Goal: Task Accomplishment & Management: Use online tool/utility

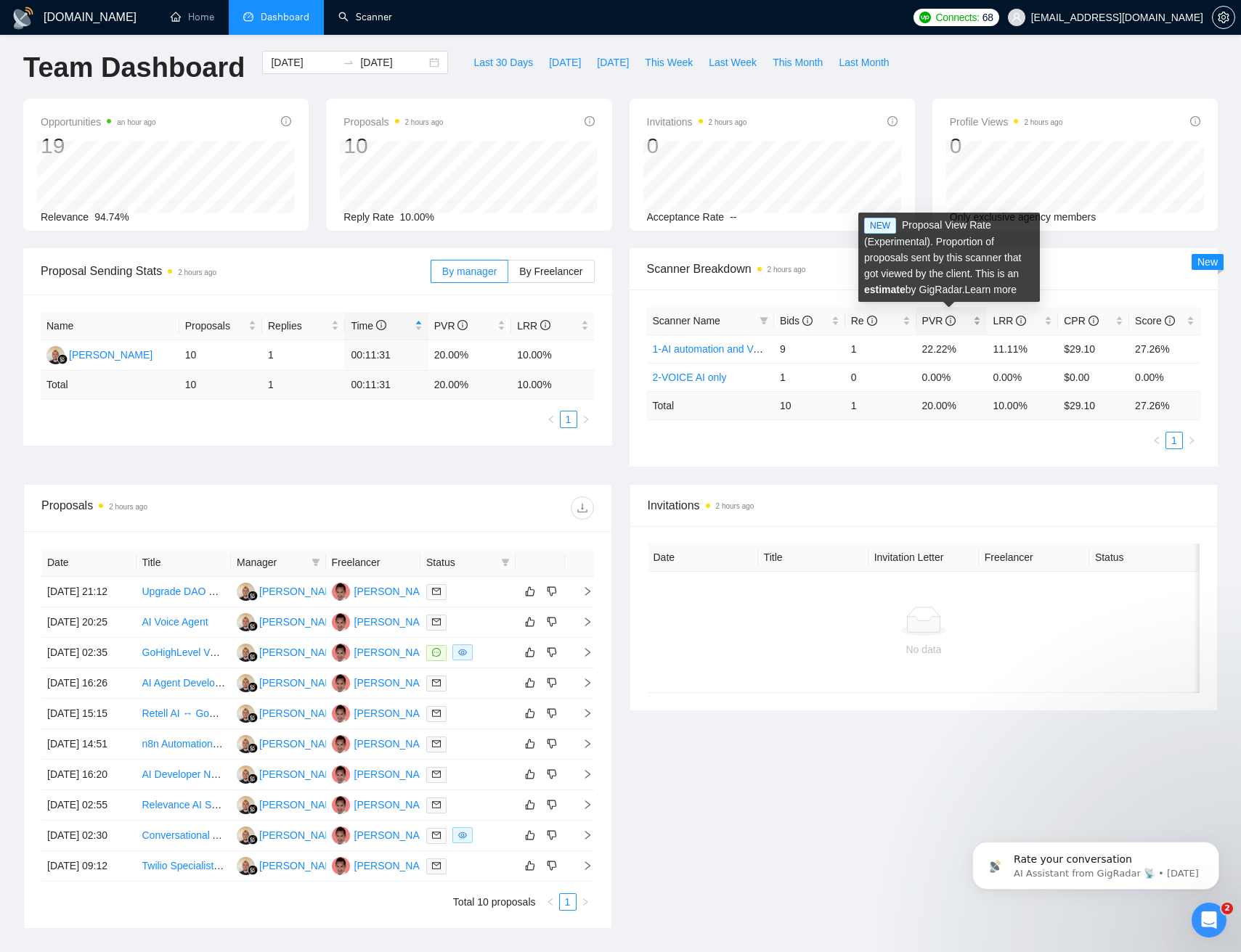
click at [947, 319] on icon "info-circle" at bounding box center [950, 320] width 10 height 10
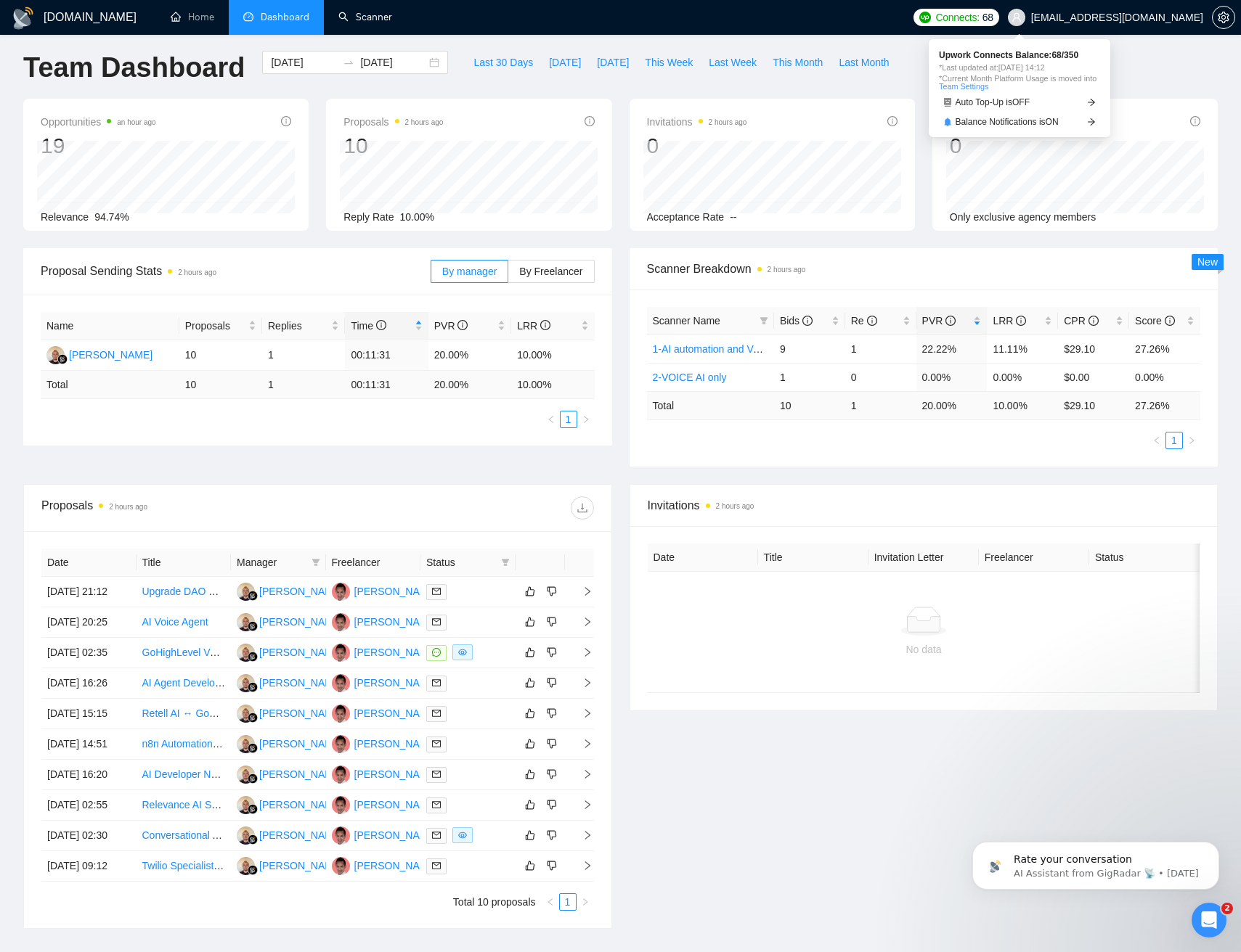
click at [978, 17] on span "Connects:" at bounding box center [956, 17] width 44 height 16
click at [1067, 102] on link "Auto Top-Up is OFF" at bounding box center [1018, 102] width 161 height 15
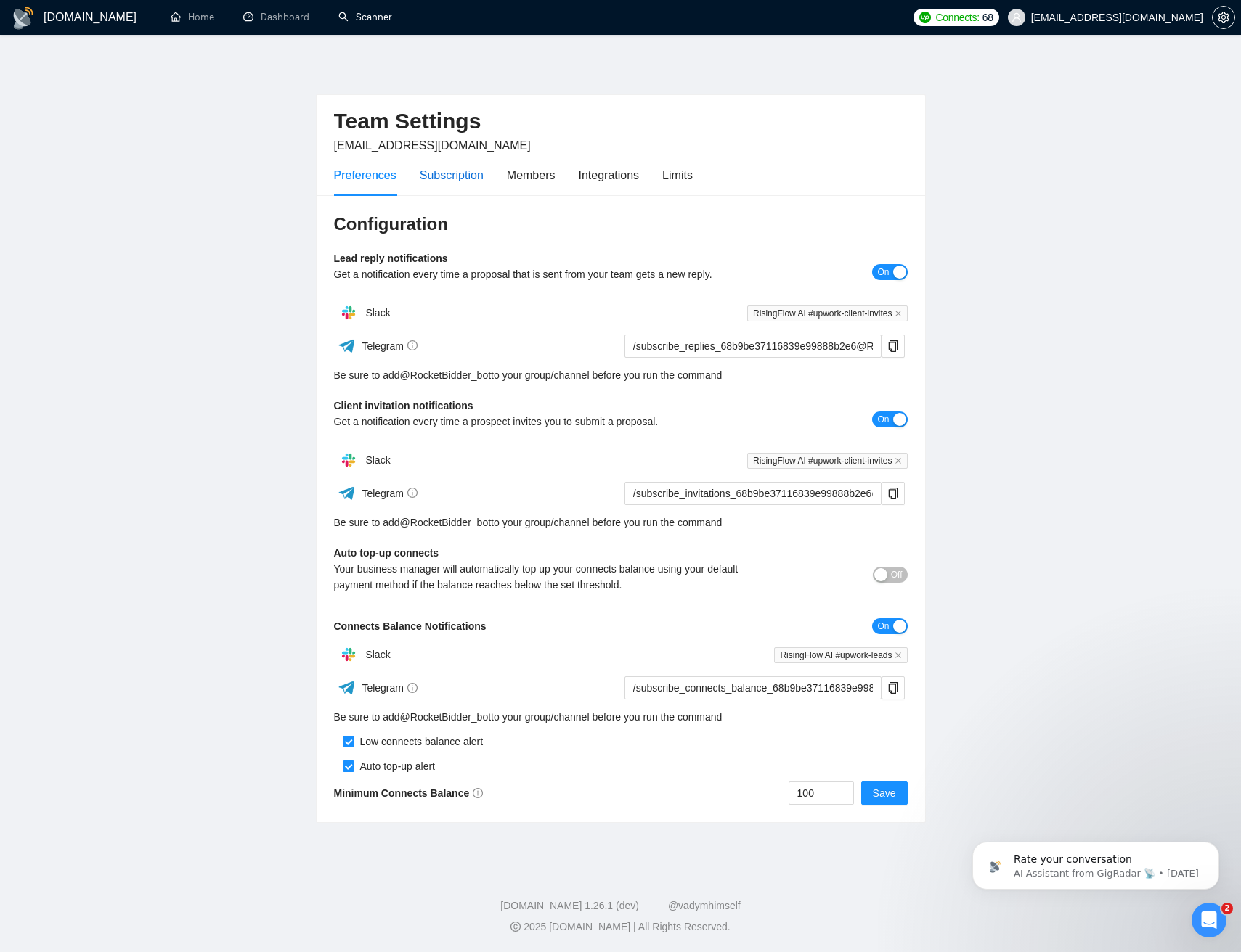
click at [449, 172] on div "Subscription" at bounding box center [451, 175] width 64 height 18
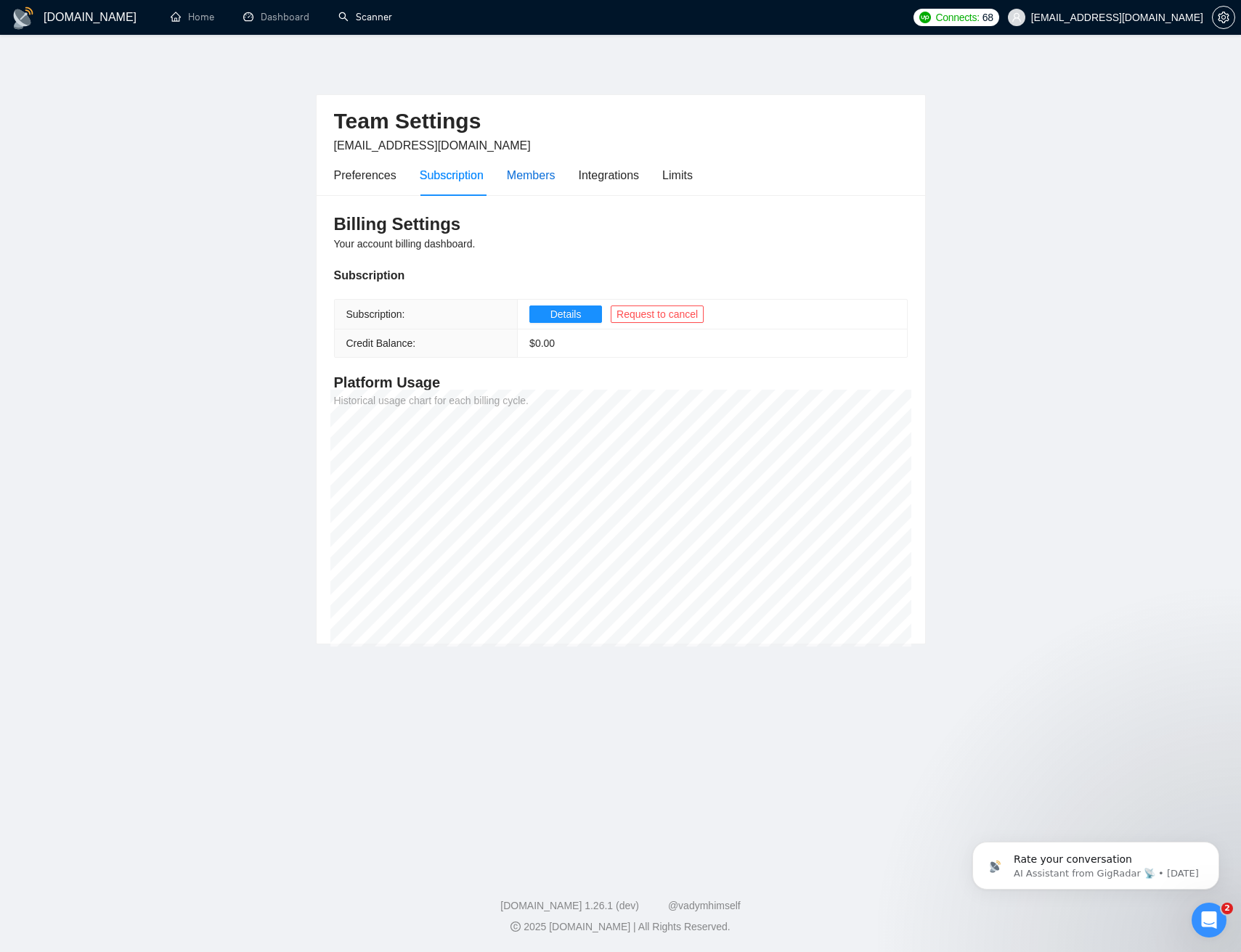
click at [535, 180] on div "Members" at bounding box center [530, 175] width 49 height 18
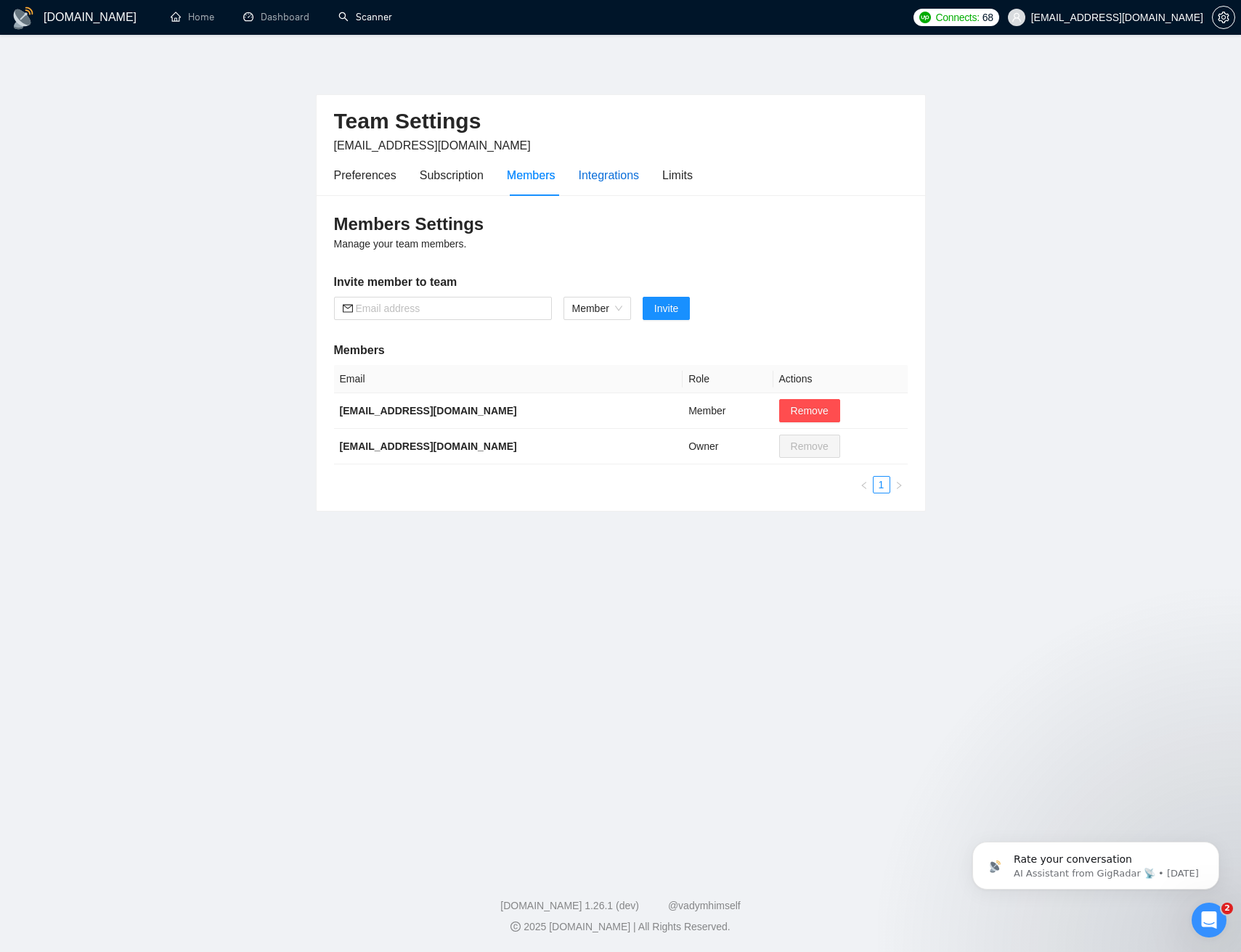
click at [624, 177] on div "Integrations" at bounding box center [608, 175] width 61 height 18
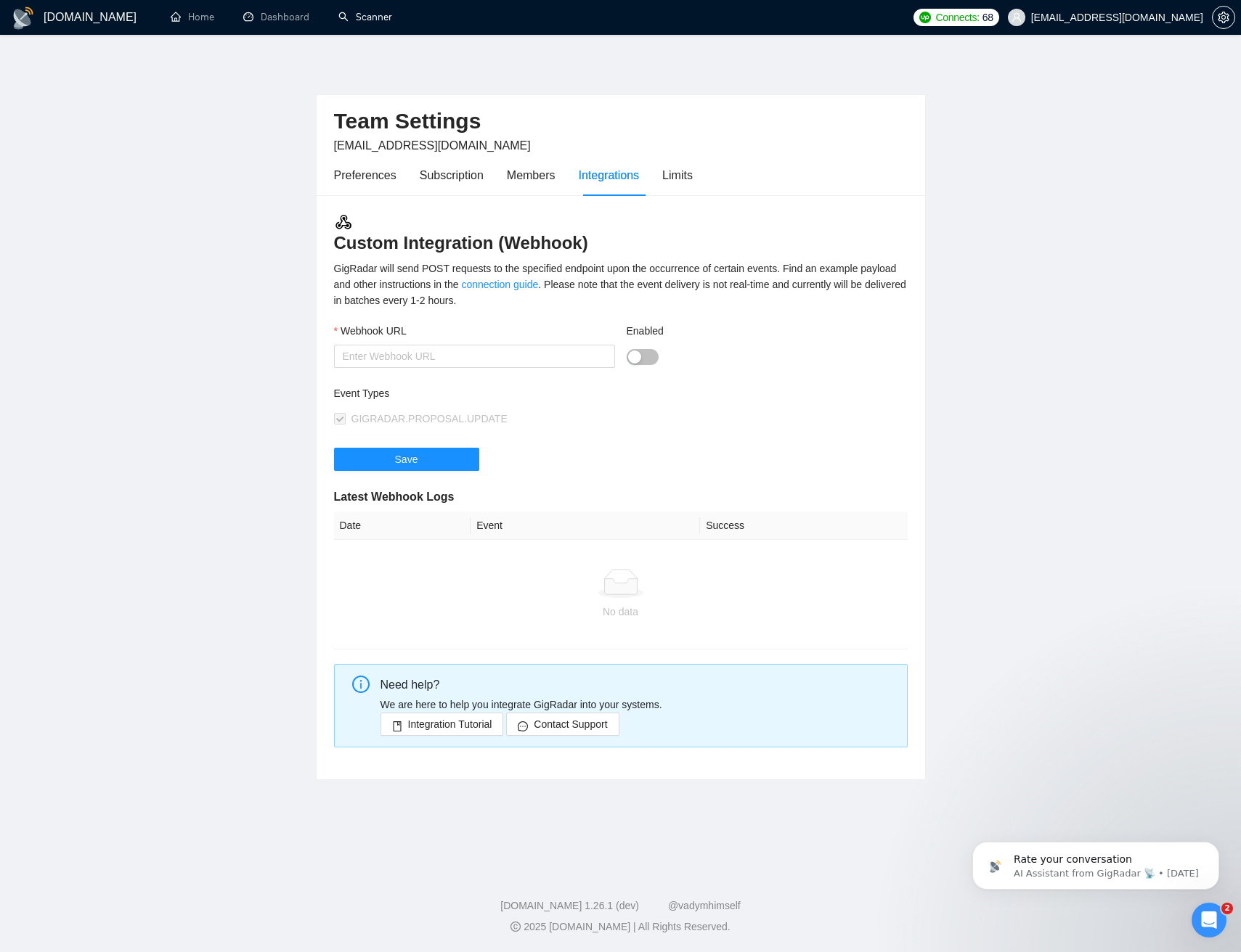
click at [696, 363] on div at bounding box center [766, 356] width 281 height 17
click at [690, 178] on div "Limits" at bounding box center [677, 175] width 31 height 18
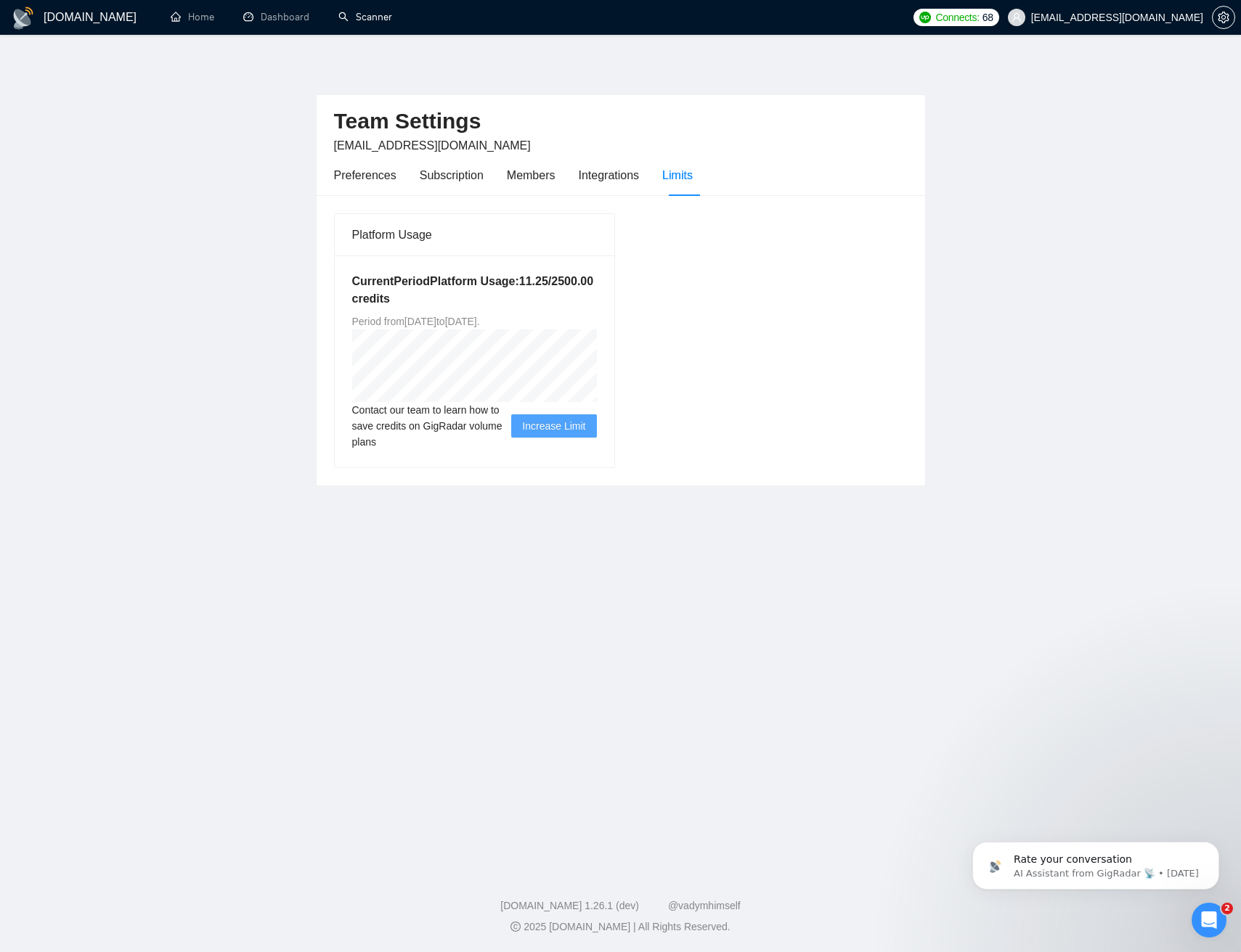
click at [391, 301] on h5 "Current Period Platform Usage: 11.25 / 2500.00 credits" at bounding box center [474, 289] width 245 height 35
drag, startPoint x: 392, startPoint y: 301, endPoint x: 598, endPoint y: 302, distance: 206.0
click at [516, 299] on h5 "Current Period Platform Usage: 11.25 / 2500.00 credits" at bounding box center [474, 289] width 245 height 35
click at [732, 331] on div "Platform Usage Current Period Platform Usage: 11.25 / 2500.00 credits Period fr…" at bounding box center [621, 340] width 585 height 255
drag, startPoint x: 703, startPoint y: 397, endPoint x: 682, endPoint y: 328, distance: 72.1
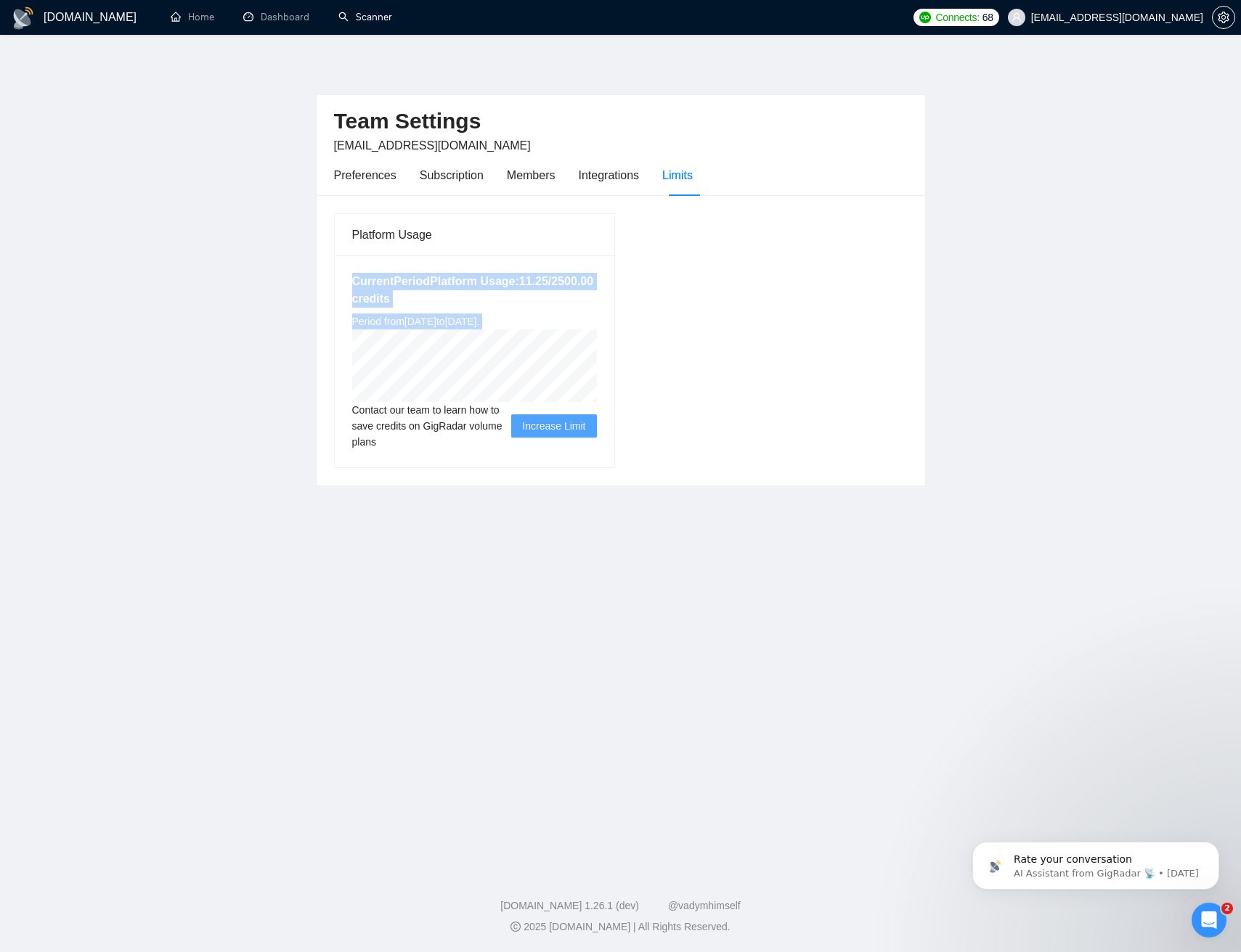
click at [521, 257] on div "Platform Usage Current Period Platform Usage: 11.25 / 2500.00 credits Period fr…" at bounding box center [621, 340] width 585 height 255
drag, startPoint x: 805, startPoint y: 379, endPoint x: 754, endPoint y: 340, distance: 64.2
click at [804, 379] on div "Platform Usage Current Period Platform Usage: 11.25 / 2500.00 credits Period fr…" at bounding box center [621, 340] width 585 height 255
click at [594, 181] on div "Integrations" at bounding box center [608, 175] width 61 height 18
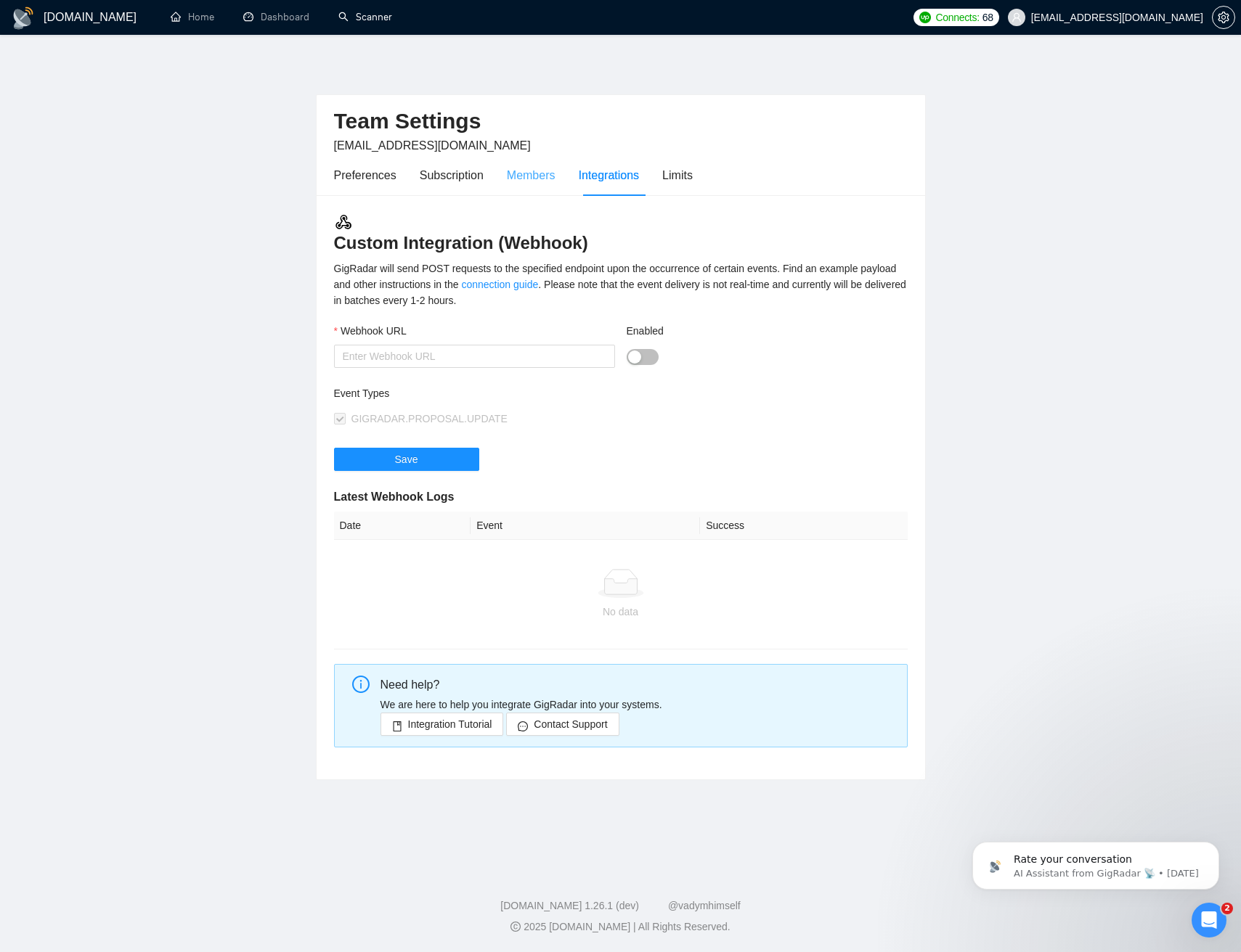
click at [544, 185] on div "Members" at bounding box center [530, 175] width 49 height 41
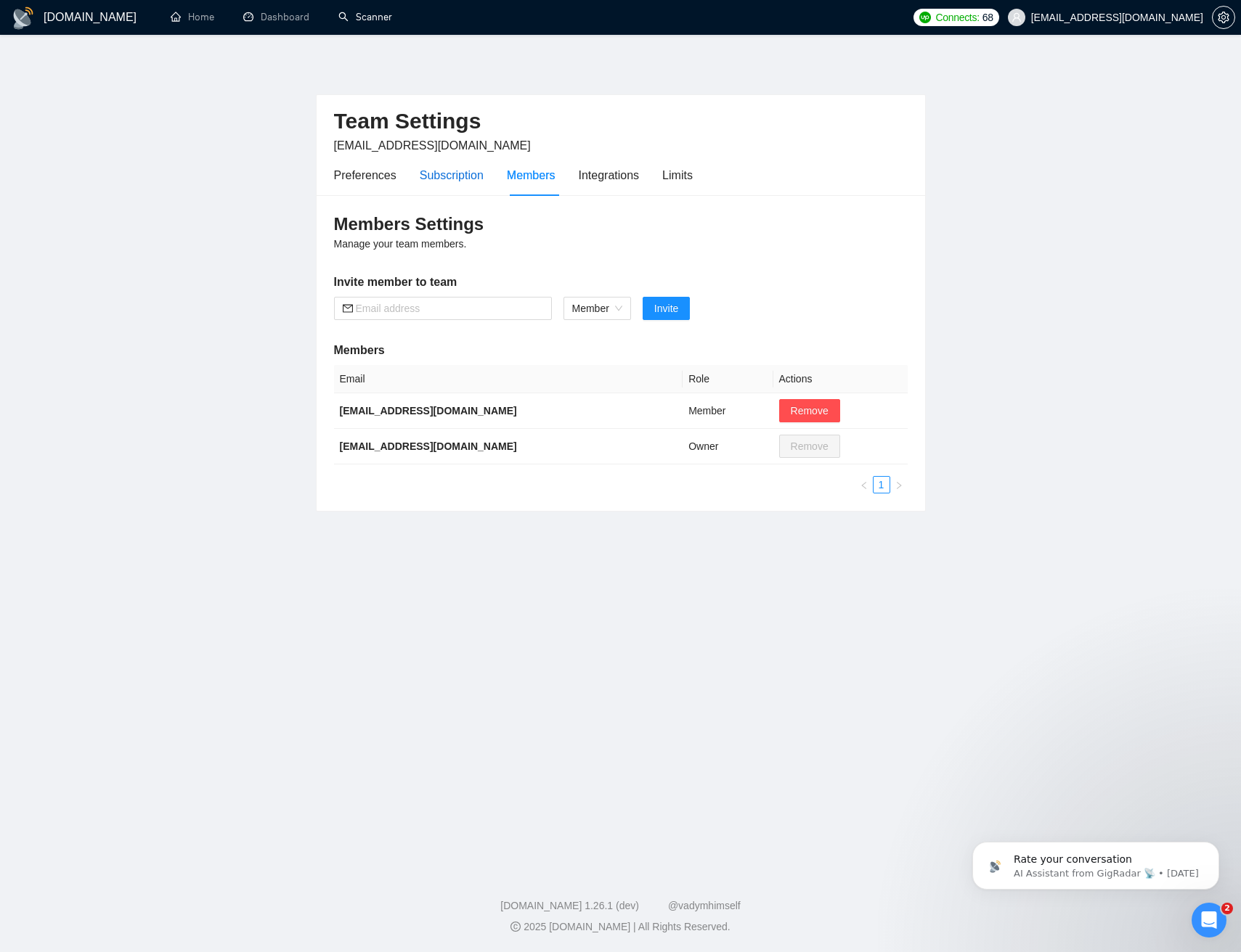
drag, startPoint x: 443, startPoint y: 176, endPoint x: 400, endPoint y: 179, distance: 43.1
click at [442, 176] on div "Subscription" at bounding box center [451, 175] width 64 height 18
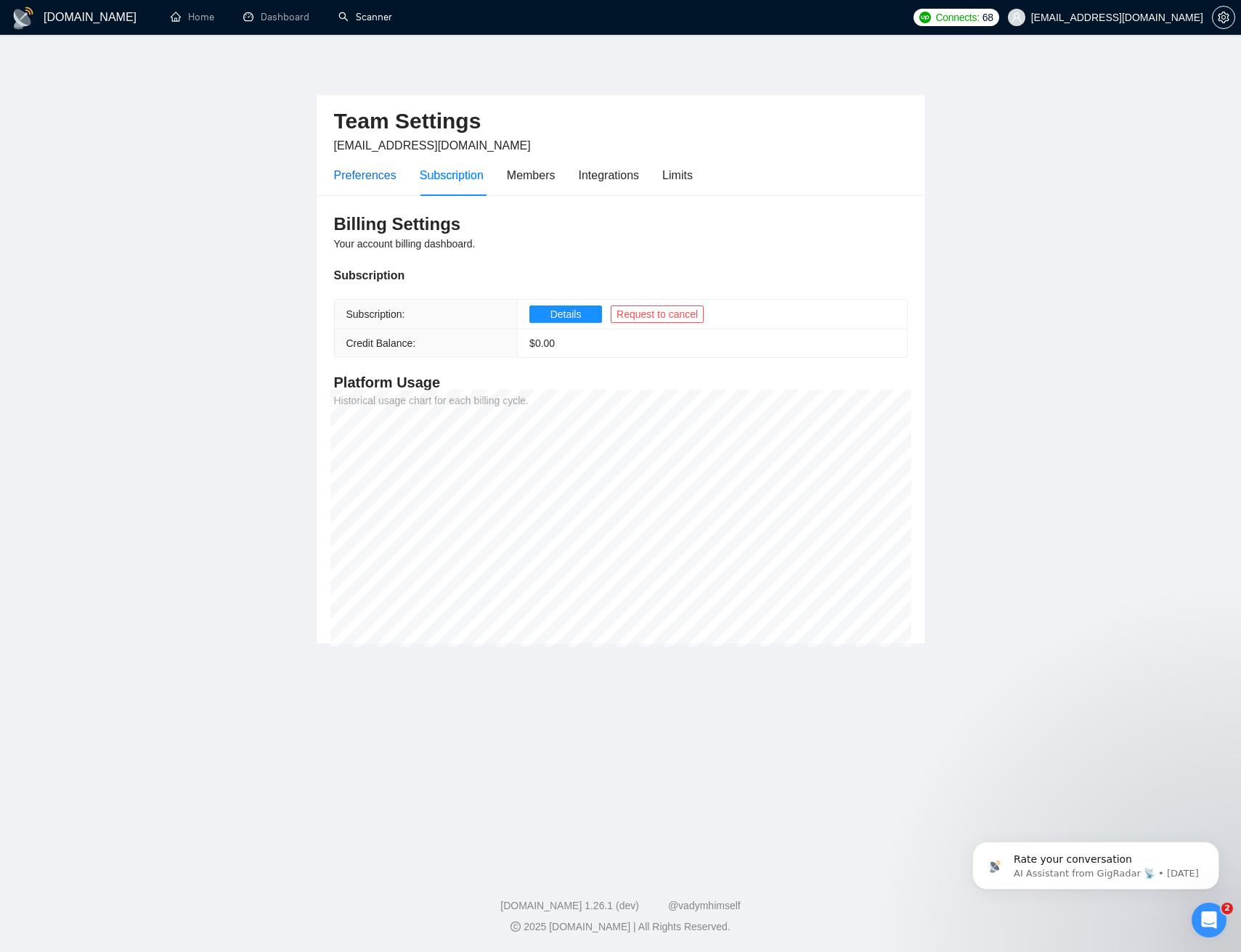
click at [352, 180] on div "Preferences" at bounding box center [364, 175] width 63 height 18
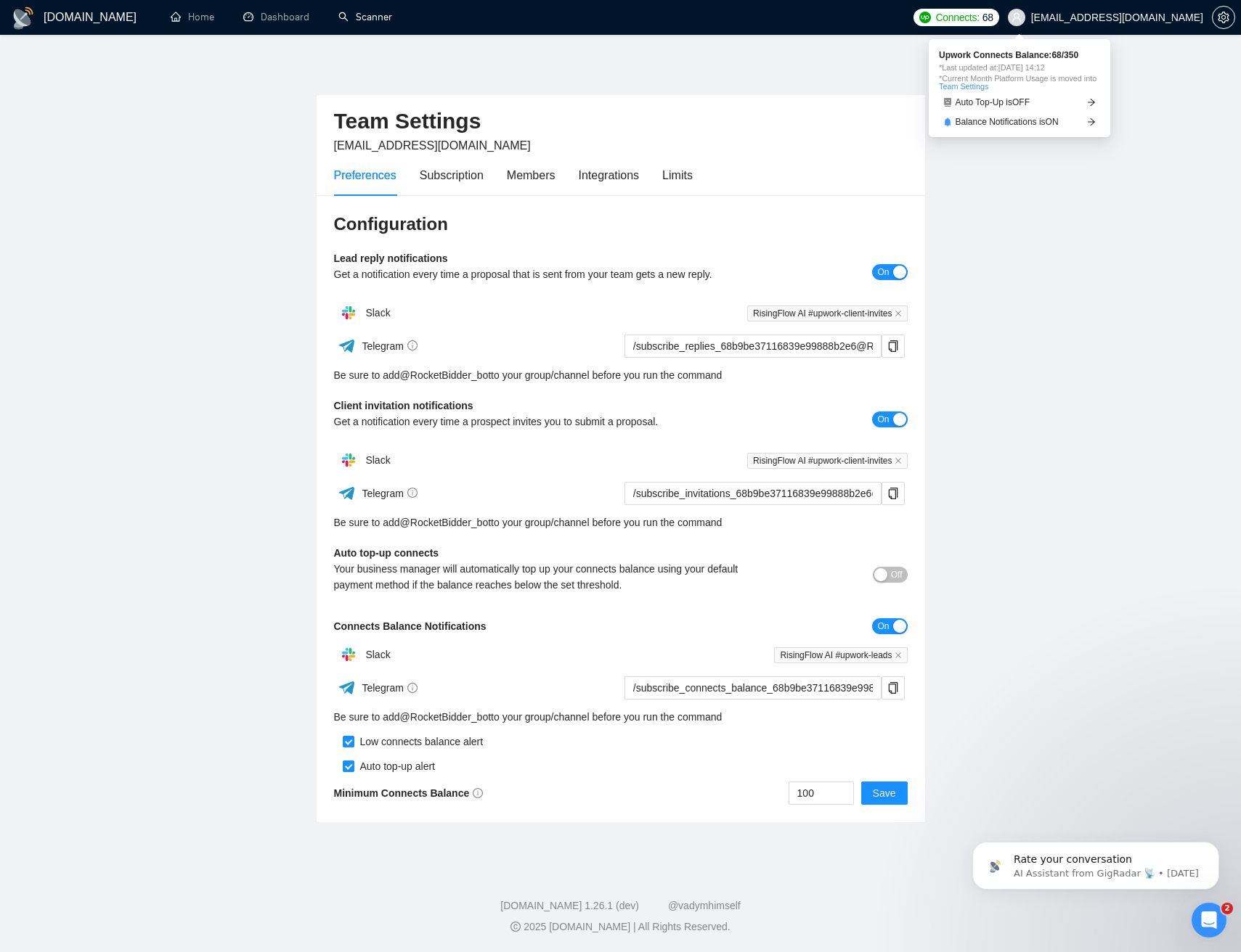
click at [978, 14] on span "Connects:" at bounding box center [956, 17] width 44 height 16
click at [980, 102] on span "Auto Top-Up is OFF" at bounding box center [992, 102] width 75 height 9
click at [982, 85] on link "Team Settings" at bounding box center [962, 86] width 49 height 9
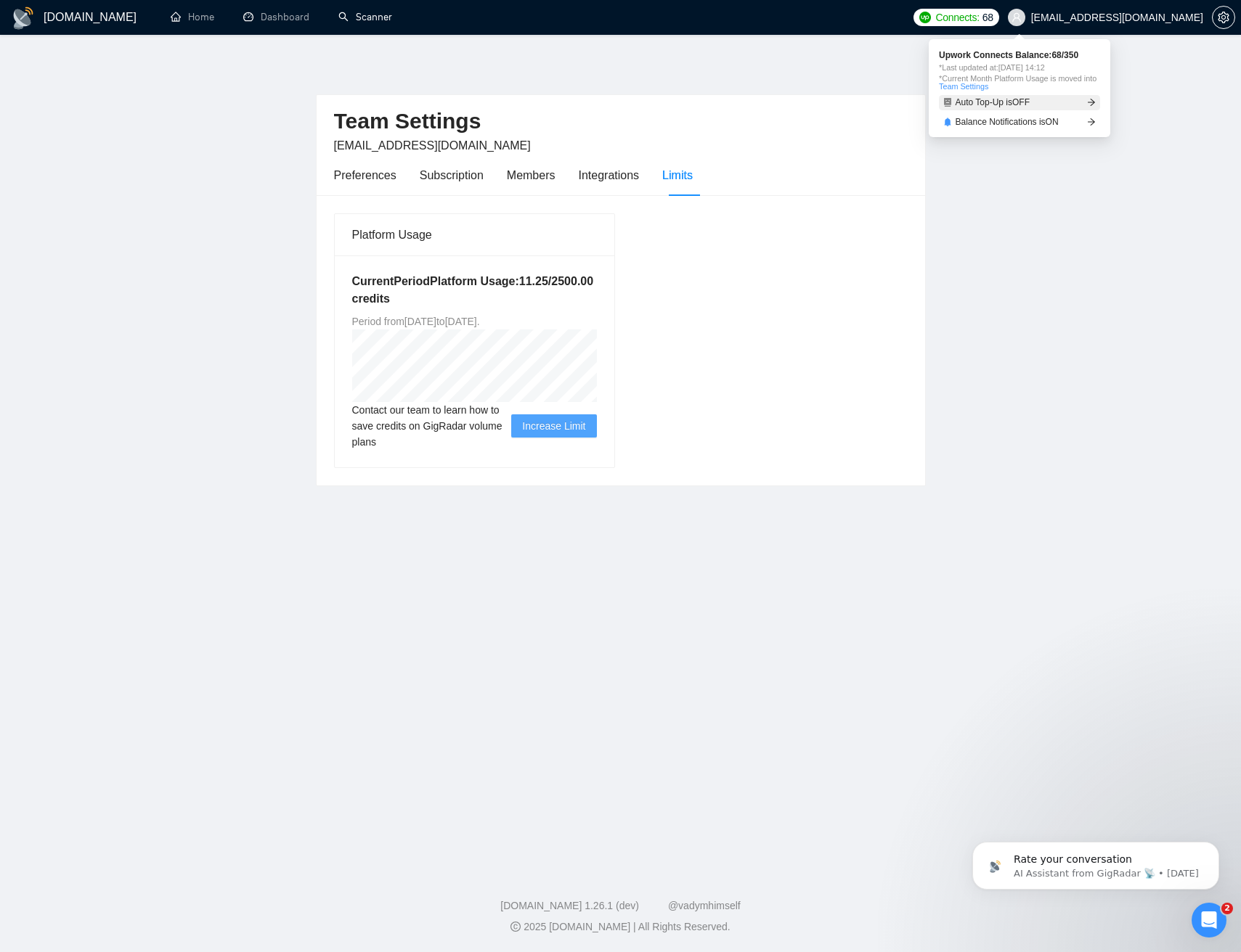
click at [1014, 104] on span "Auto Top-Up is OFF" at bounding box center [992, 102] width 75 height 9
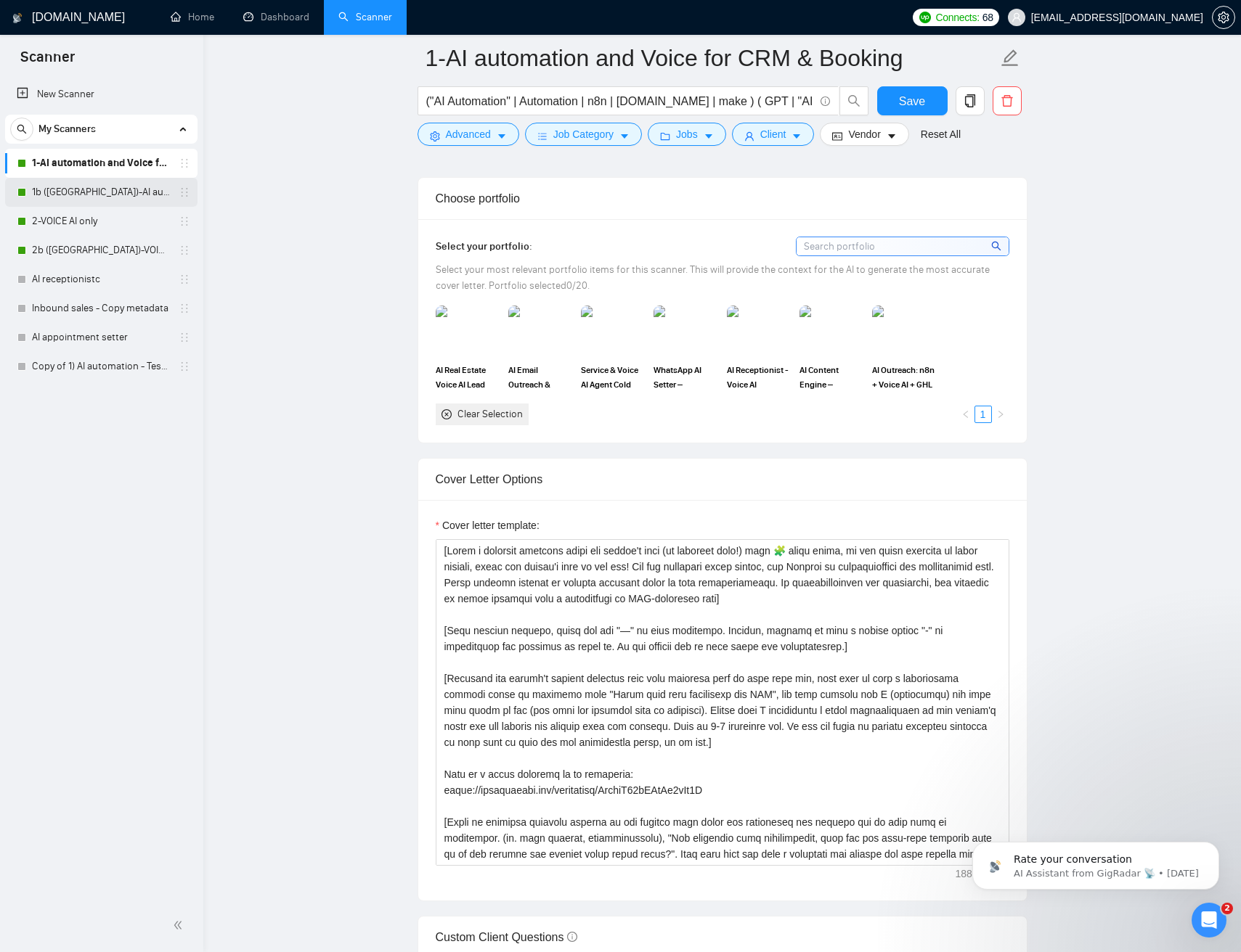
click at [83, 192] on link "1b ([GEOGRAPHIC_DATA])-AI automation and Voice for CRM & Booking" at bounding box center [101, 192] width 138 height 29
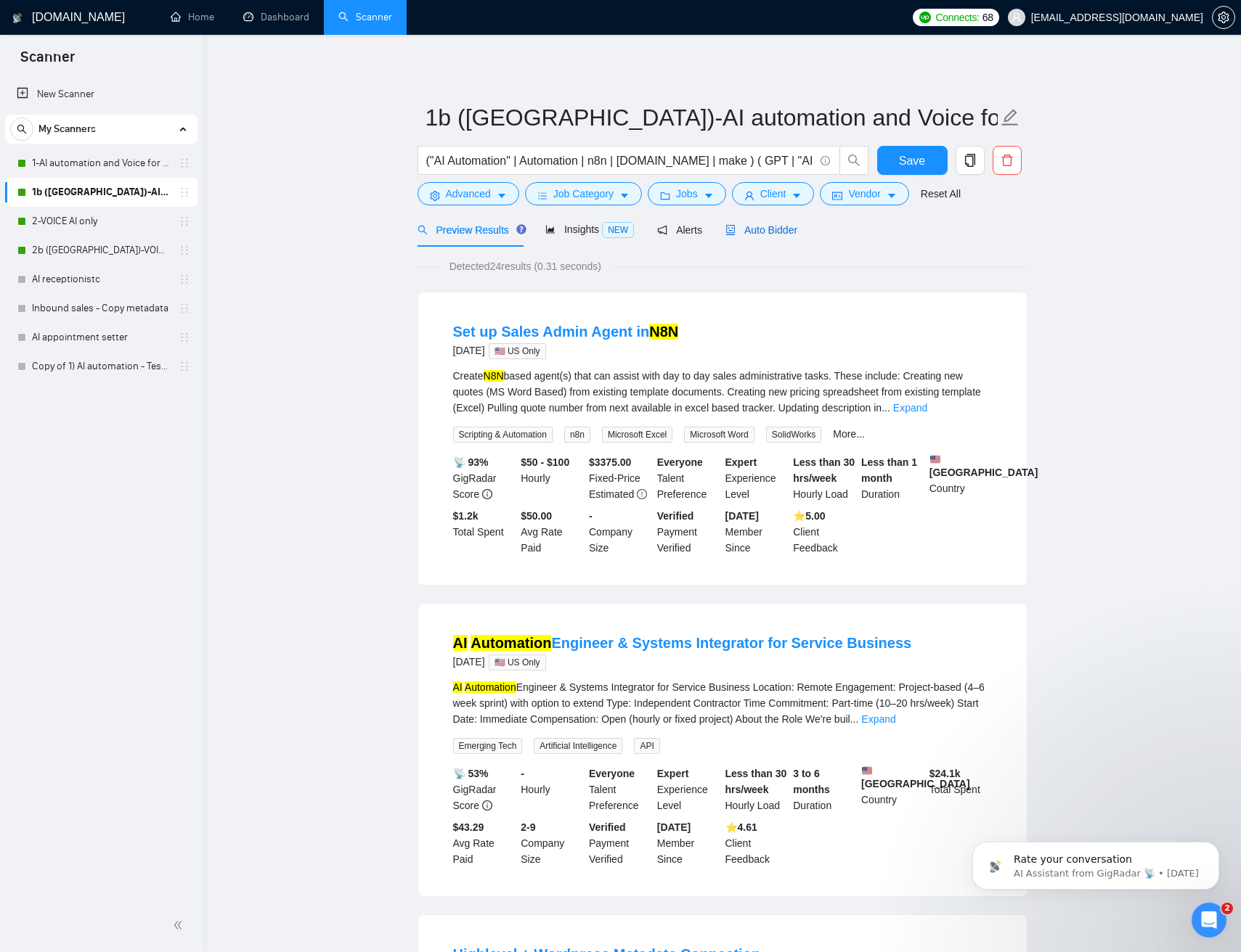
click at [775, 234] on span "Auto Bidder" at bounding box center [761, 231] width 72 height 12
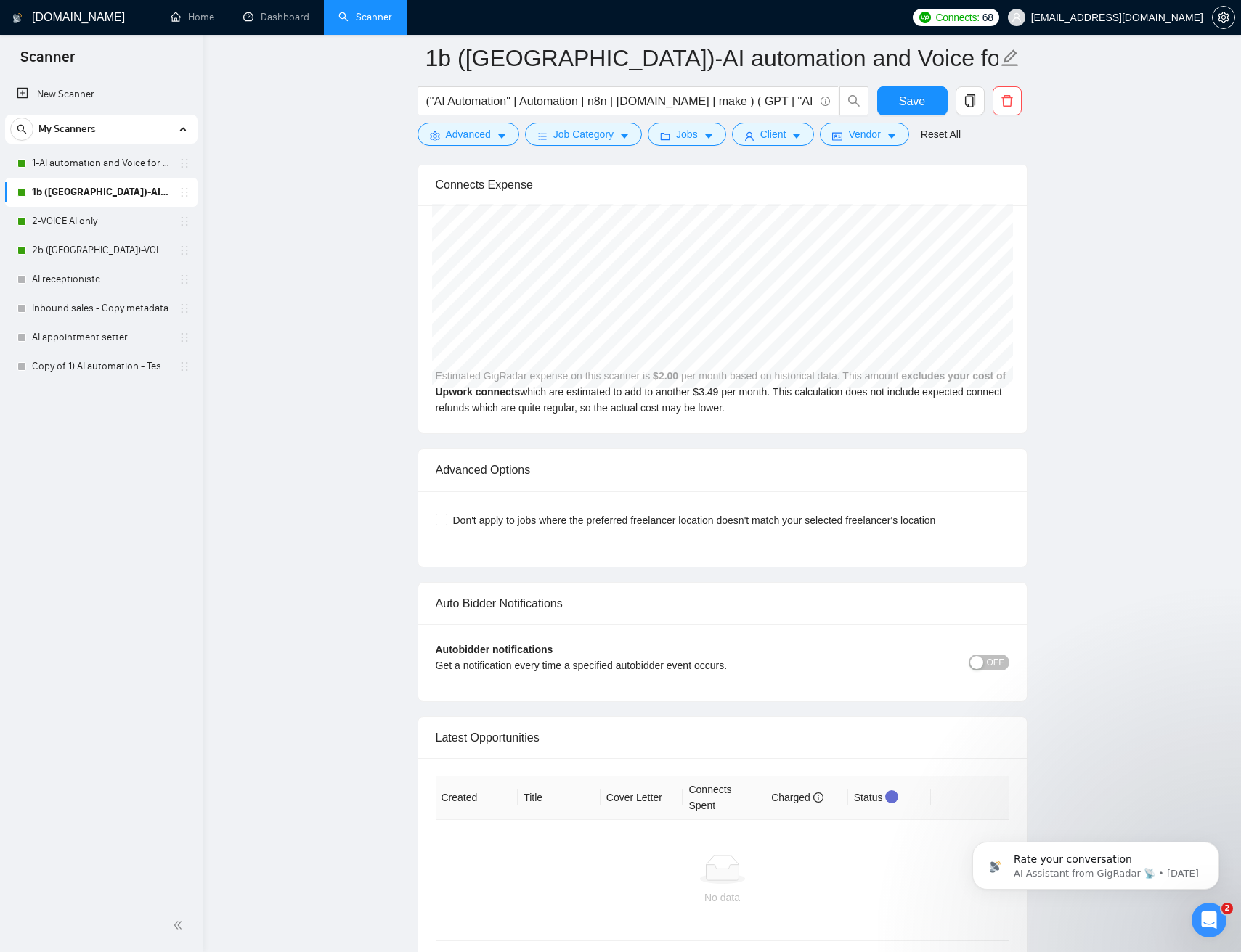
scroll to position [3199, 0]
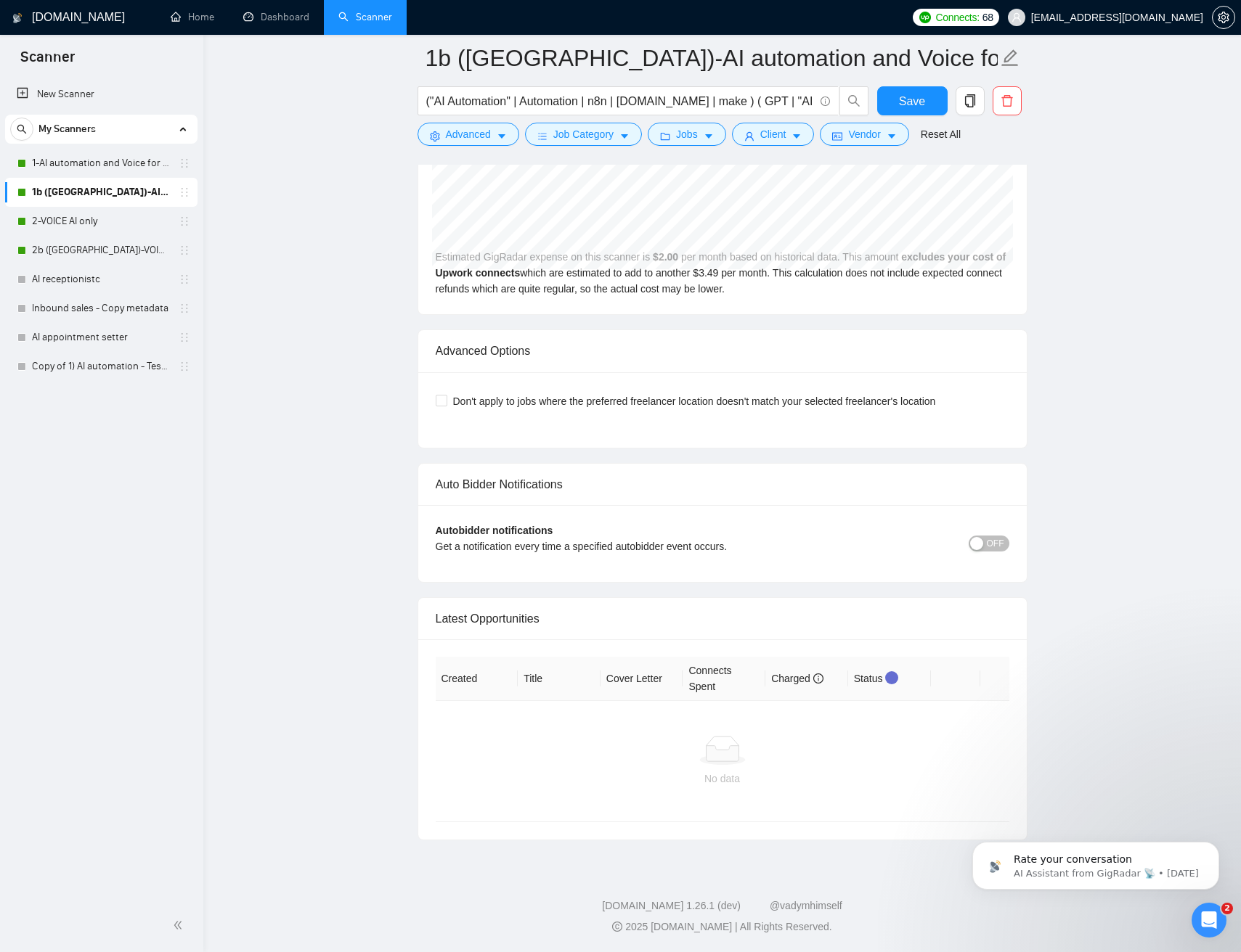
drag, startPoint x: 103, startPoint y: 244, endPoint x: 206, endPoint y: 251, distance: 103.2
click at [103, 244] on link "2b (US)-VOICE AI only" at bounding box center [101, 249] width 138 height 29
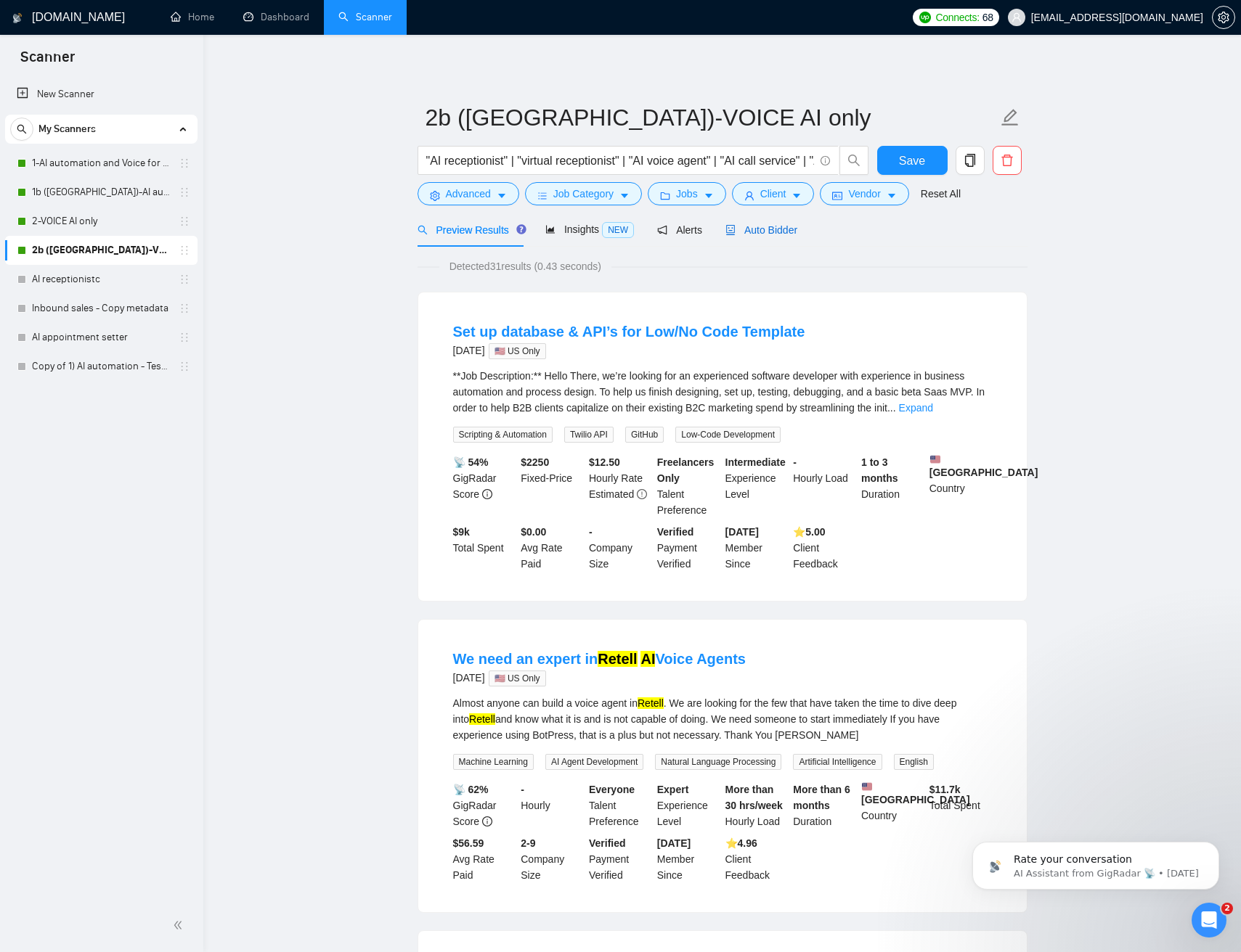
click at [788, 234] on span "Auto Bidder" at bounding box center [761, 231] width 72 height 12
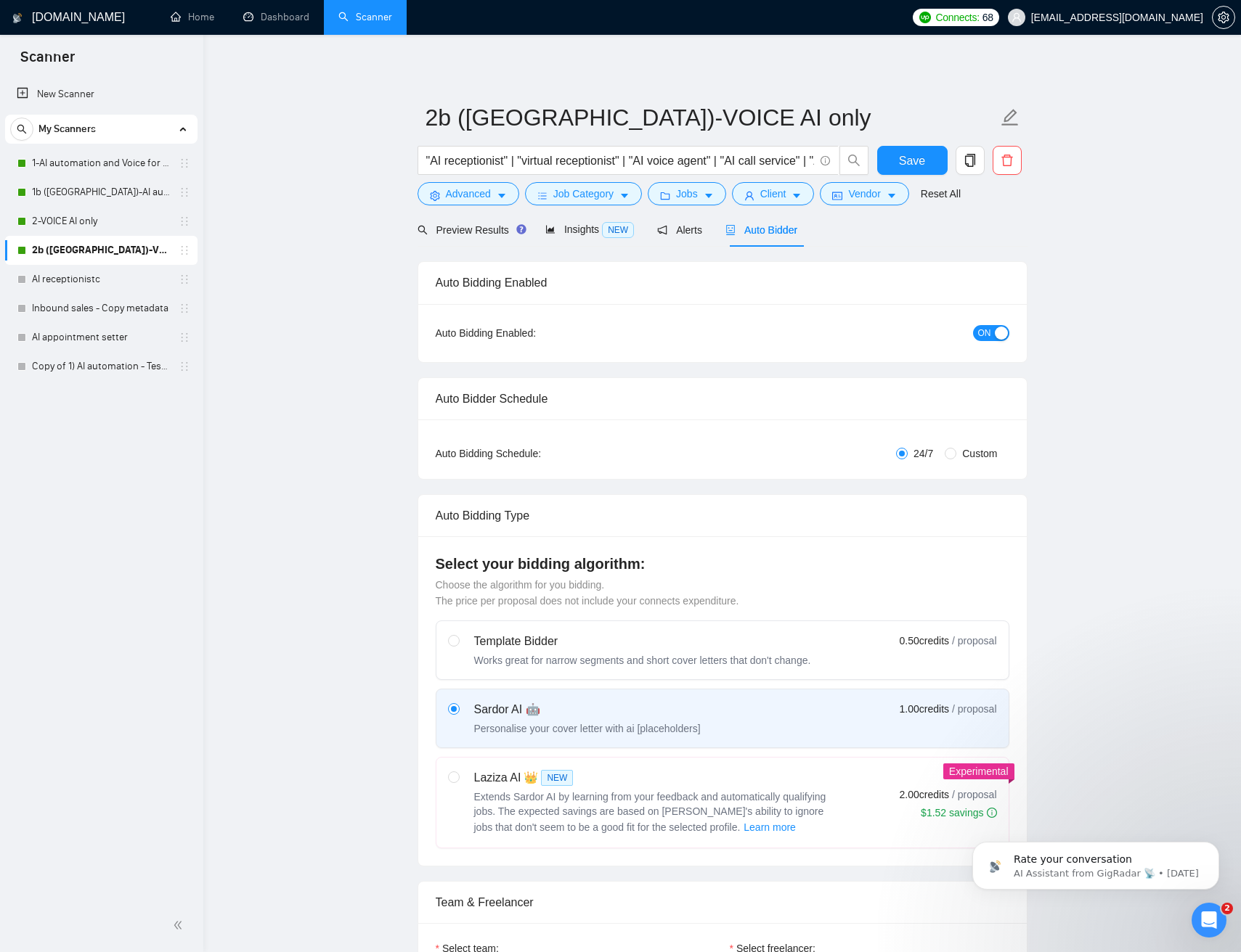
checkbox input "true"
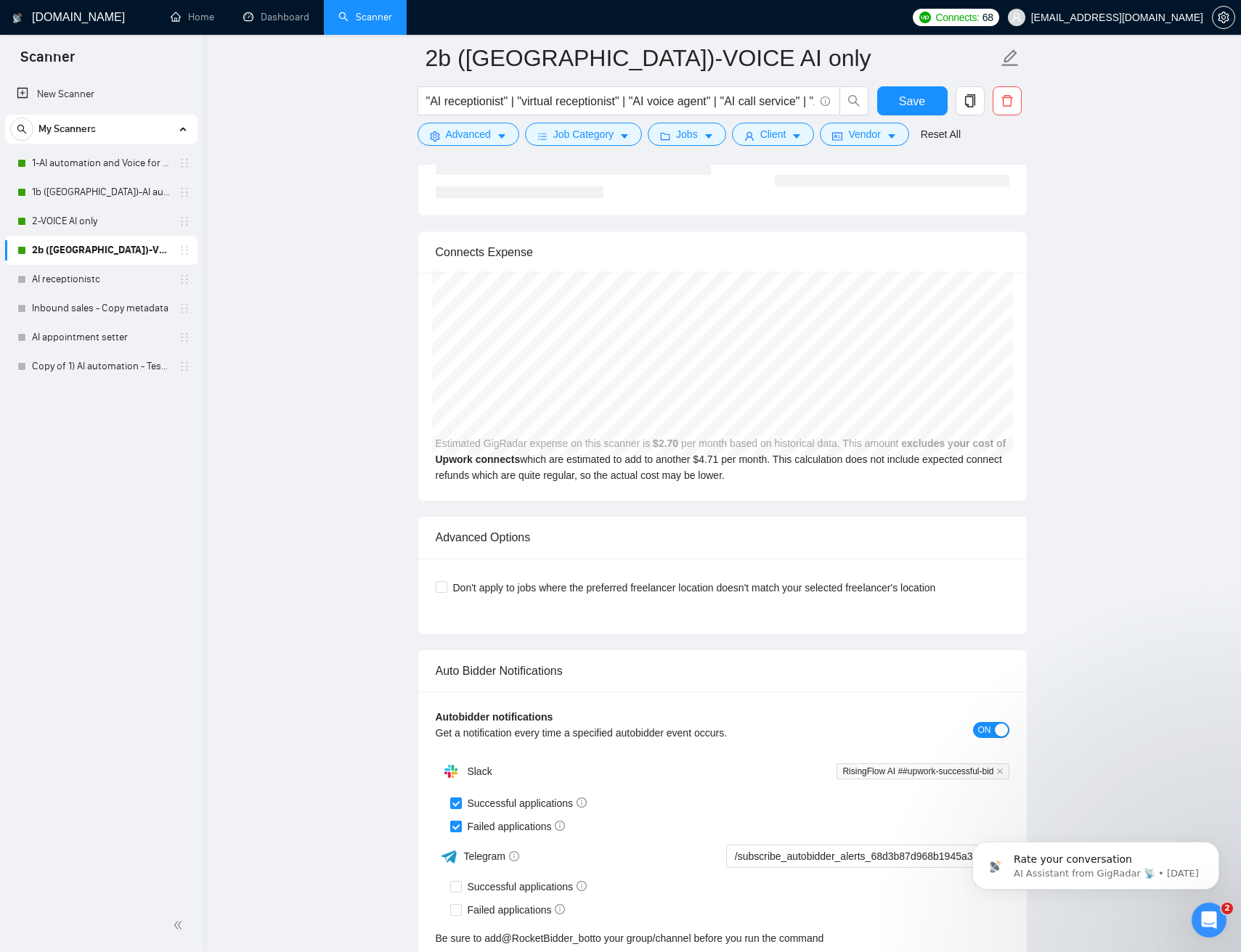
scroll to position [3395, 0]
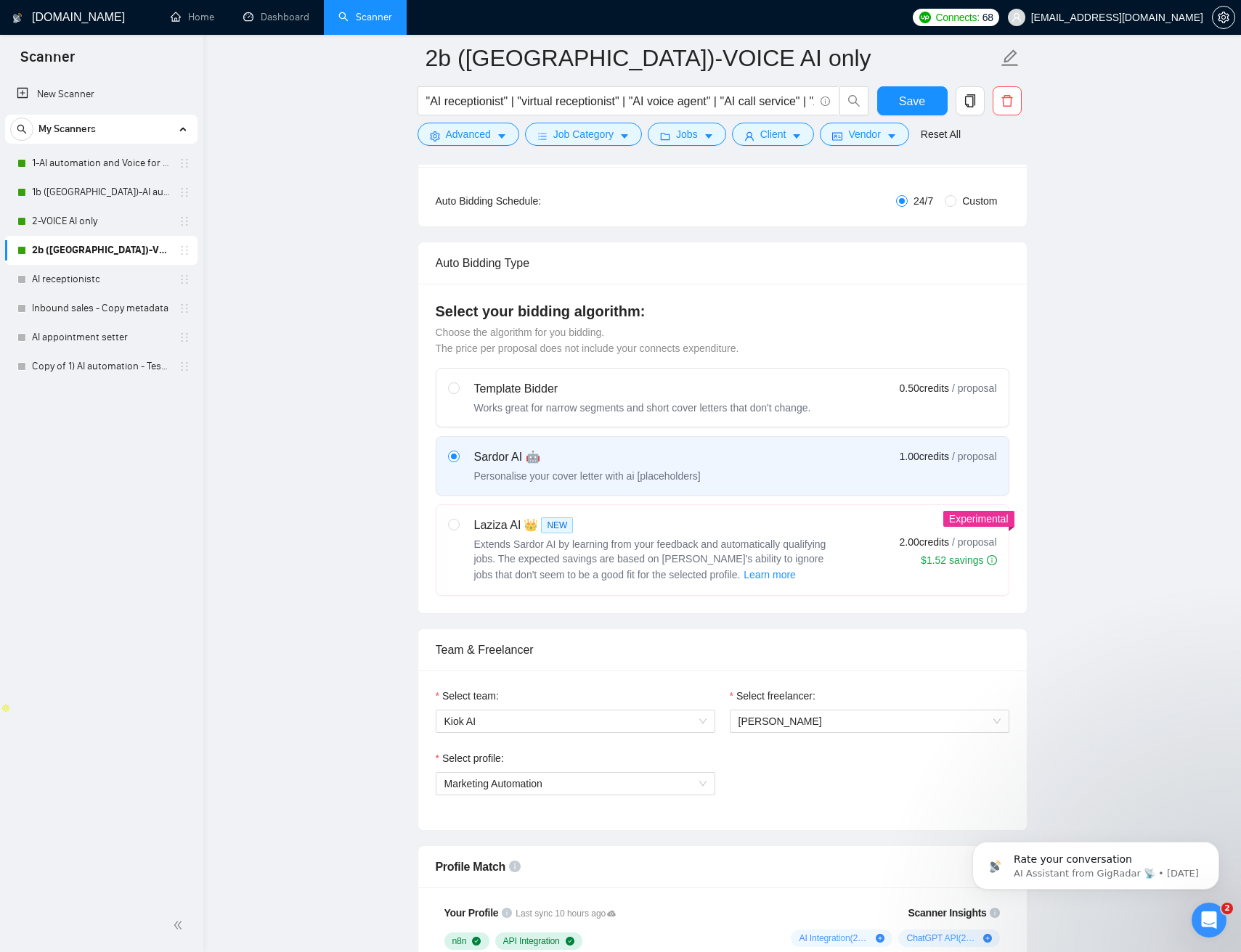
scroll to position [0, 0]
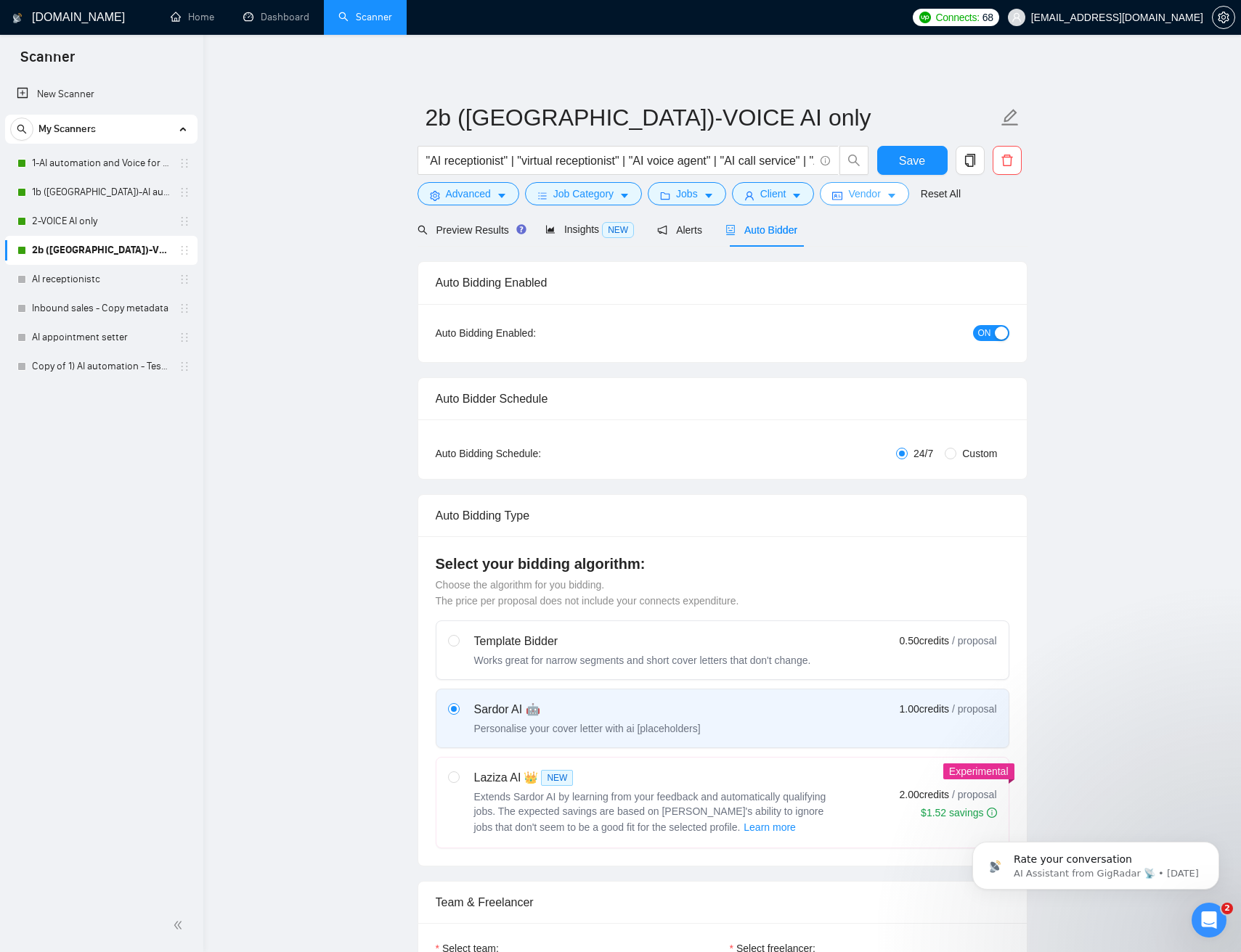
click at [871, 194] on span "Vendor" at bounding box center [864, 194] width 32 height 16
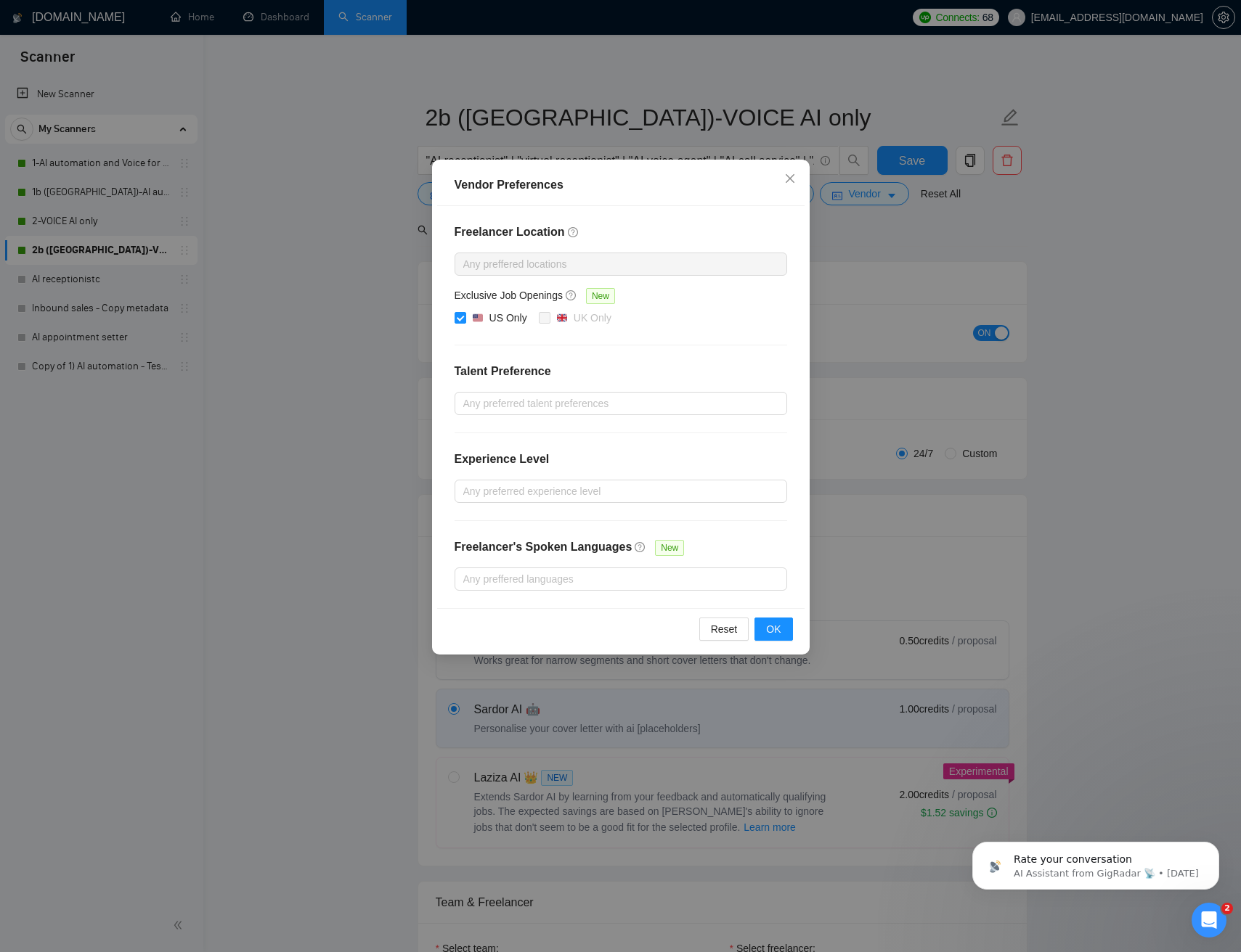
click at [1074, 482] on div "Vendor Preferences Freelancer Location Any preffered locations Exclusive Job Op…" at bounding box center [620, 476] width 1241 height 952
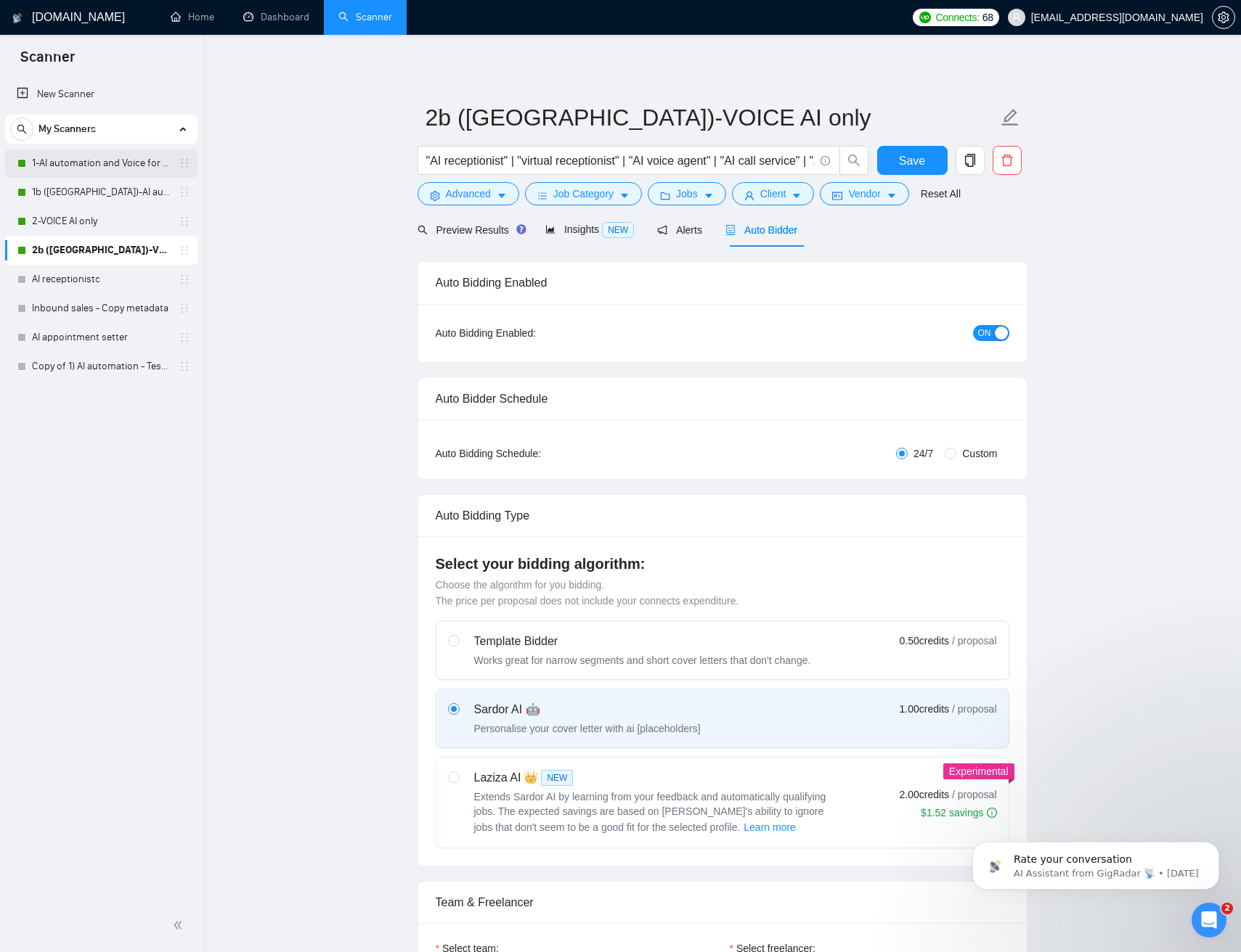
click at [81, 166] on link "1-AI automation and Voice for CRM & Booking" at bounding box center [101, 163] width 138 height 29
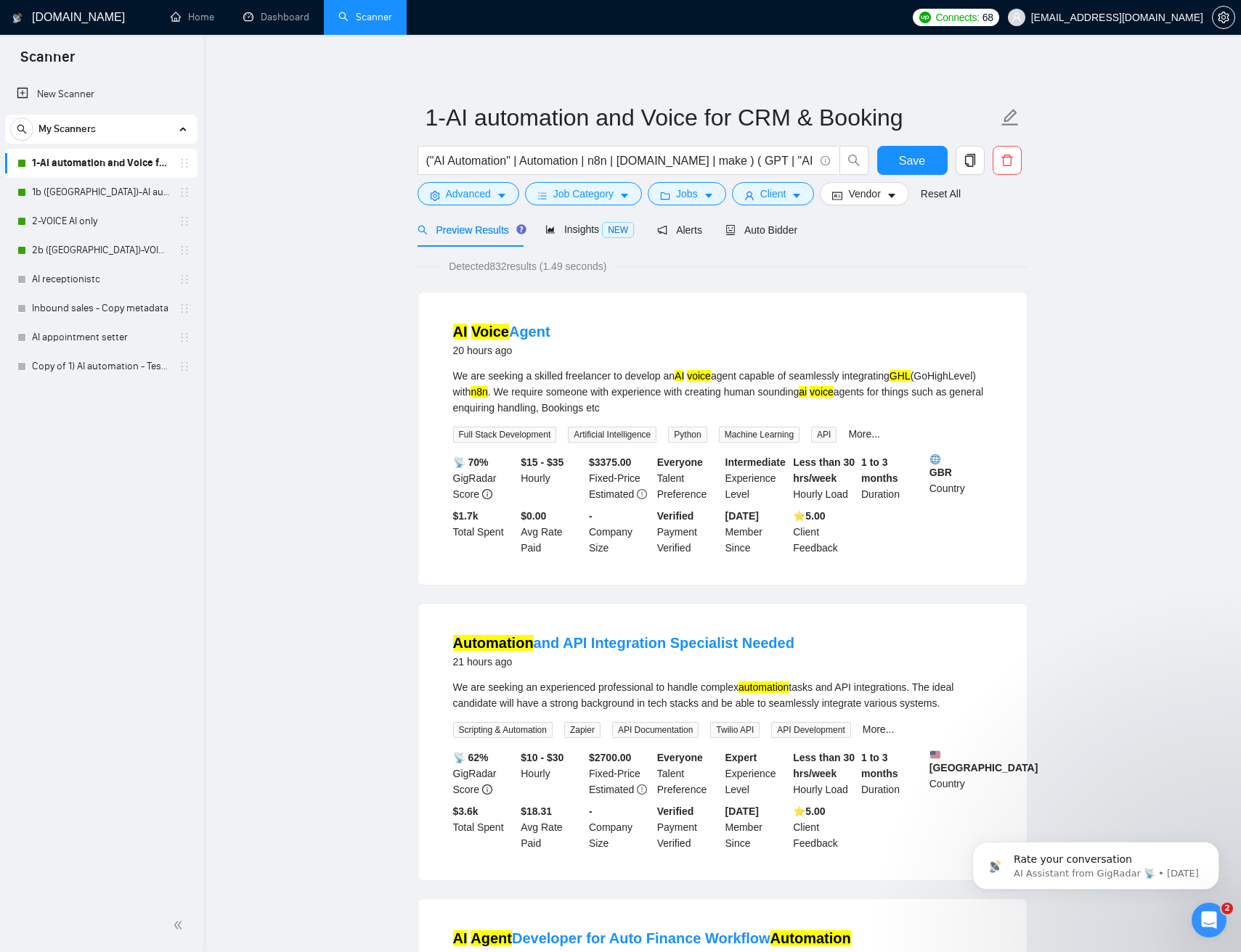
drag, startPoint x: 1043, startPoint y: 291, endPoint x: 1012, endPoint y: 281, distance: 32.6
drag, startPoint x: 118, startPoint y: 167, endPoint x: 180, endPoint y: 165, distance: 62.0
click at [117, 167] on link "1-AI automation and Voice for CRM & Booking" at bounding box center [101, 163] width 138 height 29
click at [569, 224] on span "Insights NEW" at bounding box center [589, 230] width 89 height 12
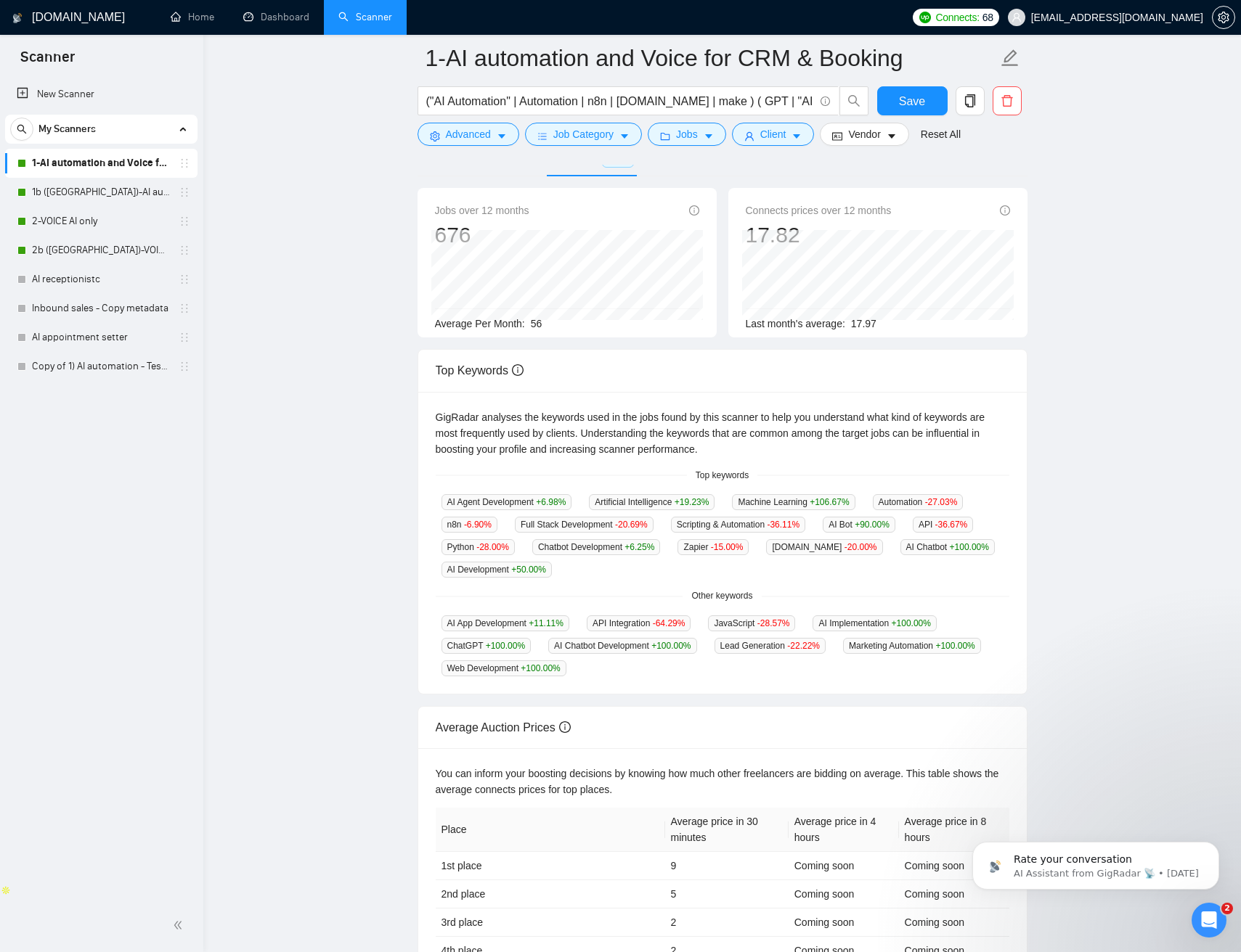
scroll to position [105, 0]
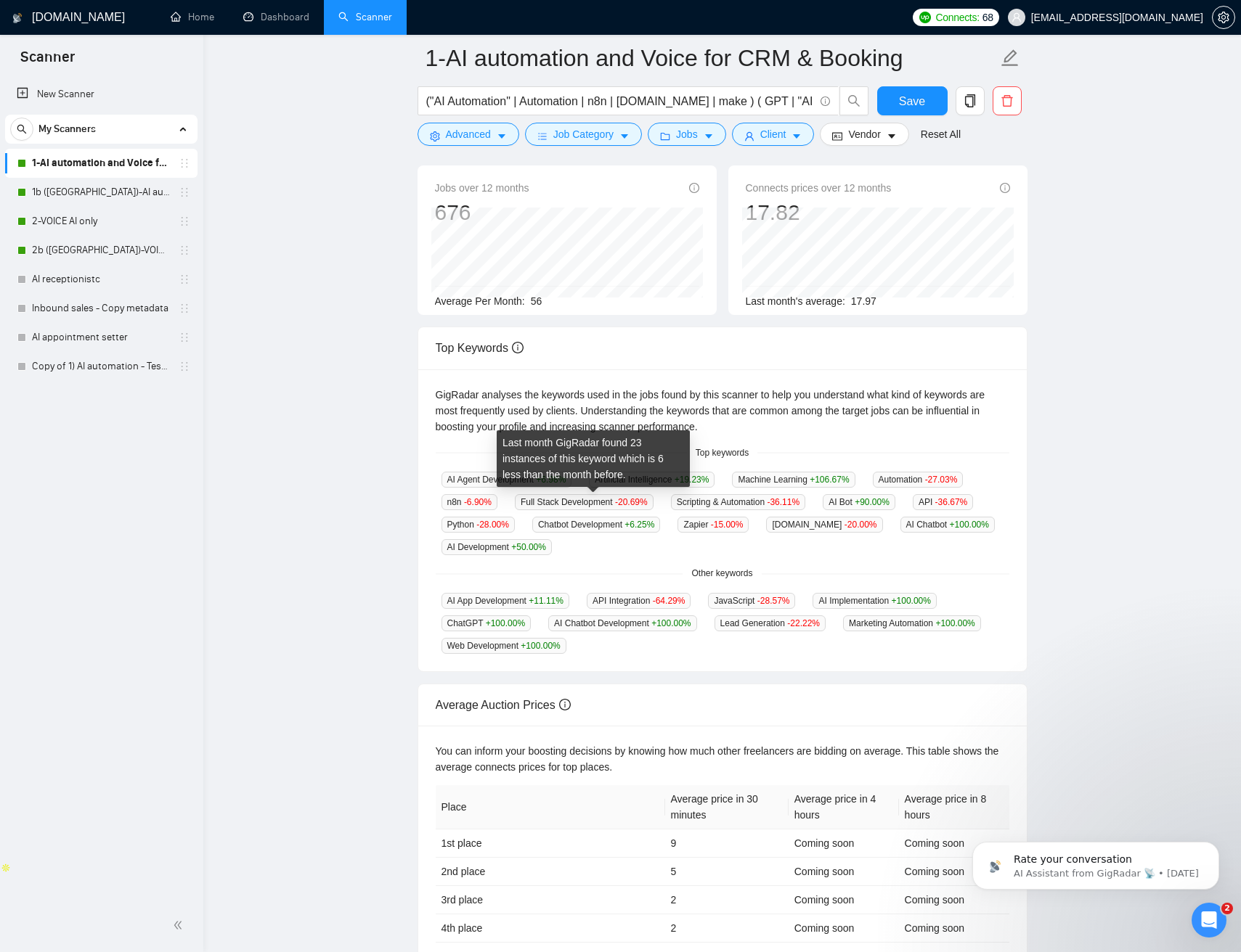
click at [527, 501] on span "Full Stack Development -20.69 %" at bounding box center [583, 502] width 139 height 16
drag, startPoint x: 532, startPoint y: 501, endPoint x: 629, endPoint y: 503, distance: 97.0
click at [625, 502] on span "Full Stack Development -20.69 %" at bounding box center [583, 502] width 139 height 16
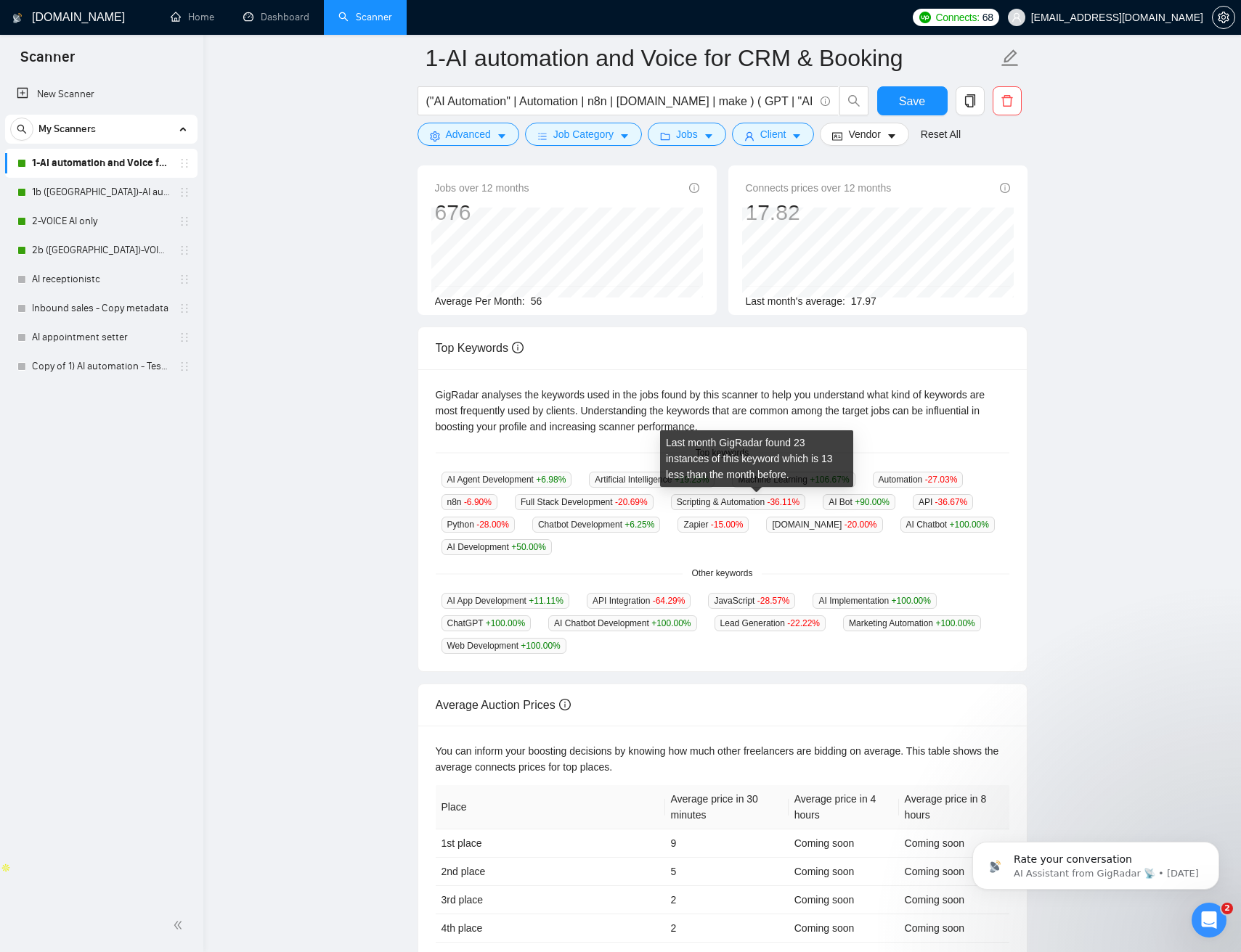
click at [710, 505] on span "Scripting & Automation -36.11 %" at bounding box center [738, 502] width 135 height 16
click at [784, 499] on span "Scripting & Automation -36.11 %" at bounding box center [738, 502] width 135 height 16
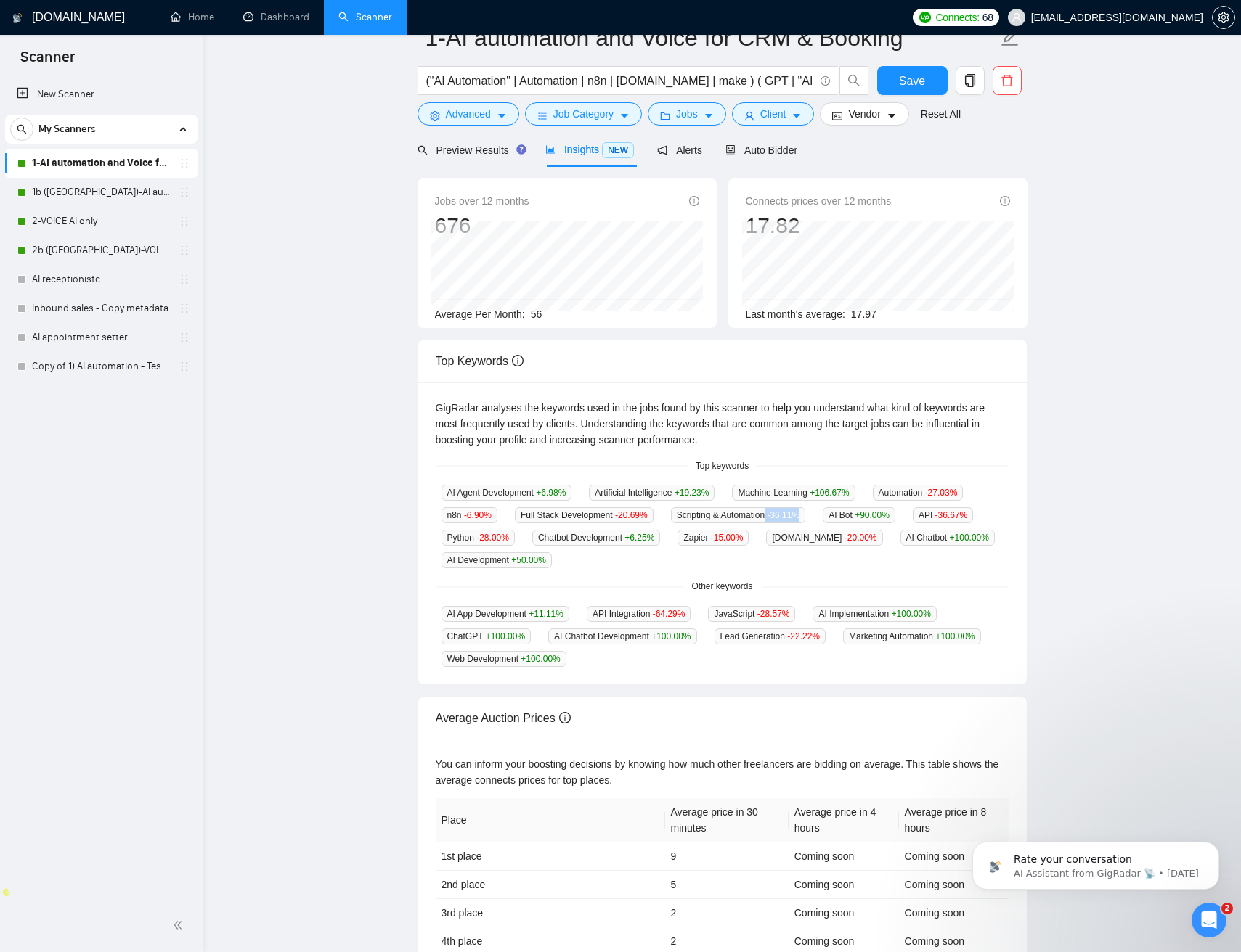
scroll to position [0, 0]
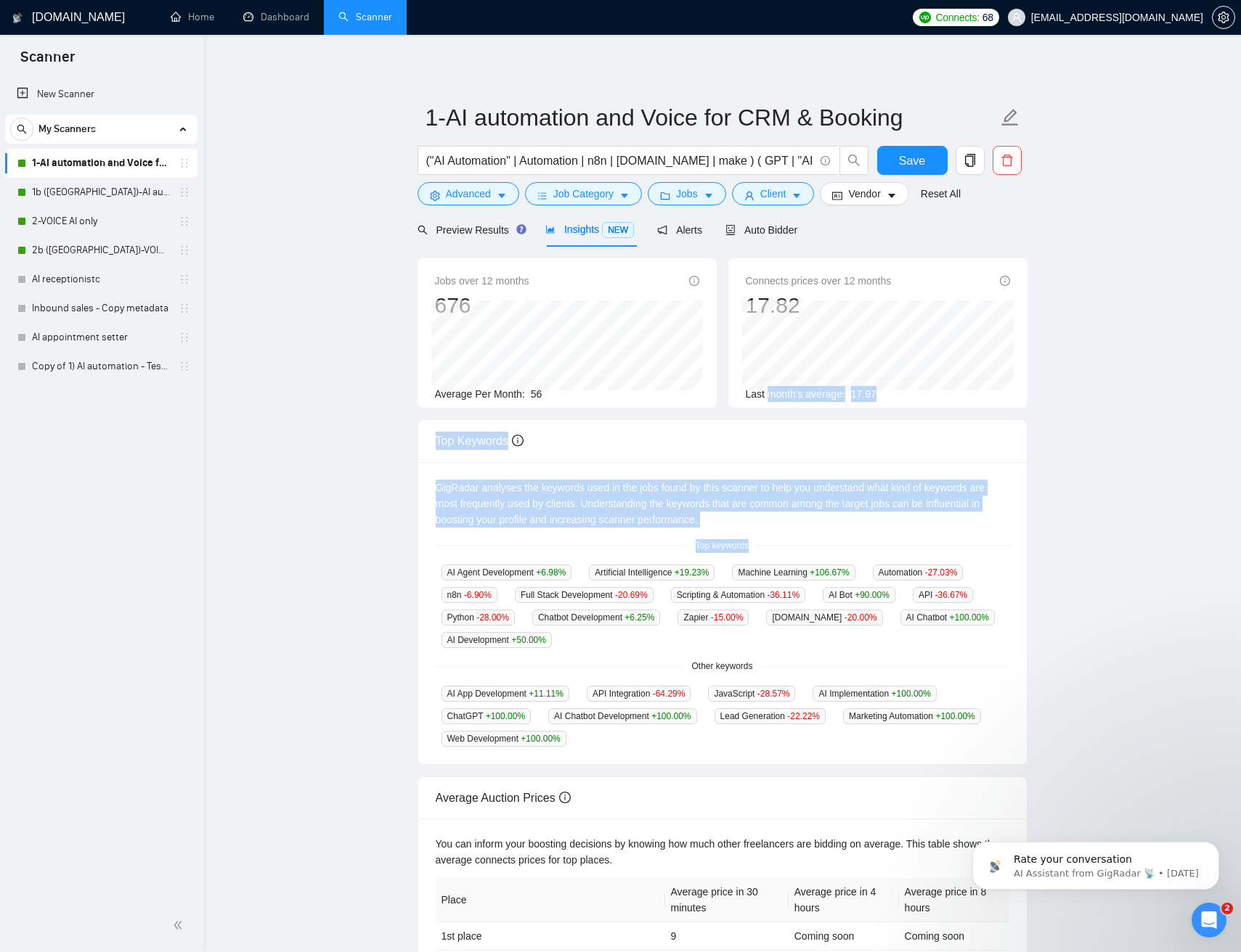
drag, startPoint x: 1092, startPoint y: 558, endPoint x: 768, endPoint y: 396, distance: 362.2
click at [768, 396] on main "1-AI automation and Voice for CRM & Booking ("AI Automation" | Automation | n8n…" at bounding box center [722, 556] width 990 height 996
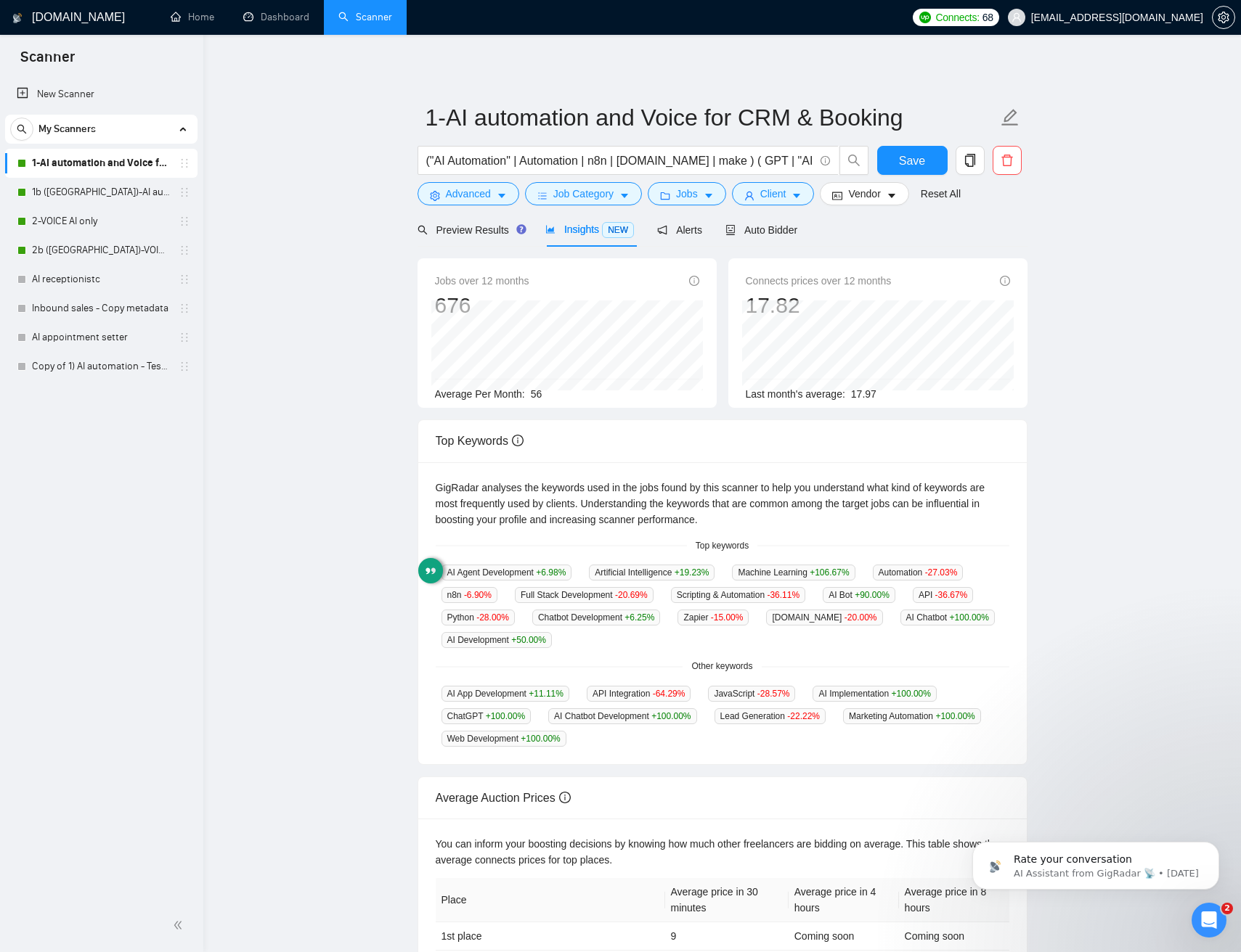
drag, startPoint x: 1122, startPoint y: 452, endPoint x: 1049, endPoint y: 483, distance: 79.3
click at [1121, 453] on main "1-AI automation and Voice for CRM & Booking ("AI Automation" | Automation | n8n…" at bounding box center [722, 556] width 990 height 996
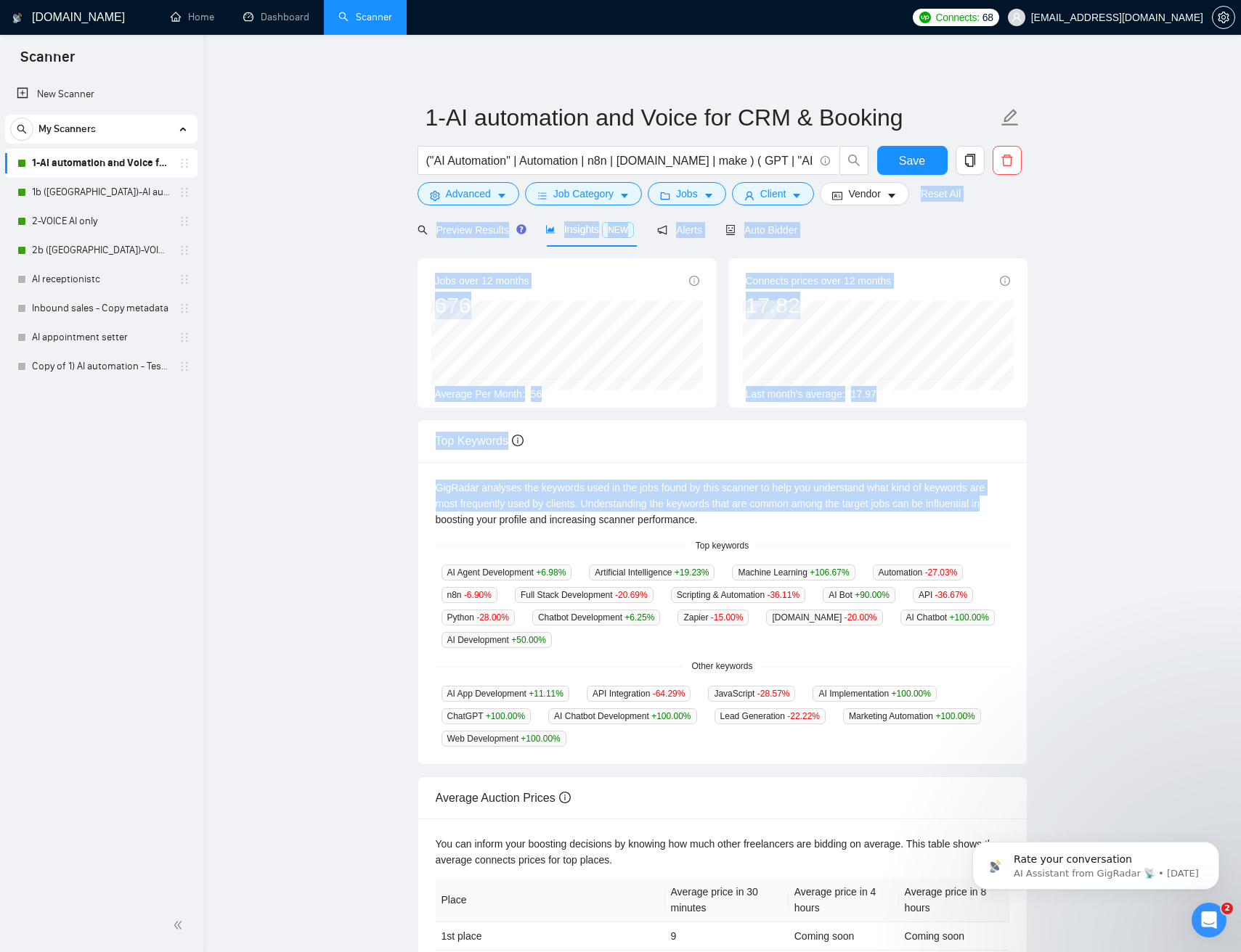
drag, startPoint x: 1041, startPoint y: 511, endPoint x: 454, endPoint y: 178, distance: 674.9
click at [558, 193] on main "1-AI automation and Voice for CRM & Booking ("AI Automation" | Automation | n8n…" at bounding box center [722, 556] width 990 height 996
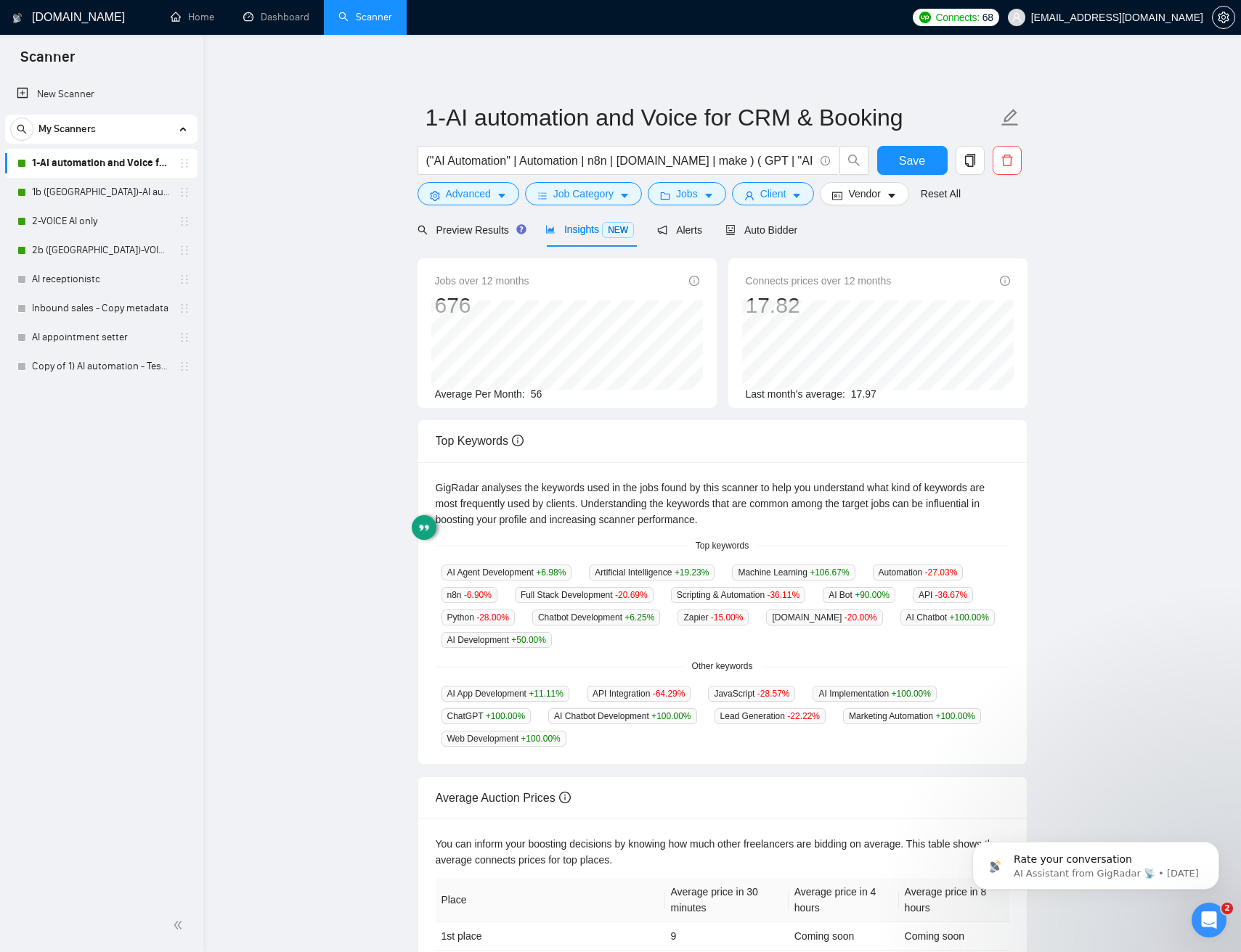
click at [384, 112] on main "1-AI automation and Voice for CRM & Booking ("AI Automation" | Automation | n8n…" at bounding box center [722, 556] width 990 height 996
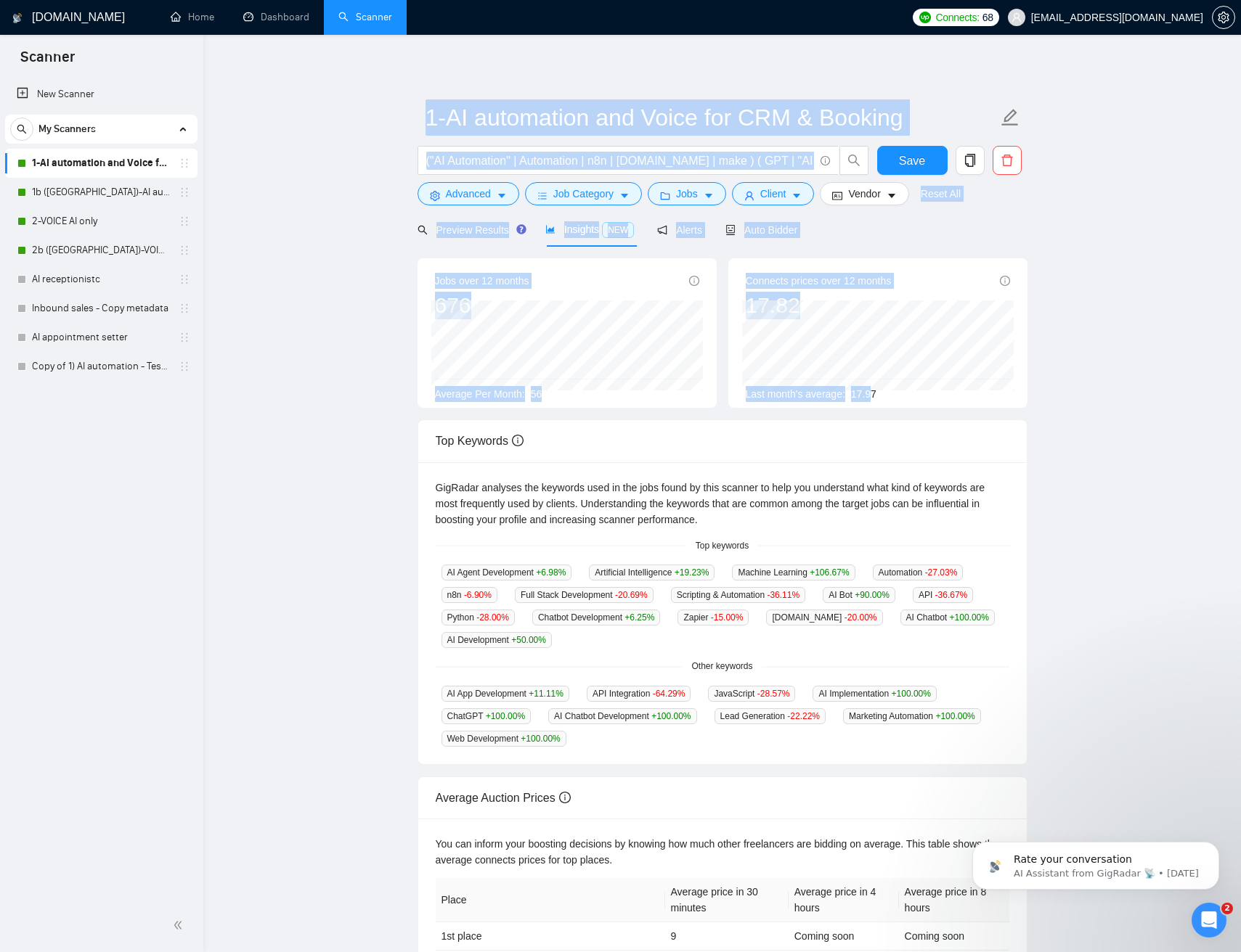
scroll to position [0, 604]
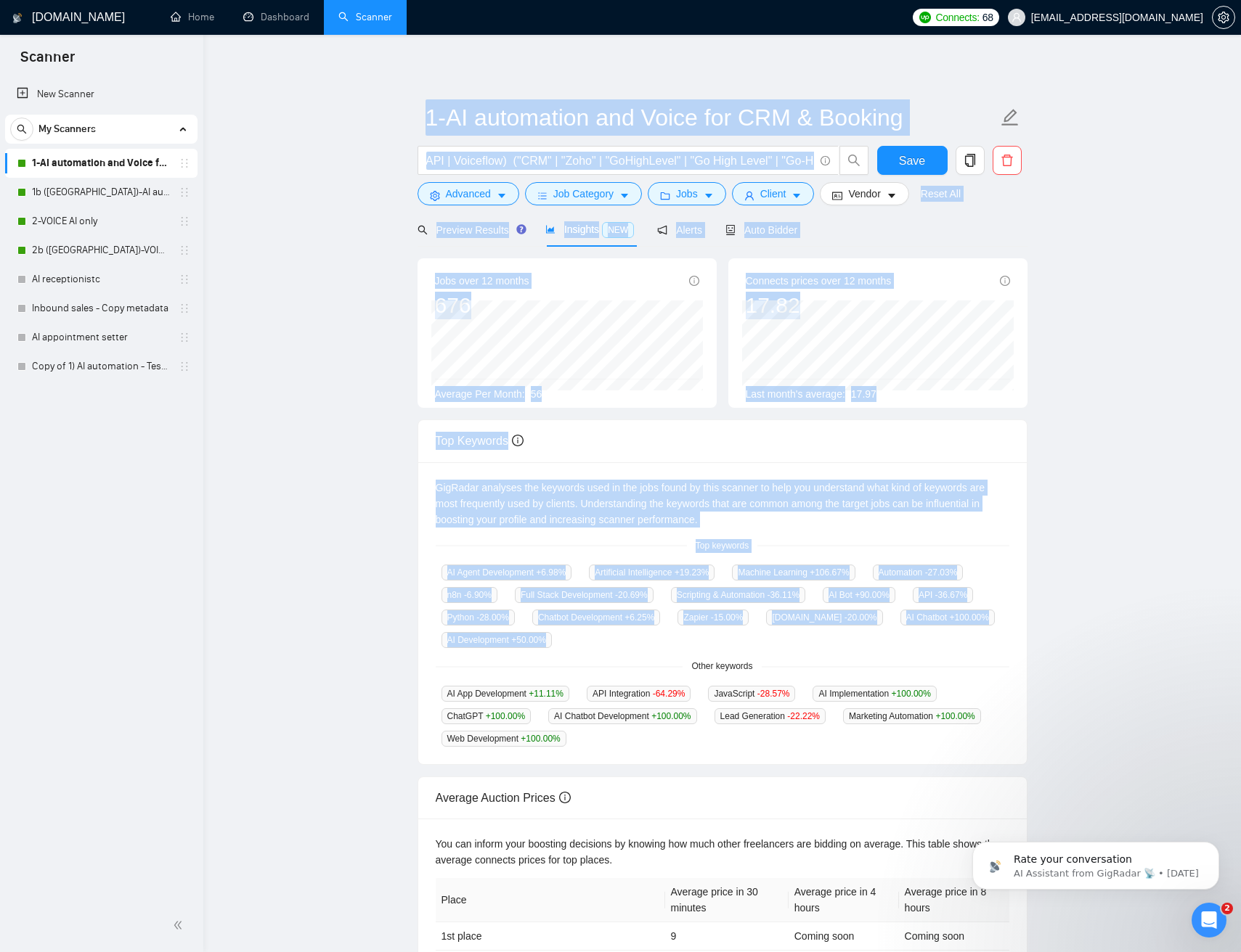
drag, startPoint x: 403, startPoint y: 113, endPoint x: 1131, endPoint y: 622, distance: 888.3
click at [1102, 622] on main "1-AI automation and Voice for CRM & Booking ("AI Automation" | Automation | n8n…" at bounding box center [722, 556] width 990 height 996
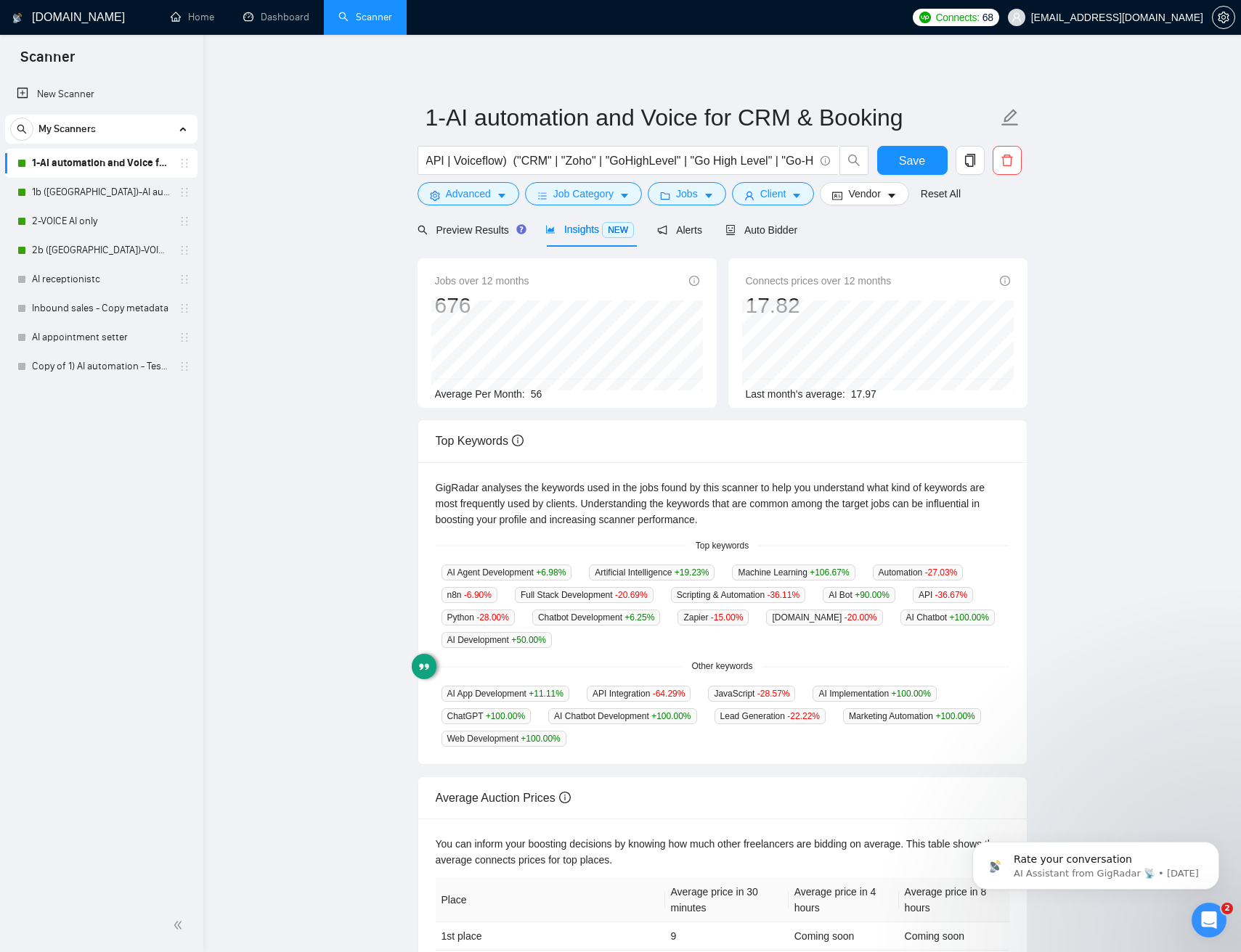
drag, startPoint x: 1129, startPoint y: 623, endPoint x: 1120, endPoint y: 624, distance: 9.1
click at [1129, 624] on main "1-AI automation and Voice for CRM & Booking ("AI Automation" | Automation | n8n…" at bounding box center [722, 556] width 990 height 996
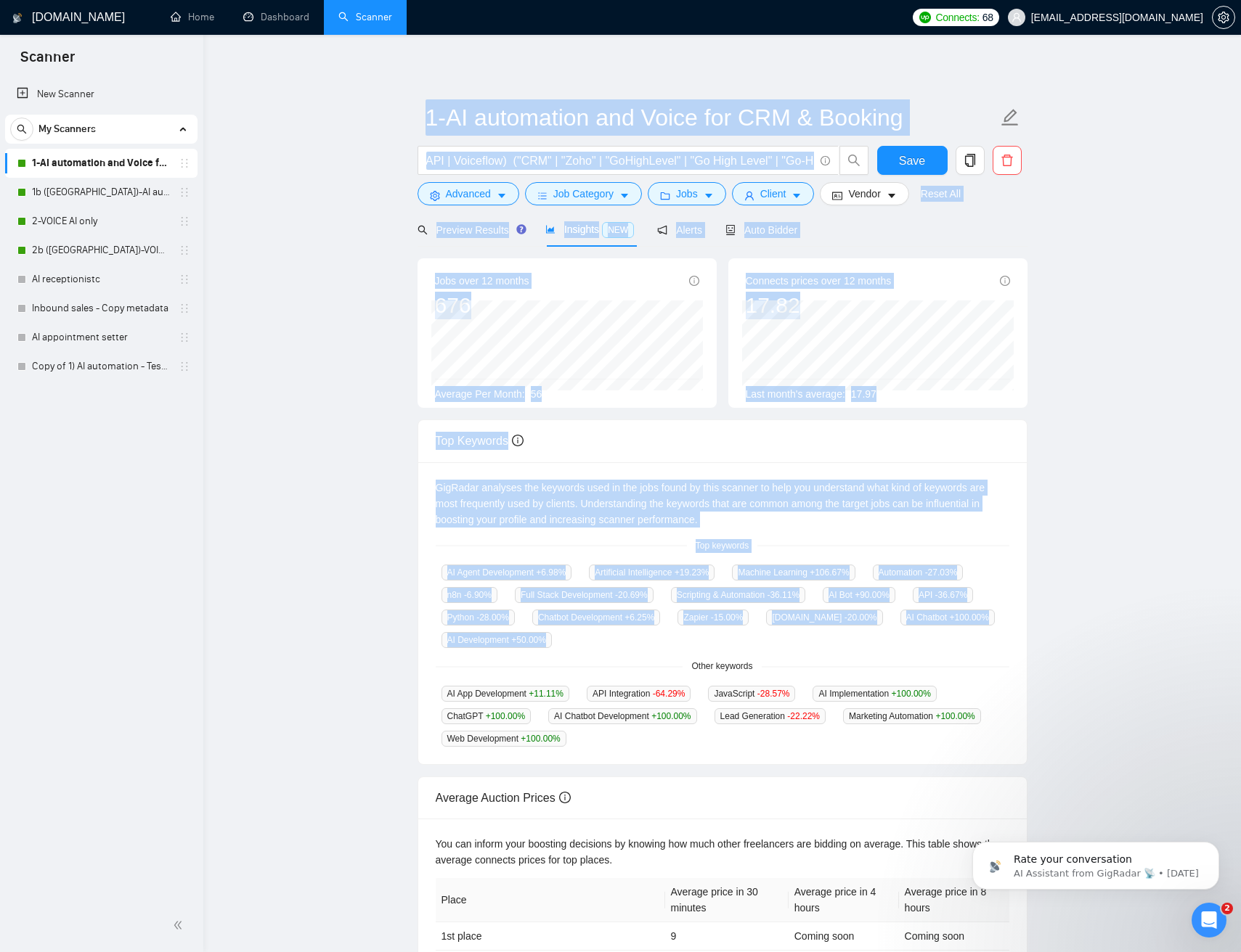
drag, startPoint x: 1120, startPoint y: 624, endPoint x: 371, endPoint y: 64, distance: 935.2
click at [382, 71] on main "1-AI automation and Voice for CRM & Booking ("AI Automation" | Automation | n8n…" at bounding box center [722, 556] width 990 height 996
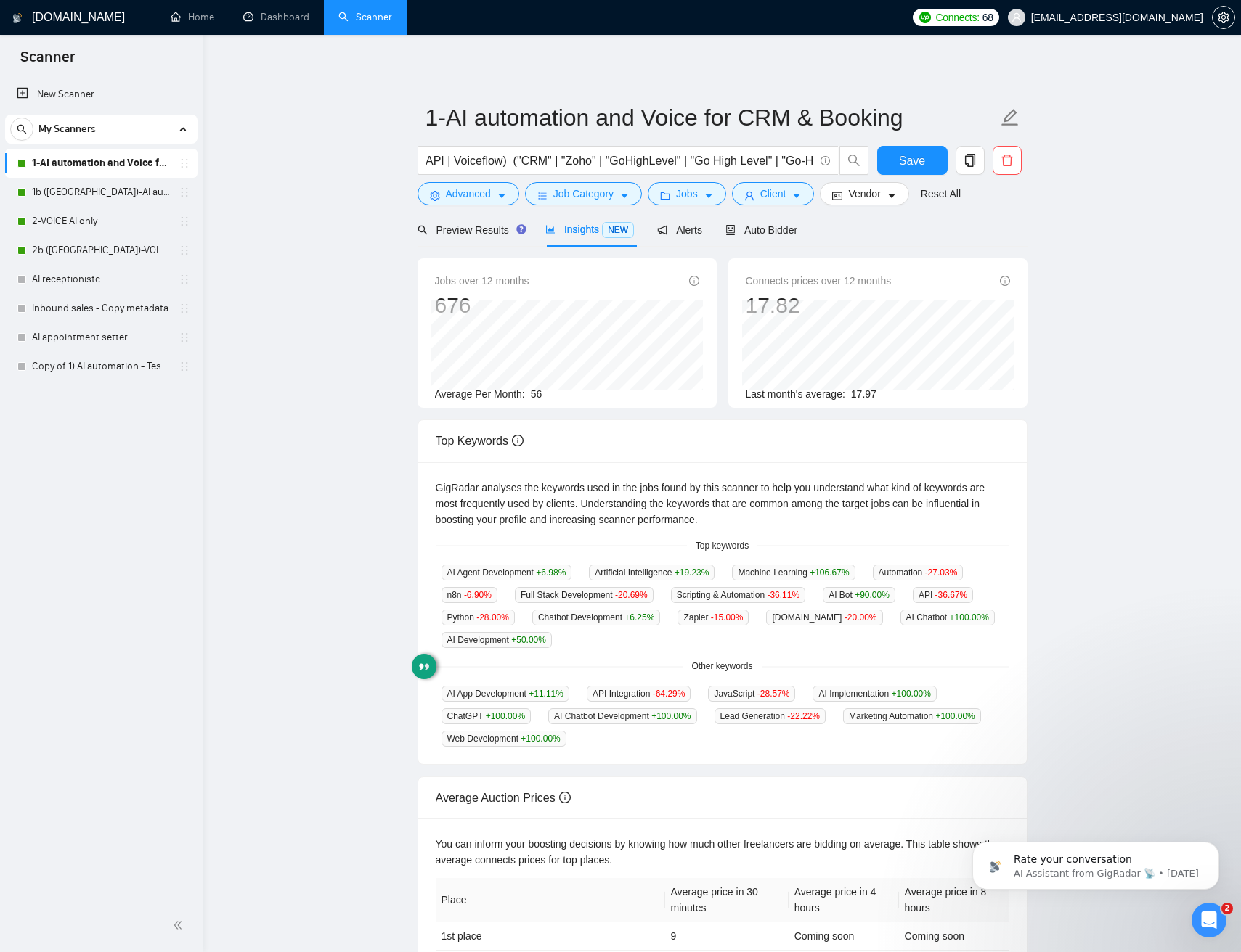
drag, startPoint x: 1050, startPoint y: 573, endPoint x: 1118, endPoint y: 587, distance: 69.4
click at [1071, 581] on main "1-AI automation and Voice for CRM & Booking ("AI Automation" | Automation | n8n…" at bounding box center [722, 556] width 990 height 996
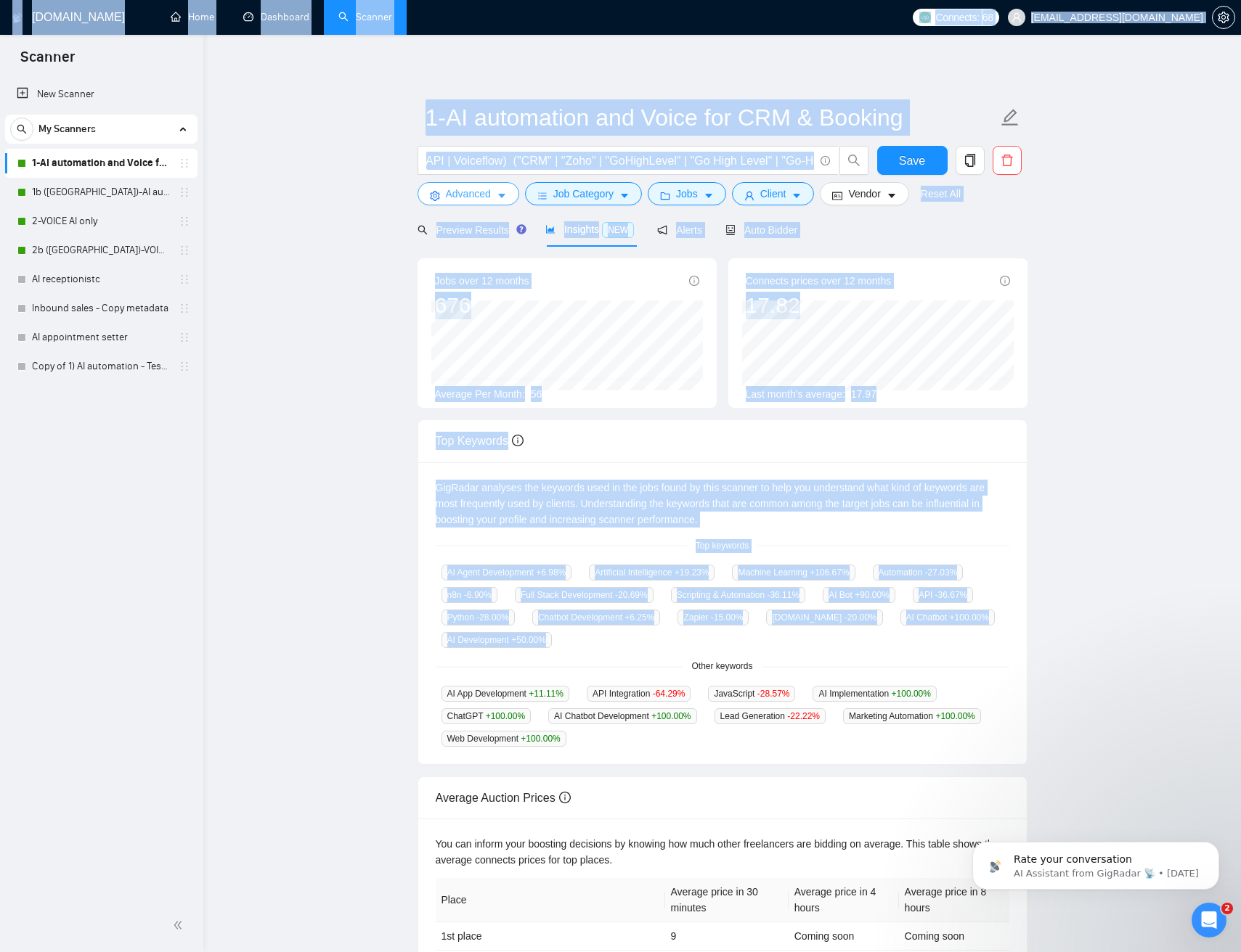
drag, startPoint x: 1118, startPoint y: 587, endPoint x: 486, endPoint y: 193, distance: 744.8
click at [487, 47] on div "GigRadar.io Home Dashboard Scanner Connects: 68 jmichelvan@gmail.com 1-AI autom…" at bounding box center [722, 583] width 1037 height 1166
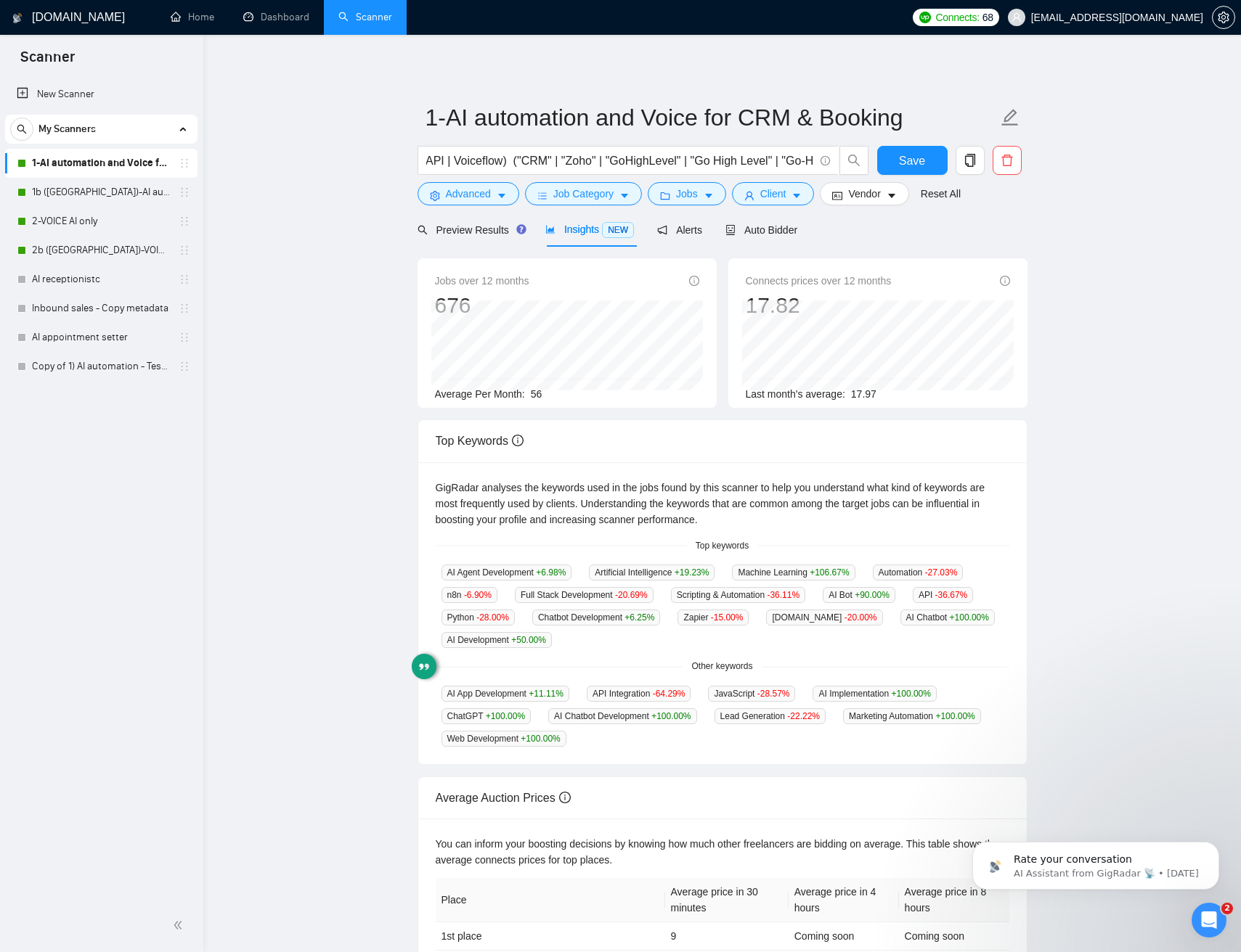
drag, startPoint x: 403, startPoint y: 169, endPoint x: 410, endPoint y: 163, distance: 9.2
click at [404, 168] on main "1-AI automation and Voice for CRM & Booking ("AI Automation" | Automation | n8n…" at bounding box center [722, 556] width 990 height 996
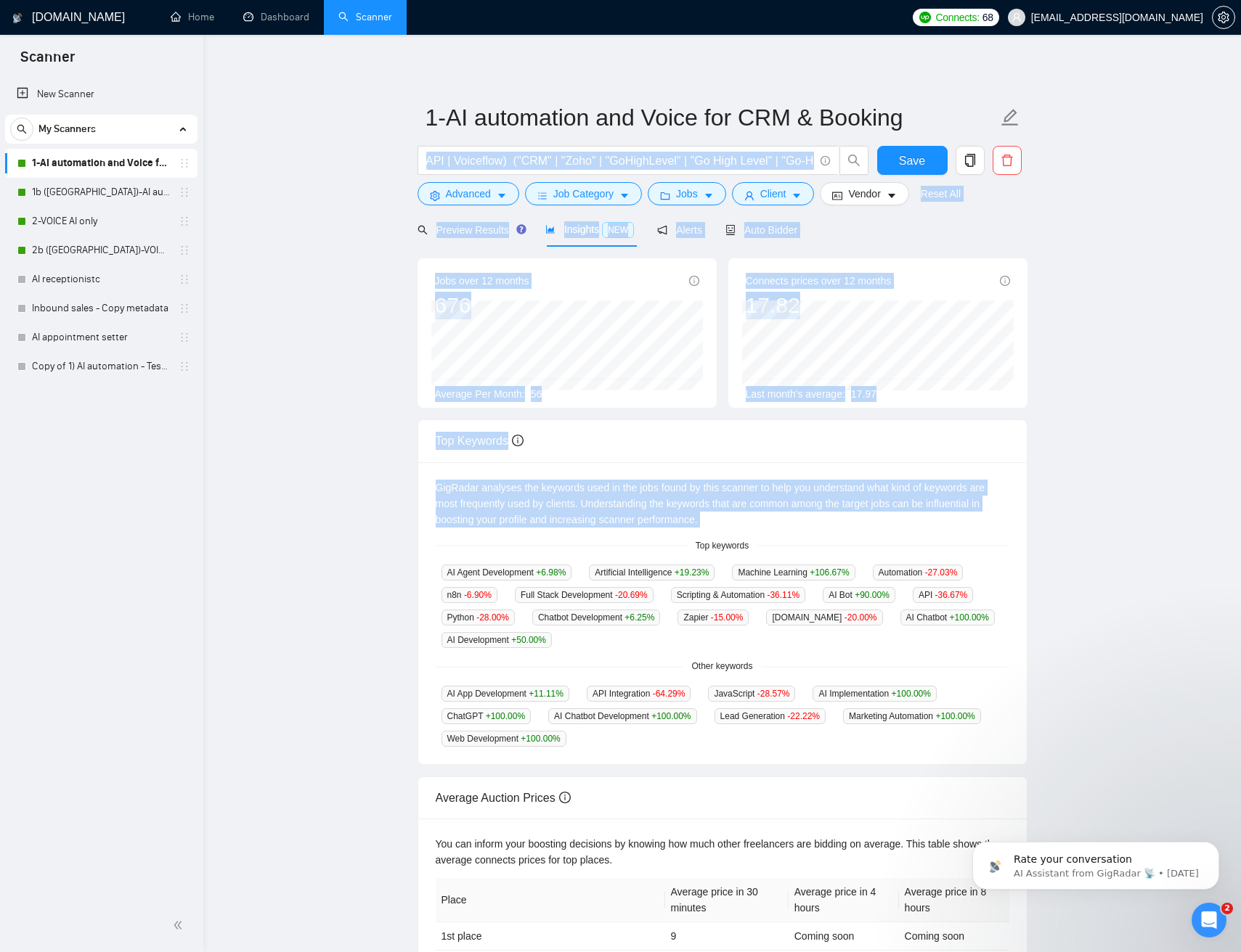
drag, startPoint x: 736, startPoint y: 315, endPoint x: 1022, endPoint y: 509, distance: 345.6
click at [1034, 524] on main "1-AI automation and Voice for CRM & Booking ("AI Automation" | Automation | n8n…" at bounding box center [722, 556] width 990 height 996
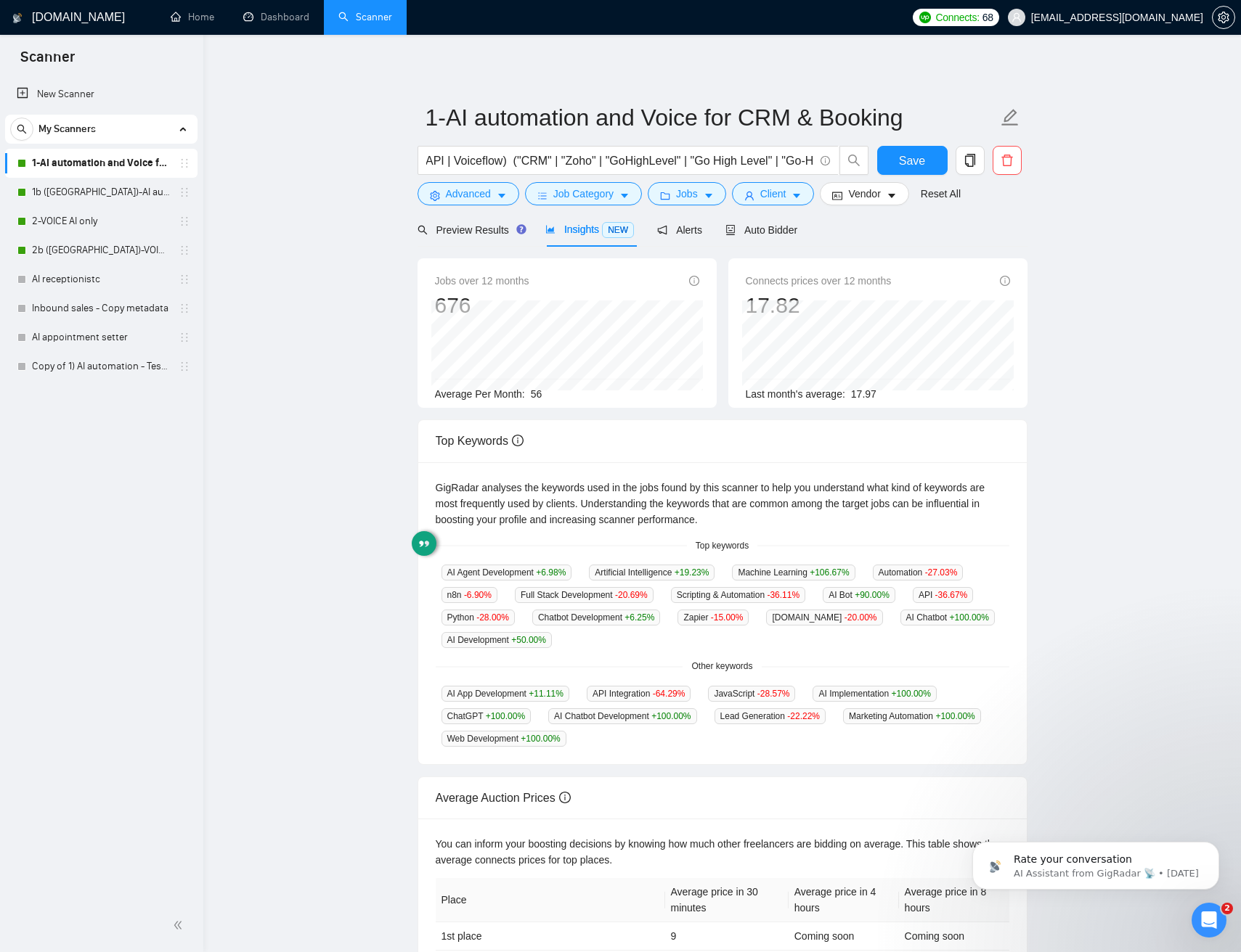
drag, startPoint x: 385, startPoint y: 166, endPoint x: 400, endPoint y: 170, distance: 15.5
click at [385, 166] on main "1-AI automation and Voice for CRM & Booking ("AI Automation" | Automation | n8n…" at bounding box center [722, 556] width 990 height 996
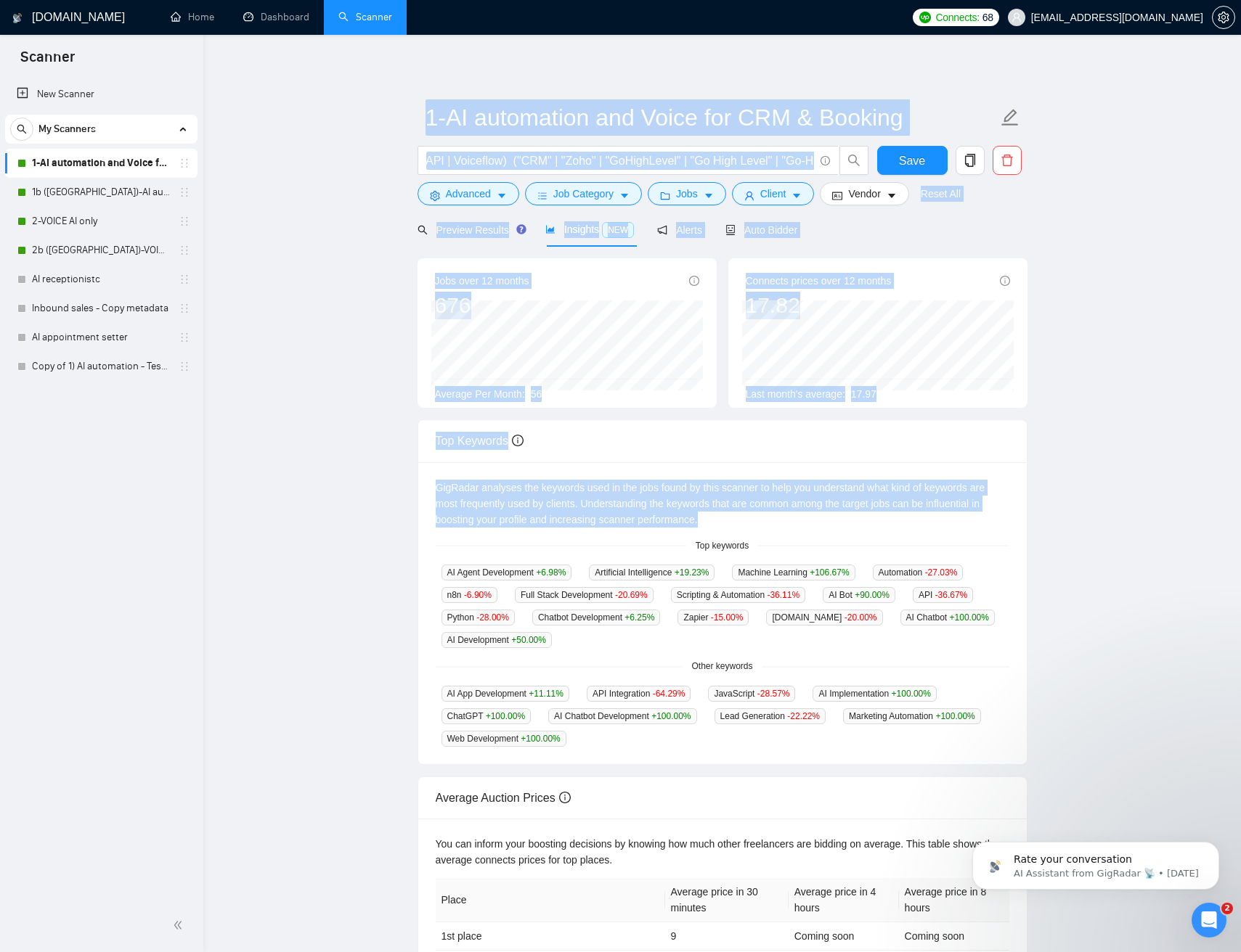
drag, startPoint x: 400, startPoint y: 170, endPoint x: 1069, endPoint y: 534, distance: 761.6
click at [1038, 525] on main "1-AI automation and Voice for CRM & Booking ("AI Automation" | Automation | n8n…" at bounding box center [722, 556] width 990 height 996
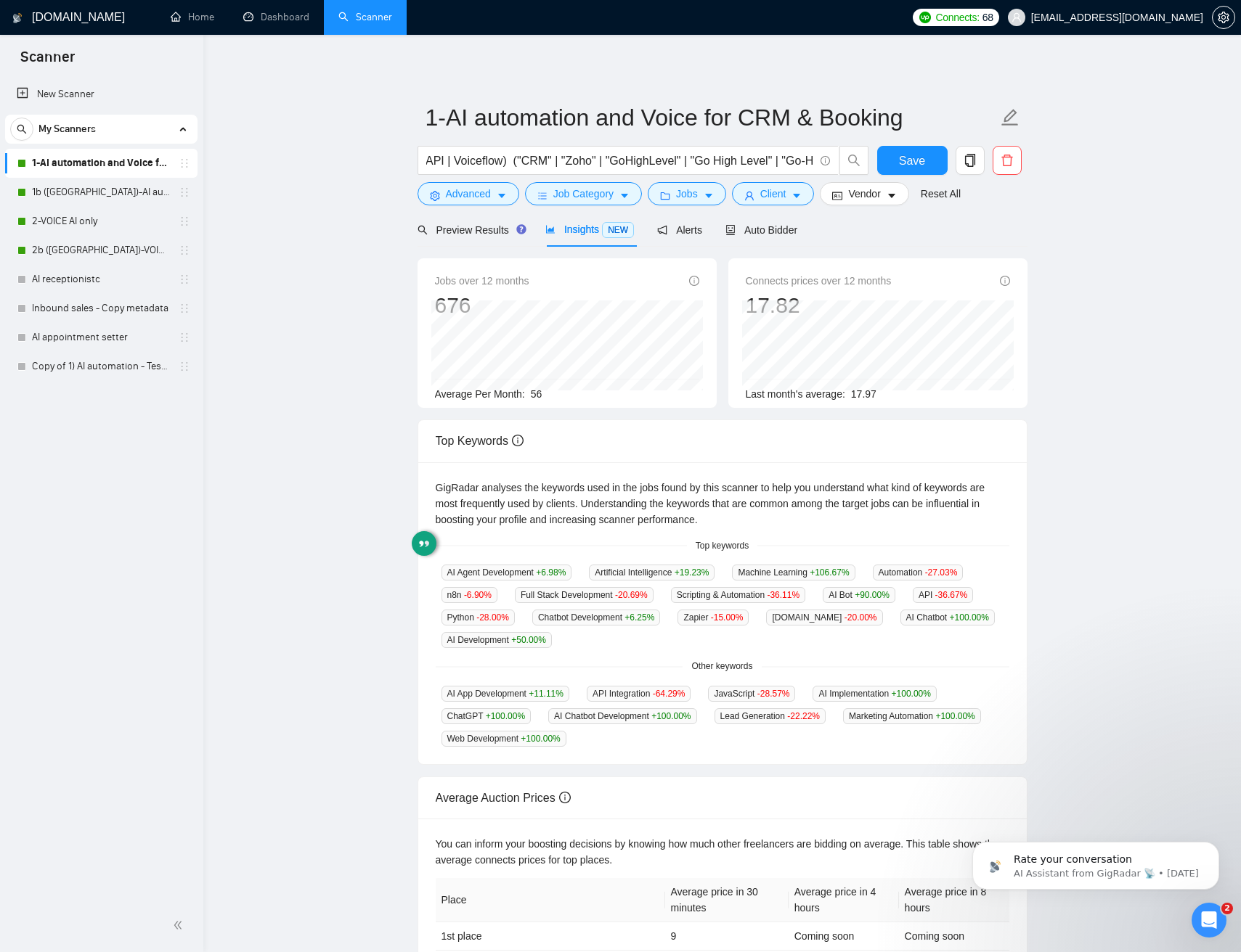
click at [1081, 530] on main "1-AI automation and Voice for CRM & Booking ("AI Automation" | Automation | n8n…" at bounding box center [722, 556] width 990 height 996
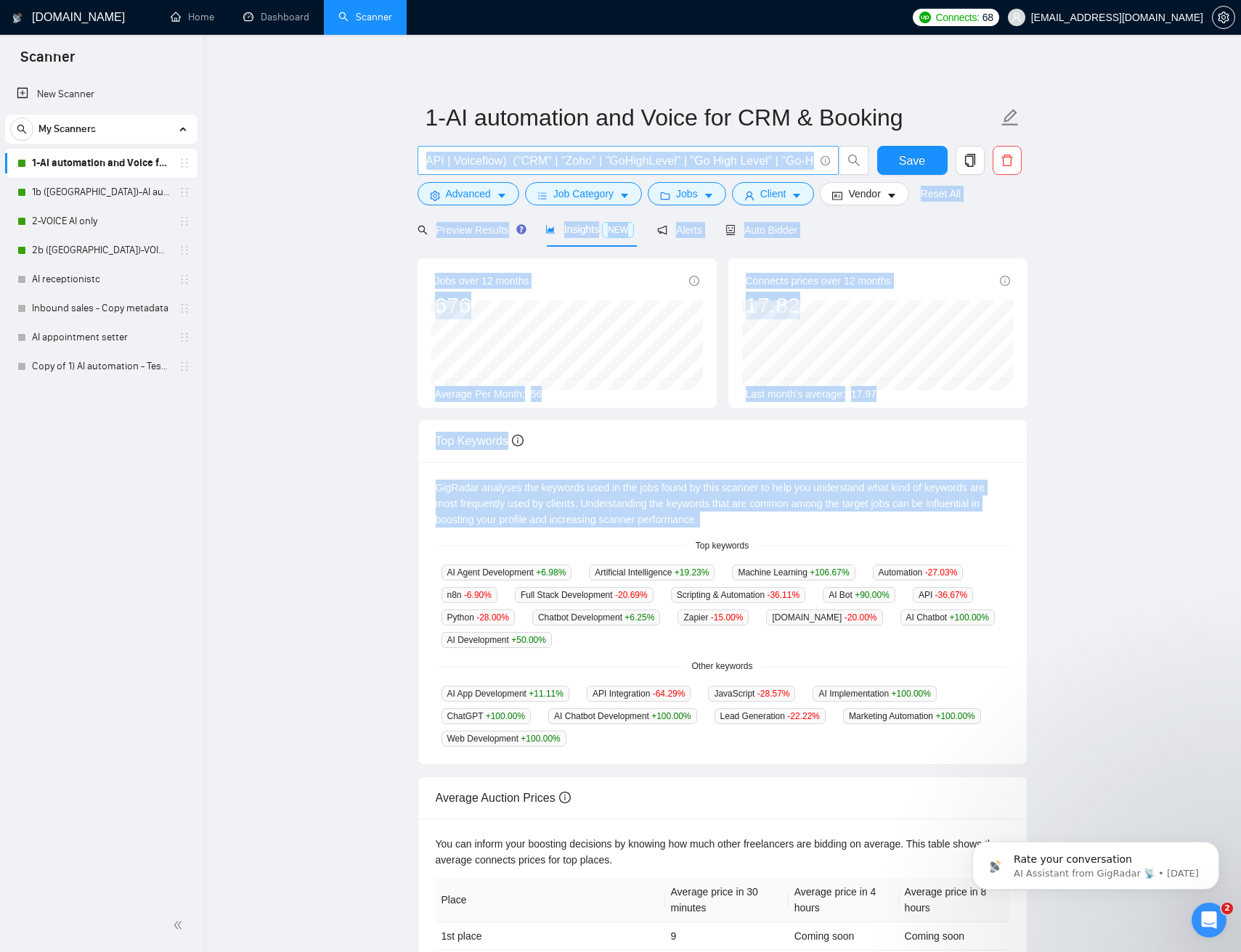
drag, startPoint x: 1015, startPoint y: 463, endPoint x: 508, endPoint y: 164, distance: 588.6
click at [509, 164] on main "1-AI automation and Voice for CRM & Booking ("AI Automation" | Automation | n8n…" at bounding box center [722, 556] width 990 height 996
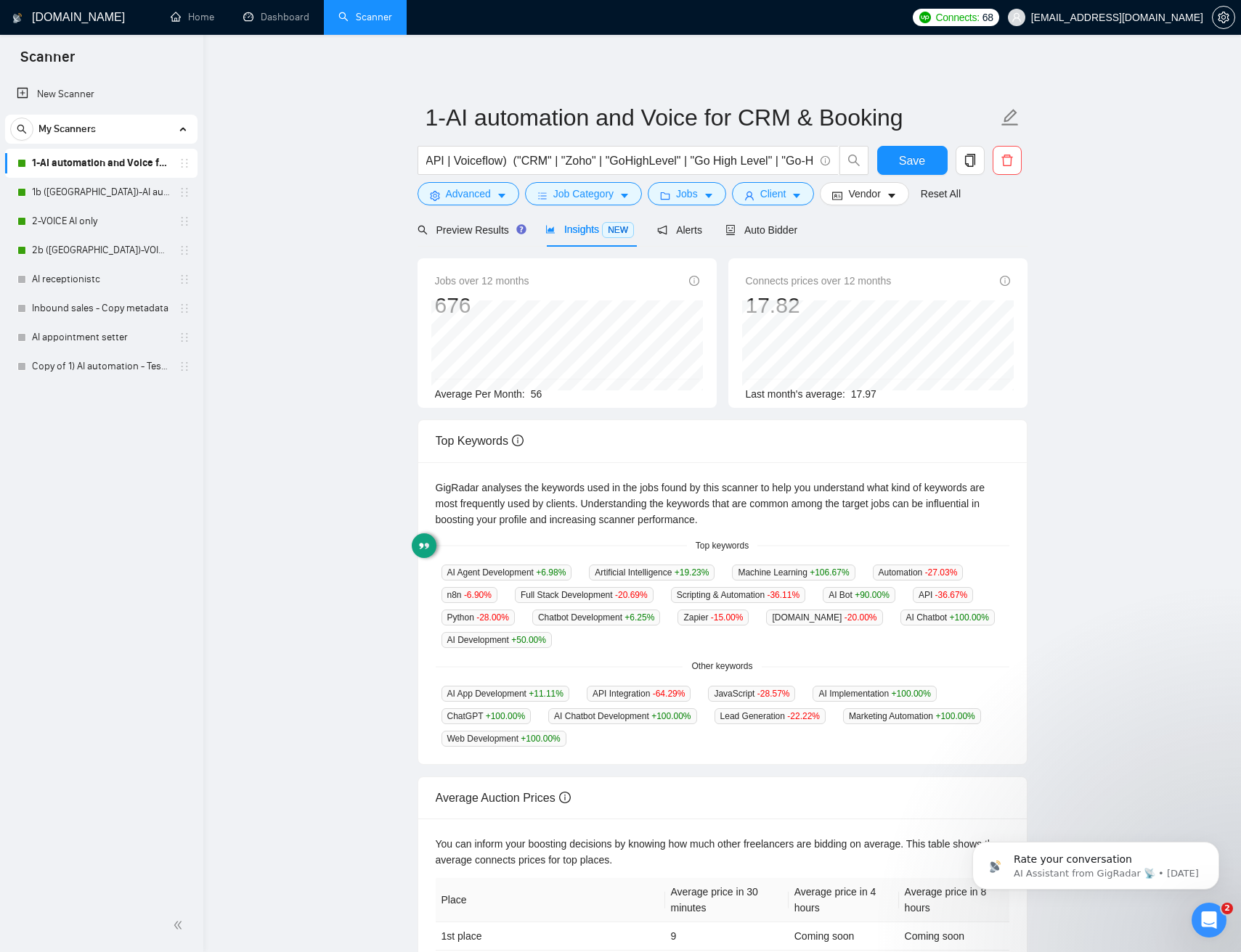
drag, startPoint x: 1124, startPoint y: 532, endPoint x: 1118, endPoint y: 526, distance: 8.5
click at [1123, 532] on main "1-AI automation and Voice for CRM & Booking ("AI Automation" | Automation | n8n…" at bounding box center [722, 556] width 990 height 996
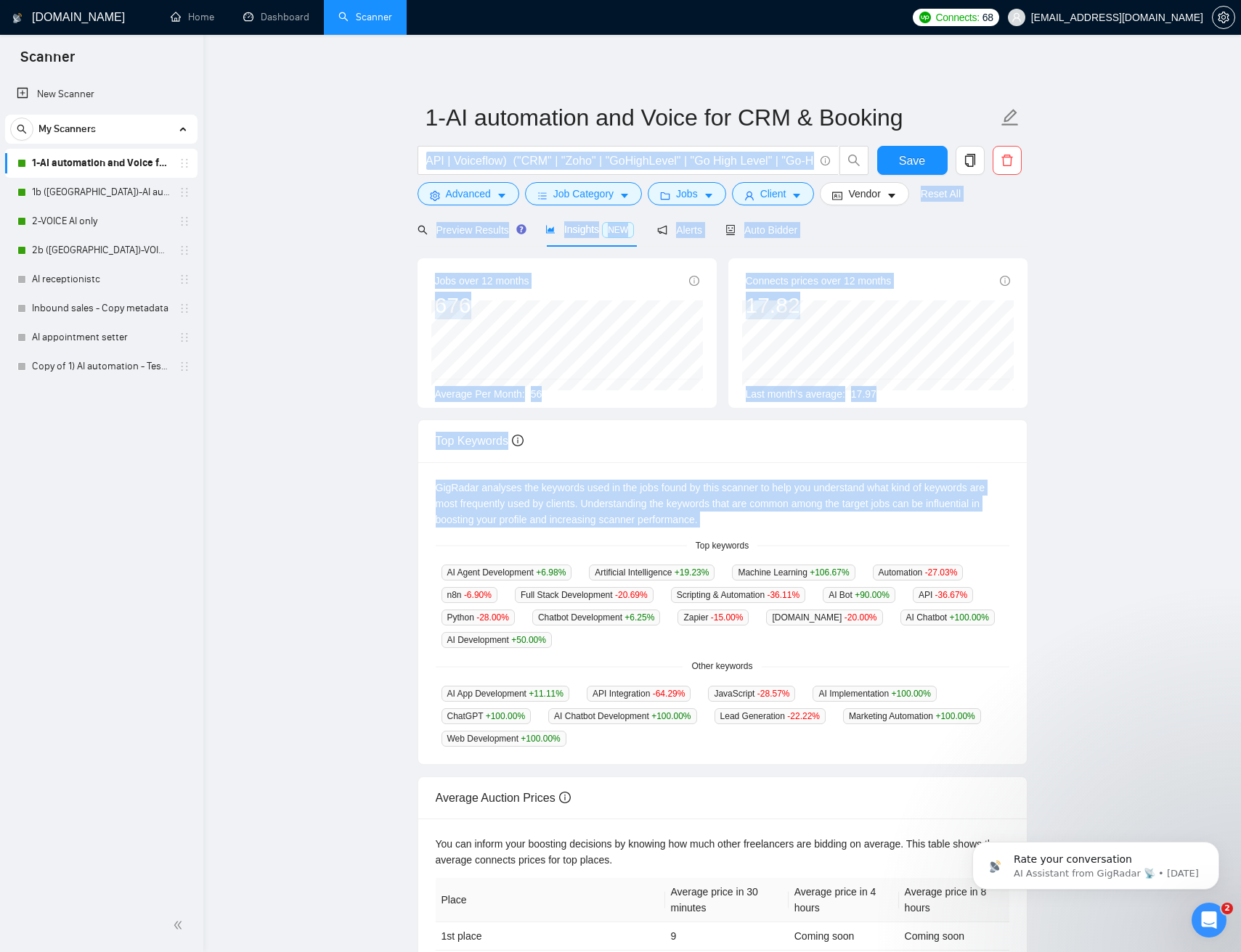
drag, startPoint x: 1118, startPoint y: 526, endPoint x: 484, endPoint y: 175, distance: 724.7
click at [520, 164] on main "1-AI automation and Voice for CRM & Booking ("AI Automation" | Automation | n8n…" at bounding box center [722, 556] width 990 height 996
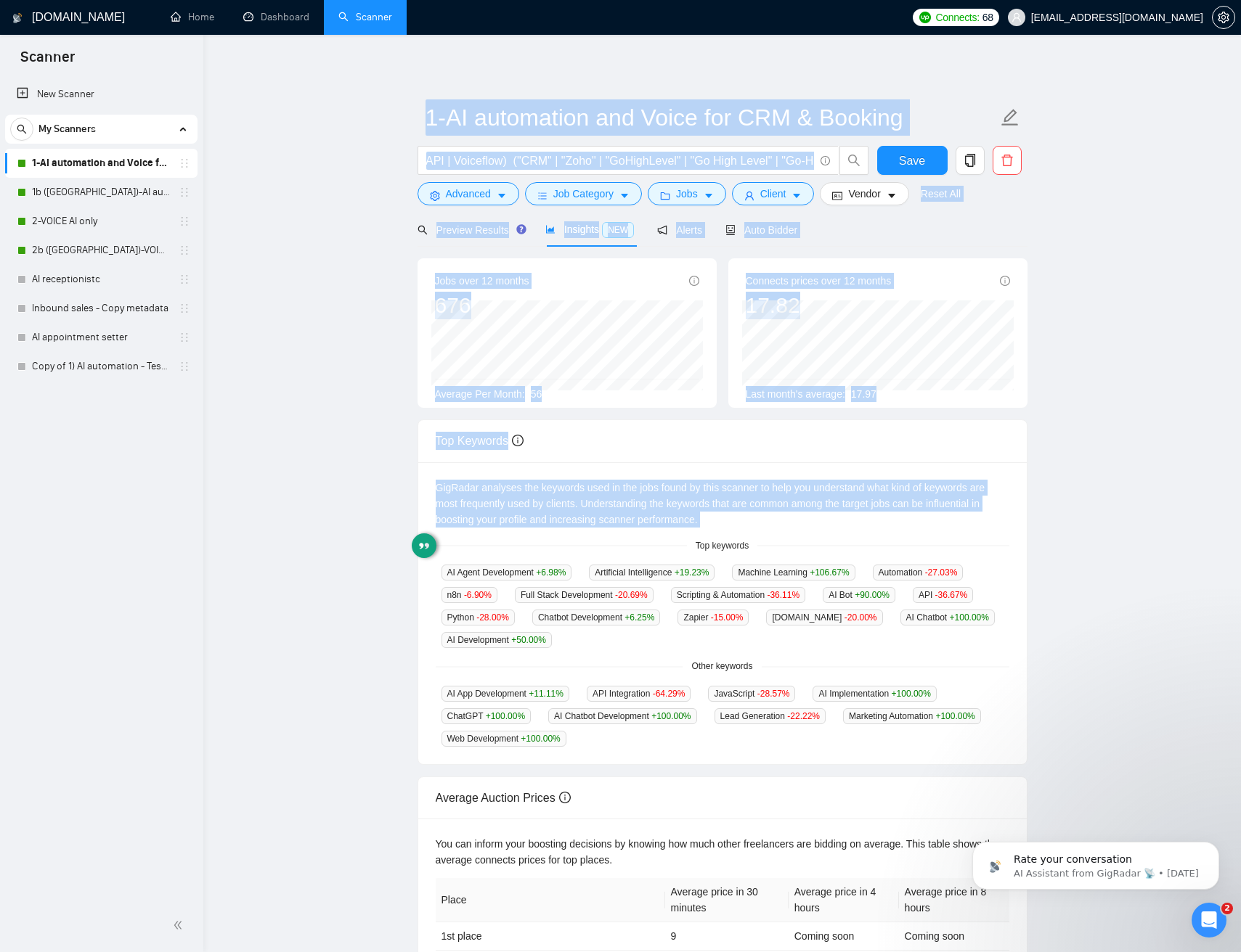
drag, startPoint x: 426, startPoint y: 188, endPoint x: 1123, endPoint y: 533, distance: 777.7
click at [1123, 533] on main "1-AI automation and Voice for CRM & Booking ("AI Automation" | Automation | n8n…" at bounding box center [722, 556] width 990 height 996
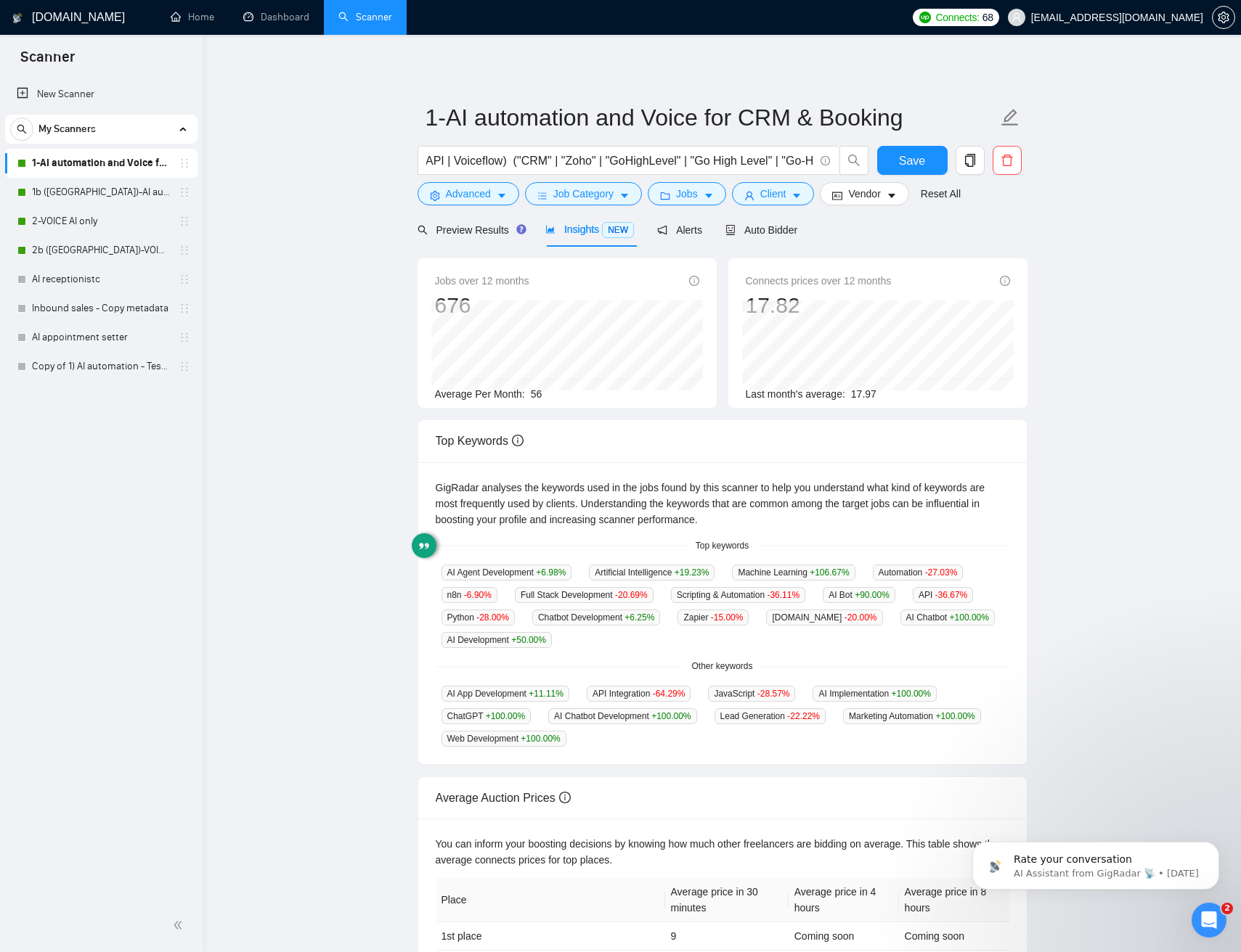
drag, startPoint x: 352, startPoint y: 152, endPoint x: 391, endPoint y: 160, distance: 39.8
click at [356, 152] on main "1-AI automation and Voice for CRM & Booking ("AI Automation" | Automation | n8n…" at bounding box center [722, 556] width 990 height 996
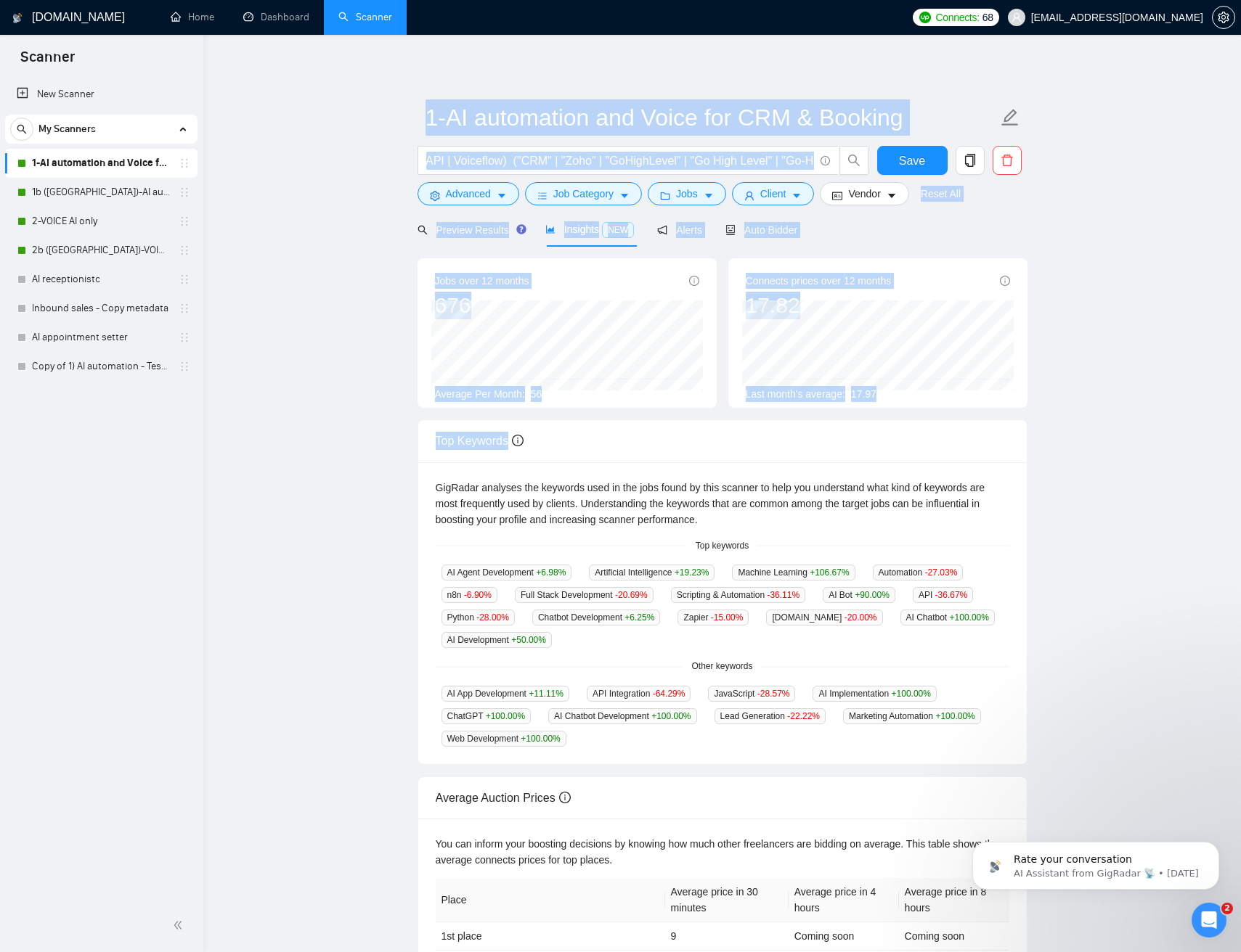
drag, startPoint x: 391, startPoint y: 160, endPoint x: 905, endPoint y: 479, distance: 604.9
click at [901, 475] on main "1-AI automation and Voice for CRM & Booking ("AI Automation" | Automation | n8n…" at bounding box center [722, 556] width 990 height 996
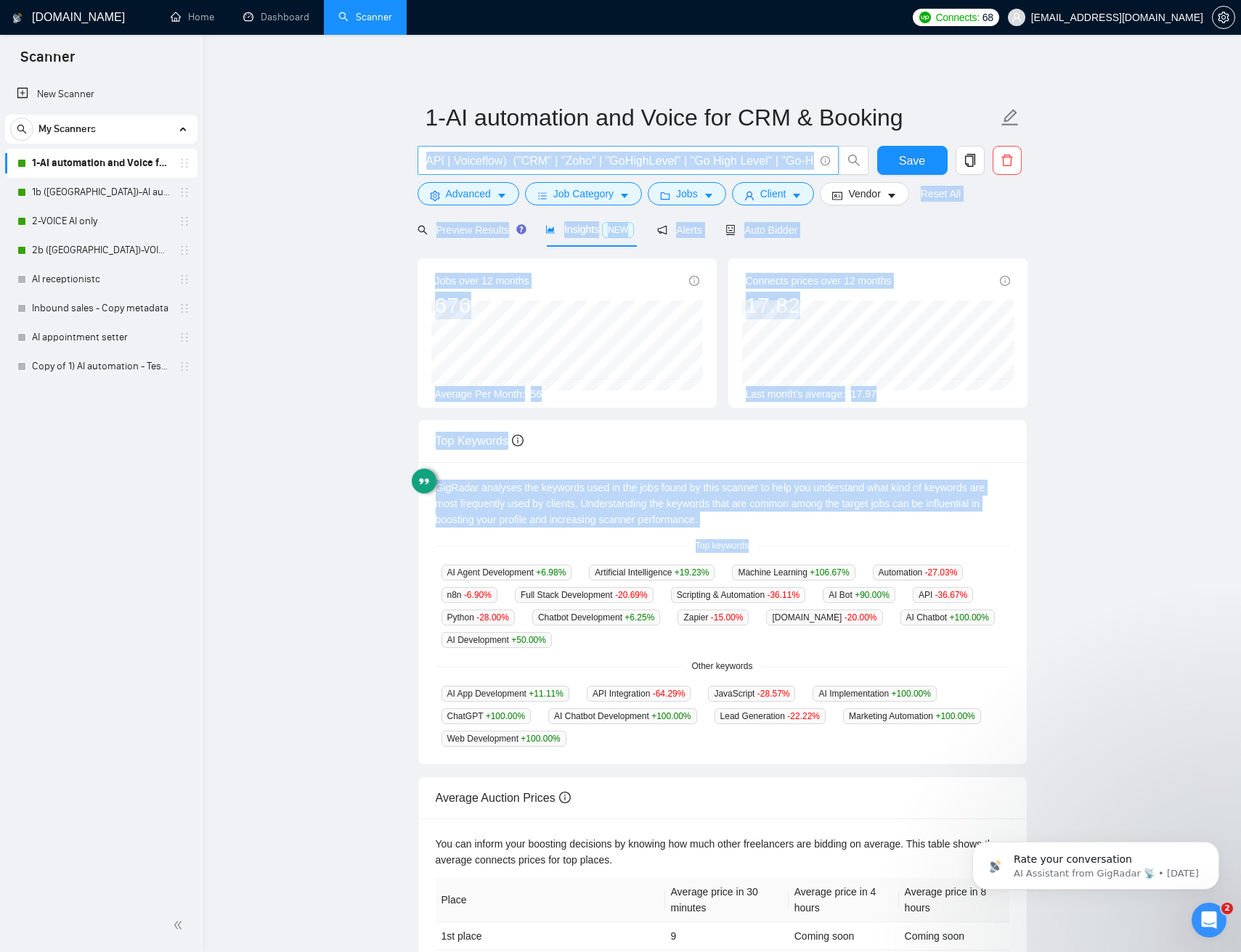
drag, startPoint x: 1086, startPoint y: 545, endPoint x: 511, endPoint y: 161, distance: 691.4
click at [505, 151] on main "1-AI automation and Voice for CRM & Booking ("AI Automation" | Automation | n8n…" at bounding box center [722, 556] width 990 height 996
drag, startPoint x: 1102, startPoint y: 519, endPoint x: 459, endPoint y: 183, distance: 725.5
click at [545, 169] on main "1-AI automation and Voice for CRM & Booking ("AI Automation" | Automation | n8n…" at bounding box center [722, 556] width 990 height 996
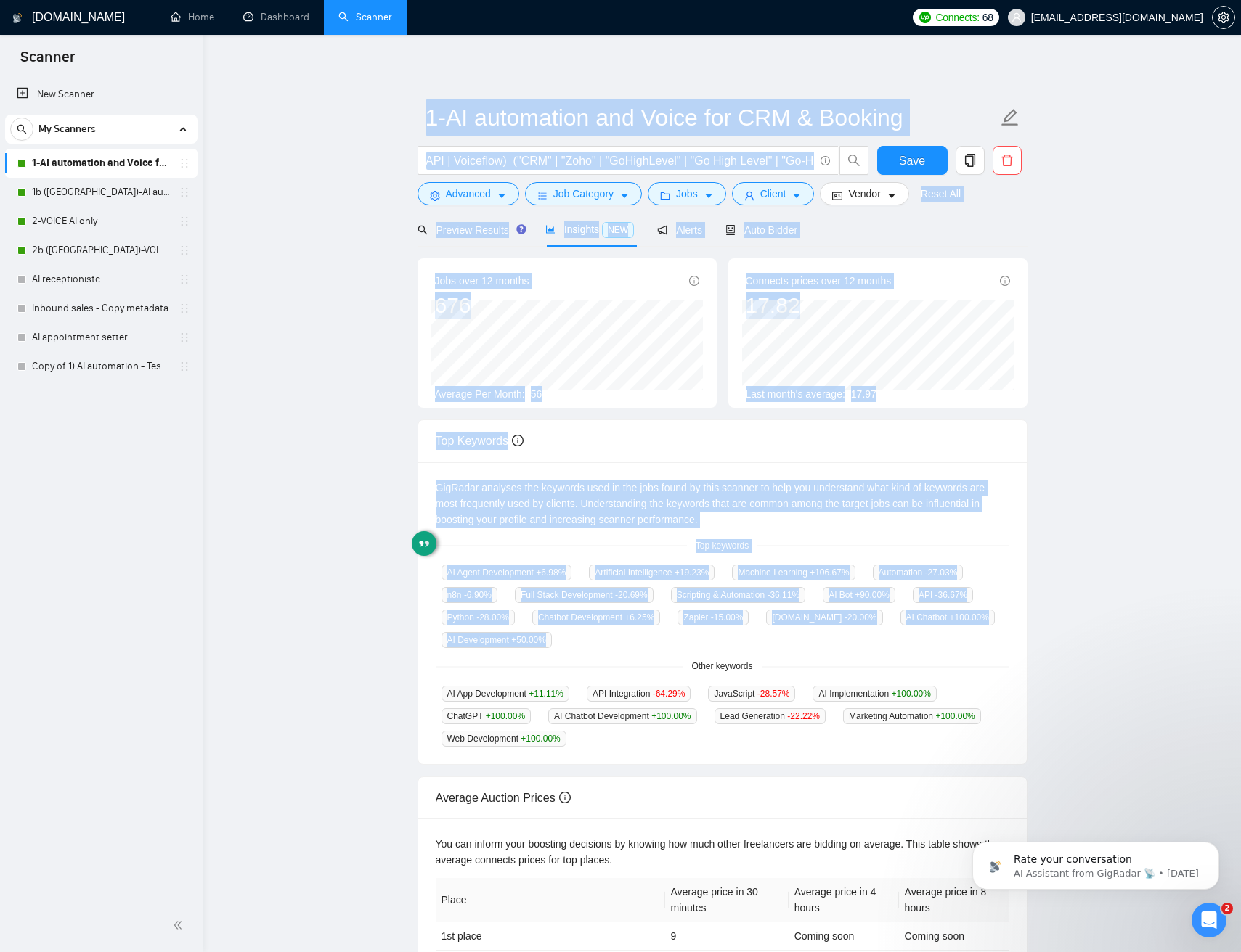
drag, startPoint x: 371, startPoint y: 145, endPoint x: 1090, endPoint y: 572, distance: 836.2
click at [1090, 576] on main "1-AI automation and Voice for CRM & Booking ("AI Automation" | Automation | n8n…" at bounding box center [722, 556] width 990 height 996
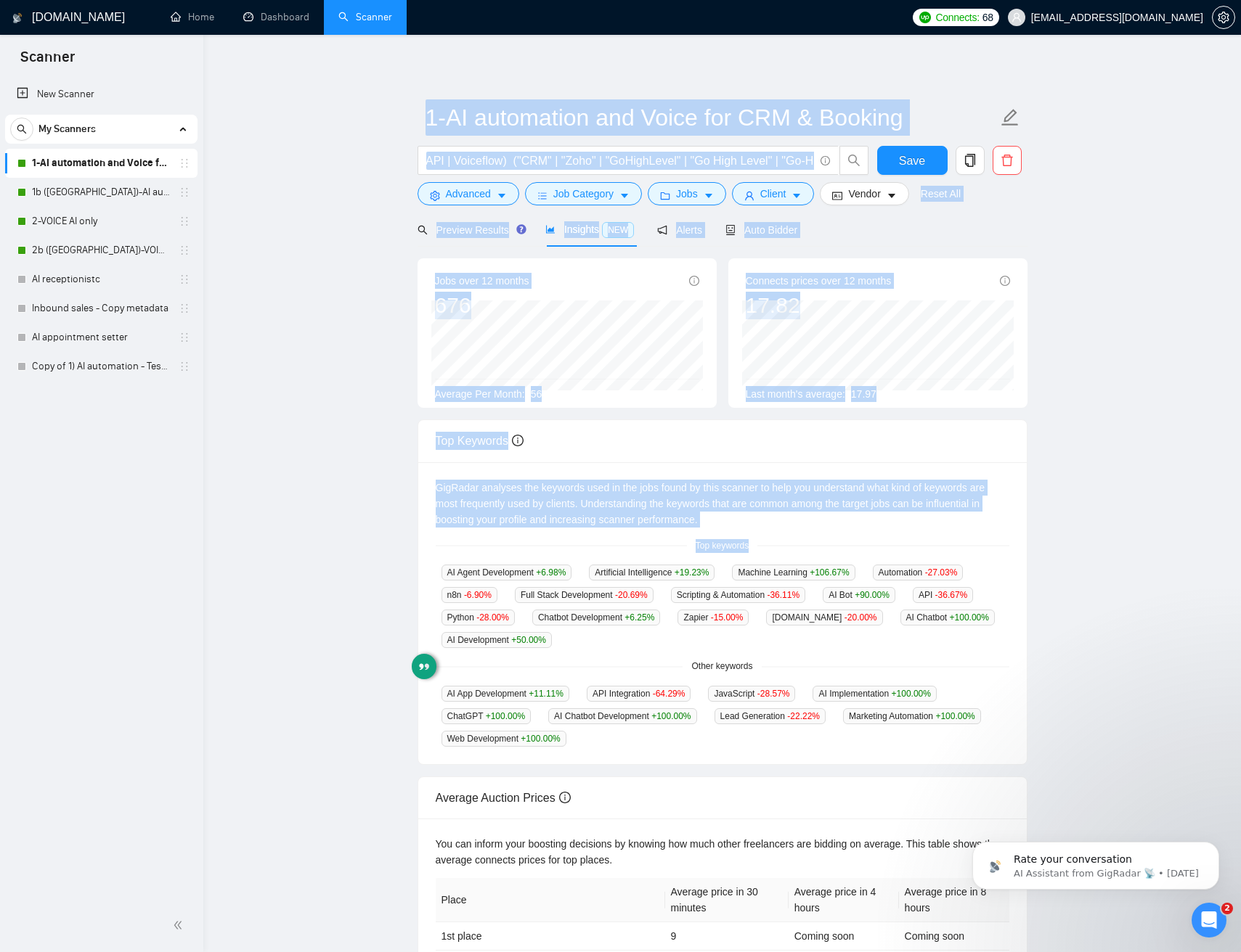
drag, startPoint x: 1078, startPoint y: 552, endPoint x: 544, endPoint y: 81, distance: 712.0
click at [544, 81] on main "1-AI automation and Voice for CRM & Booking ("AI Automation" | Automation | n8n…" at bounding box center [722, 556] width 990 height 996
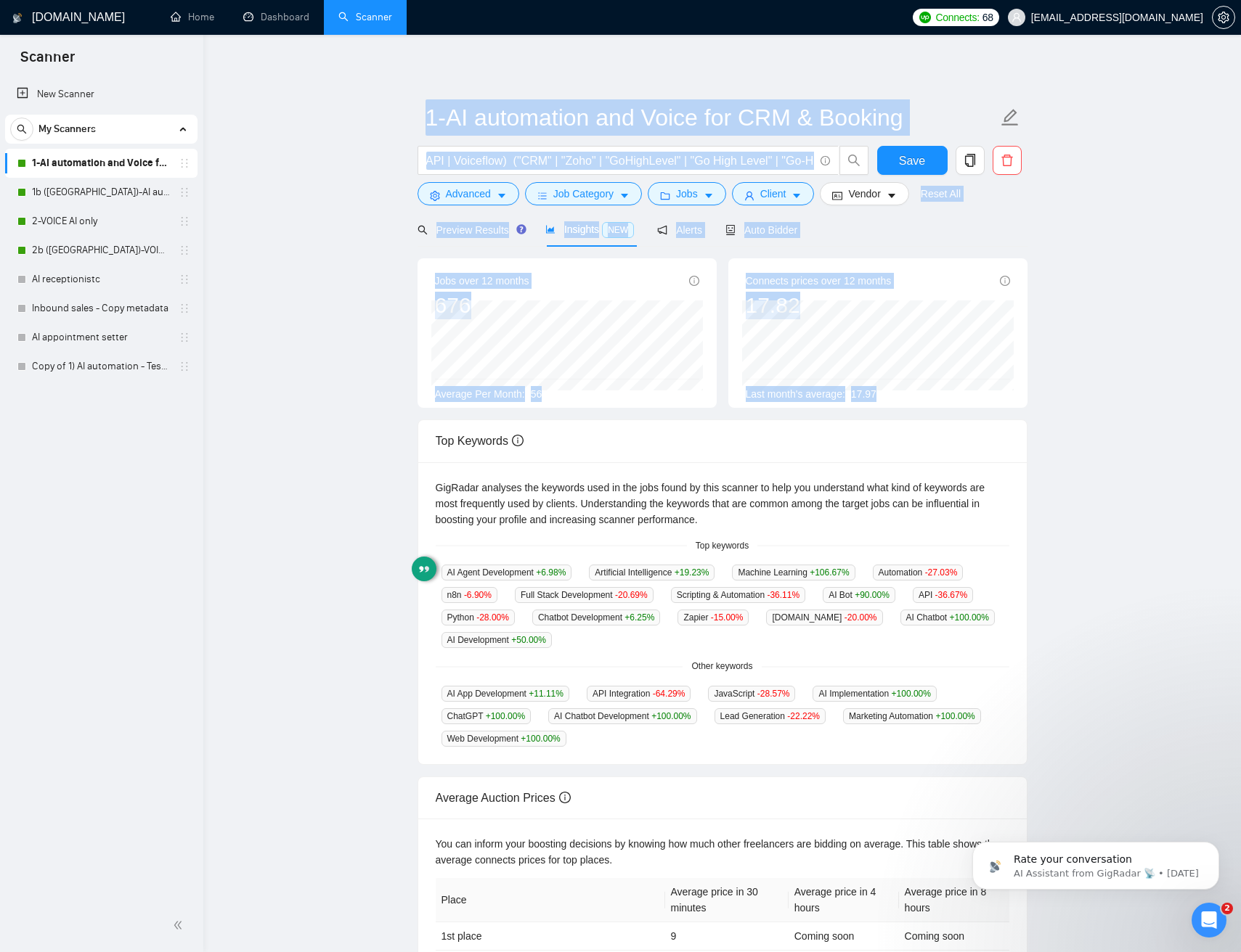
drag, startPoint x: 406, startPoint y: 120, endPoint x: 685, endPoint y: 389, distance: 387.6
click at [782, 436] on main "1-AI automation and Voice for CRM & Booking ("AI Automation" | Automation | n8n…" at bounding box center [722, 556] width 990 height 996
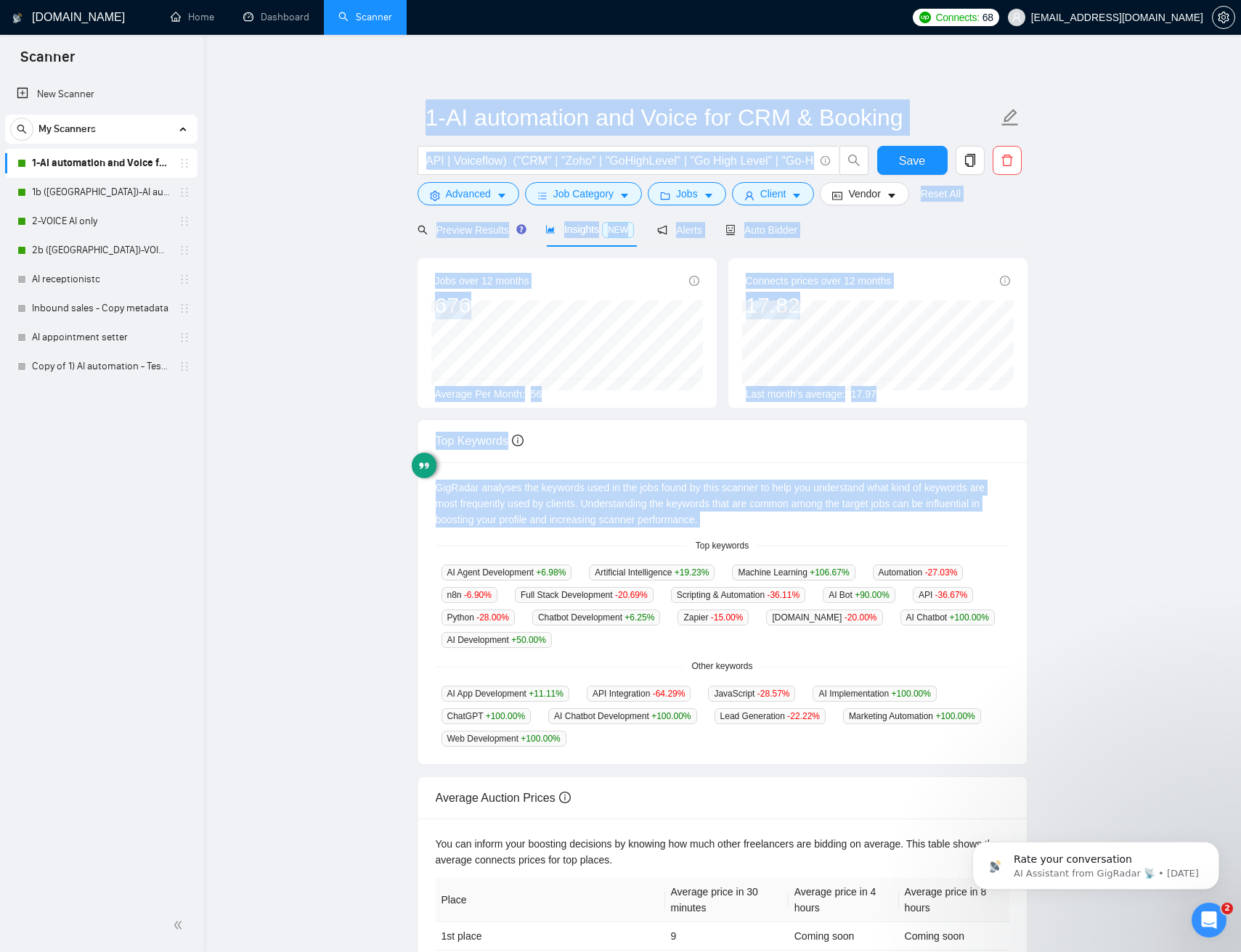
drag, startPoint x: 389, startPoint y: 137, endPoint x: 1046, endPoint y: 538, distance: 769.7
click at [1021, 533] on main "1-AI automation and Voice for CRM & Booking ("AI Automation" | Automation | n8n…" at bounding box center [722, 556] width 990 height 996
click at [1100, 546] on main "1-AI automation and Voice for CRM & Booking ("AI Automation" | Automation | n8n…" at bounding box center [722, 556] width 990 height 996
drag, startPoint x: 946, startPoint y: 411, endPoint x: 343, endPoint y: 151, distance: 656.7
click at [329, 144] on main "1-AI automation and Voice for CRM & Booking ("AI Automation" | Automation | n8n…" at bounding box center [722, 556] width 990 height 996
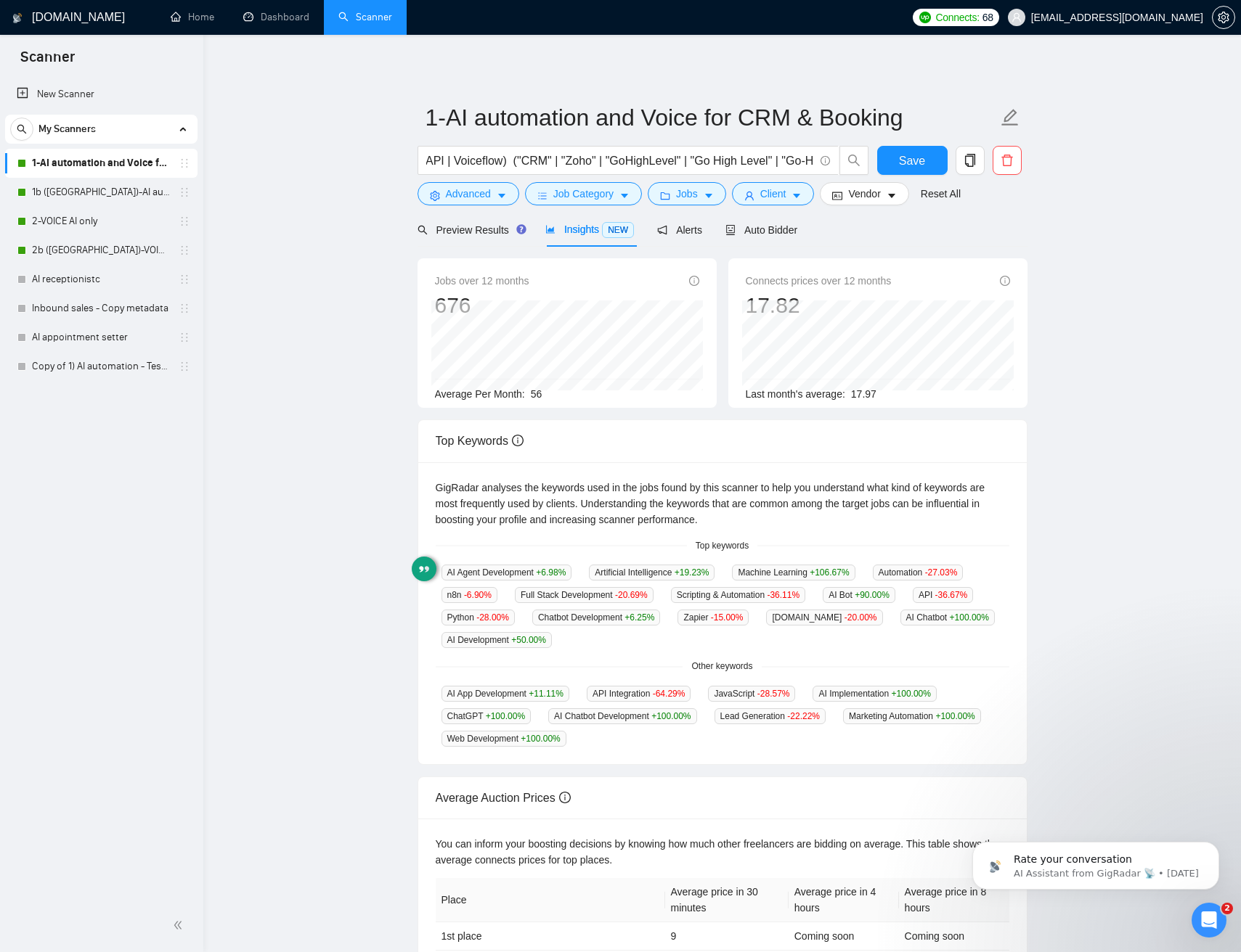
click at [397, 216] on main "1-AI automation and Voice for CRM & Booking ("AI Automation" | Automation | n8n…" at bounding box center [722, 556] width 990 height 996
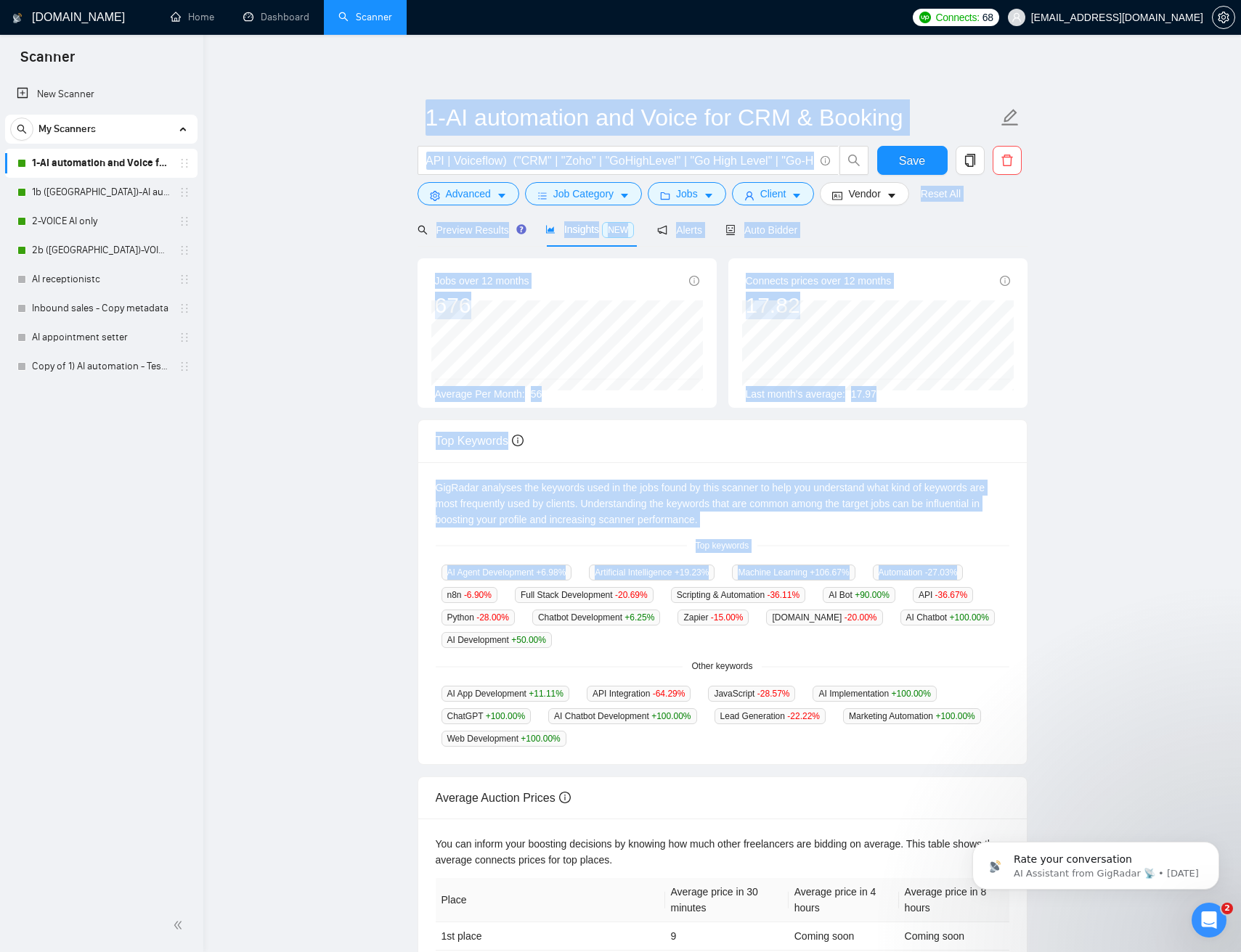
drag, startPoint x: 395, startPoint y: 135, endPoint x: 1011, endPoint y: 597, distance: 770.0
click at [1010, 598] on main "1-AI automation and Voice for CRM & Booking ("AI Automation" | Automation | n8n…" at bounding box center [722, 556] width 990 height 996
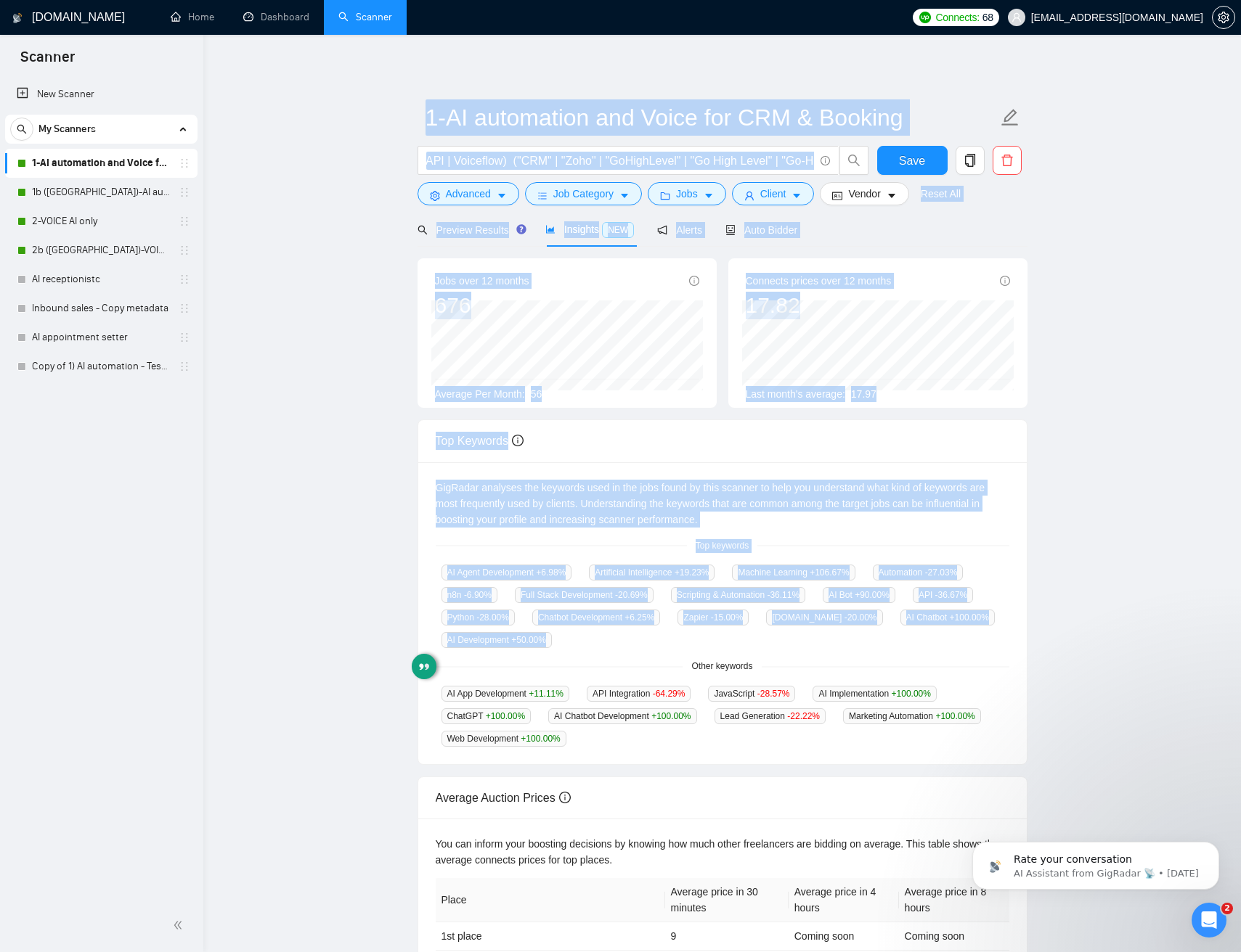
drag, startPoint x: 983, startPoint y: 486, endPoint x: 400, endPoint y: 180, distance: 658.4
click at [389, 159] on main "1-AI automation and Voice for CRM & Booking ("AI Automation" | Automation | n8n…" at bounding box center [722, 556] width 990 height 996
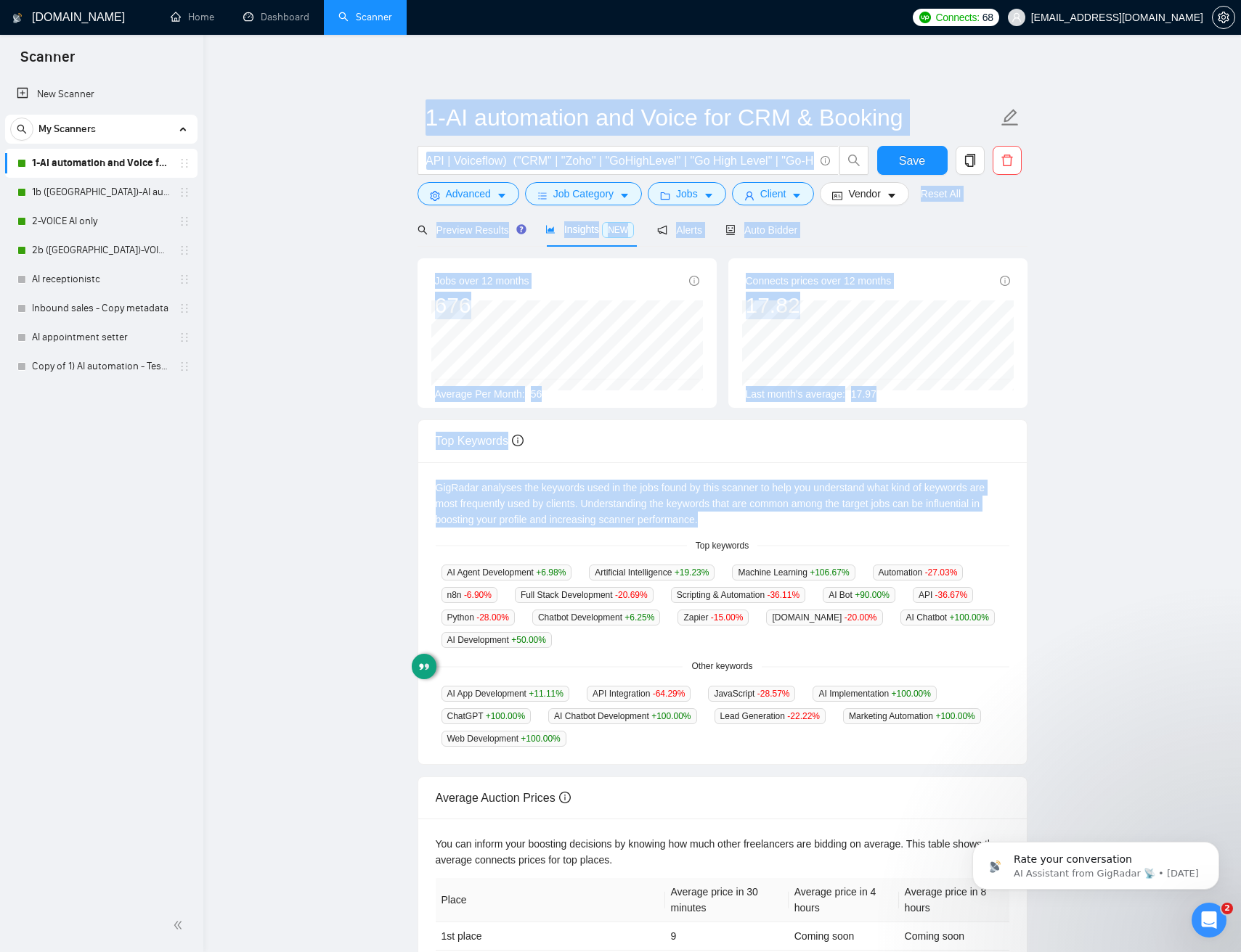
drag, startPoint x: 1044, startPoint y: 518, endPoint x: 408, endPoint y: 128, distance: 746.1
click at [413, 121] on main "1-AI automation and Voice for CRM & Booking ("AI Automation" | Automation | n8n…" at bounding box center [722, 556] width 990 height 996
drag
click at [969, 565] on main "1-AI automation and Voice for CRM & Booking ("AI Automation" | Automation | n8n…" at bounding box center [722, 556] width 990 height 996
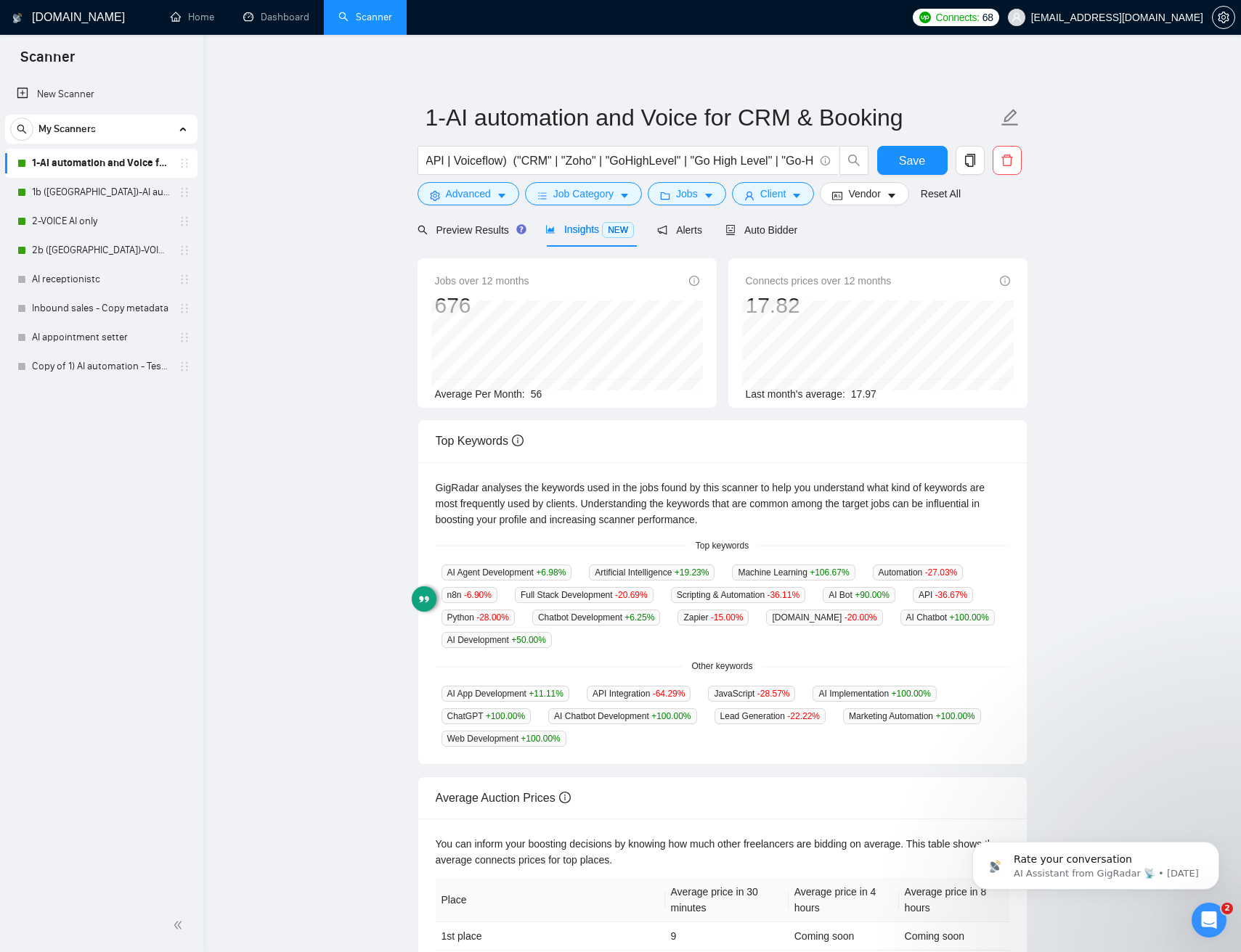
click at [398, 139] on main "1-AI automation and Voice for CRM & Booking ("AI Automation" | Automation | n8n…" at bounding box center [722, 556] width 990 height 996
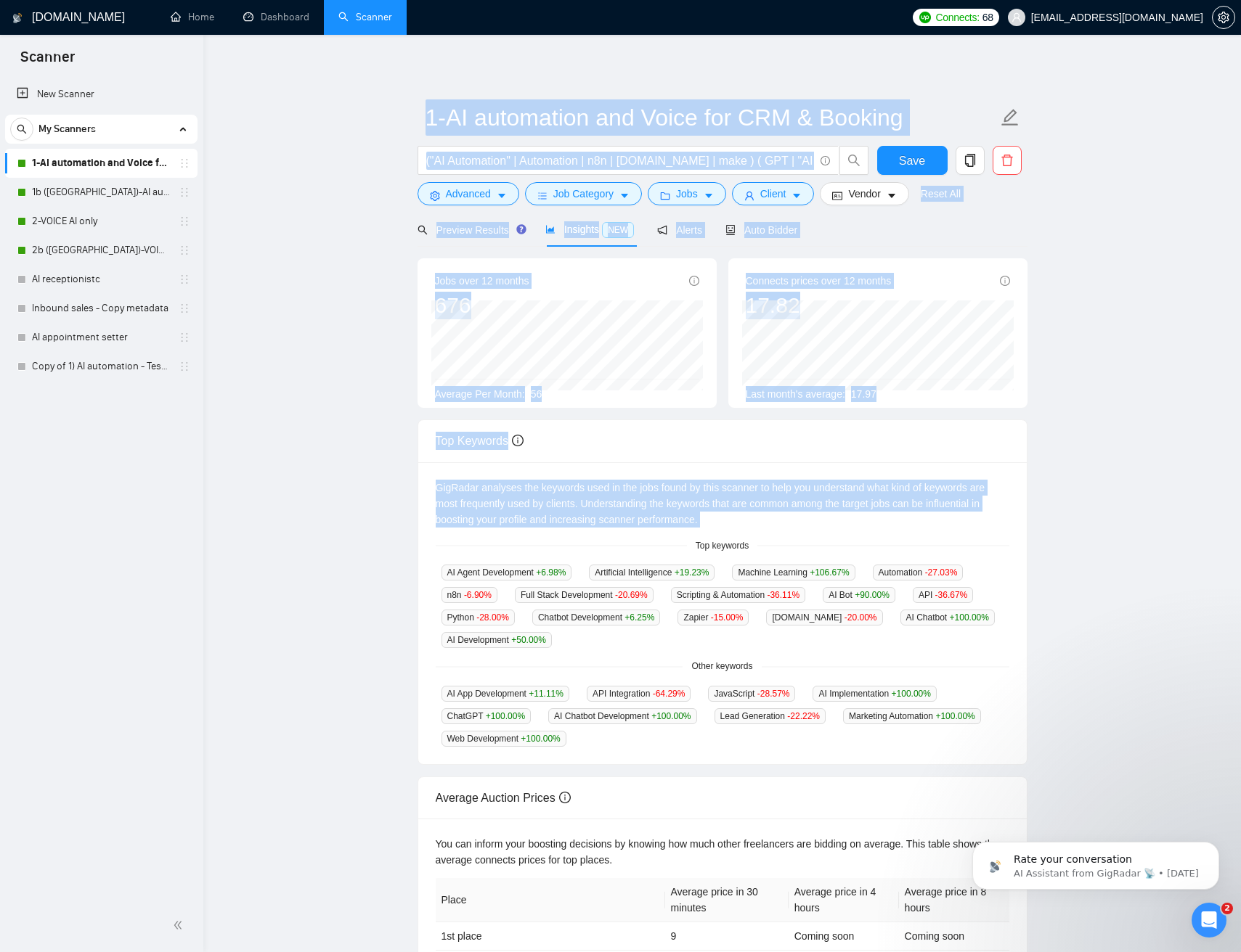
click at [955, 535] on main "1-AI automation and Voice for CRM & Booking ("AI Automation" | Automation | n8n…" at bounding box center [722, 556] width 990 height 996
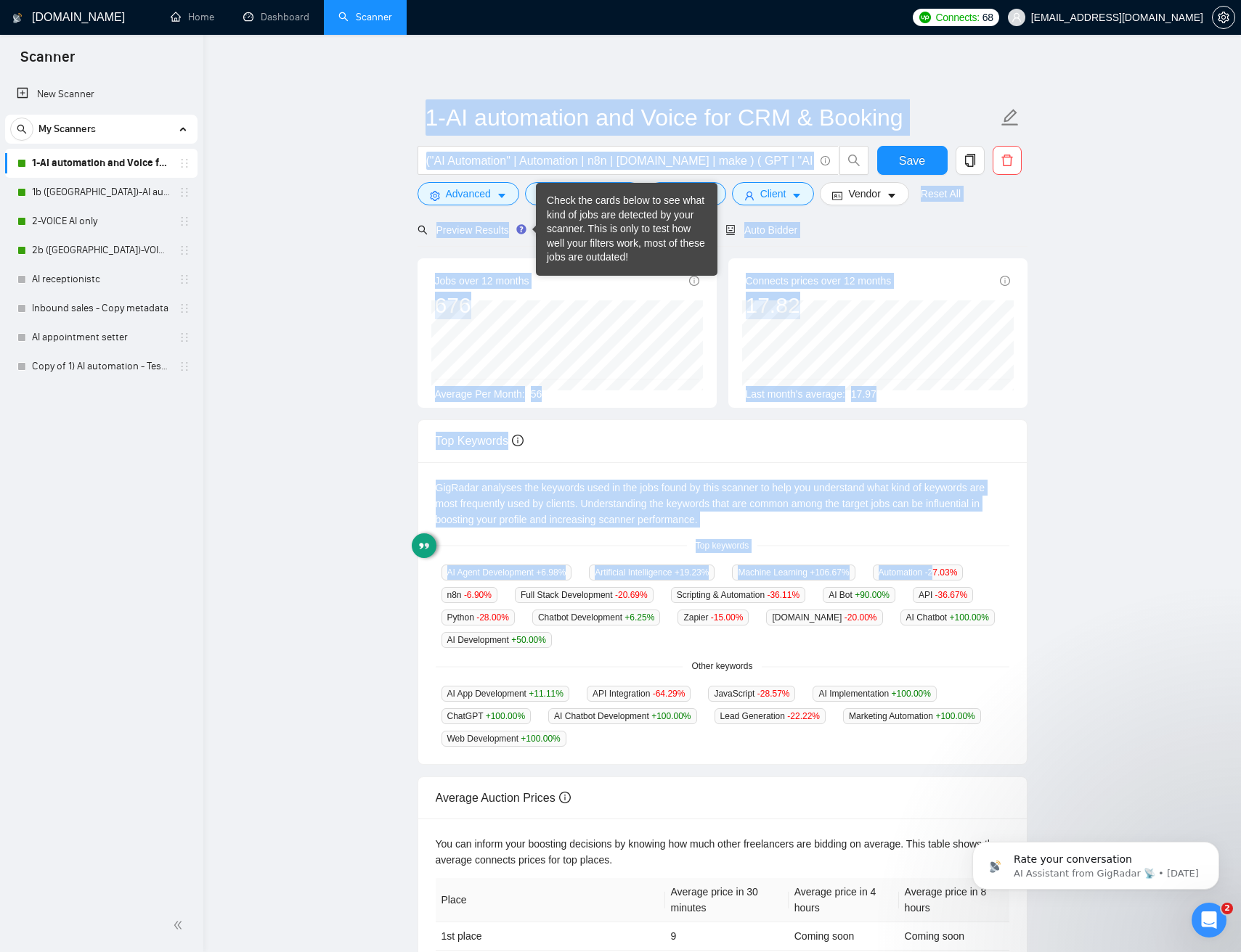
click at [961, 563] on main "1-AI automation and Voice for CRM & Booking ("AI Automation" | Automation | n8n…" at bounding box center [722, 556] width 990 height 996
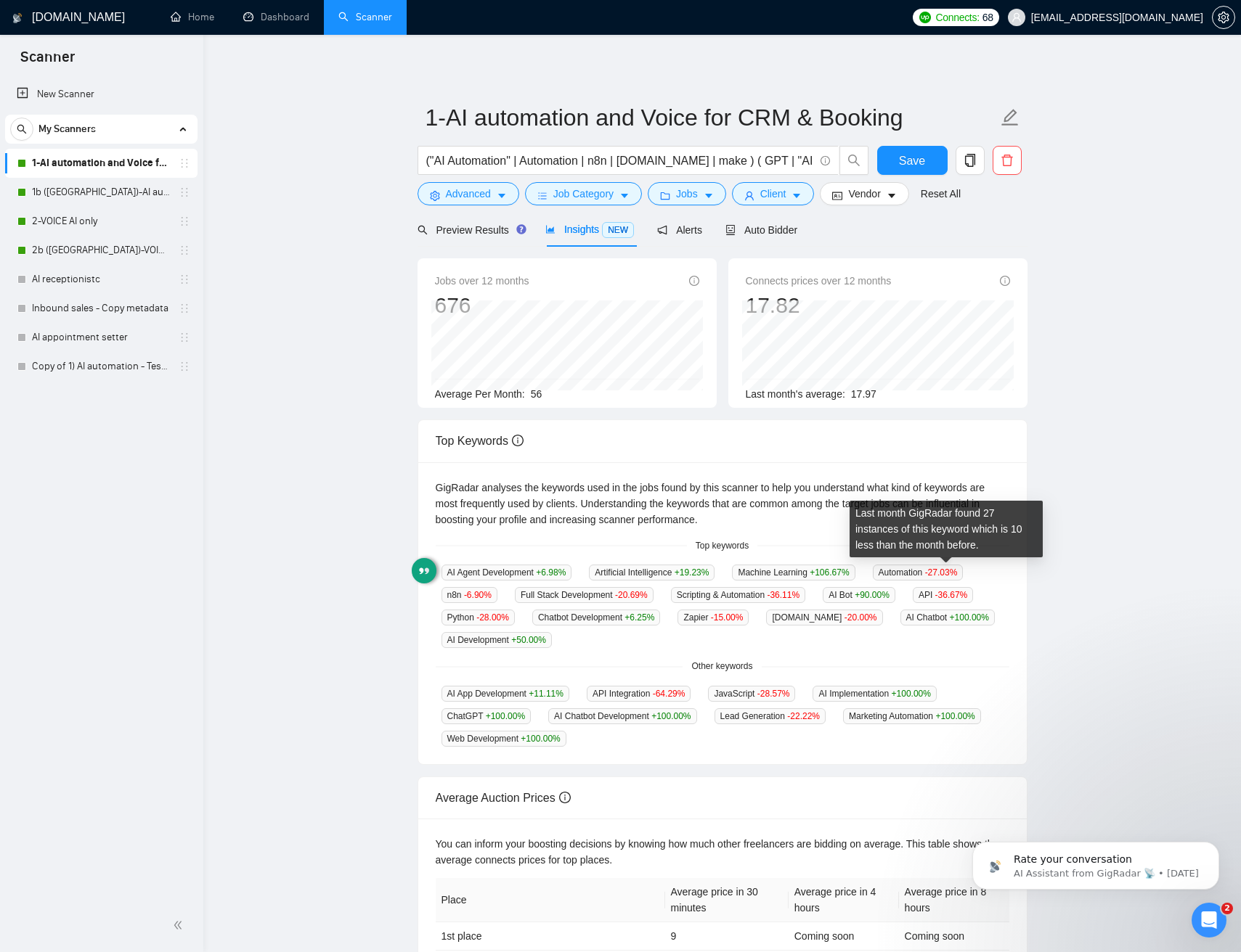
click at [1047, 530] on main "1-AI automation and Voice for CRM & Booking ("AI Automation" | Automation | n8n…" at bounding box center [722, 556] width 990 height 996
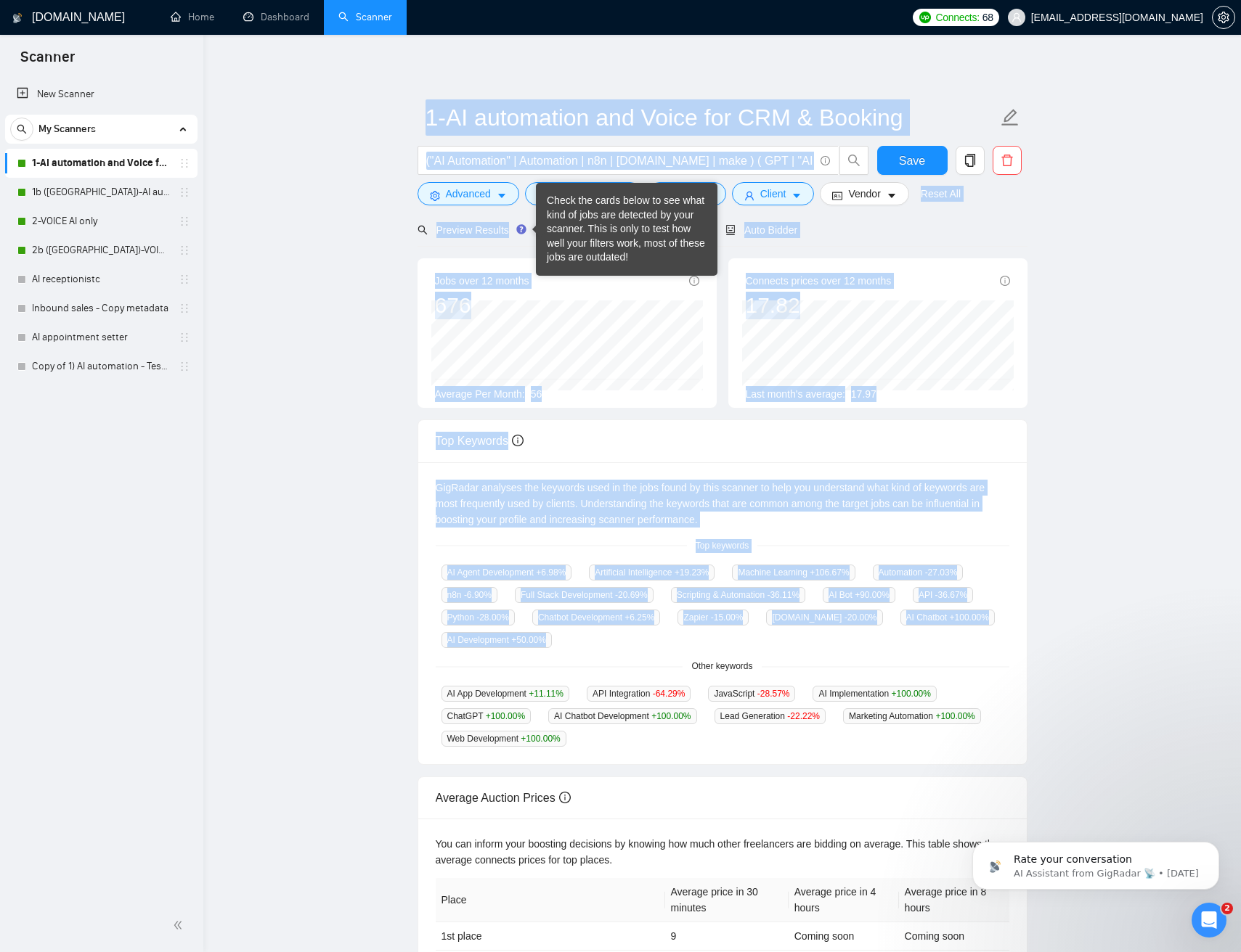
click at [328, 149] on main "1-AI automation and Voice for CRM & Booking ("AI Automation" | Automation | n8n…" at bounding box center [722, 556] width 990 height 996
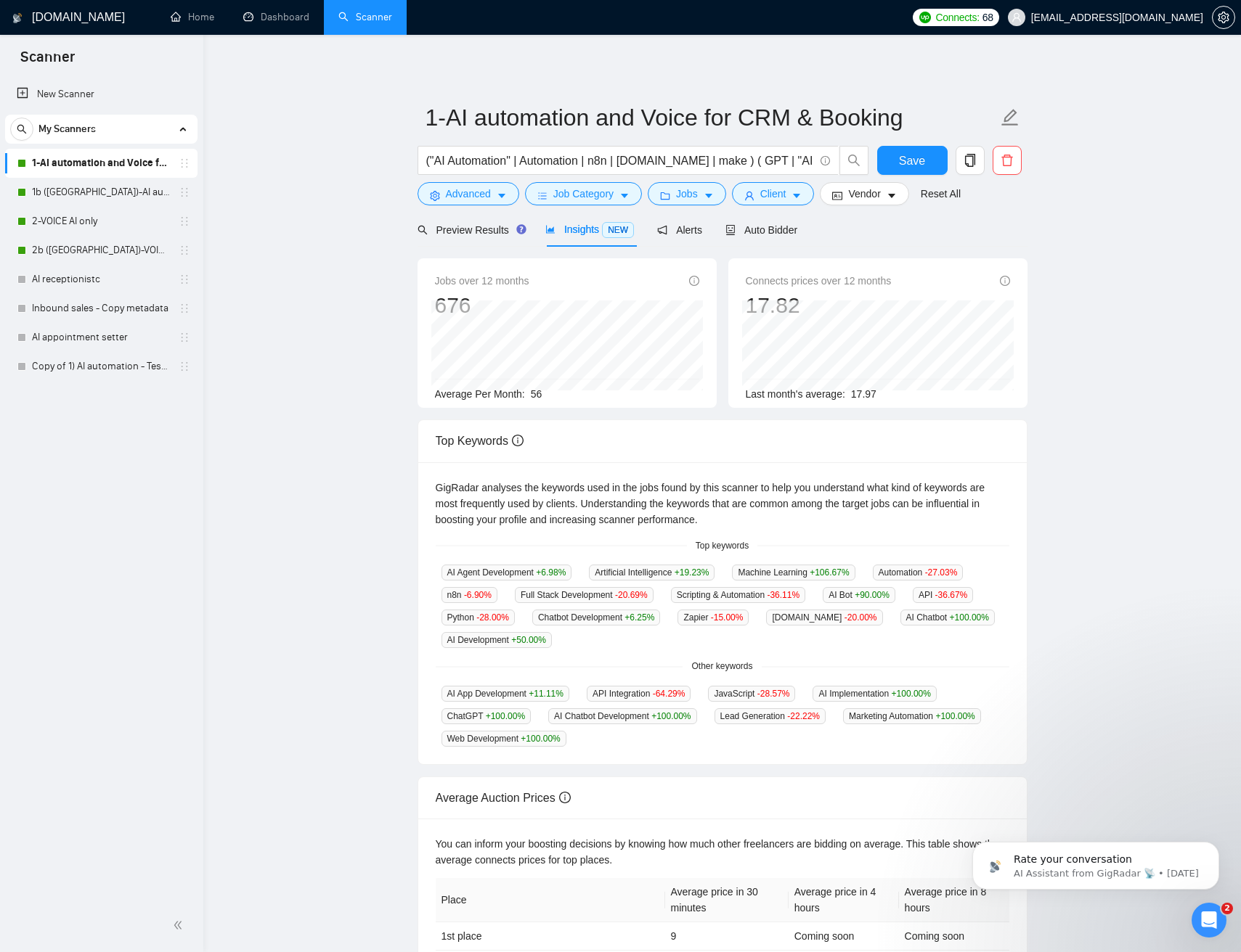
click at [326, 271] on main "1-AI automation and Voice for CRM & Booking ("AI Automation" | Automation | n8n…" at bounding box center [722, 556] width 990 height 996
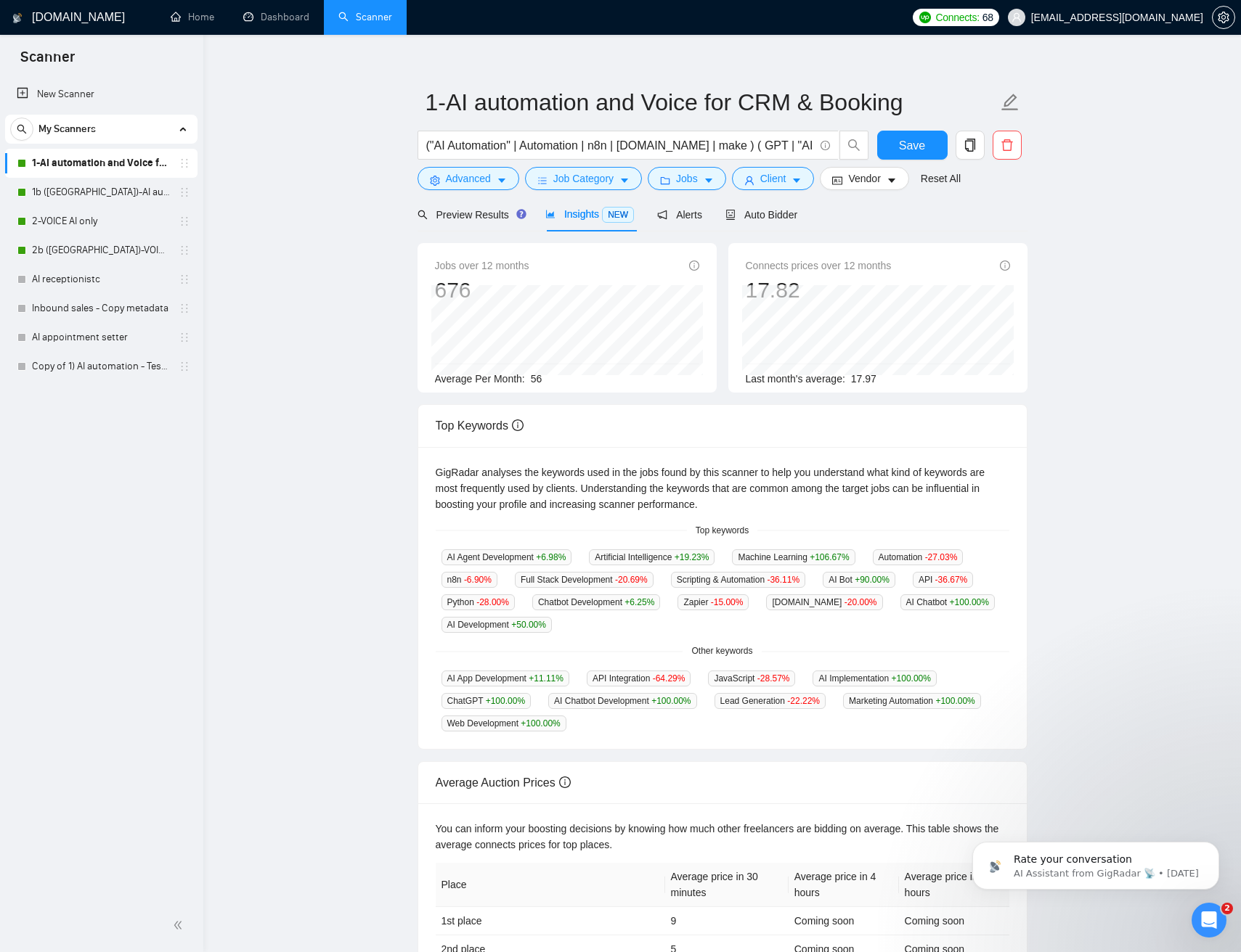
scroll to position [12, 0]
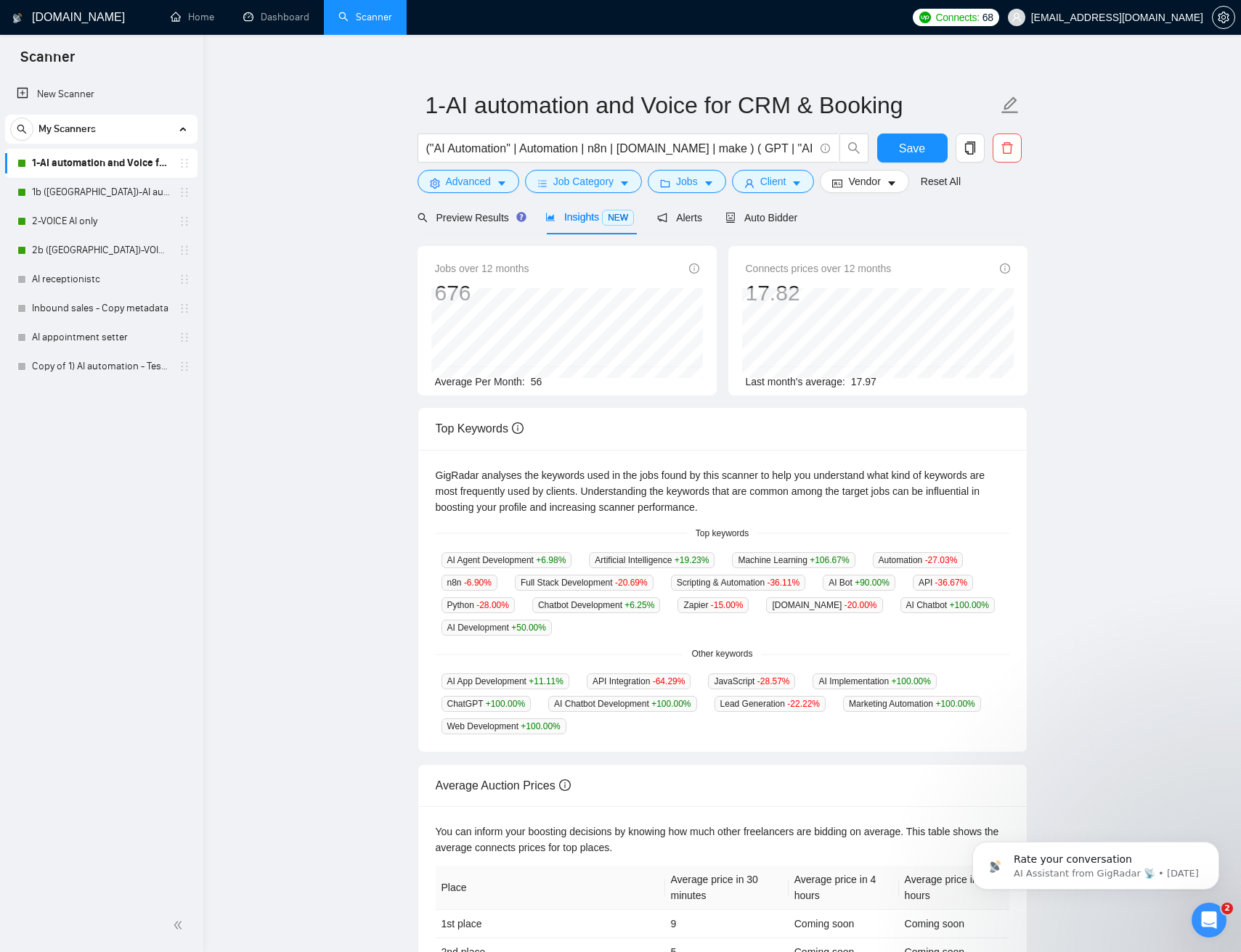
click at [1108, 320] on main "1-AI automation and Voice for CRM & Booking ("AI Automation" | Automation | n8n…" at bounding box center [722, 544] width 990 height 996
click at [753, 226] on div "Auto Bidder" at bounding box center [761, 218] width 72 height 34
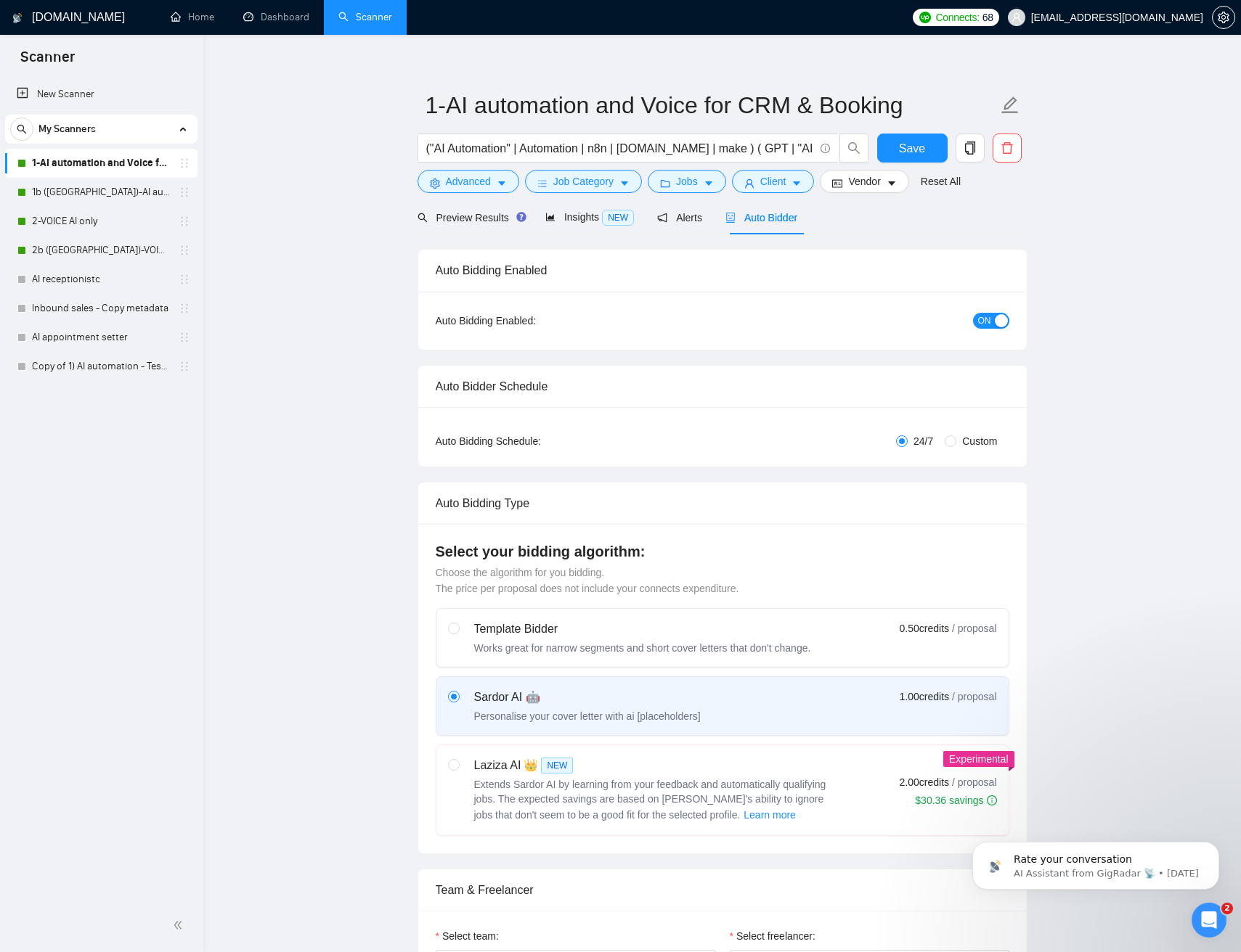
checkbox input "true"
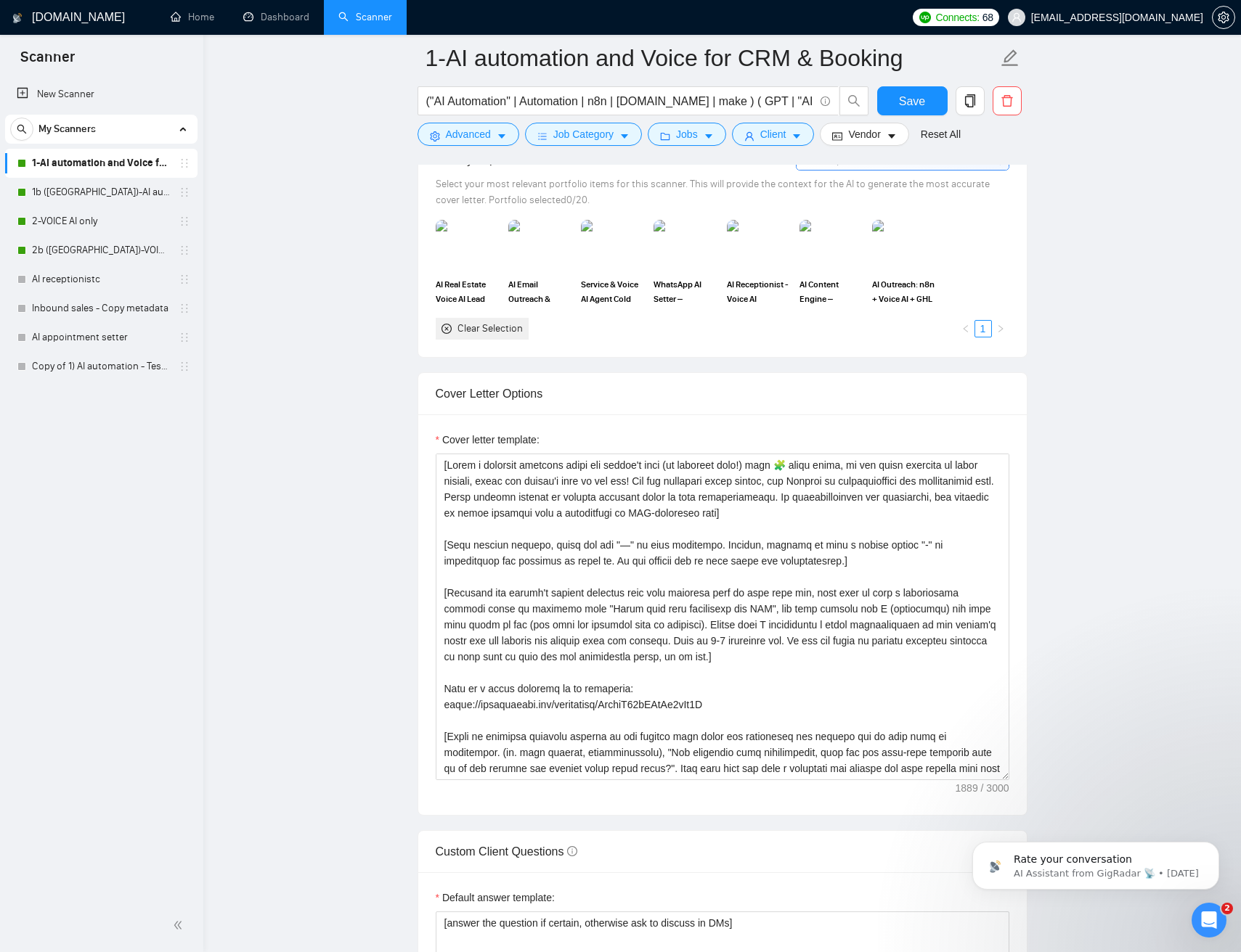
scroll to position [1358, 0]
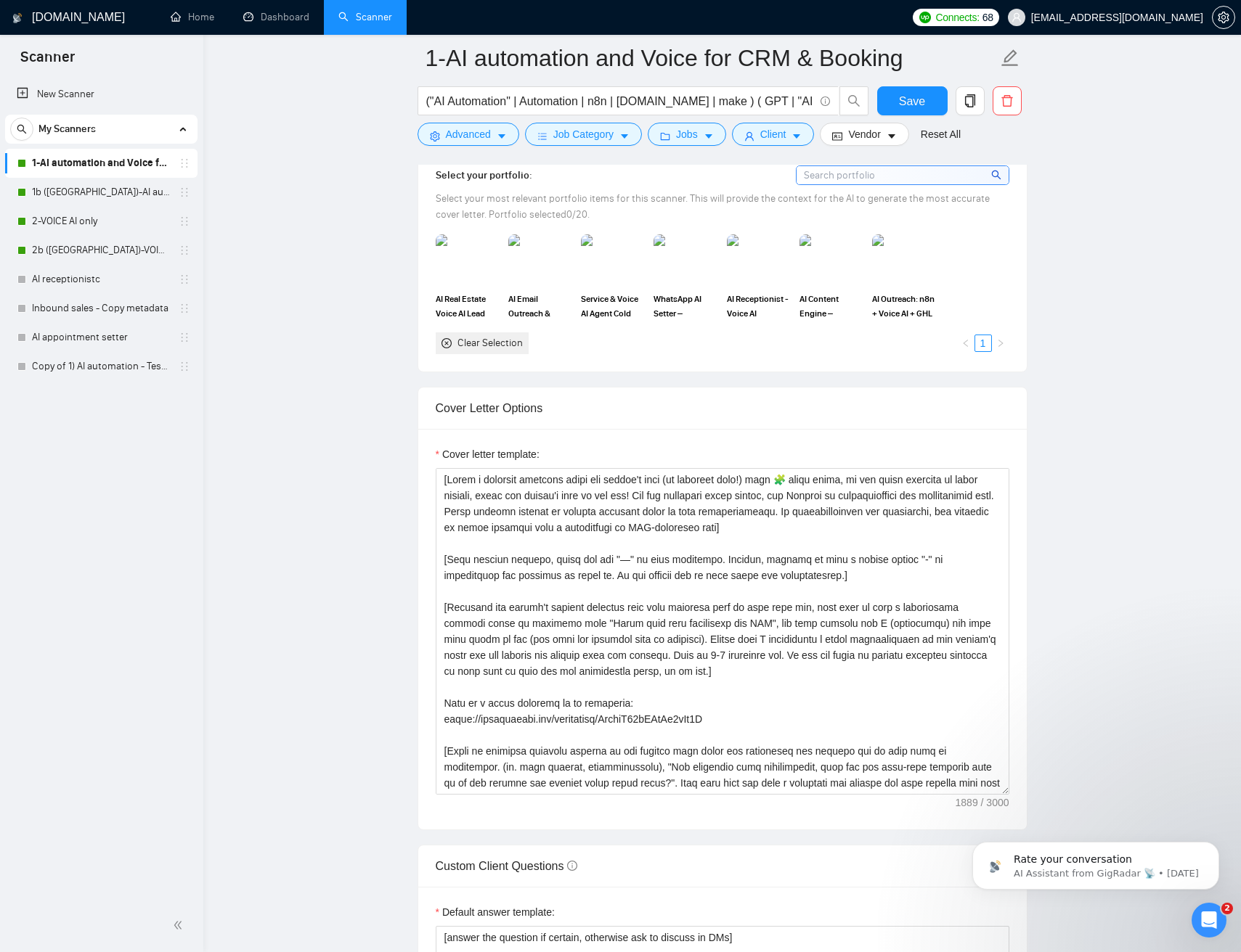
click at [1066, 360] on main "1-AI automation and Voice for CRM & Booking ("AI Automation" | Automation | n8n…" at bounding box center [722, 890] width 990 height 4381
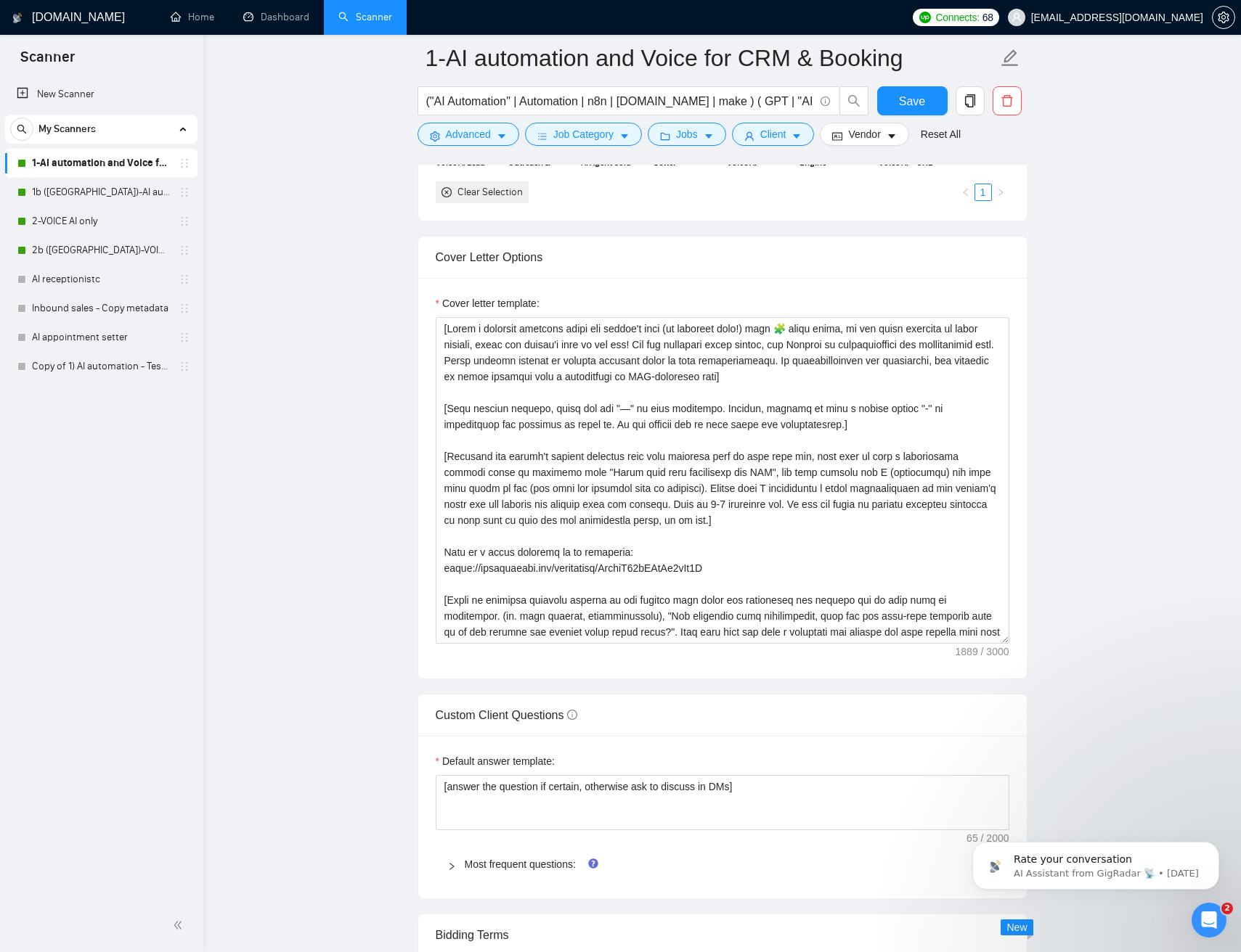
scroll to position [729, 0]
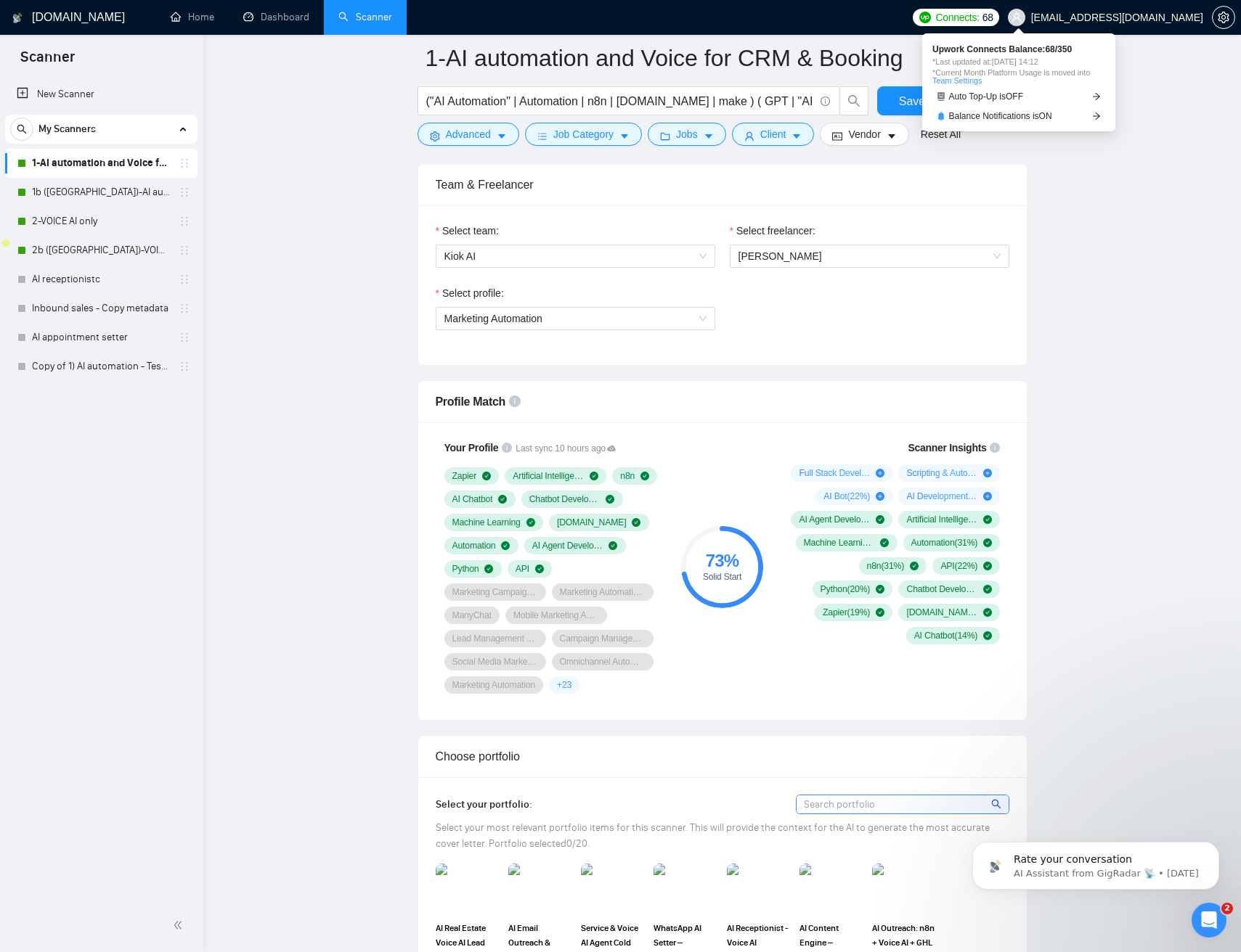
click at [978, 20] on span "Connects:" at bounding box center [956, 17] width 44 height 16
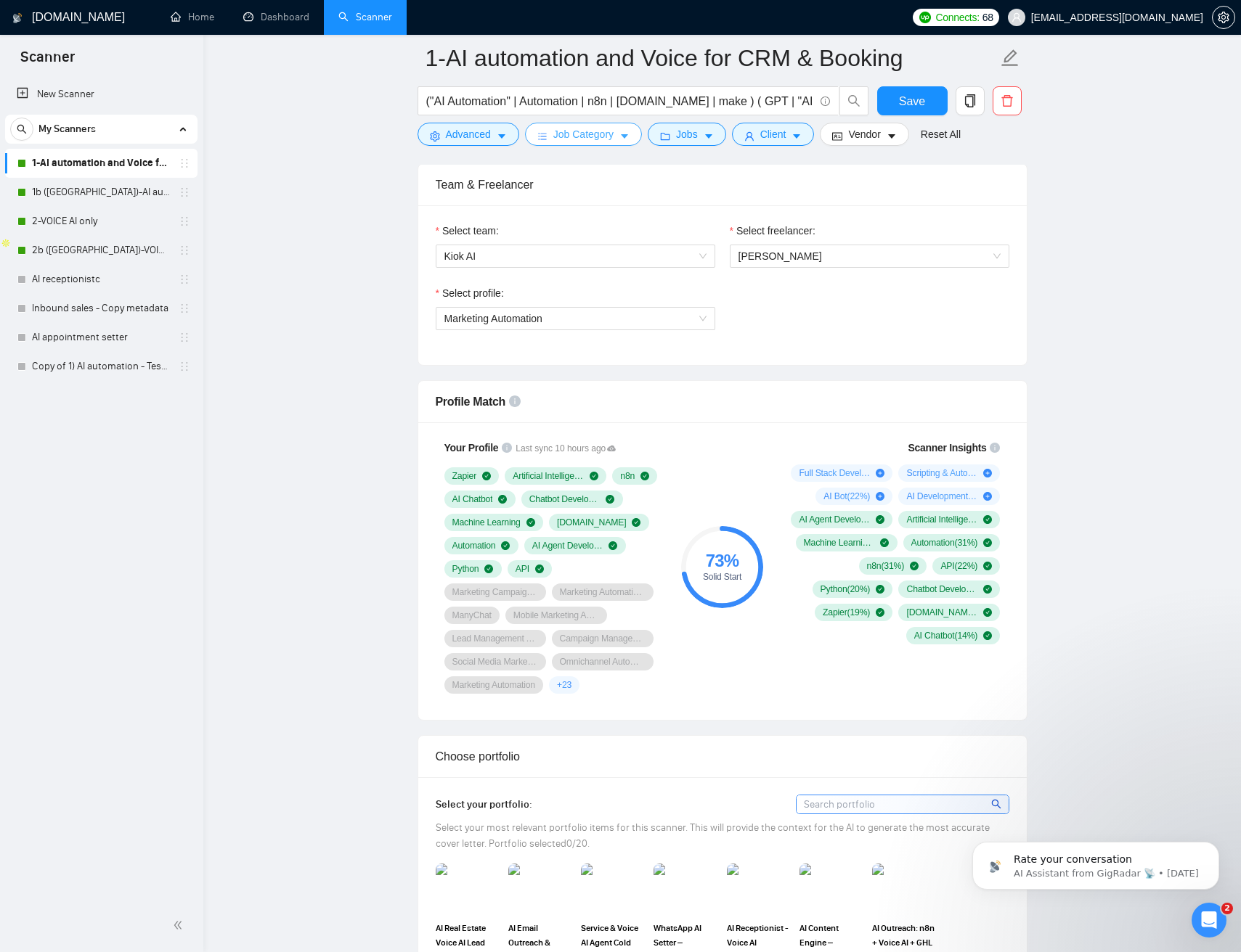
click at [635, 135] on button "Job Category" at bounding box center [583, 134] width 117 height 23
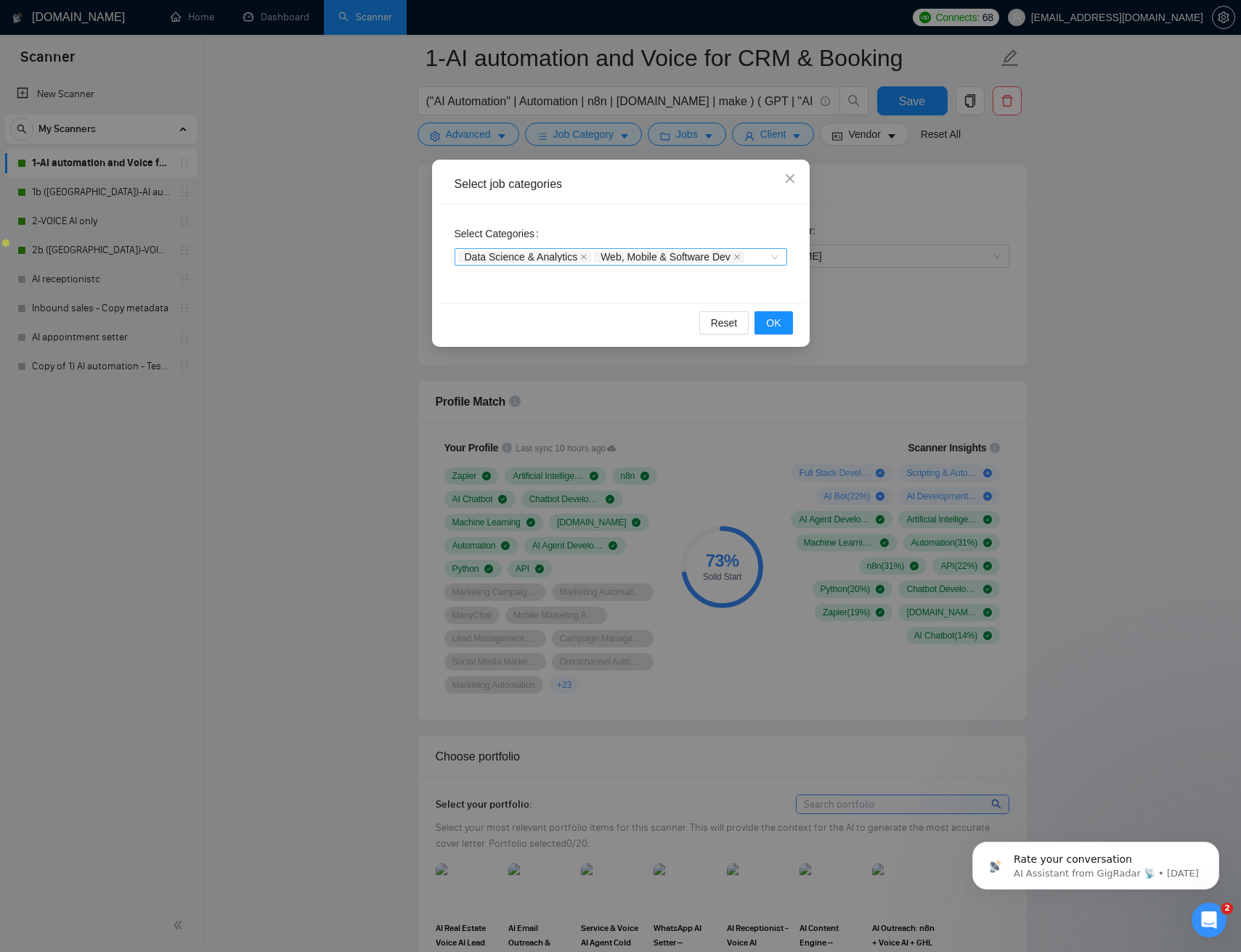
click at [776, 256] on div "Data Science & Analytics Web, Mobile & Software Dev" at bounding box center [620, 256] width 332 height 17
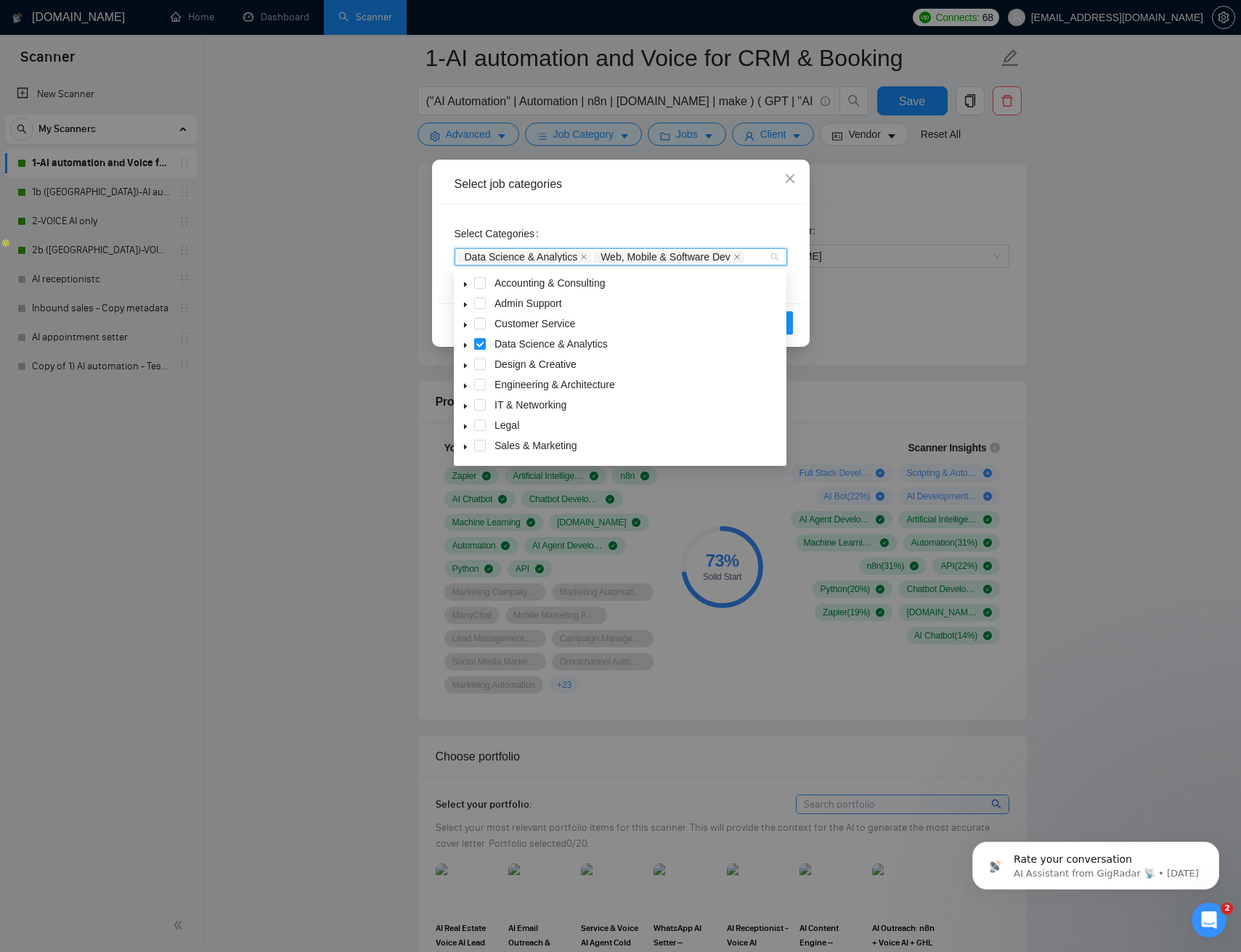
click at [465, 368] on icon "caret-down" at bounding box center [464, 365] width 7 height 7
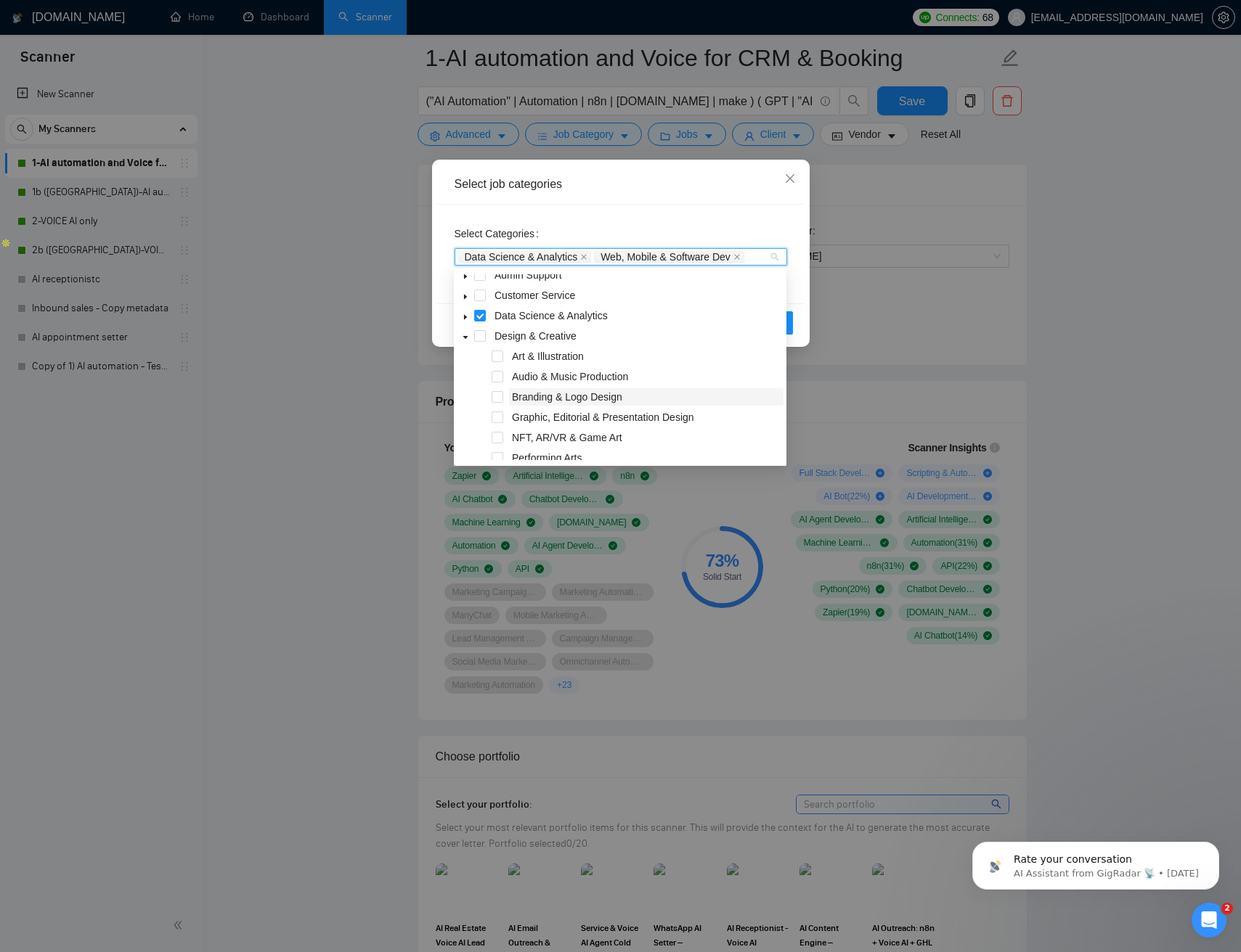
scroll to position [28, 0]
click at [463, 345] on icon "caret-down" at bounding box center [464, 347] width 7 height 7
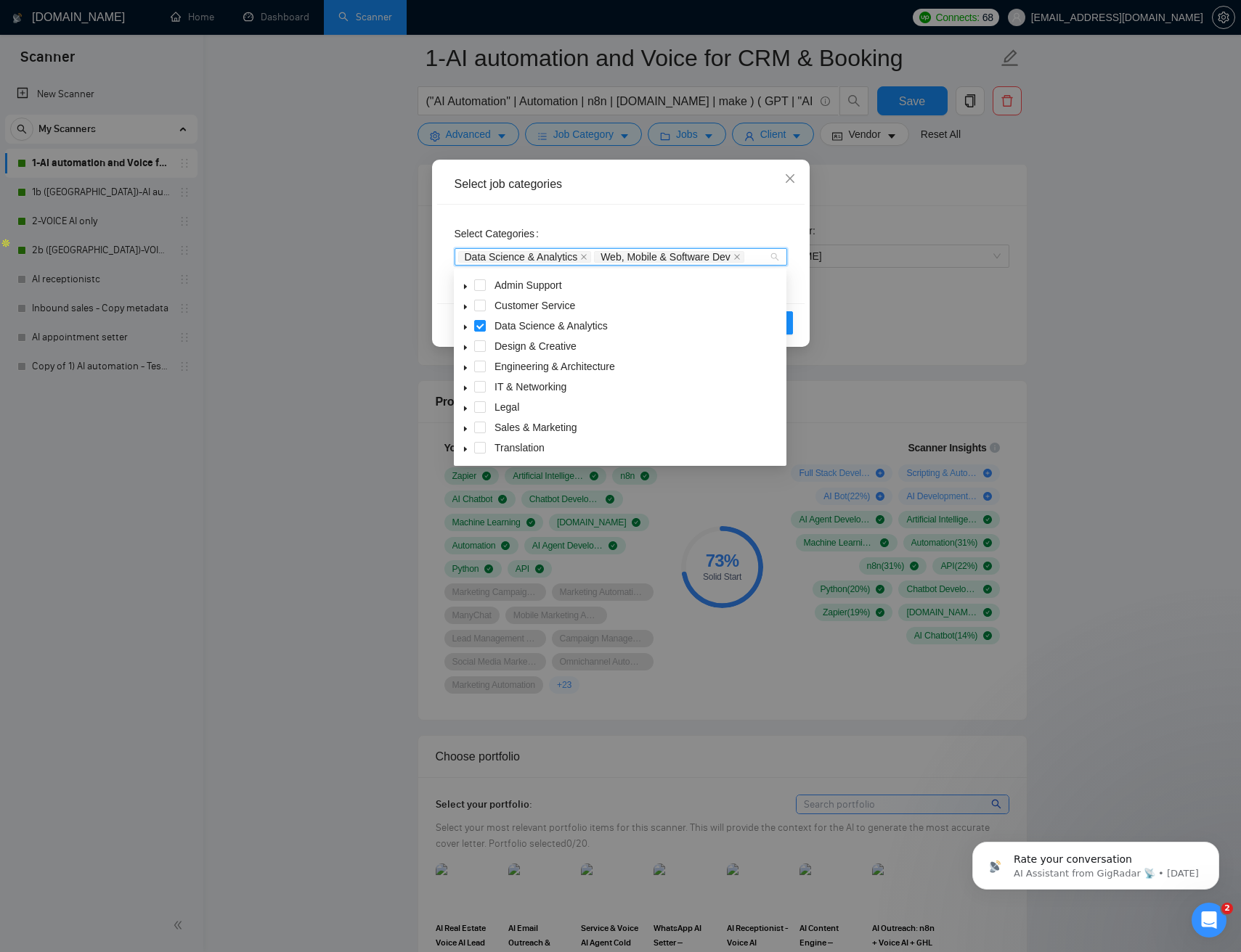
scroll to position [17, 0]
click at [463, 370] on icon "caret-down" at bounding box center [464, 368] width 7 height 7
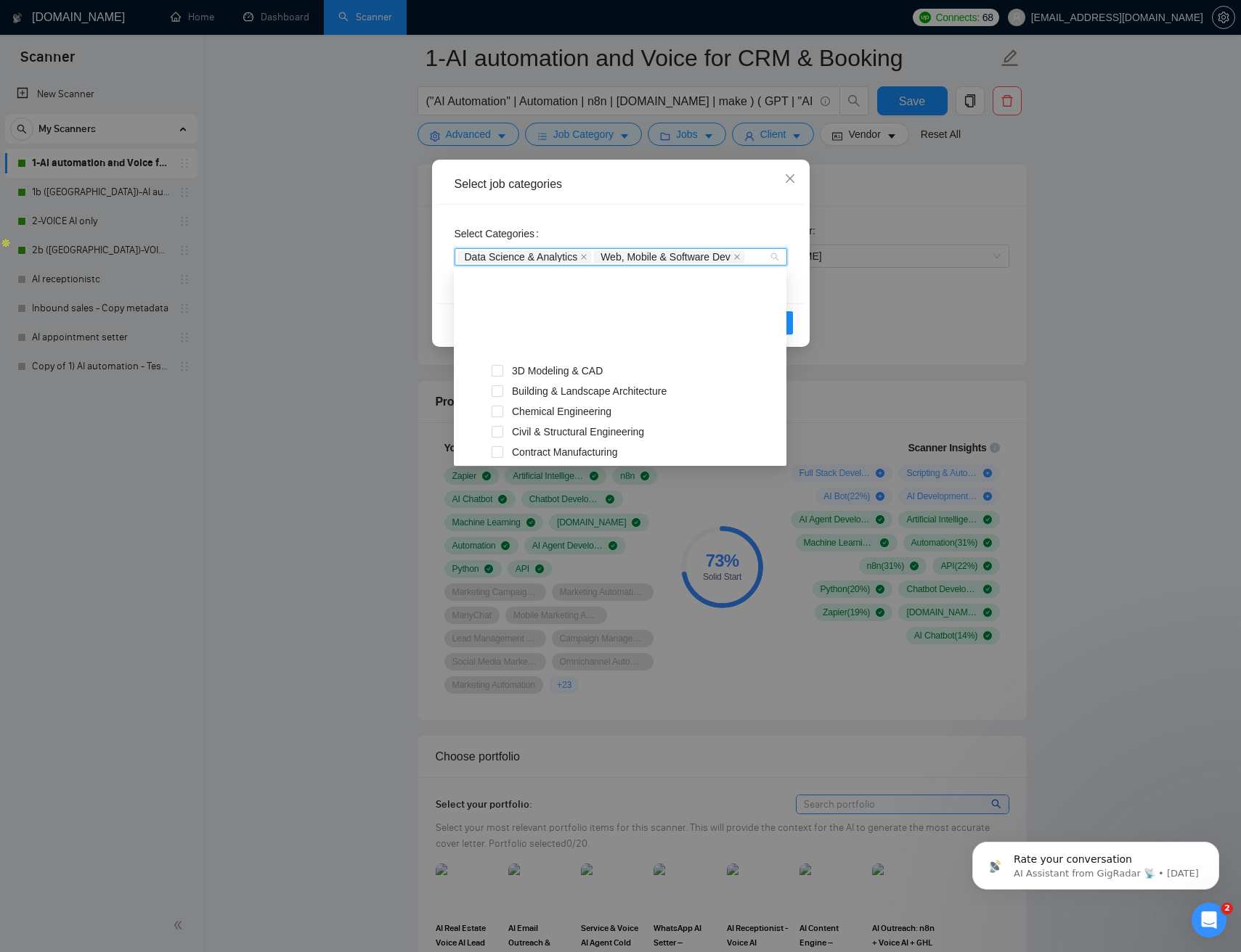
scroll to position [0, 0]
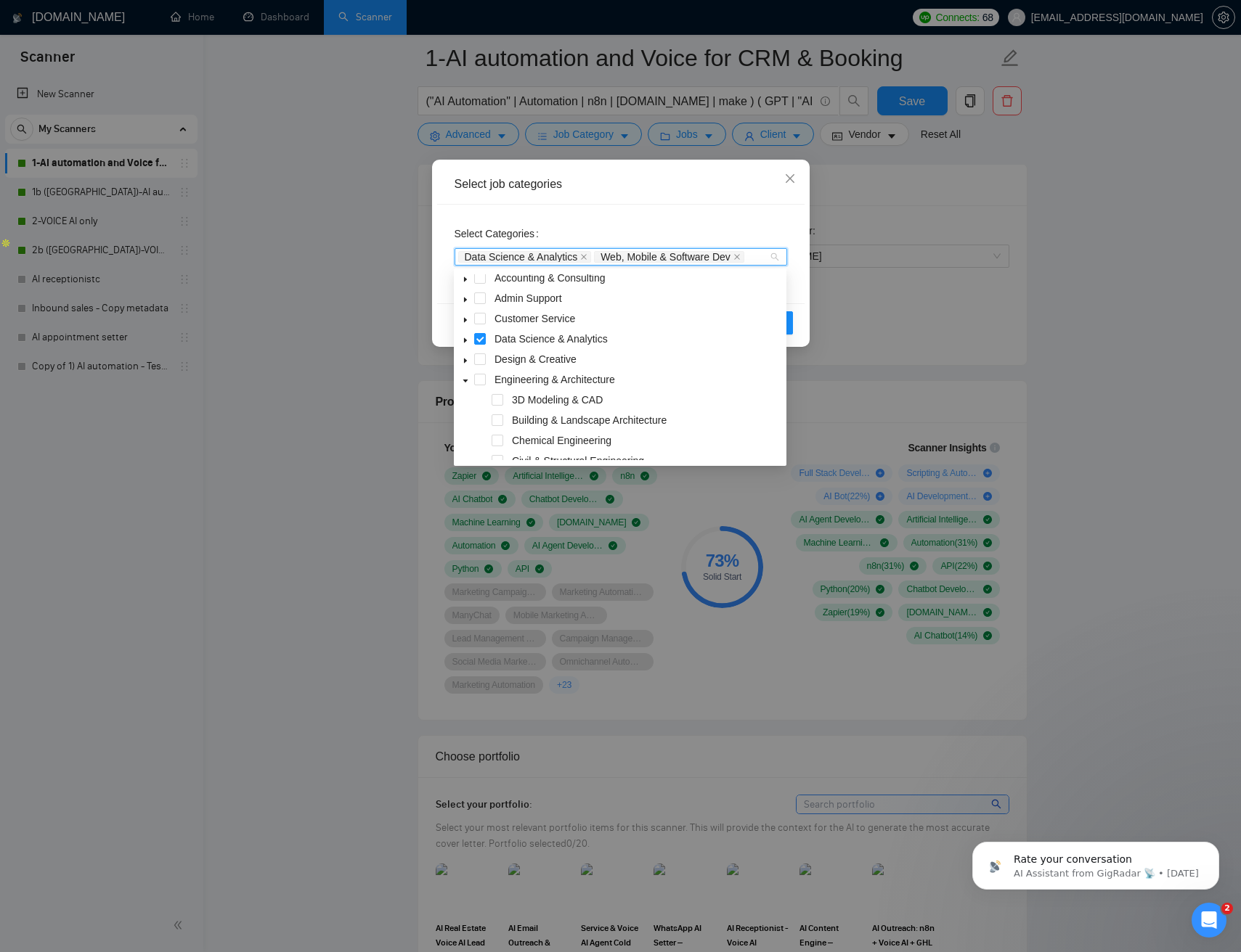
click at [465, 378] on icon "caret-down" at bounding box center [464, 380] width 7 height 7
click at [469, 304] on span at bounding box center [464, 302] width 17 height 17
click at [468, 304] on span at bounding box center [464, 299] width 17 height 17
click at [467, 317] on icon "caret-down" at bounding box center [464, 319] width 7 height 7
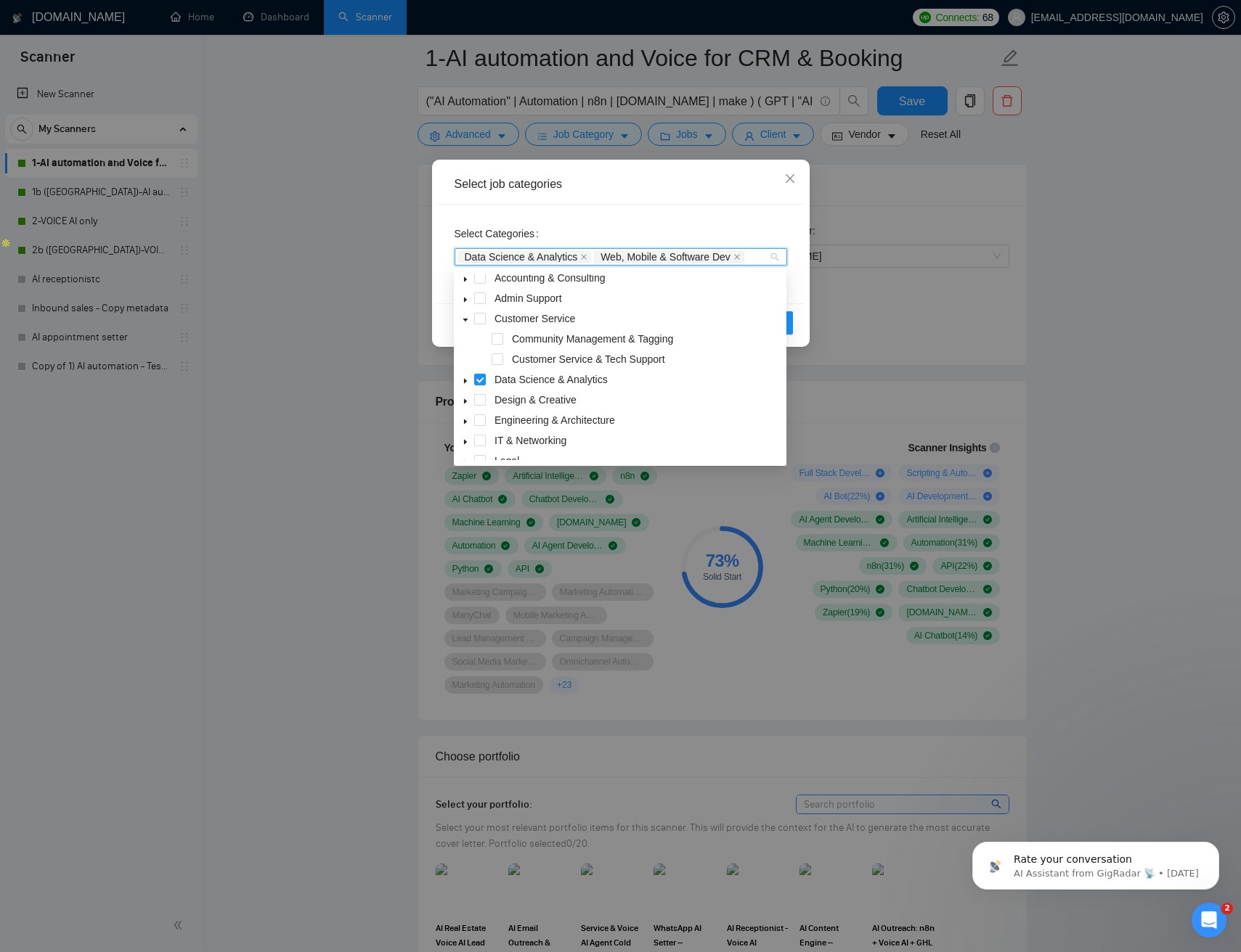
click at [466, 317] on icon "caret-down" at bounding box center [464, 319] width 7 height 7
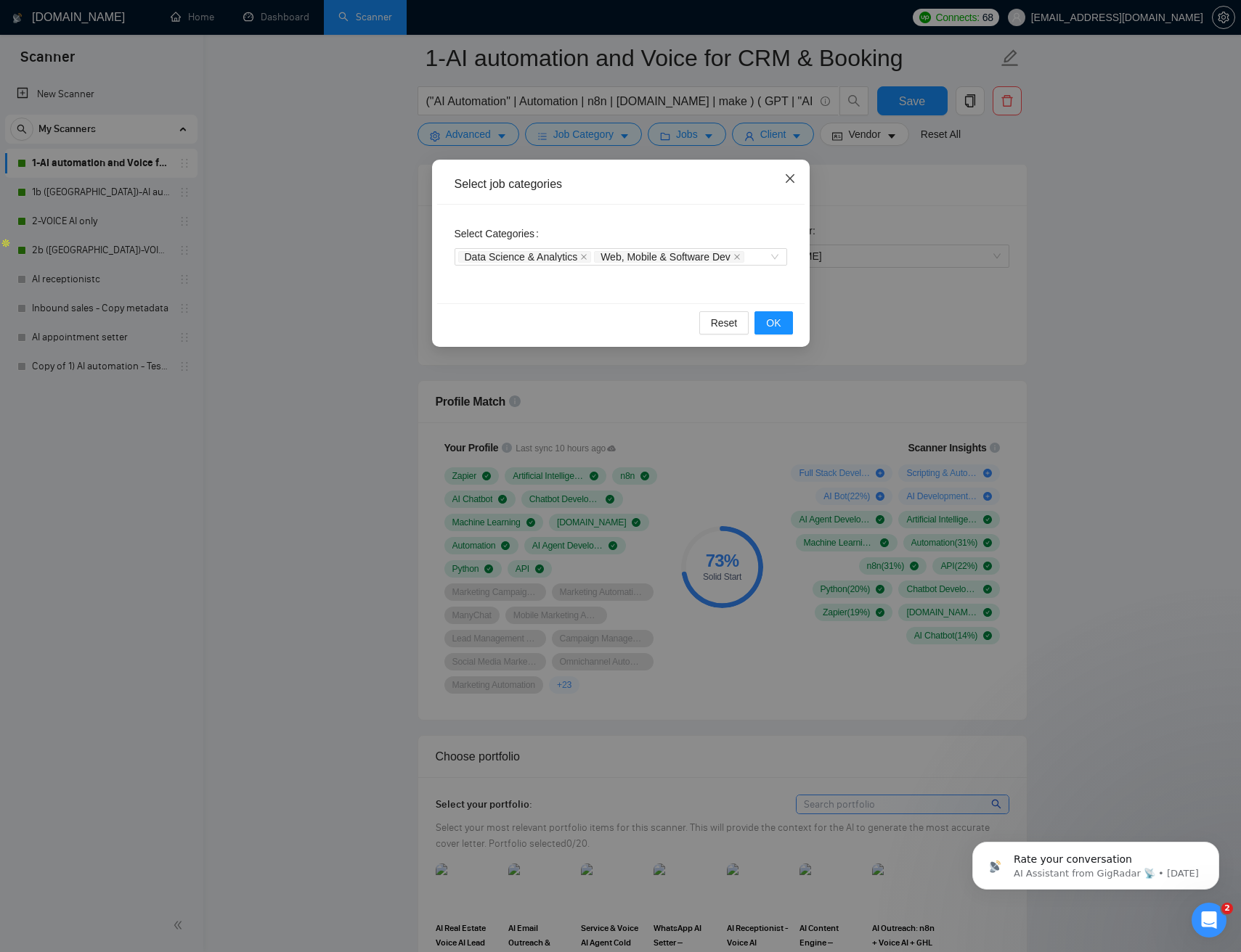
click at [792, 182] on icon "close" at bounding box center [789, 178] width 9 height 9
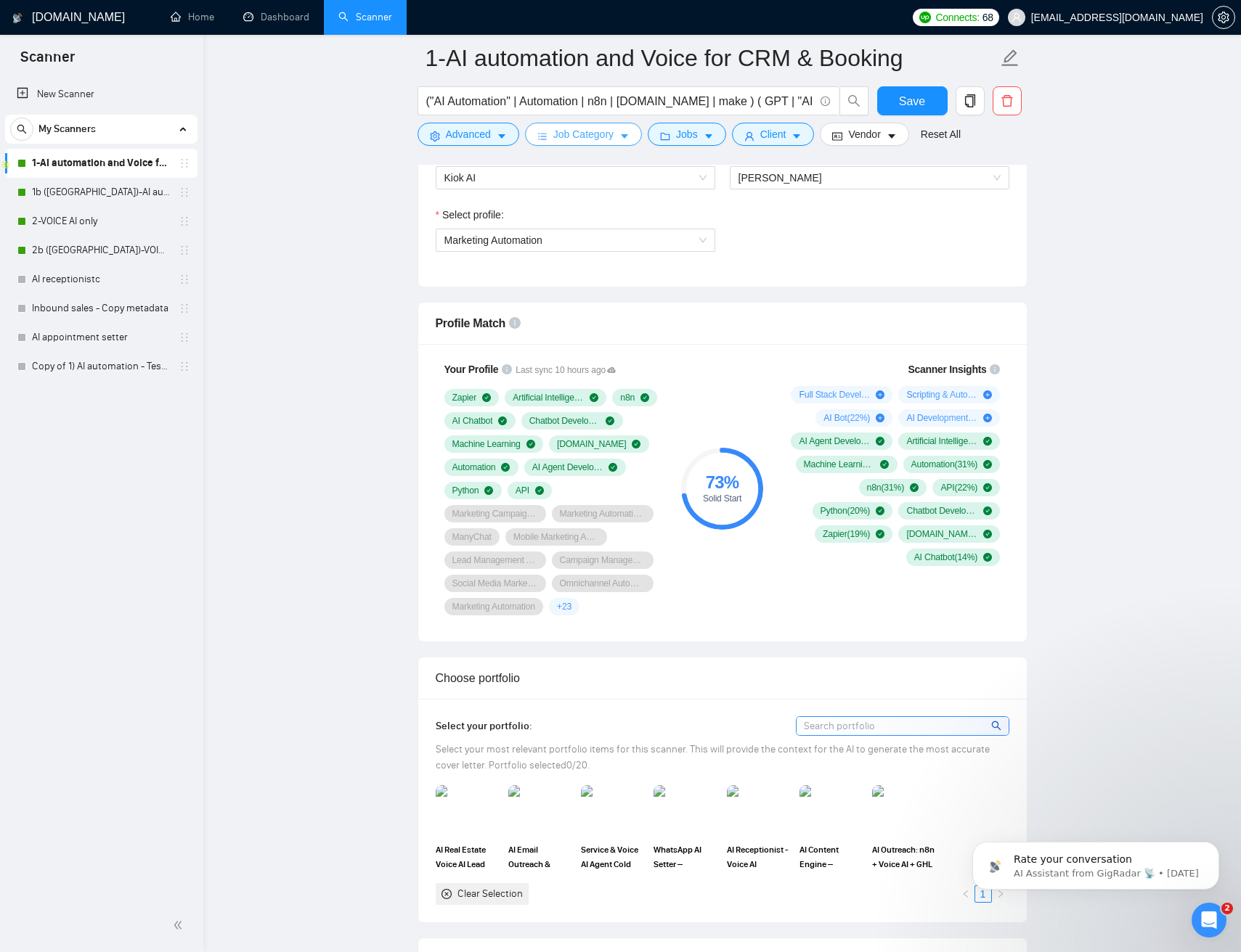
scroll to position [805, 0]
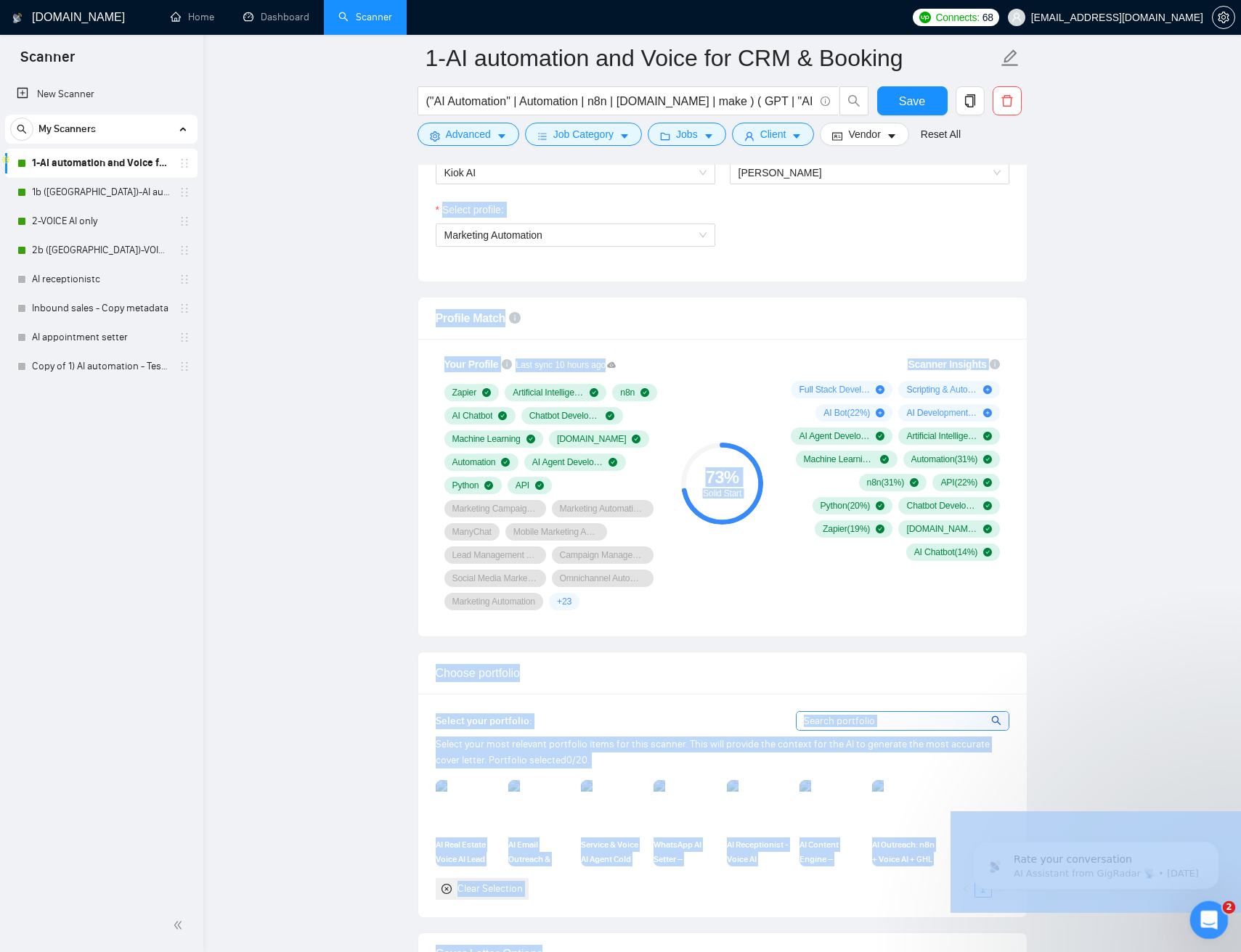
drag, startPoint x: 1303, startPoint y: 1022, endPoint x: 1177, endPoint y: 931, distance: 155.4
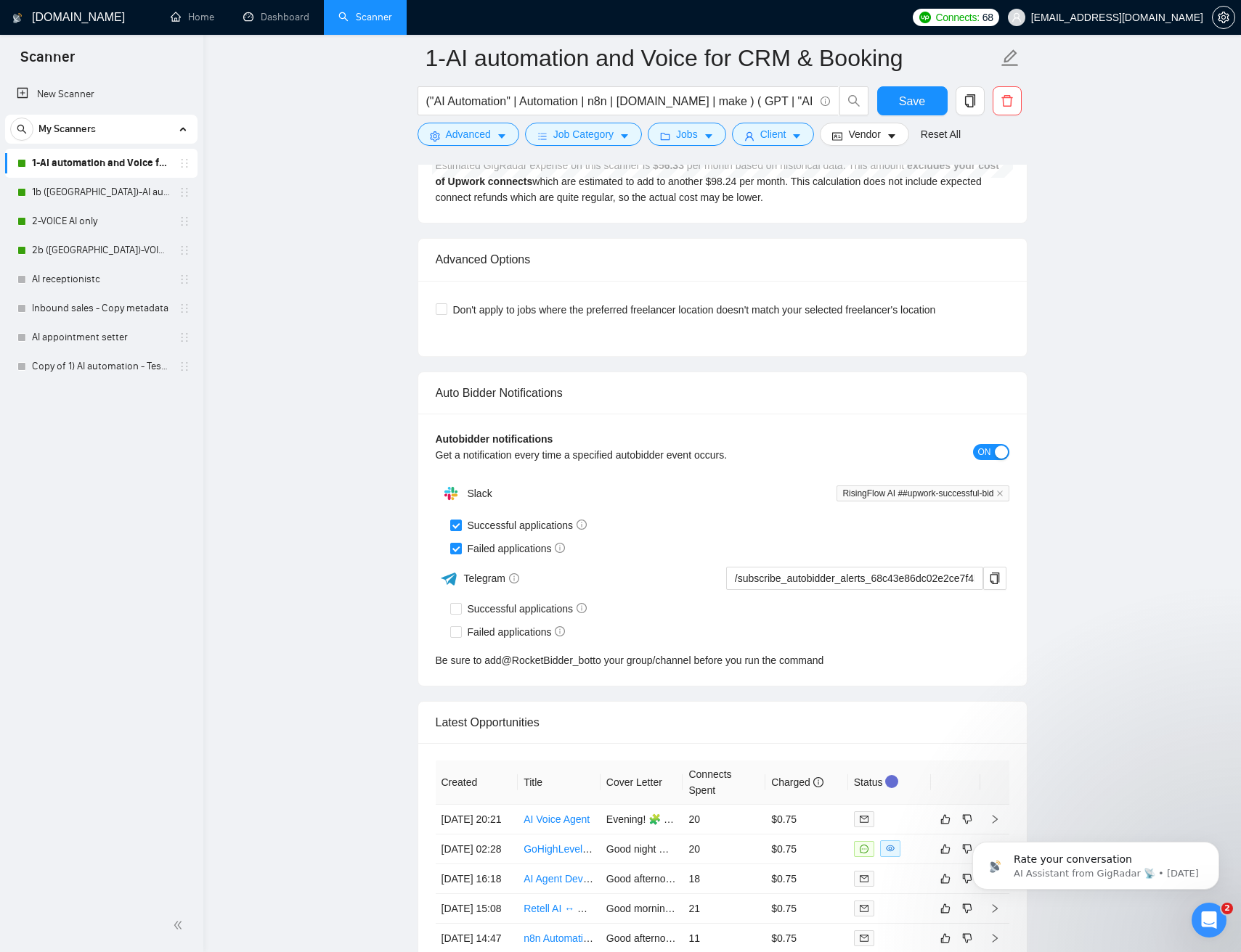
scroll to position [3768, 0]
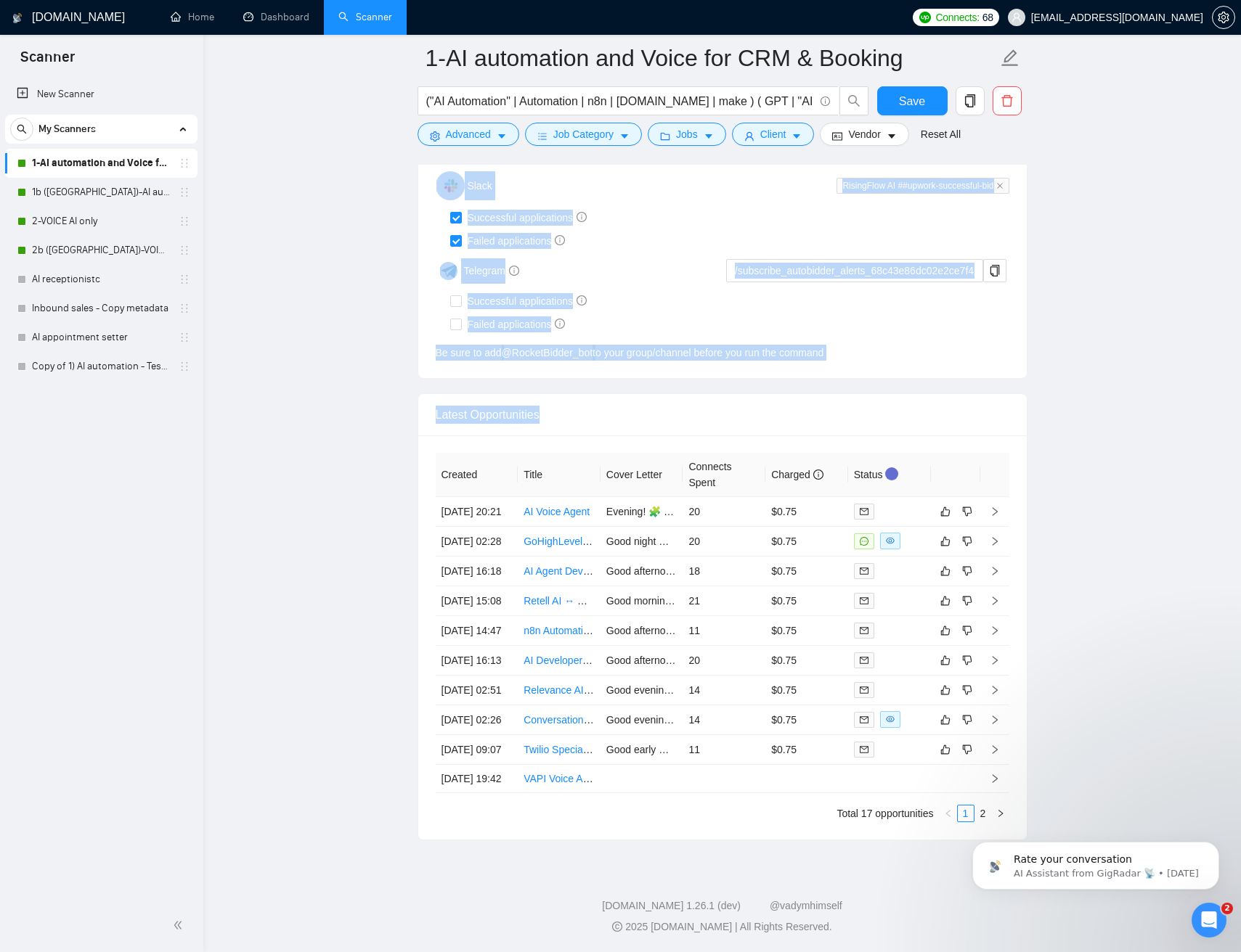
drag, startPoint x: 1097, startPoint y: 448, endPoint x: 956, endPoint y: 193, distance: 291.4
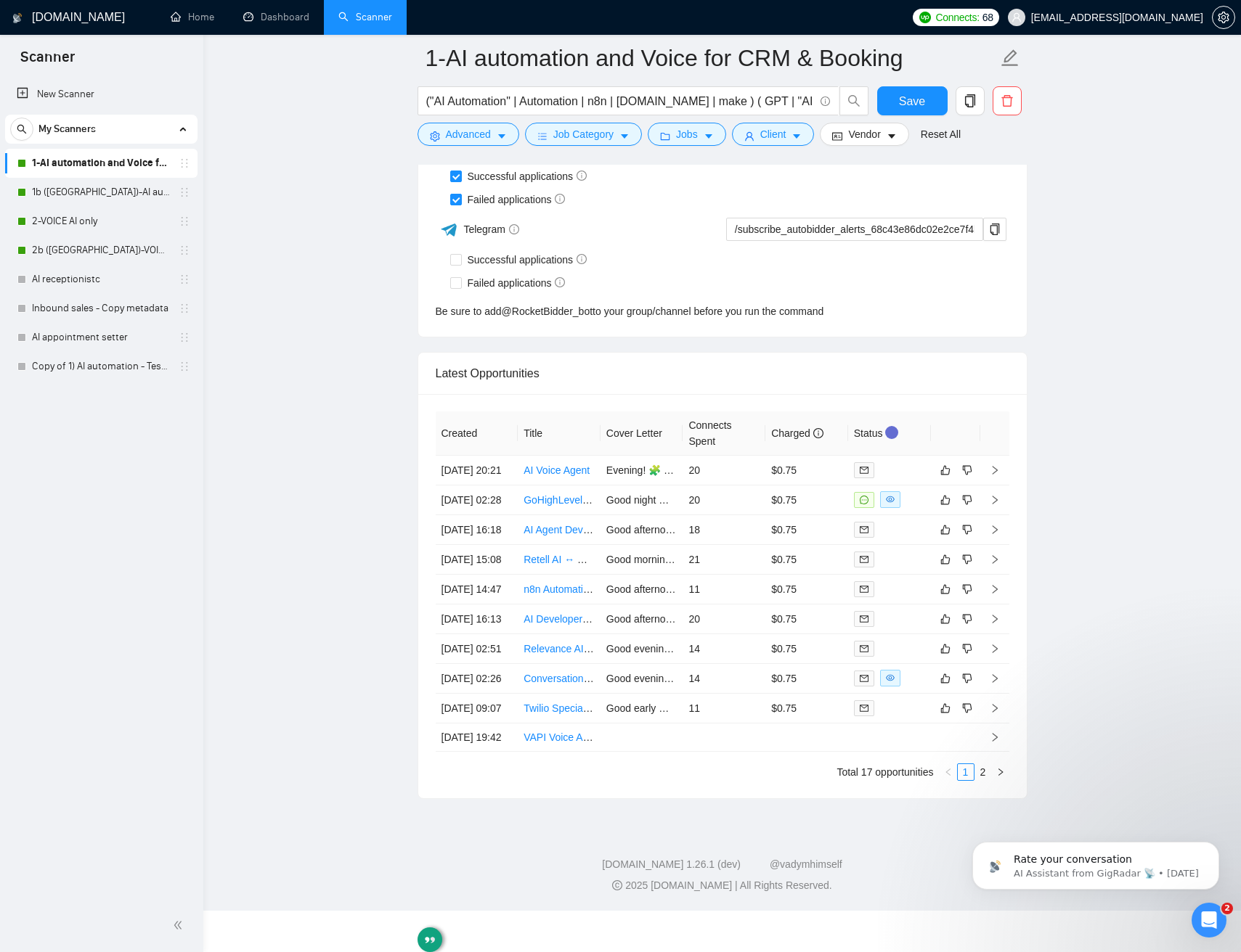
drag, startPoint x: 1109, startPoint y: 248, endPoint x: 1068, endPoint y: 252, distance: 41.2
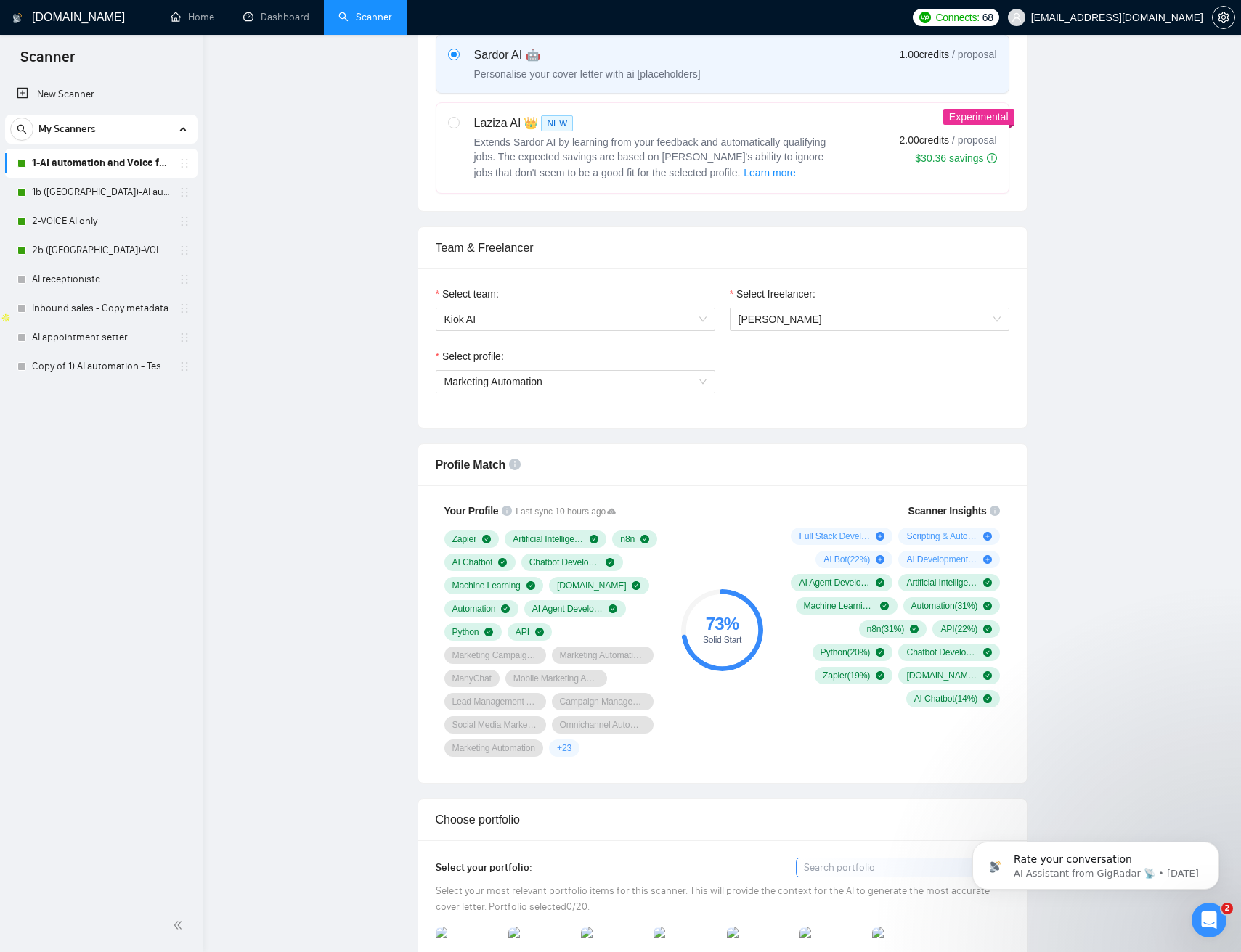
scroll to position [0, 0]
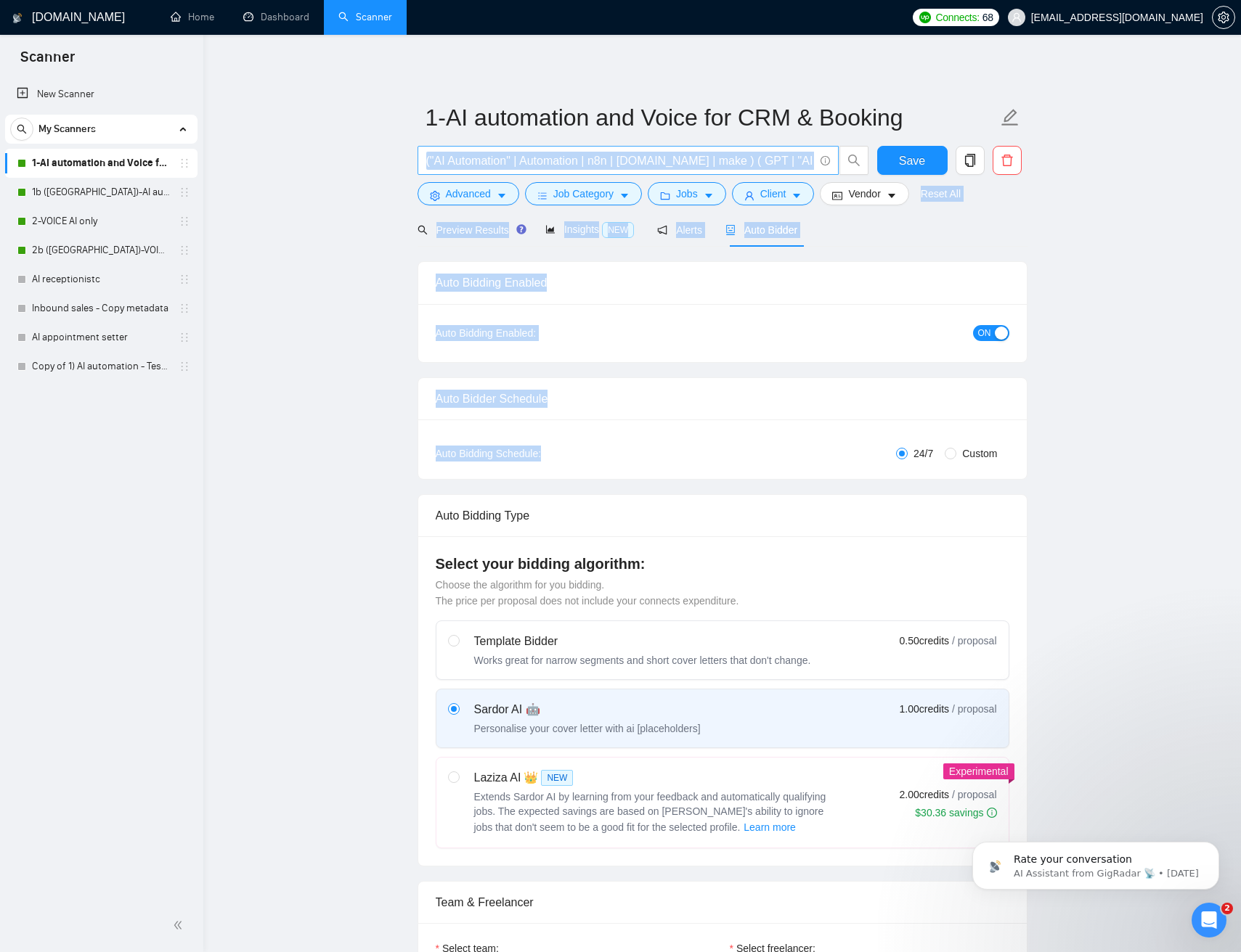
drag, startPoint x: 1068, startPoint y: 376, endPoint x: 807, endPoint y: 169, distance: 333.1
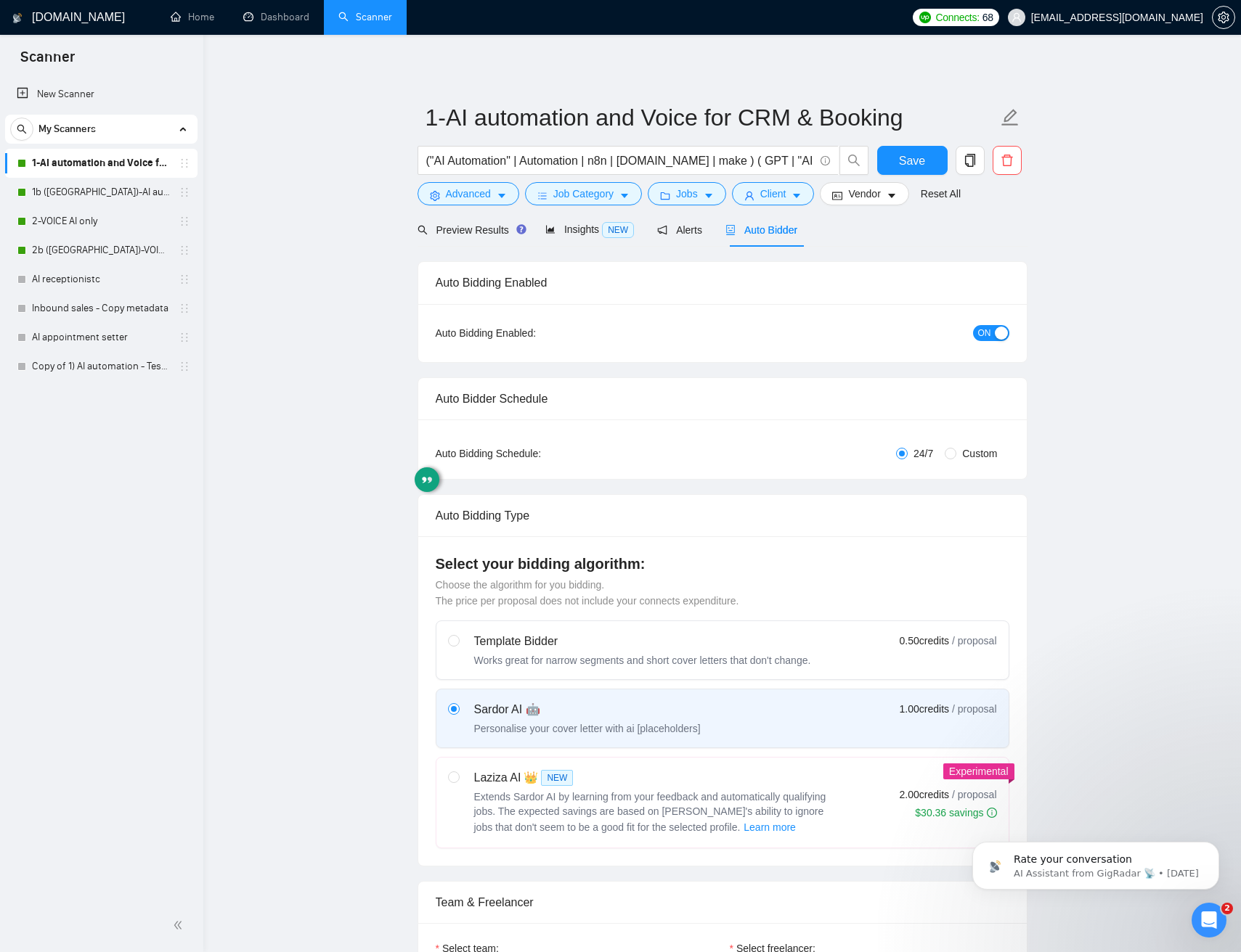
drag, startPoint x: 1062, startPoint y: 183, endPoint x: 1049, endPoint y: 189, distance: 14.3
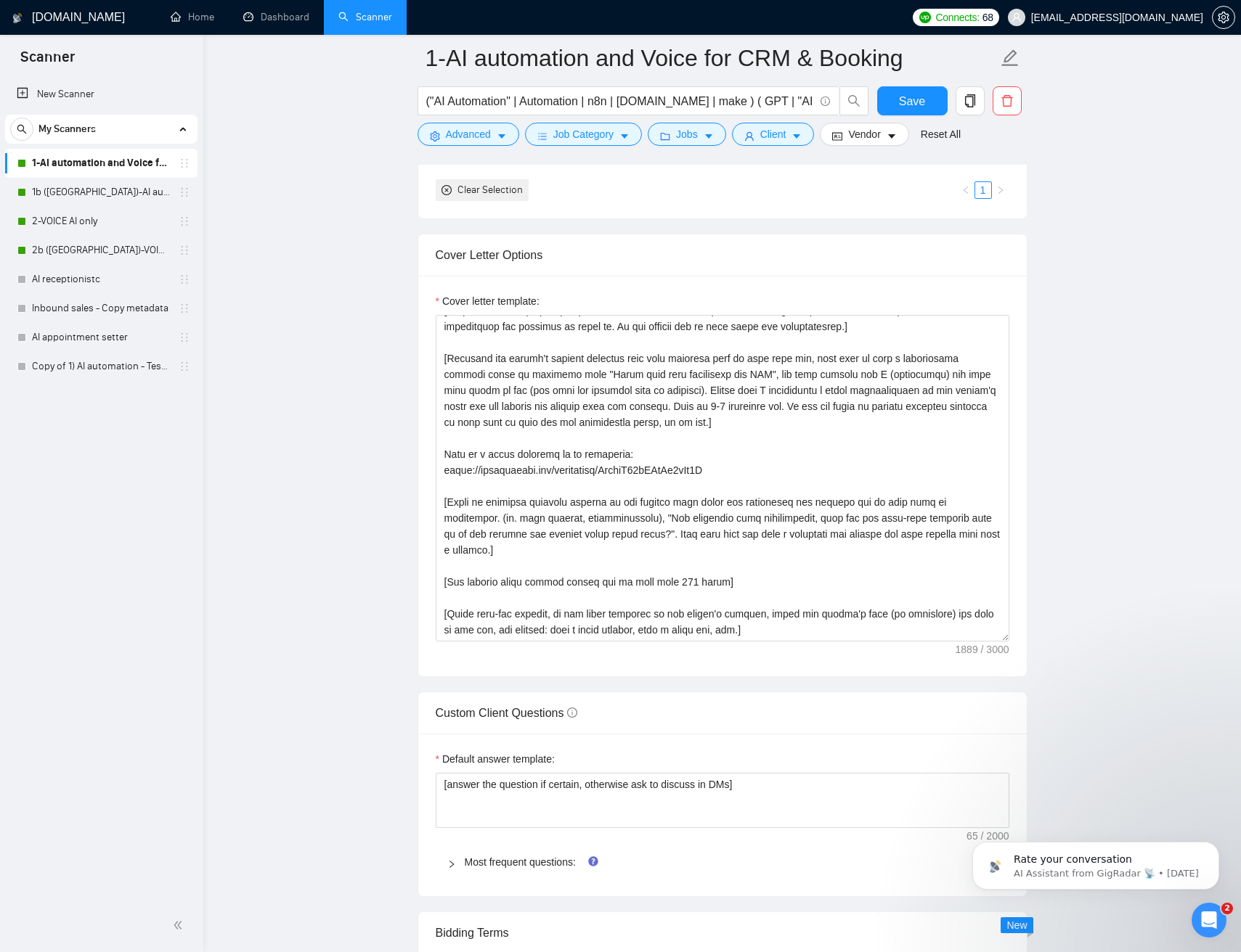
scroll to position [1512, 0]
click at [574, 491] on textarea "Cover letter template:" at bounding box center [722, 477] width 573 height 326
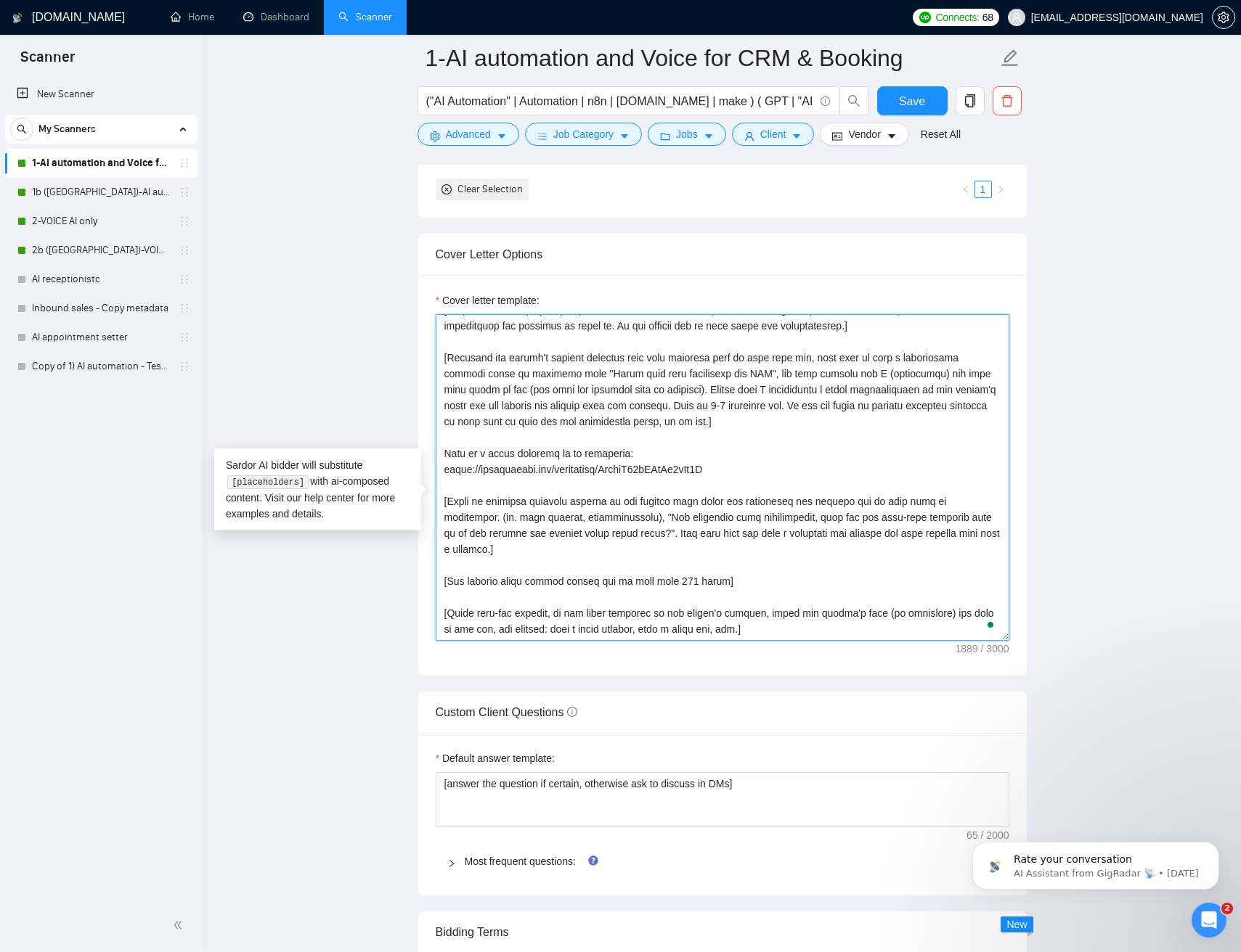
drag, startPoint x: 574, startPoint y: 491, endPoint x: 578, endPoint y: 477, distance: 14.6
click at [569, 477] on textarea "Cover letter template:" at bounding box center [722, 477] width 573 height 326
click at [589, 476] on textarea "Cover letter template:" at bounding box center [722, 477] width 573 height 326
drag, startPoint x: 590, startPoint y: 476, endPoint x: 585, endPoint y: 500, distance: 24.5
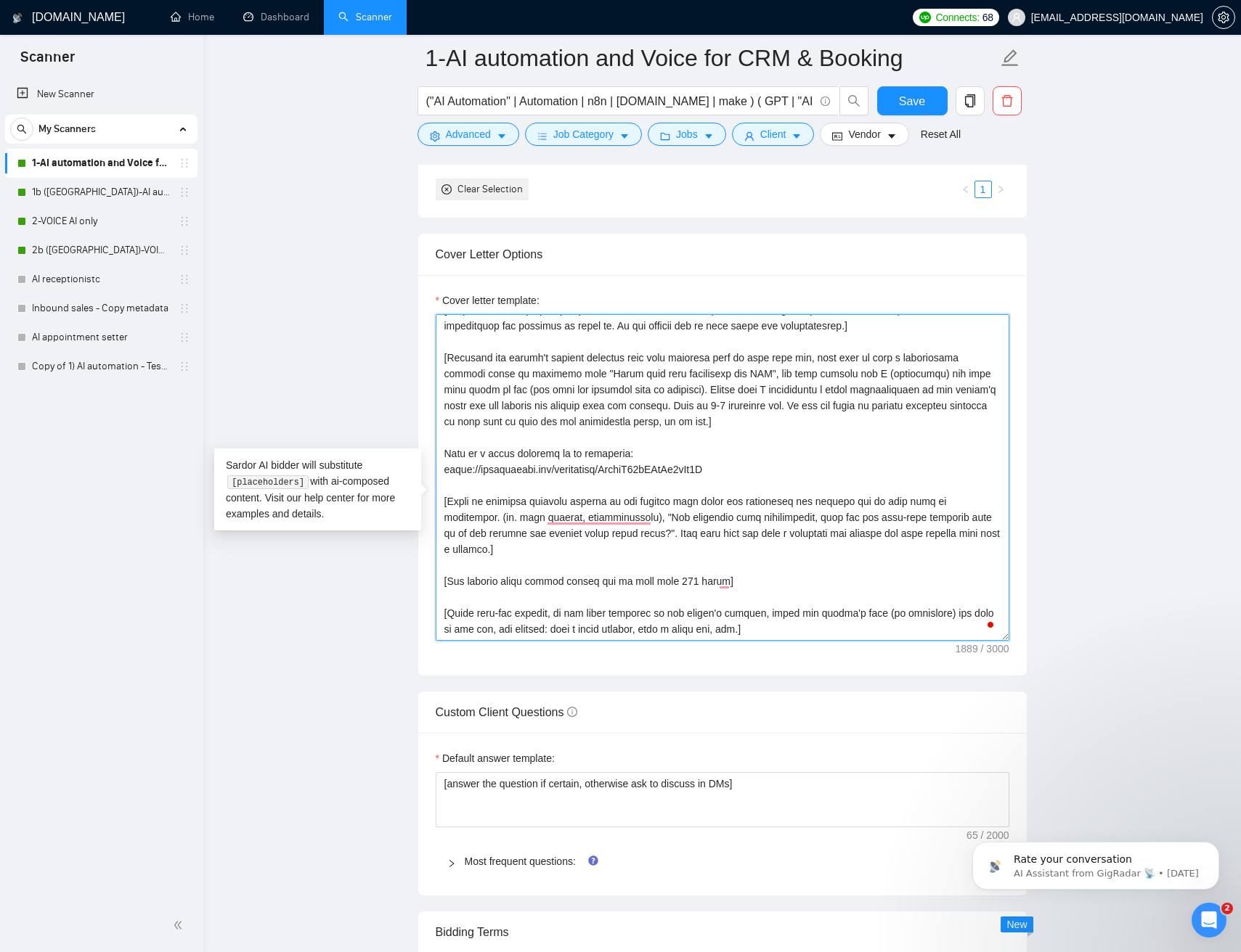
click at [585, 501] on textarea "Cover letter template:" at bounding box center [722, 477] width 573 height 326
click at [596, 490] on textarea "Cover letter template:" at bounding box center [722, 477] width 573 height 326
drag, startPoint x: 596, startPoint y: 490, endPoint x: 591, endPoint y: 474, distance: 16.8
click at [591, 474] on textarea "Cover letter template:" at bounding box center [722, 477] width 573 height 326
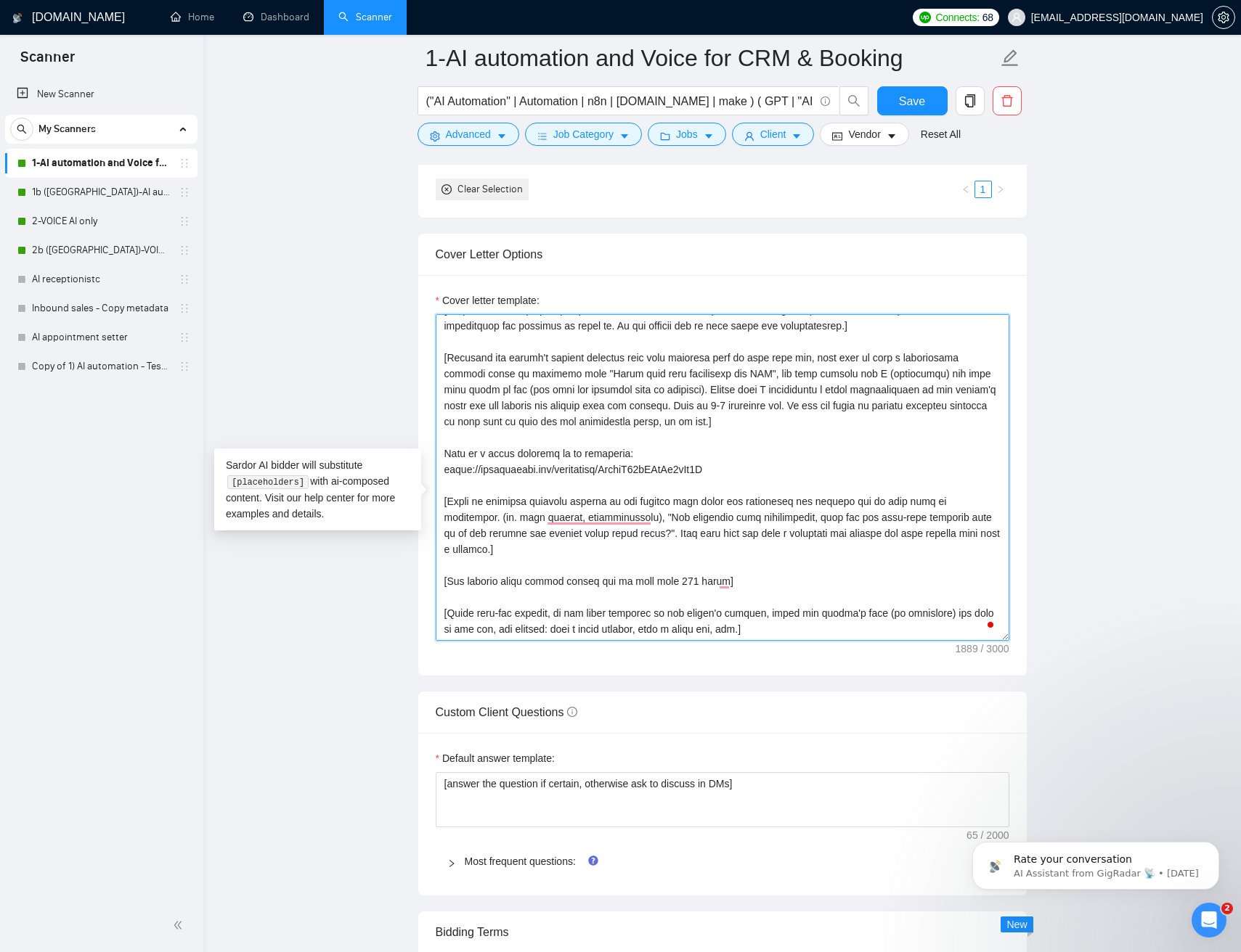
click at [591, 474] on textarea "Cover letter template:" at bounding box center [722, 477] width 573 height 326
click at [612, 474] on textarea "Cover letter template:" at bounding box center [722, 477] width 573 height 326
drag, startPoint x: 613, startPoint y: 474, endPoint x: 609, endPoint y: 492, distance: 18.4
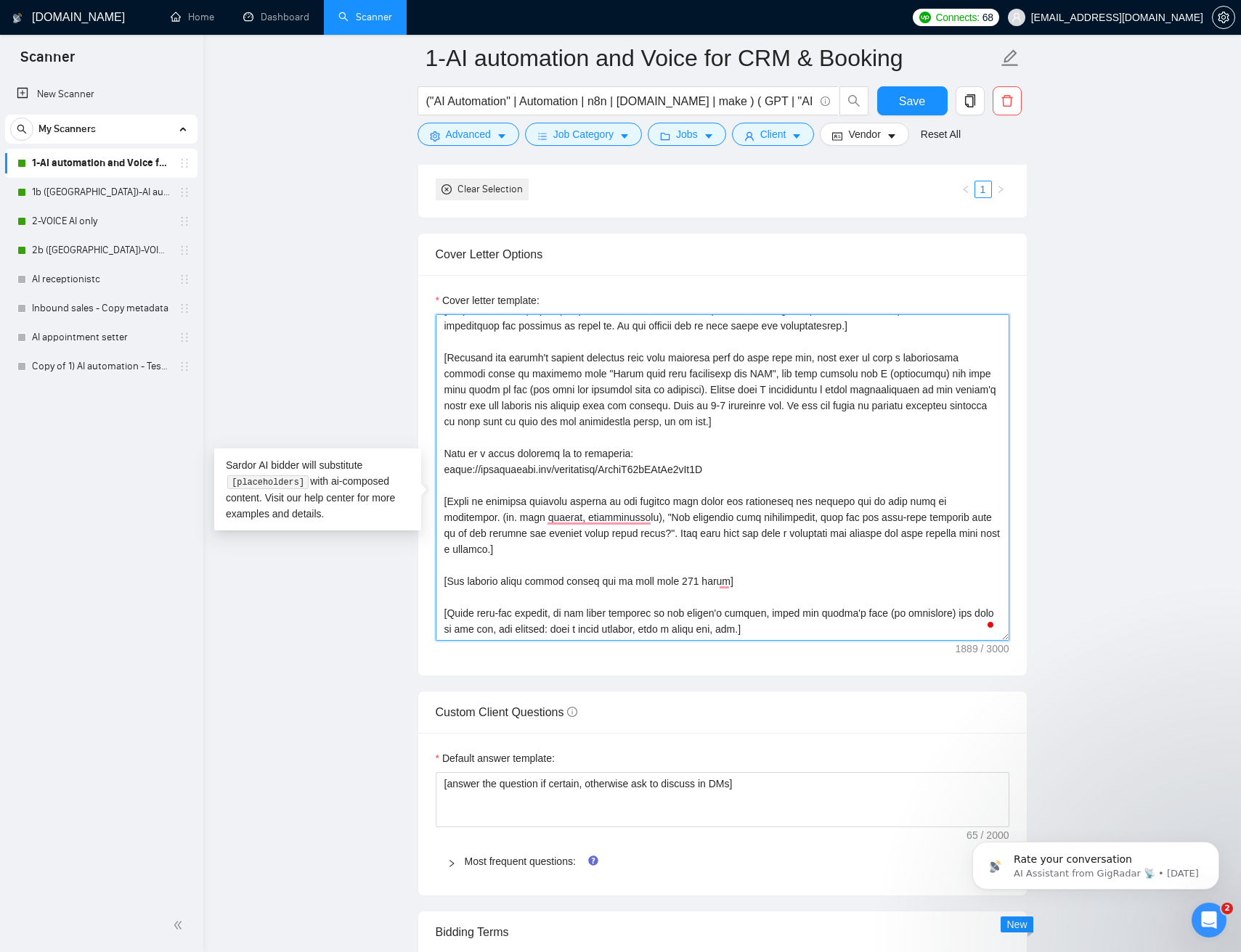
click at [609, 492] on textarea "Cover letter template:" at bounding box center [722, 477] width 573 height 326
drag, startPoint x: 609, startPoint y: 492, endPoint x: 594, endPoint y: 471, distance: 25.8
click at [594, 471] on textarea "Cover letter template:" at bounding box center [722, 477] width 573 height 326
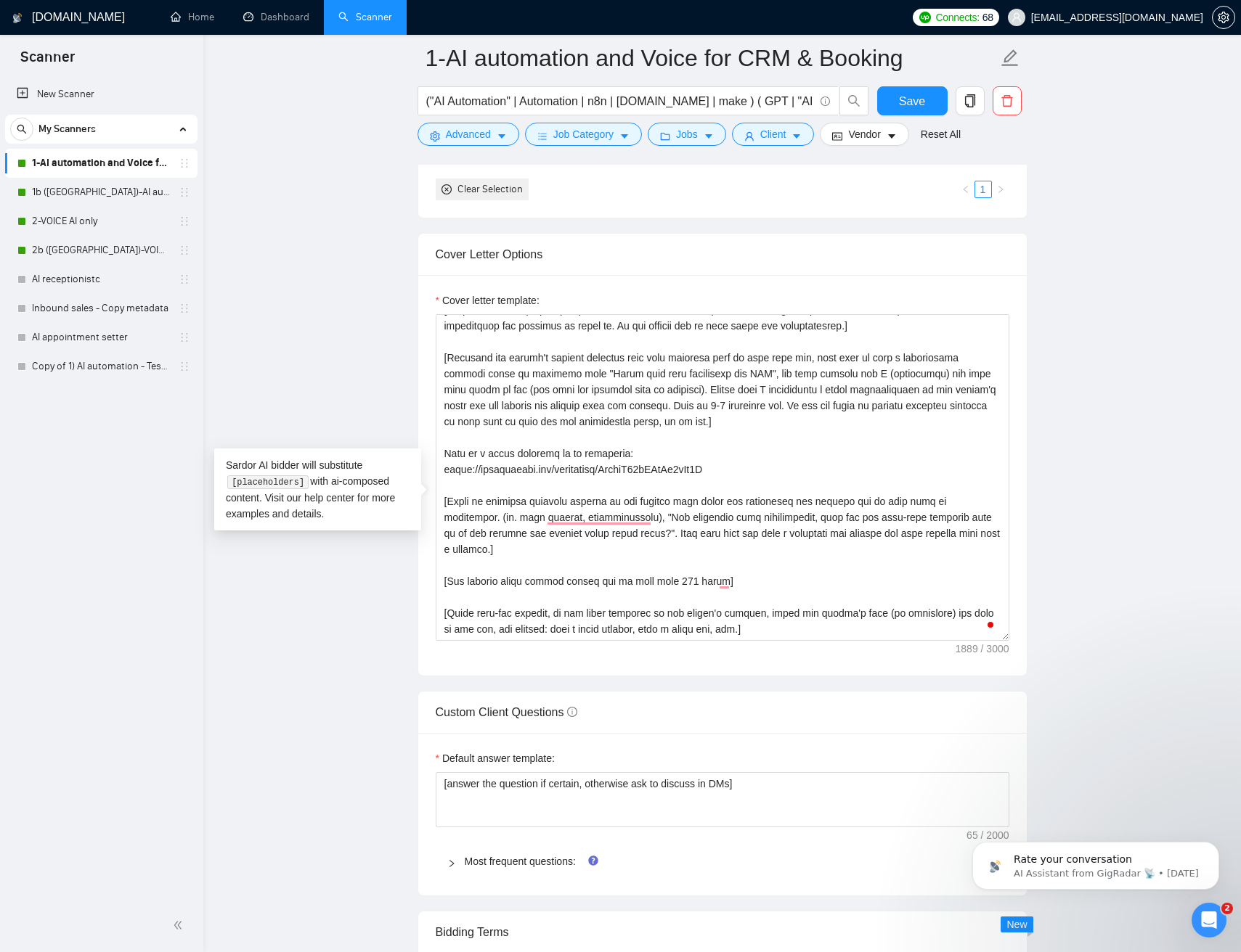
click at [412, 243] on main "1-AI automation and Voice for CRM & Booking ("AI Automation" | Automation | n8n…" at bounding box center [722, 736] width 990 height 4381
click at [352, 388] on main "1-AI automation and Voice for CRM & Booking ("AI Automation" | Automation | n8n…" at bounding box center [722, 734] width 990 height 4381
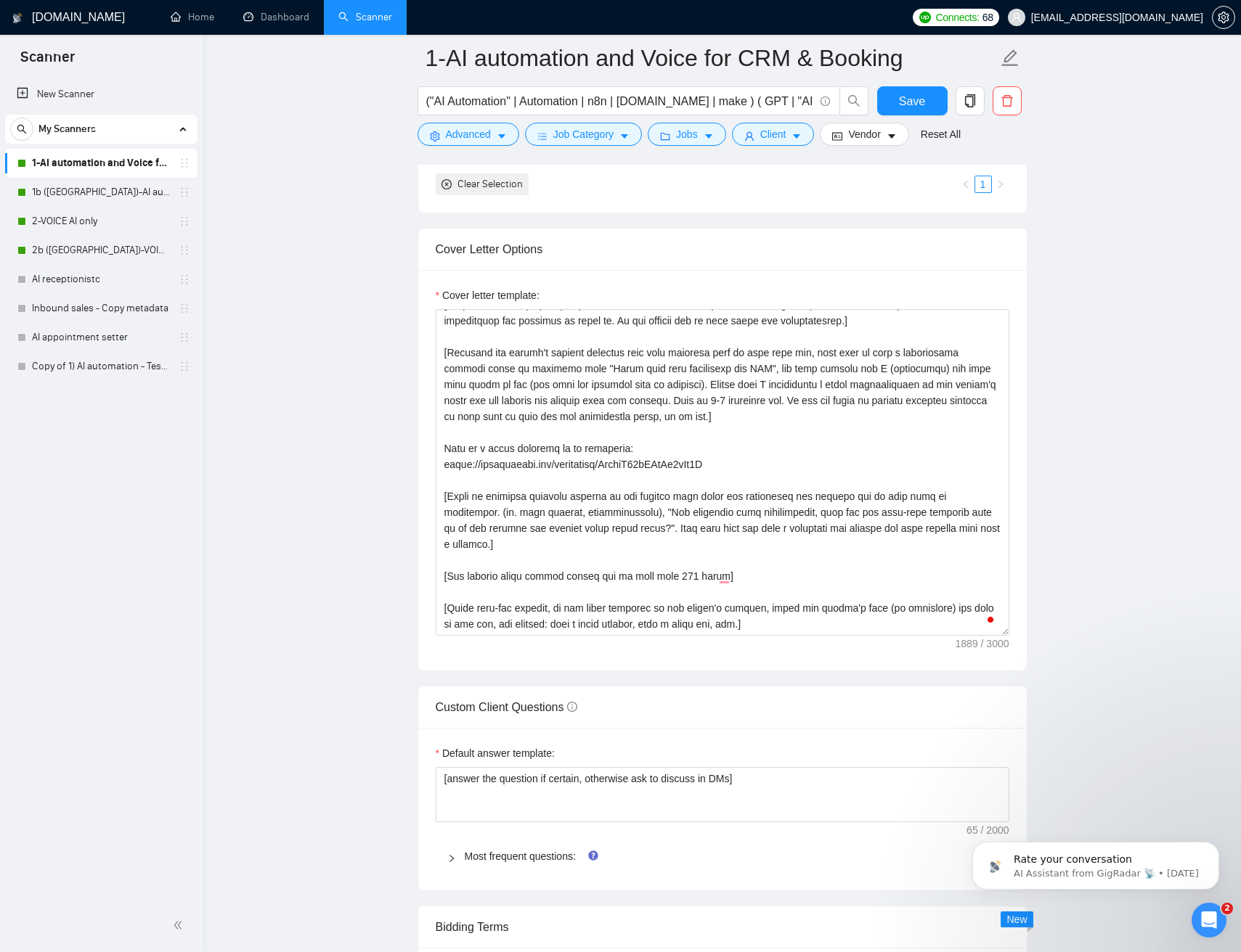
scroll to position [1515, 0]
click at [922, 94] on span "Save" at bounding box center [912, 101] width 26 height 18
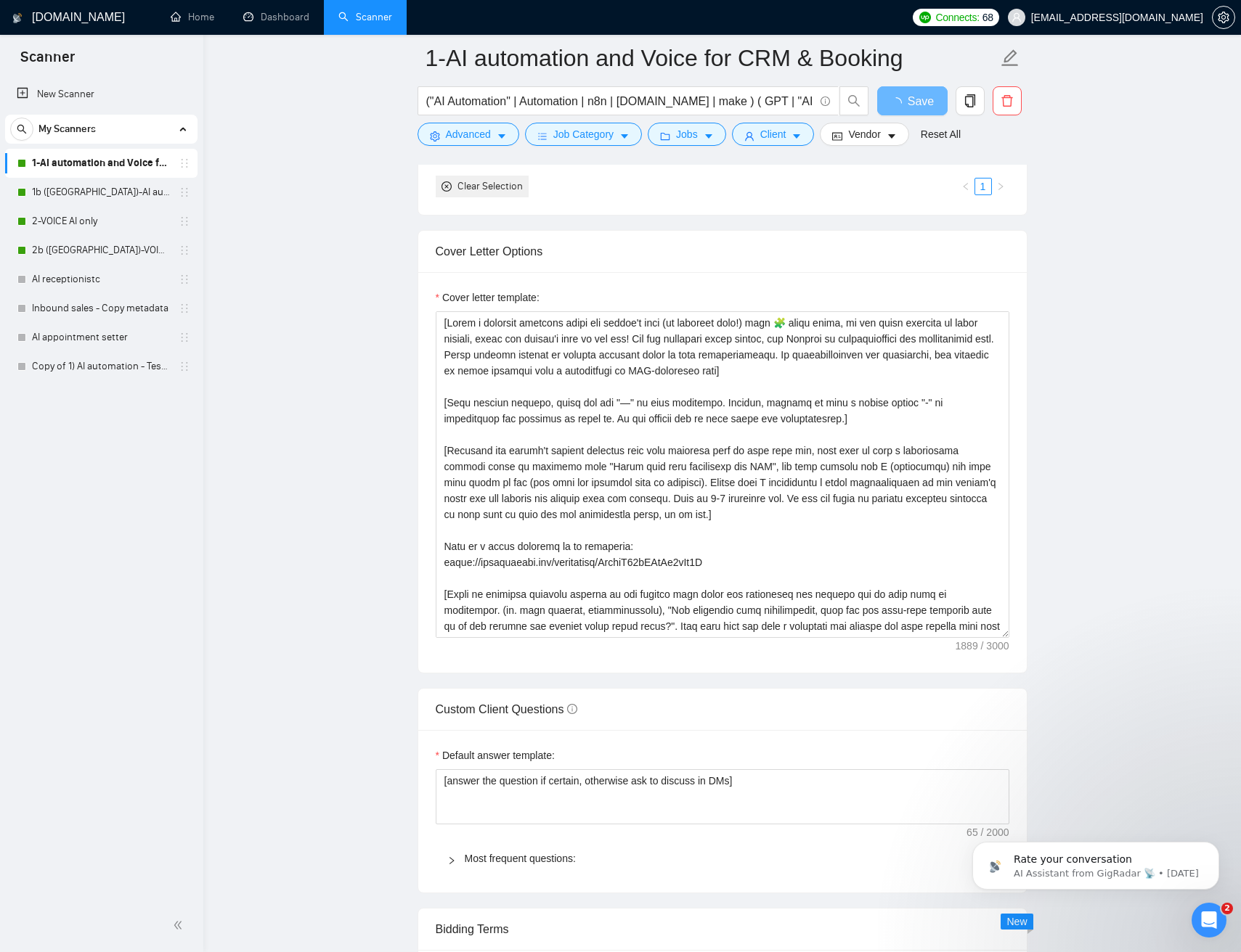
click at [1063, 305] on main "1-AI automation and Voice for CRM & Booking ("AI Automation" | Automation | n8n…" at bounding box center [722, 733] width 990 height 4381
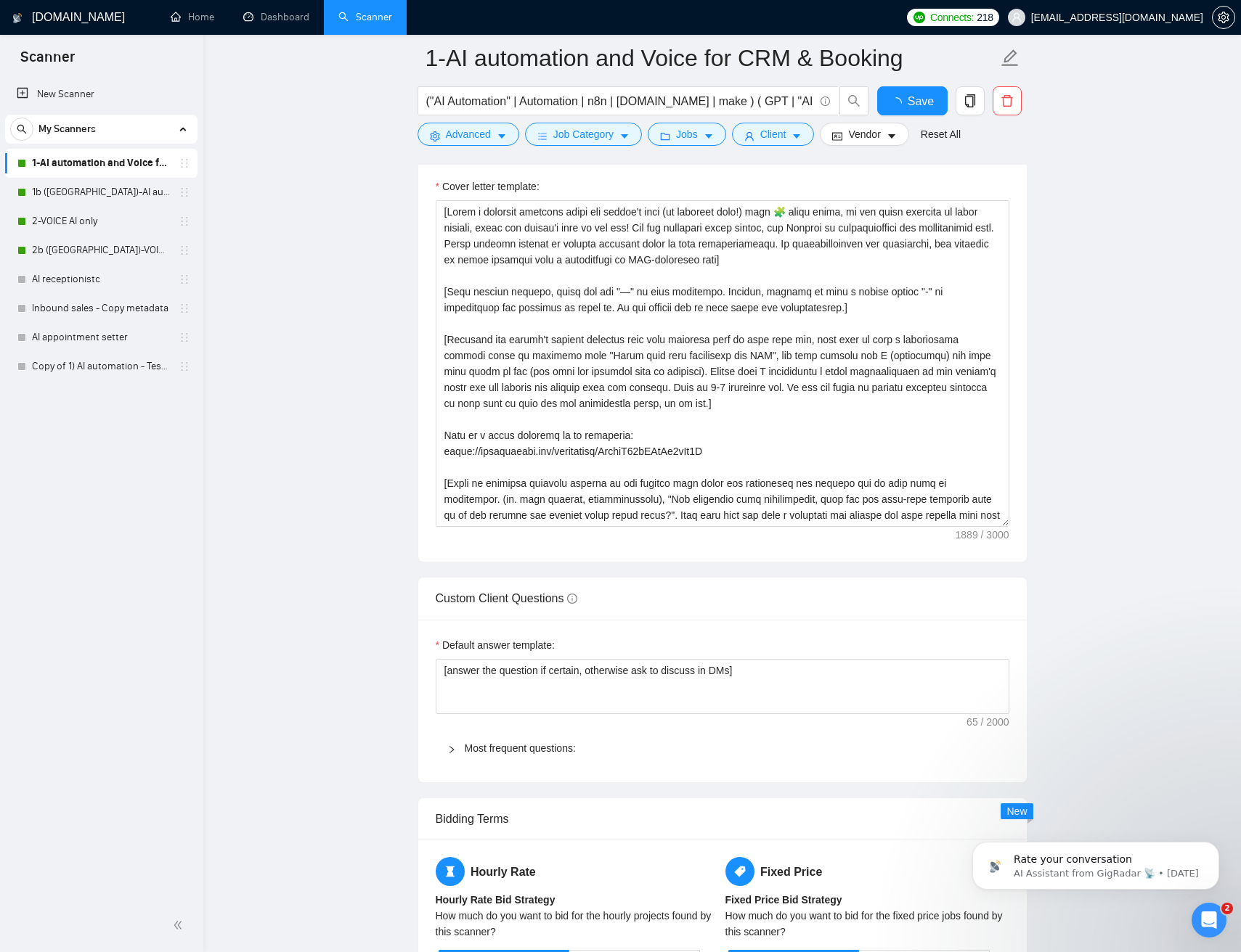
checkbox input "true"
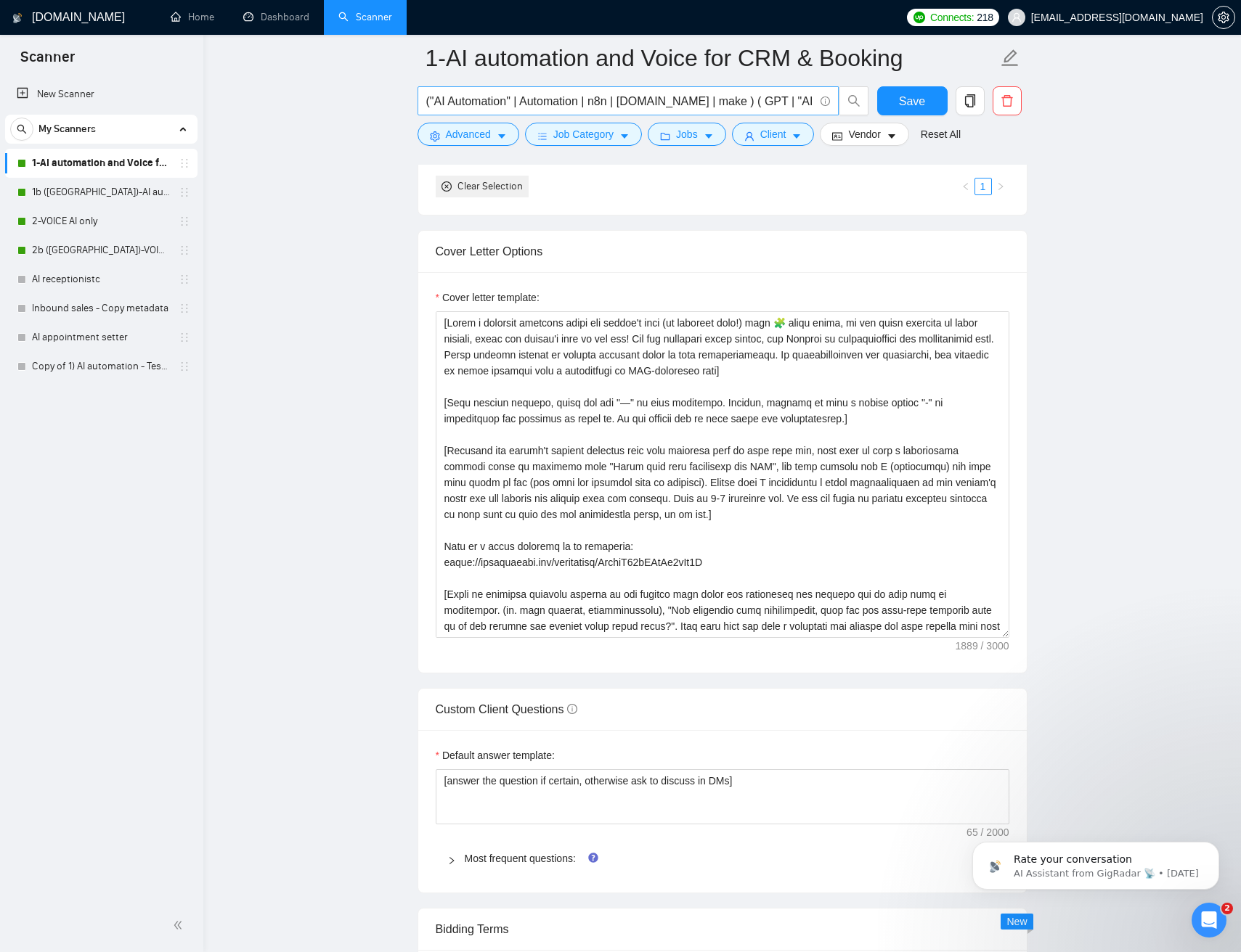
click at [542, 94] on input "("AI Automation" | Automation | n8n | make.com | make ) ( GPT | "AI agent" | "A…" at bounding box center [620, 101] width 387 height 18
click at [503, 97] on input "("AI Automation" | Automation | n8n | make.com | make ) ( GPT | "AI agent" | "A…" at bounding box center [620, 101] width 387 height 18
drag, startPoint x: 504, startPoint y: 97, endPoint x: 472, endPoint y: 102, distance: 32.4
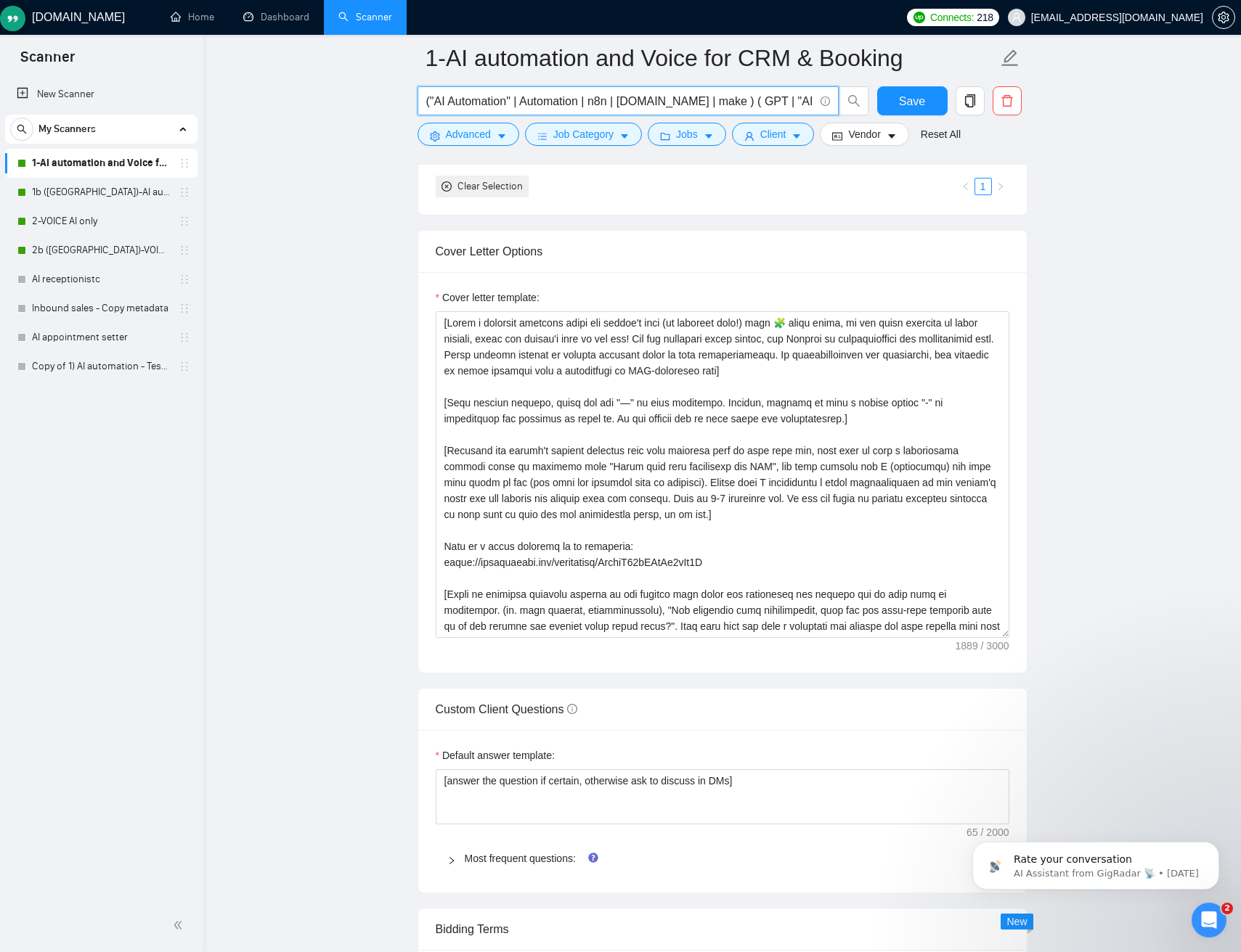
click at [498, 97] on input "("AI Automation" | Automation | n8n | make.com | make ) ( GPT | "AI agent" | "A…" at bounding box center [620, 101] width 387 height 18
click at [472, 102] on input "("AI Automation" | Automation | n8n | make.com | make ) ( GPT | "AI agent" | "A…" at bounding box center [620, 101] width 387 height 18
drag, startPoint x: 472, startPoint y: 102, endPoint x: 703, endPoint y: 101, distance: 231.0
click at [678, 105] on input "("AI Automation" | Automation | n8n | make.com | make ) ( GPT | "AI agent" | "A…" at bounding box center [620, 101] width 387 height 18
click at [702, 101] on input "("AI Automation" | Automation | n8n | make.com | make ) ( GPT | "AI agent" | "A…" at bounding box center [620, 101] width 387 height 18
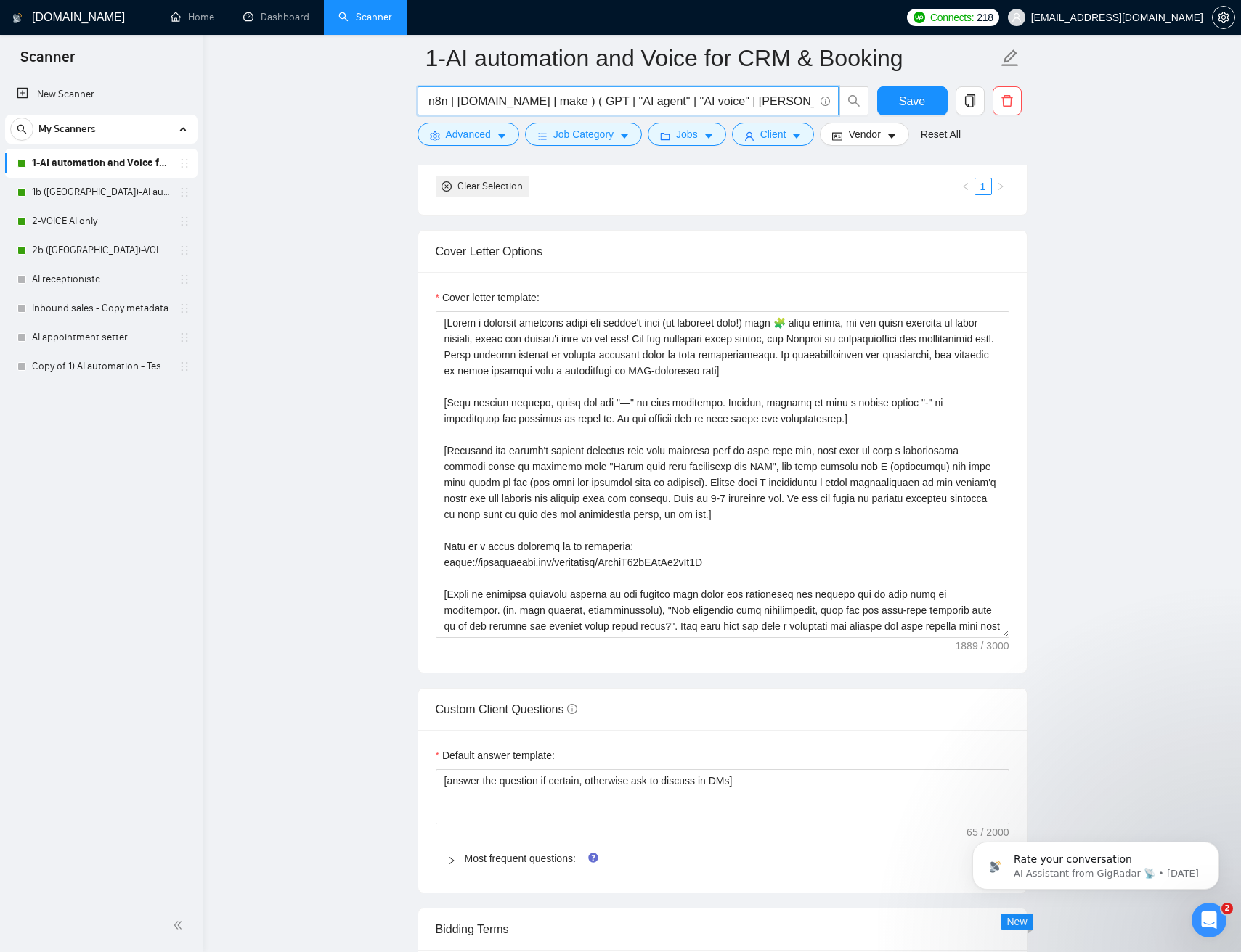
scroll to position [0, 171]
drag, startPoint x: 559, startPoint y: 101, endPoint x: 784, endPoint y: 97, distance: 225.0
click at [784, 97] on input "("AI Automation" | Automation | n8n | make.com | make ) ( GPT | "AI agent" | "A…" at bounding box center [620, 101] width 387 height 18
drag, startPoint x: 746, startPoint y: 100, endPoint x: 556, endPoint y: 105, distance: 190.1
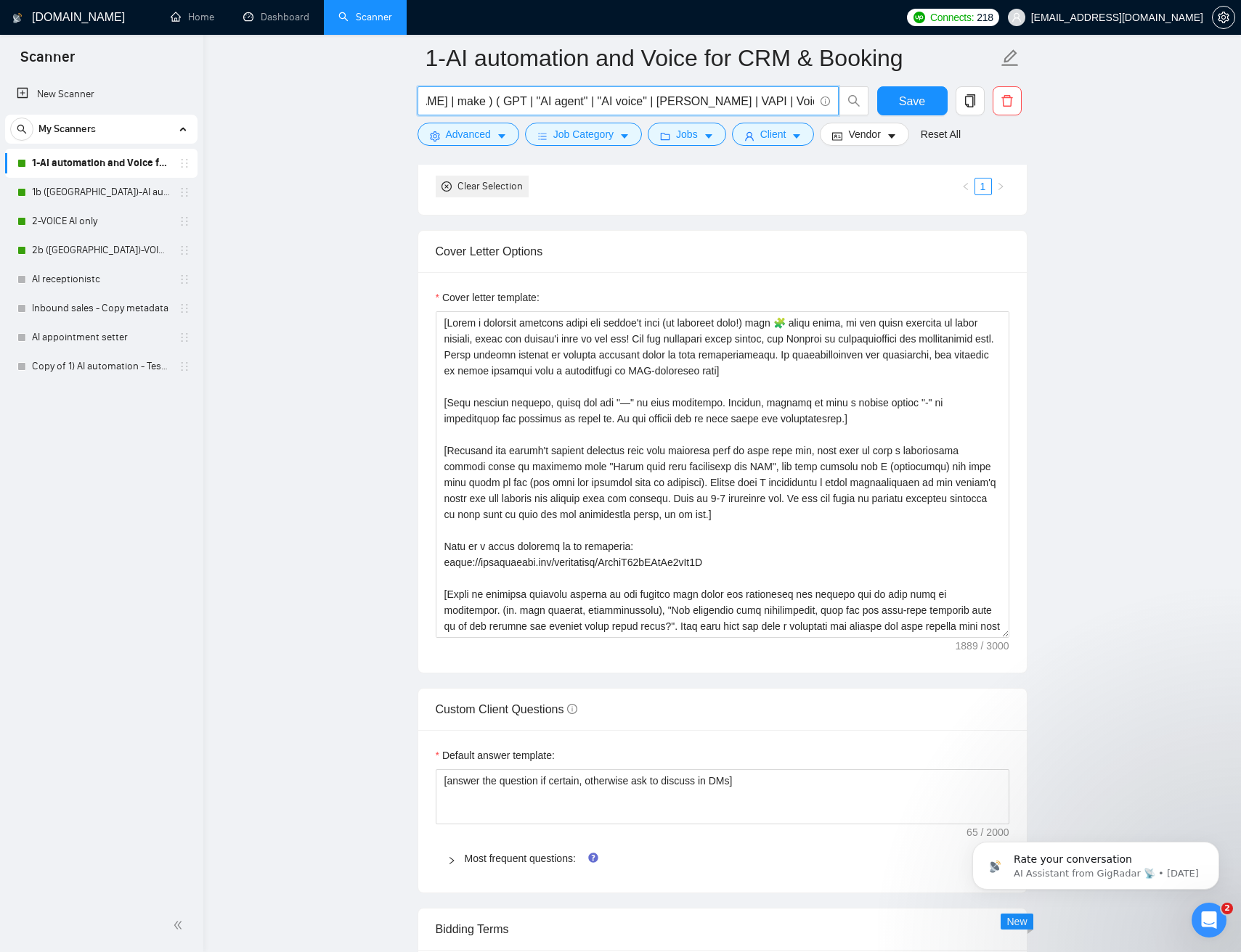
click at [556, 105] on input "("AI Automation" | Automation | n8n | make.com | make ) ( GPT | "AI agent" | "A…" at bounding box center [620, 101] width 387 height 18
drag, startPoint x: 602, startPoint y: 103, endPoint x: 613, endPoint y: 101, distance: 11.2
click at [602, 103] on input "("AI Automation" | Automation | n8n | make.com | make ) ( GPT | "AI agent" | "A…" at bounding box center [620, 101] width 387 height 18
click at [684, 102] on input "("AI Automation" | Automation | n8n | make.com | make ) ( GPT | "AI agent" | "A…" at bounding box center [620, 101] width 387 height 18
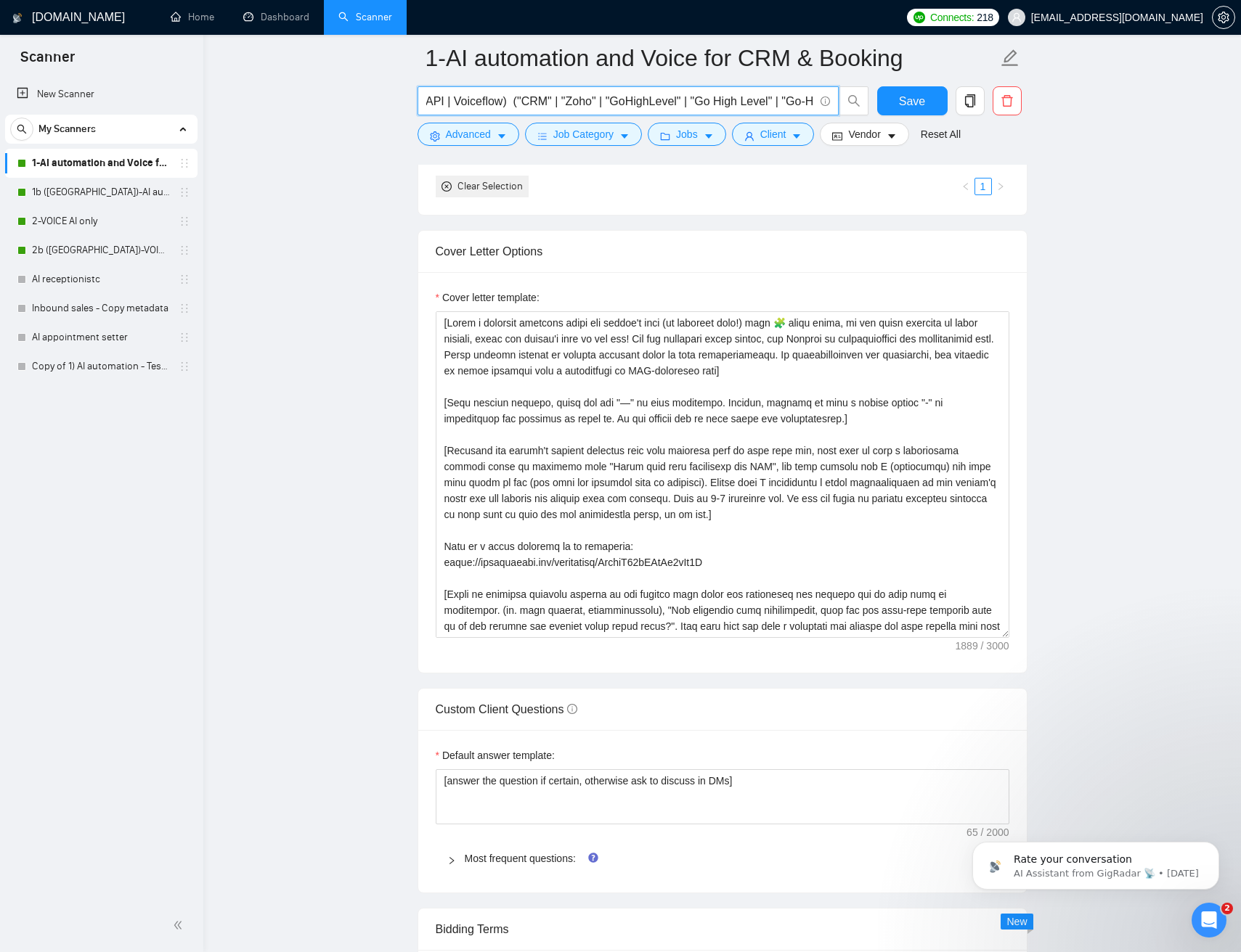
click at [684, 102] on input "("AI Automation" | Automation | n8n | make.com | make ) ( GPT | "AI agent" | "A…" at bounding box center [620, 101] width 387 height 18
click at [276, 194] on main "1-AI automation and Voice for CRM & Booking ("AI Automation" | Automation | n8n…" at bounding box center [722, 733] width 990 height 4381
click at [682, 102] on input "("AI Automation" | Automation | n8n | make.com | make ) ( GPT | "AI agent" | "A…" at bounding box center [620, 101] width 387 height 18
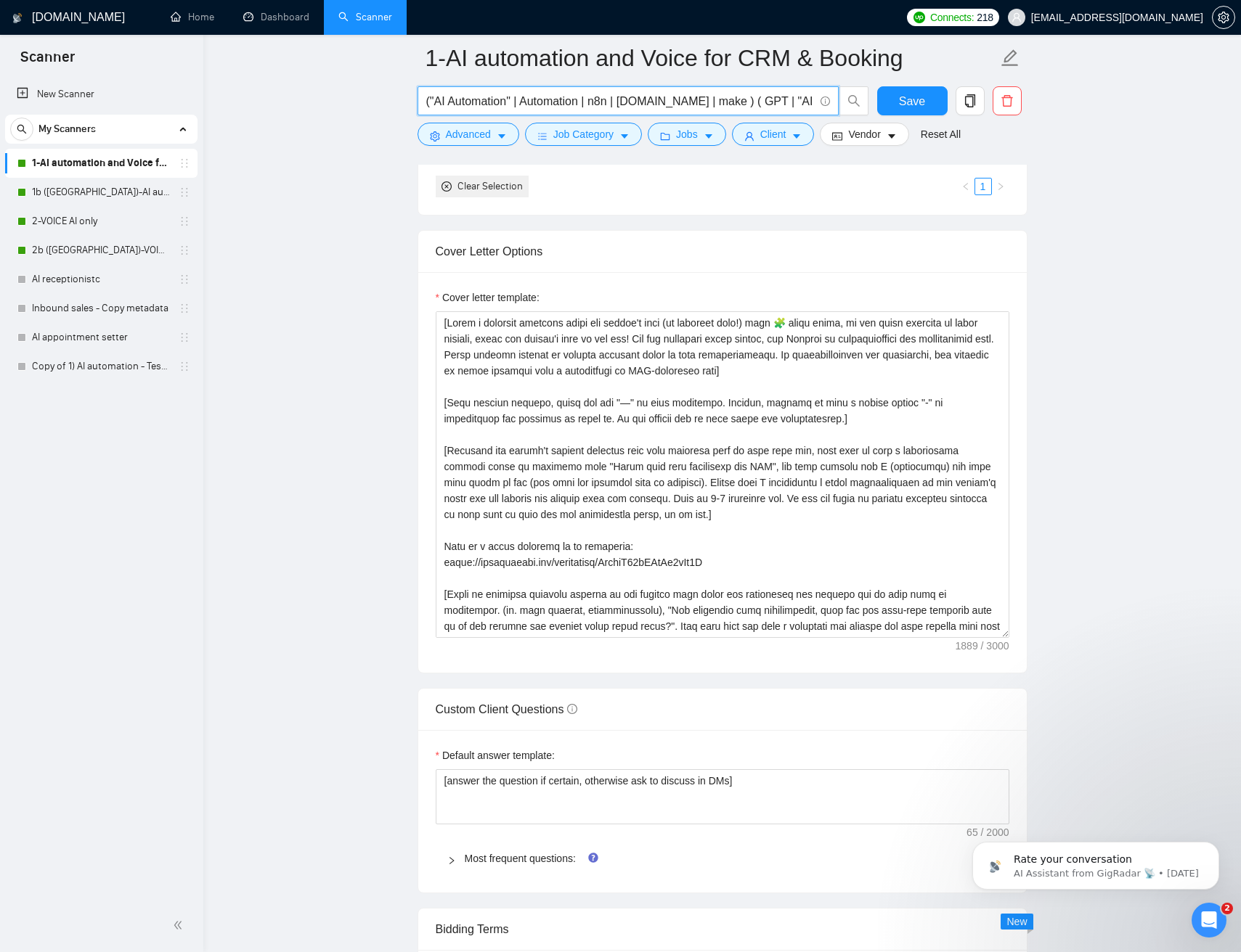
click at [682, 102] on input "("AI Automation" | Automation | n8n | make.com | make ) ( GPT | "AI agent" | "A…" at bounding box center [620, 101] width 387 height 18
click at [385, 159] on main "1-AI automation and Voice for CRM & Booking ("AI Automation" | Automation | n8n…" at bounding box center [722, 733] width 990 height 4381
drag, startPoint x: 924, startPoint y: 104, endPoint x: 959, endPoint y: 103, distance: 35.0
click at [925, 104] on button "Save" at bounding box center [912, 101] width 71 height 29
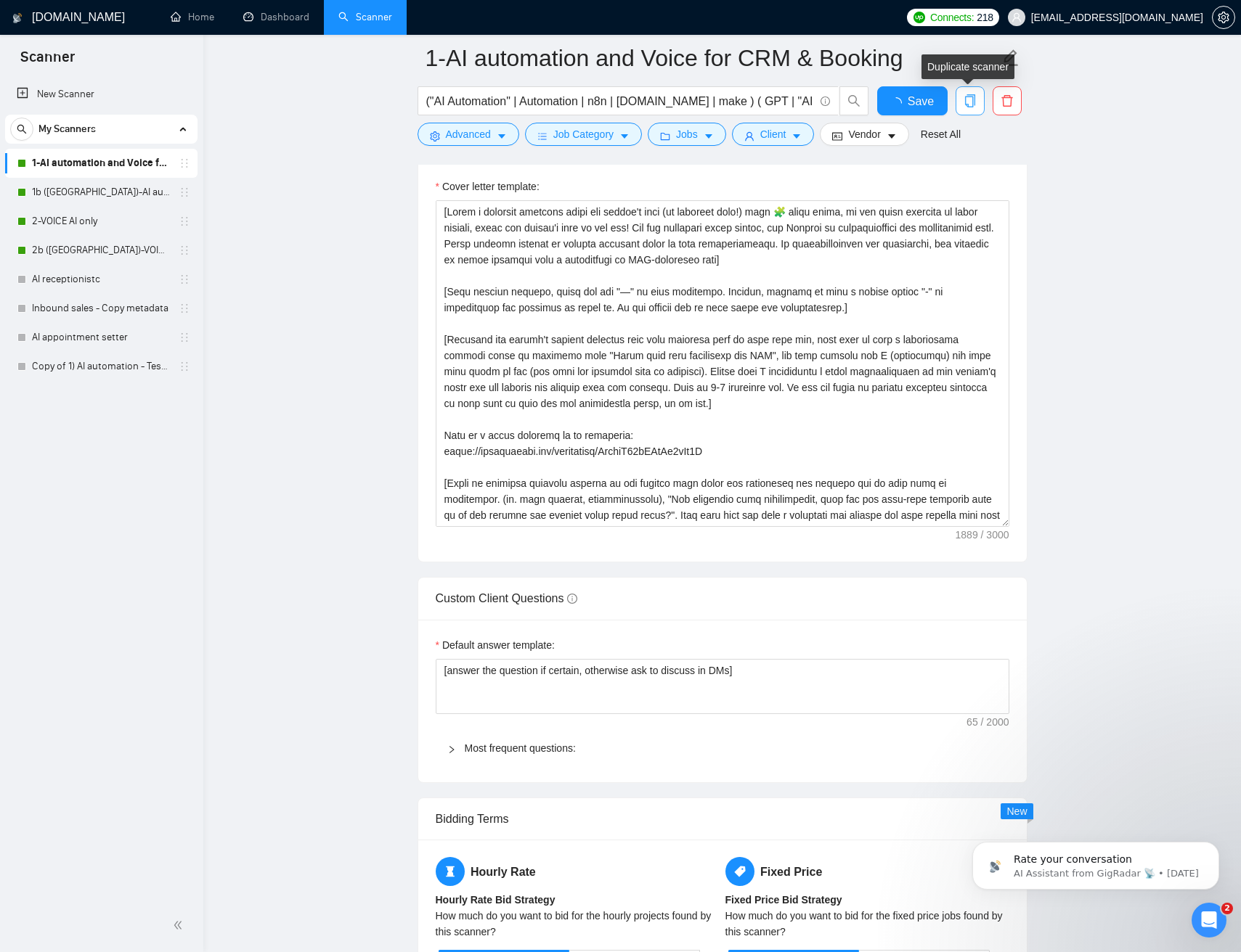
click at [966, 102] on icon "copy" at bounding box center [969, 101] width 13 height 13
checkbox input "true"
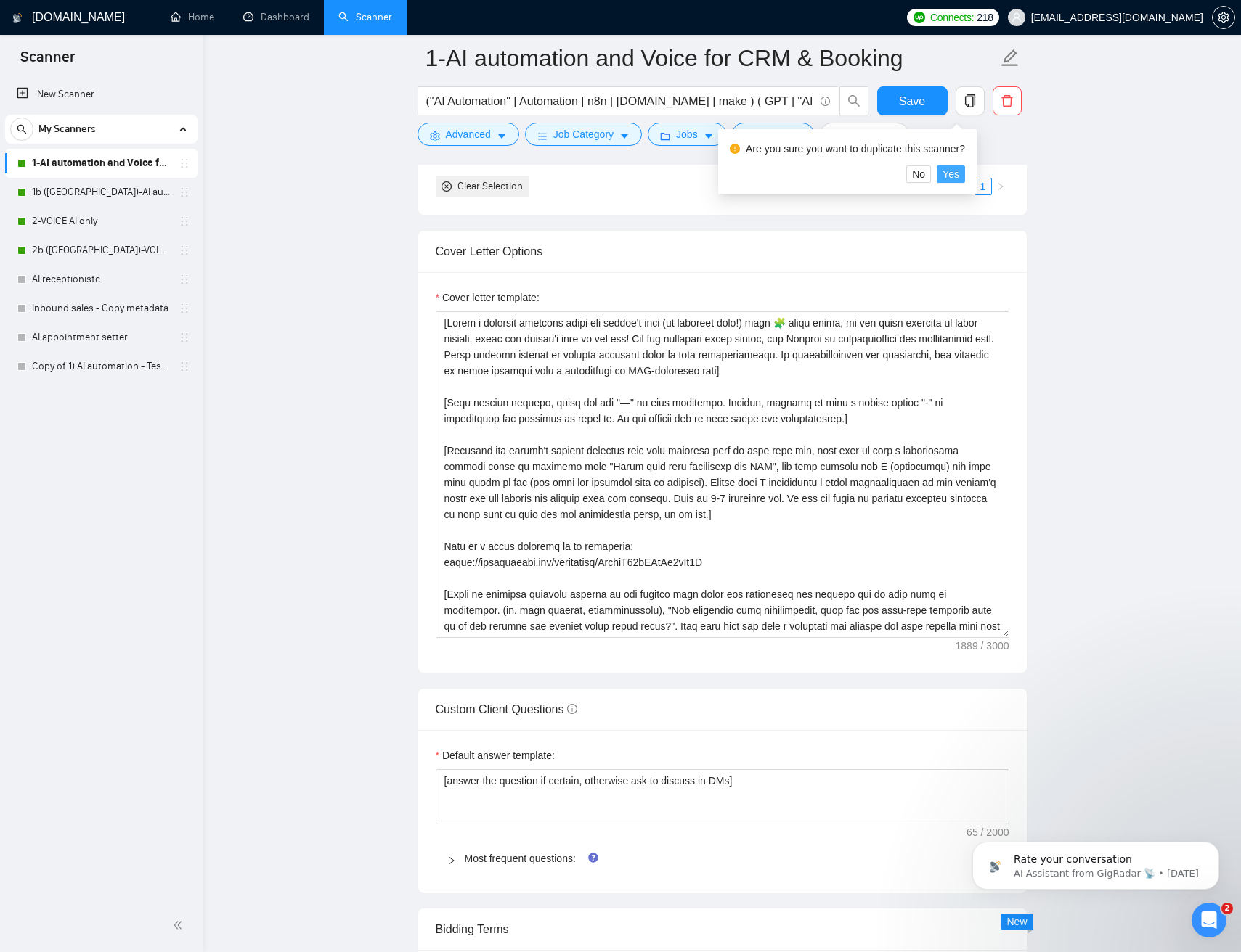
click at [958, 173] on span "Yes" at bounding box center [950, 174] width 17 height 16
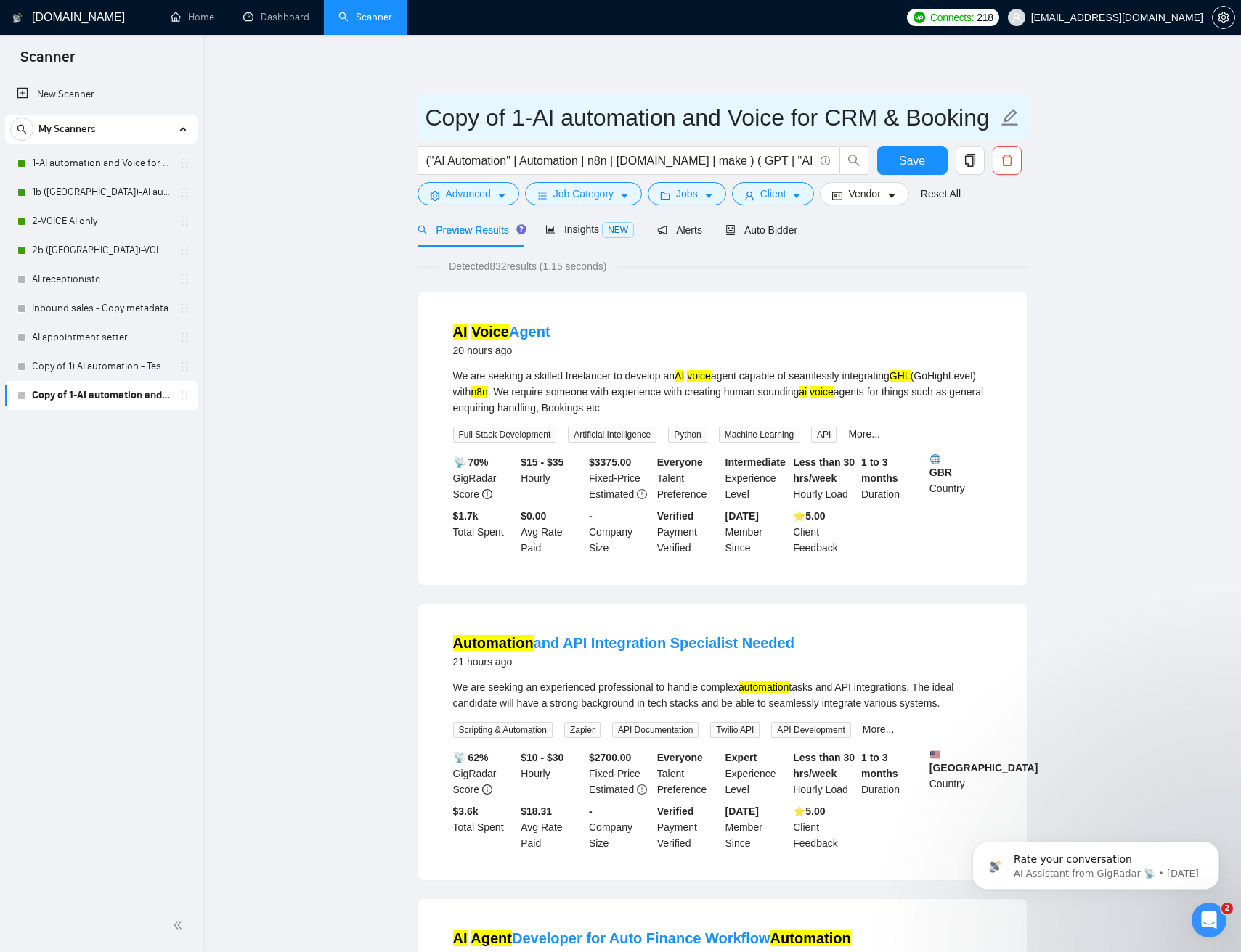
click at [540, 118] on input "Copy of 1-AI automation and Voice for CRM & Booking" at bounding box center [711, 118] width 572 height 36
click at [752, 113] on input "Copy of 1-AI automation and Voice for CRM & Booking" at bounding box center [711, 118] width 572 height 36
type input "Copy of 1-AI automation and Voice for CRM & Booking (different categories)"
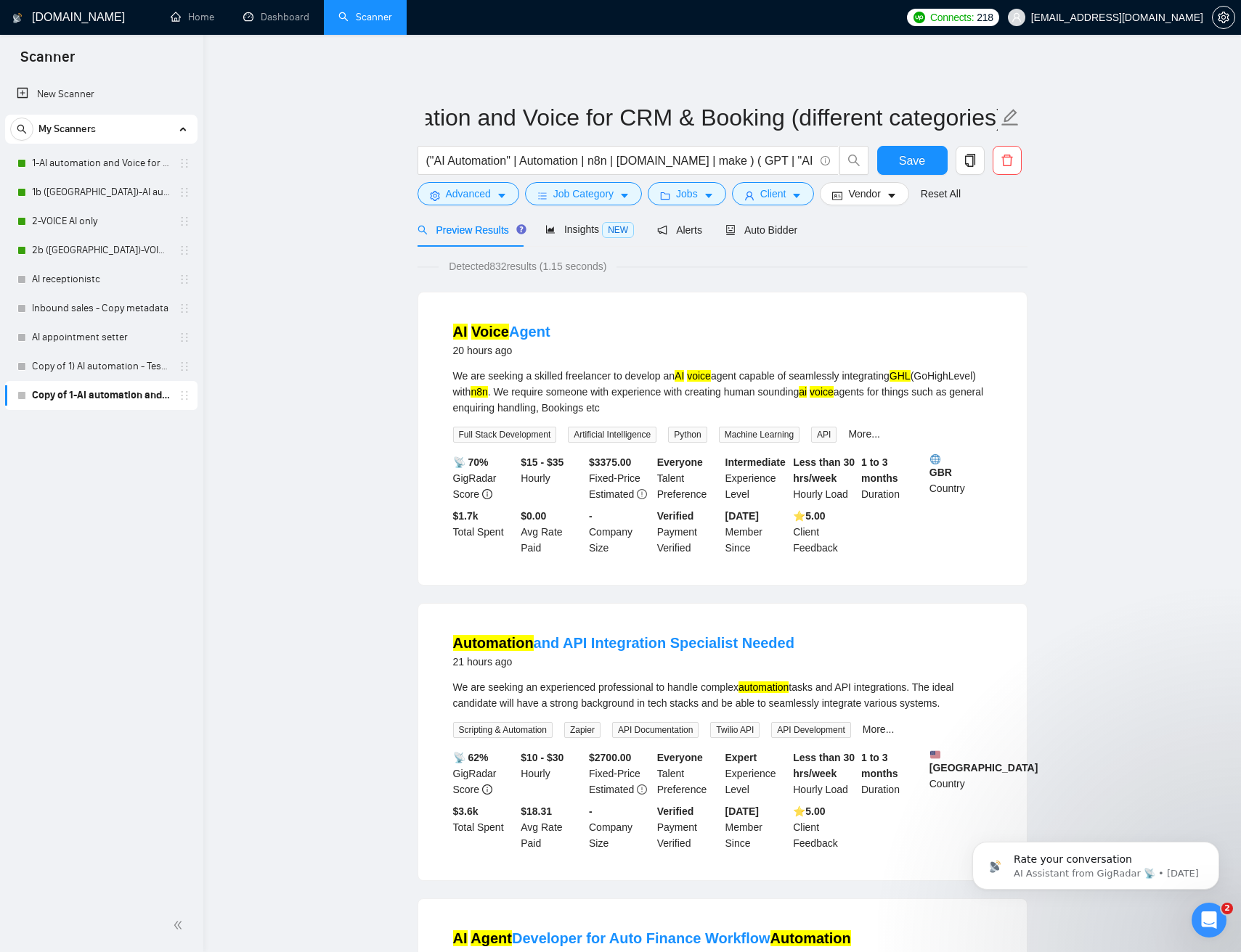
click at [908, 161] on span "Save" at bounding box center [912, 161] width 26 height 18
click at [622, 192] on button "Job Category" at bounding box center [583, 193] width 117 height 23
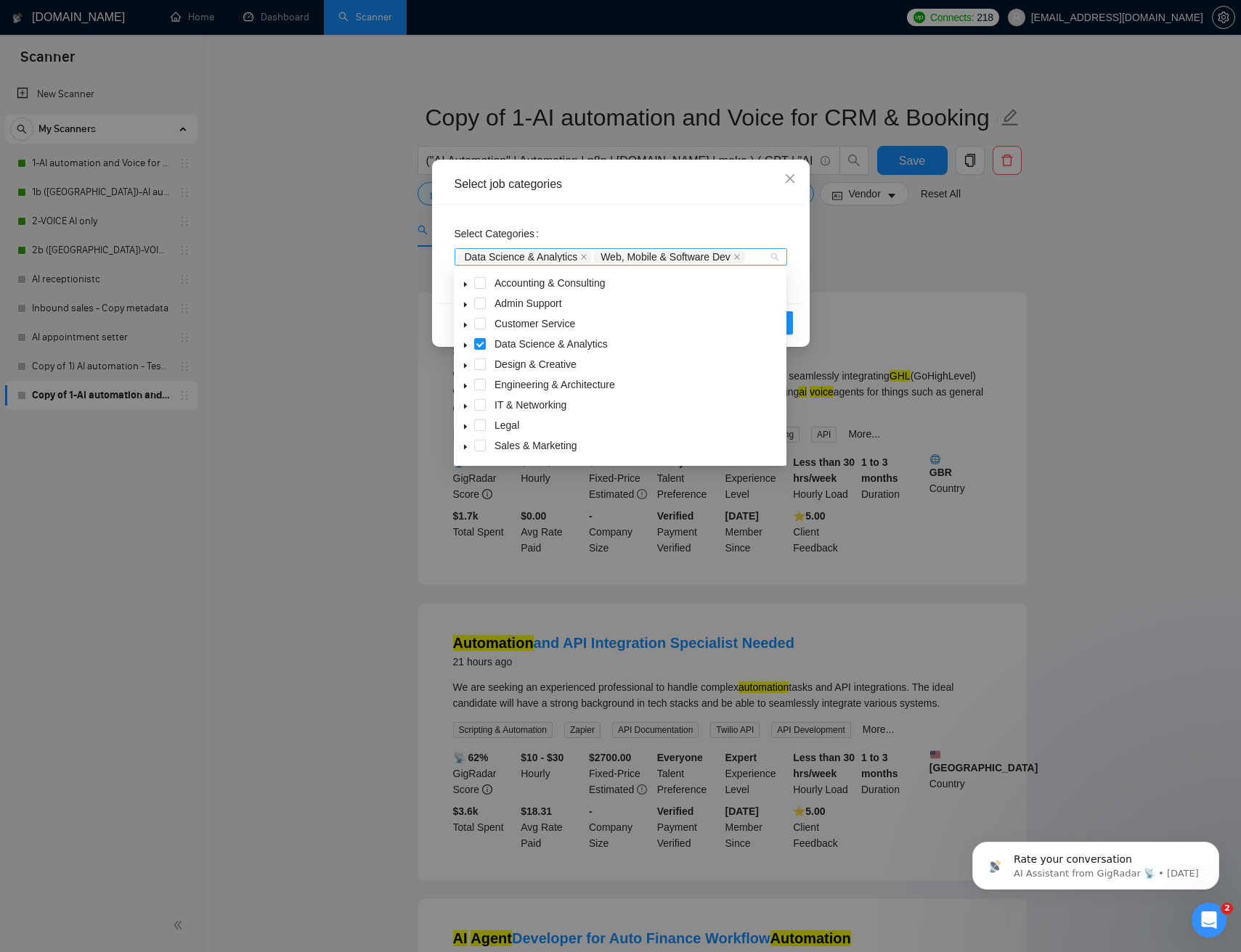
click at [778, 260] on div "Data Science & Analytics Web, Mobile & Software Dev" at bounding box center [620, 256] width 332 height 17
drag, startPoint x: 477, startPoint y: 295, endPoint x: 478, endPoint y: 307, distance: 12.0
click at [477, 295] on span at bounding box center [480, 294] width 12 height 12
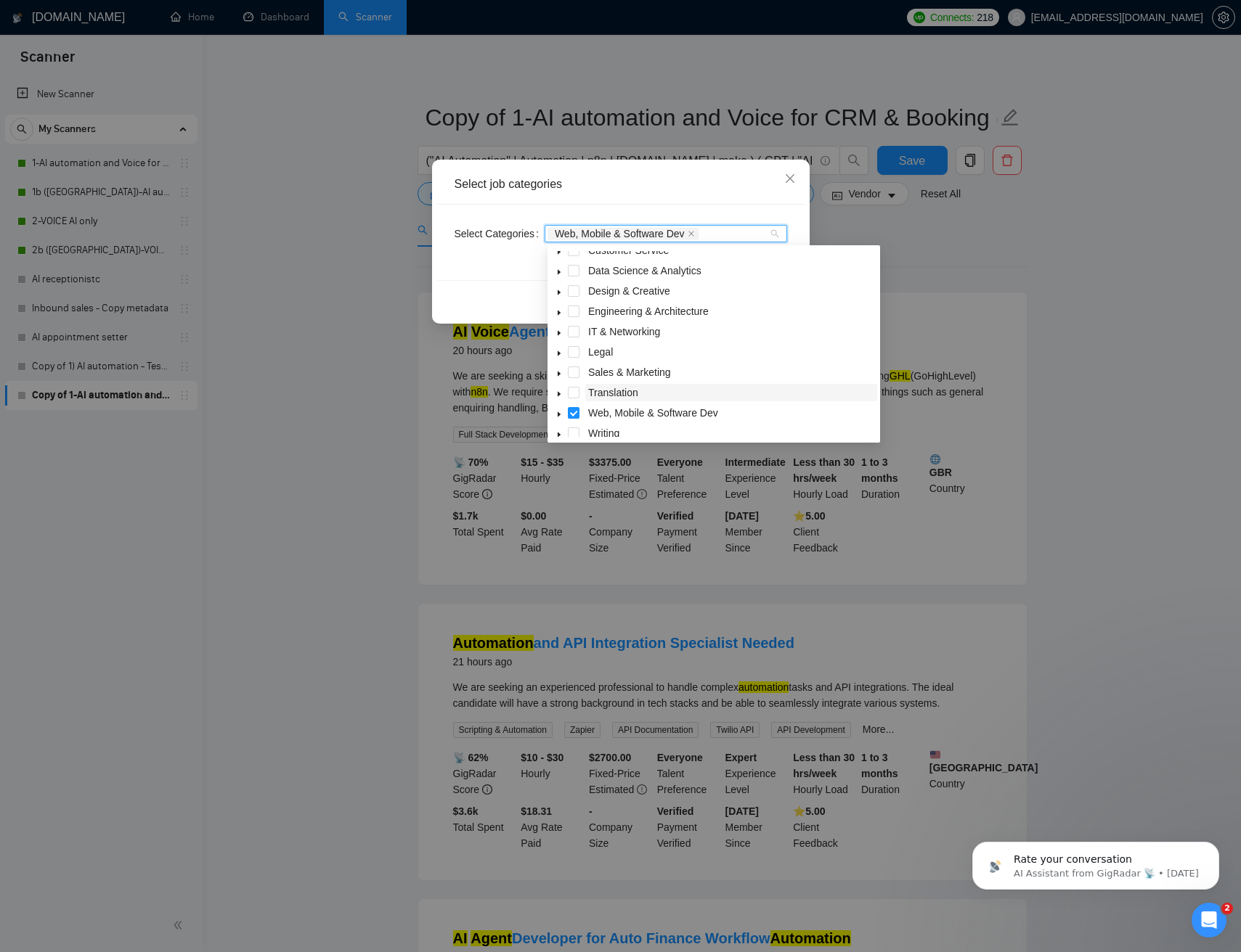
drag, startPoint x: 570, startPoint y: 413, endPoint x: 614, endPoint y: 384, distance: 52.7
click at [570, 413] on span at bounding box center [574, 413] width 12 height 12
click at [573, 310] on span at bounding box center [574, 311] width 12 height 12
drag, startPoint x: 573, startPoint y: 330, endPoint x: 599, endPoint y: 337, distance: 26.9
click at [573, 330] on span at bounding box center [574, 331] width 12 height 12
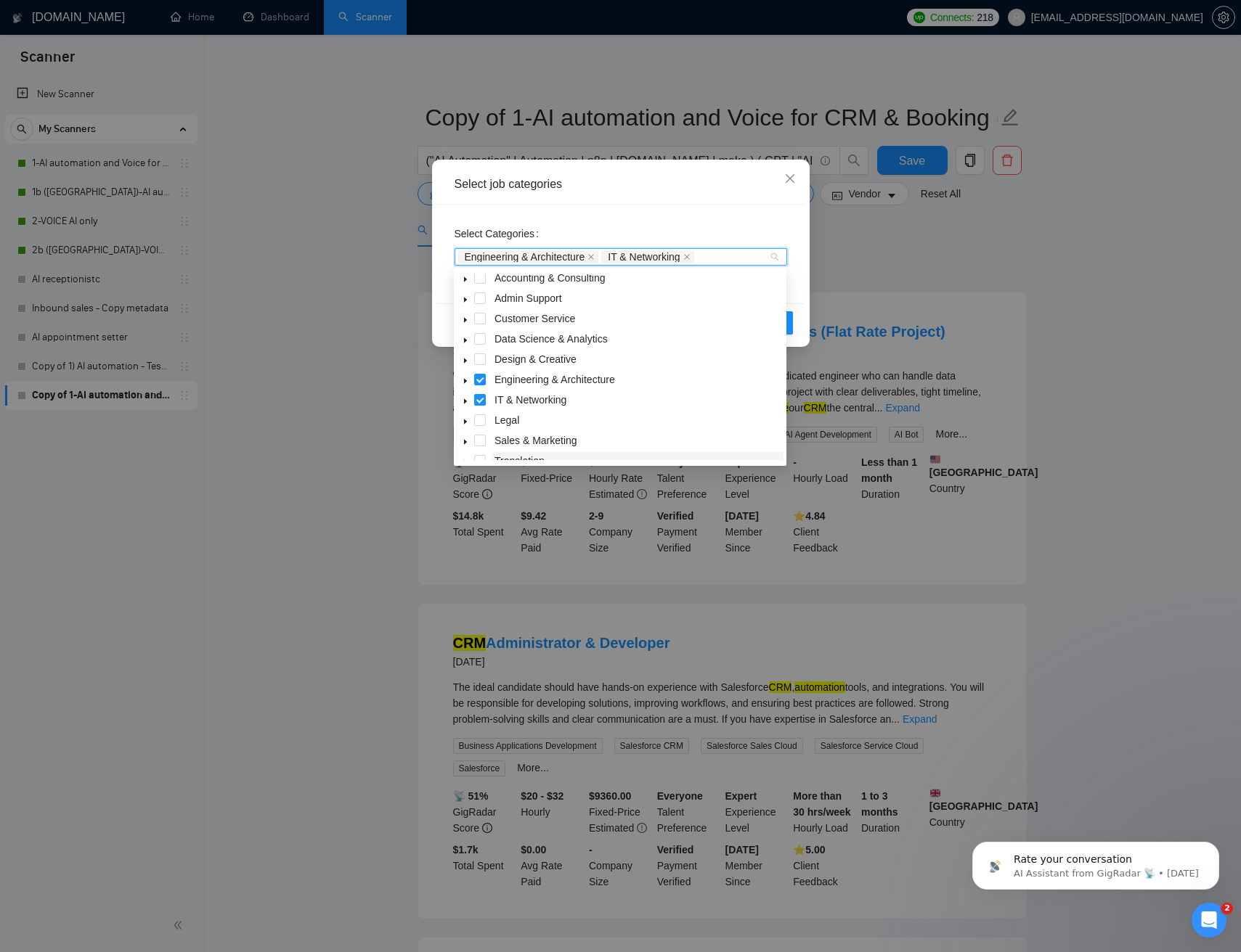
scroll to position [0, 0]
click at [466, 305] on icon "caret-down" at bounding box center [464, 304] width 7 height 7
click at [466, 453] on icon "caret-down" at bounding box center [464, 449] width 7 height 7
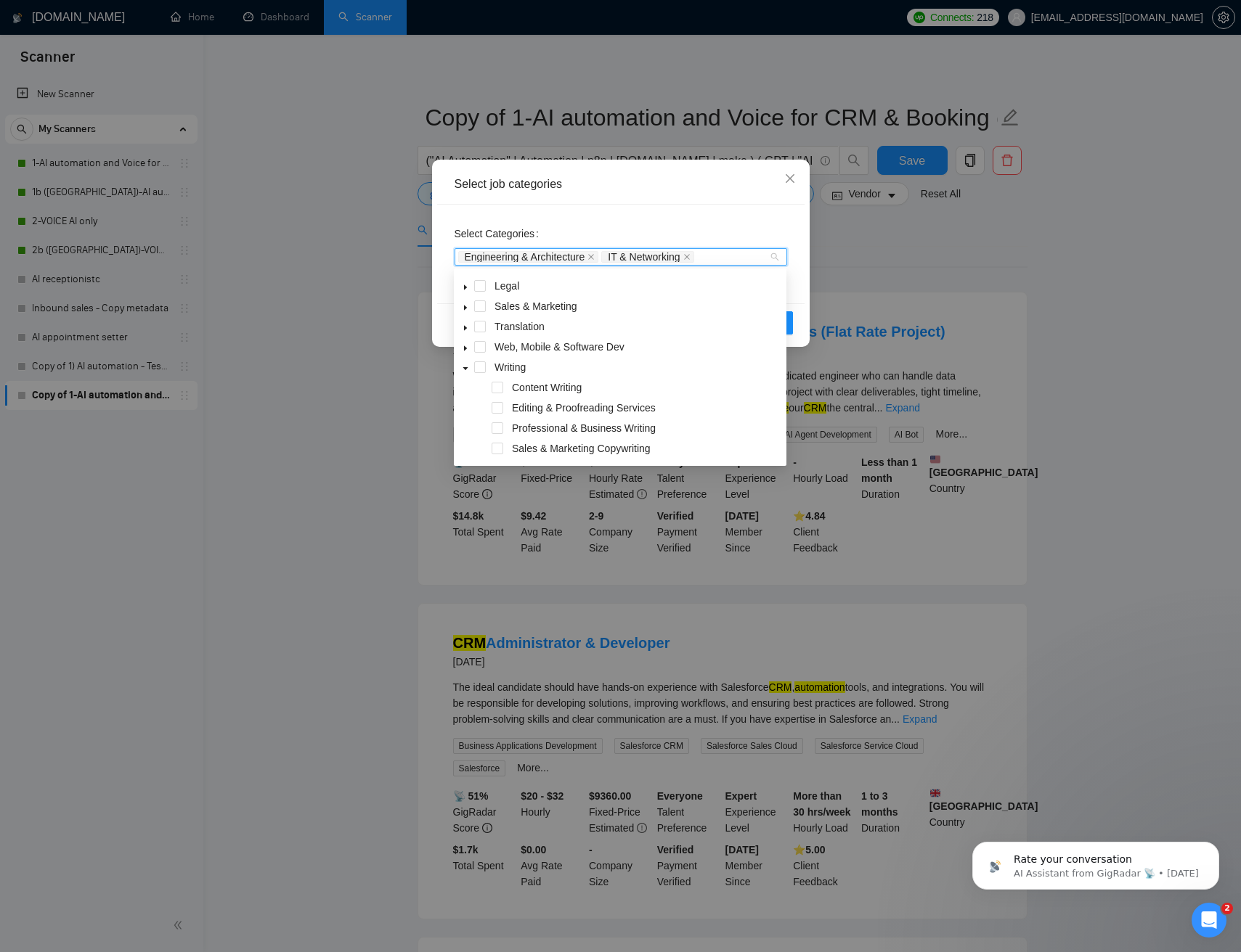
scroll to position [140, 0]
click at [464, 368] on icon "caret-down" at bounding box center [465, 368] width 5 height 3
click at [709, 237] on div "Select Categories Engineering & Architecture IT & Networking" at bounding box center [620, 244] width 332 height 47
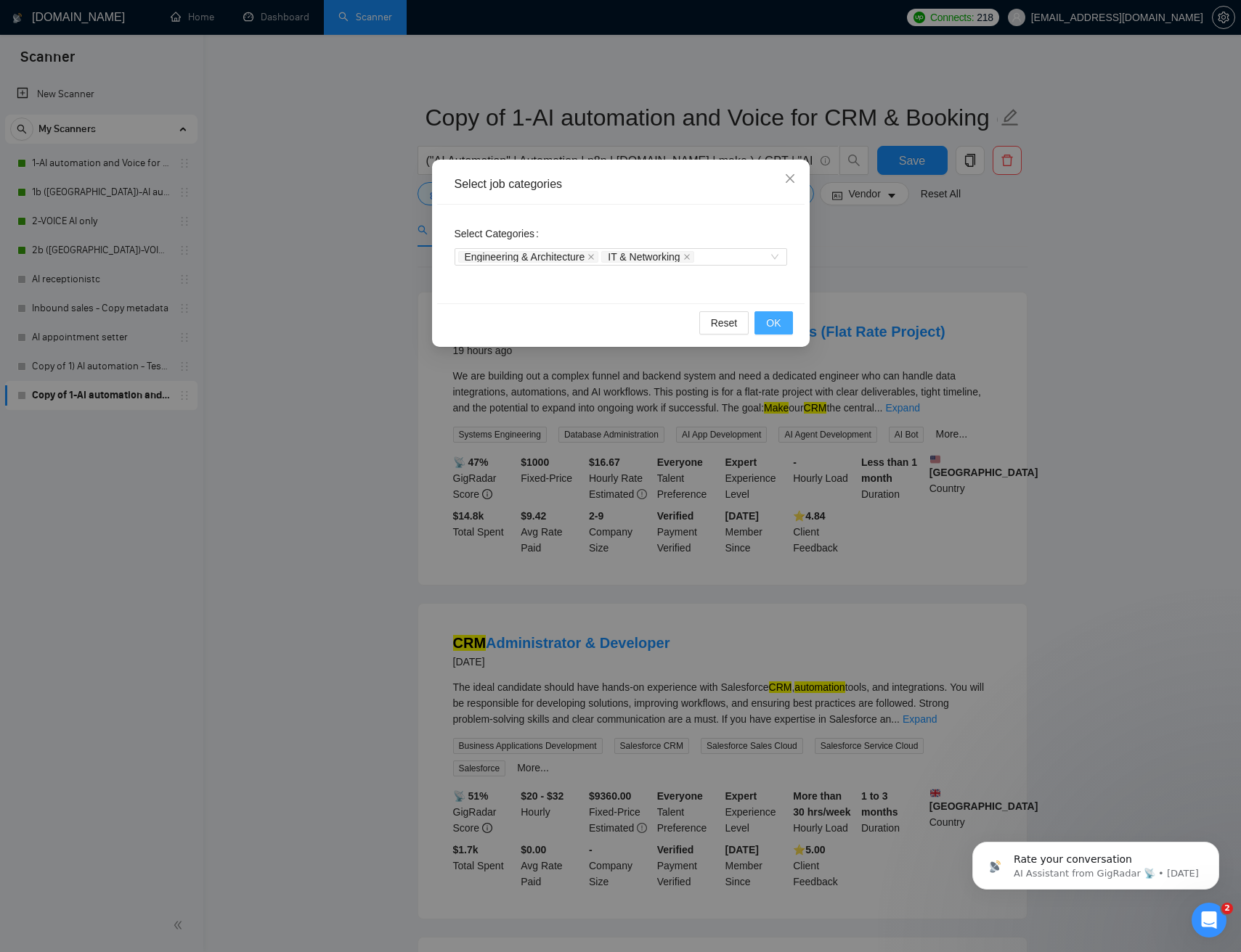
click at [776, 323] on span "OK" at bounding box center [773, 323] width 15 height 16
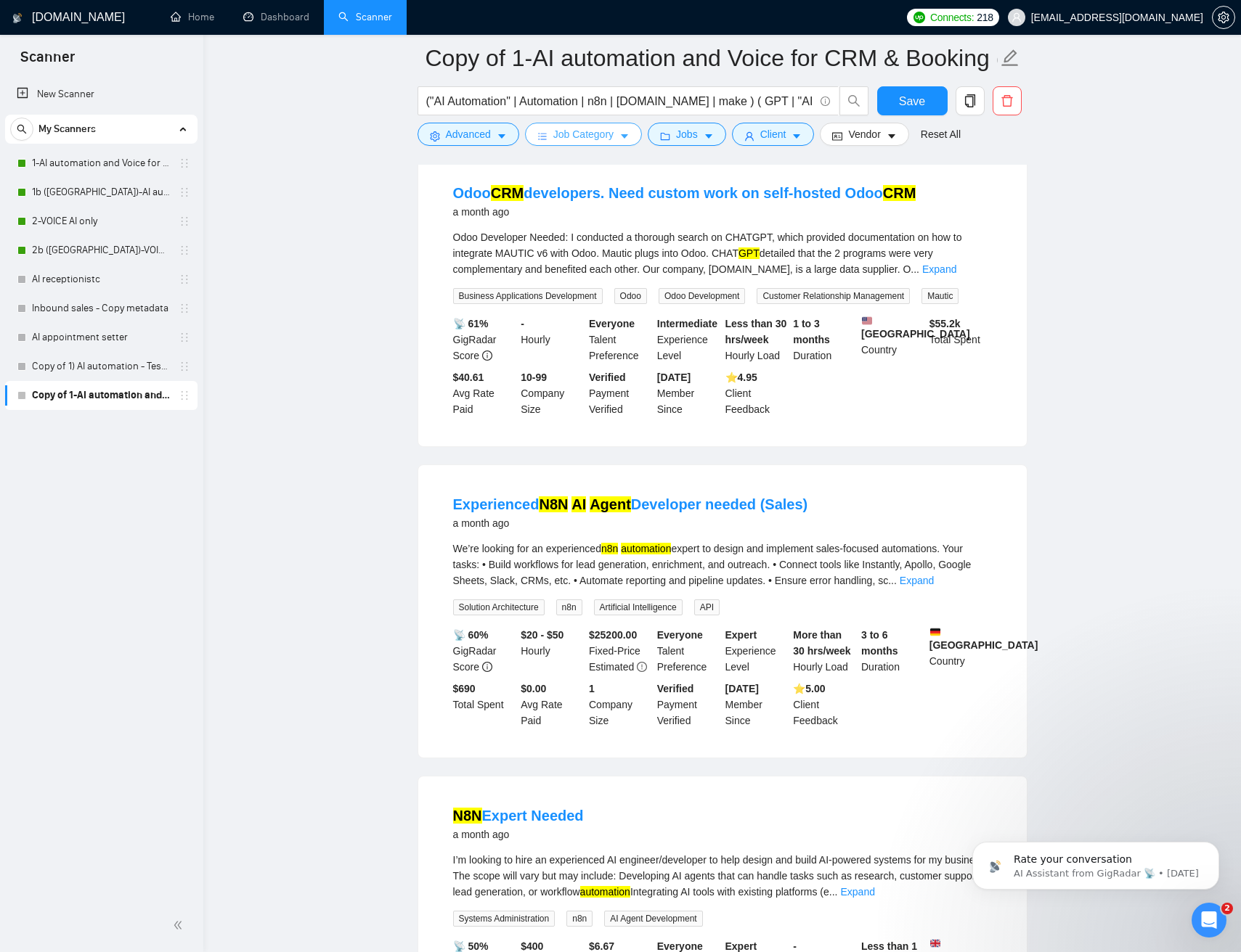
scroll to position [1142, 0]
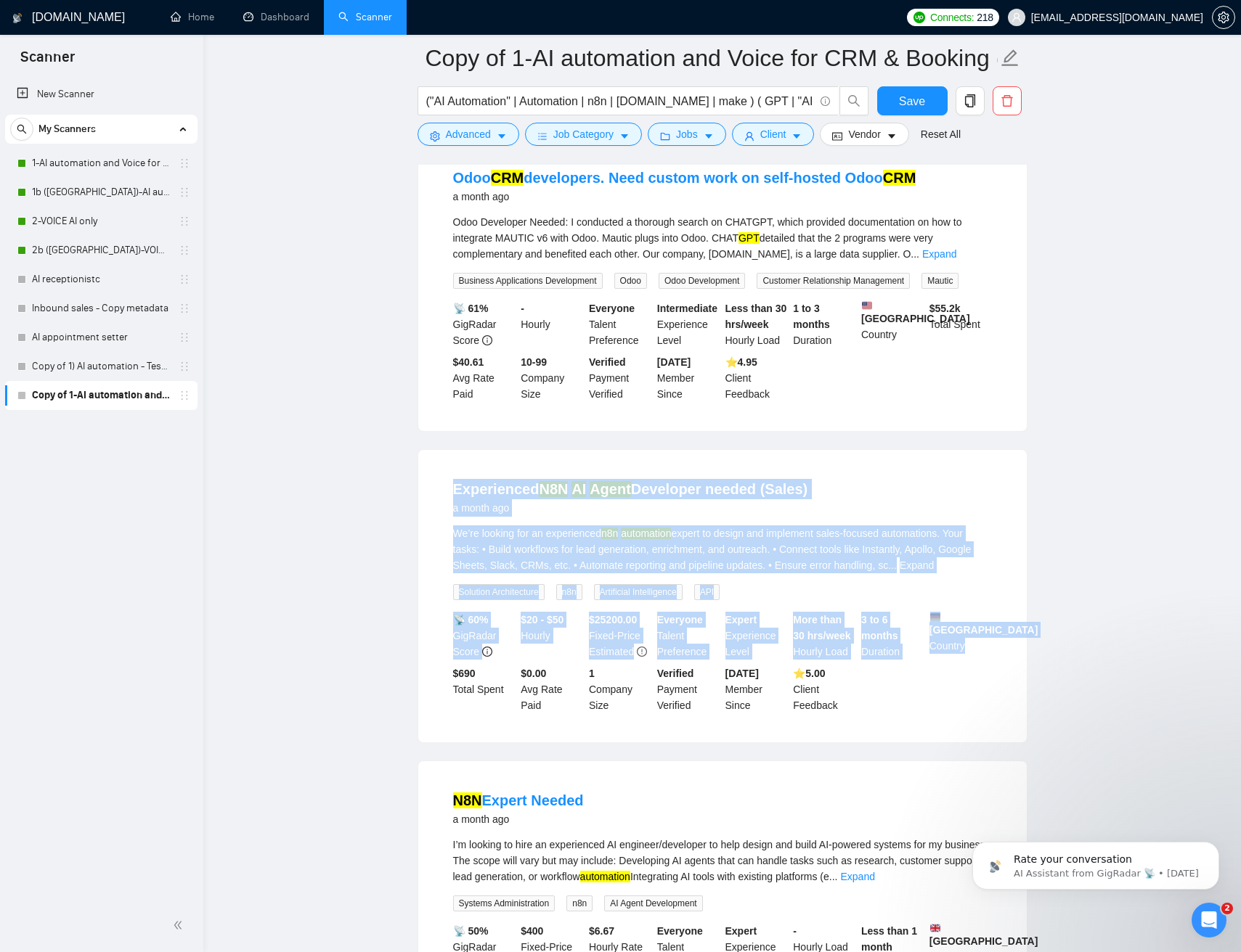
drag, startPoint x: 430, startPoint y: 476, endPoint x: 1073, endPoint y: 681, distance: 674.9
click at [1061, 682] on main "Copy of 1-AI automation and Voice for CRM & Booking (different categories) ("AI…" at bounding box center [722, 647] width 990 height 3461
drag, startPoint x: 1049, startPoint y: 712, endPoint x: 730, endPoint y: 387, distance: 455.4
click at [730, 387] on main "Copy of 1-AI automation and Voice for CRM & Booking (different categories) ("AI…" at bounding box center [722, 647] width 990 height 3461
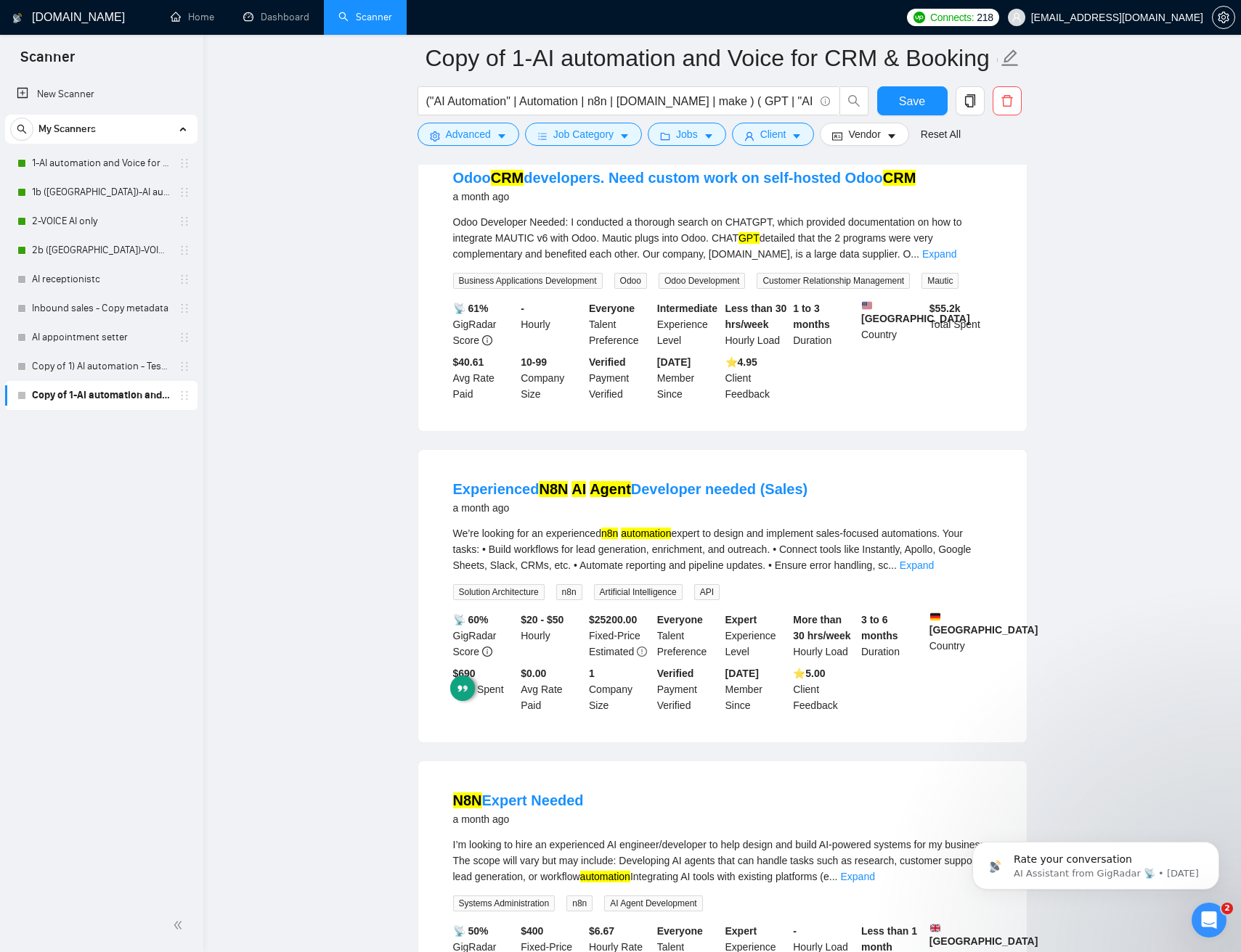
drag, startPoint x: 1073, startPoint y: 632, endPoint x: 1086, endPoint y: 674, distance: 44.0
click at [1072, 632] on main "Copy of 1-AI automation and Voice for CRM & Booking (different categories) ("AI…" at bounding box center [722, 647] width 990 height 3461
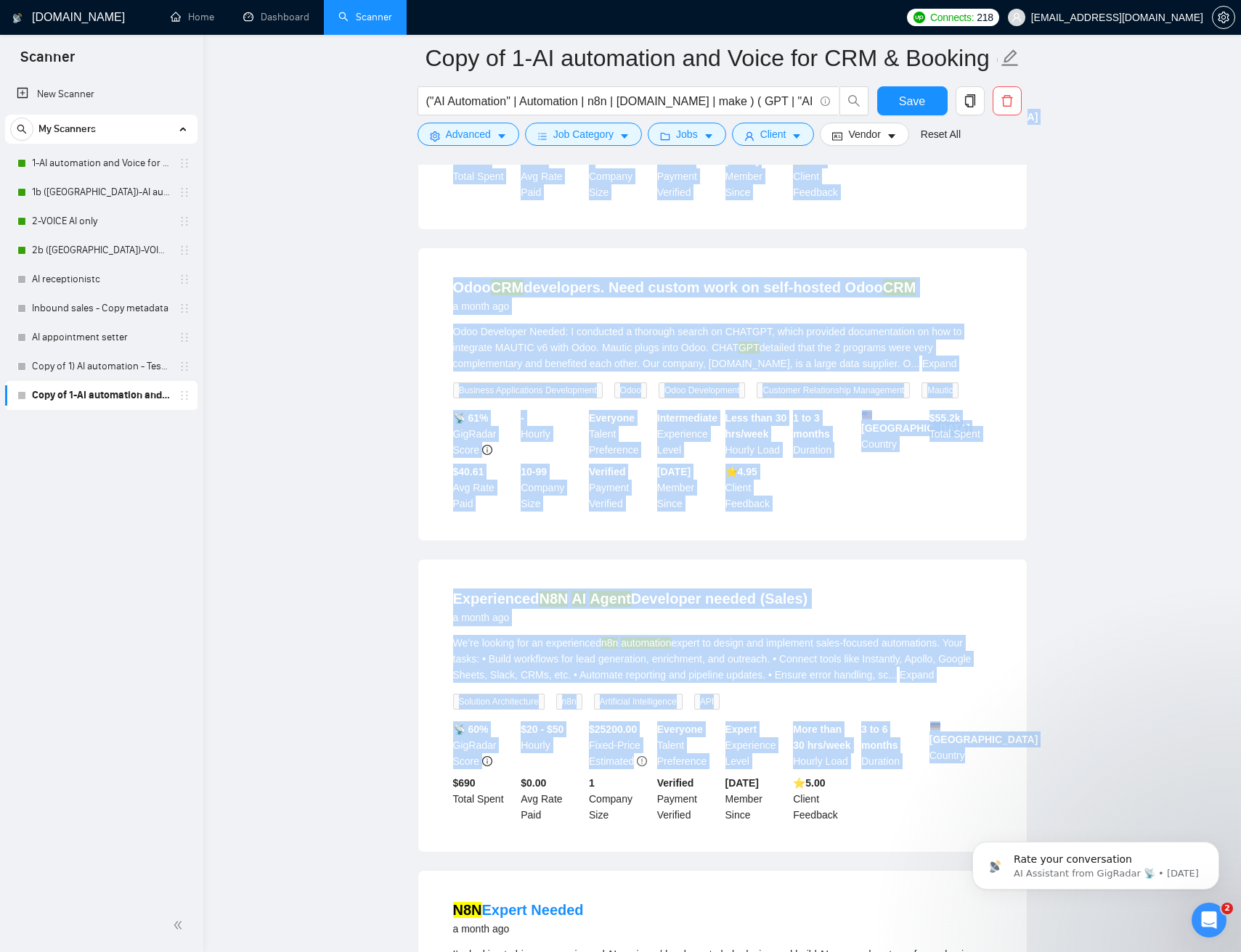
scroll to position [909, 0]
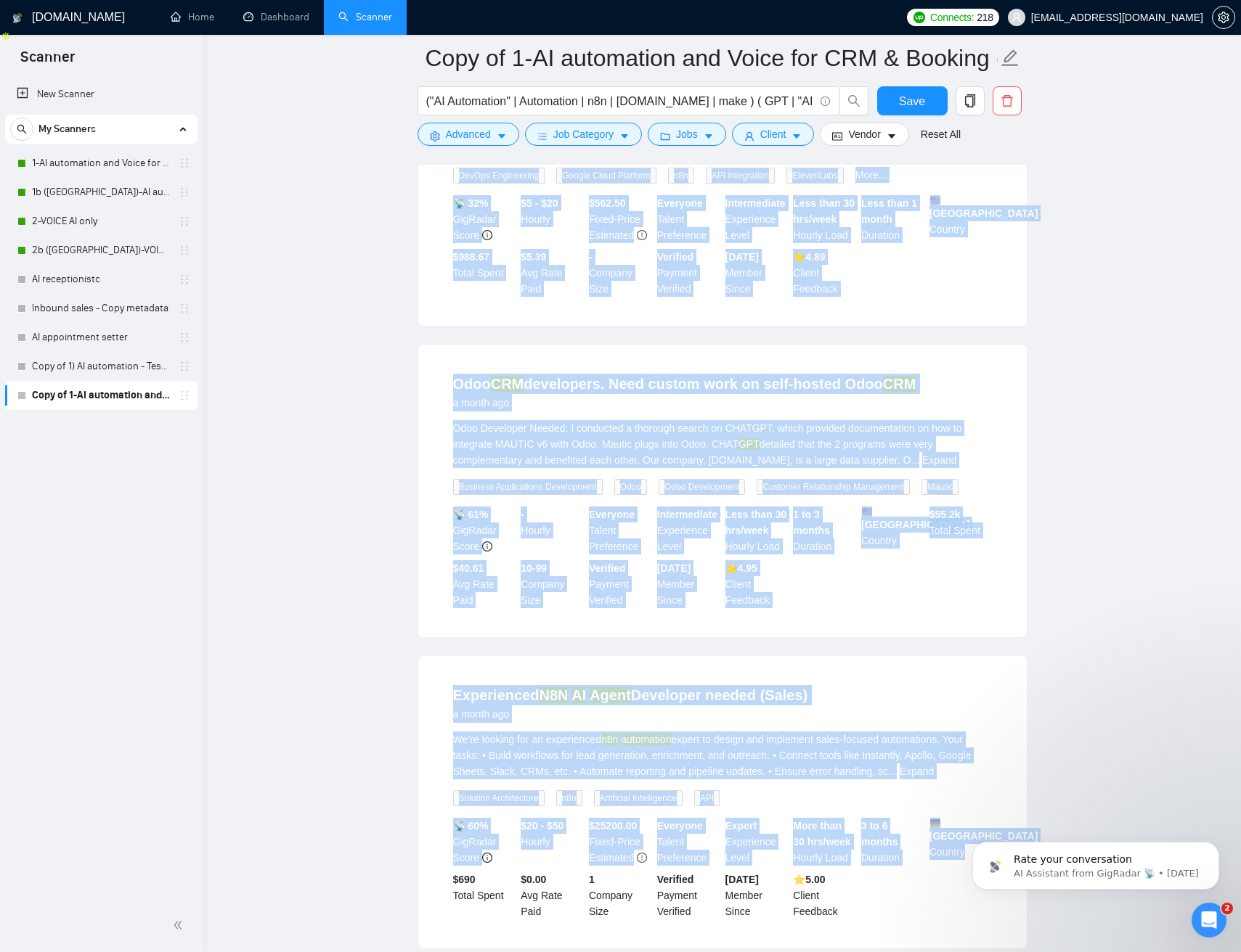
drag, startPoint x: 1099, startPoint y: 716, endPoint x: 606, endPoint y: 283, distance: 656.2
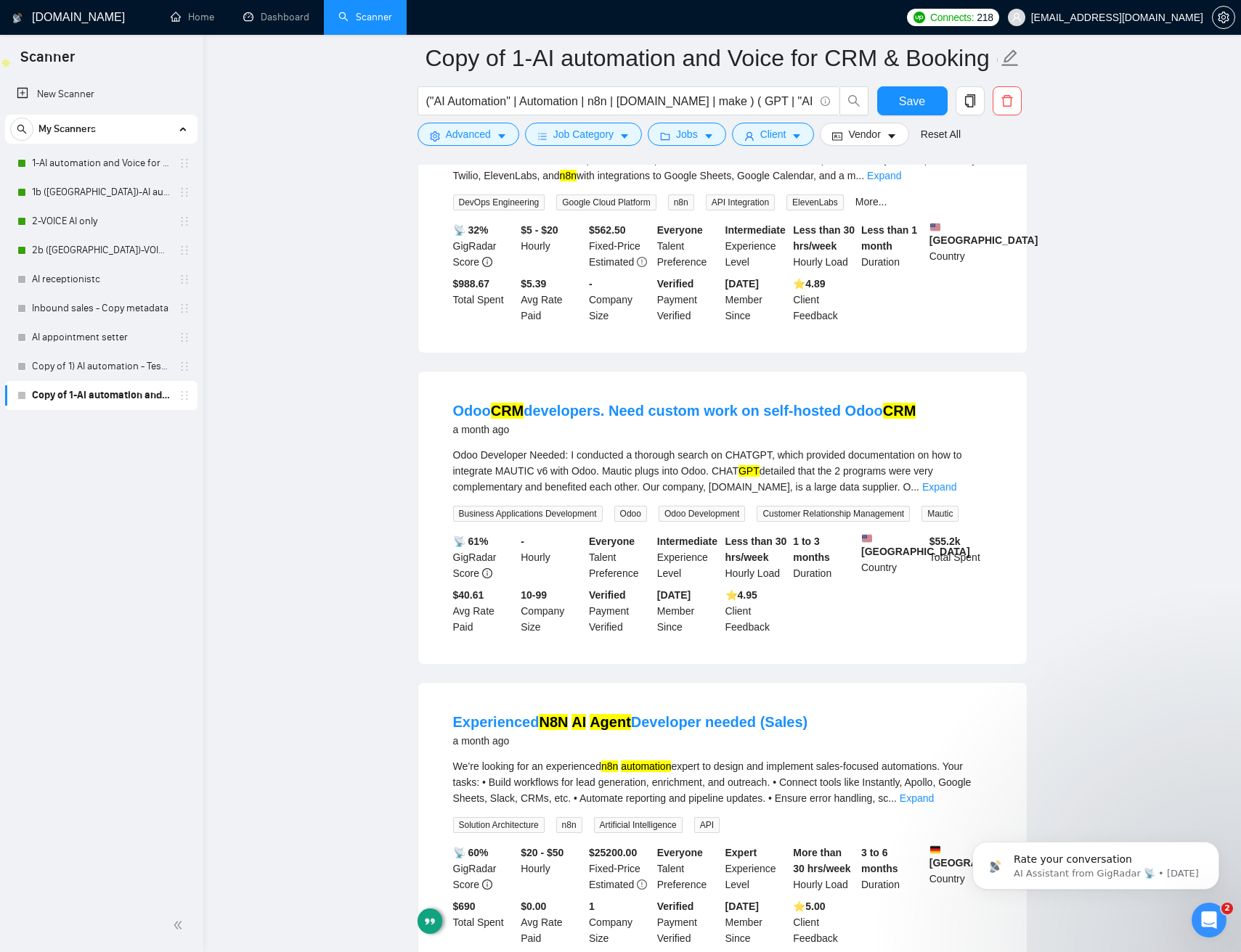
drag, startPoint x: 1031, startPoint y: 496, endPoint x: 1062, endPoint y: 517, distance: 37.4
click at [1031, 496] on main "Copy of 1-AI automation and Voice for CRM & Booking (different categories) ("AI…" at bounding box center [722, 879] width 990 height 3461
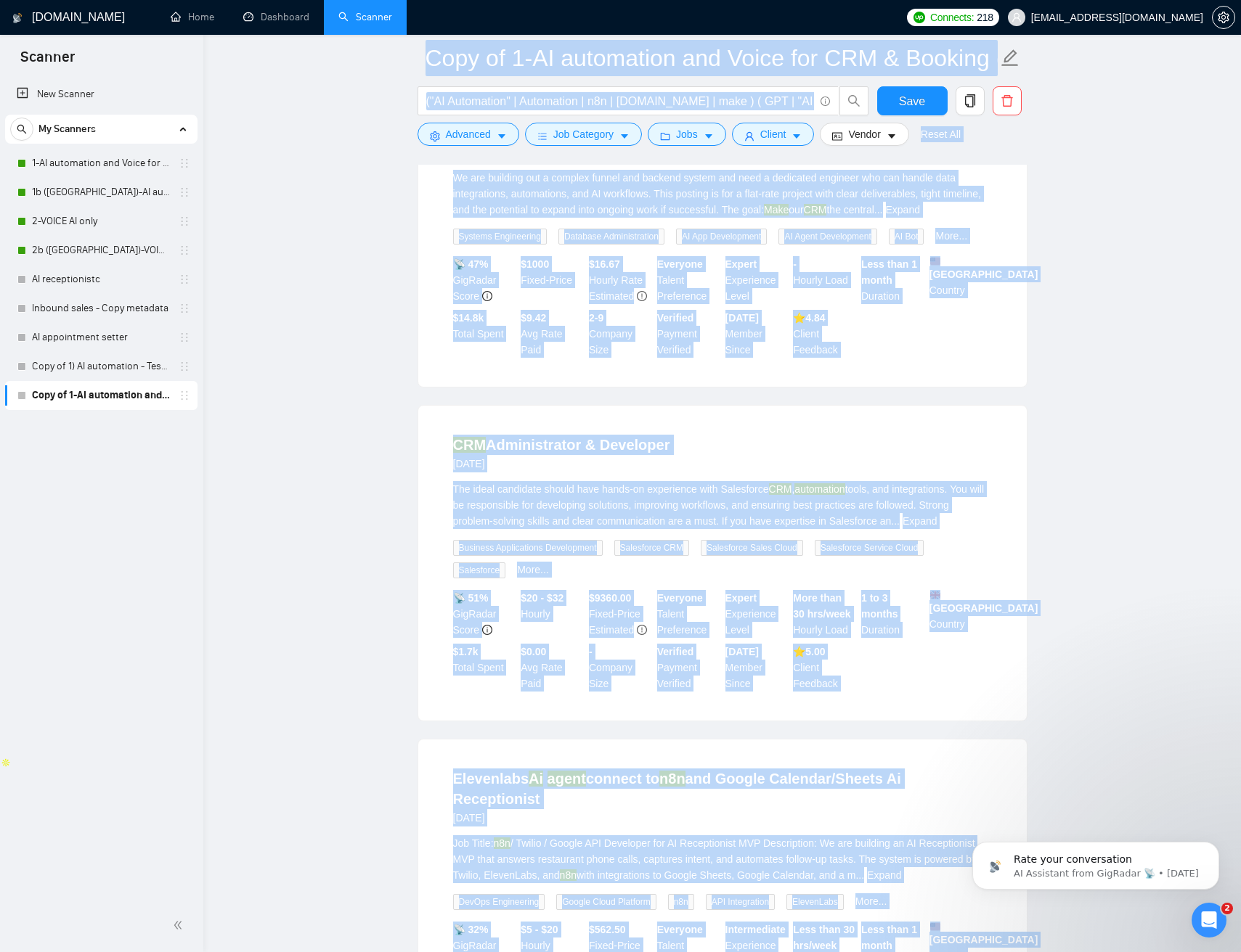
drag, startPoint x: 653, startPoint y: 104, endPoint x: 452, endPoint y: 43, distance: 210.1
click at [466, 0] on html "Scanner New Scanner My Scanners 1-AI automation and Voice for CRM & Booking 1b …" at bounding box center [620, 266] width 1241 height 952
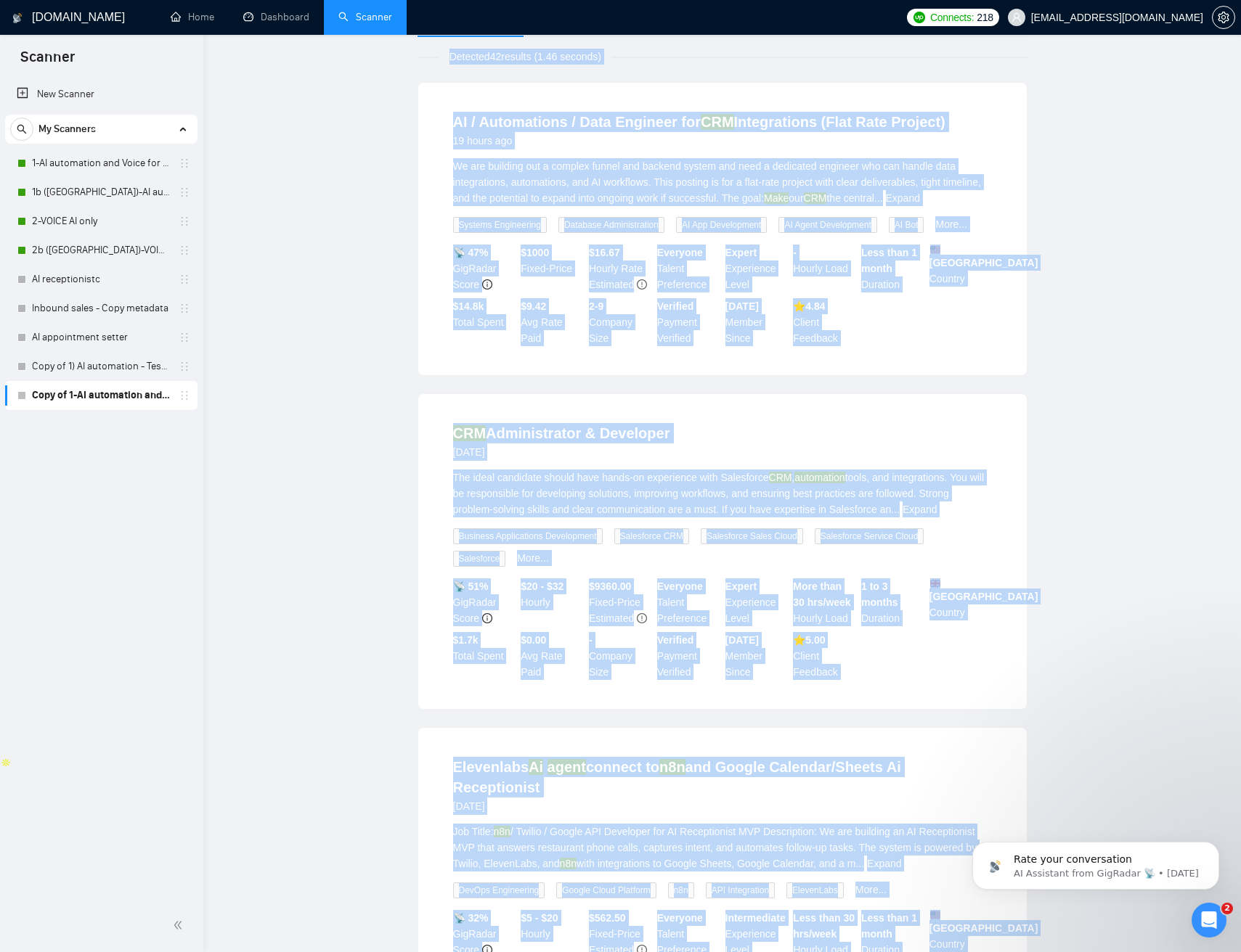
scroll to position [47, 0]
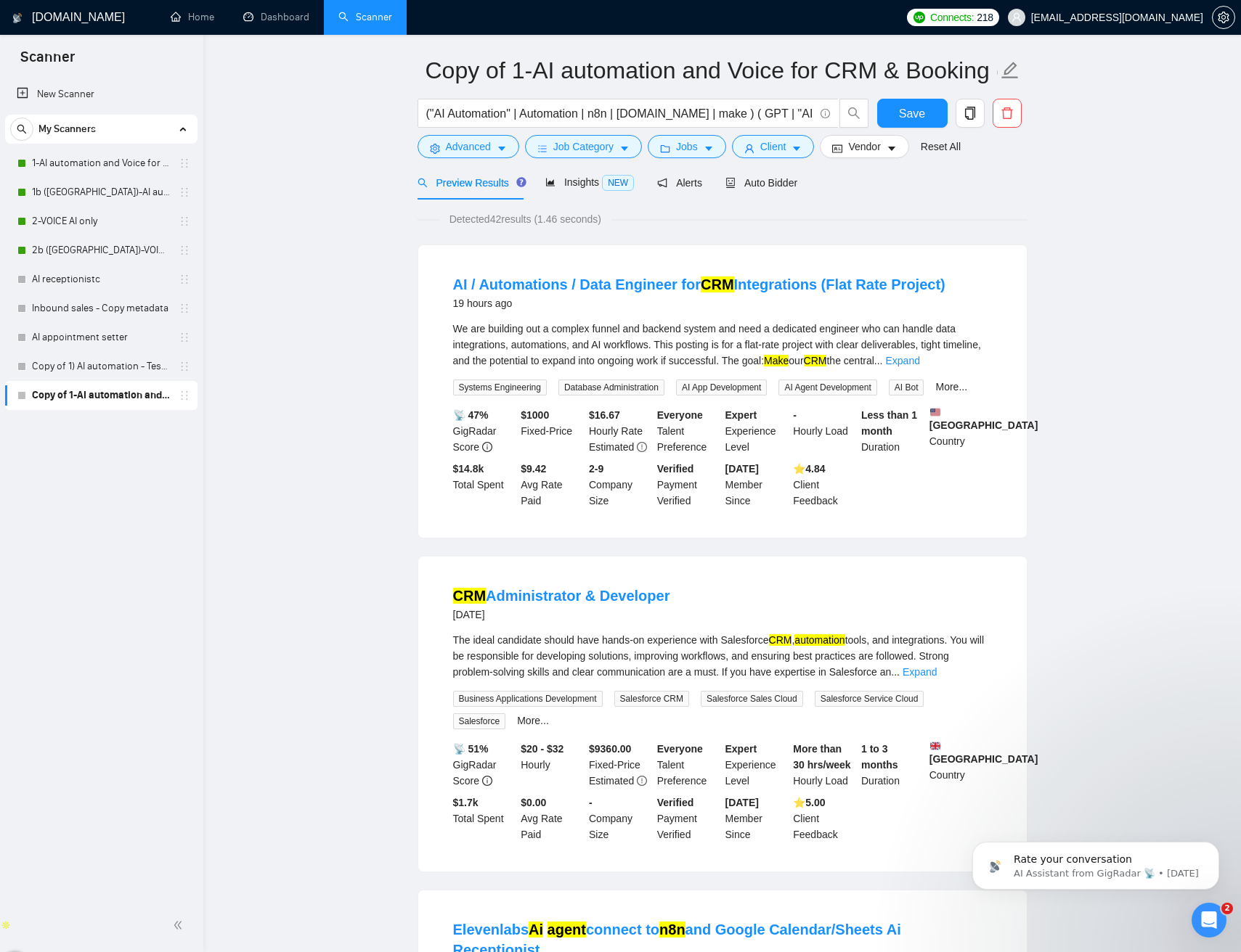
click at [626, 151] on icon "caret-down" at bounding box center [624, 149] width 10 height 10
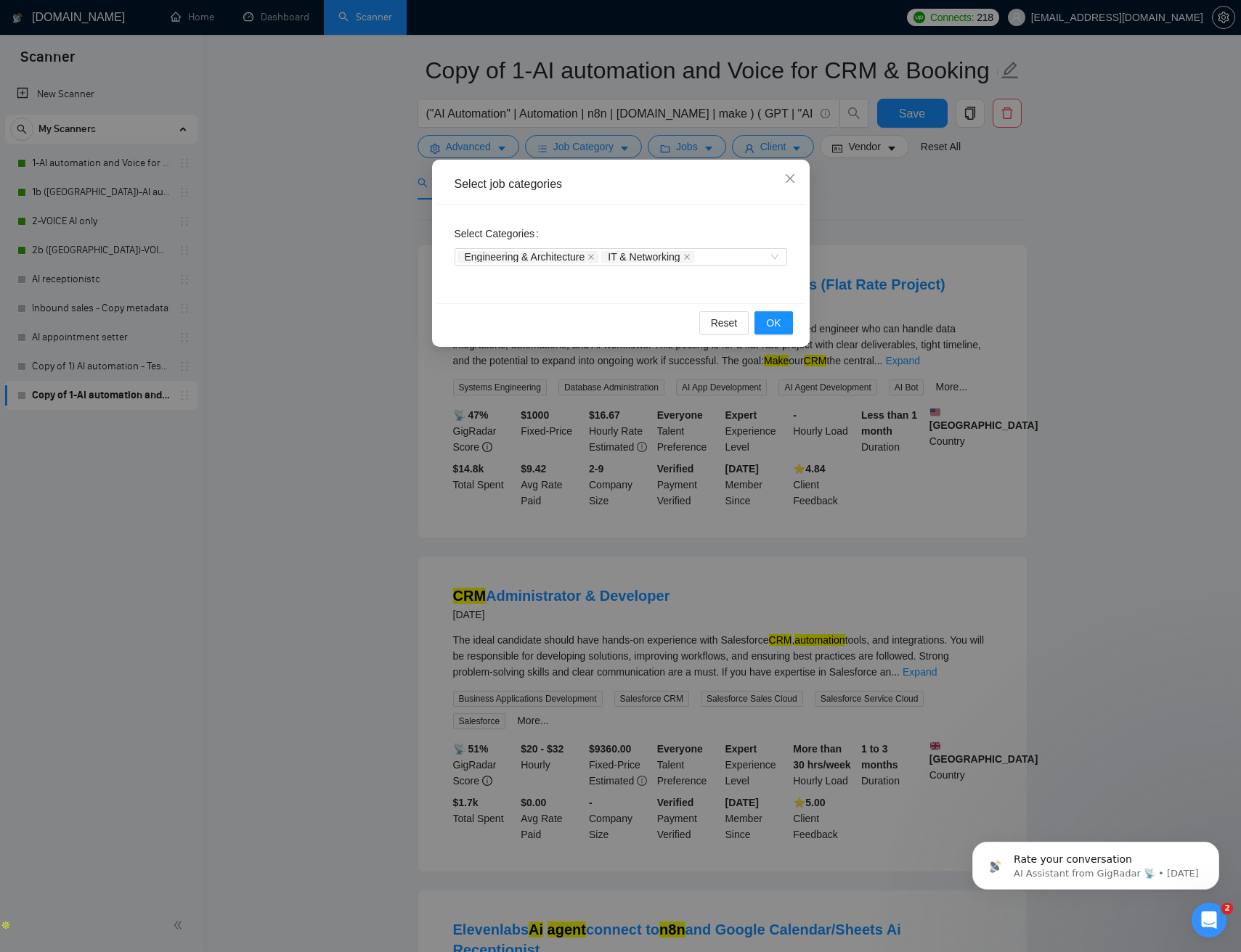
click at [374, 344] on div "Select job categories Select Categories Engineering & Architecture IT & Network…" at bounding box center [620, 476] width 1241 height 952
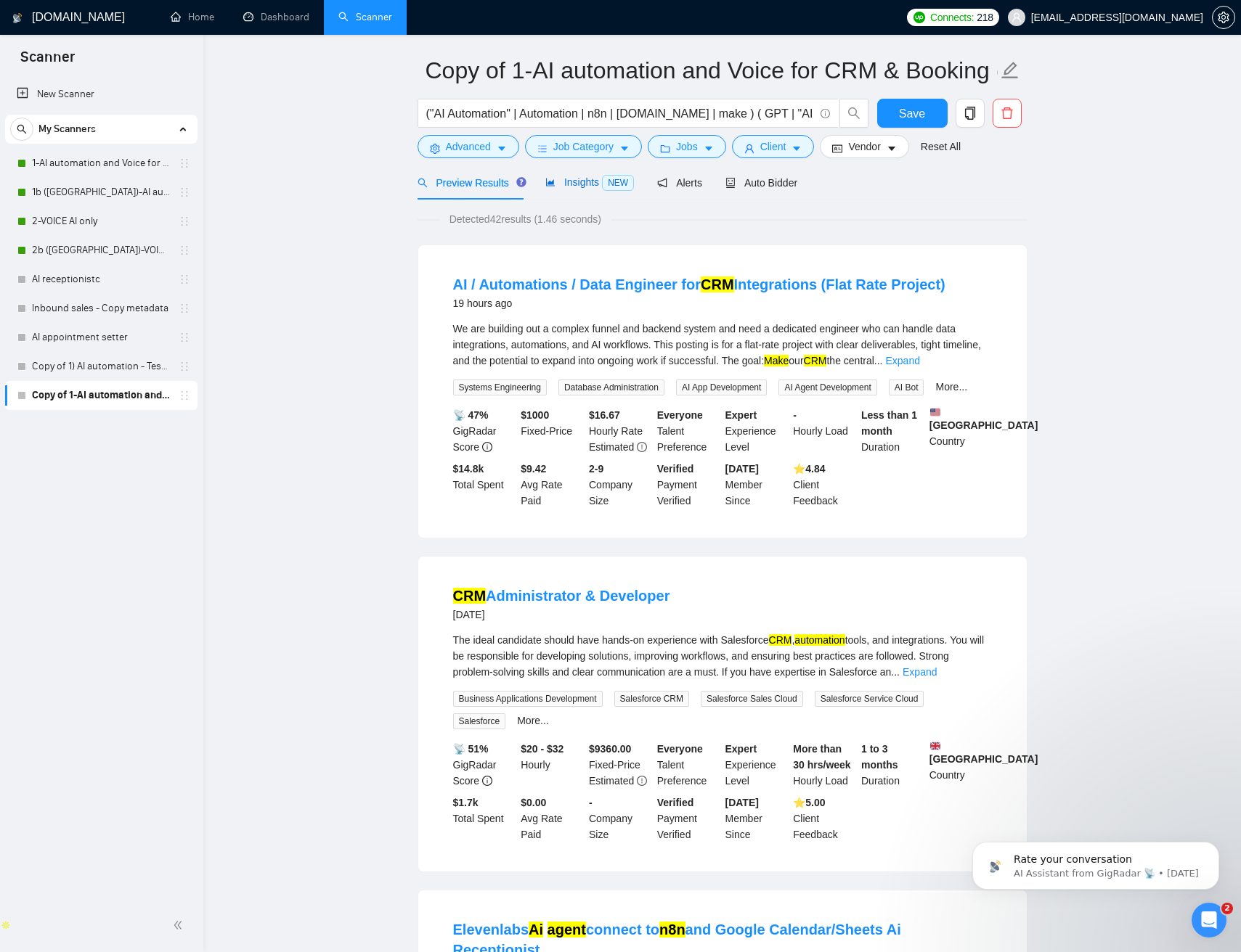
click at [582, 177] on span "Insights NEW" at bounding box center [589, 183] width 89 height 12
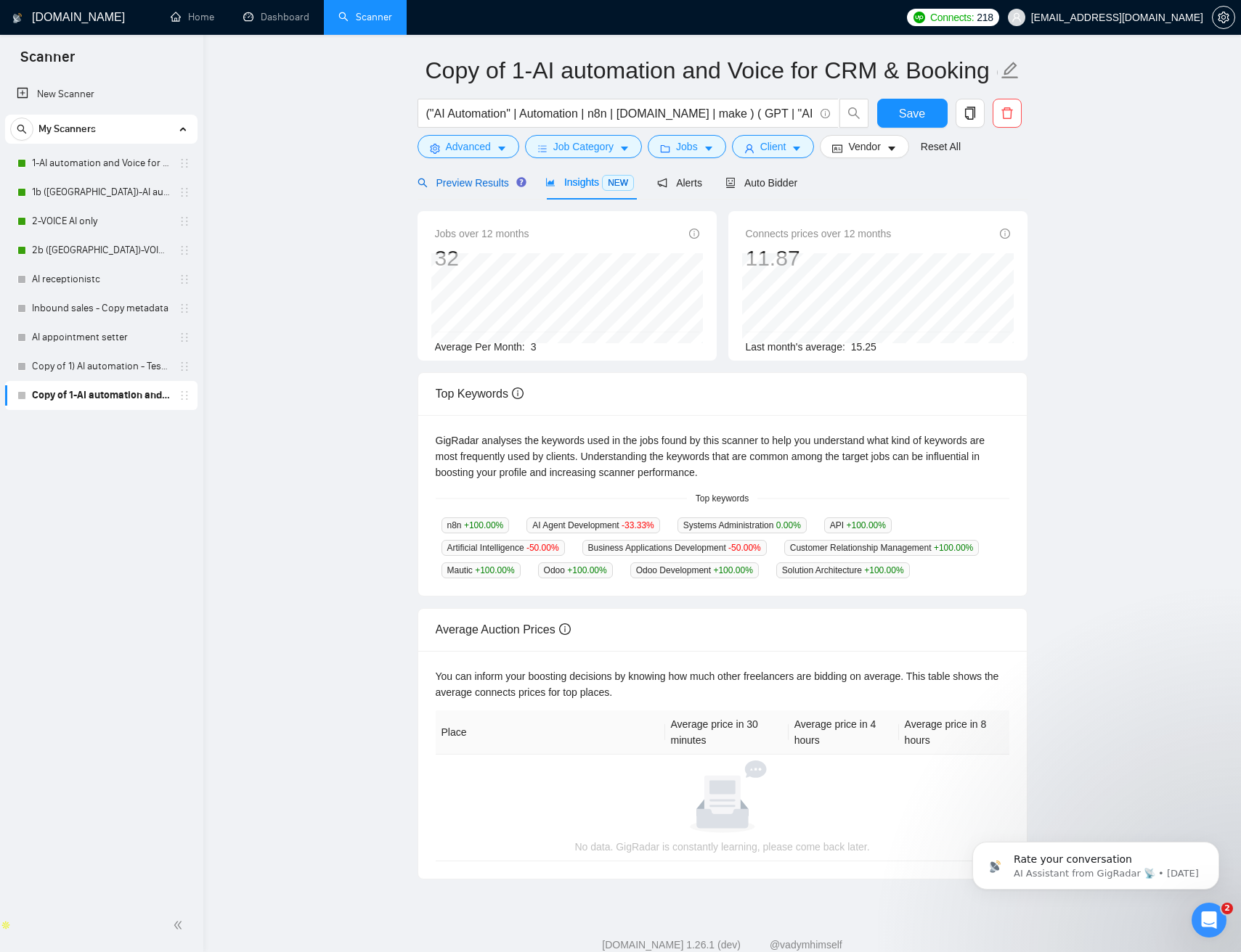
click at [481, 185] on span "Preview Results" at bounding box center [469, 183] width 105 height 12
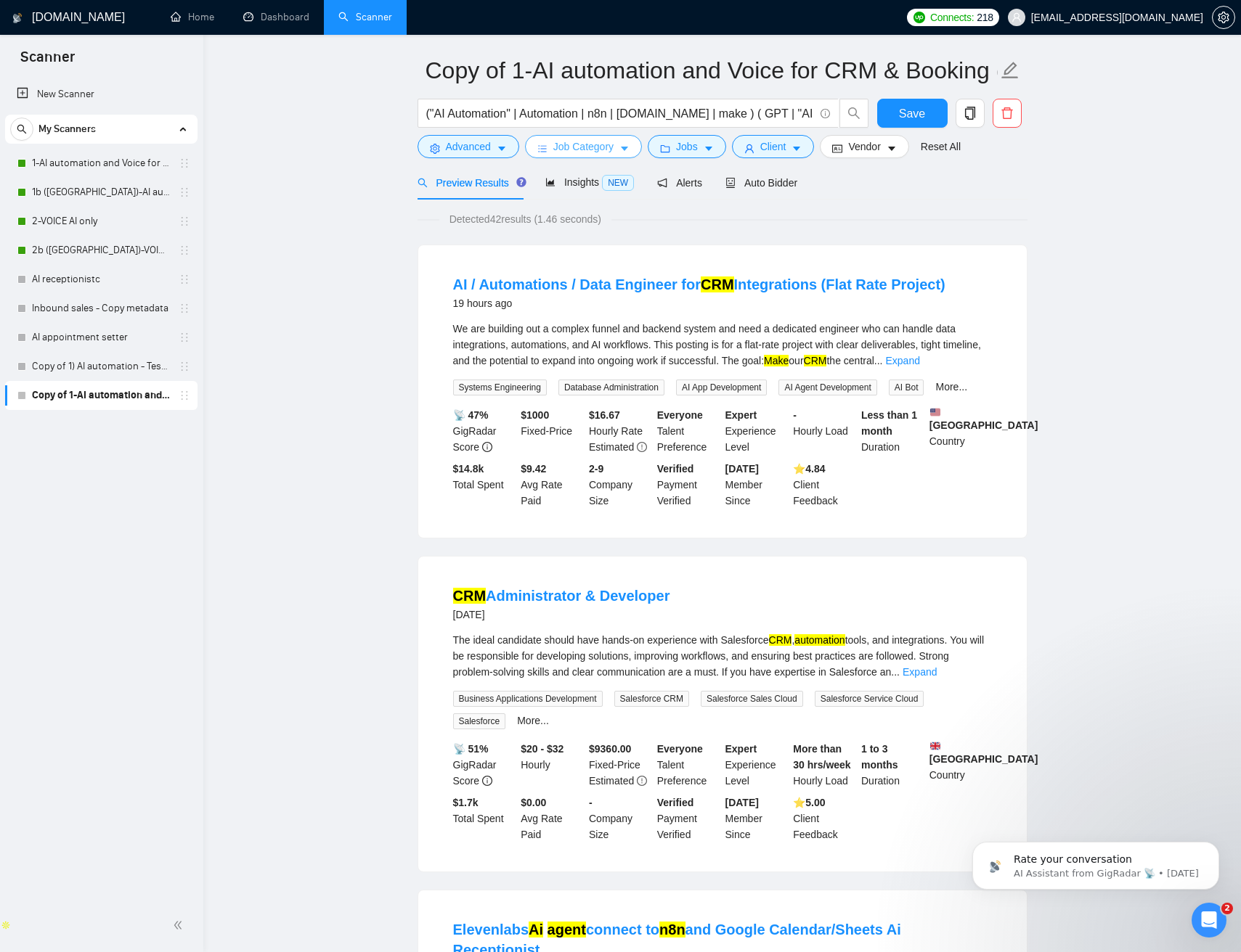
click at [628, 148] on icon "caret-down" at bounding box center [624, 150] width 7 height 4
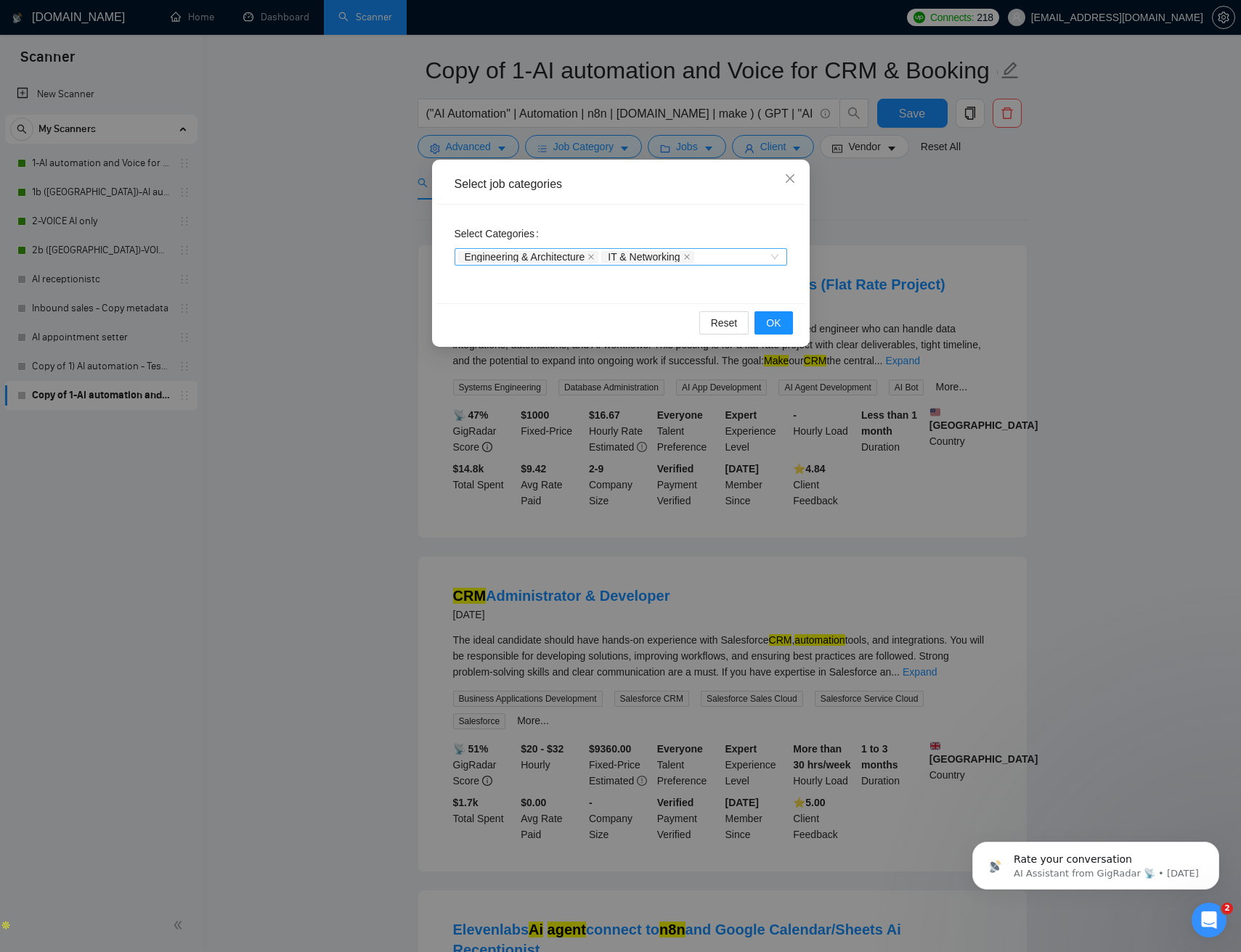
click at [771, 260] on div "Engineering & Architecture IT & Networking" at bounding box center [620, 256] width 332 height 17
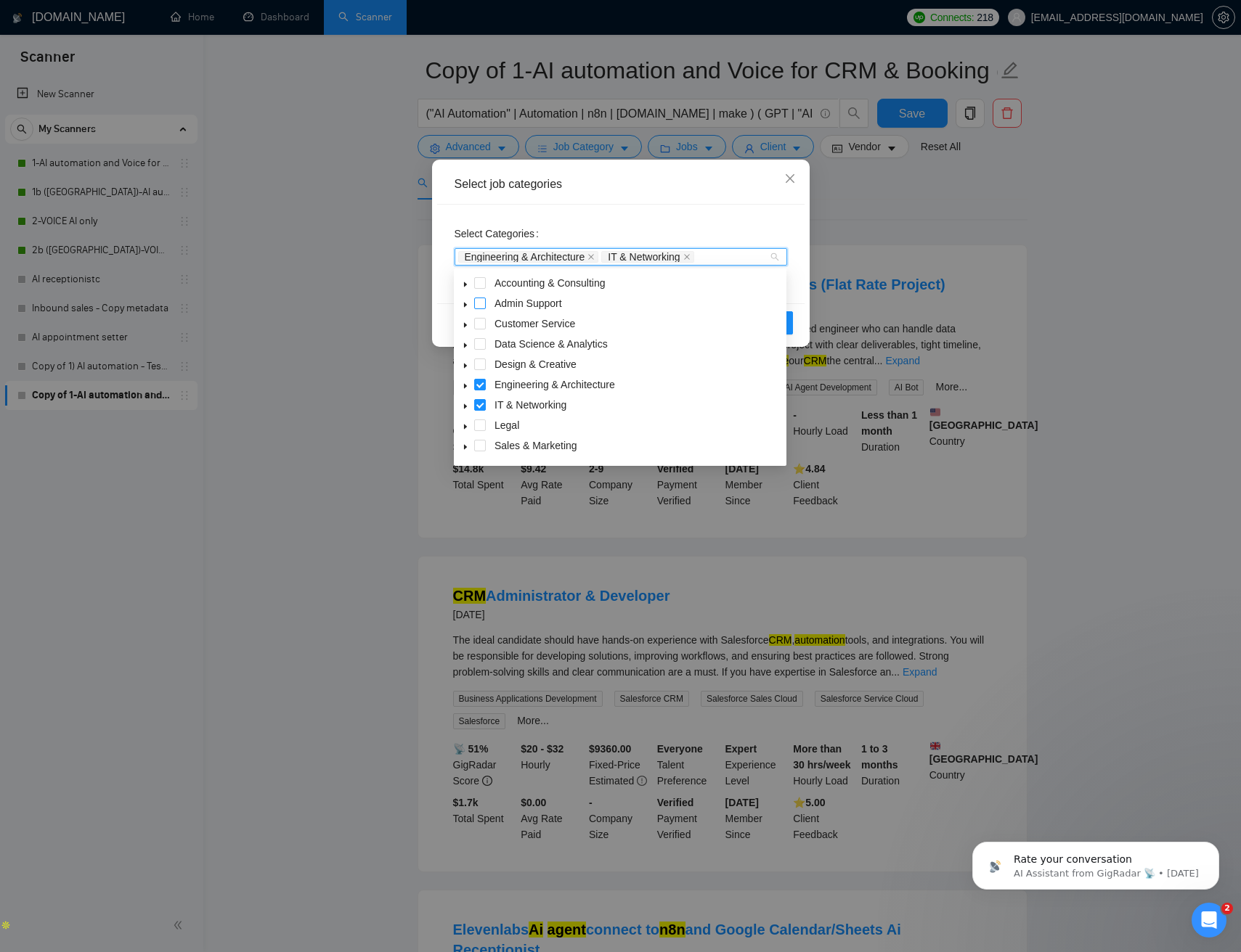
click at [482, 302] on span at bounding box center [480, 303] width 12 height 12
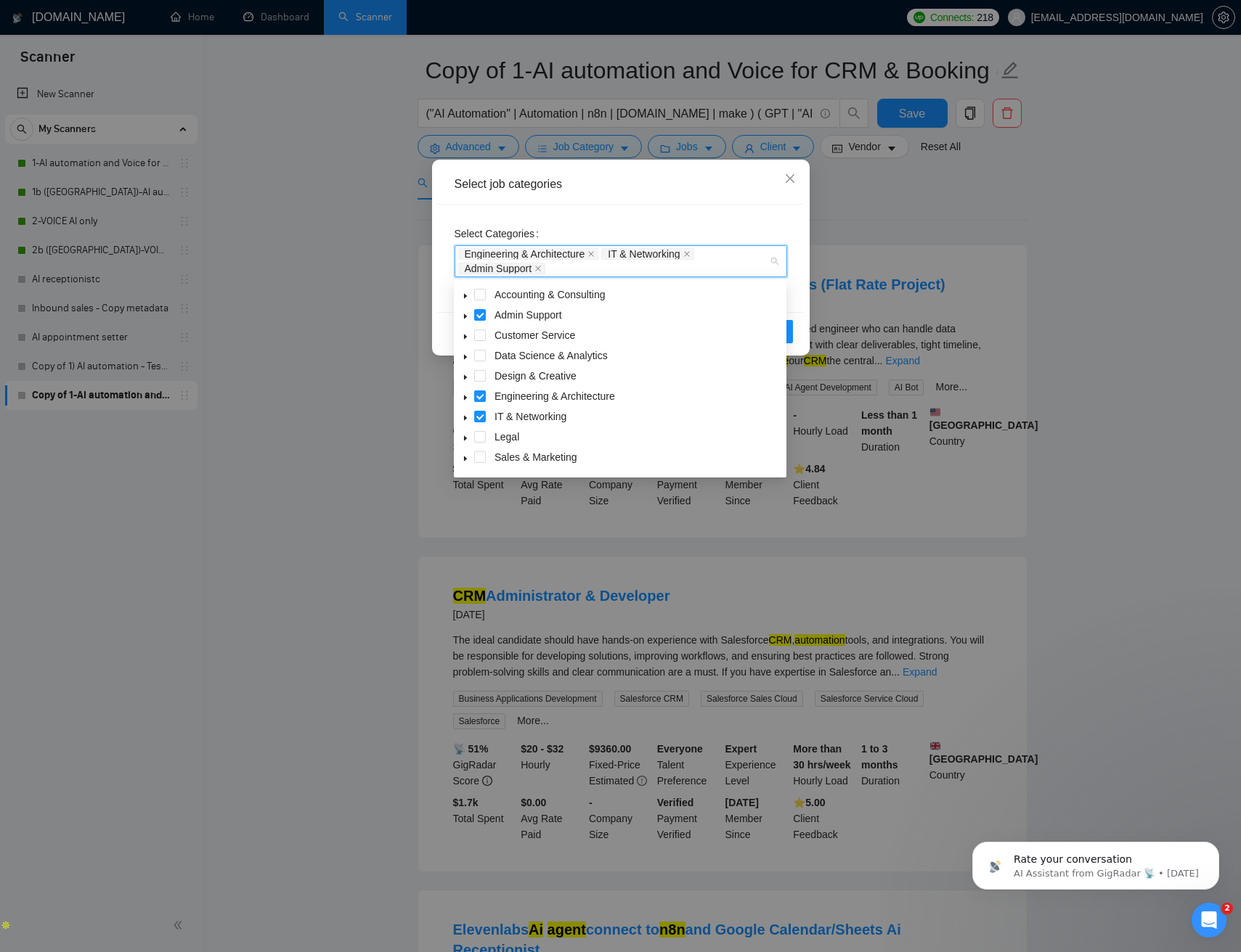
drag, startPoint x: 480, startPoint y: 331, endPoint x: 488, endPoint y: 362, distance: 32.0
click at [480, 331] on span at bounding box center [480, 335] width 12 height 12
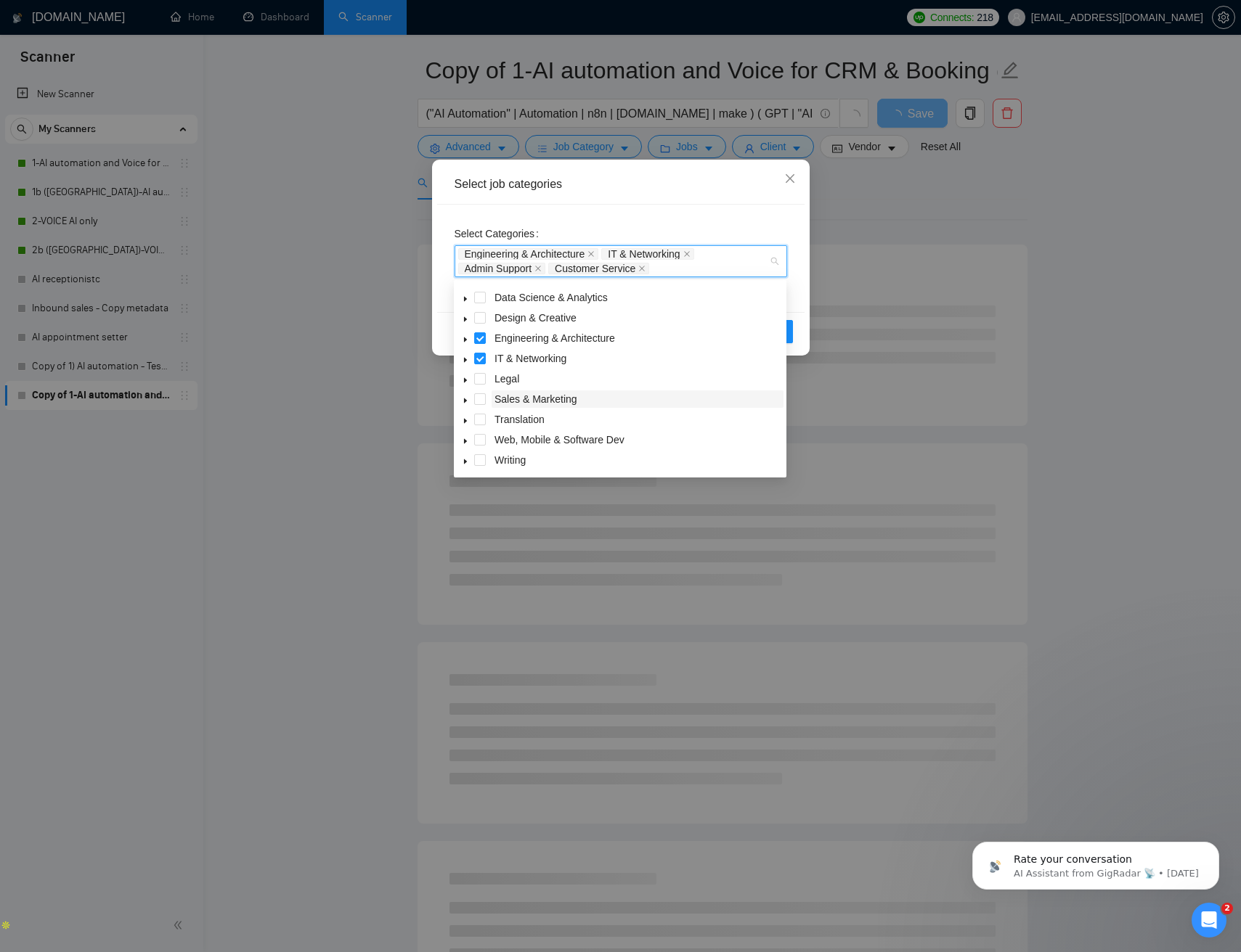
drag, startPoint x: 479, startPoint y: 316, endPoint x: 498, endPoint y: 394, distance: 80.3
click at [479, 316] on span at bounding box center [480, 318] width 12 height 12
click at [477, 400] on span at bounding box center [480, 399] width 12 height 12
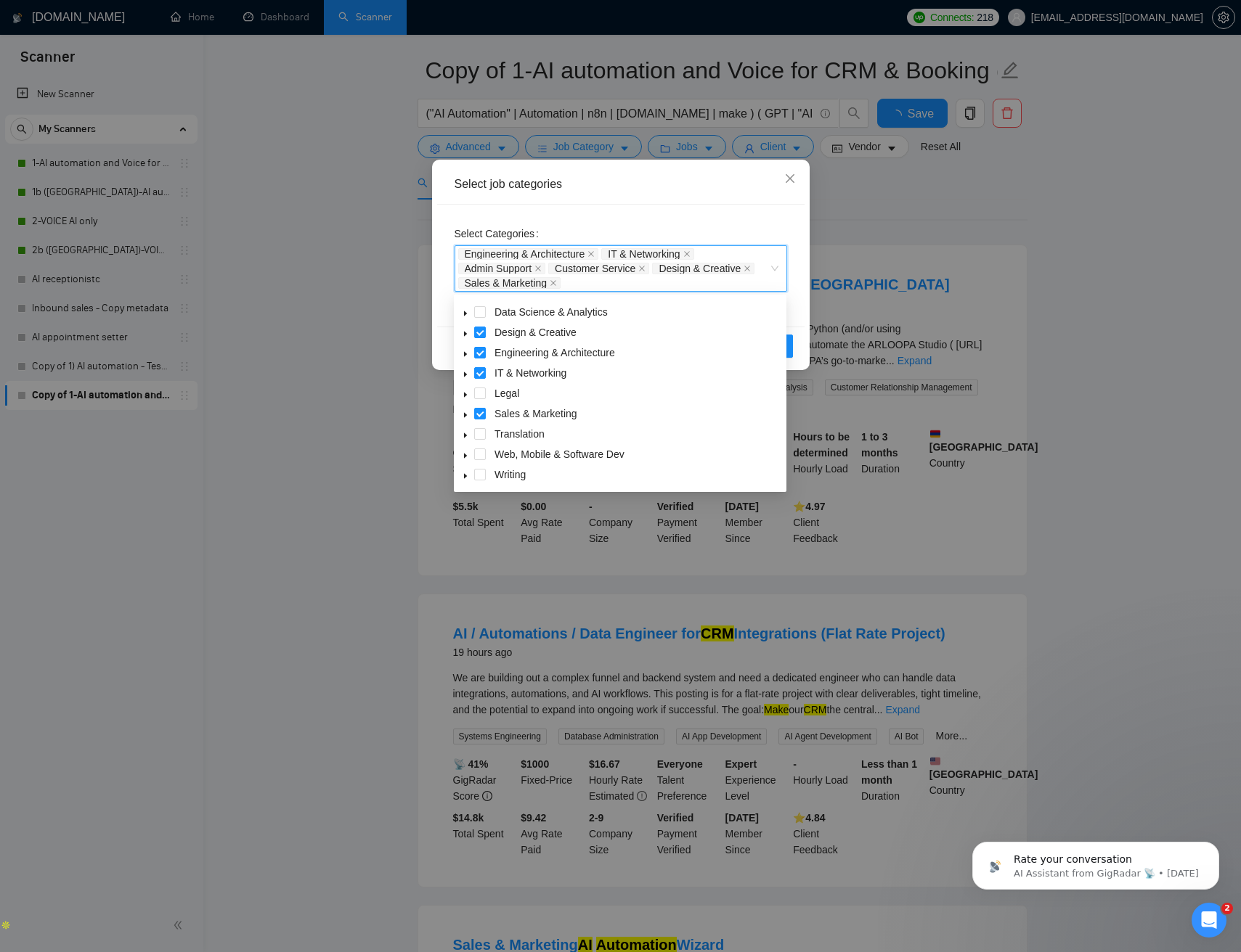
drag, startPoint x: 779, startPoint y: 219, endPoint x: 809, endPoint y: 291, distance: 78.0
click at [779, 219] on div "Select Categories Engineering & Architecture, IT & Networking, Admin Support, C…" at bounding box center [621, 265] width 367 height 122
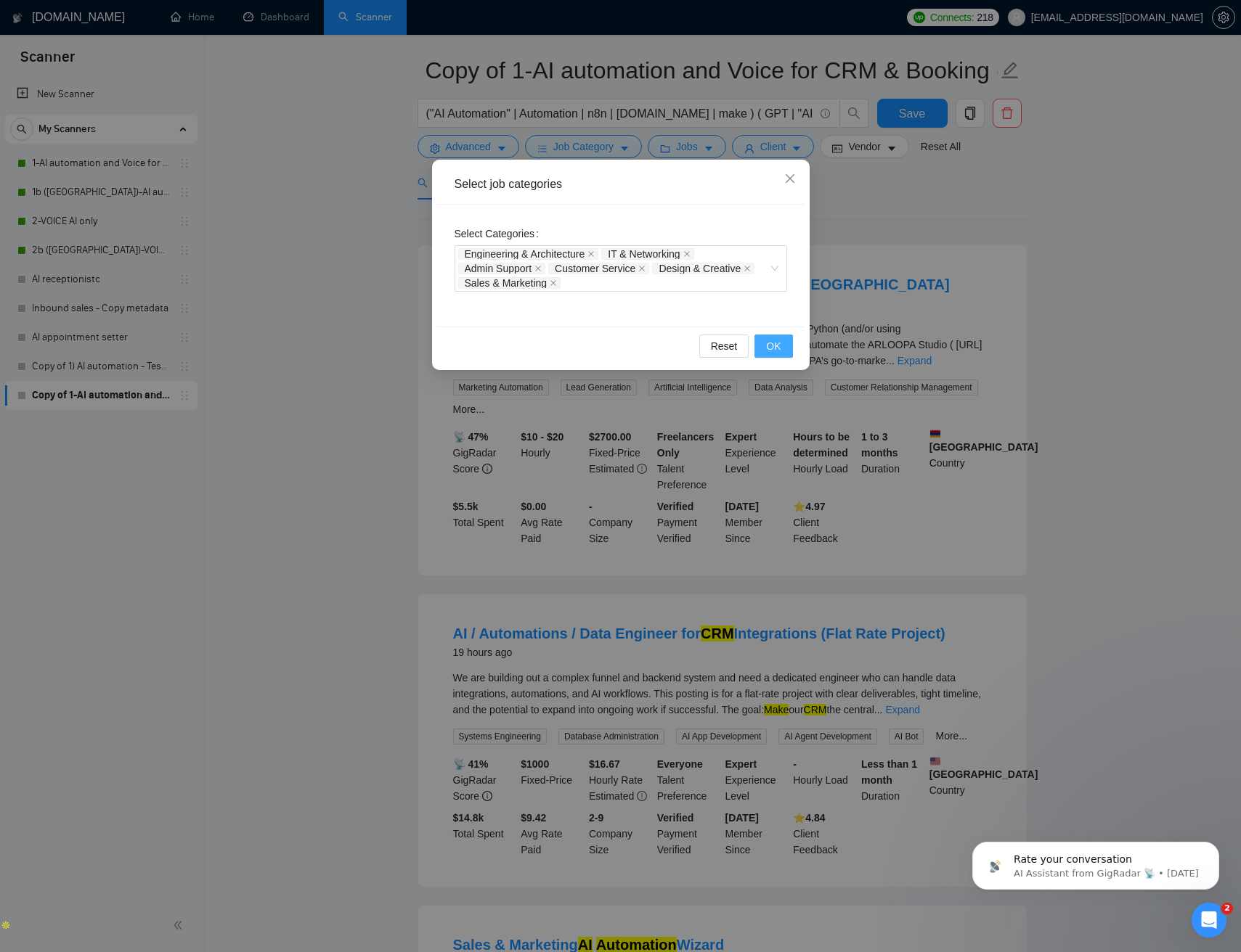
click at [778, 344] on span "OK" at bounding box center [773, 346] width 15 height 16
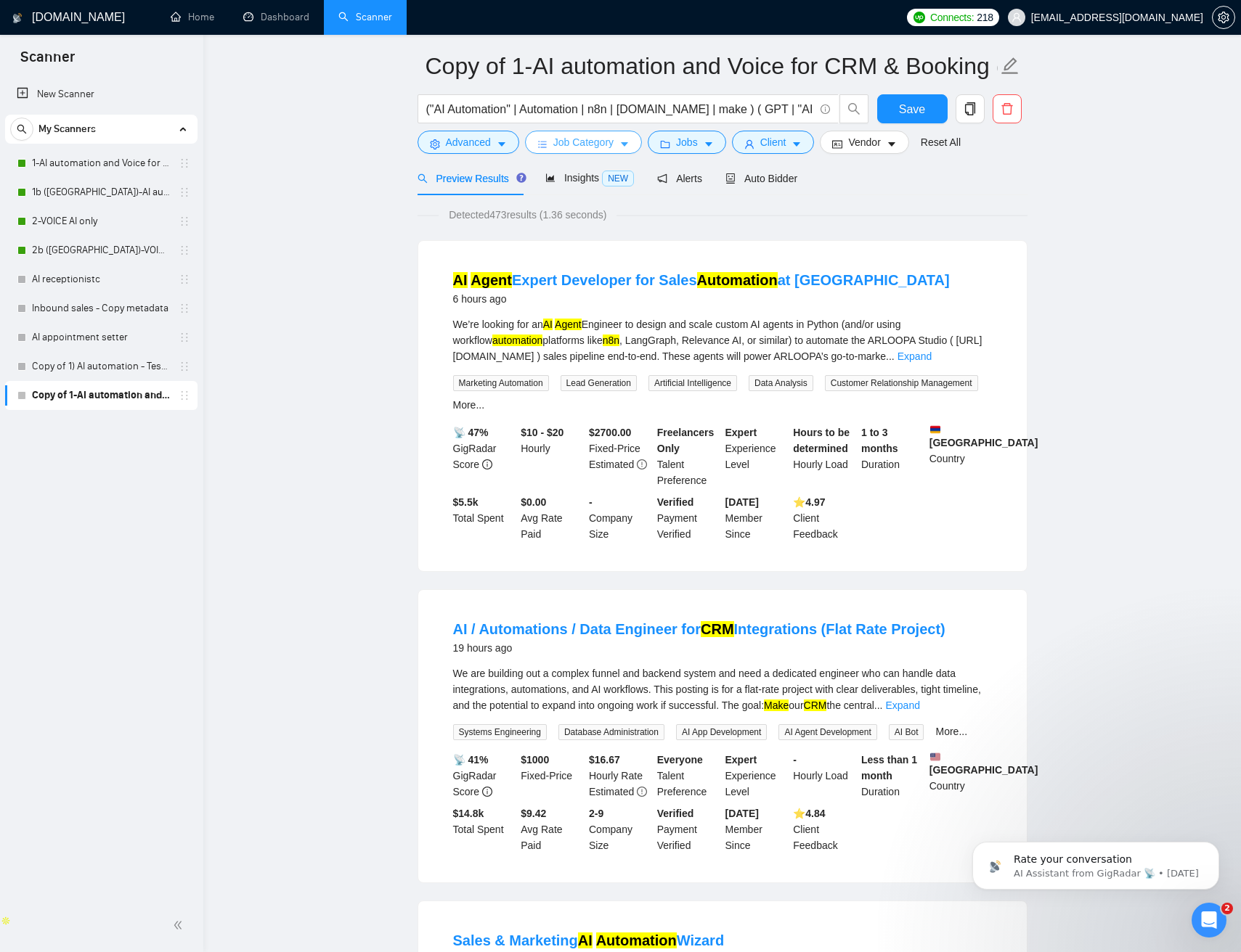
scroll to position [67, 0]
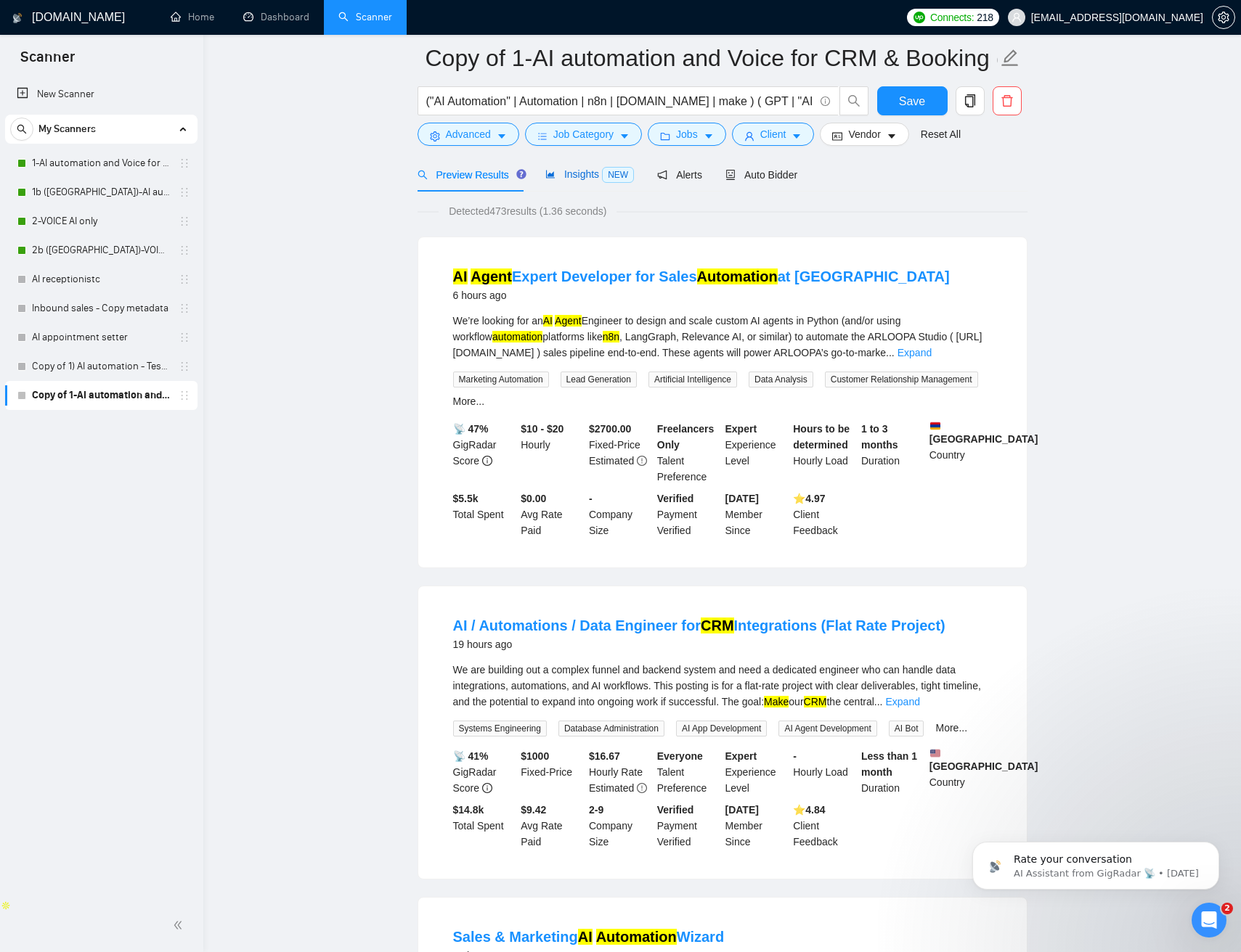
click at [598, 174] on span "Insights NEW" at bounding box center [589, 175] width 89 height 12
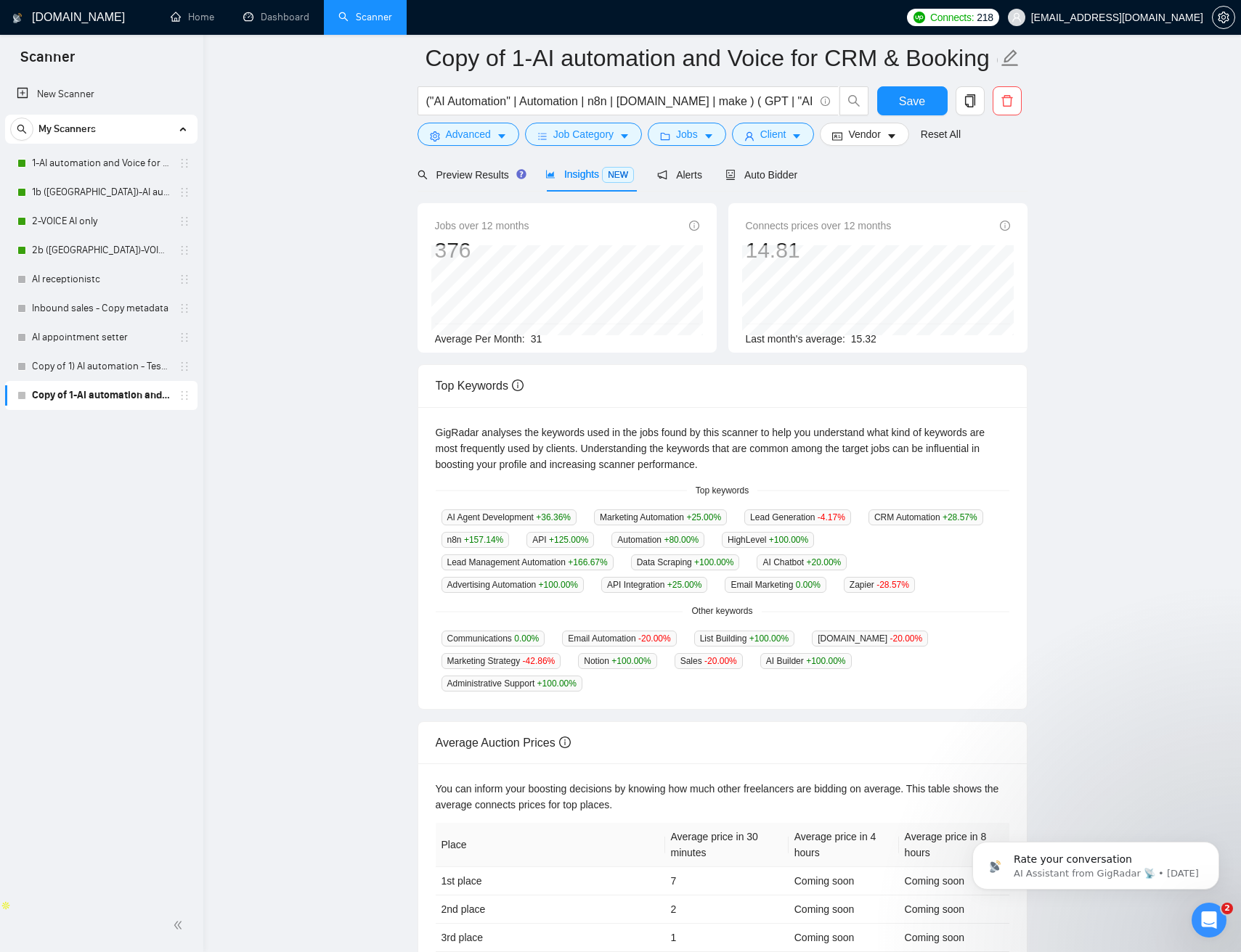
drag, startPoint x: 1064, startPoint y: 277, endPoint x: 1067, endPoint y: 312, distance: 35.1
click at [1064, 277] on main "Copy of 1-AI automation and Voice for CRM & Booking (different categories) ("AI…" at bounding box center [722, 494] width 990 height 1007
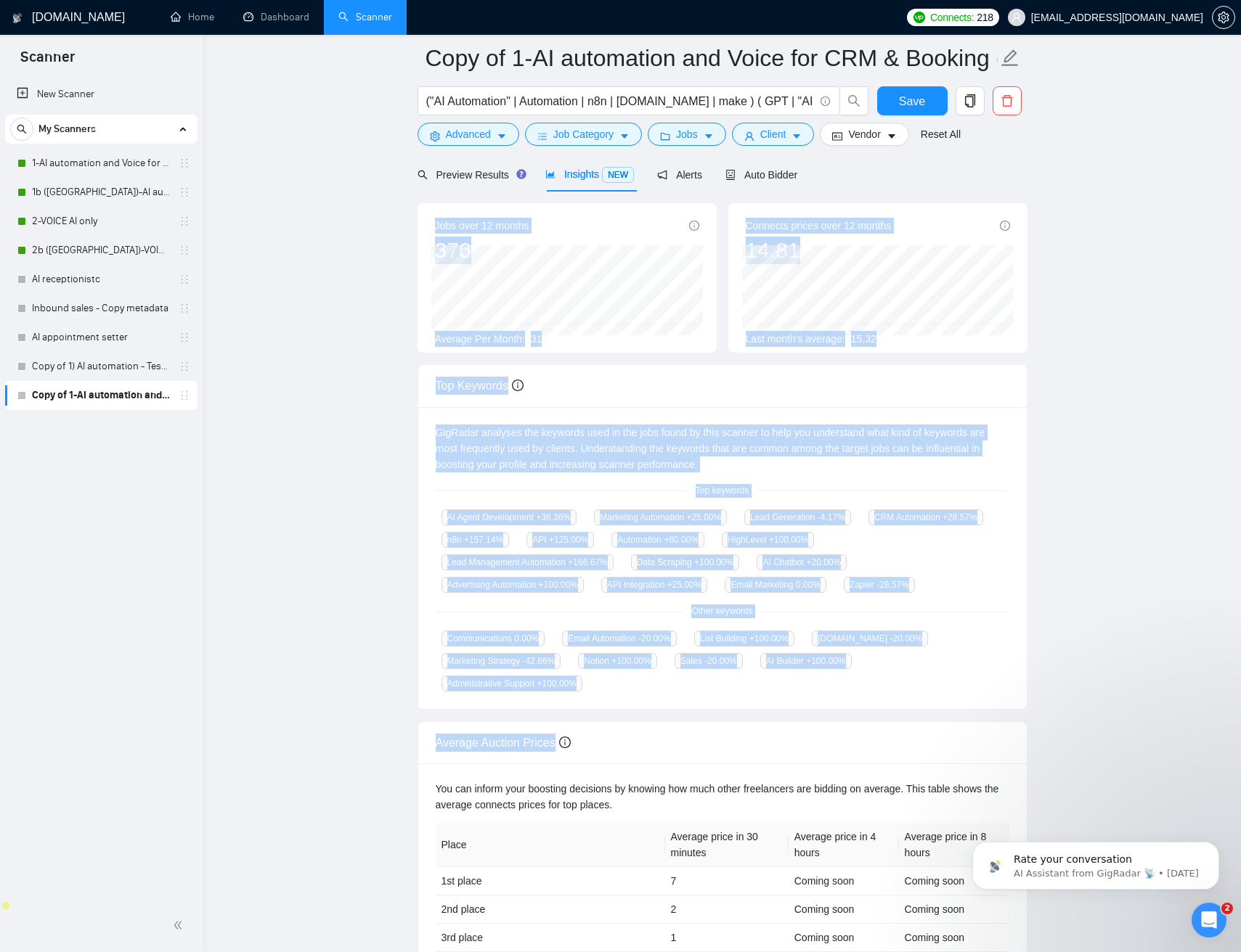
drag, startPoint x: 411, startPoint y: 259, endPoint x: 998, endPoint y: 772, distance: 779.6
click at [993, 775] on main "Copy of 1-AI automation and Voice for CRM & Booking (different categories) ("AI…" at bounding box center [722, 494] width 990 height 1007
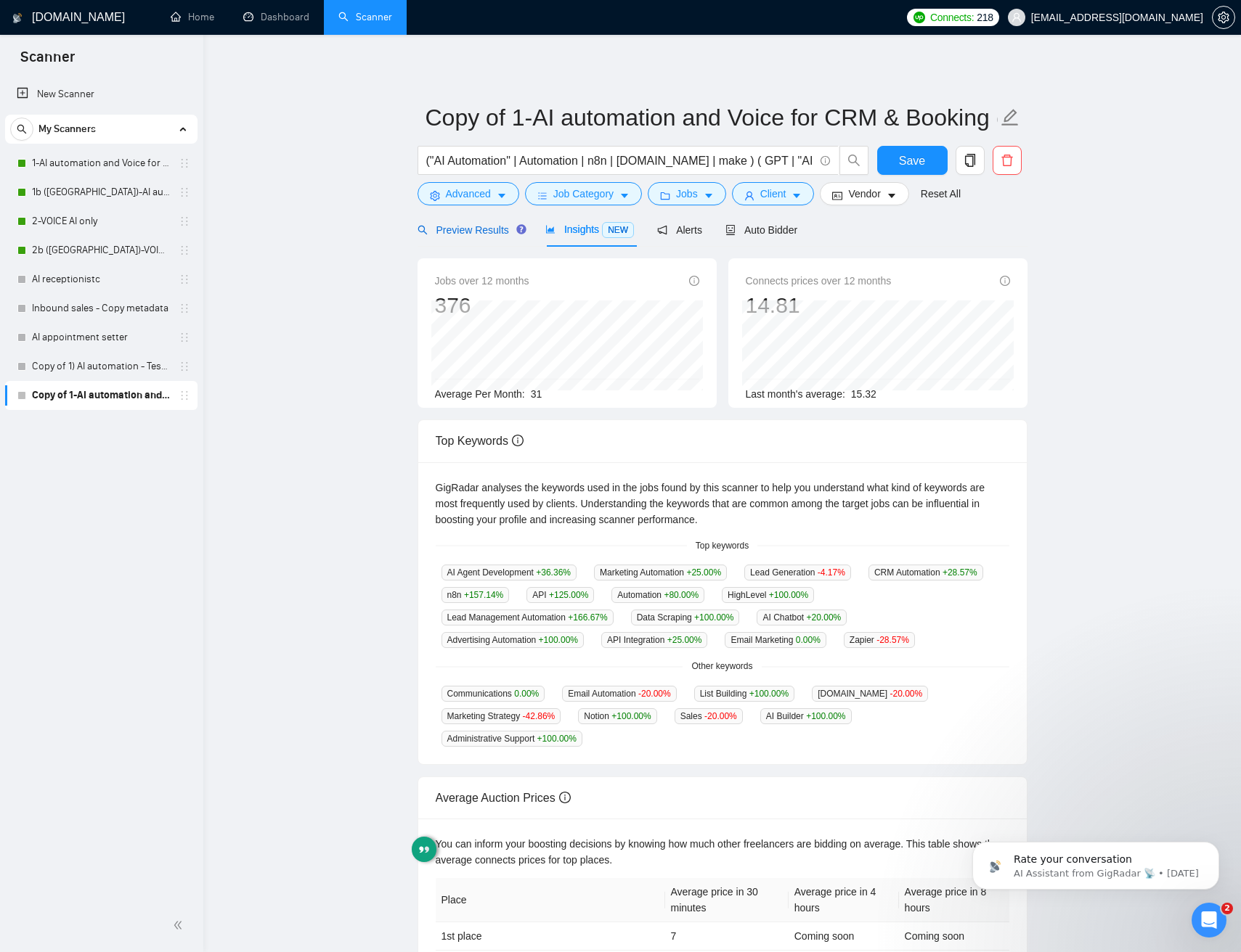
click at [482, 230] on span "Preview Results" at bounding box center [469, 231] width 105 height 12
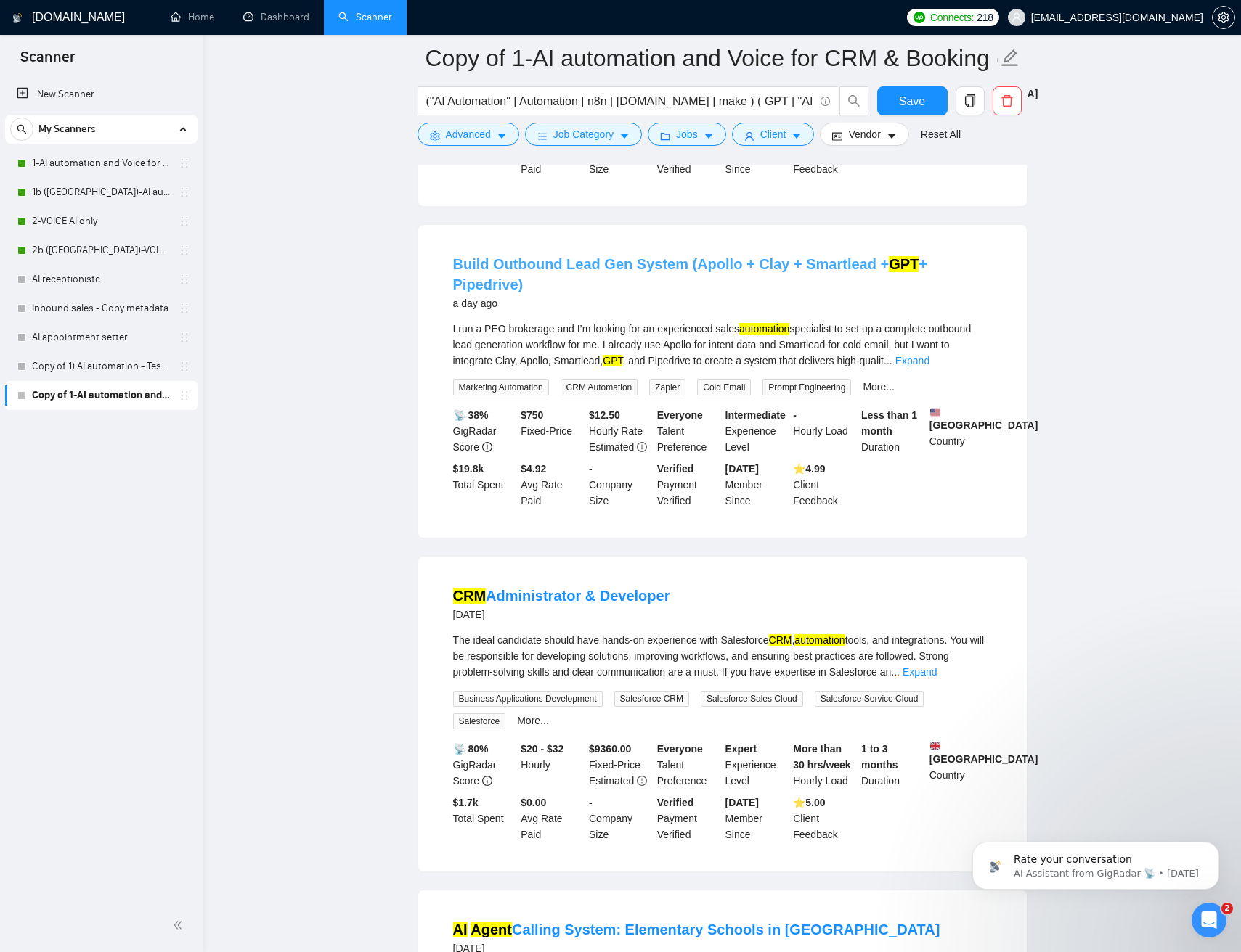
scroll to position [1064, 0]
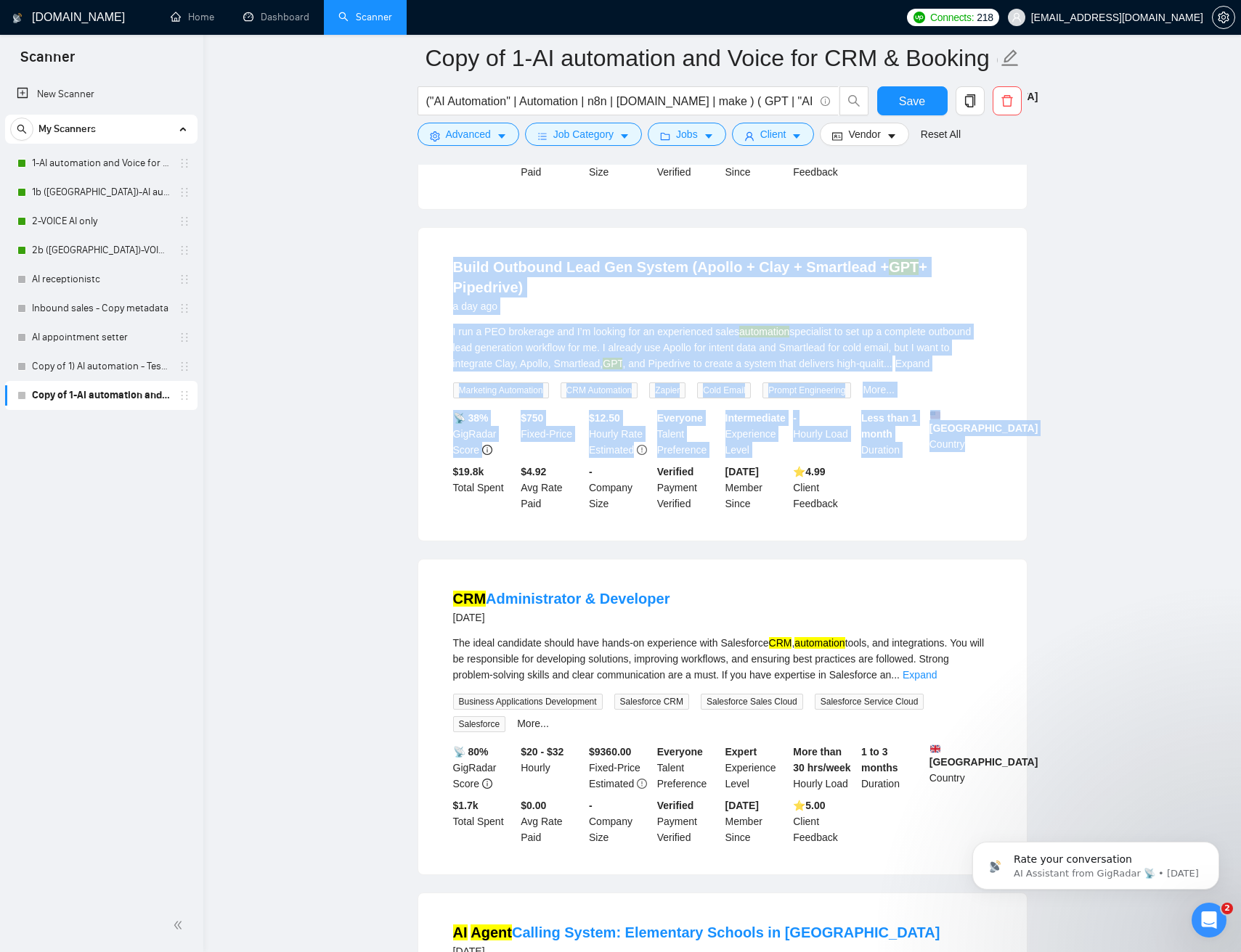
drag, startPoint x: 813, startPoint y: 258, endPoint x: 1023, endPoint y: 449, distance: 283.9
click at [1015, 445] on div "Build Outbound Lead Gen System (Apollo + Clay + Smartlead + GPT + Pipedrive) a …" at bounding box center [722, 383] width 608 height 312
drag, startPoint x: 1054, startPoint y: 465, endPoint x: 559, endPoint y: 240, distance: 543.7
click at [570, 243] on main "Copy of 1-AI automation and Voice for CRM & Booking (different categories) ("AI…" at bounding box center [722, 740] width 990 height 3494
drag, startPoint x: 541, startPoint y: 238, endPoint x: 938, endPoint y: 493, distance: 471.8
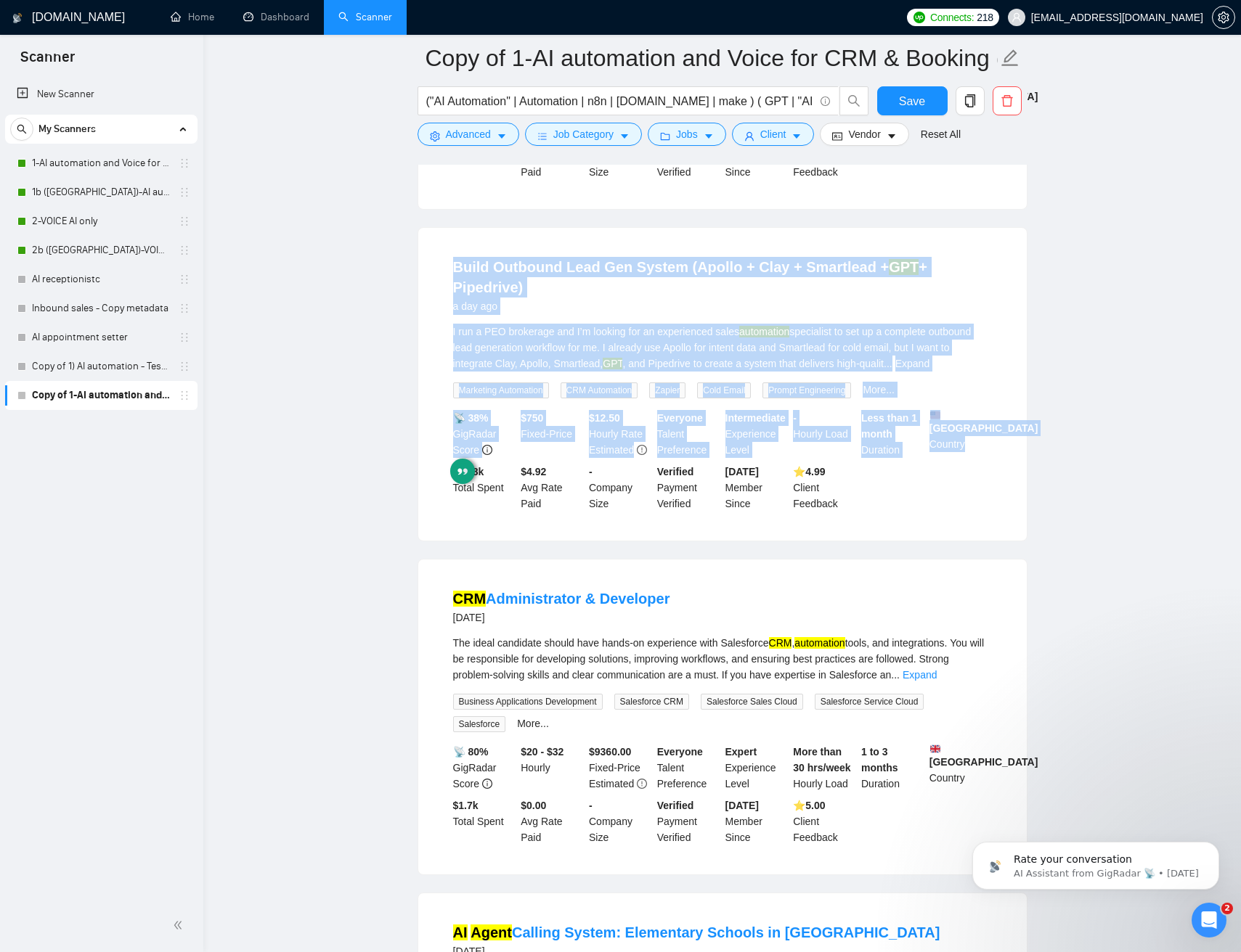
click at [939, 483] on ul "AI Agent Expert Developer for Sales Automation at ARLOOPA Studio 6 hours ago We…" at bounding box center [722, 846] width 610 height 3213
drag, startPoint x: 866, startPoint y: 497, endPoint x: 602, endPoint y: 270, distance: 348.2
click at [601, 271] on li "Build Outbound Lead Gen System (Apollo + Clay + Smartlead + GPT + Pipedrive) a …" at bounding box center [722, 384] width 573 height 277
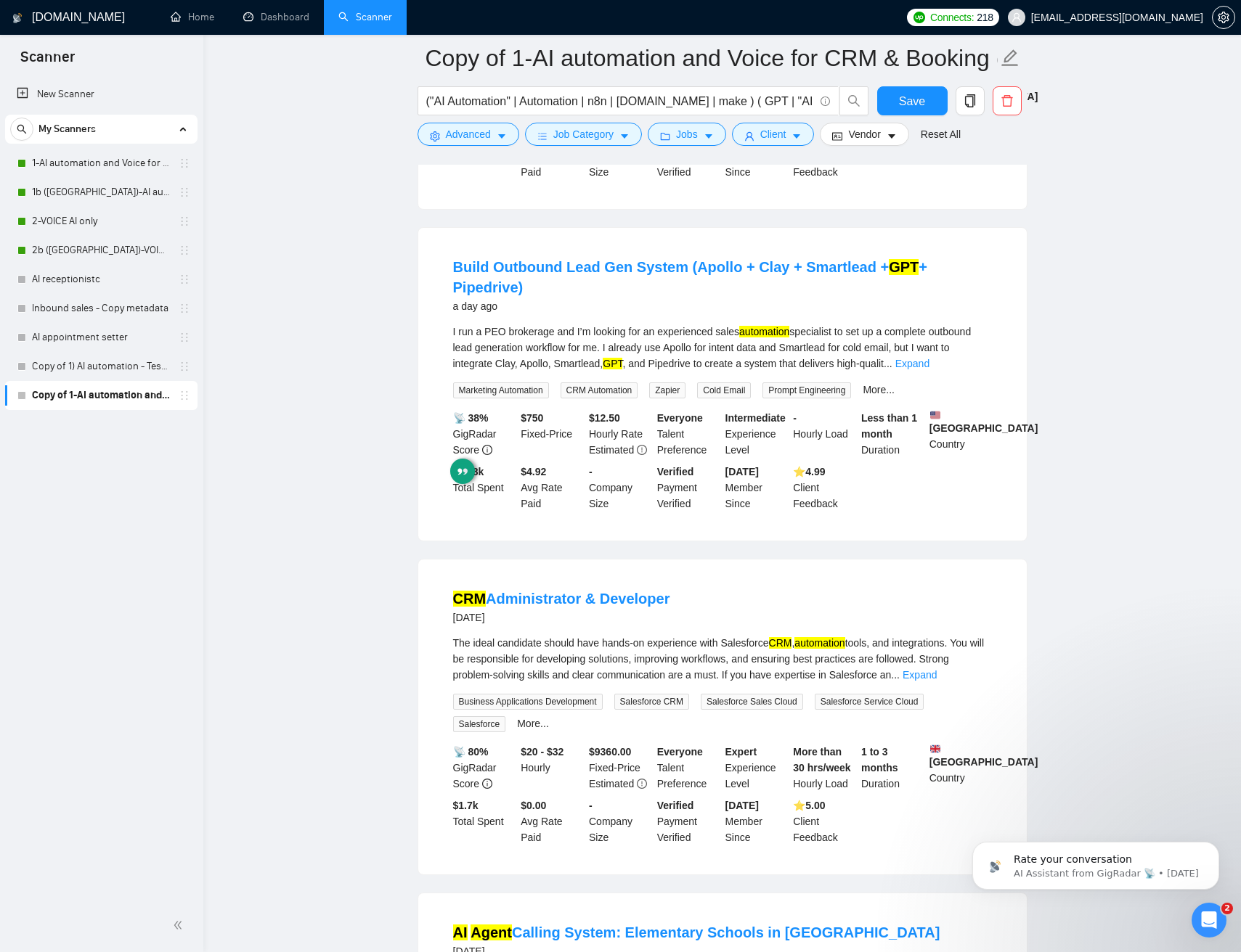
drag, startPoint x: 1046, startPoint y: 493, endPoint x: 1054, endPoint y: 501, distance: 11.3
click at [1052, 495] on main "Copy of 1-AI automation and Voice for CRM & Booking (different categories) ("AI…" at bounding box center [722, 740] width 990 height 3494
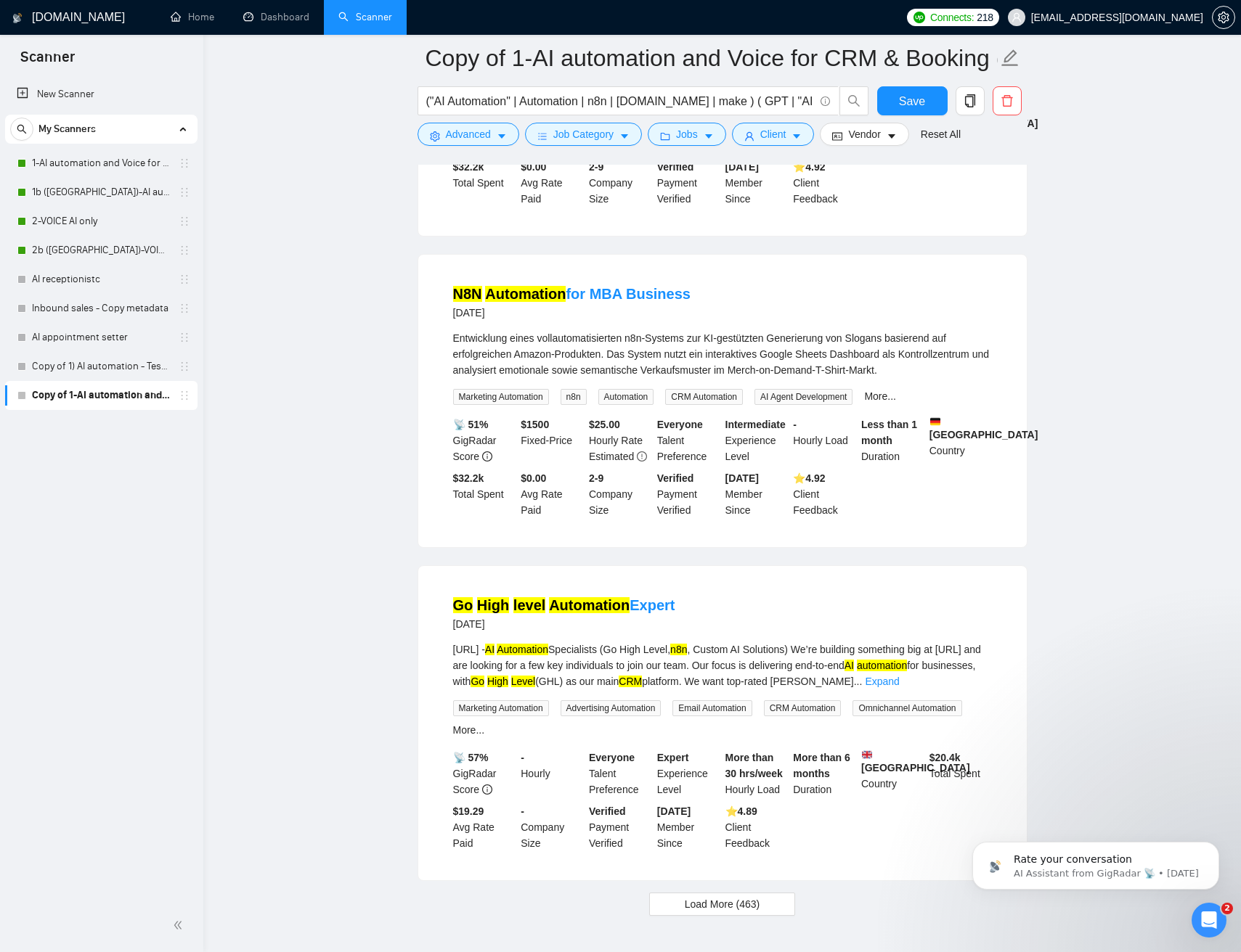
scroll to position [2646, 0]
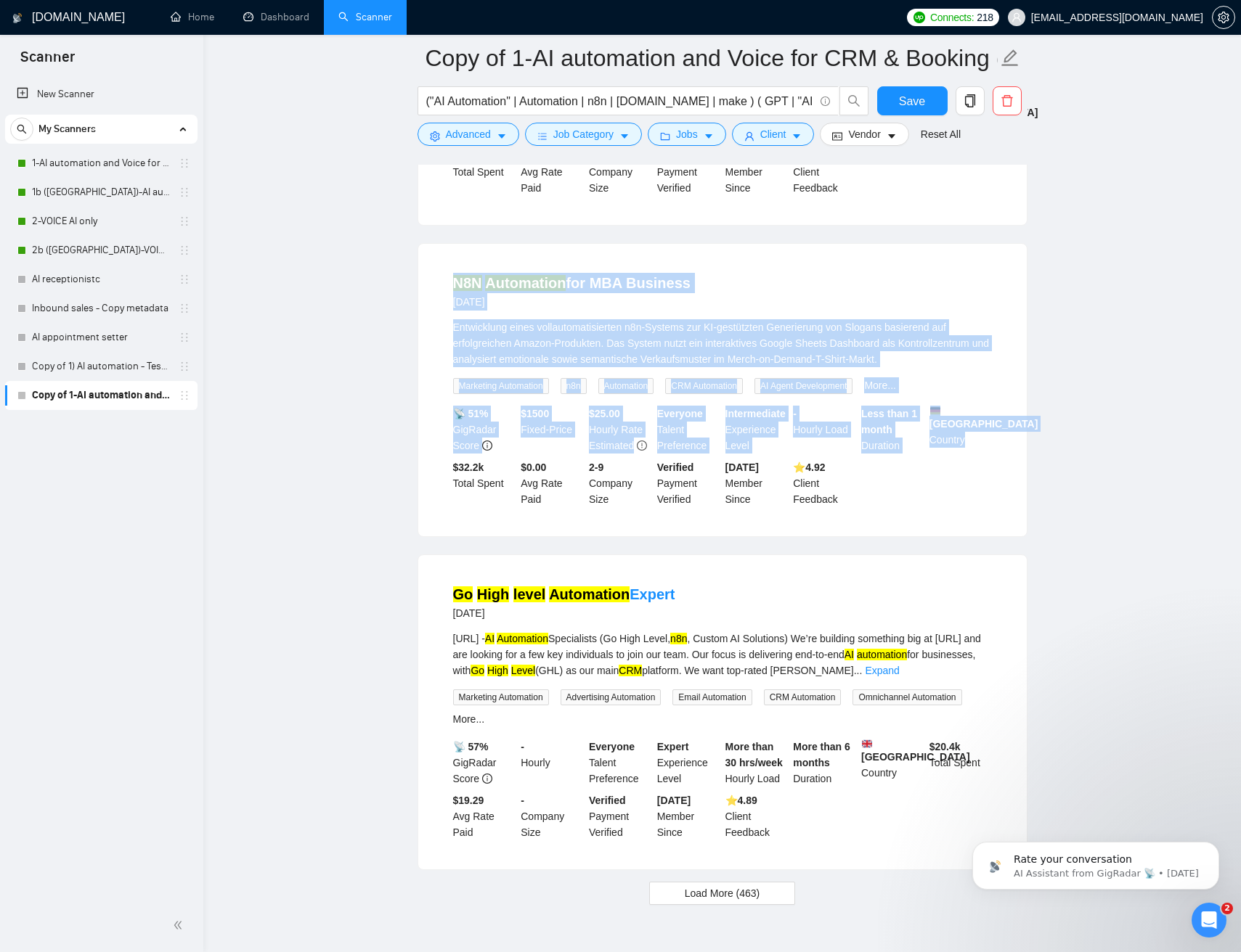
drag, startPoint x: 713, startPoint y: 324, endPoint x: 1011, endPoint y: 547, distance: 372.2
click at [974, 536] on div "N8N Automation for MBA Business 4 days ago Entwicklung eines vollautomatisierte…" at bounding box center [722, 389] width 608 height 292
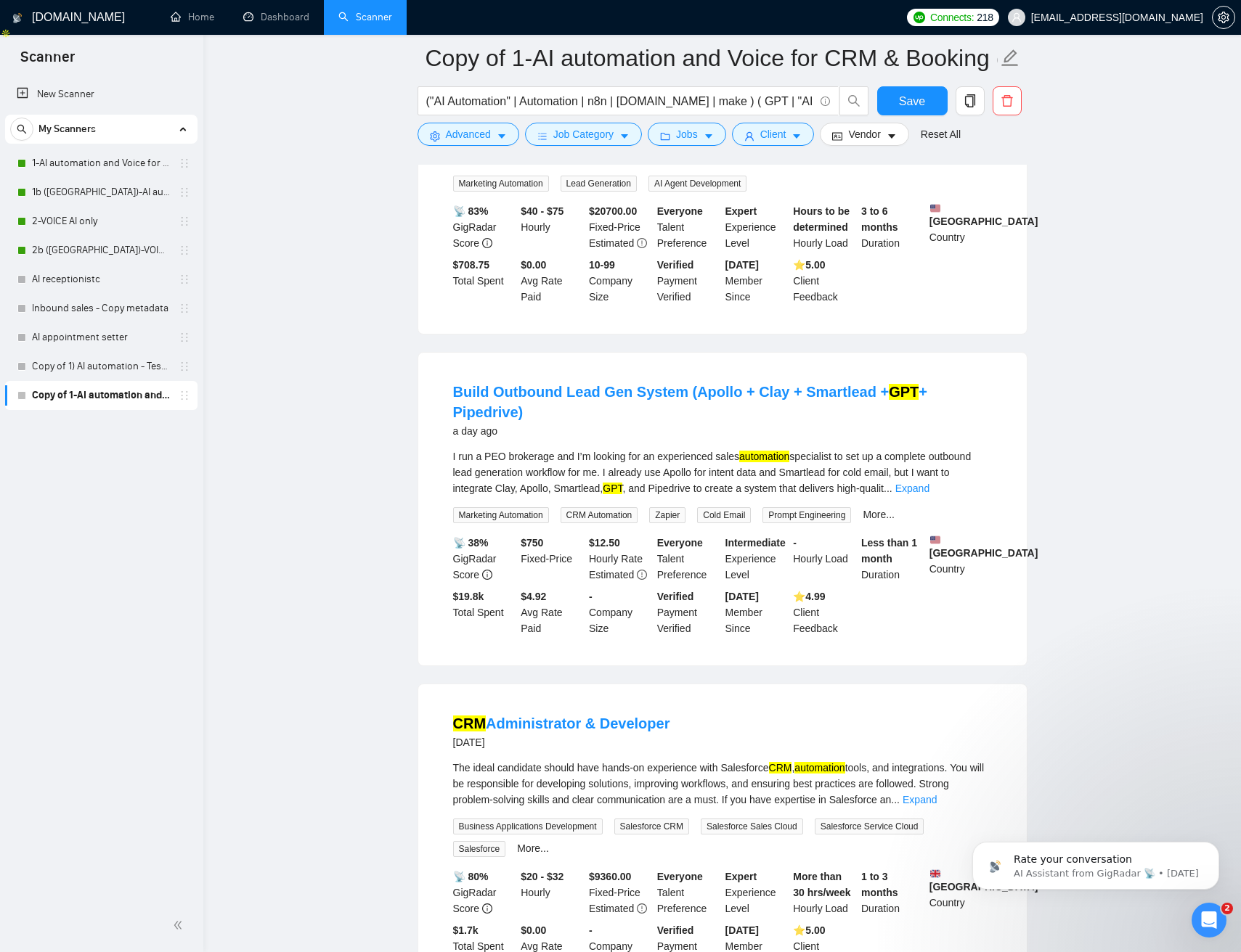
scroll to position [876, 0]
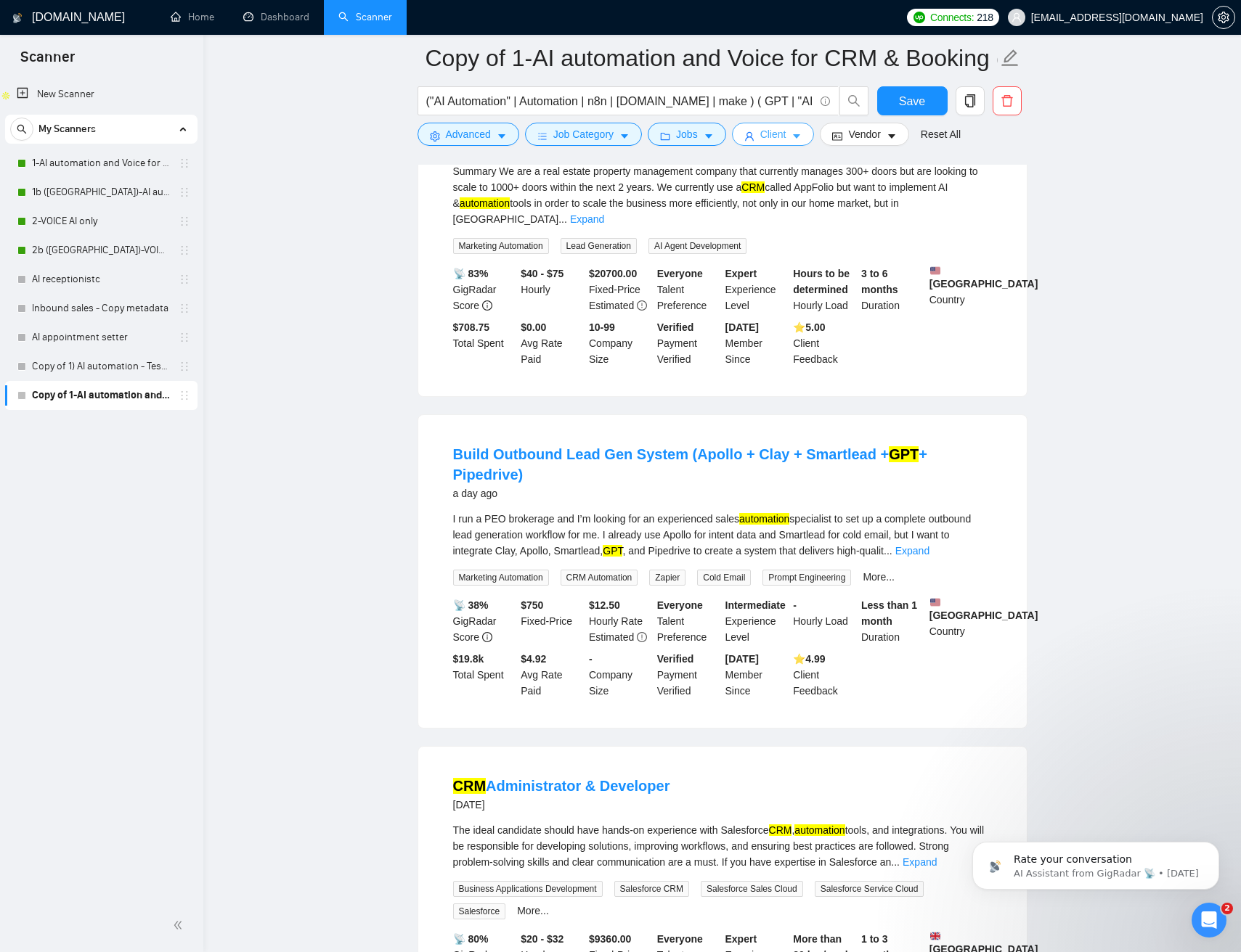
click at [786, 137] on span "Client" at bounding box center [773, 135] width 26 height 16
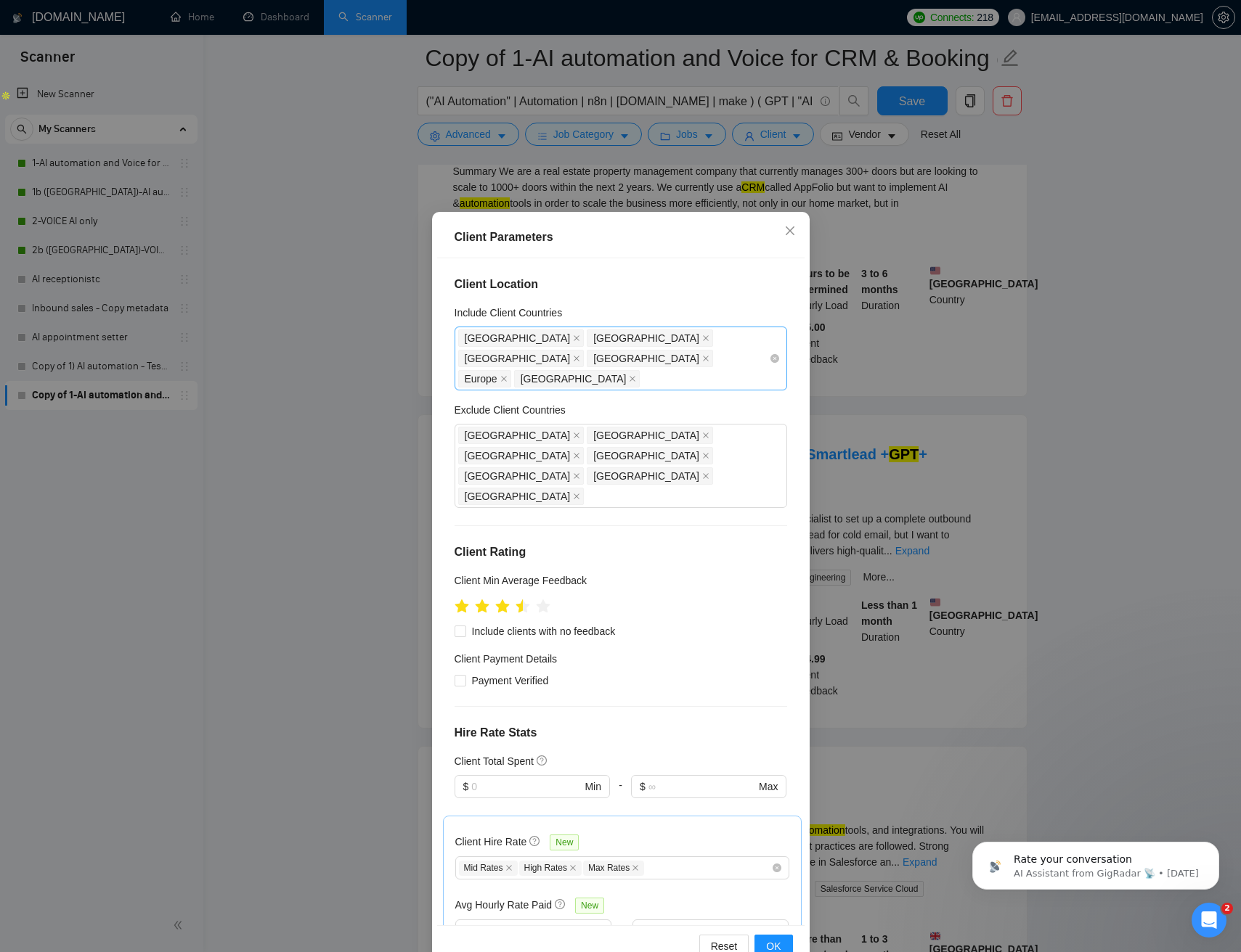
click at [610, 364] on div "United States United Kingdom France Australia Europe Canada" at bounding box center [613, 358] width 310 height 61
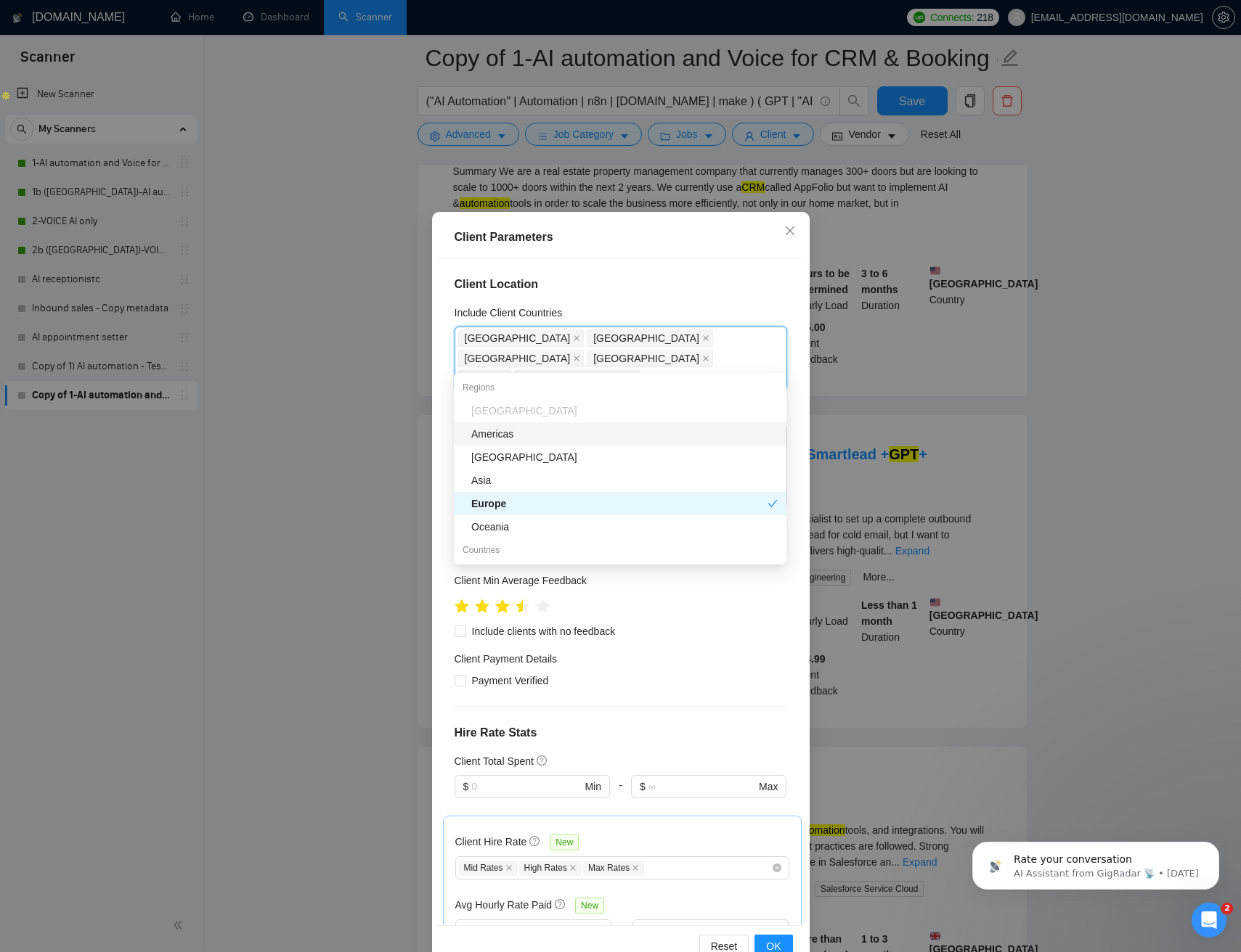
click at [658, 284] on h4 "Client Location" at bounding box center [620, 283] width 332 height 17
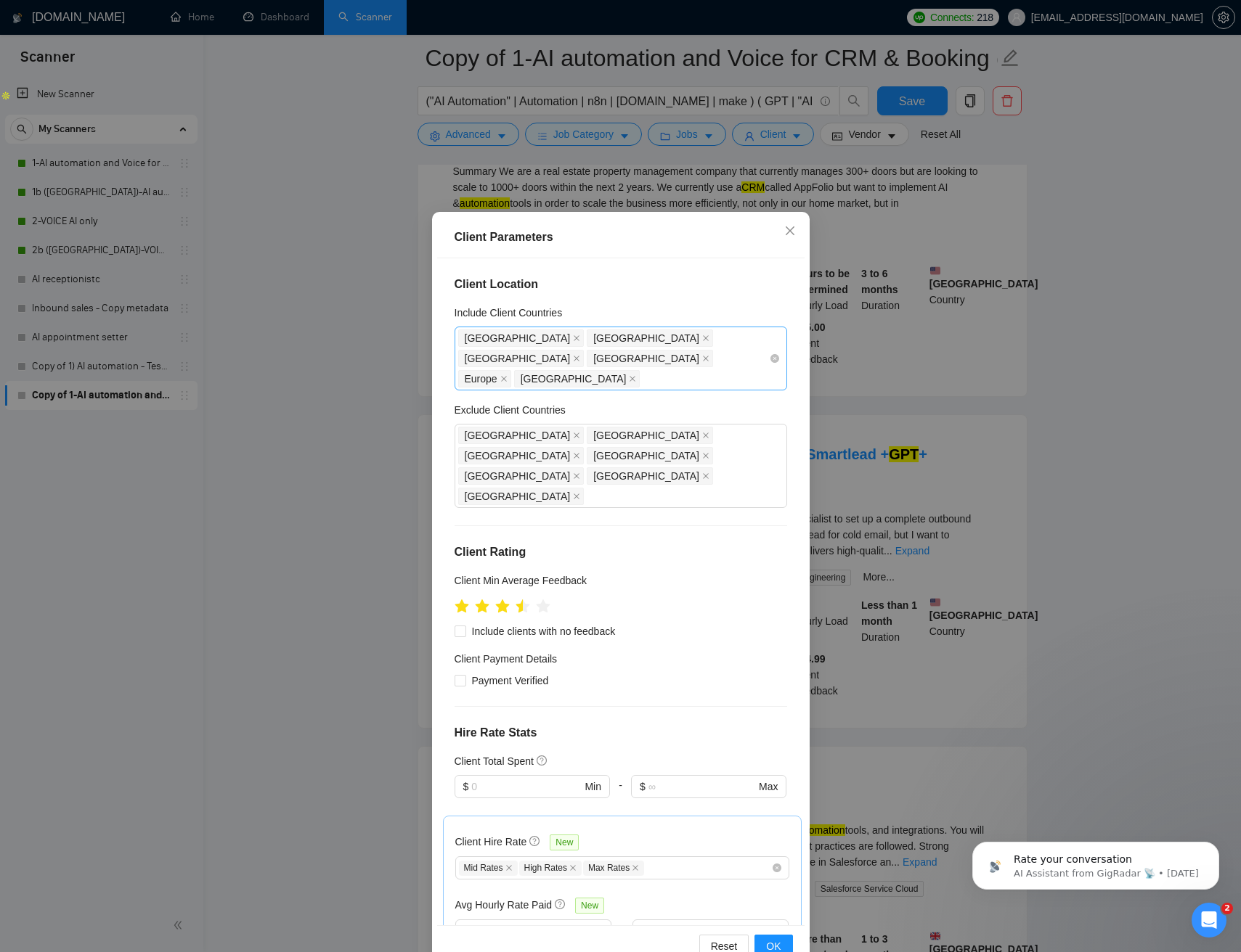
click at [594, 360] on div "United States United Kingdom France Australia Europe Canada" at bounding box center [613, 358] width 310 height 61
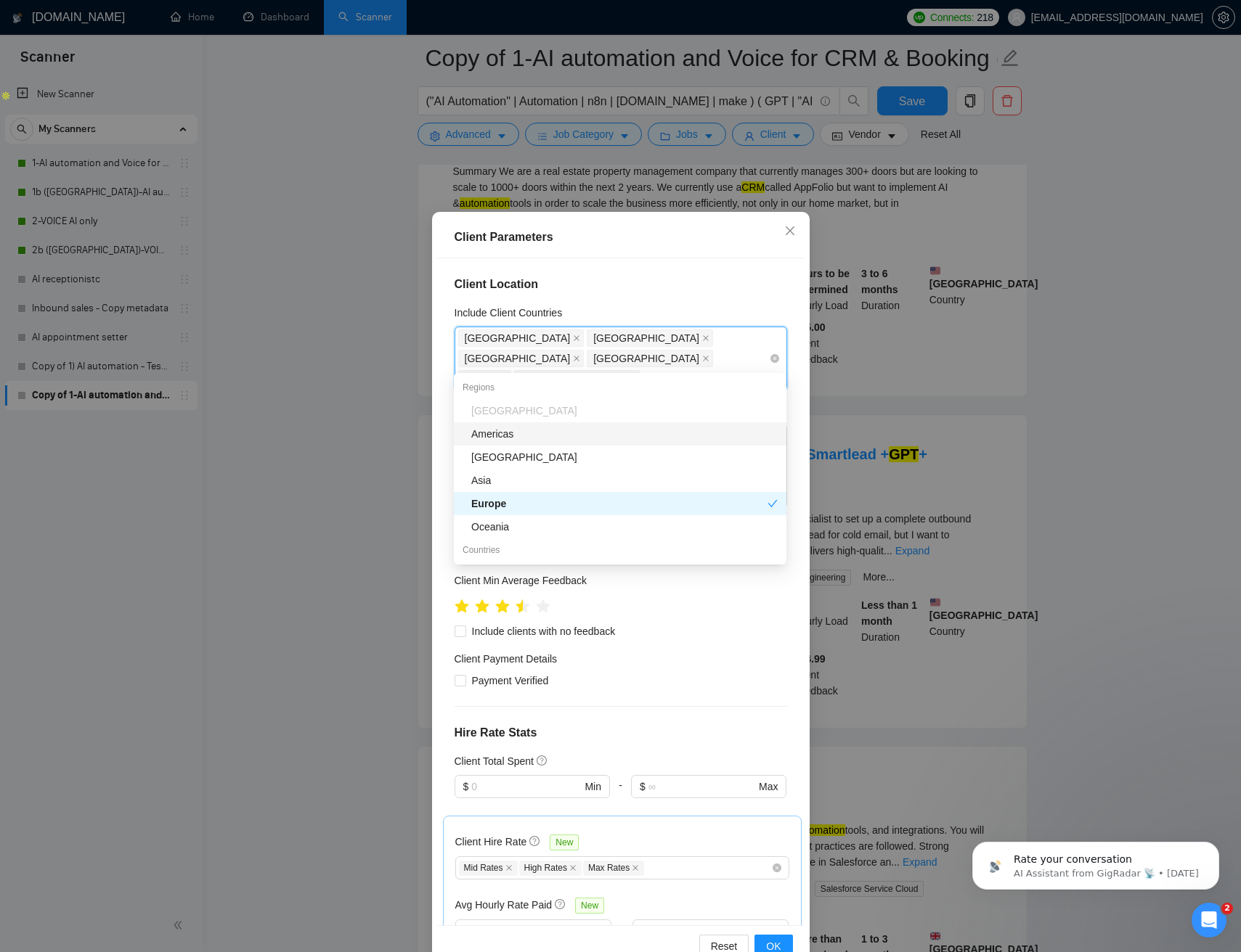
type input "new"
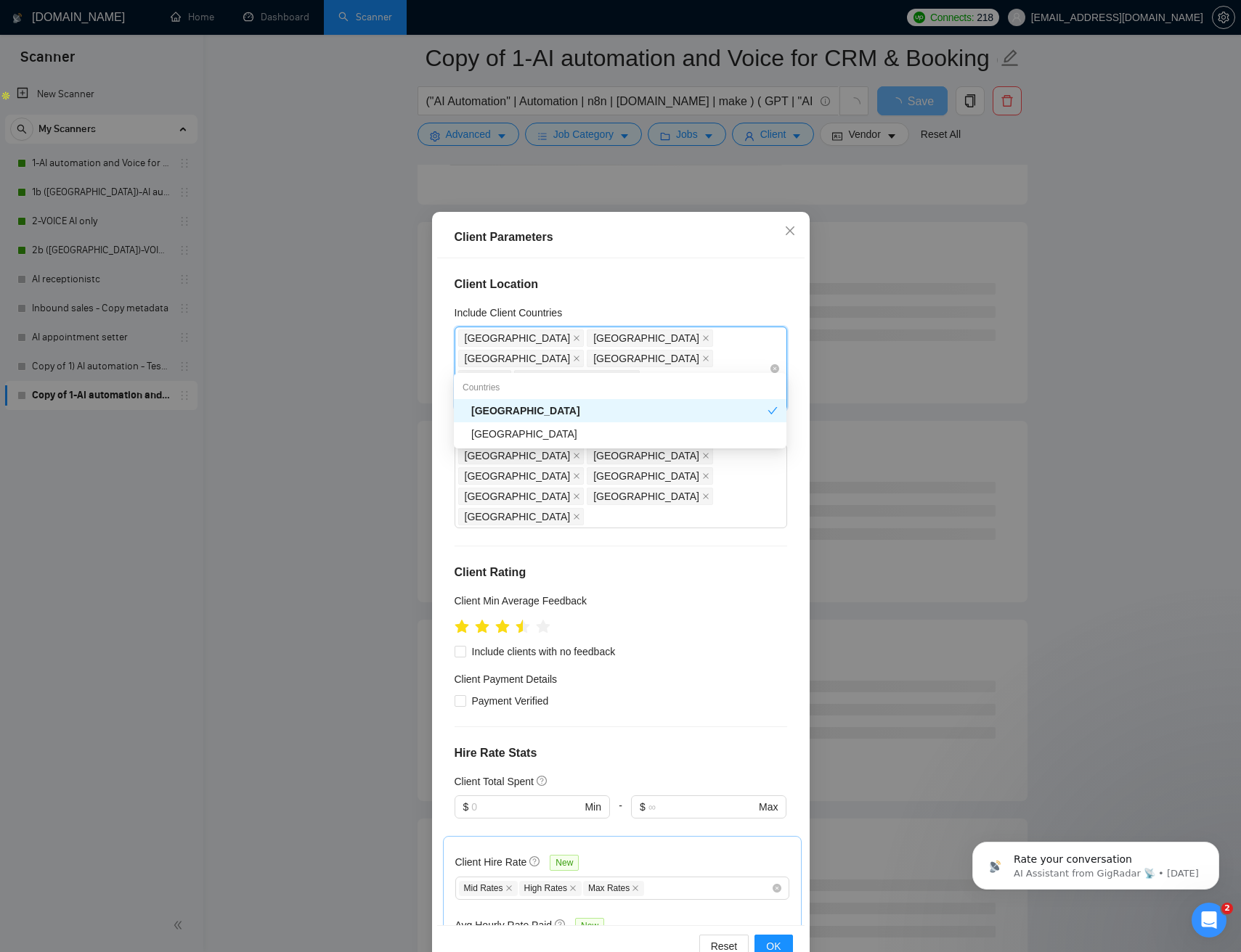
type input "austr"
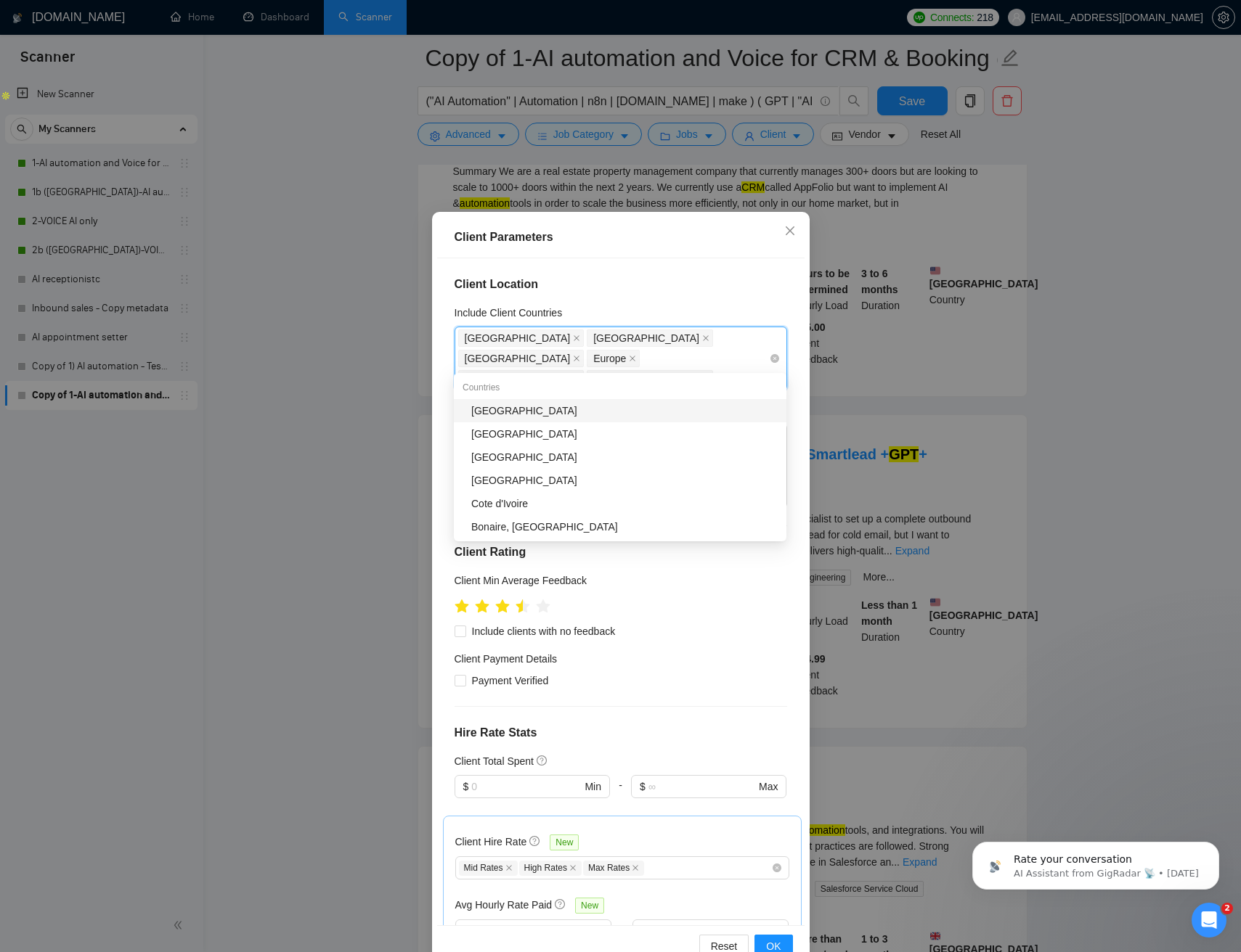
type input "ire"
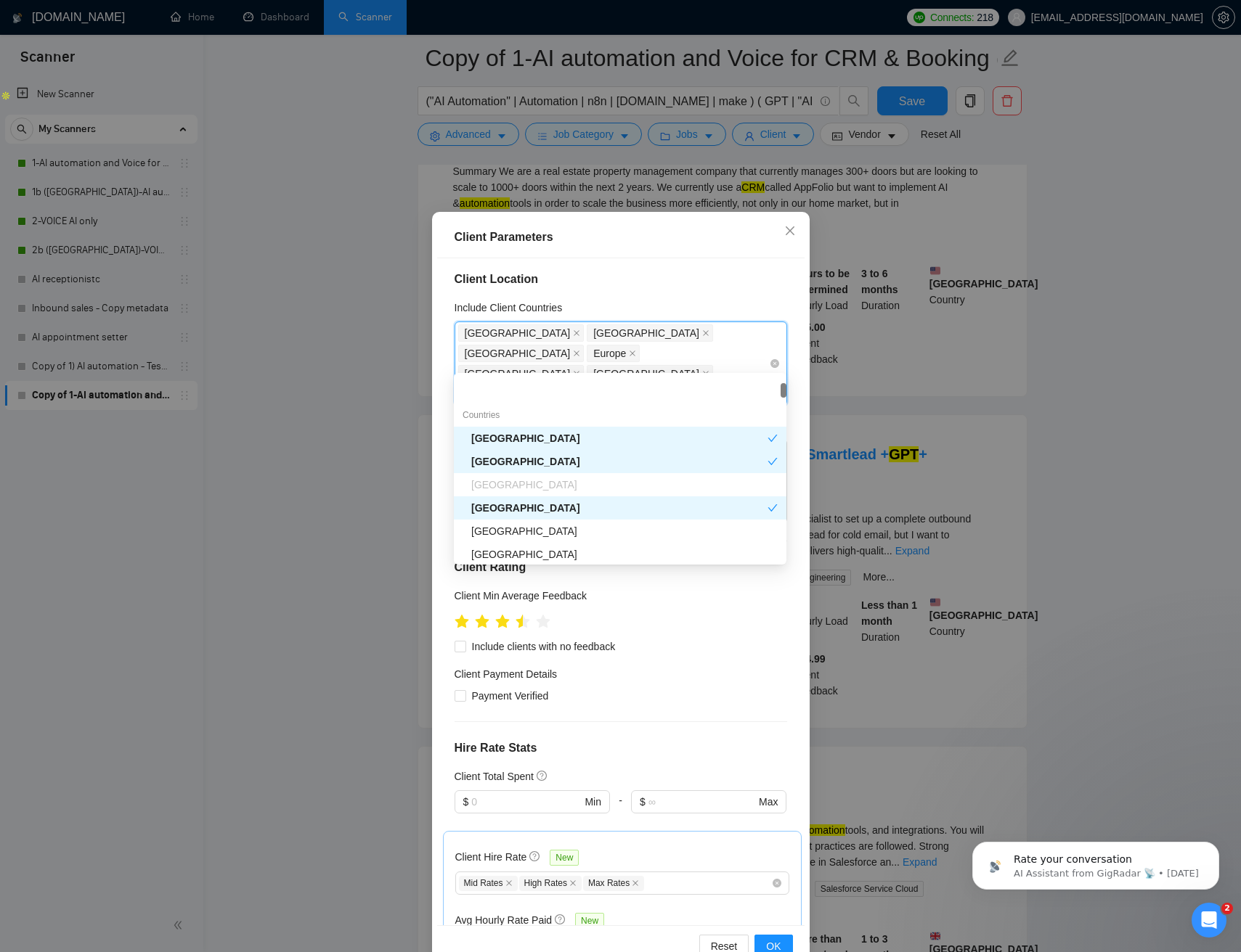
scroll to position [0, 0]
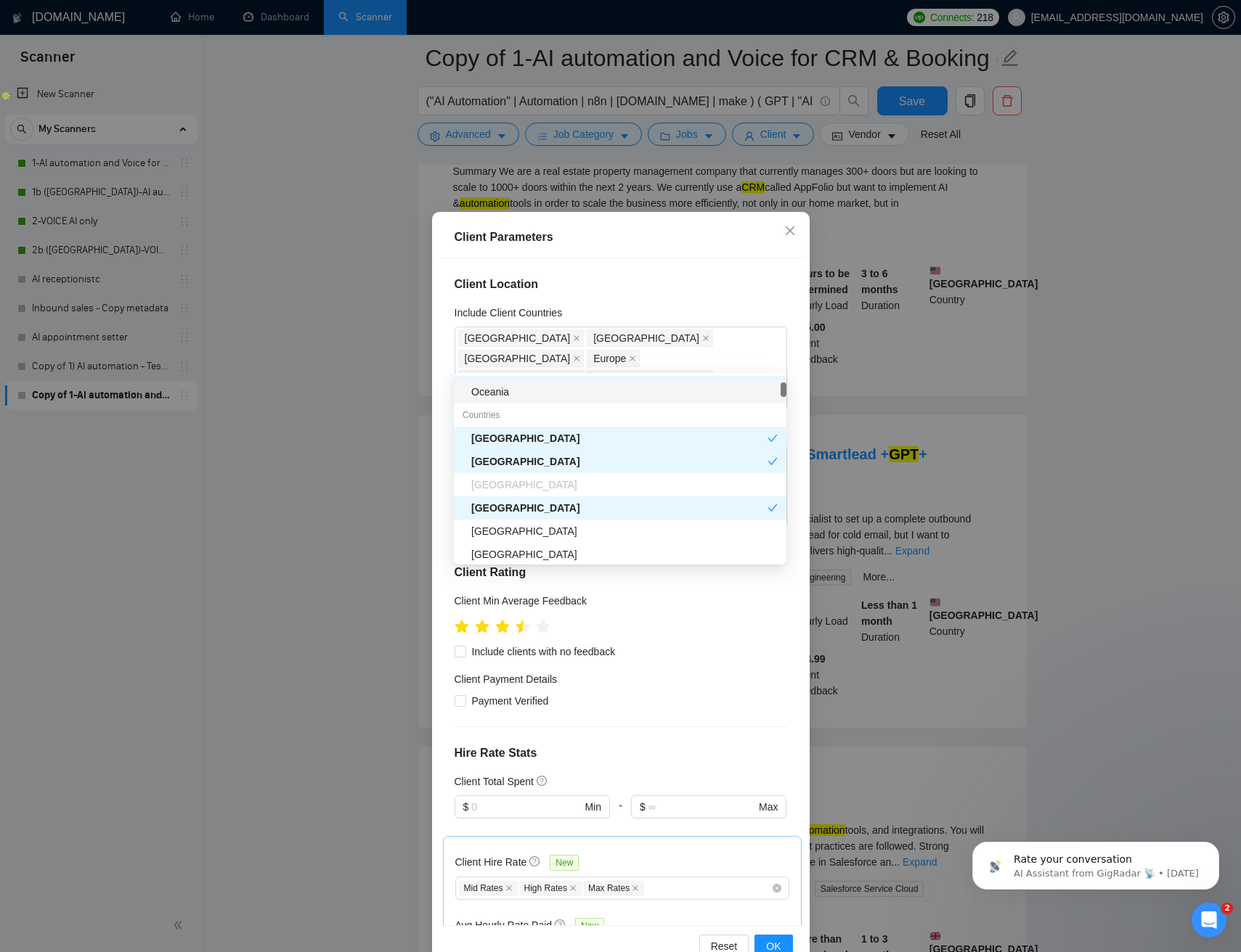
click at [704, 315] on div "Include Client Countries" at bounding box center [620, 315] width 332 height 22
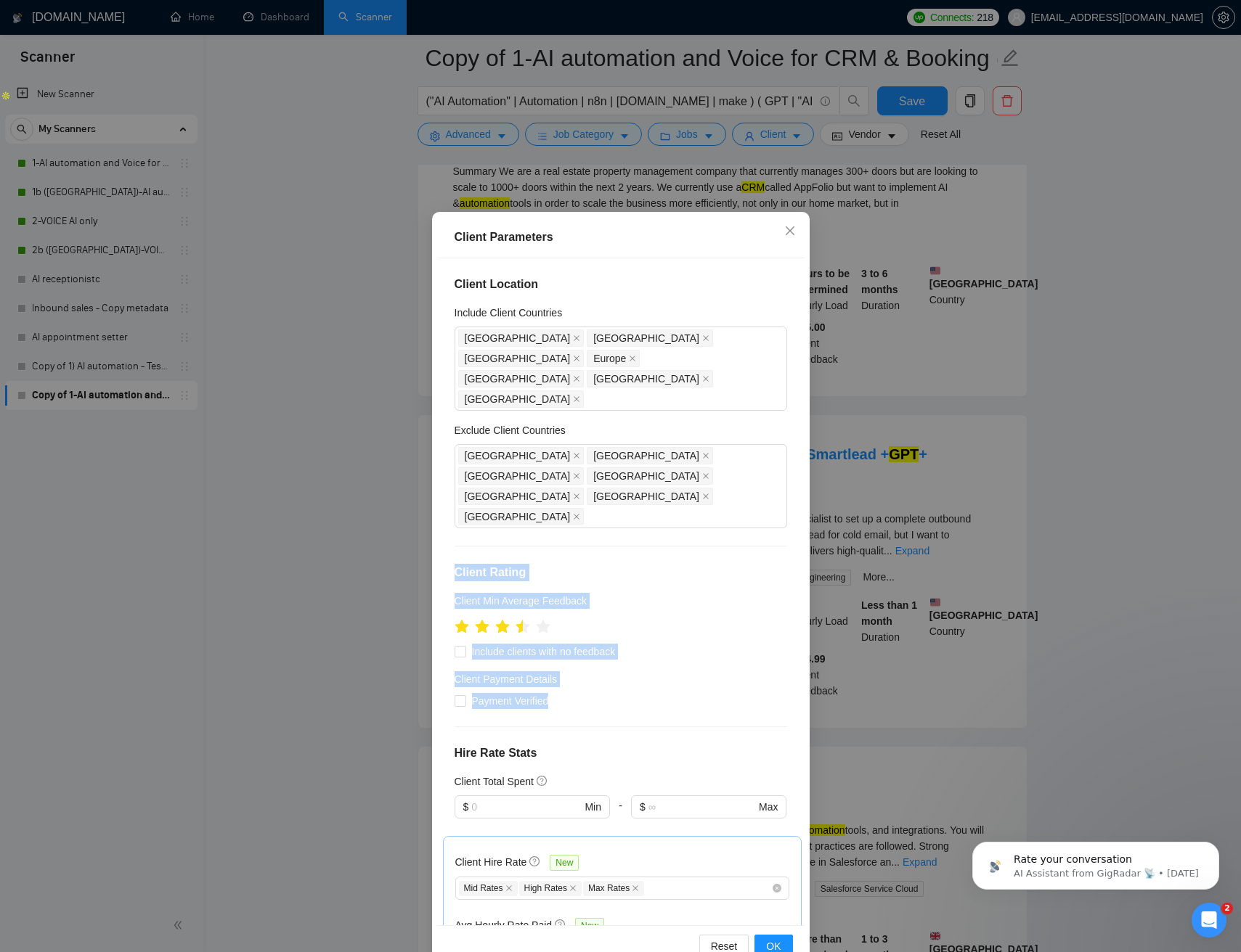
drag, startPoint x: 684, startPoint y: 490, endPoint x: 679, endPoint y: 594, distance: 104.1
click at [674, 626] on div "Client Location Include Client Countries United States United Kingdom France Eu…" at bounding box center [621, 591] width 367 height 666
drag, startPoint x: 685, startPoint y: 466, endPoint x: 721, endPoint y: 477, distance: 37.6
click at [687, 466] on div "Client Location Include Client Countries United States United Kingdom France Eu…" at bounding box center [621, 591] width 367 height 666
click at [776, 945] on span "OK" at bounding box center [773, 946] width 15 height 16
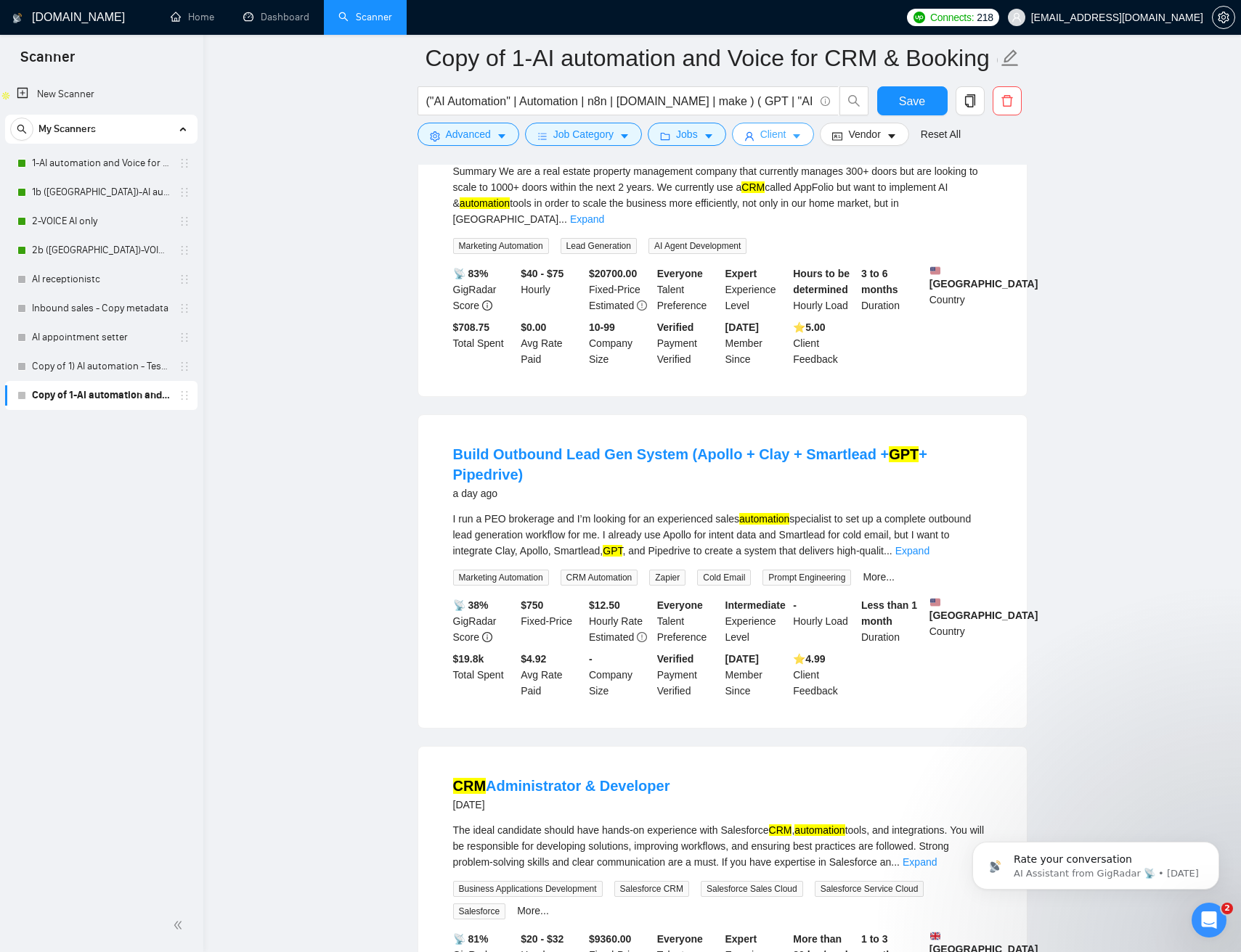
click at [813, 134] on button "Client" at bounding box center [773, 134] width 83 height 23
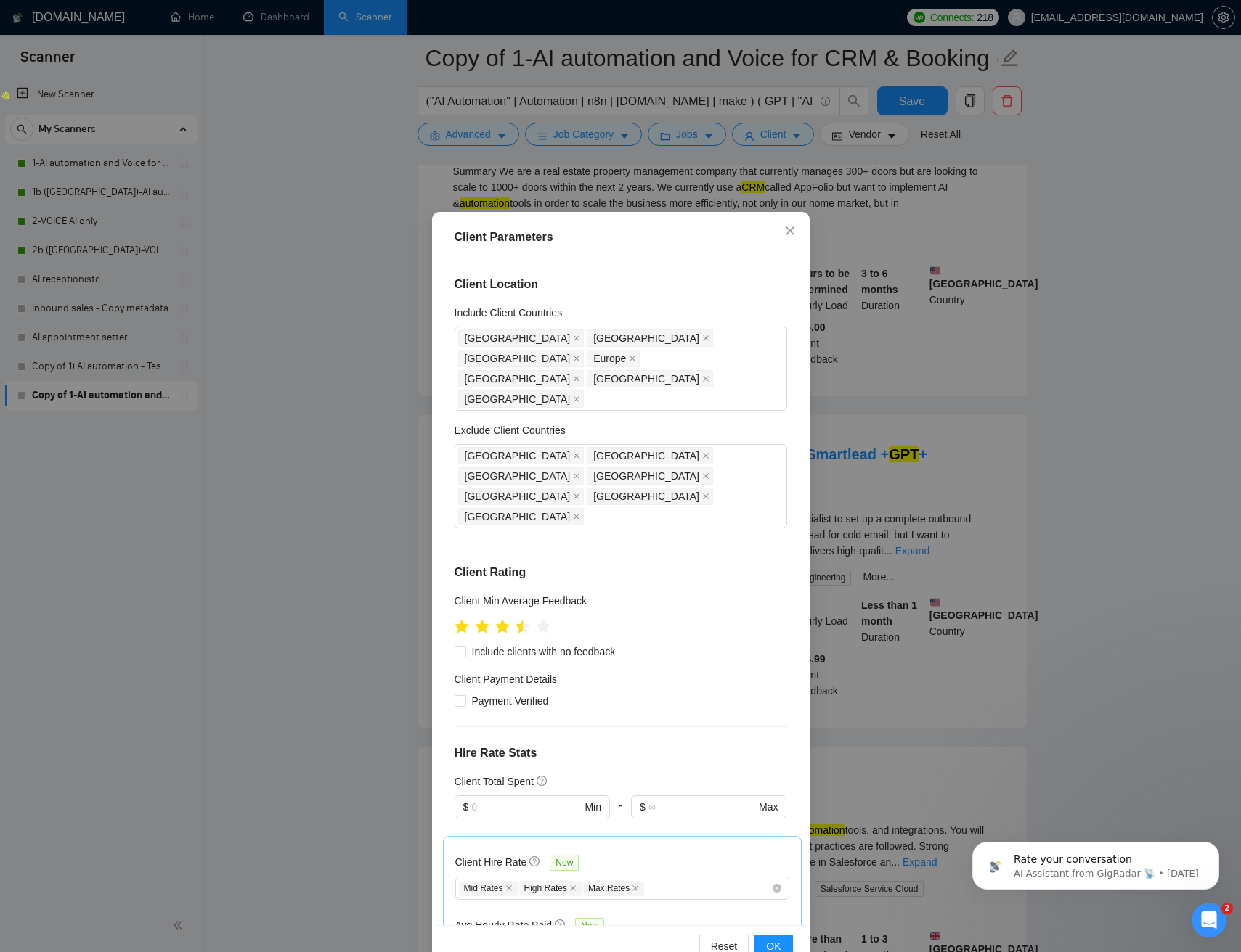
scroll to position [280, 0]
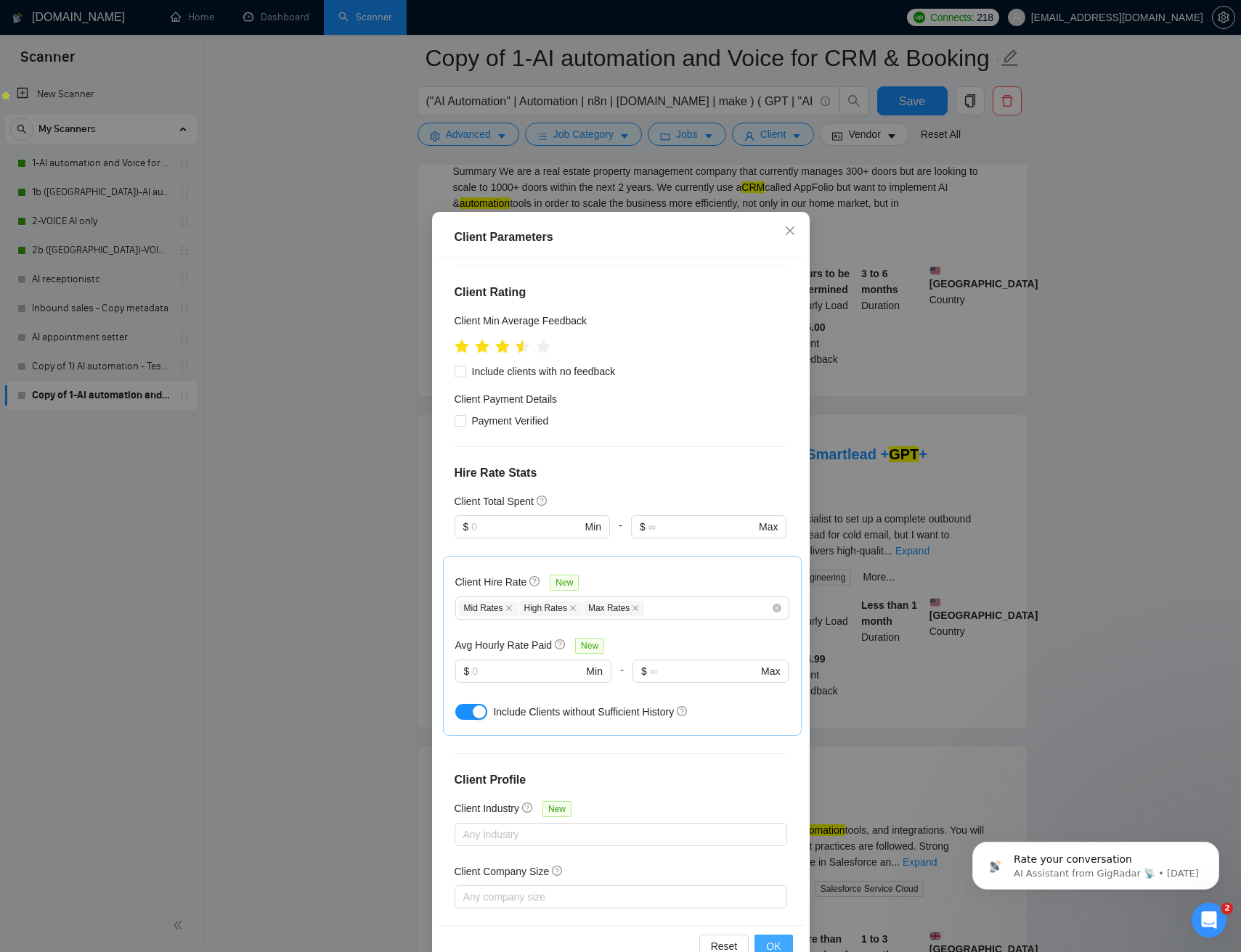
click at [768, 945] on span "OK" at bounding box center [773, 946] width 15 height 16
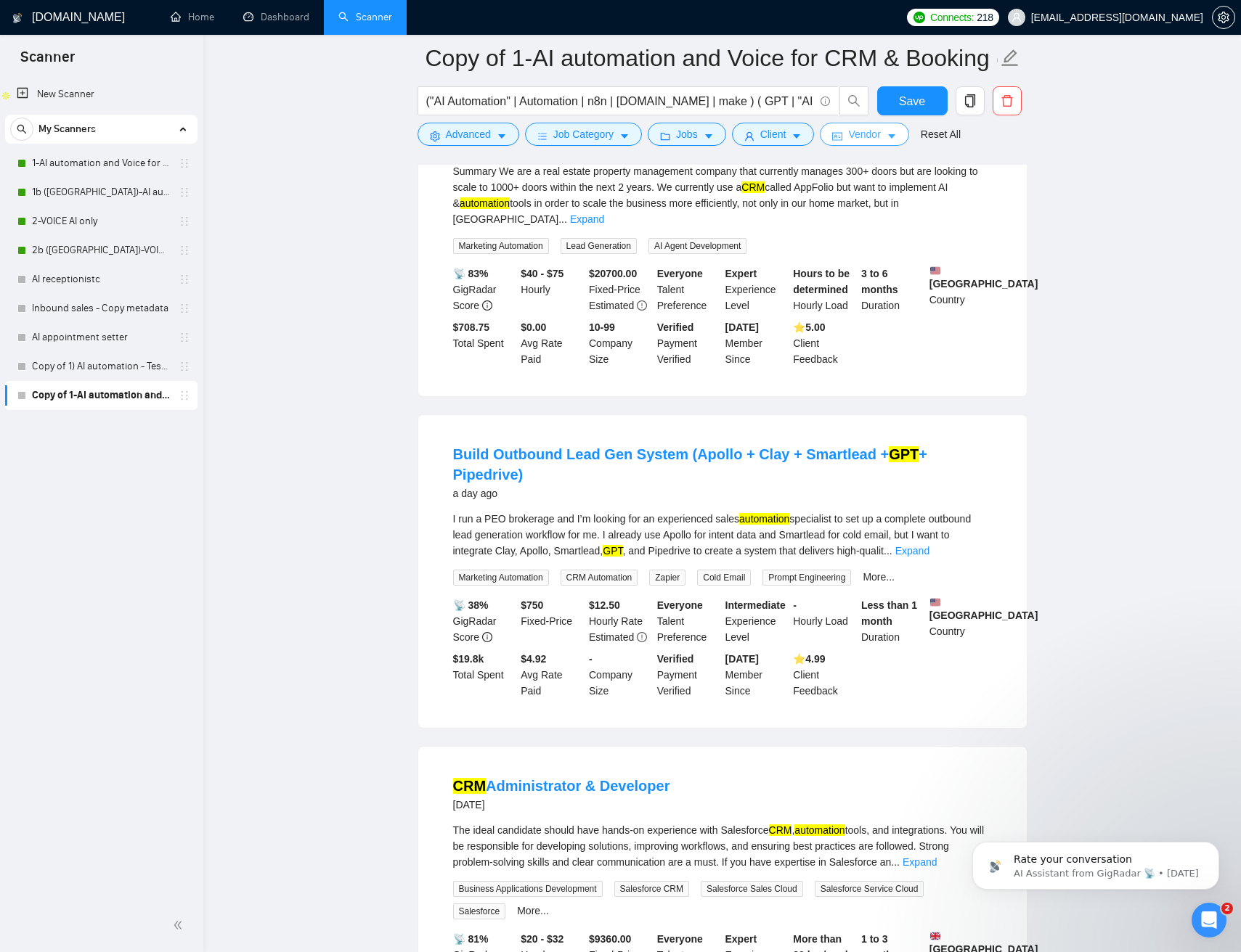
click at [890, 137] on button "Vendor" at bounding box center [864, 134] width 89 height 23
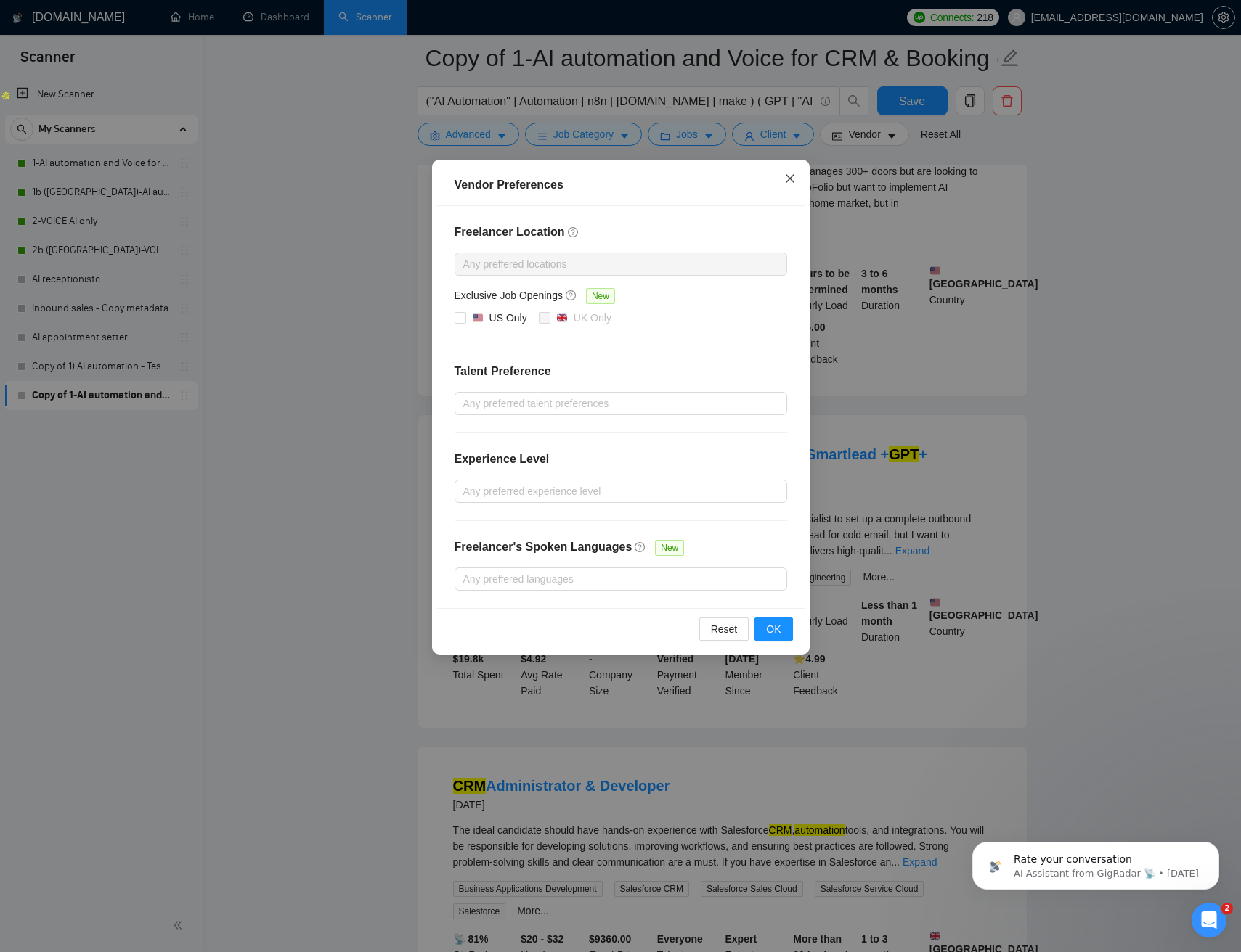
drag, startPoint x: 790, startPoint y: 180, endPoint x: 753, endPoint y: 160, distance: 42.1
click at [789, 180] on icon "close" at bounding box center [790, 179] width 12 height 12
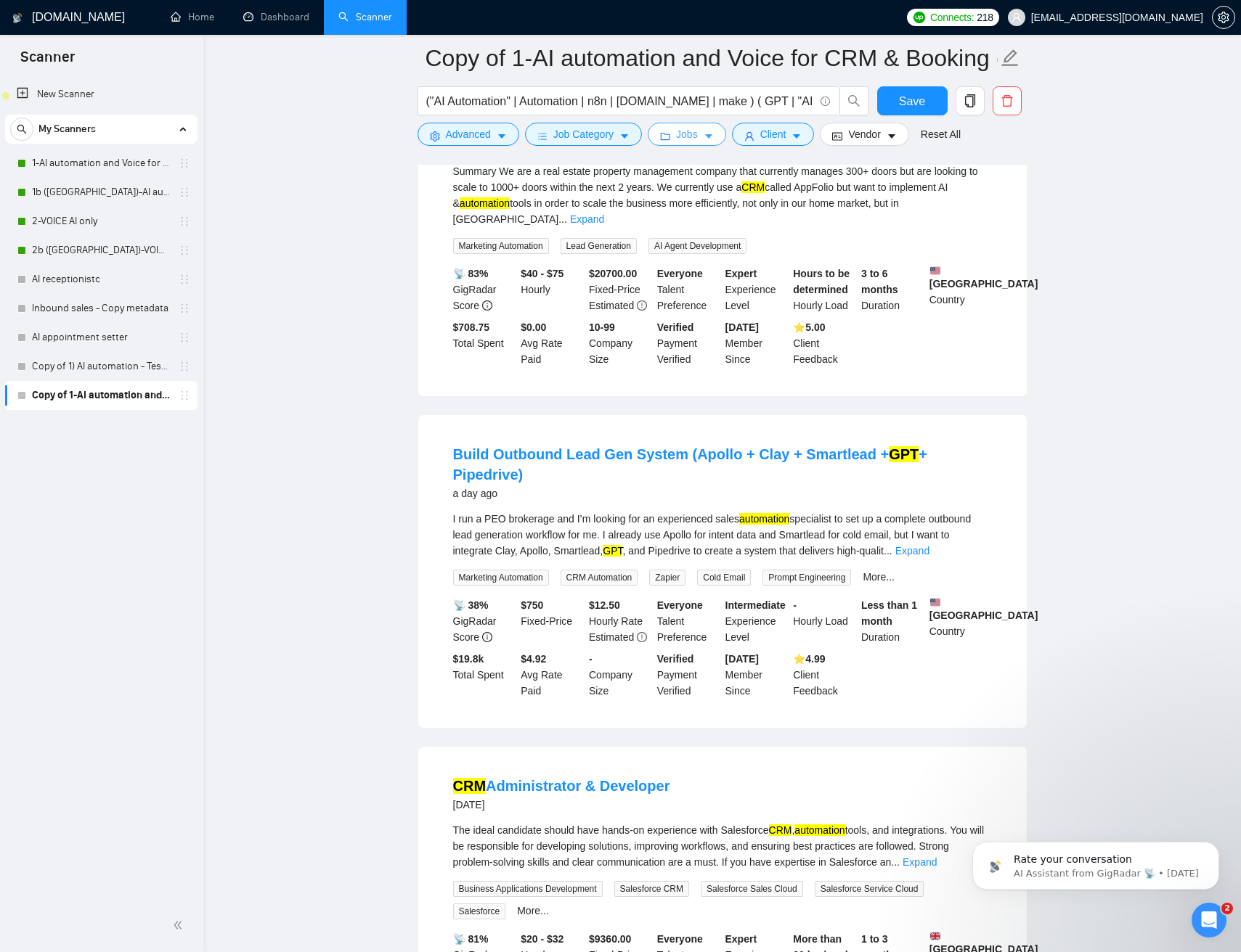
click at [680, 130] on span "Jobs" at bounding box center [687, 135] width 22 height 16
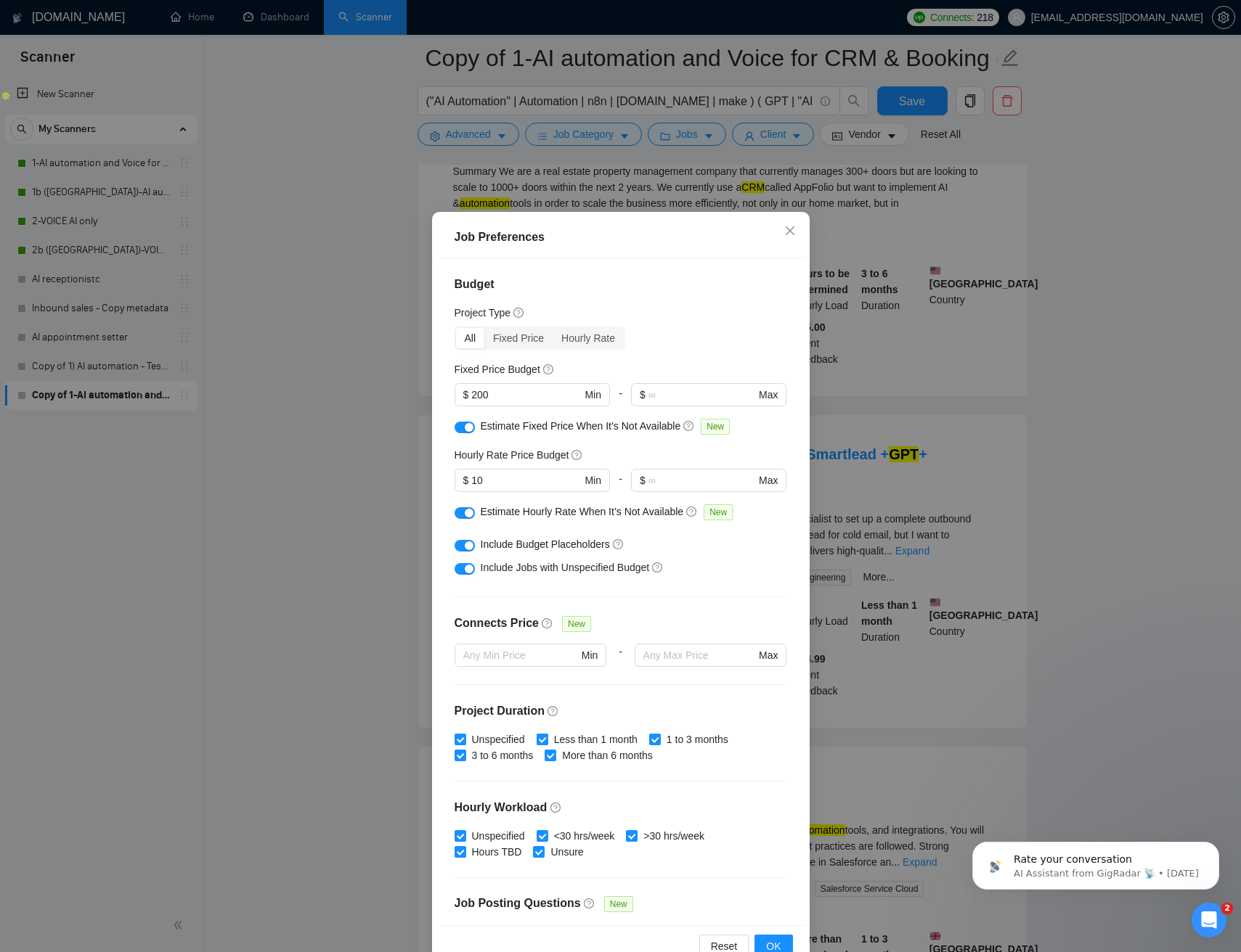
scroll to position [165, 0]
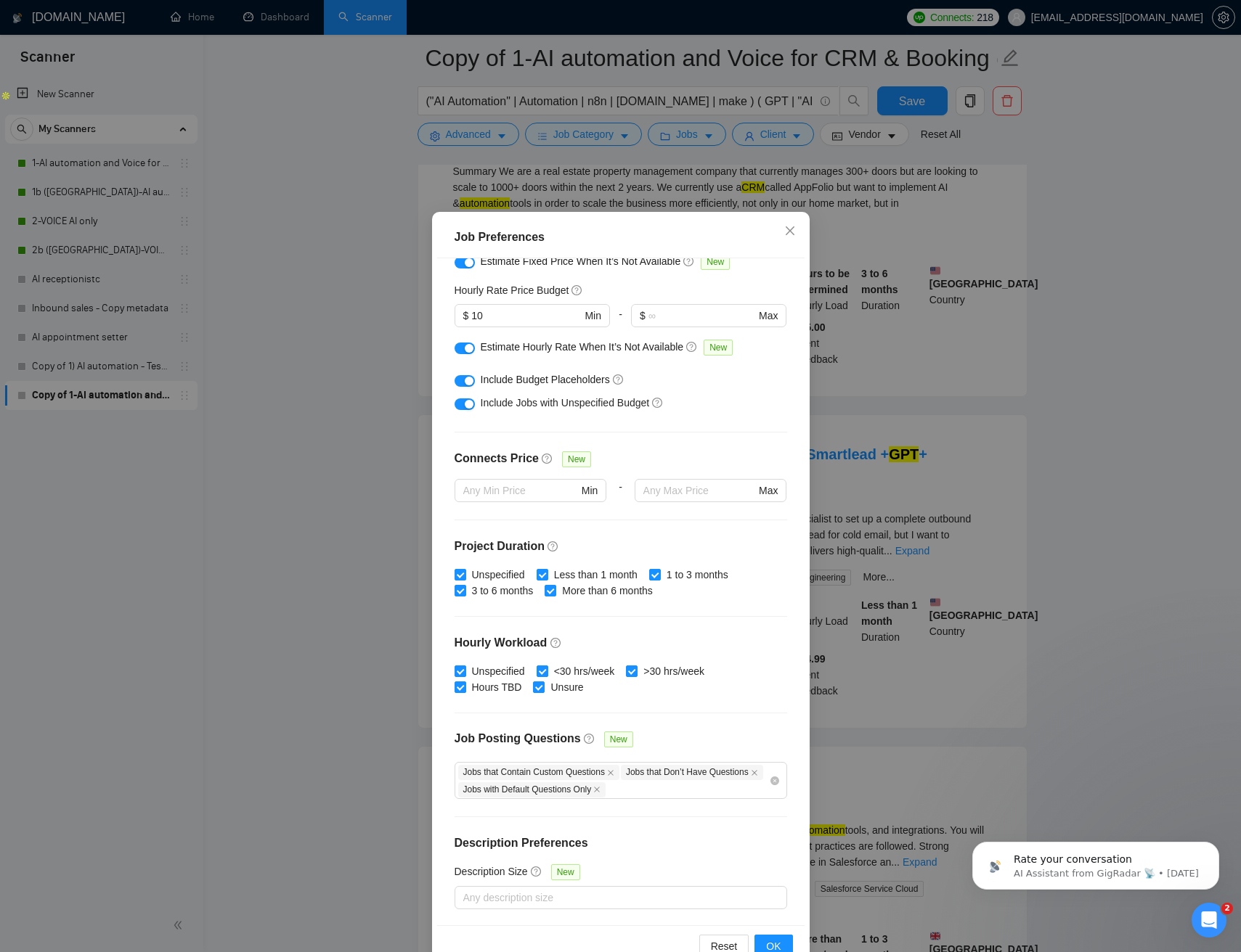
drag, startPoint x: 322, startPoint y: 472, endPoint x: 329, endPoint y: 475, distance: 7.6
click at [325, 472] on div "Job Preferences Budget Project Type All Fixed Price Hourly Rate Fixed Price Bud…" at bounding box center [620, 476] width 1241 height 952
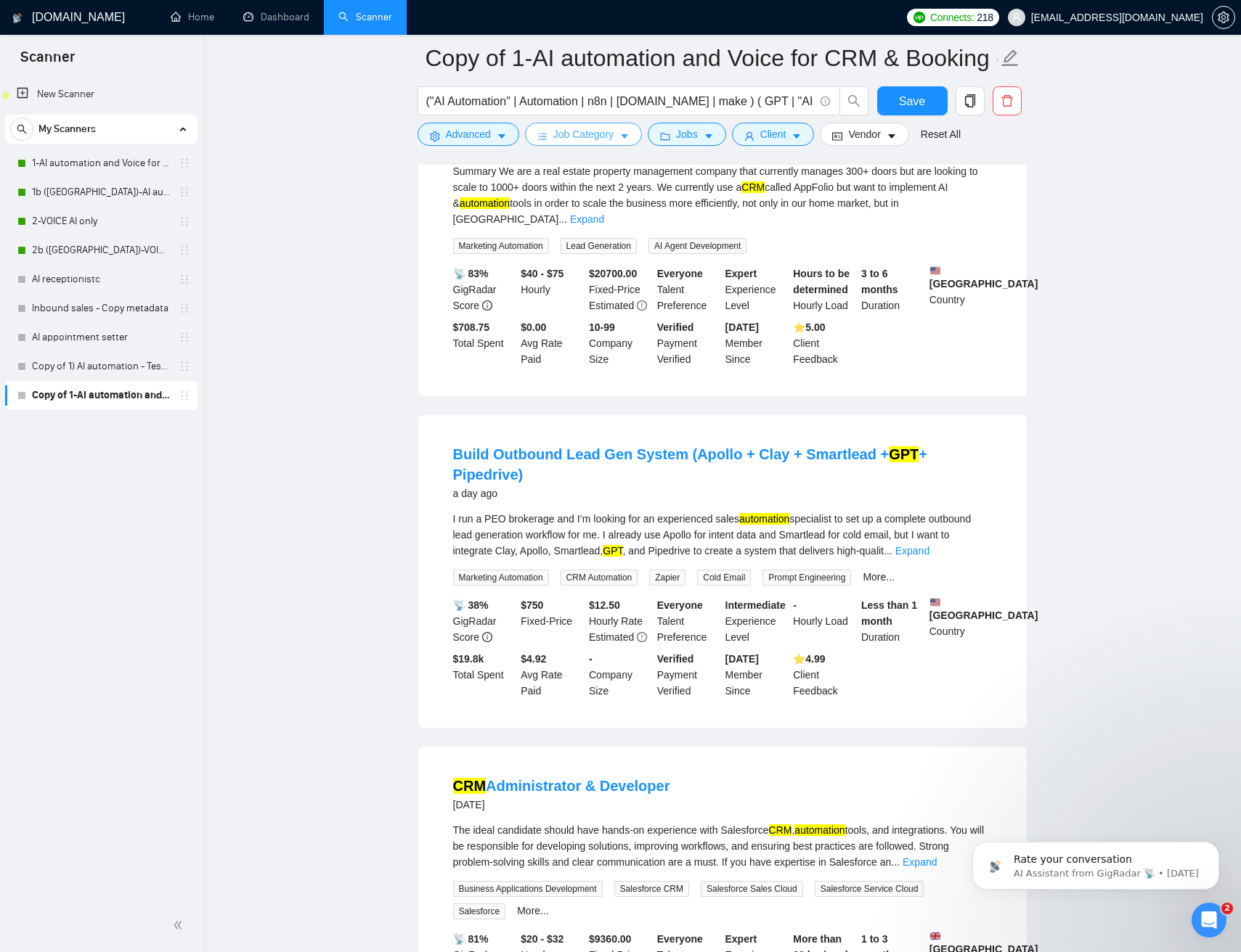
click at [605, 138] on span "Job Category" at bounding box center [583, 135] width 60 height 16
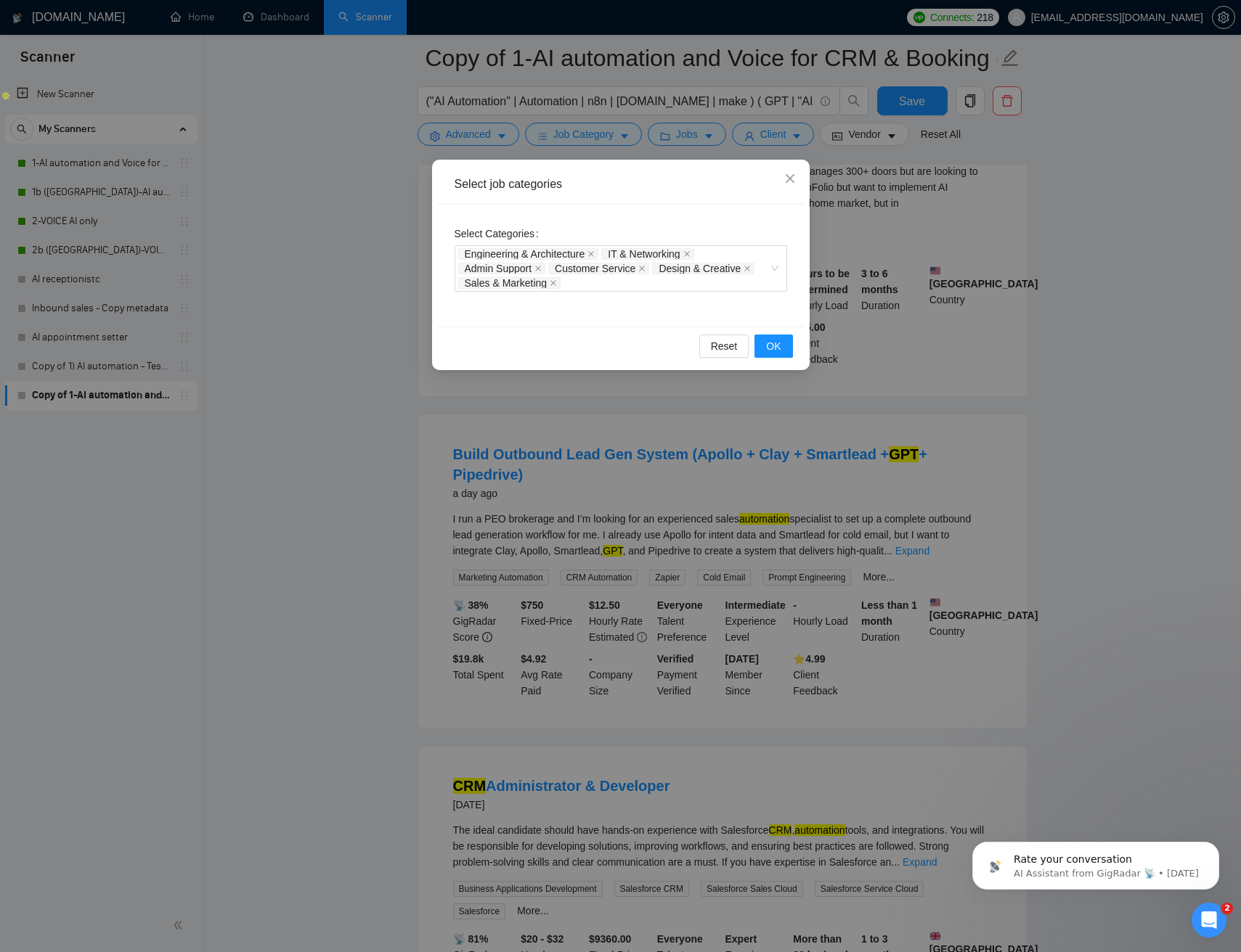
click at [605, 138] on div "Select job categories Select Categories Engineering & Architecture IT & Network…" at bounding box center [620, 476] width 1241 height 952
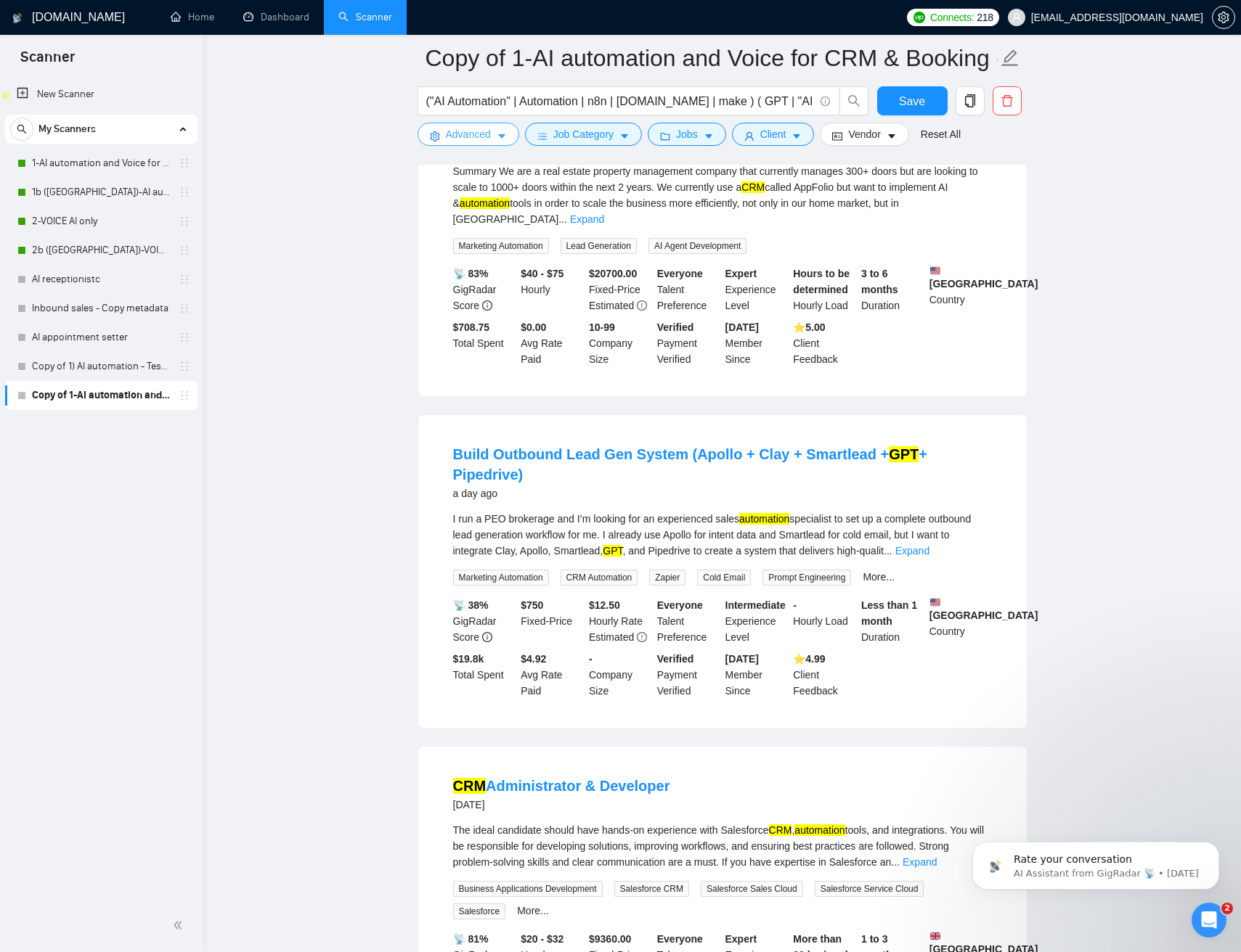
click at [508, 131] on button "Advanced" at bounding box center [468, 134] width 102 height 23
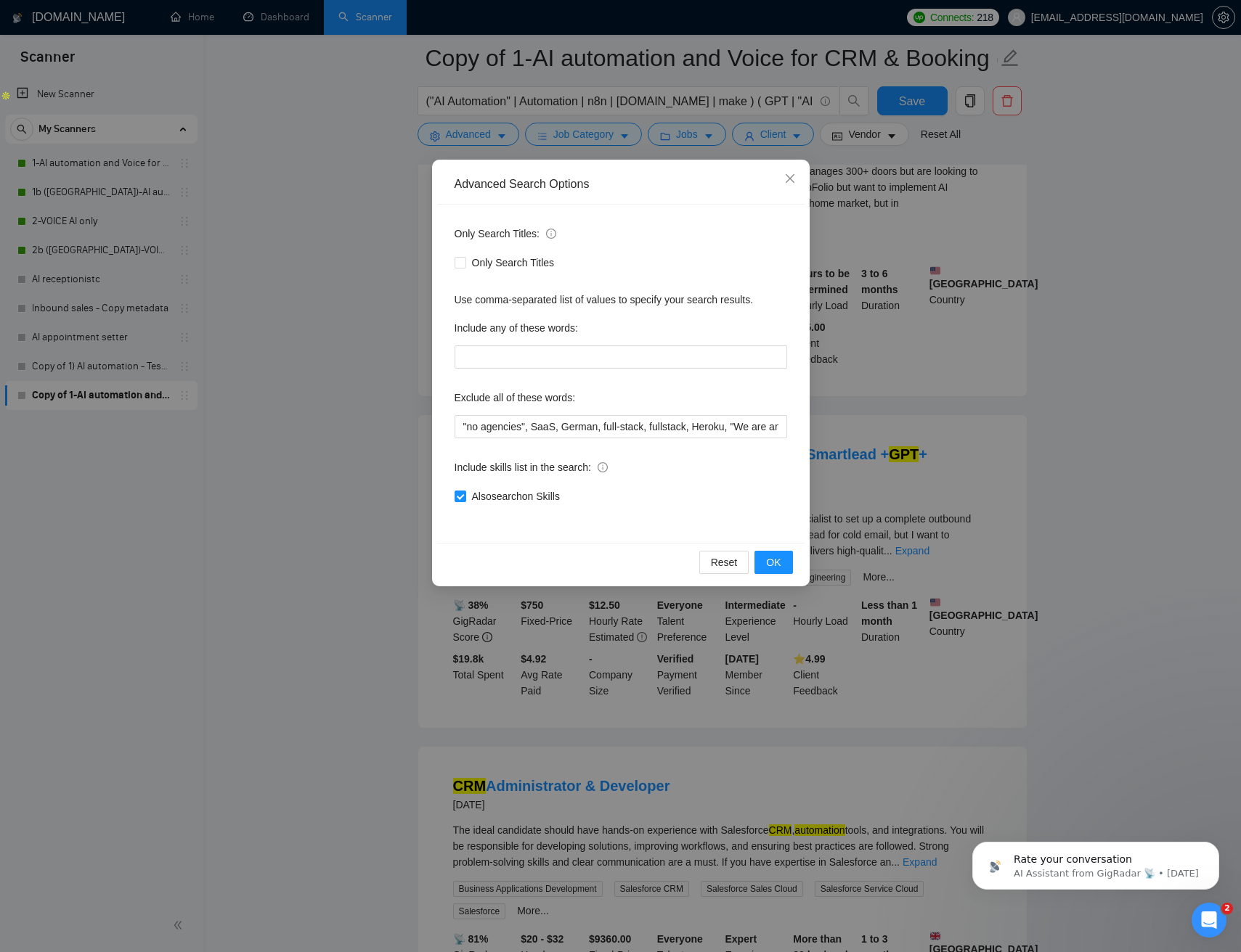
drag, startPoint x: 1083, startPoint y: 311, endPoint x: 1012, endPoint y: 201, distance: 130.9
click at [1077, 302] on div "Advanced Search Options Only Search Titles: Only Search Titles Use comma-separa…" at bounding box center [620, 476] width 1241 height 952
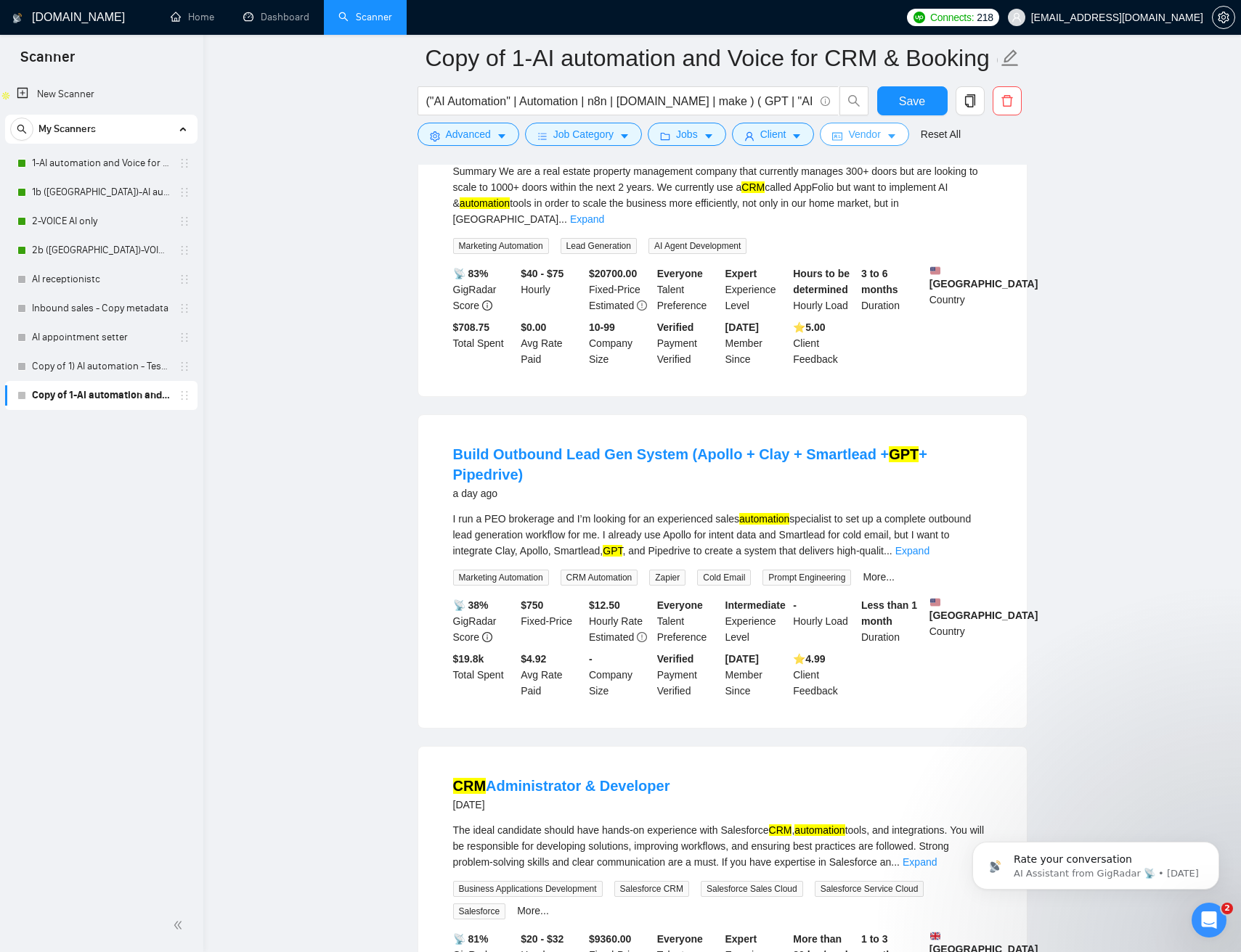
click at [864, 139] on span "Vendor" at bounding box center [864, 135] width 32 height 16
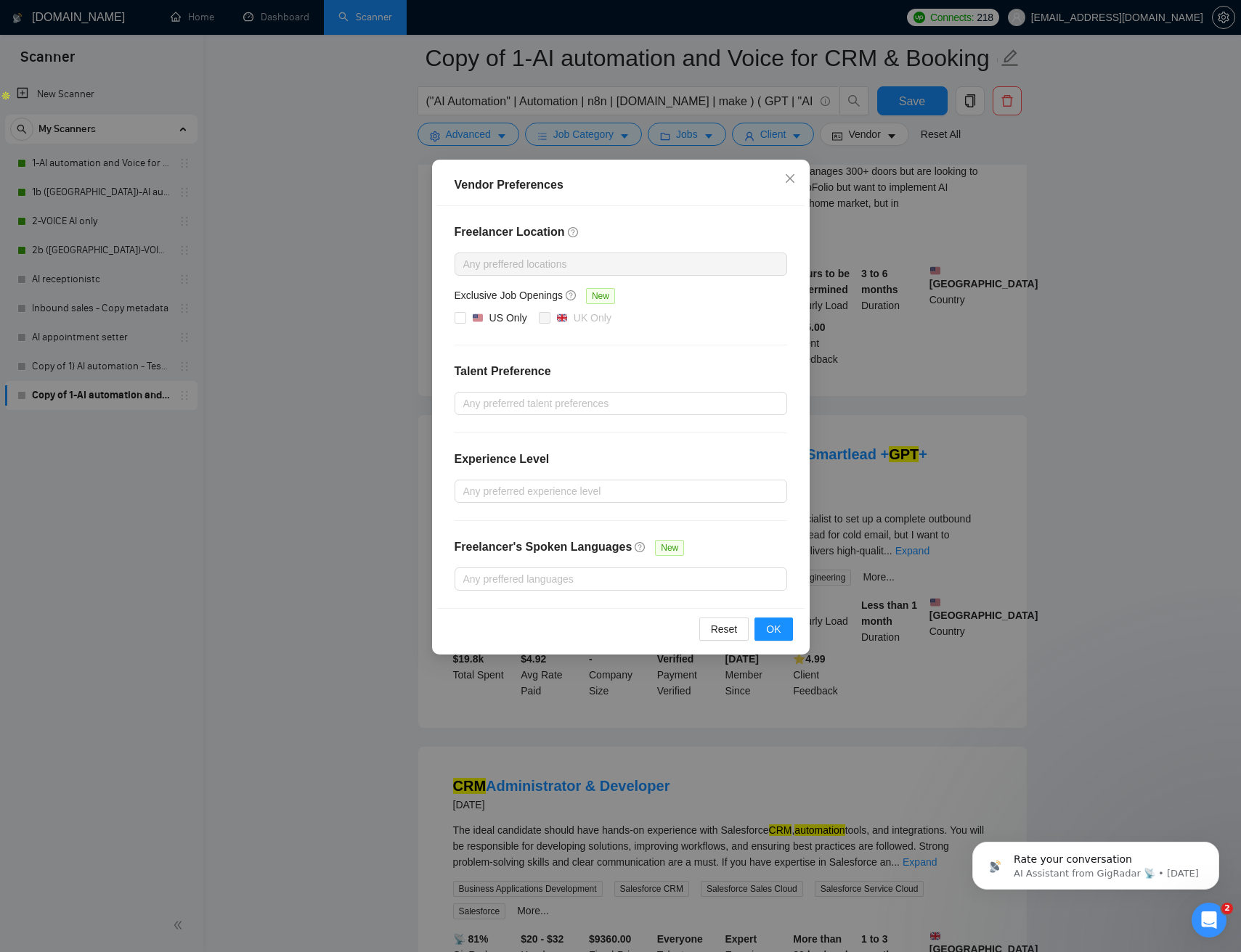
click at [1055, 497] on div "Vendor Preferences Freelancer Location Any preffered locations Exclusive Job Op…" at bounding box center [620, 476] width 1241 height 952
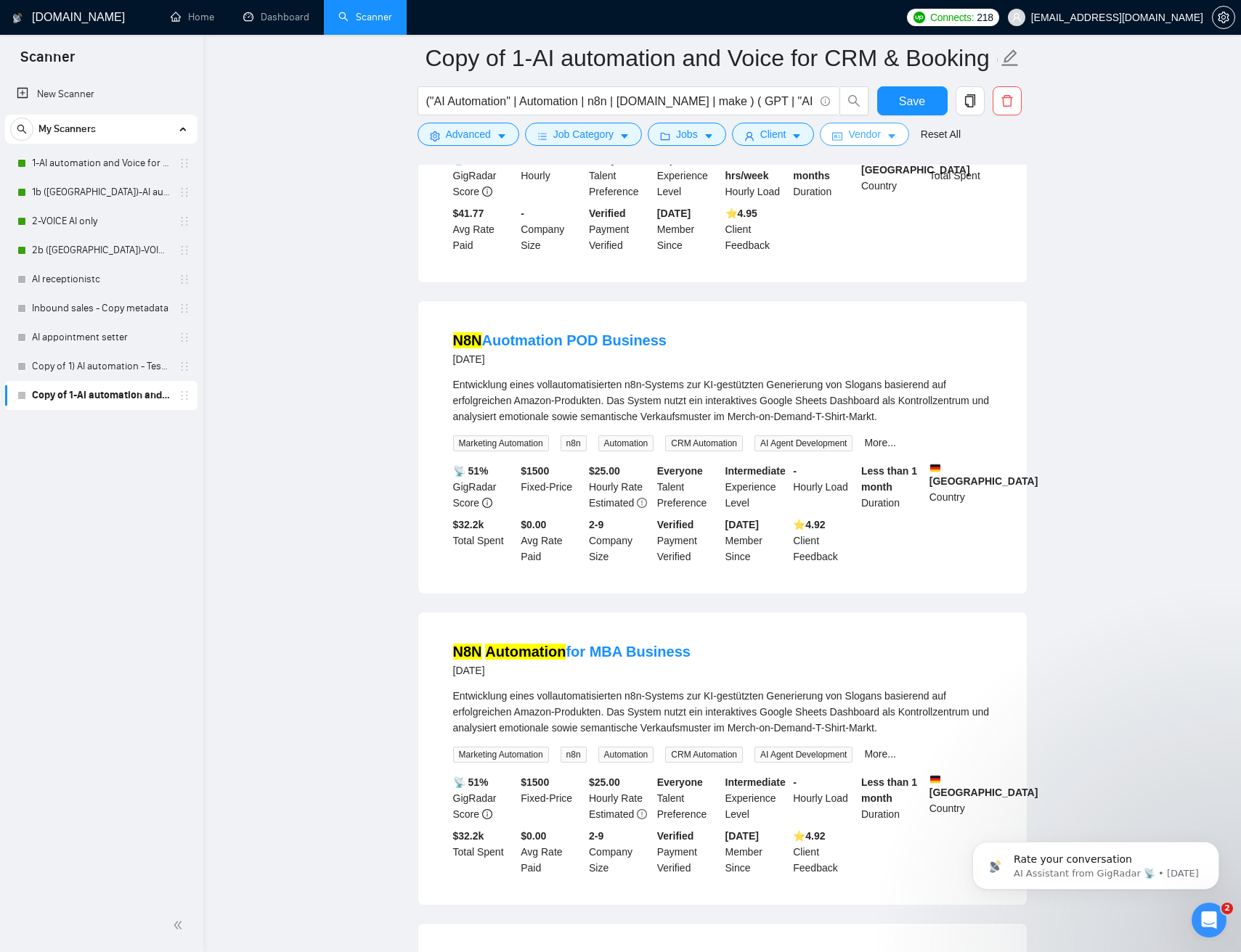
scroll to position [2266, 0]
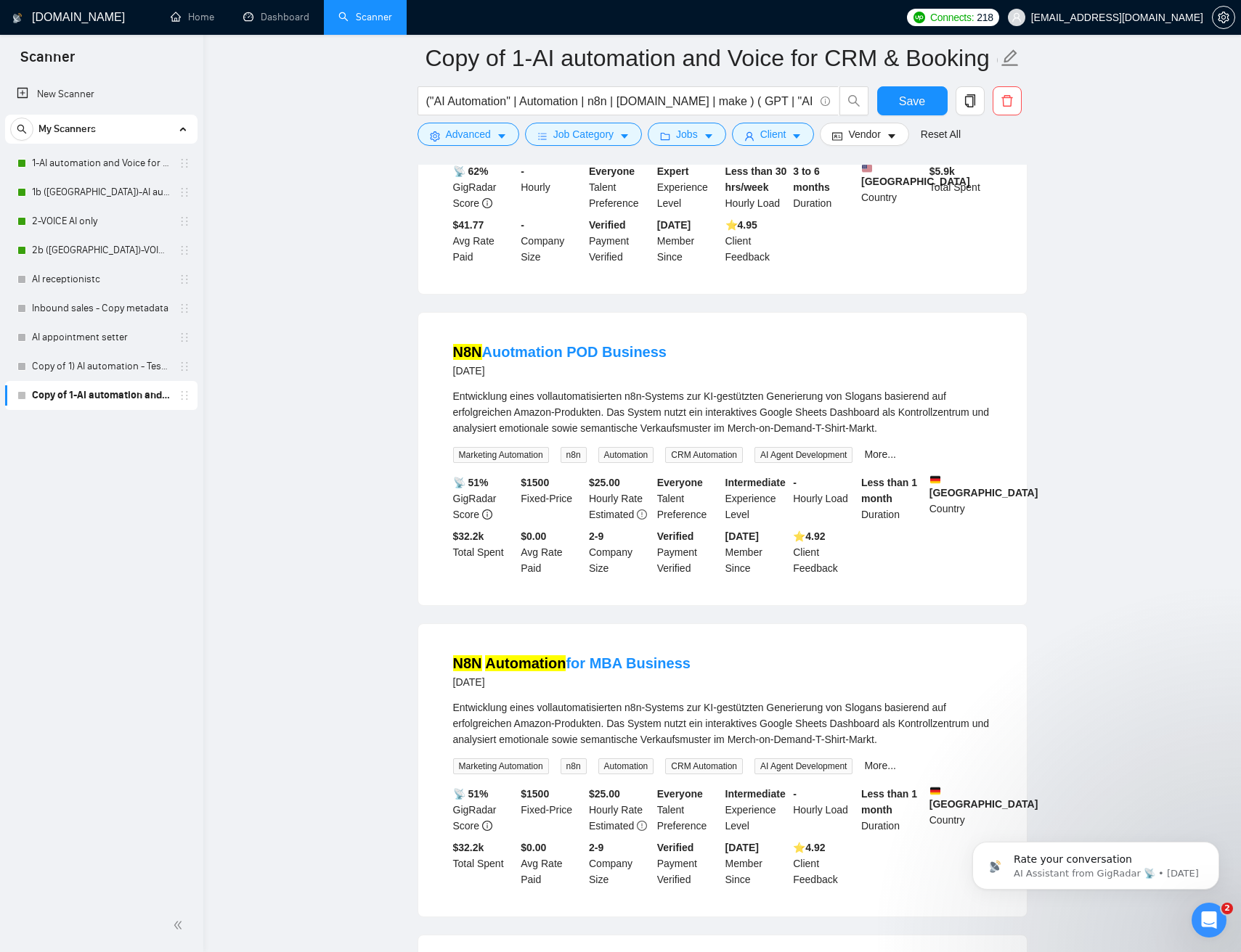
click at [670, 429] on div "Entwicklung eines vollautomatisierten n8n-Systems zur KI-gestützten Generierung…" at bounding box center [722, 412] width 538 height 48
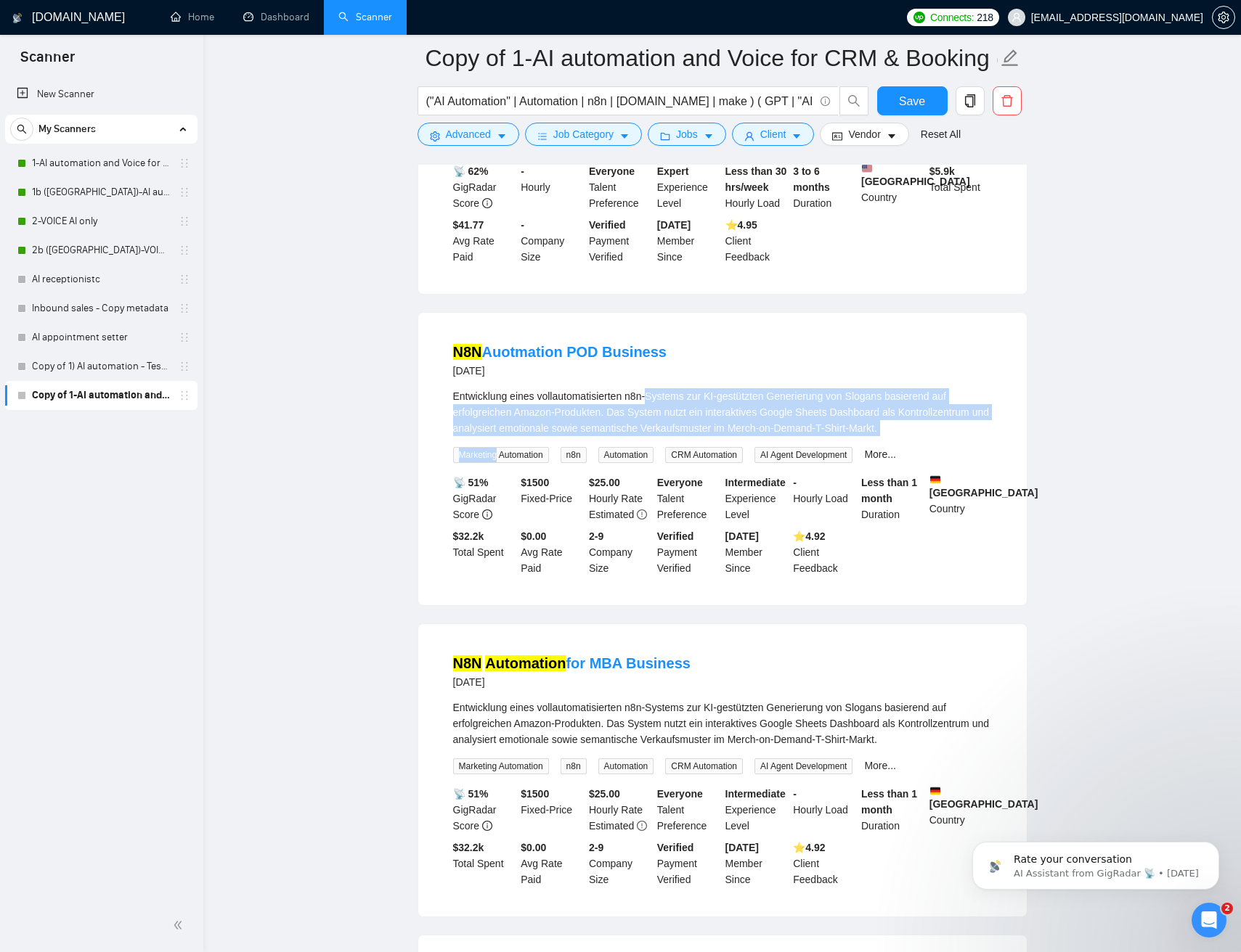
drag, startPoint x: 671, startPoint y: 429, endPoint x: 901, endPoint y: 464, distance: 232.6
click at [902, 463] on div "Entwicklung eines vollautomatisierten n8n-Systems zur KI-gestützten Generierung…" at bounding box center [722, 425] width 538 height 75
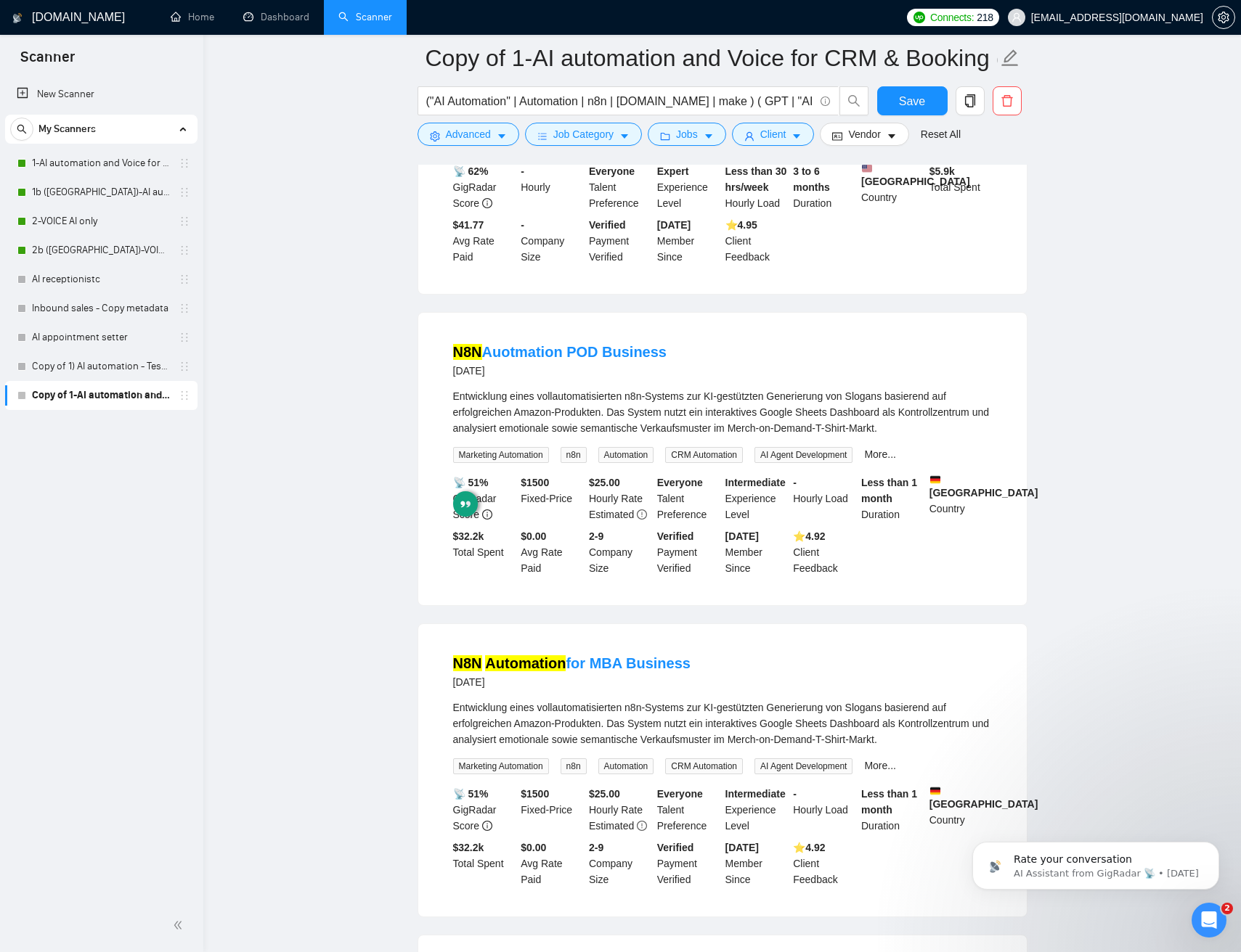
click at [856, 428] on div "Entwicklung eines vollautomatisierten n8n-Systems zur KI-gestützten Generierung…" at bounding box center [722, 412] width 538 height 48
click at [857, 428] on div "Entwicklung eines vollautomatisierten n8n-Systems zur KI-gestützten Generierung…" at bounding box center [722, 412] width 538 height 48
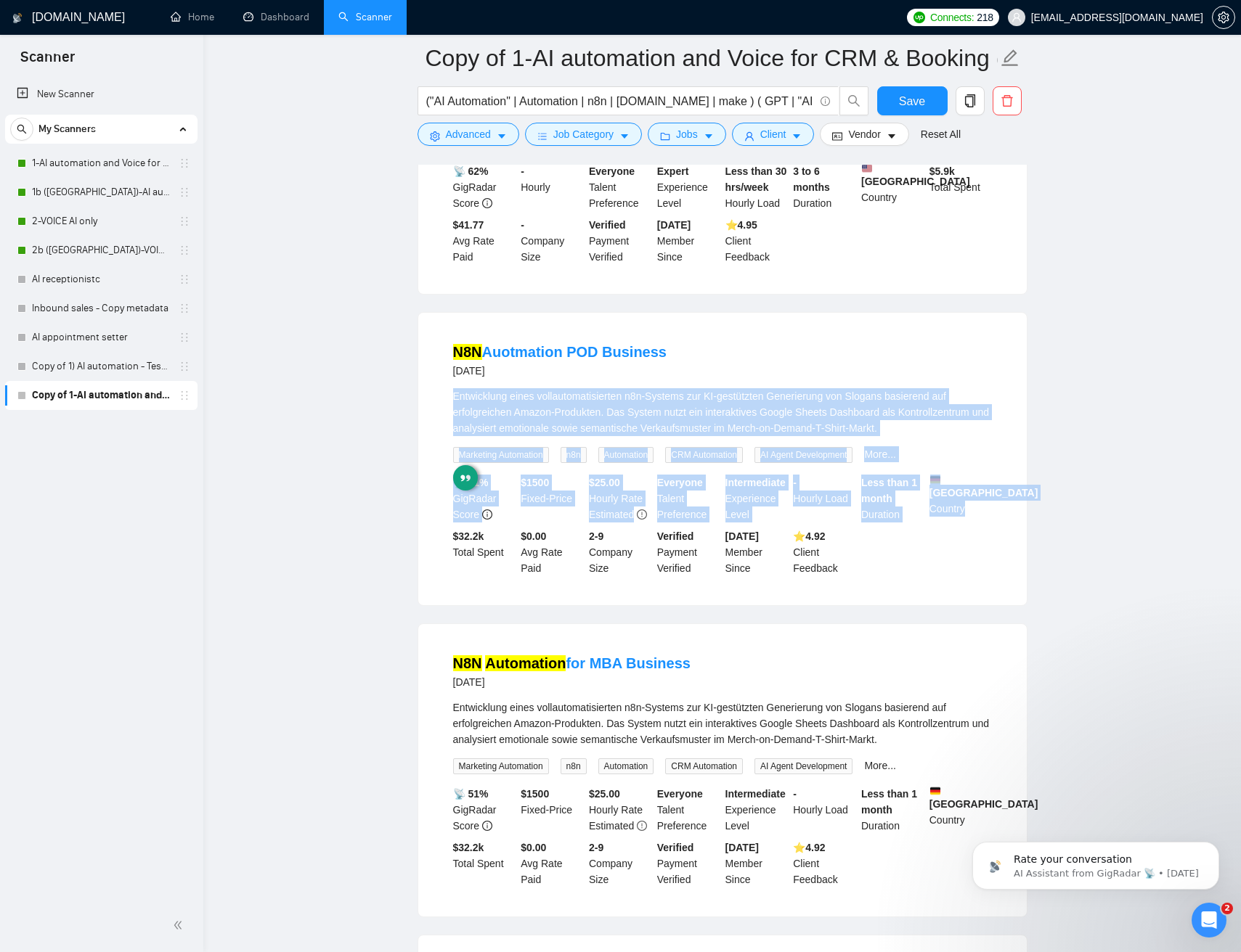
drag, startPoint x: 857, startPoint y: 428, endPoint x: 967, endPoint y: 618, distance: 219.5
click at [964, 605] on div "N8N Auotmation POD Business 4 days ago Entwicklung eines vollautomatisierten n8…" at bounding box center [722, 458] width 608 height 292
drag, startPoint x: 990, startPoint y: 611, endPoint x: 933, endPoint y: 413, distance: 206.0
click at [932, 413] on div "N8N Auotmation POD Business 4 days ago Entwicklung eines vollautomatisierten n8…" at bounding box center [722, 458] width 608 height 292
click at [1002, 431] on li "N8N Auotmation POD Business 4 days ago Entwicklung eines vollautomatisierten n8…" at bounding box center [722, 459] width 573 height 257
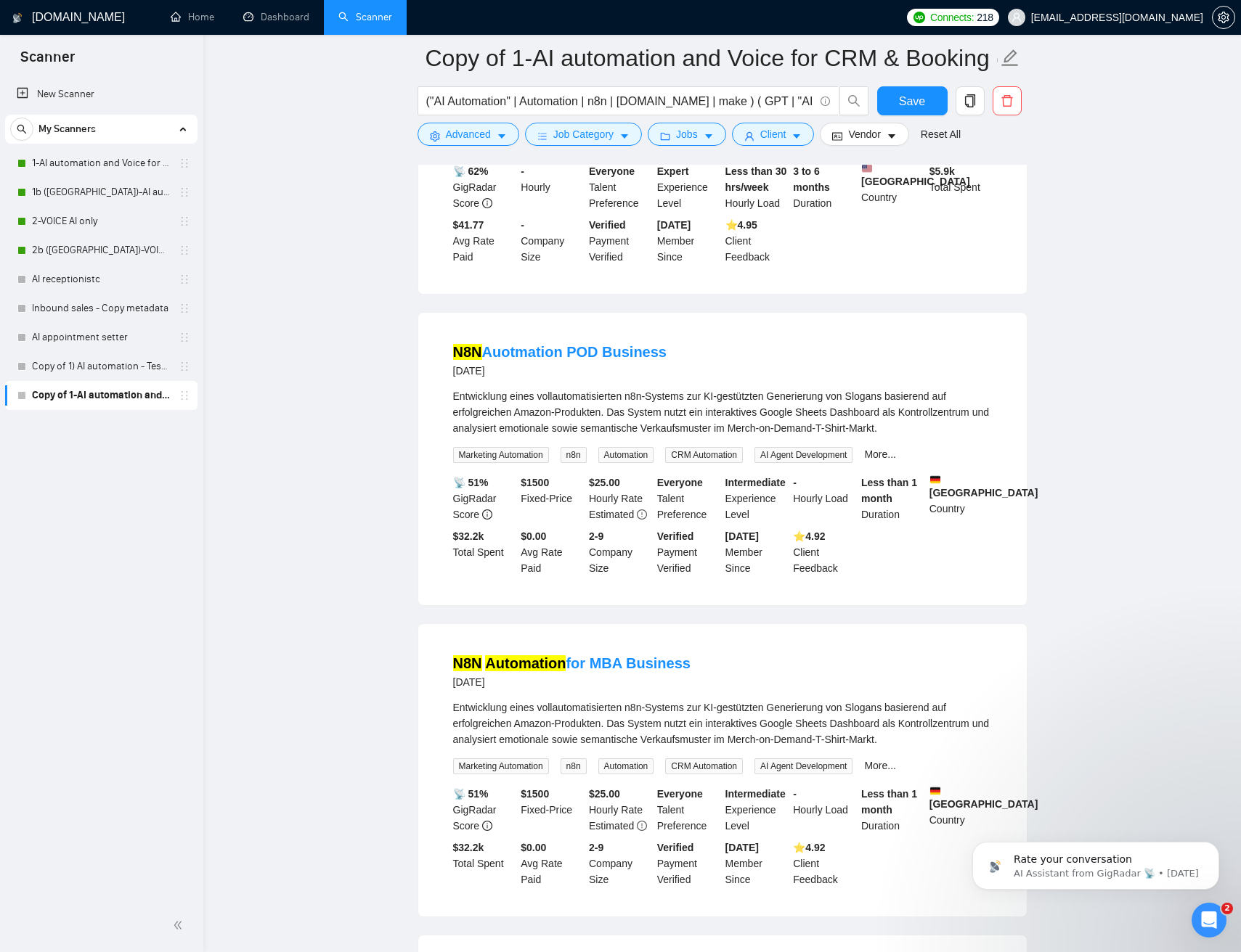
click at [939, 427] on div "Entwicklung eines vollautomatisierten n8n-Systems zur KI-gestützten Generierung…" at bounding box center [722, 412] width 538 height 48
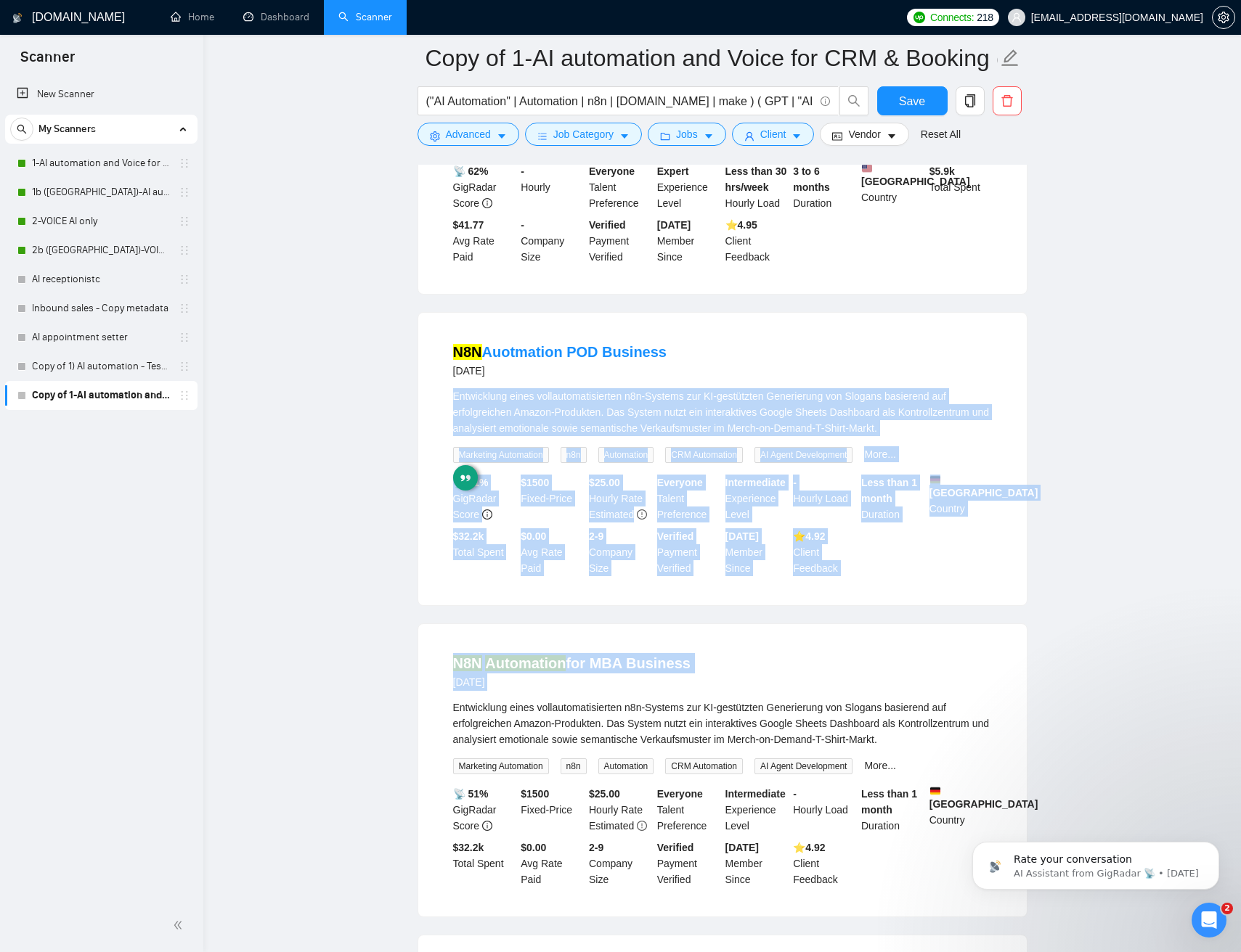
drag, startPoint x: 940, startPoint y: 431, endPoint x: 1020, endPoint y: 680, distance: 261.5
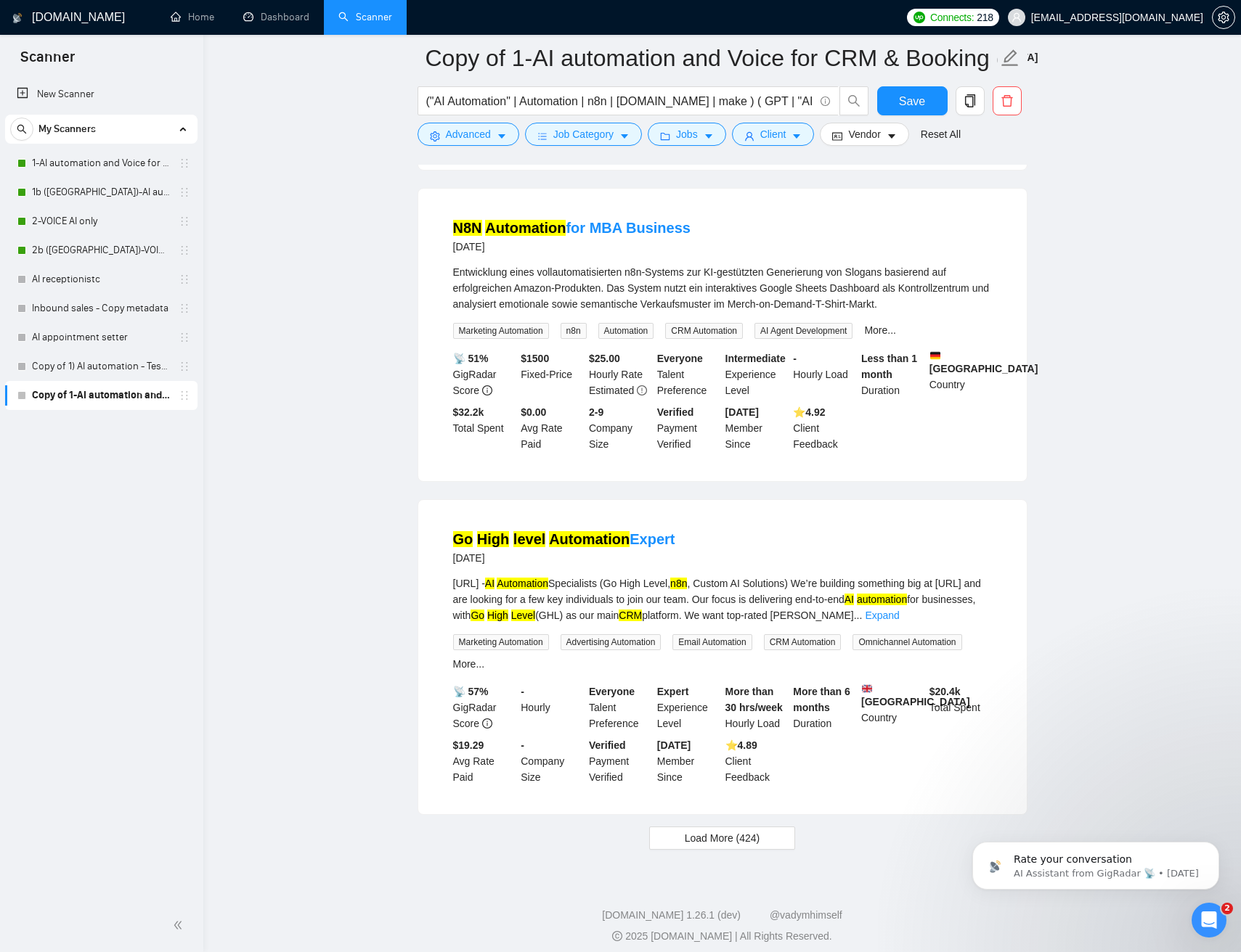
scroll to position [2747, 0]
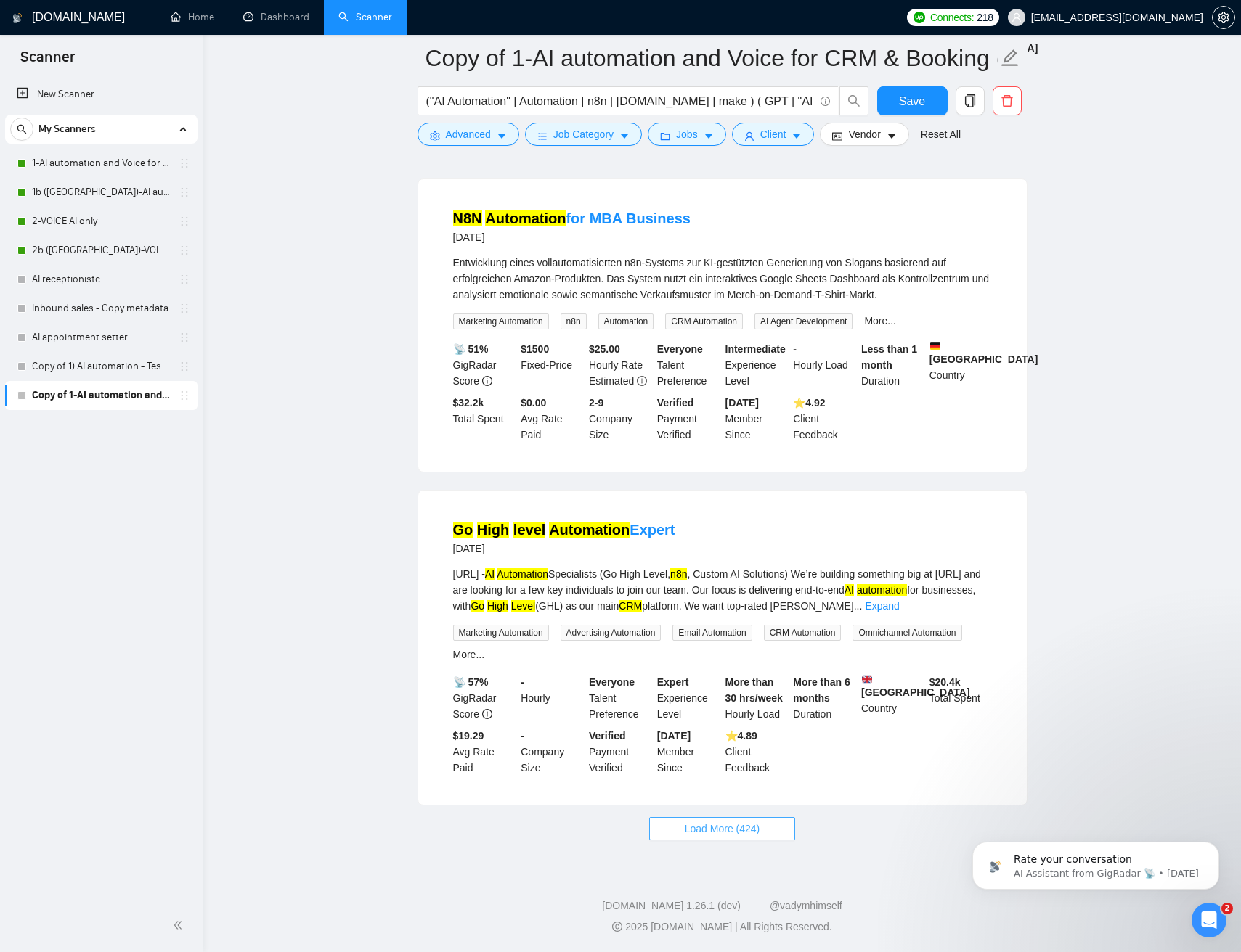
click at [729, 823] on span "Load More (424)" at bounding box center [723, 828] width 76 height 16
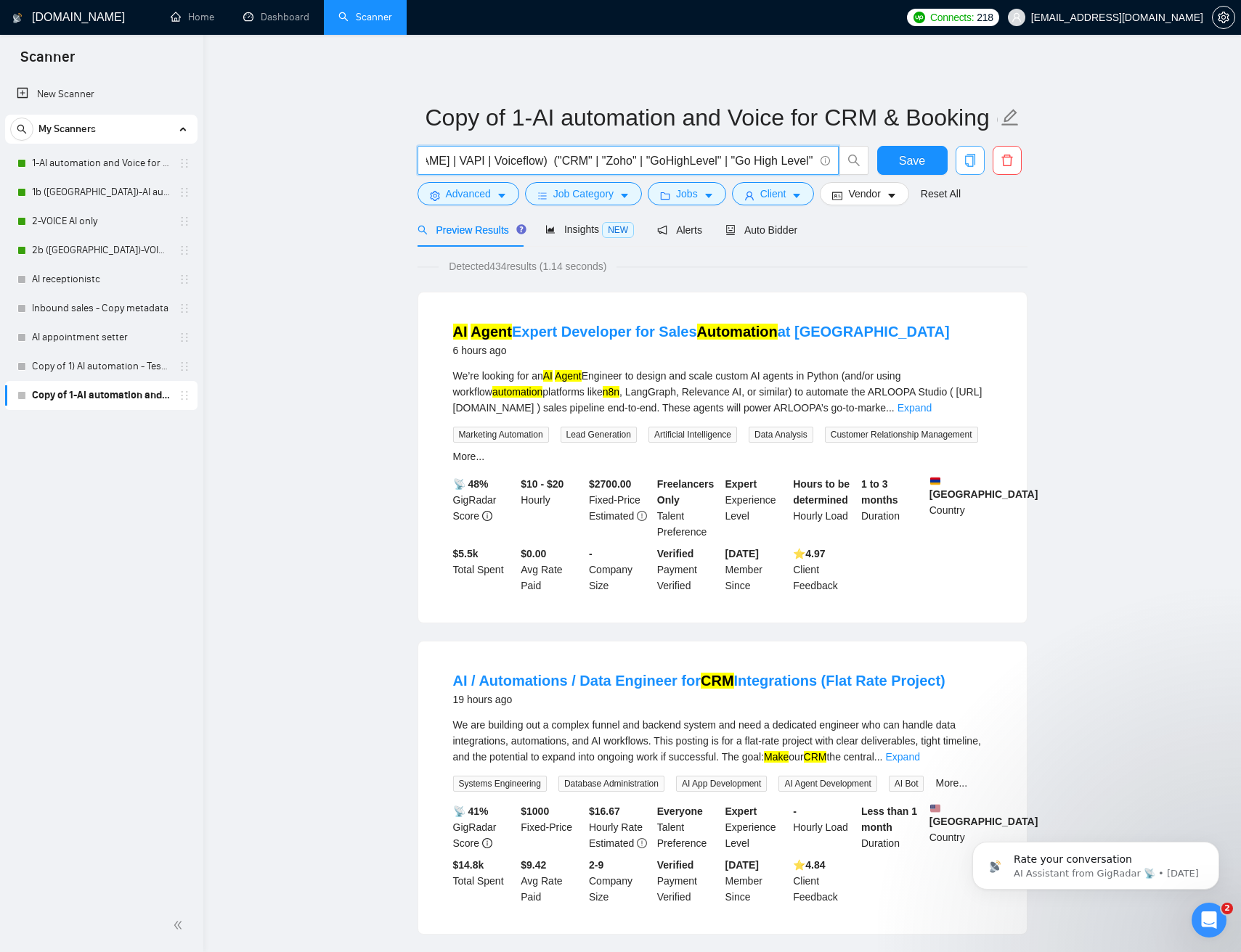
scroll to position [0, 604]
drag, startPoint x: 701, startPoint y: 161, endPoint x: 972, endPoint y: 161, distance: 271.0
click at [974, 161] on div "("AI Automation" | Automation | n8n | make.com | make ) ( GPT | "AI agent" | "A…" at bounding box center [719, 164] width 610 height 36
drag, startPoint x: 757, startPoint y: 161, endPoint x: 695, endPoint y: 157, distance: 62.1
click at [754, 161] on input "("AI Automation" | Automation | n8n | make.com | make ) ( GPT | "AI agent" | "A…" at bounding box center [620, 161] width 387 height 18
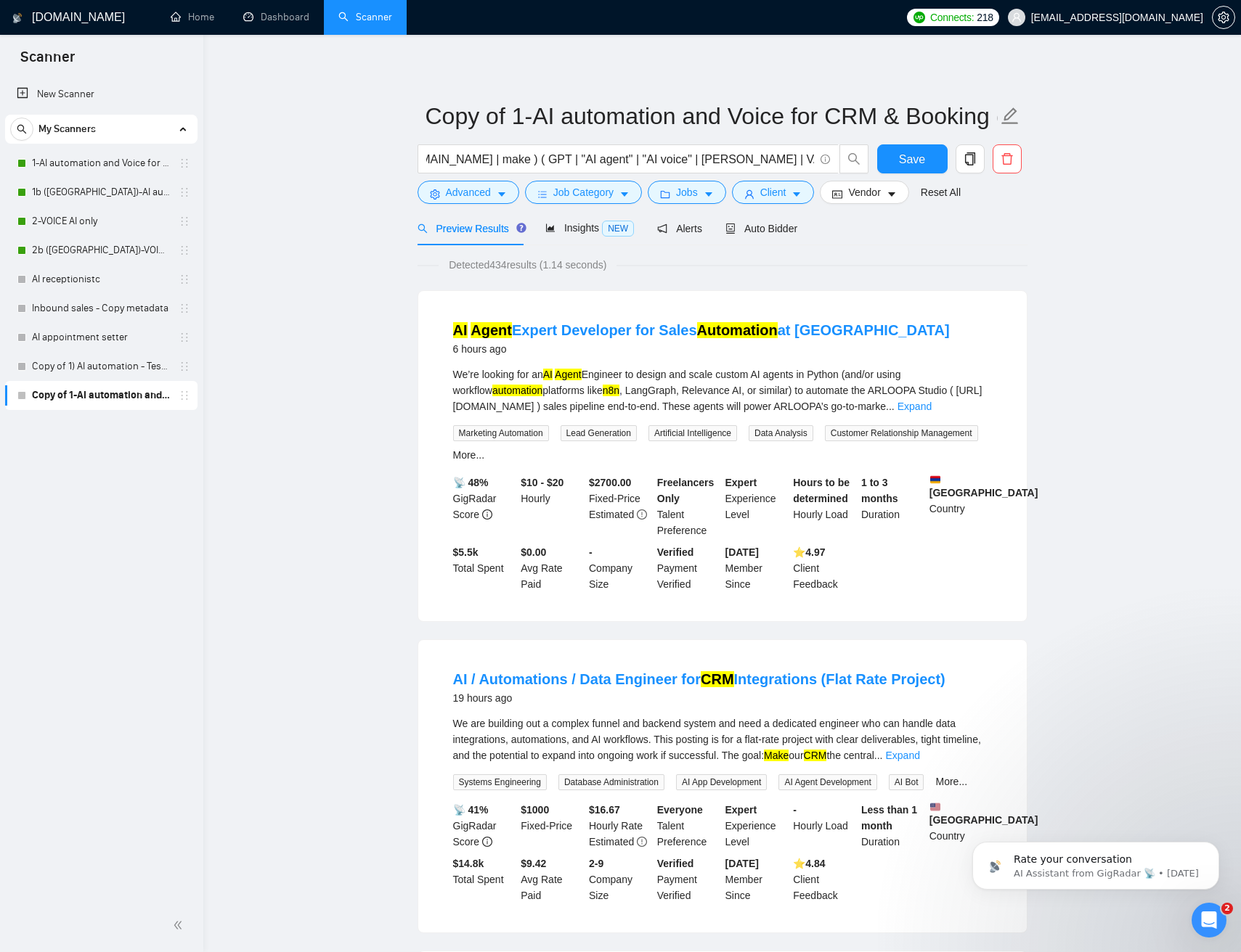
scroll to position [0, 0]
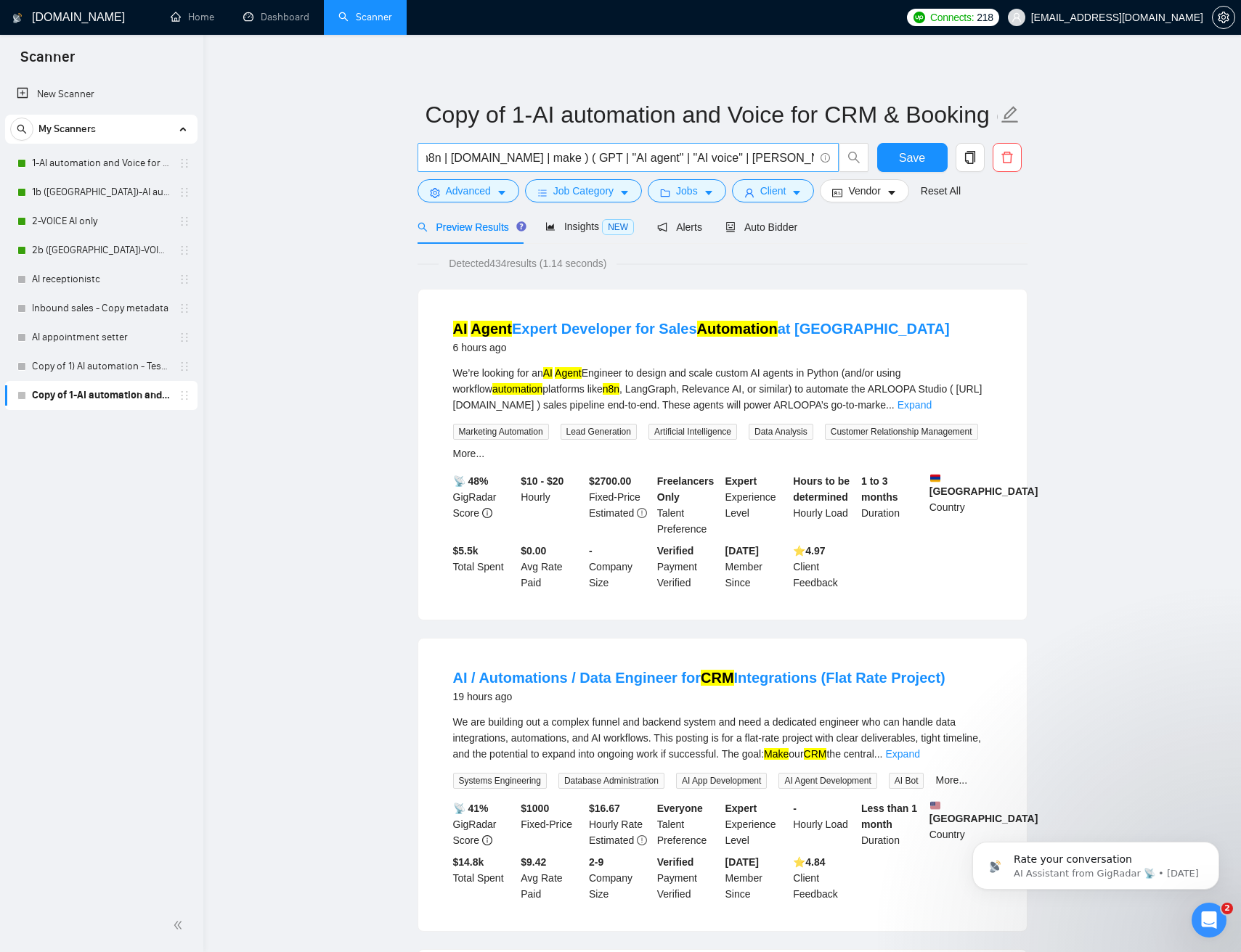
scroll to position [0, 171]
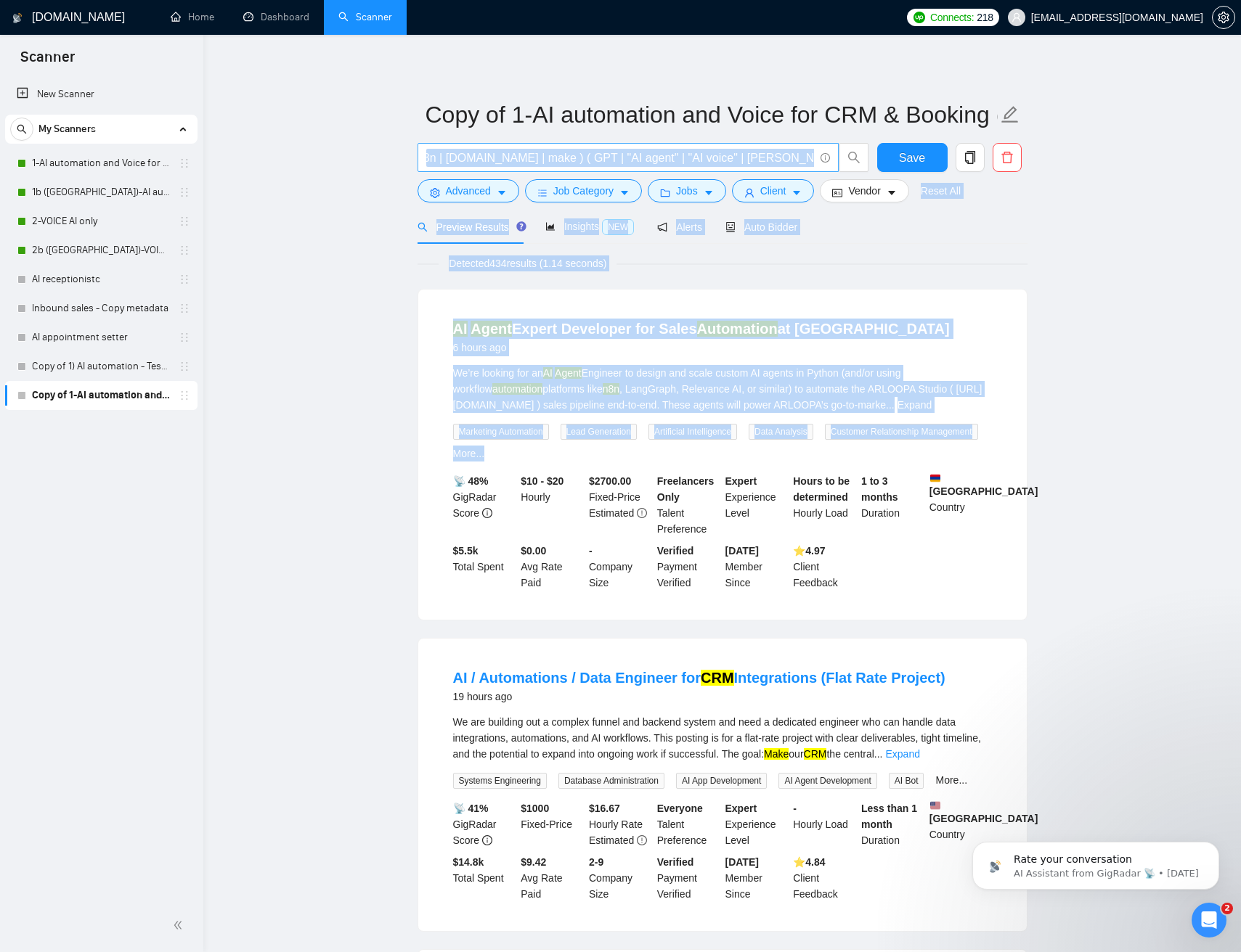
drag, startPoint x: 1041, startPoint y: 432, endPoint x: 785, endPoint y: 160, distance: 373.5
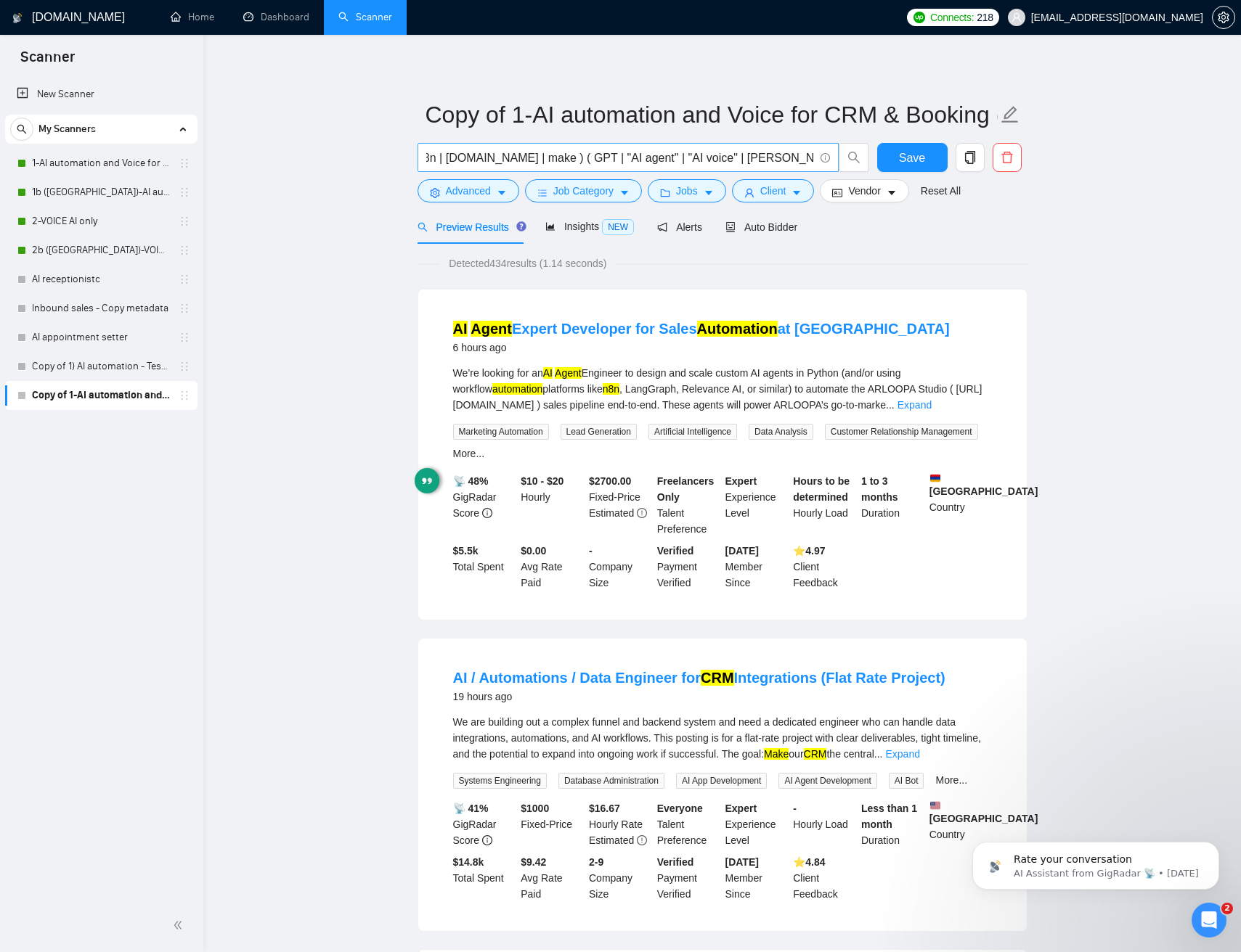
click at [748, 160] on input "("AI Automation" | Automation | n8n | make.com | make ) ( GPT | "AI agent" | "A…" at bounding box center [620, 158] width 387 height 18
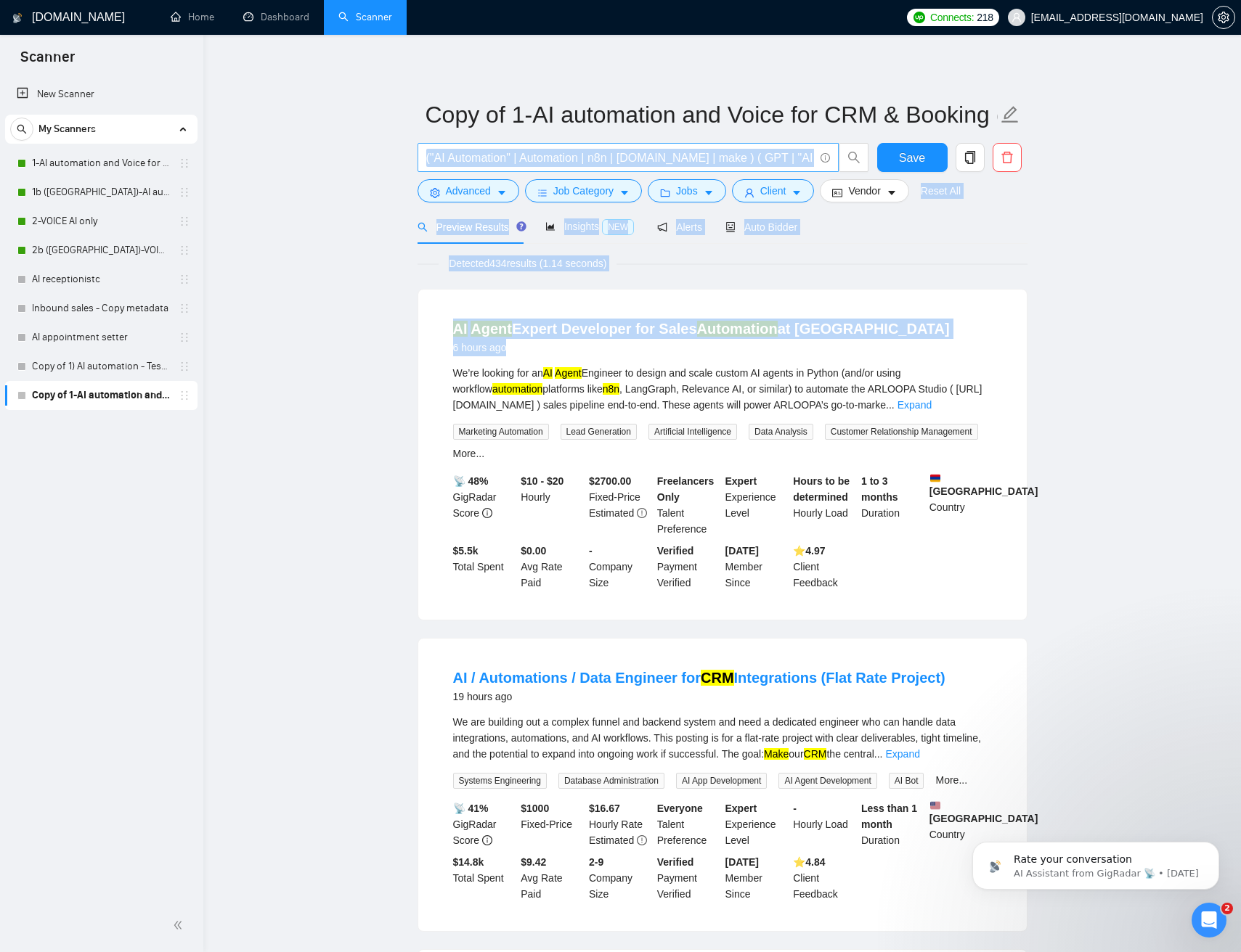
drag, startPoint x: 1037, startPoint y: 336, endPoint x: 776, endPoint y: 163, distance: 313.1
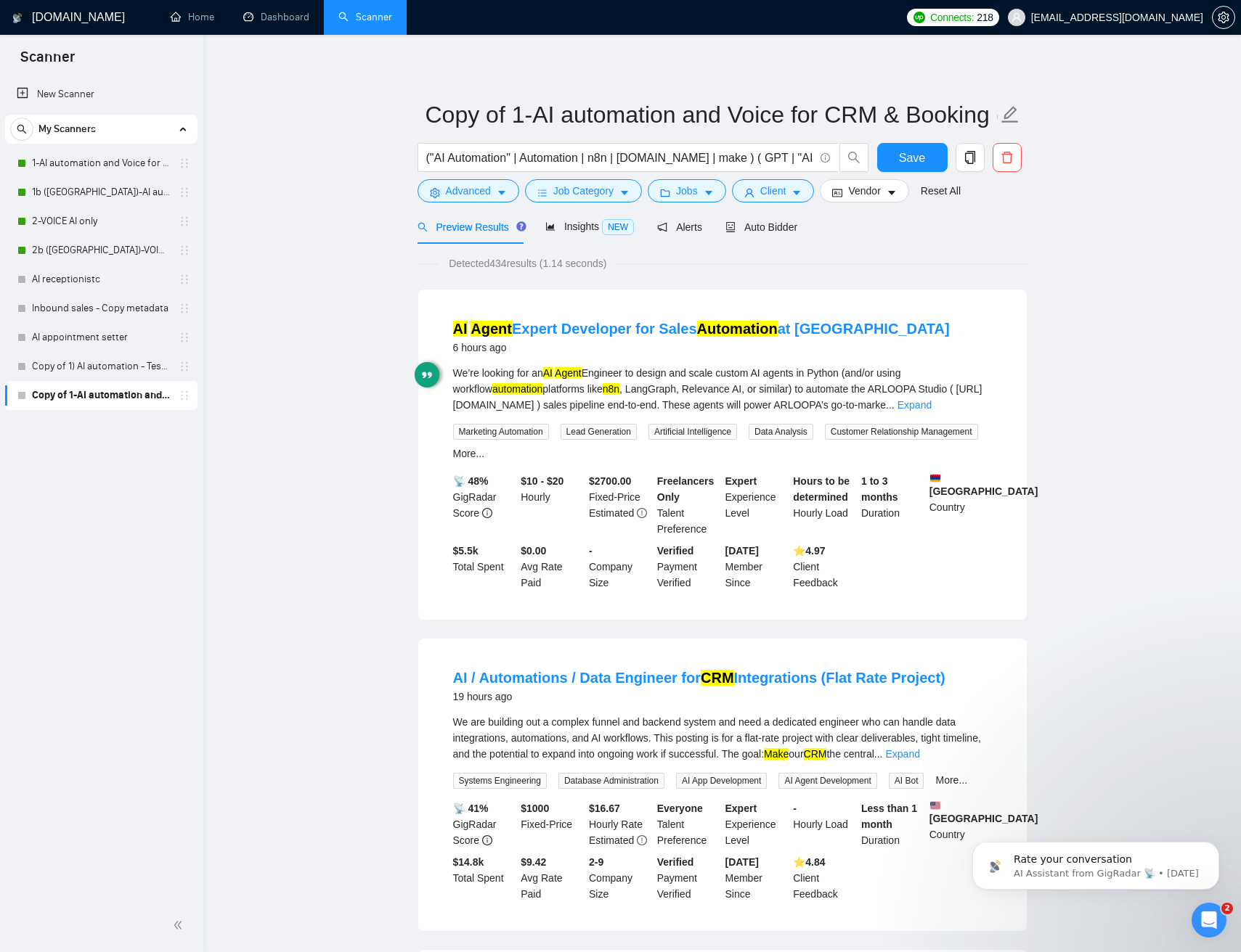
drag, startPoint x: 1063, startPoint y: 285, endPoint x: 1037, endPoint y: 283, distance: 26.1
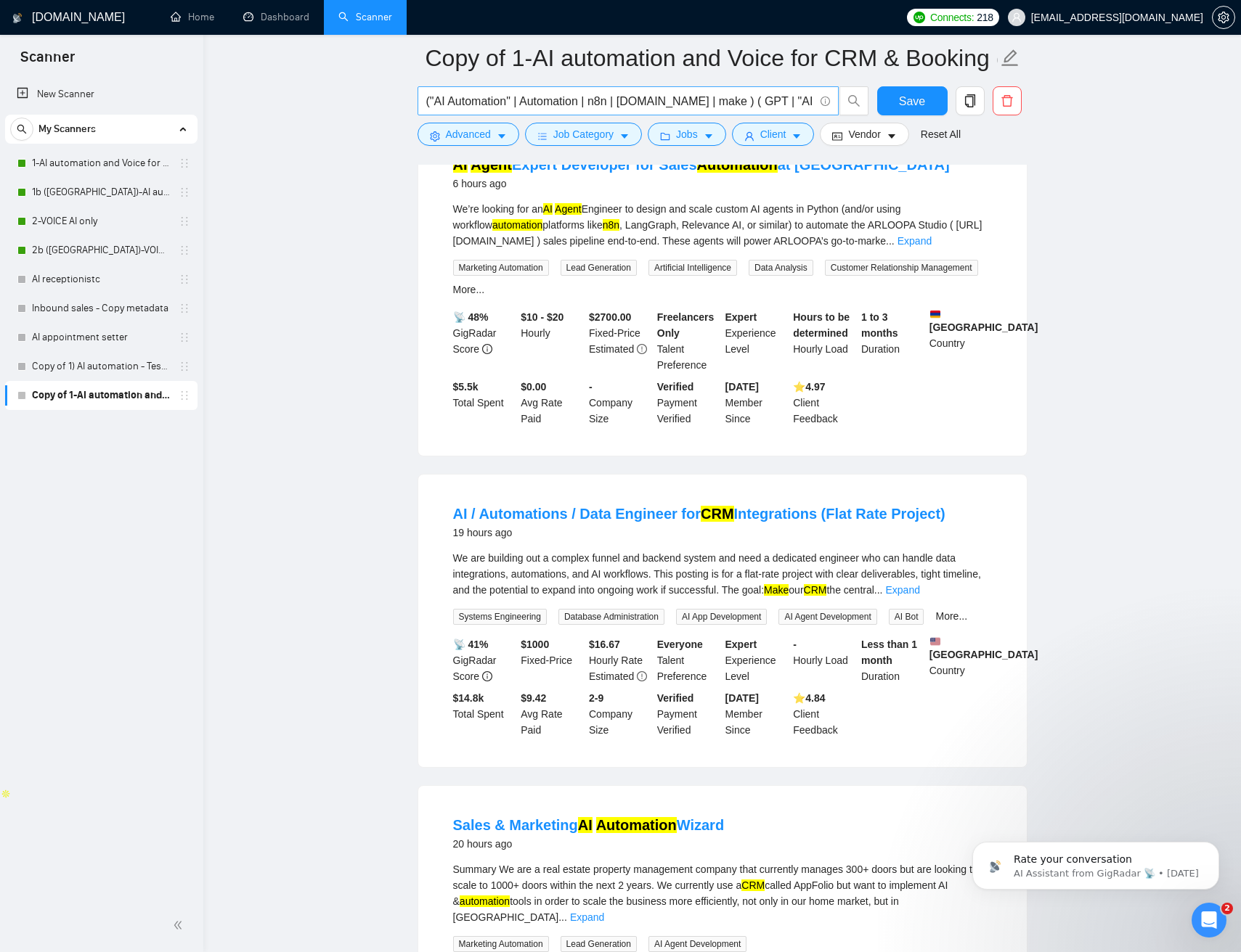
scroll to position [180, 0]
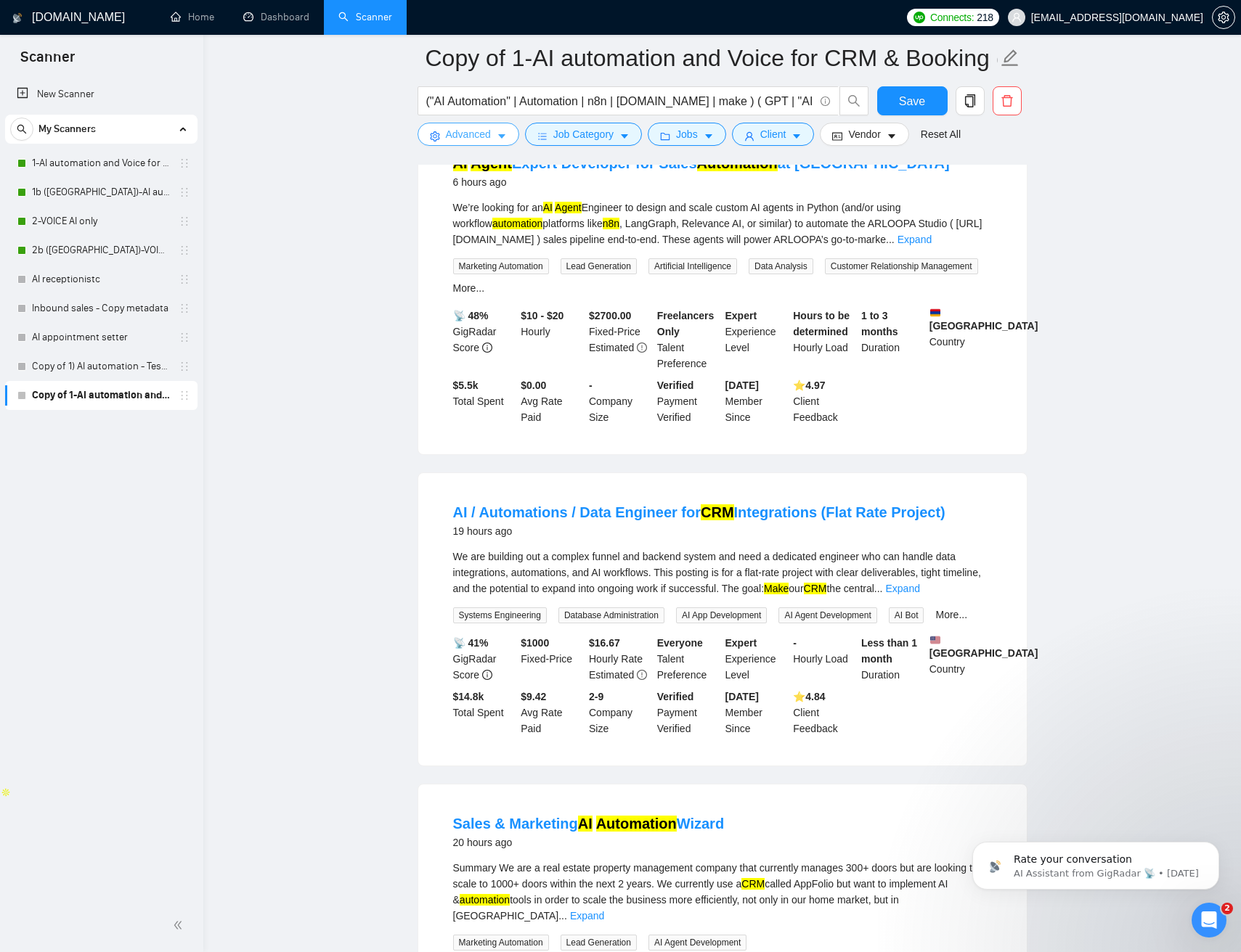
click at [511, 133] on button "Advanced" at bounding box center [468, 134] width 102 height 23
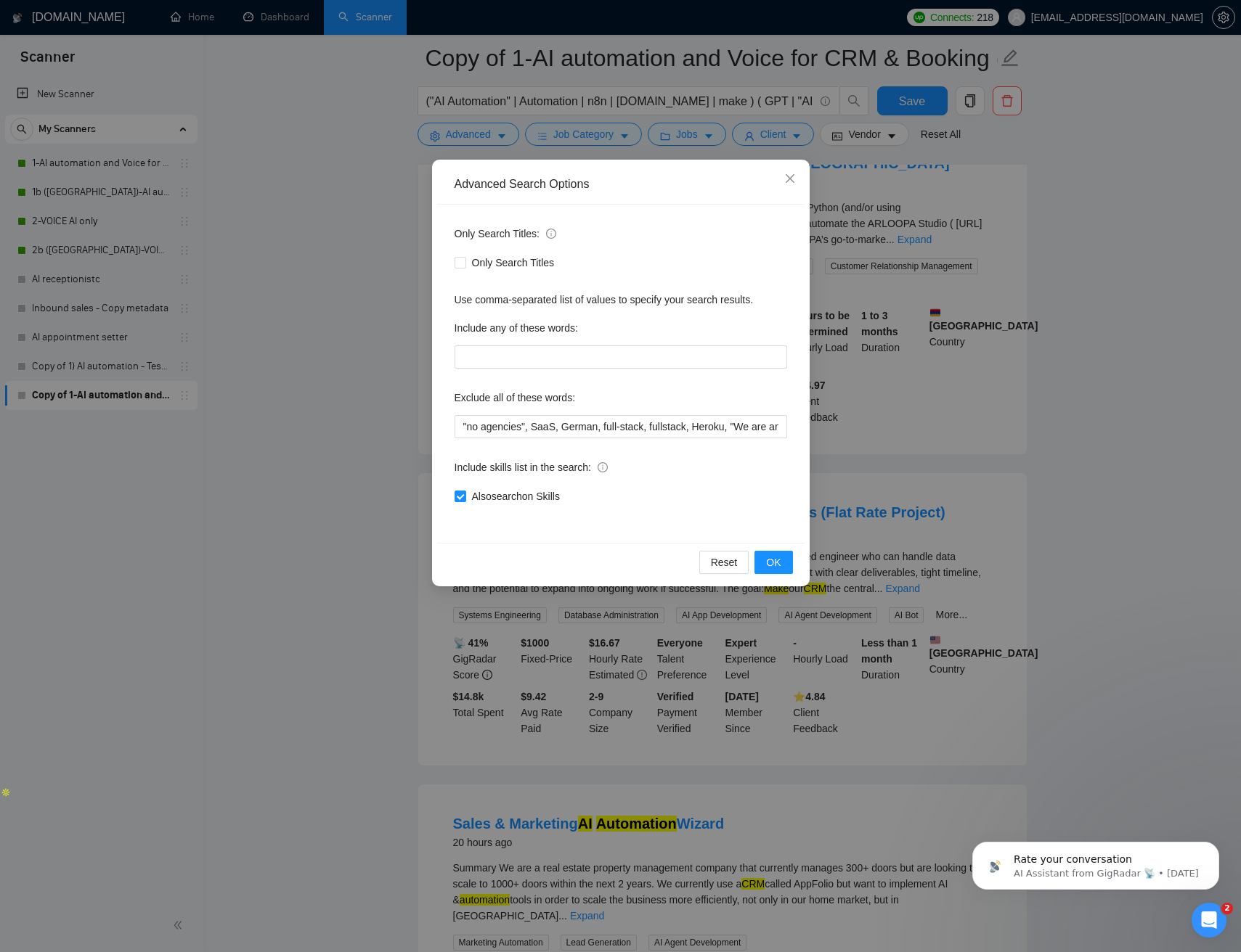
click at [587, 134] on div "Advanced Search Options Only Search Titles: Only Search Titles Use comma-separa…" at bounding box center [620, 476] width 1241 height 952
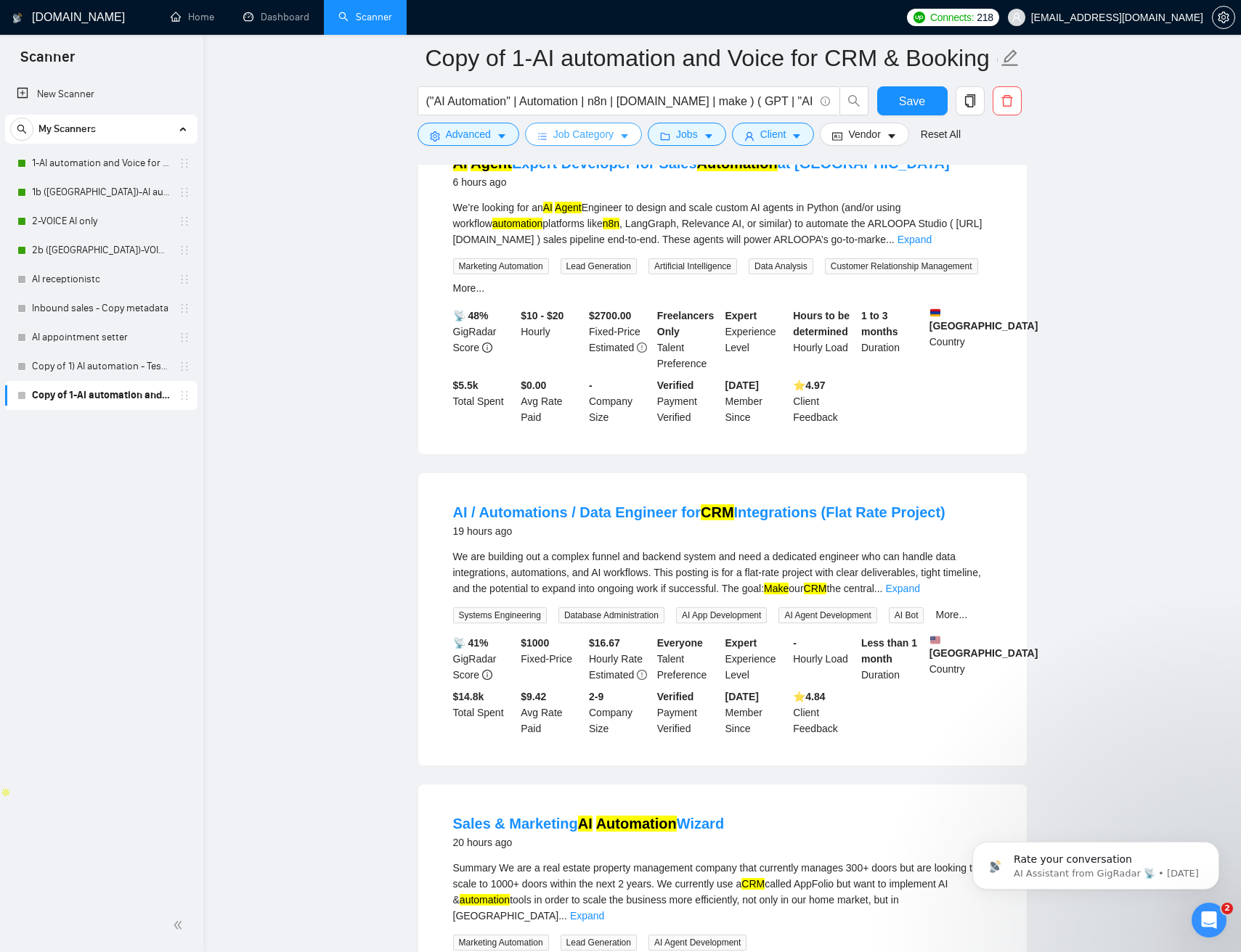
click at [634, 137] on button "Job Category" at bounding box center [583, 134] width 117 height 23
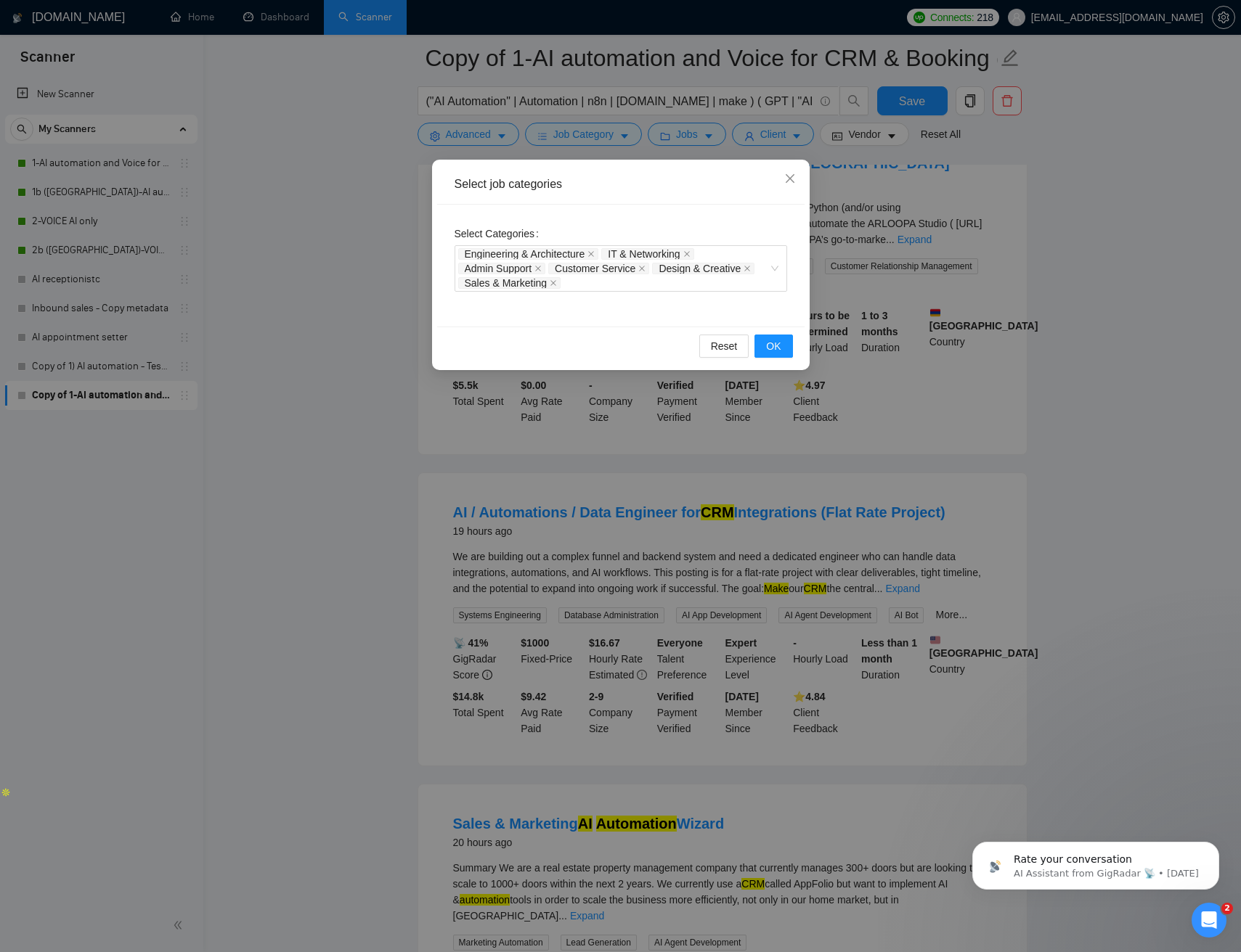
click at [688, 134] on div "Select job categories Select Categories Engineering & Architecture IT & Network…" at bounding box center [620, 476] width 1241 height 952
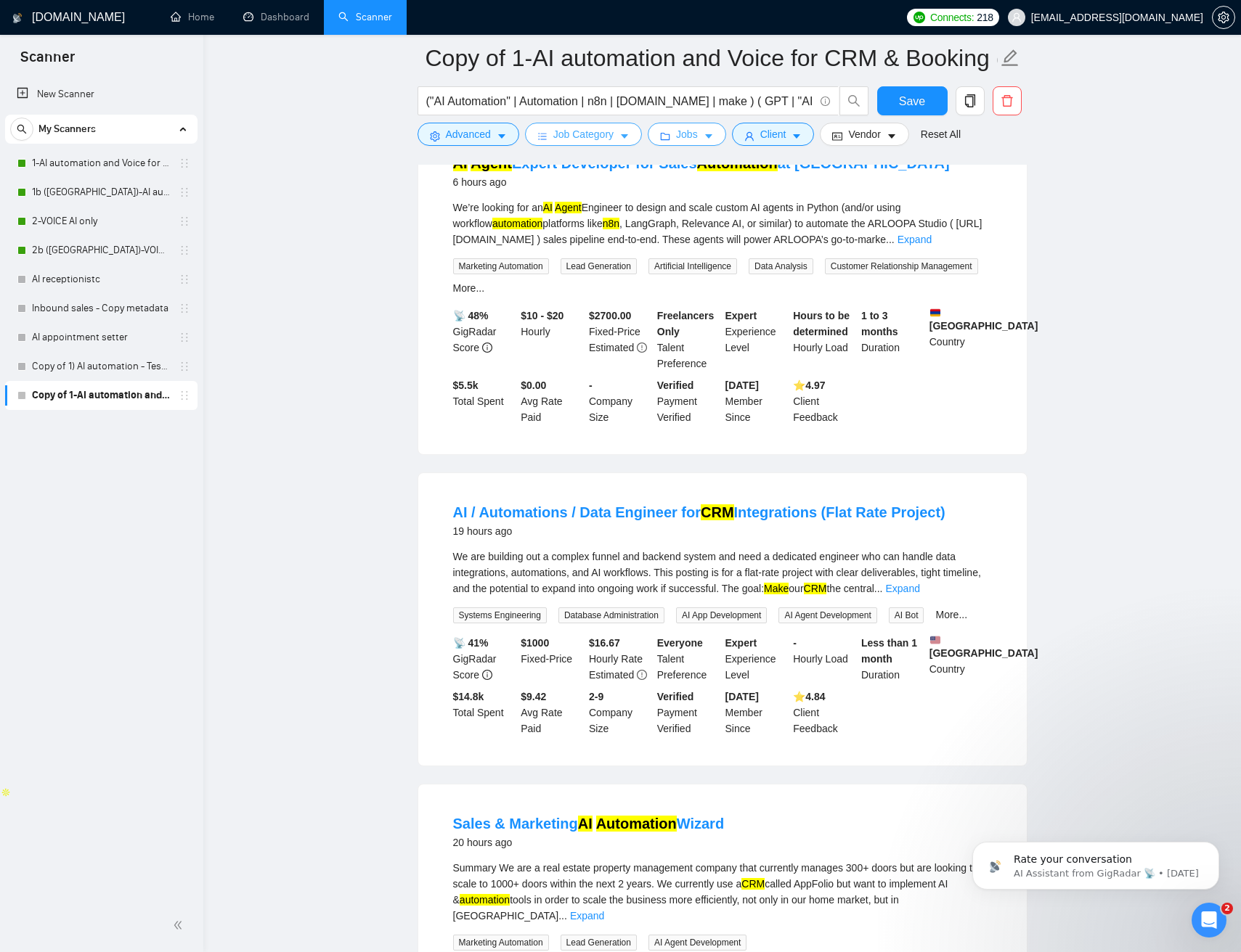
click at [716, 135] on body "Scanner New Scanner My Scanners 1-AI automation and Voice for CRM & Booking 1b …" at bounding box center [620, 296] width 1241 height 952
click at [712, 135] on icon "caret-down" at bounding box center [708, 137] width 7 height 4
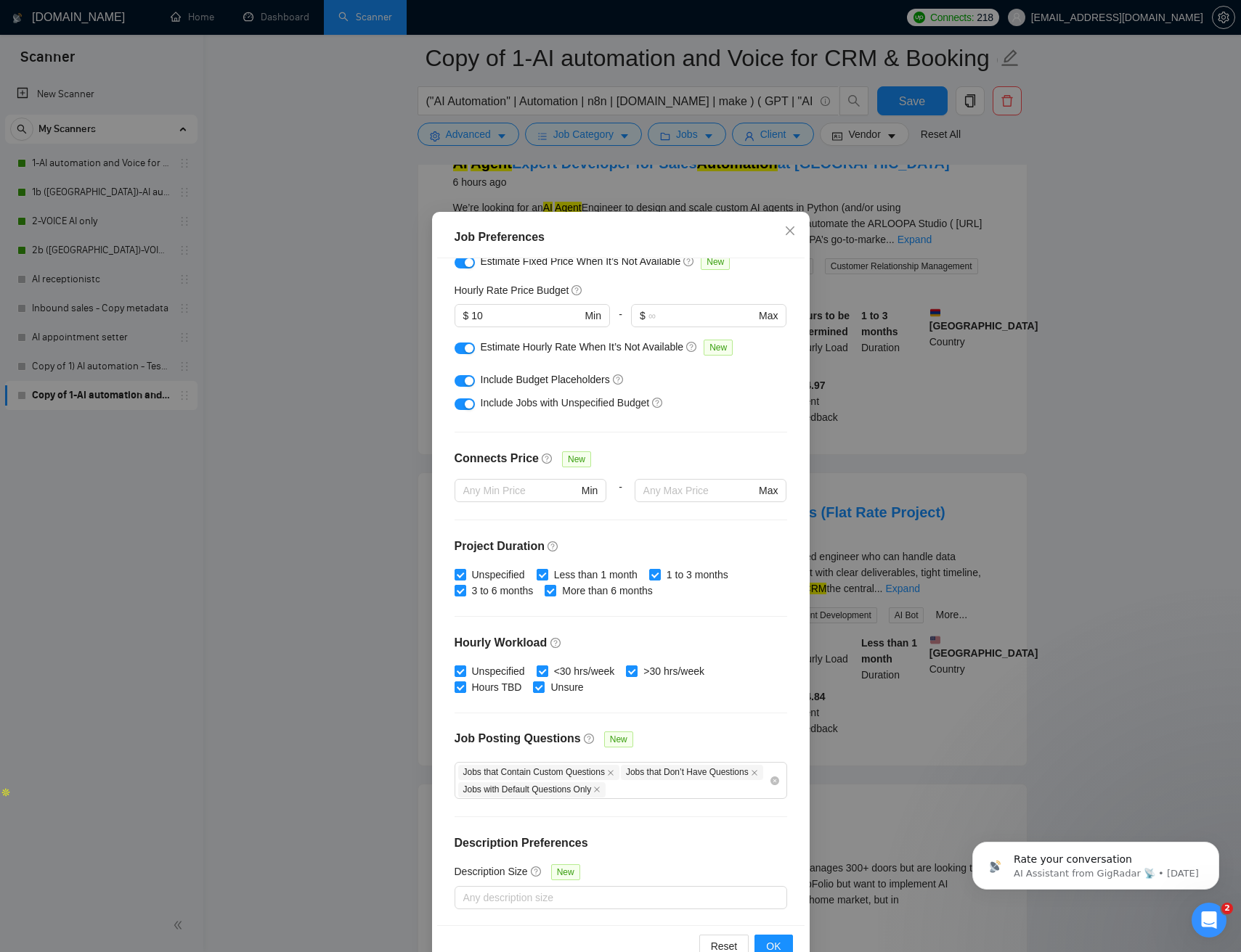
click at [716, 135] on div "Job Preferences Budget Project Type All Fixed Price Hourly Rate Fixed Price Bud…" at bounding box center [620, 476] width 1241 height 952
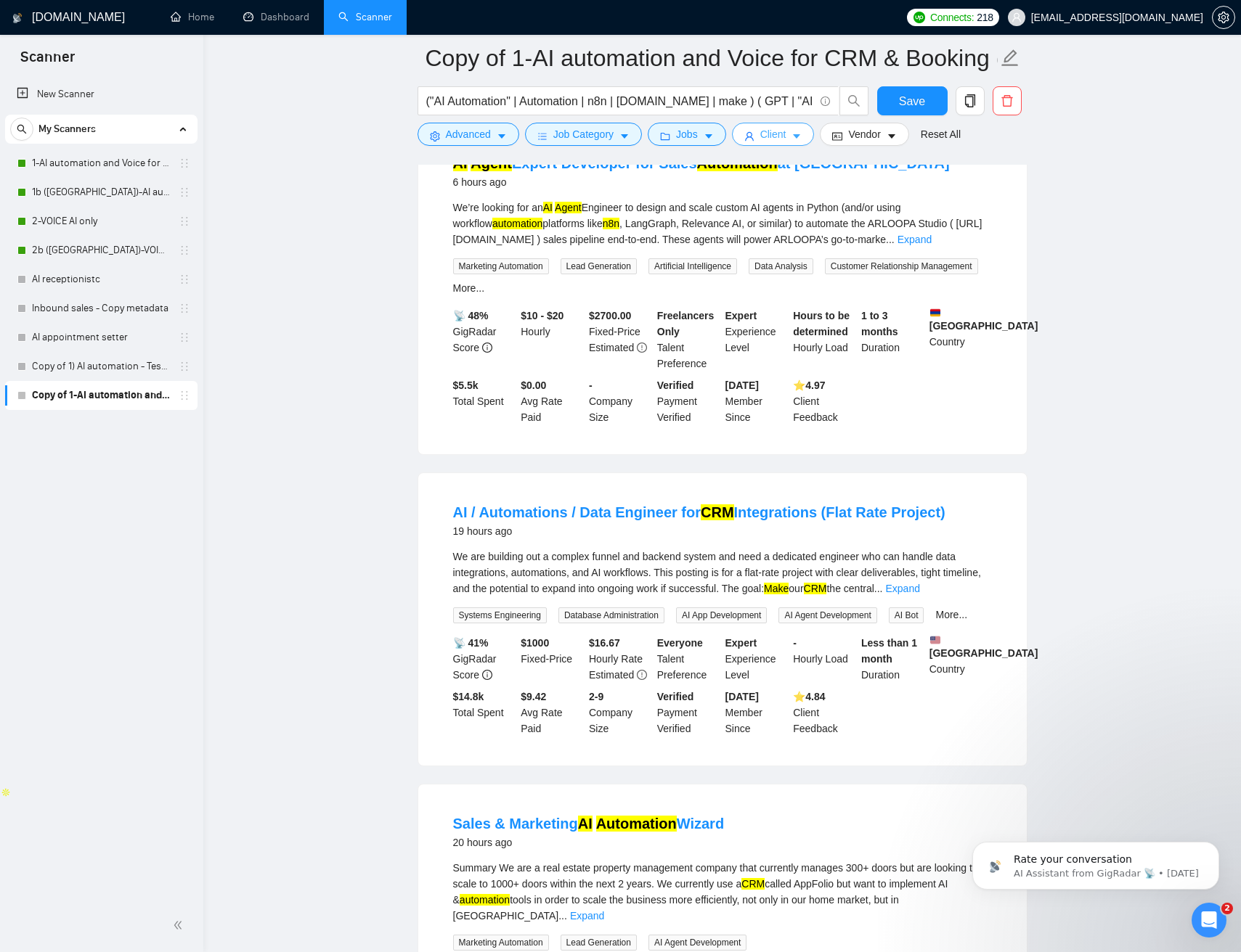
click at [785, 138] on span "Client" at bounding box center [773, 135] width 26 height 16
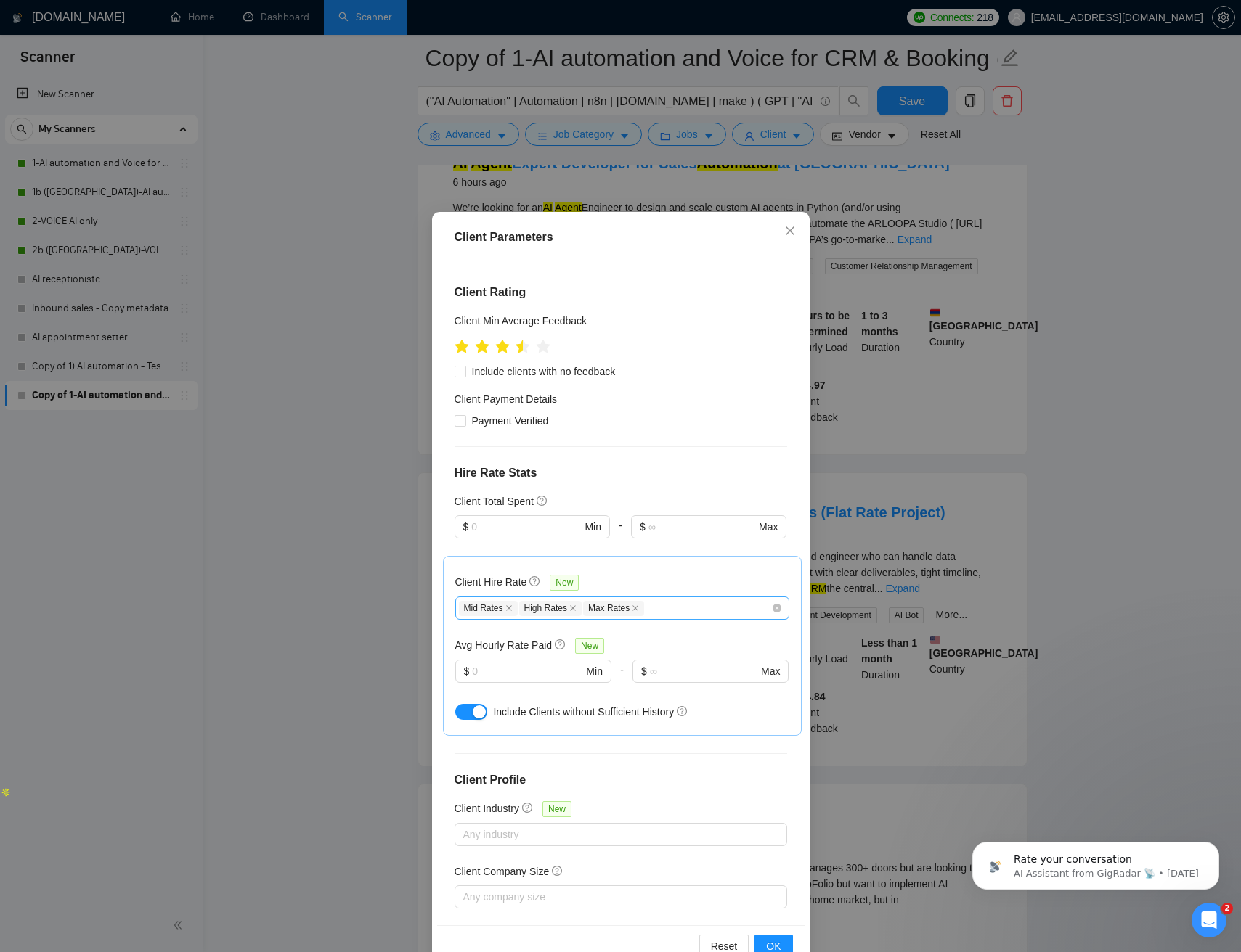
scroll to position [37, 0]
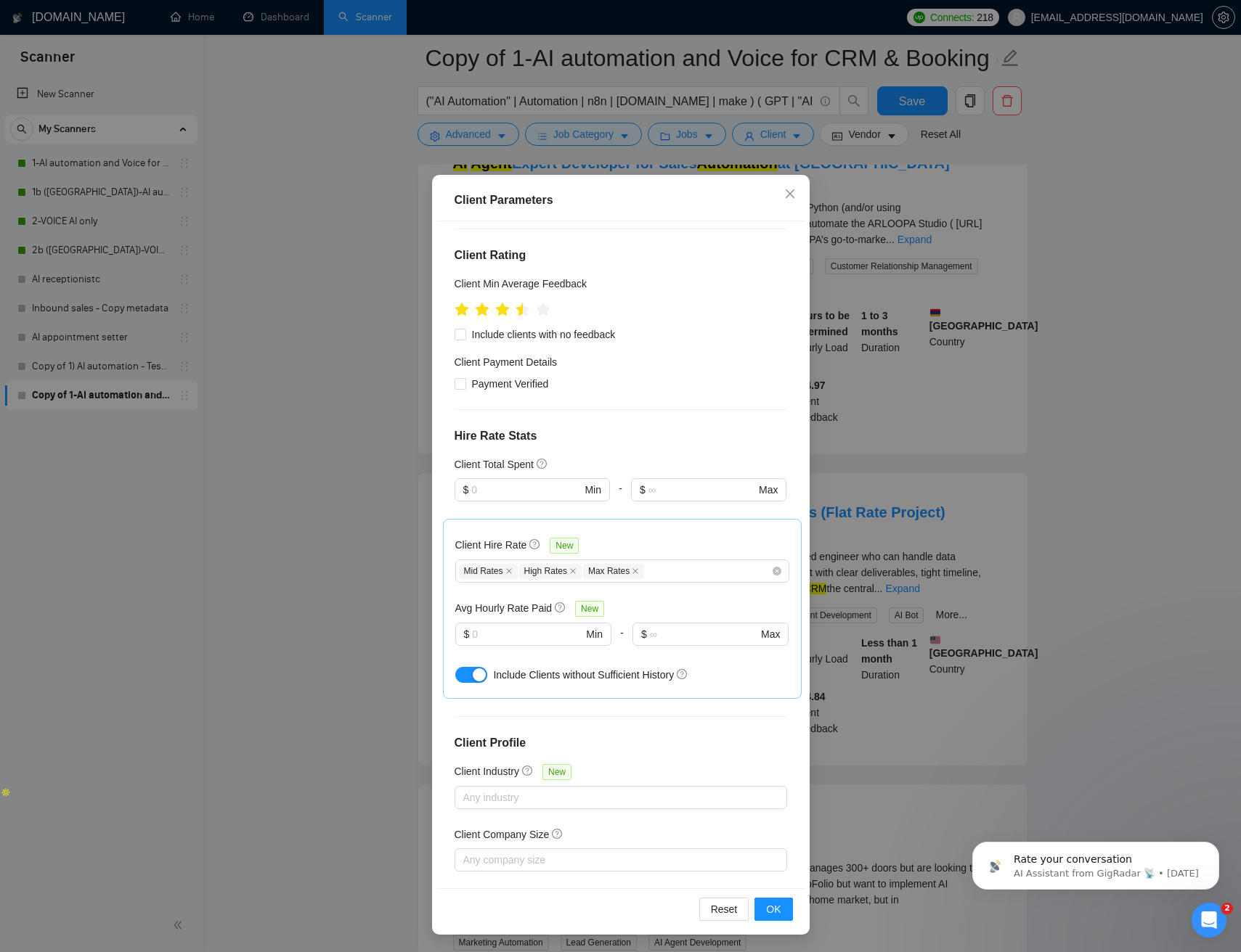
drag, startPoint x: 878, startPoint y: 301, endPoint x: 883, endPoint y: 233, distance: 68.2
click at [878, 301] on div "Client Parameters Client Location Include Client Countries United States United…" at bounding box center [620, 476] width 1241 height 952
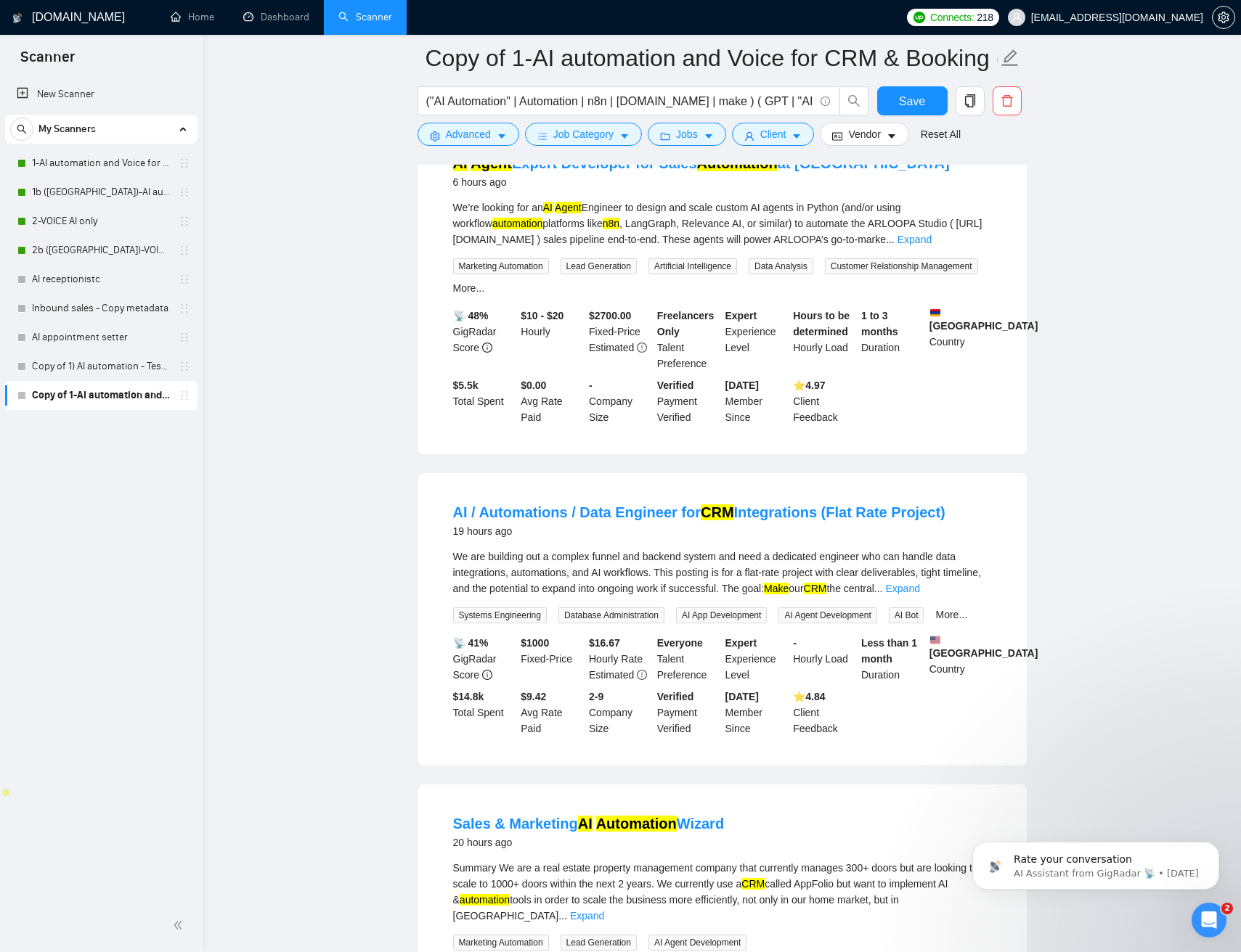
scroll to position [0, 0]
click at [895, 135] on icon "caret-down" at bounding box center [892, 137] width 10 height 10
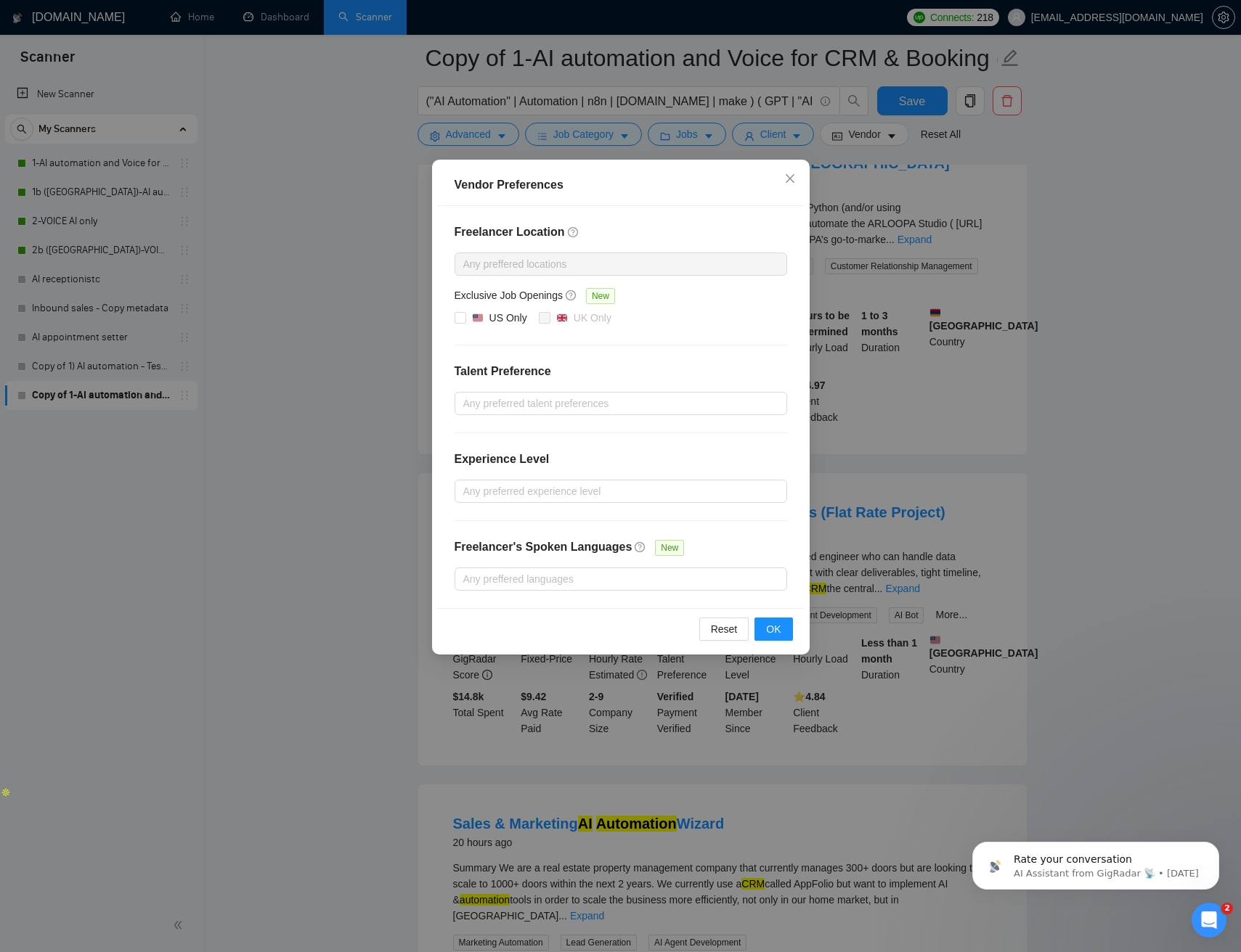
drag, startPoint x: 1166, startPoint y: 305, endPoint x: 1118, endPoint y: 291, distance: 50.0
click at [1164, 304] on div "Vendor Preferences Freelancer Location Any preffered locations Exclusive Job Op…" at bounding box center [620, 476] width 1241 height 952
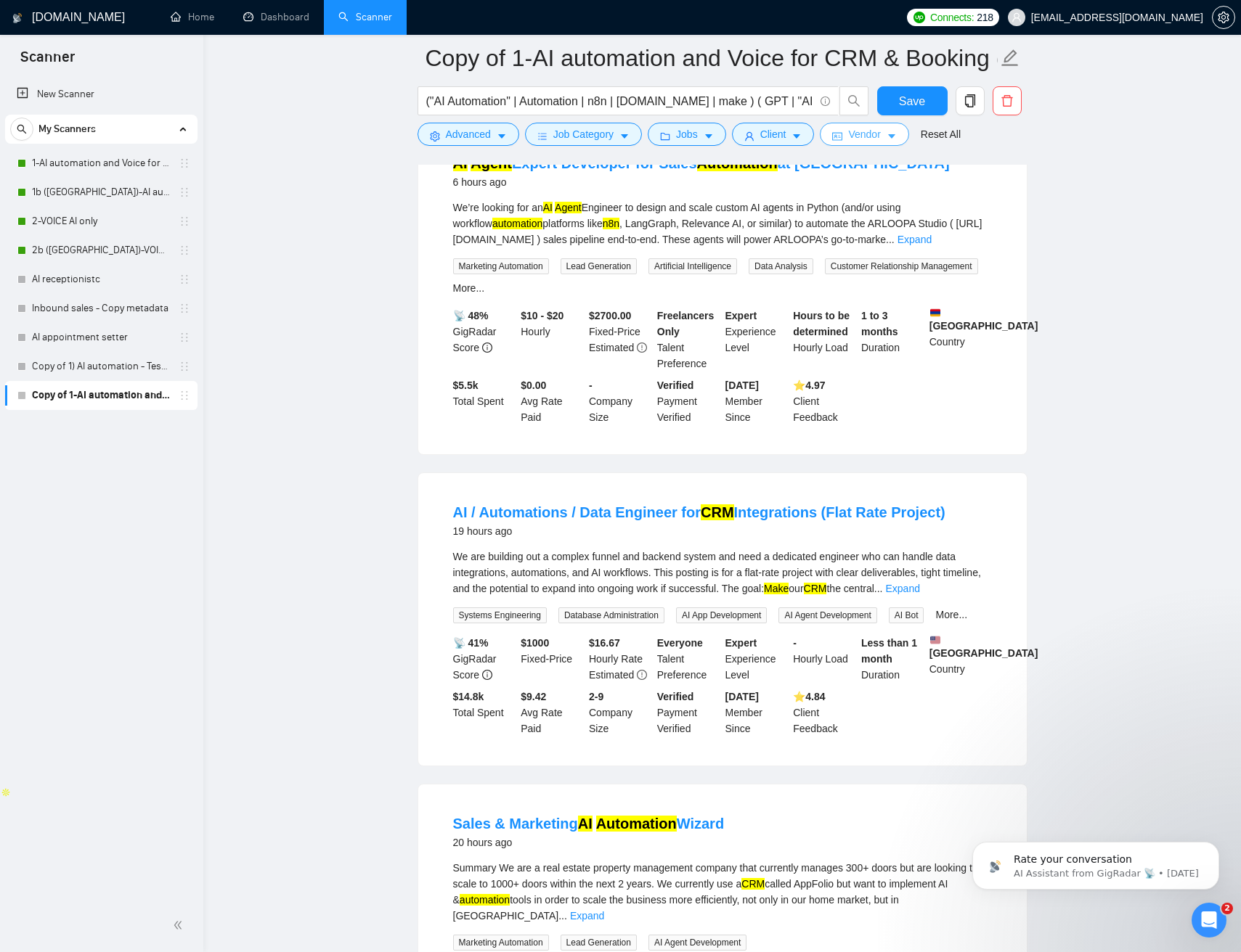
click at [862, 141] on span "Vendor" at bounding box center [864, 135] width 32 height 16
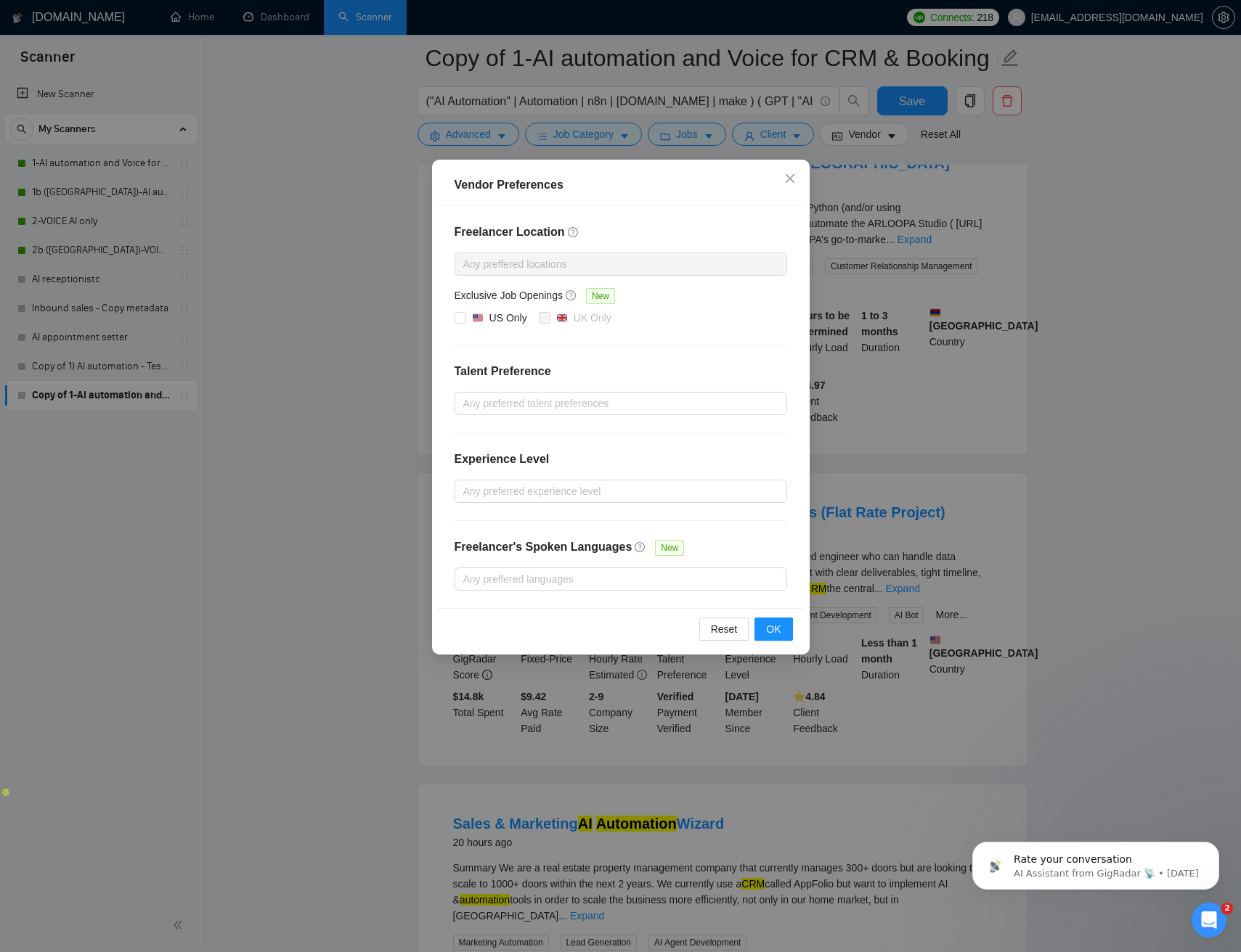
click at [669, 267] on div at bounding box center [613, 263] width 310 height 17
click at [1025, 325] on div "Vendor Preferences Freelancer Location Any preffered locations Exclusive Job Op…" at bounding box center [620, 476] width 1241 height 952
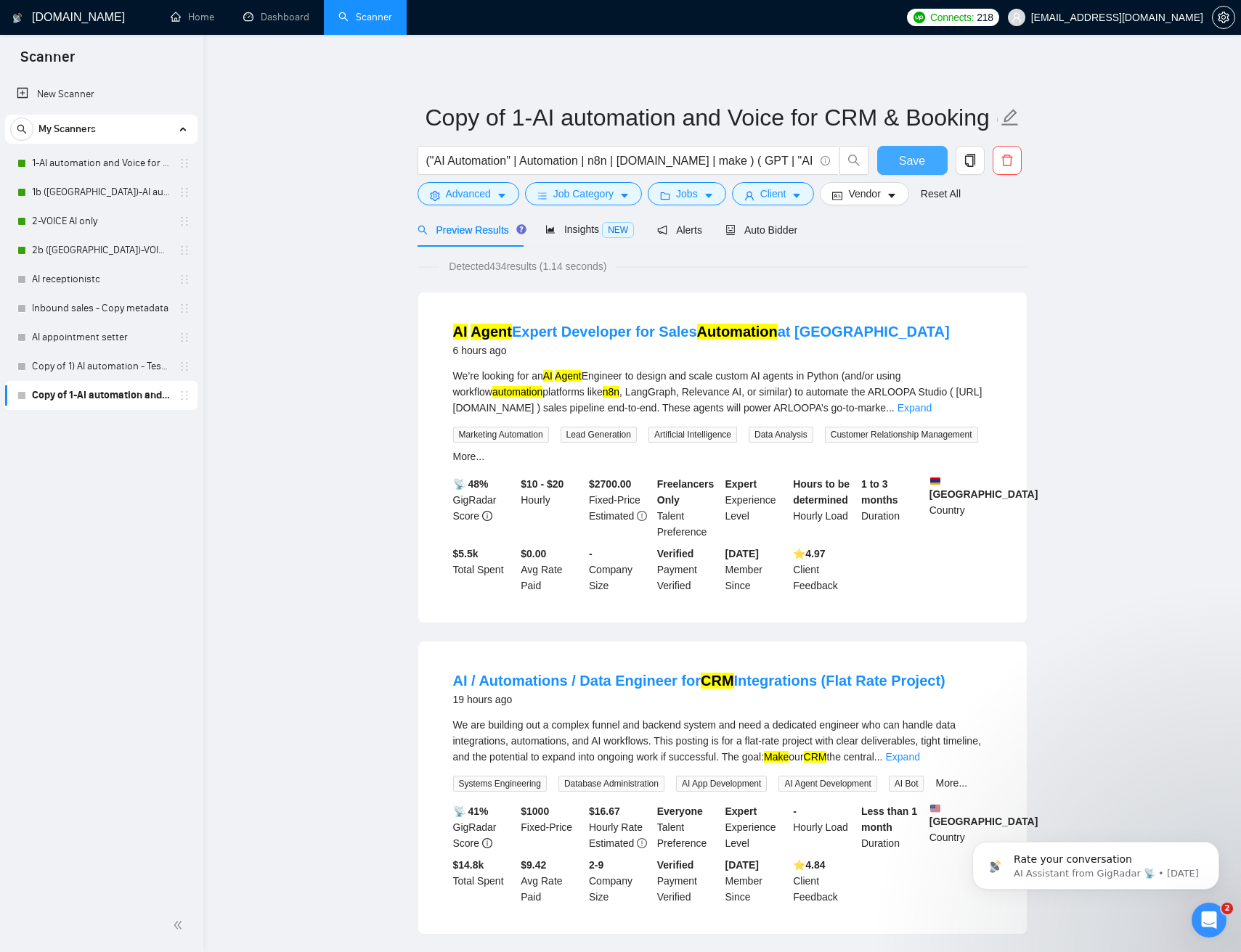
drag, startPoint x: 906, startPoint y: 159, endPoint x: 890, endPoint y: 164, distance: 16.8
click at [906, 159] on span "Save" at bounding box center [912, 161] width 26 height 18
click at [499, 195] on icon "caret-down" at bounding box center [501, 197] width 7 height 4
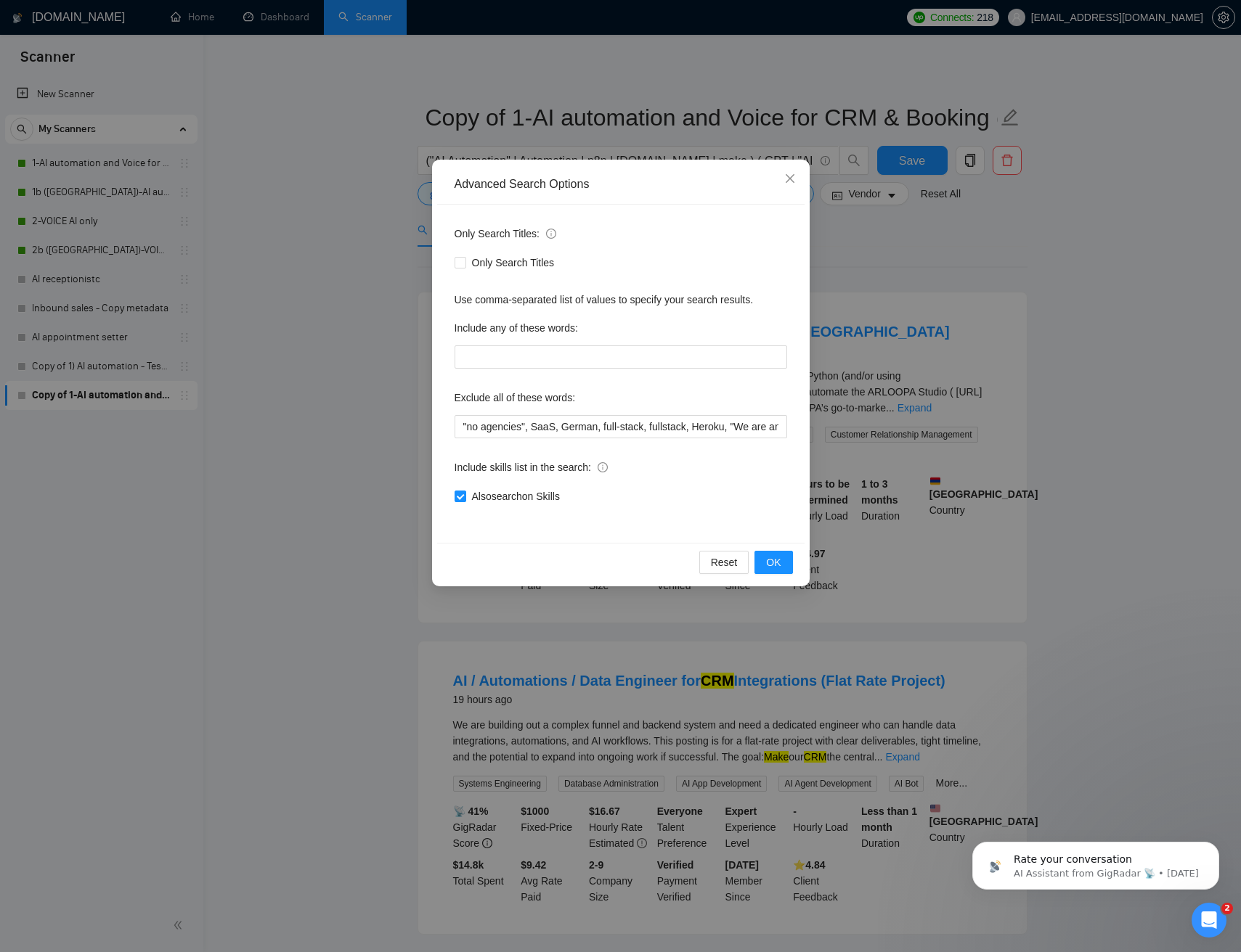
drag, startPoint x: 326, startPoint y: 181, endPoint x: 354, endPoint y: 178, distance: 28.2
click at [327, 181] on div "Advanced Search Options Only Search Titles: Only Search Titles Use comma-separa…" at bounding box center [620, 476] width 1241 height 952
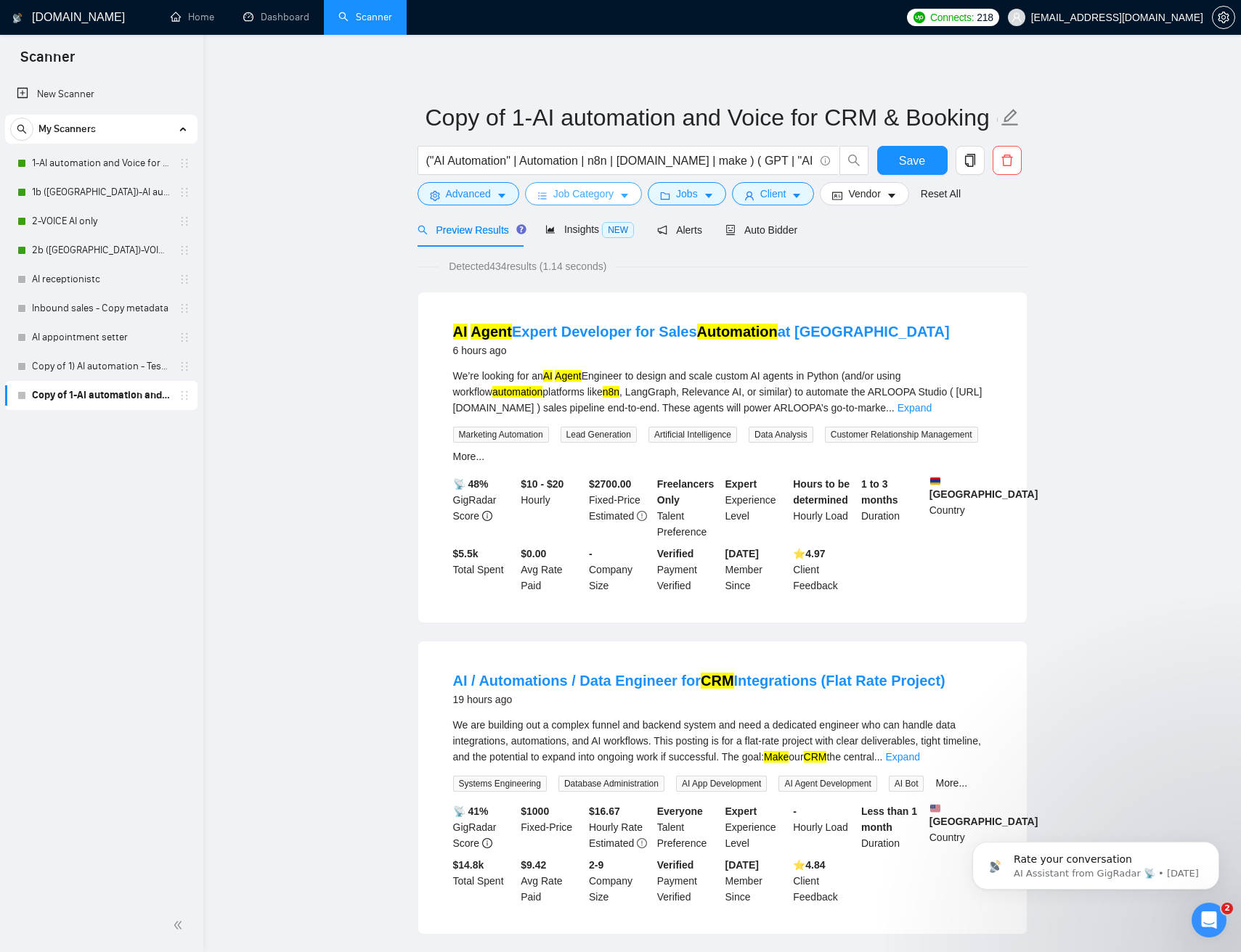
click at [619, 194] on button "Job Category" at bounding box center [583, 193] width 117 height 23
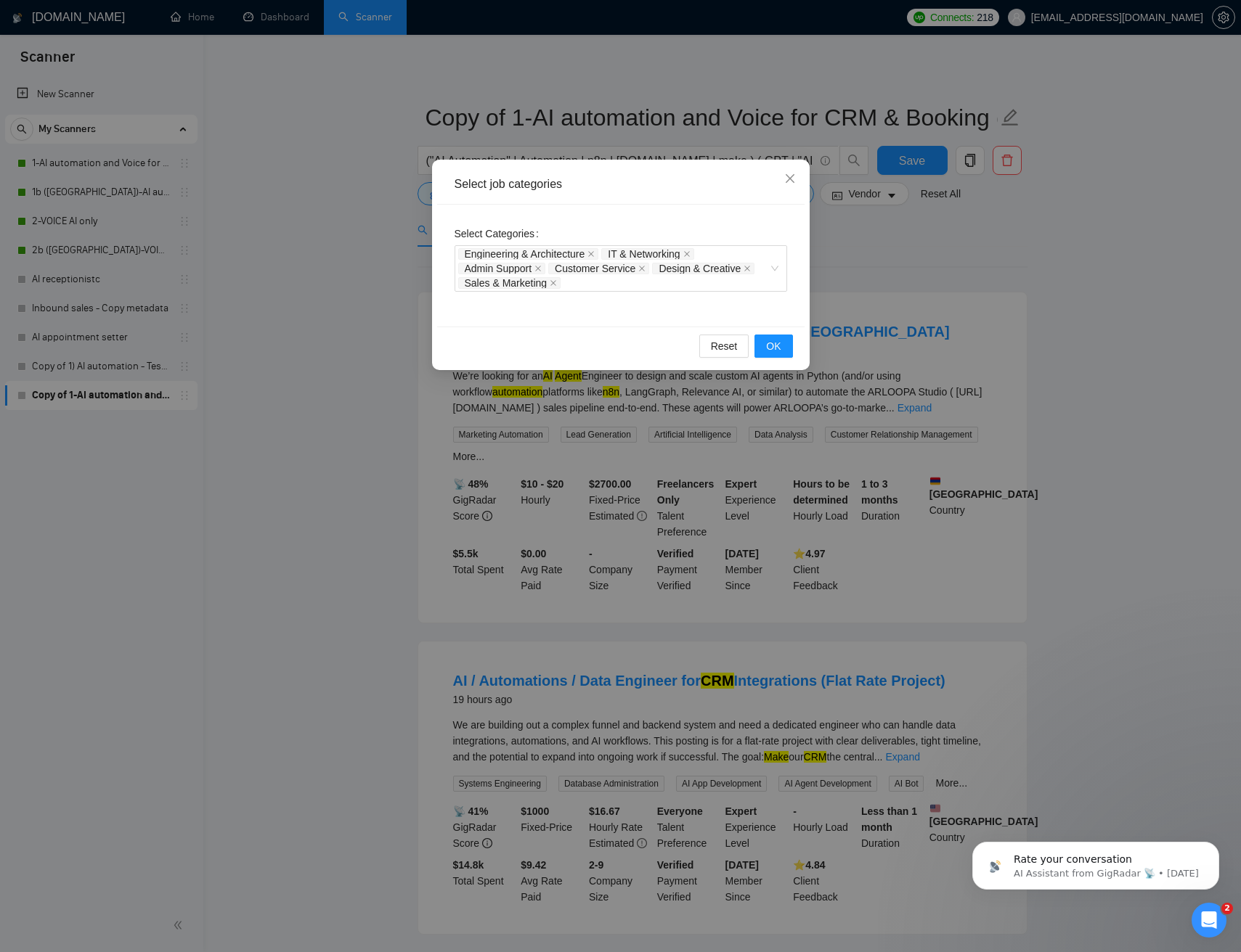
drag, startPoint x: 939, startPoint y: 241, endPoint x: 908, endPoint y: 228, distance: 33.6
click at [938, 241] on div "Select job categories Select Categories Engineering & Architecture IT & Network…" at bounding box center [620, 476] width 1241 height 952
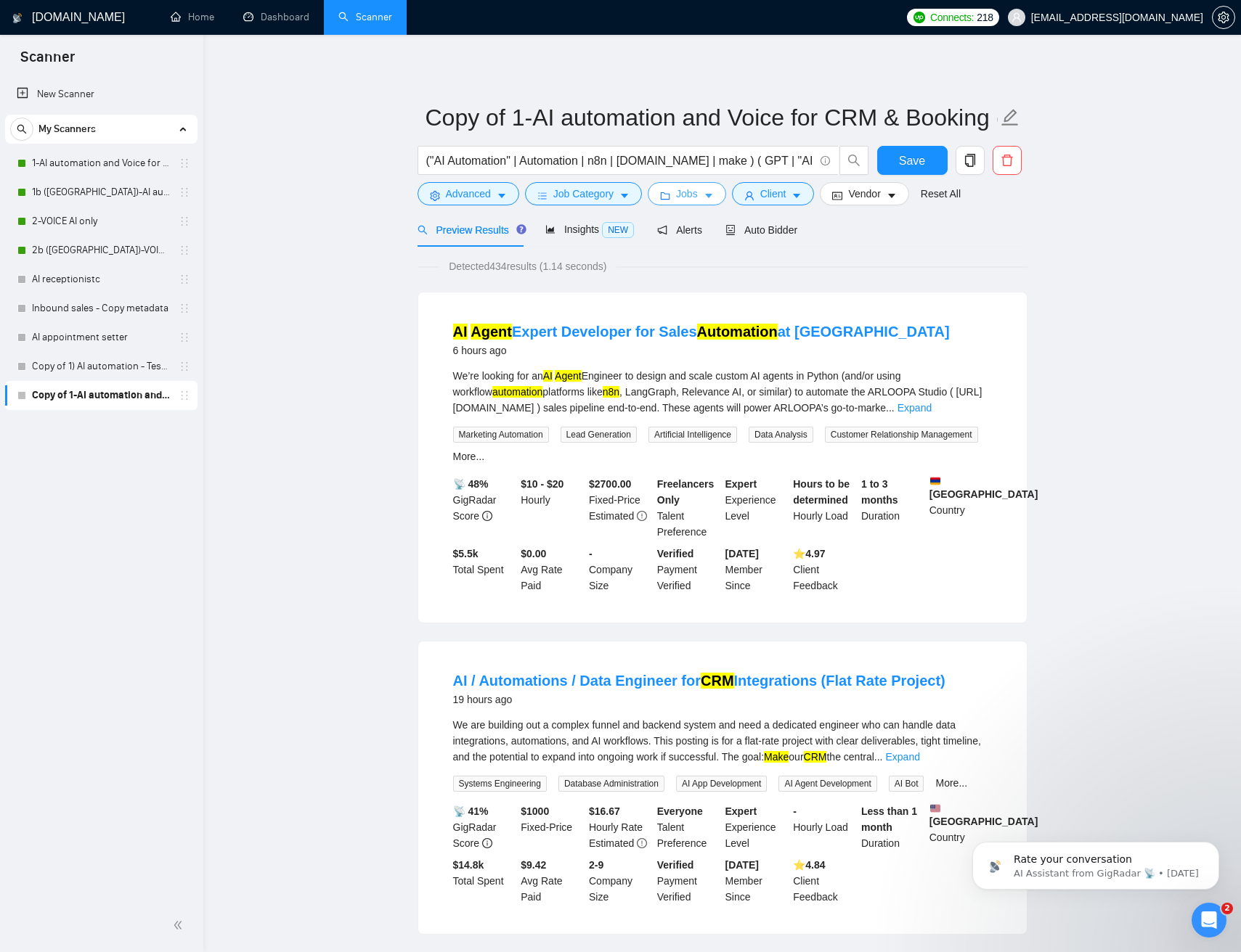
click at [712, 196] on icon "caret-down" at bounding box center [708, 197] width 7 height 4
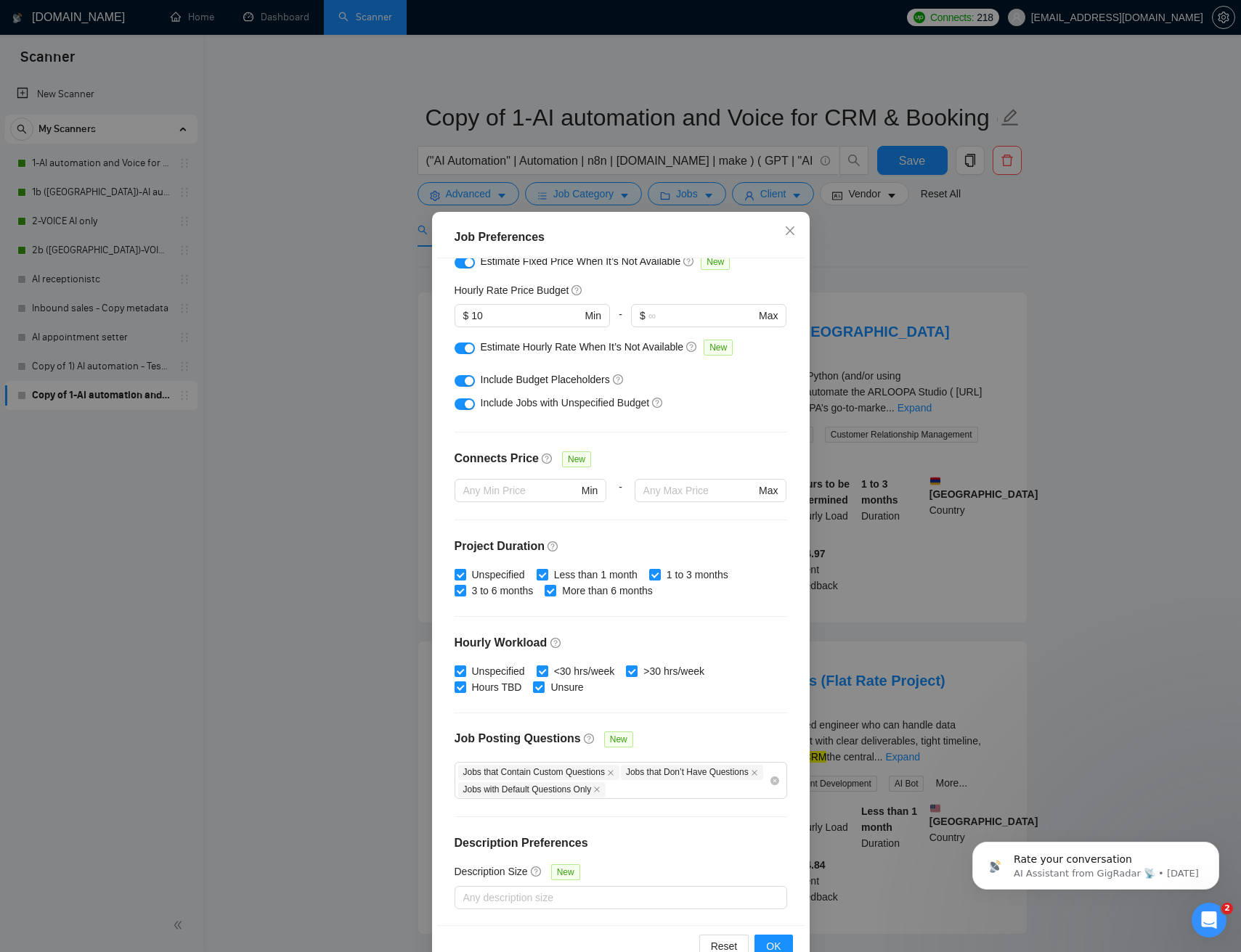
click at [717, 195] on div "Job Preferences Budget Project Type All Fixed Price Hourly Rate Fixed Price Bud…" at bounding box center [620, 476] width 1241 height 952
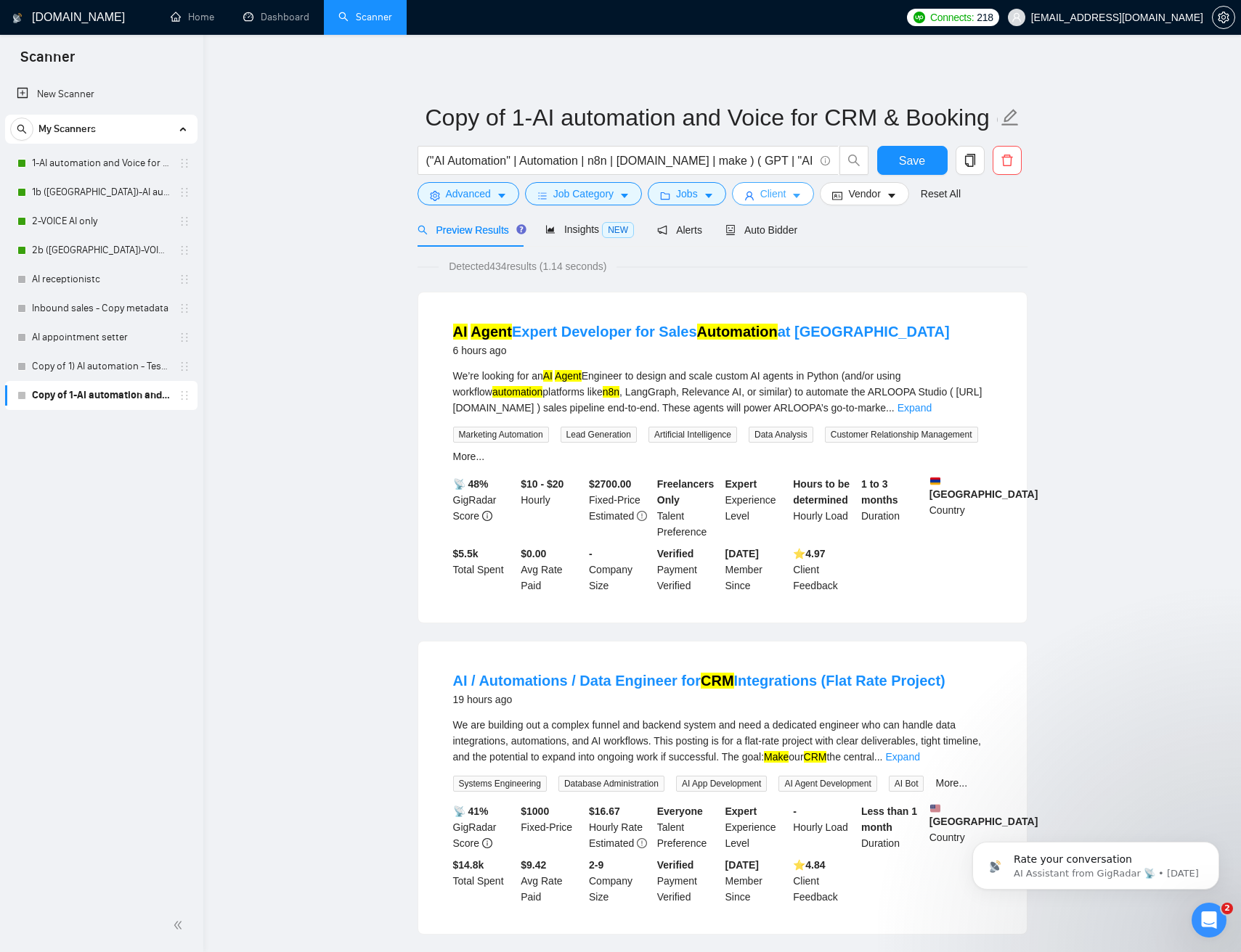
click at [786, 193] on span "Client" at bounding box center [773, 194] width 26 height 16
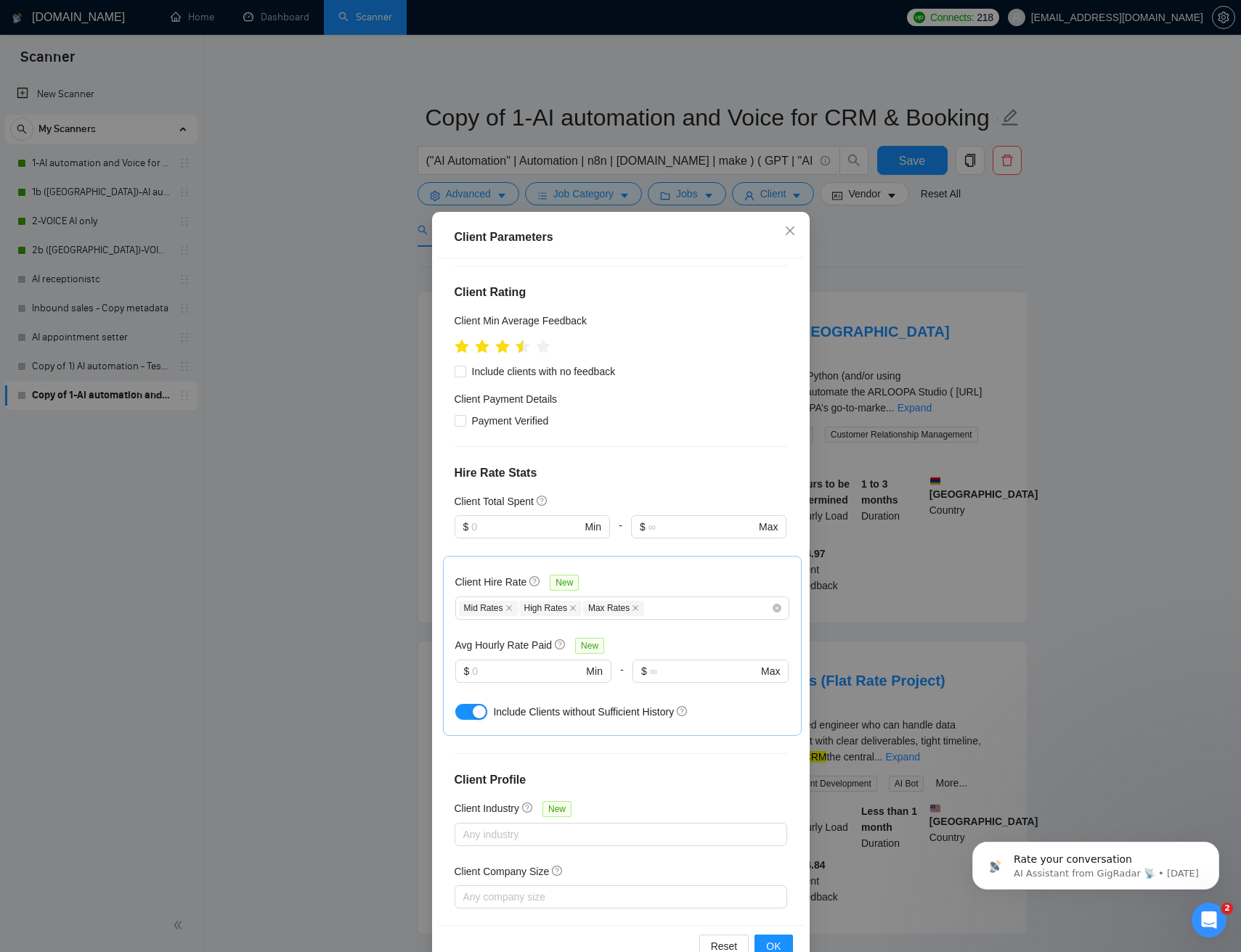
click at [829, 225] on div "Client Parameters Client Location Include Client Countries United States United…" at bounding box center [620, 476] width 1241 height 952
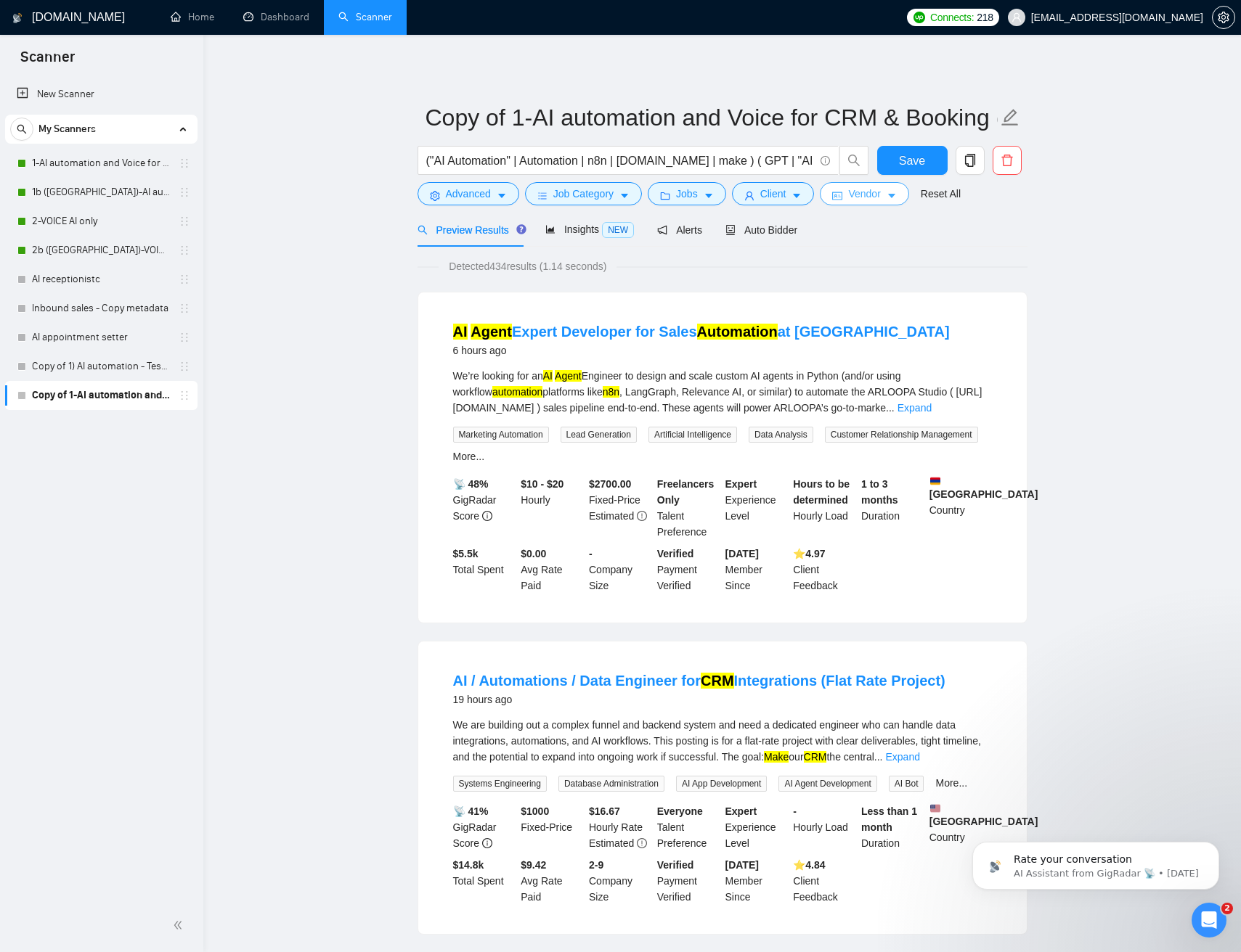
click at [898, 202] on button "Vendor" at bounding box center [864, 193] width 89 height 23
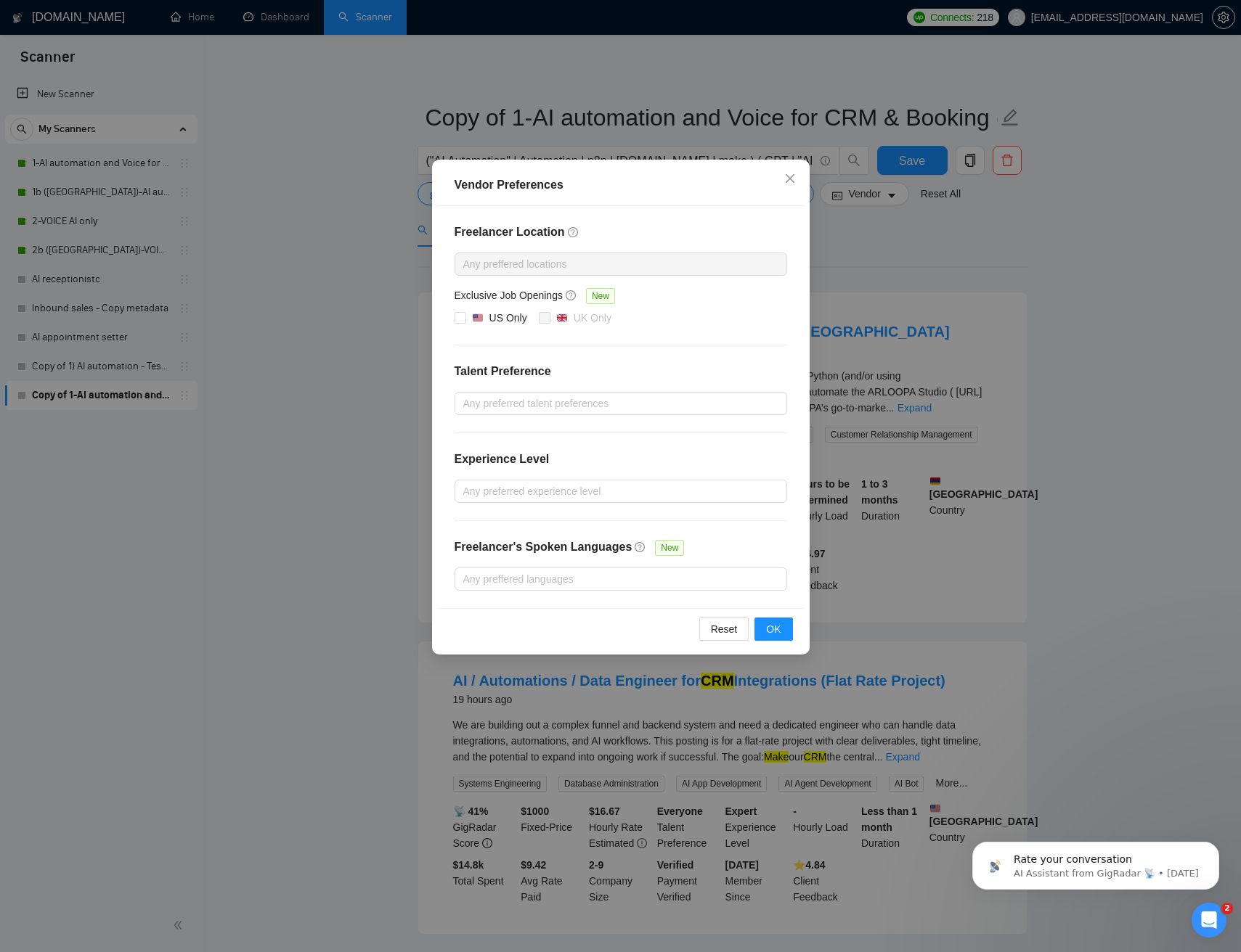
click at [544, 265] on div at bounding box center [613, 263] width 310 height 17
click at [794, 182] on icon "close" at bounding box center [790, 179] width 12 height 12
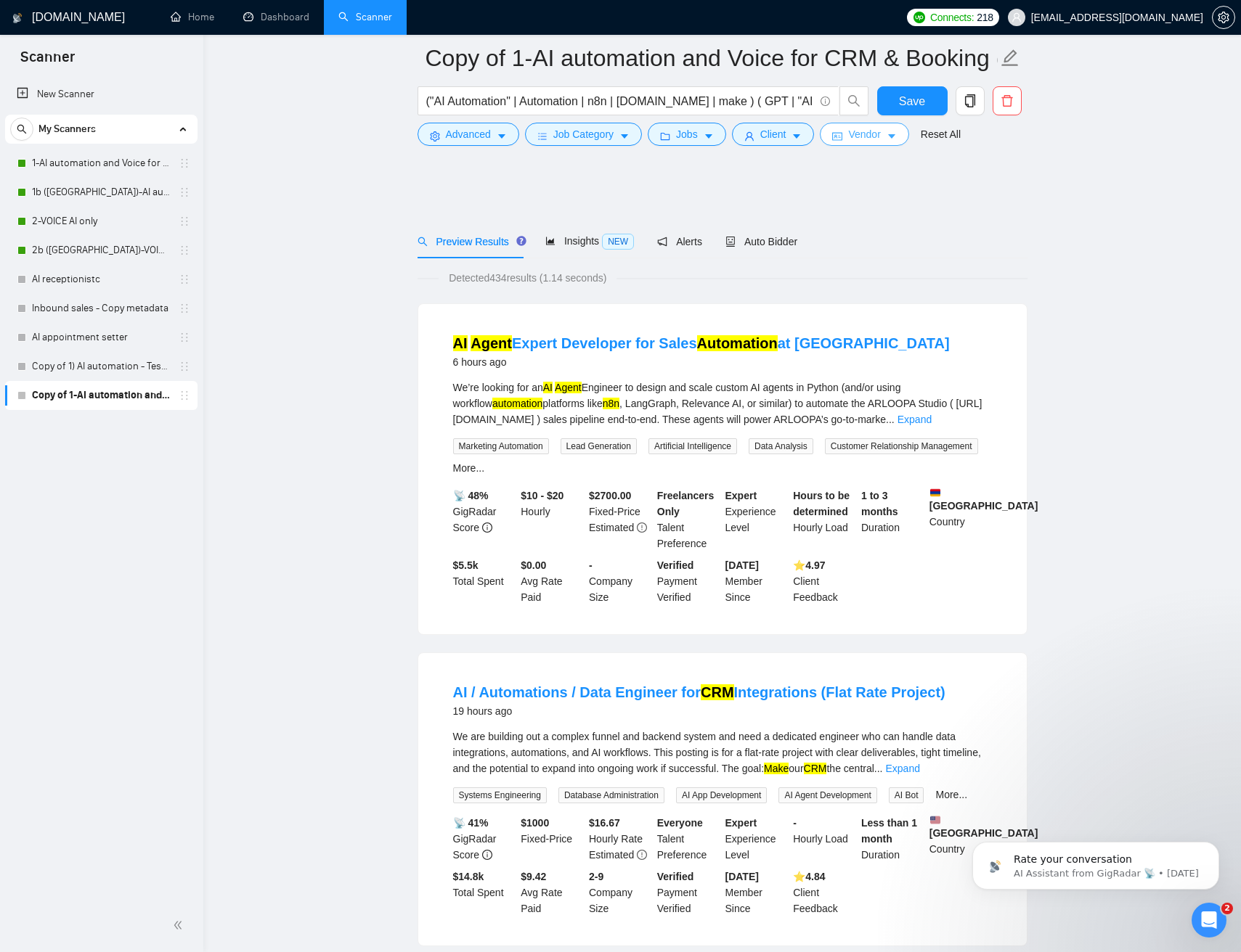
scroll to position [1190, 0]
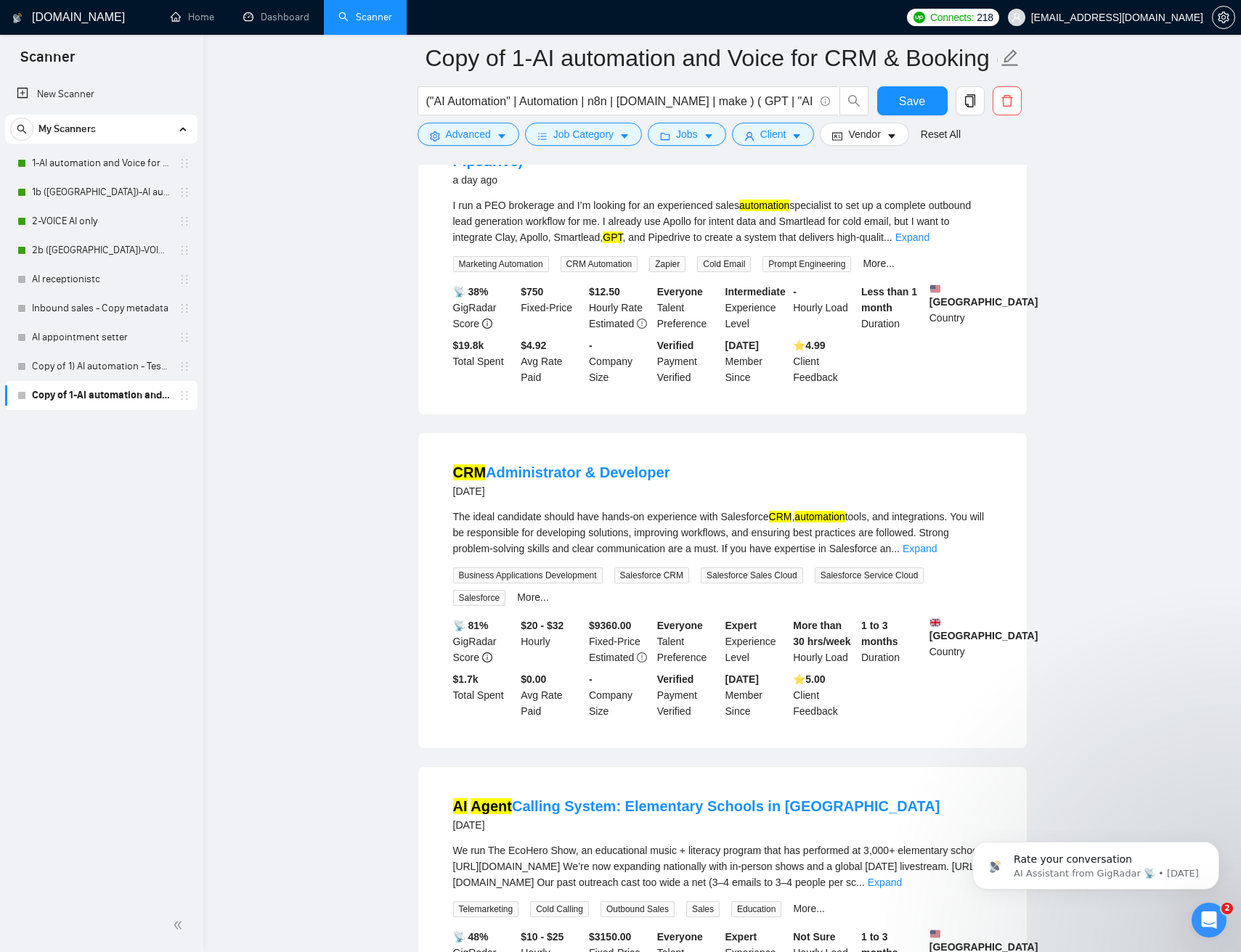
click at [749, 512] on div "The ideal candidate should have hands-on experience with Salesforce CRM , autom…" at bounding box center [722, 533] width 538 height 48
copy div "Salesforce"
click at [484, 139] on span "Advanced" at bounding box center [467, 135] width 45 height 16
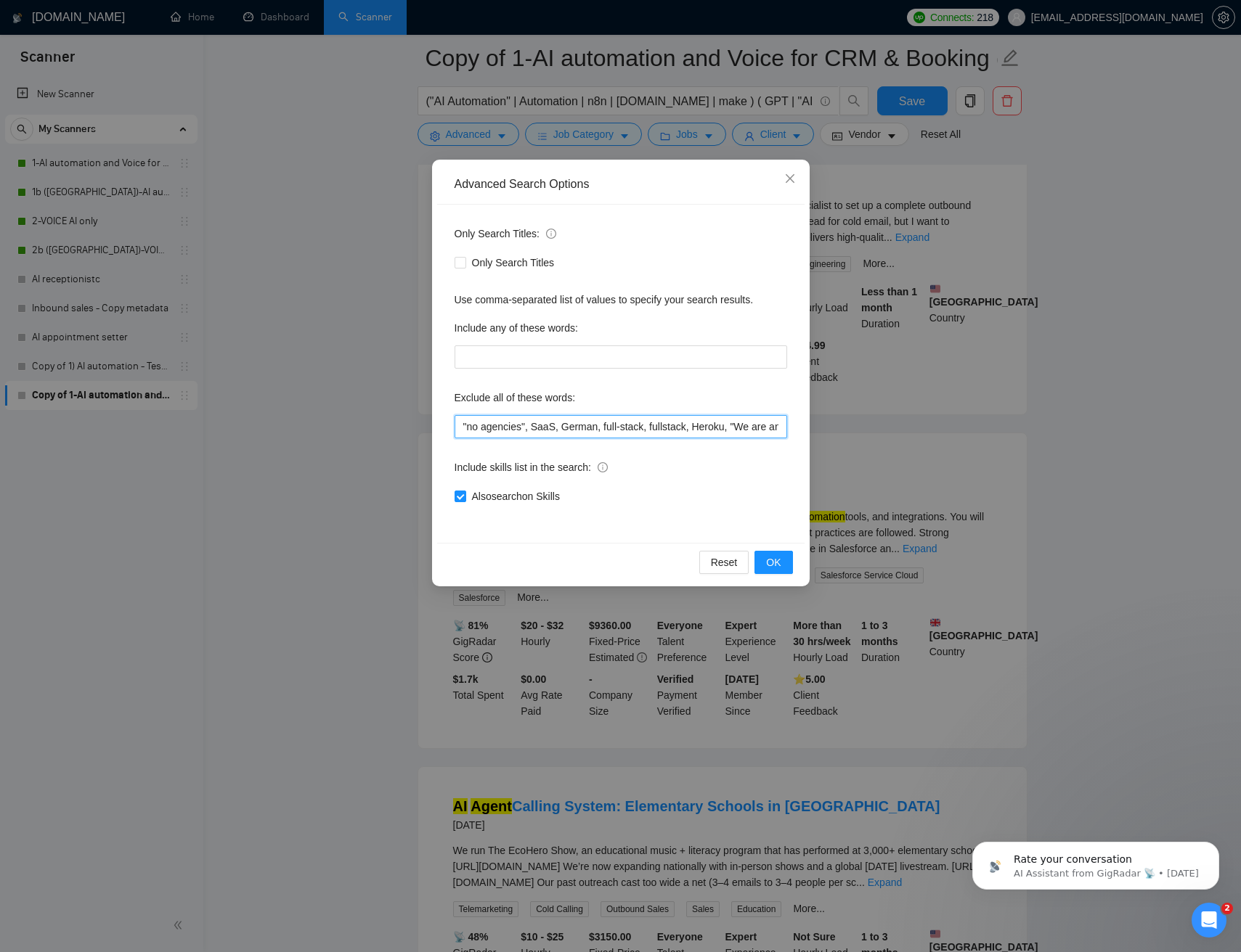
scroll to position [0, 1048]
drag, startPoint x: 611, startPoint y: 424, endPoint x: 946, endPoint y: 425, distance: 335.0
click at [946, 425] on div "Advanced Search Options Only Search Titles: Only Search Titles Use comma-separa…" at bounding box center [620, 476] width 1241 height 952
paste input "Salesforce"
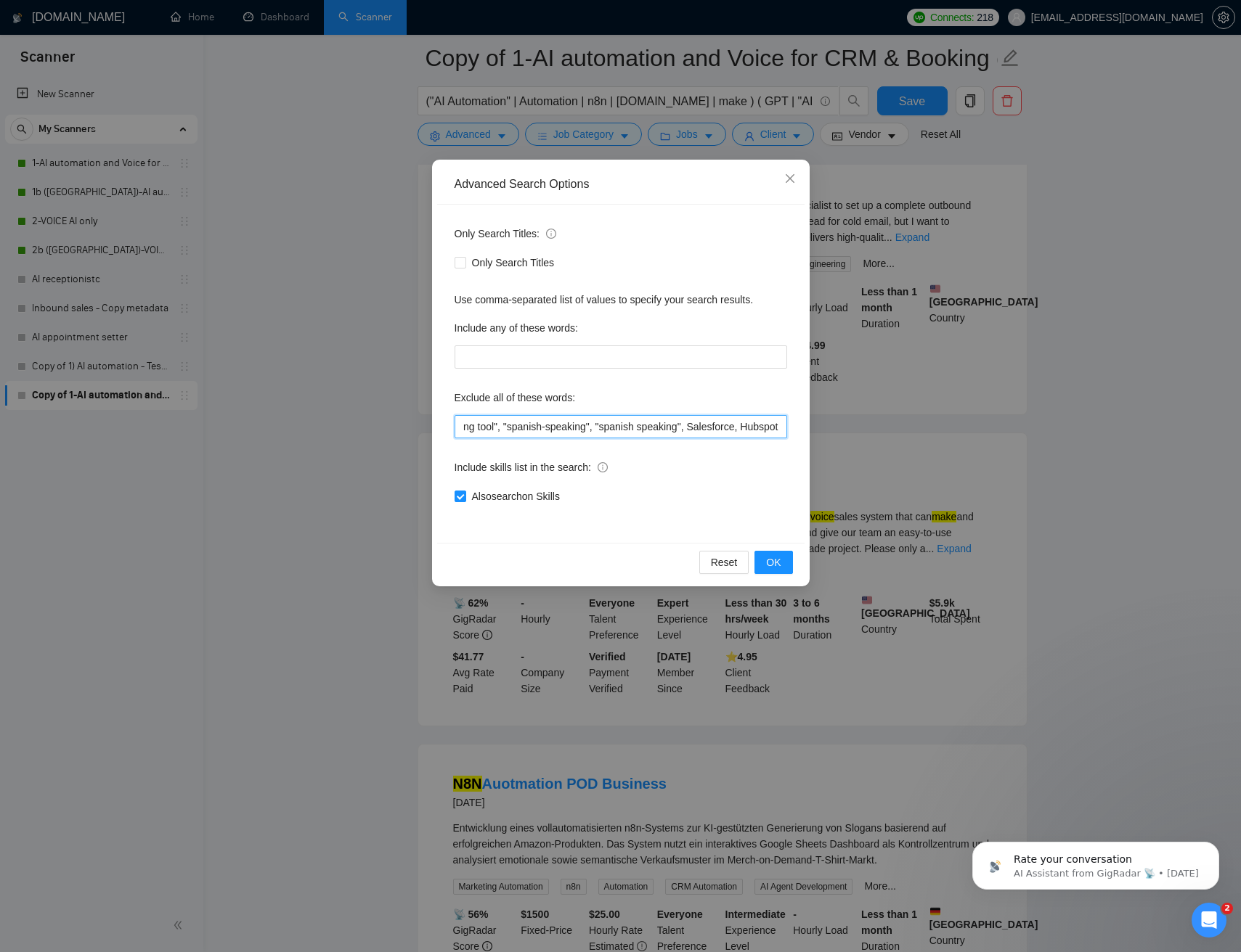
scroll to position [0, 1143]
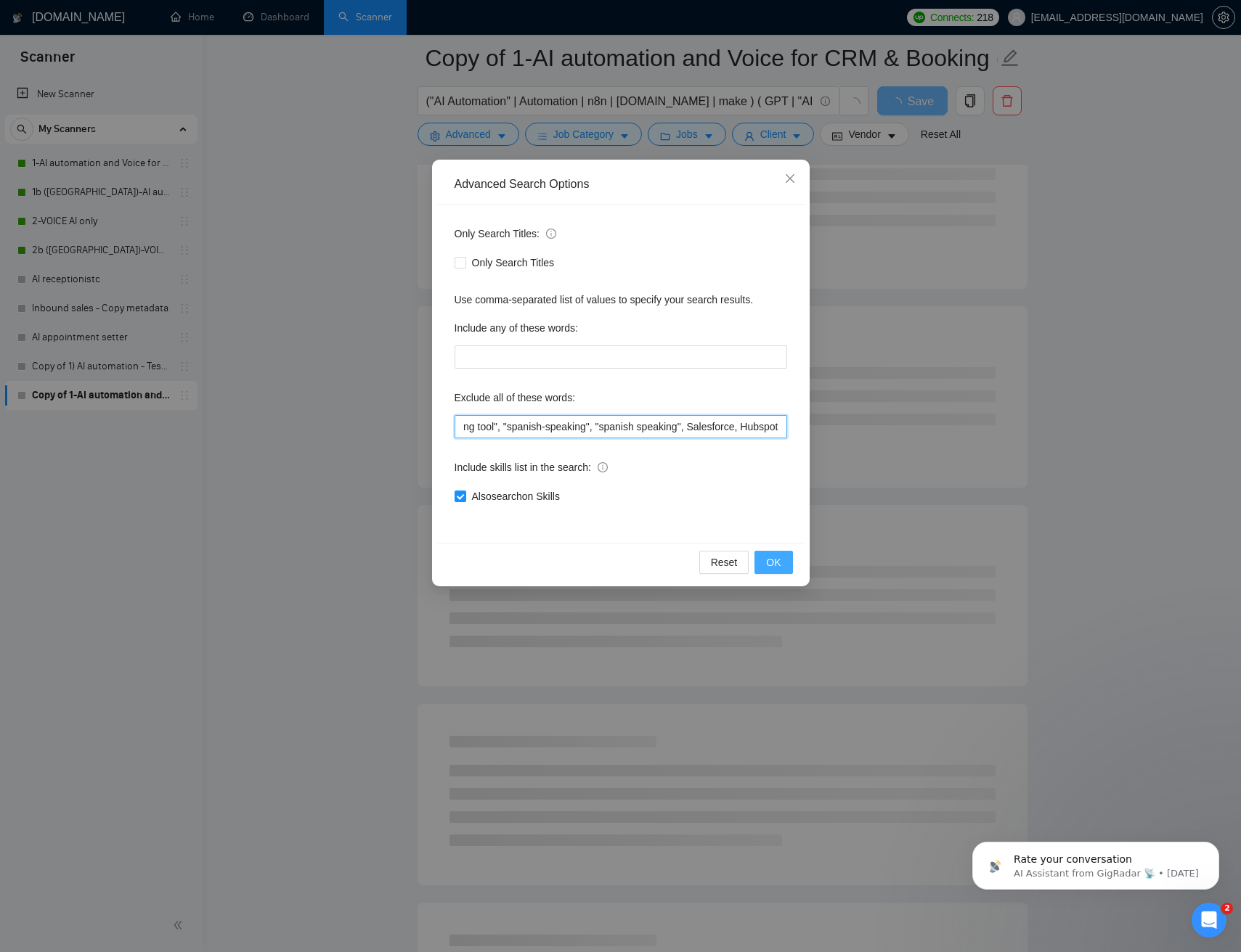
type input ""no agencies", SaaS, German, full-stack, fullstack, Heroku, "We are an agency",…"
click at [777, 563] on span "OK" at bounding box center [773, 562] width 15 height 16
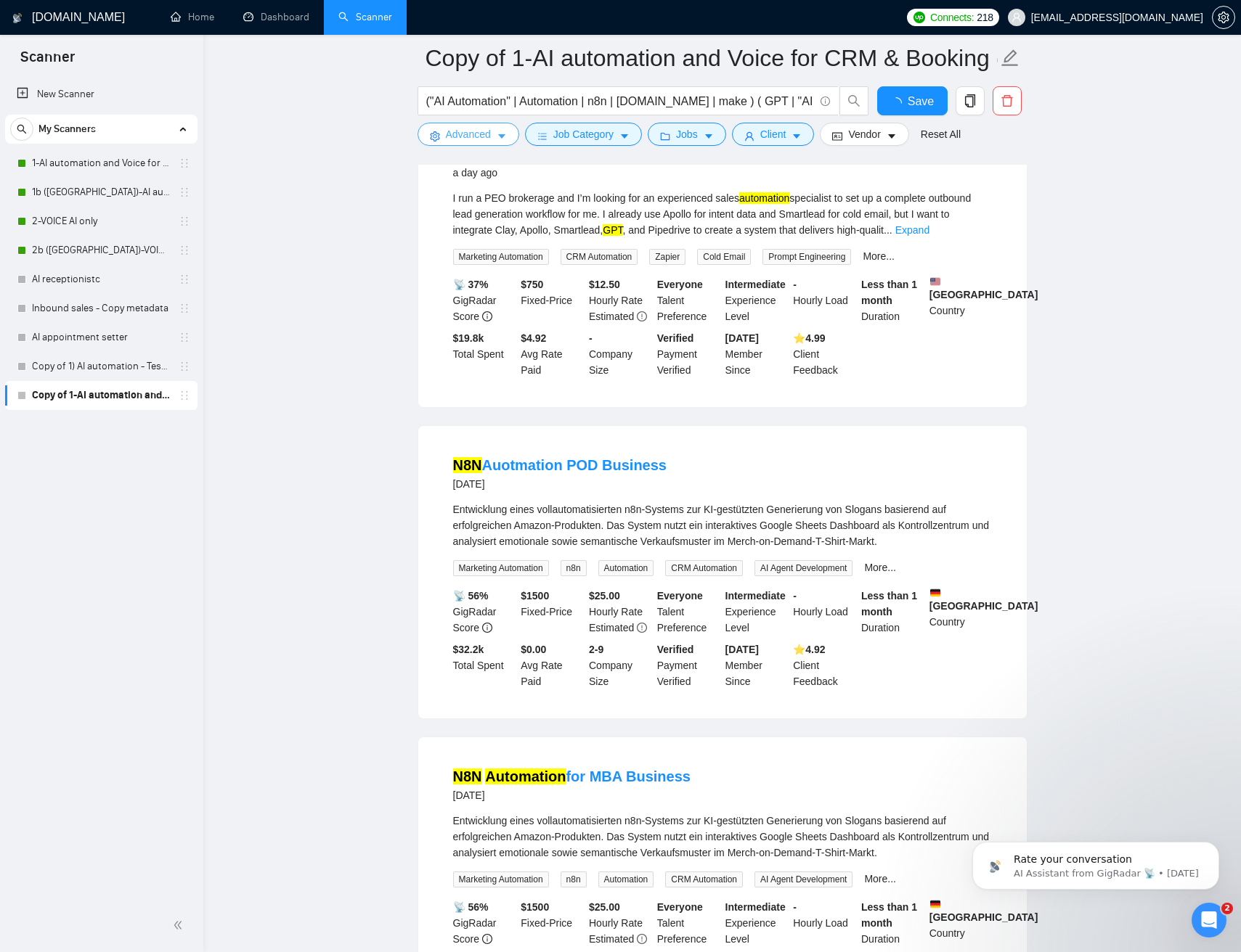
scroll to position [1194, 0]
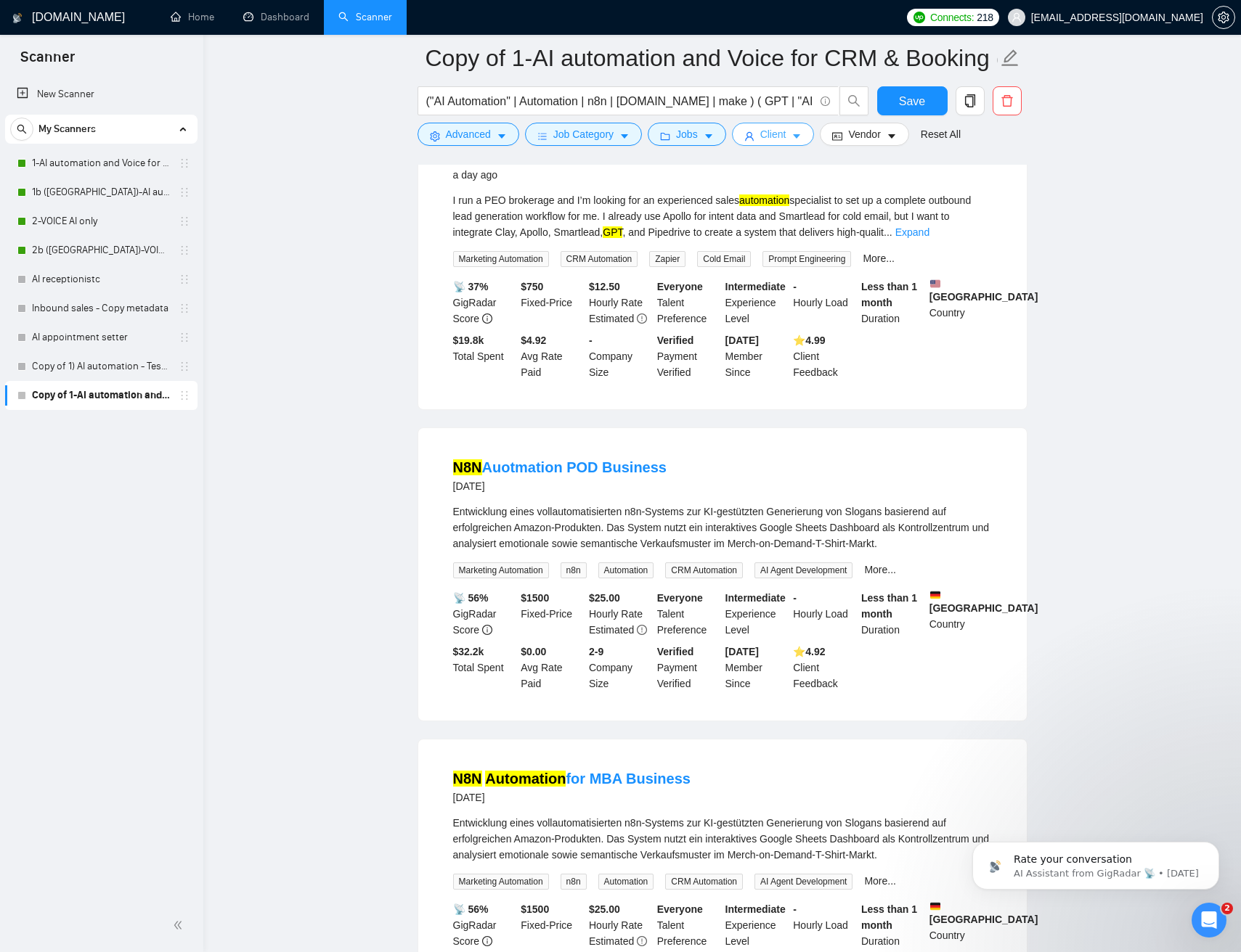
click at [773, 130] on span "Client" at bounding box center [773, 135] width 26 height 16
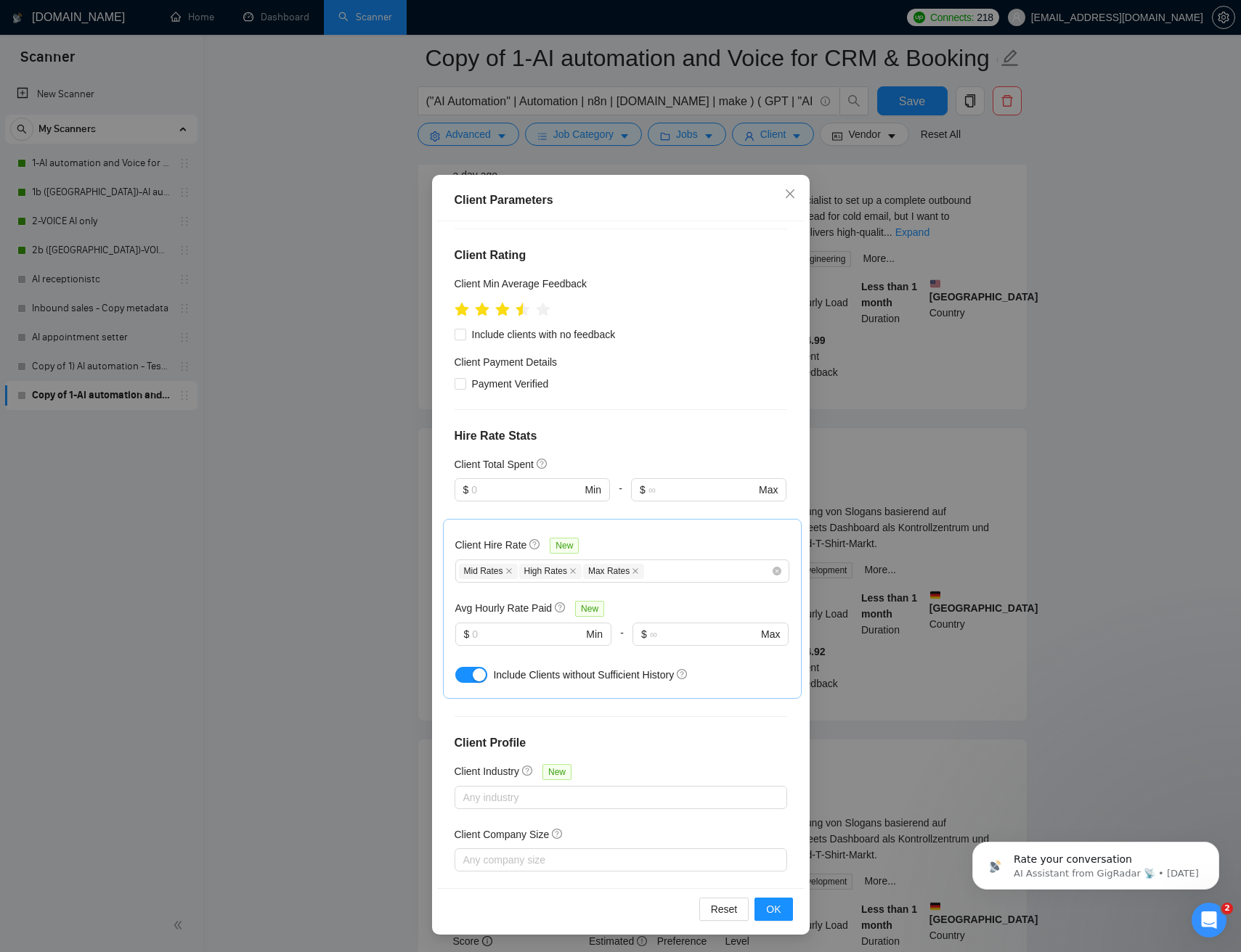
scroll to position [0, 0]
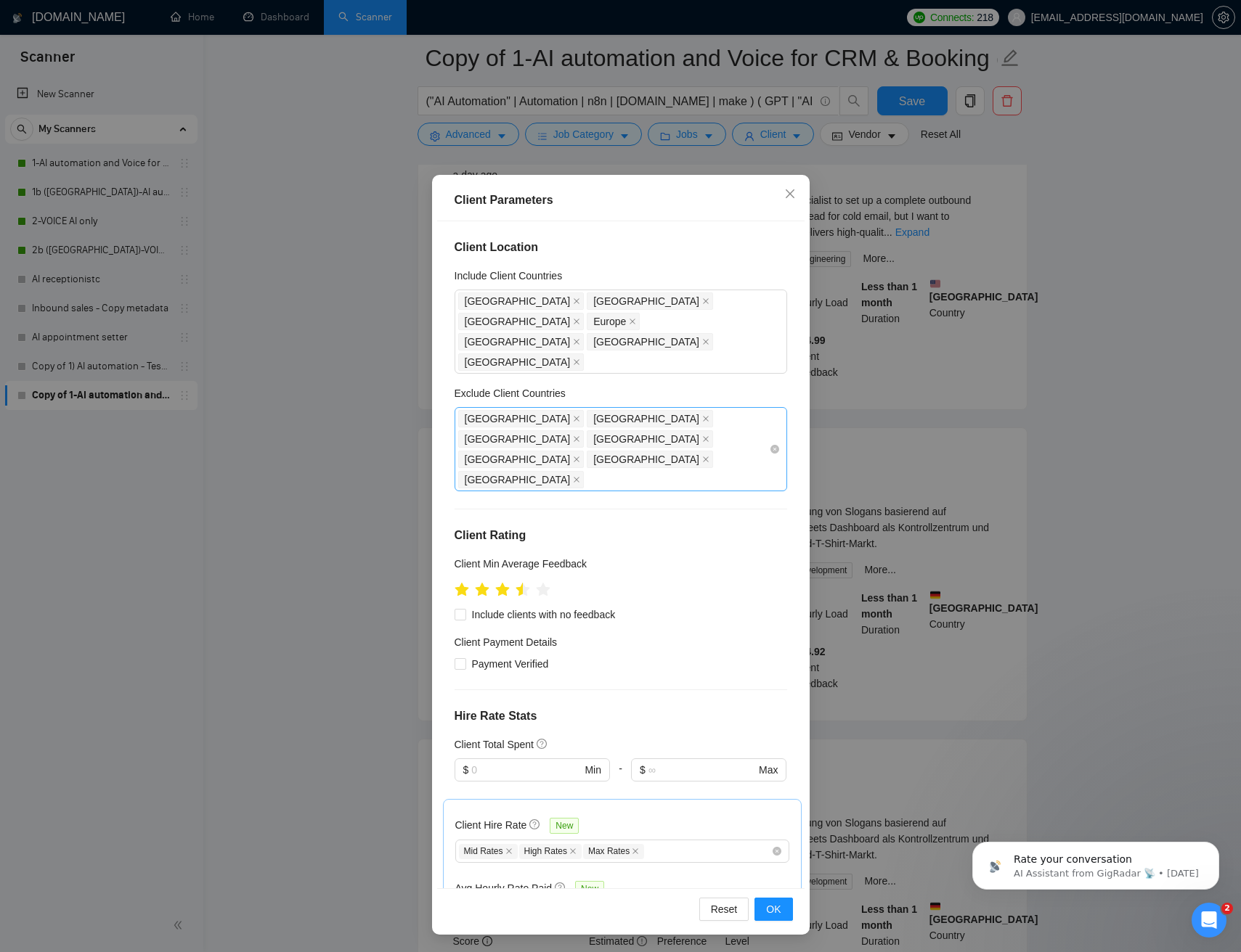
click at [602, 408] on div "India Indonesia Romania Africa Philippines Ukraine Nigeria" at bounding box center [613, 448] width 310 height 81
type input "germany"
click at [552, 451] on div "Germany" at bounding box center [624, 451] width 307 height 16
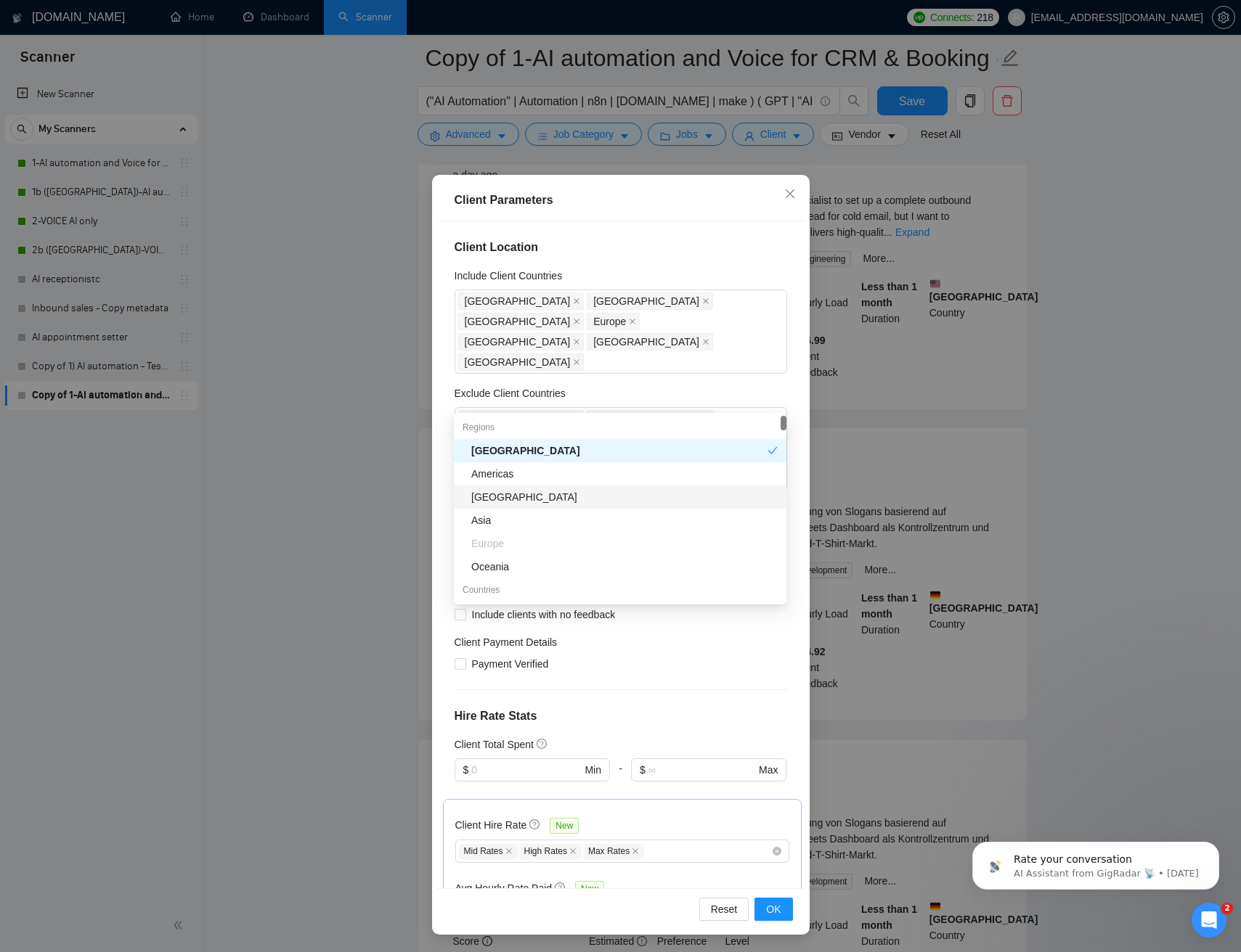
click at [782, 708] on h4 "Hire Rate Stats" at bounding box center [620, 715] width 332 height 17
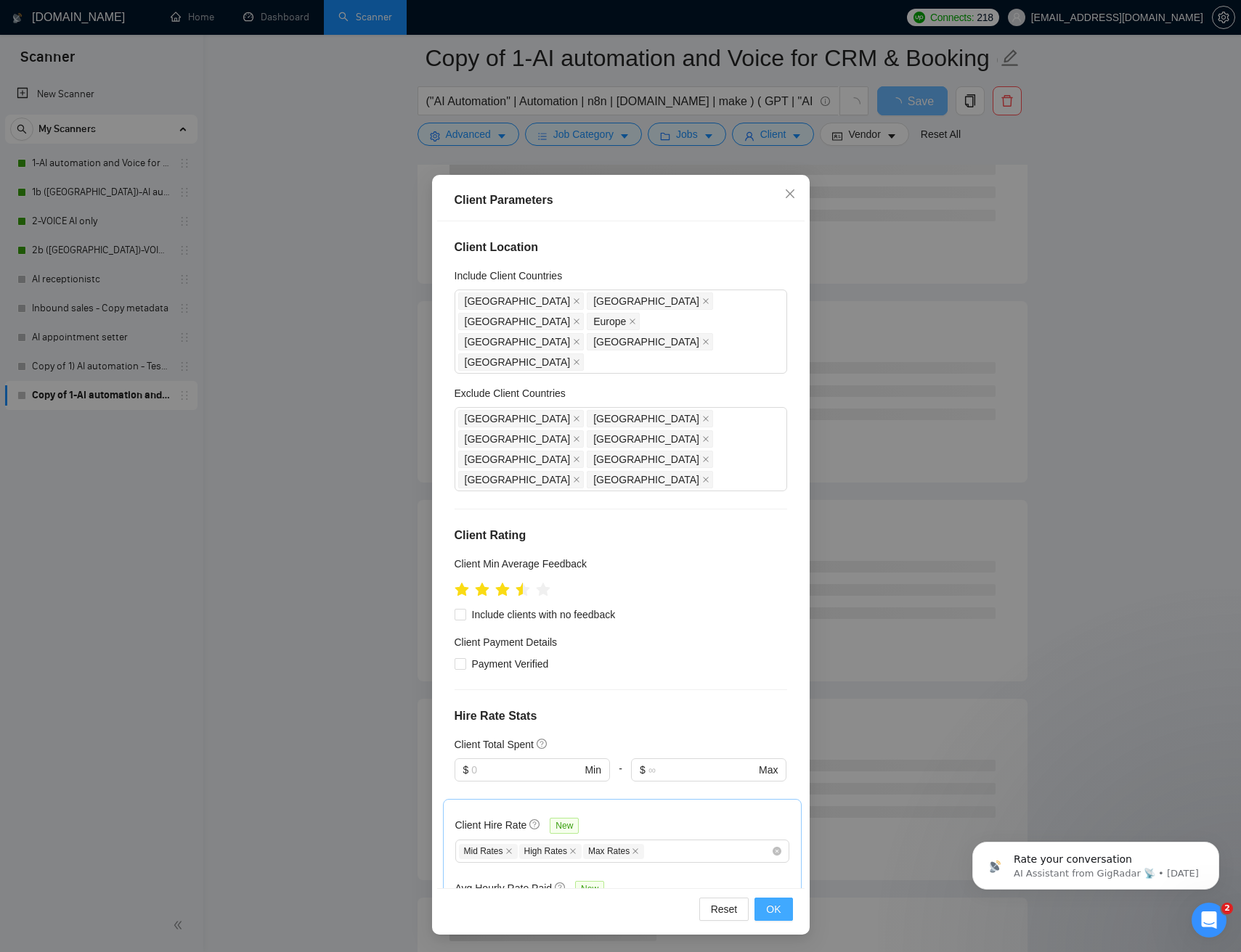
click at [777, 910] on span "OK" at bounding box center [773, 909] width 15 height 16
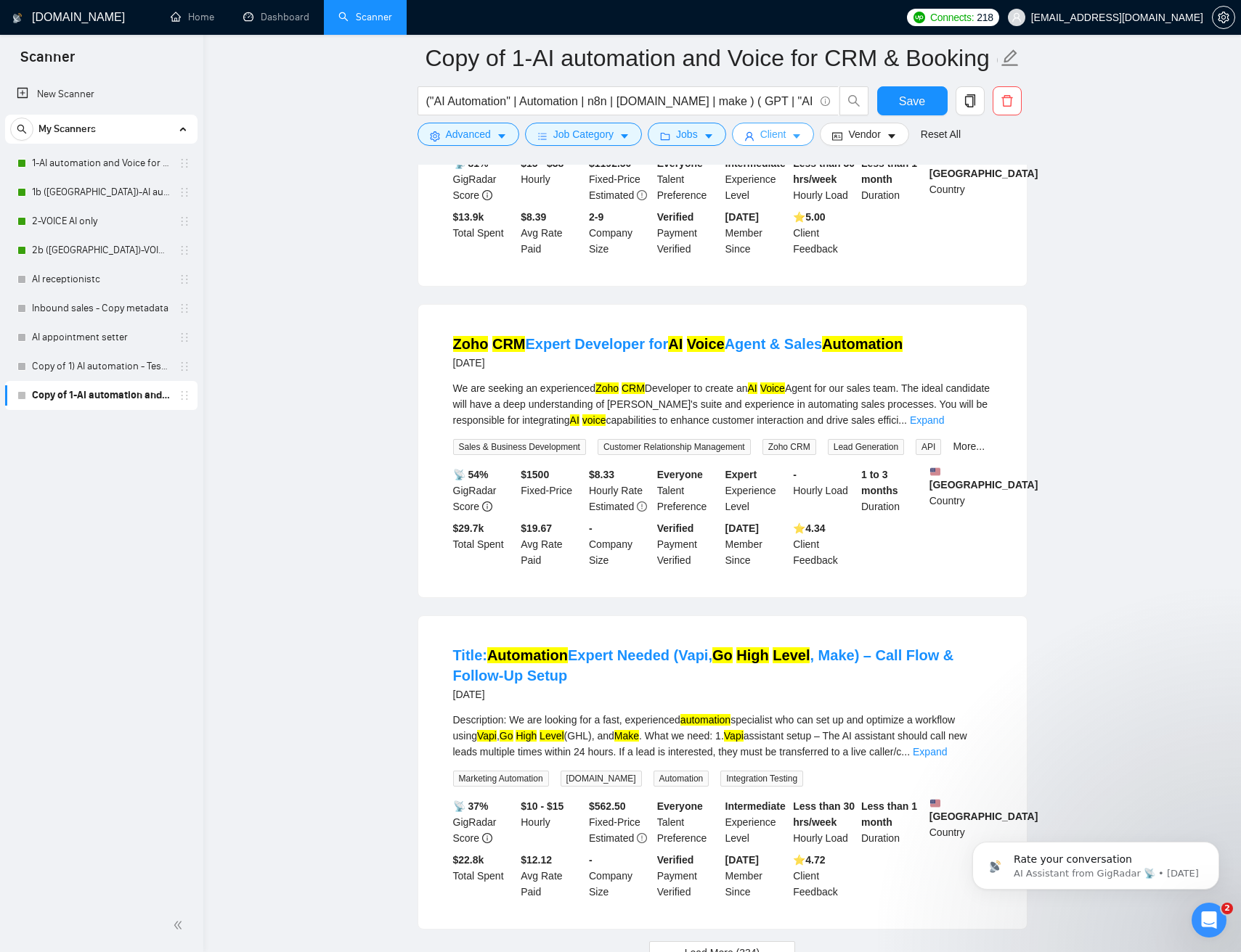
scroll to position [2810, 0]
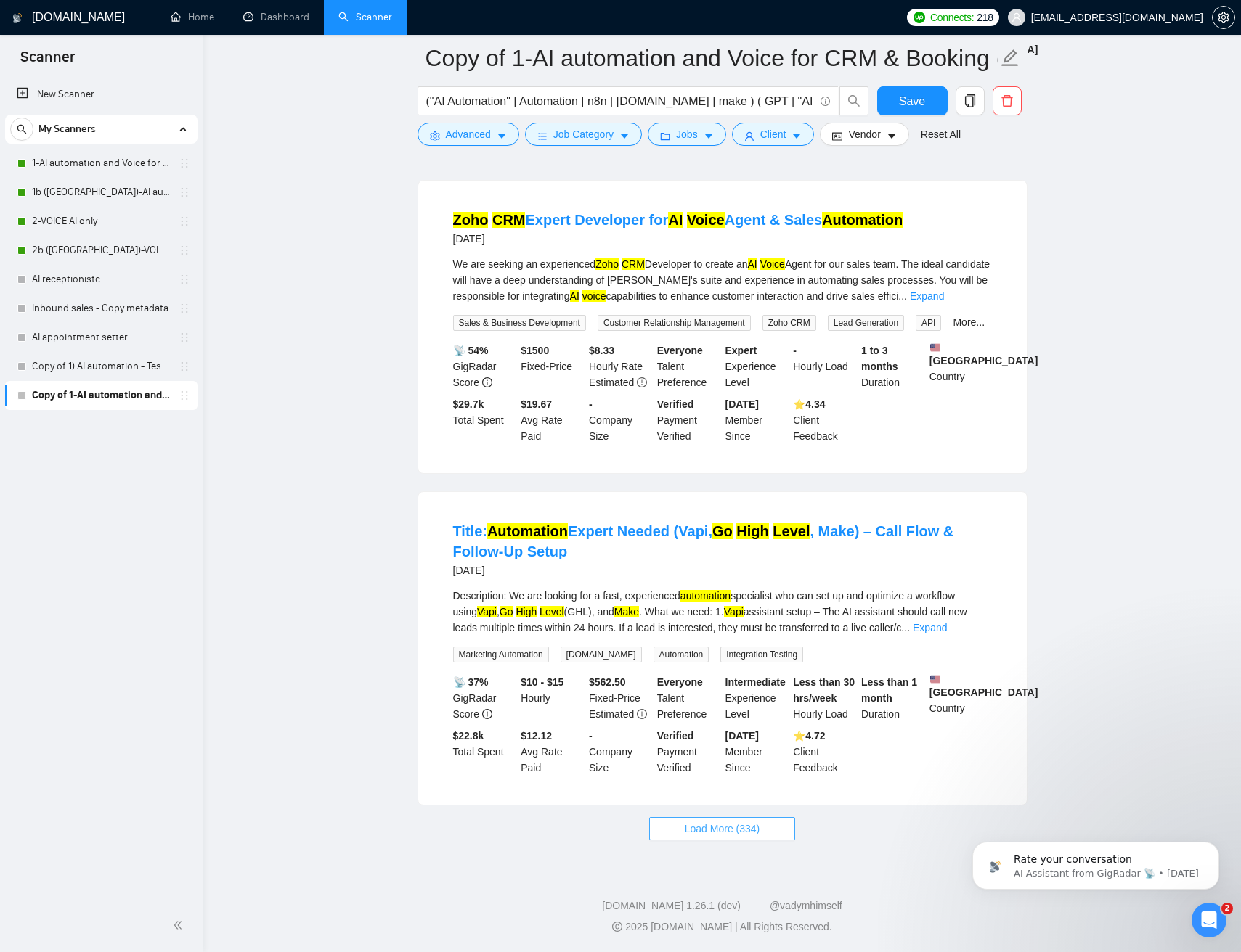
click at [726, 826] on span "Load More (334)" at bounding box center [723, 828] width 76 height 16
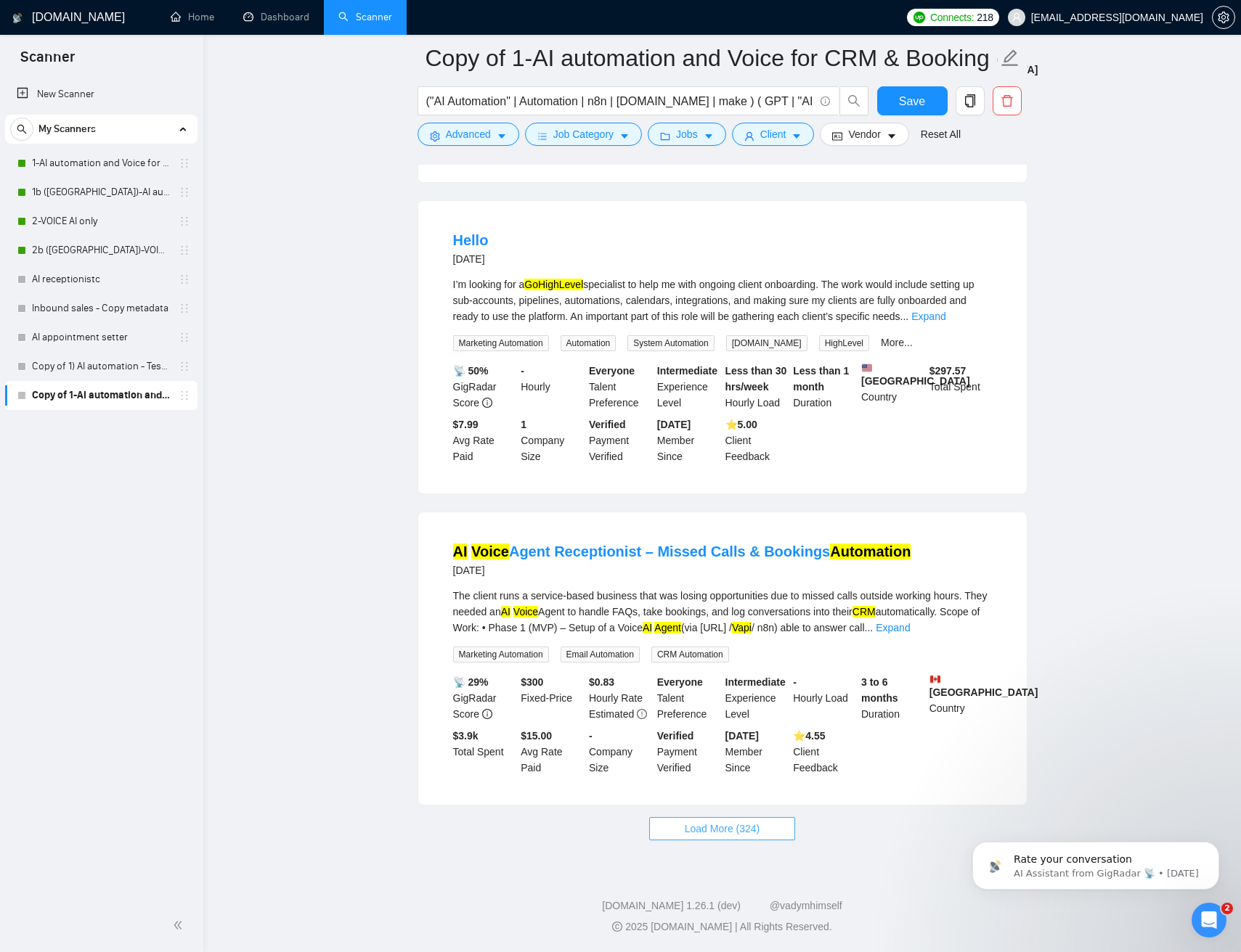
scroll to position [6097, 0]
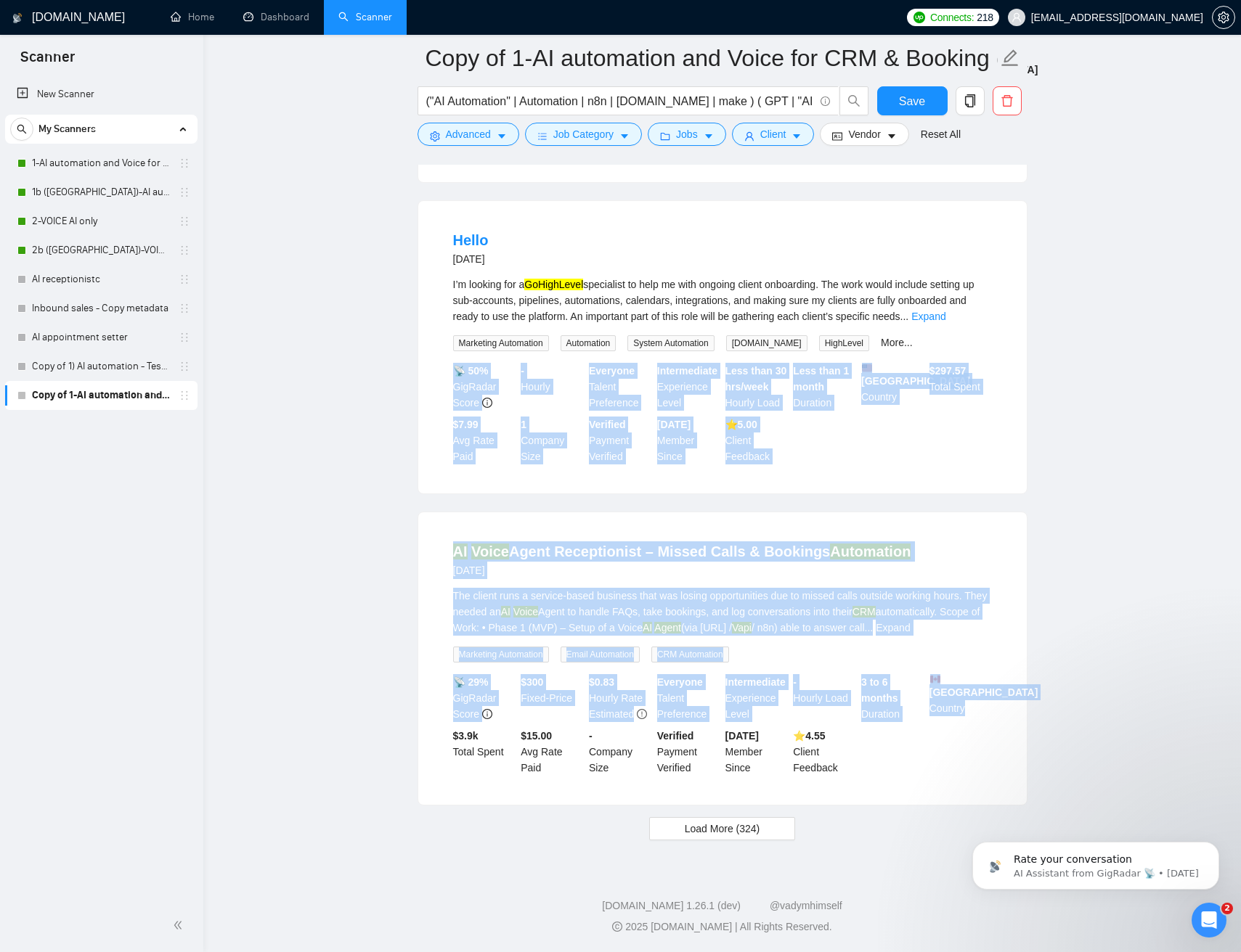
drag, startPoint x: 1060, startPoint y: 793, endPoint x: 252, endPoint y: 309, distance: 941.9
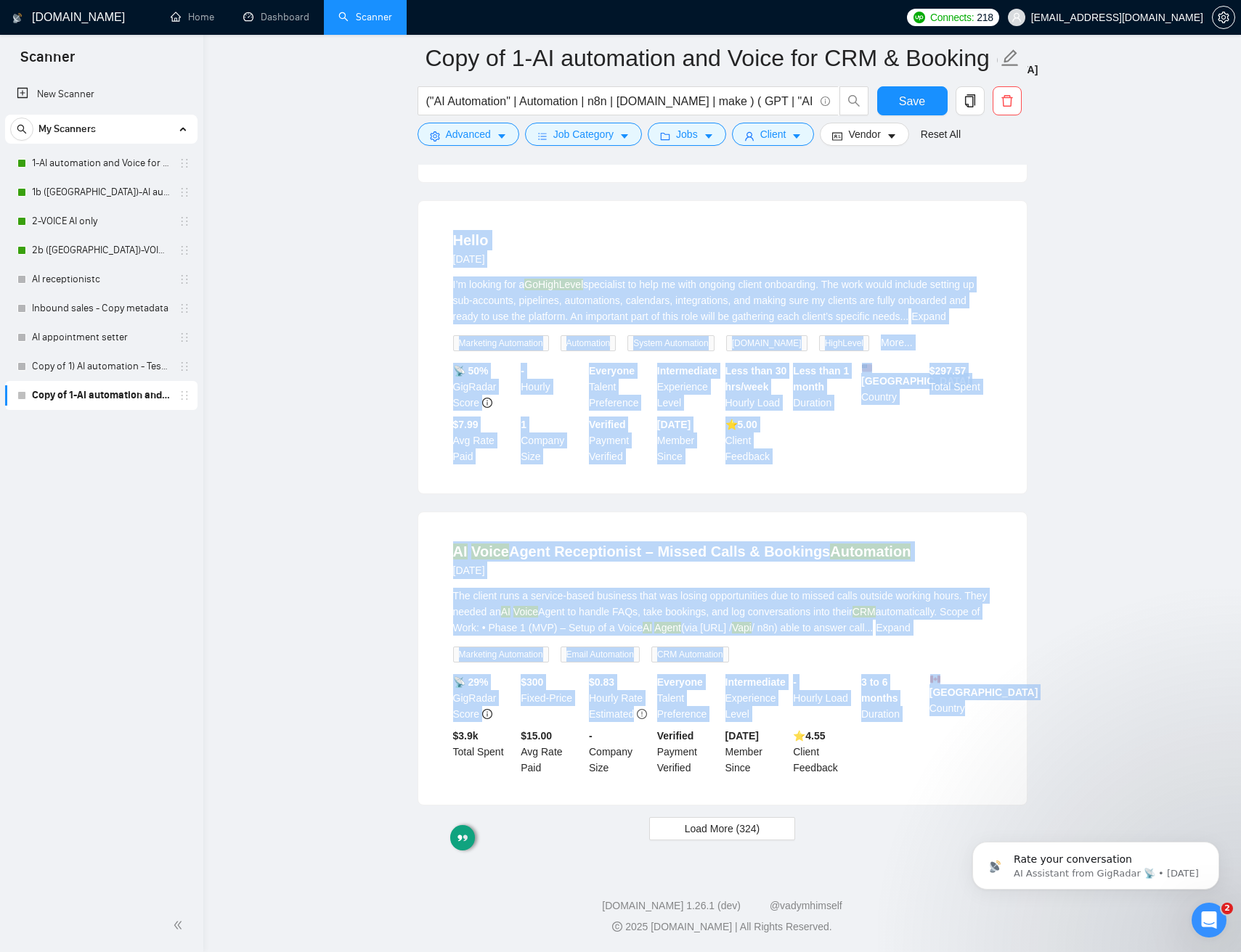
drag, startPoint x: 1744, startPoint y: 1317, endPoint x: 1150, endPoint y: 812, distance: 779.7
drag, startPoint x: 1078, startPoint y: 748, endPoint x: 372, endPoint y: 242, distance: 868.6
drag, startPoint x: 477, startPoint y: 279, endPoint x: 1029, endPoint y: 721, distance: 707.2
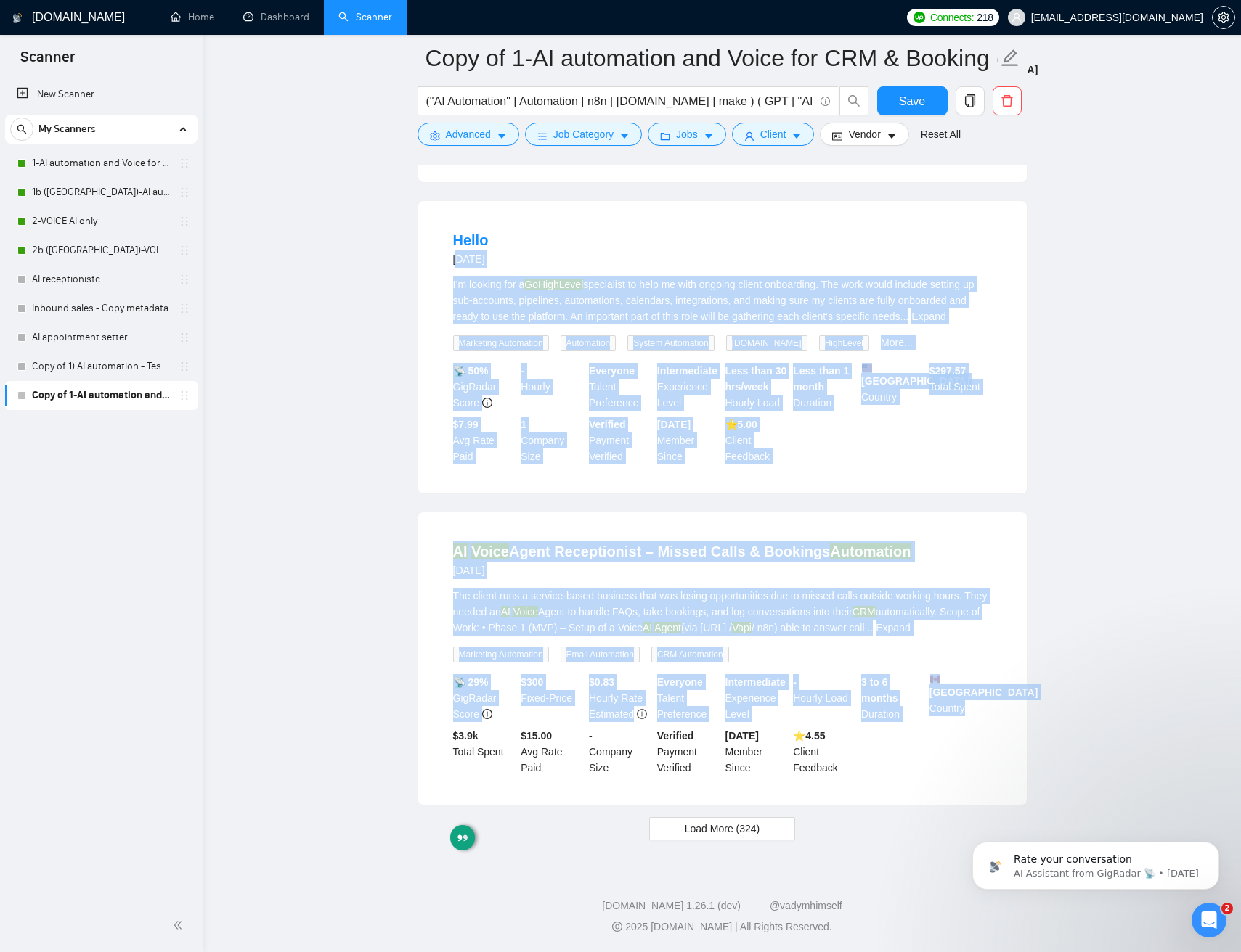
drag, startPoint x: 983, startPoint y: 680, endPoint x: 429, endPoint y: 265, distance: 692.2
drag, startPoint x: 379, startPoint y: 240, endPoint x: 956, endPoint y: 751, distance: 770.7
drag, startPoint x: 1028, startPoint y: 758, endPoint x: 468, endPoint y: 299, distance: 724.1
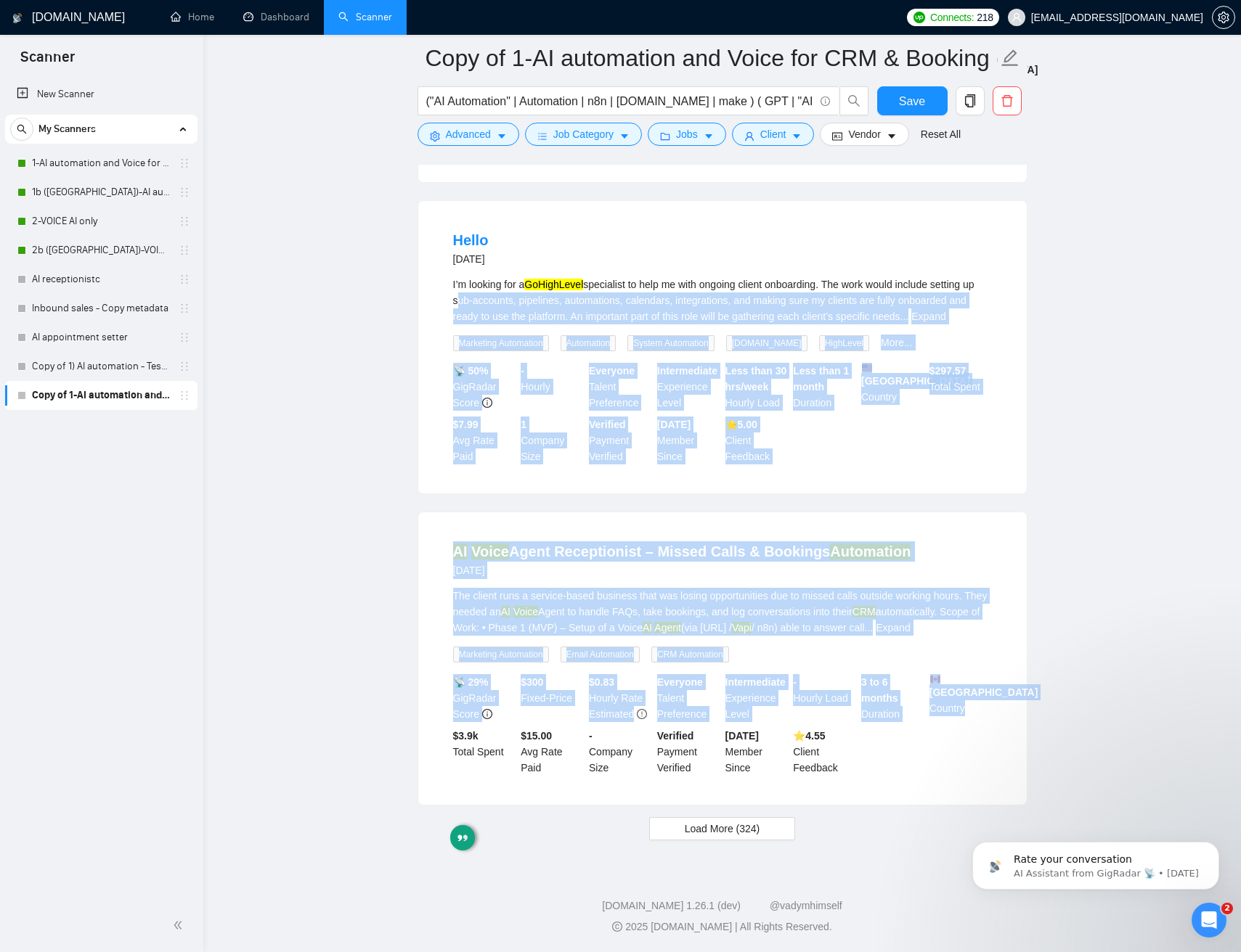
drag, startPoint x: 379, startPoint y: 261, endPoint x: 1020, endPoint y: 767, distance: 816.6
drag, startPoint x: 1057, startPoint y: 769, endPoint x: 376, endPoint y: 240, distance: 862.3
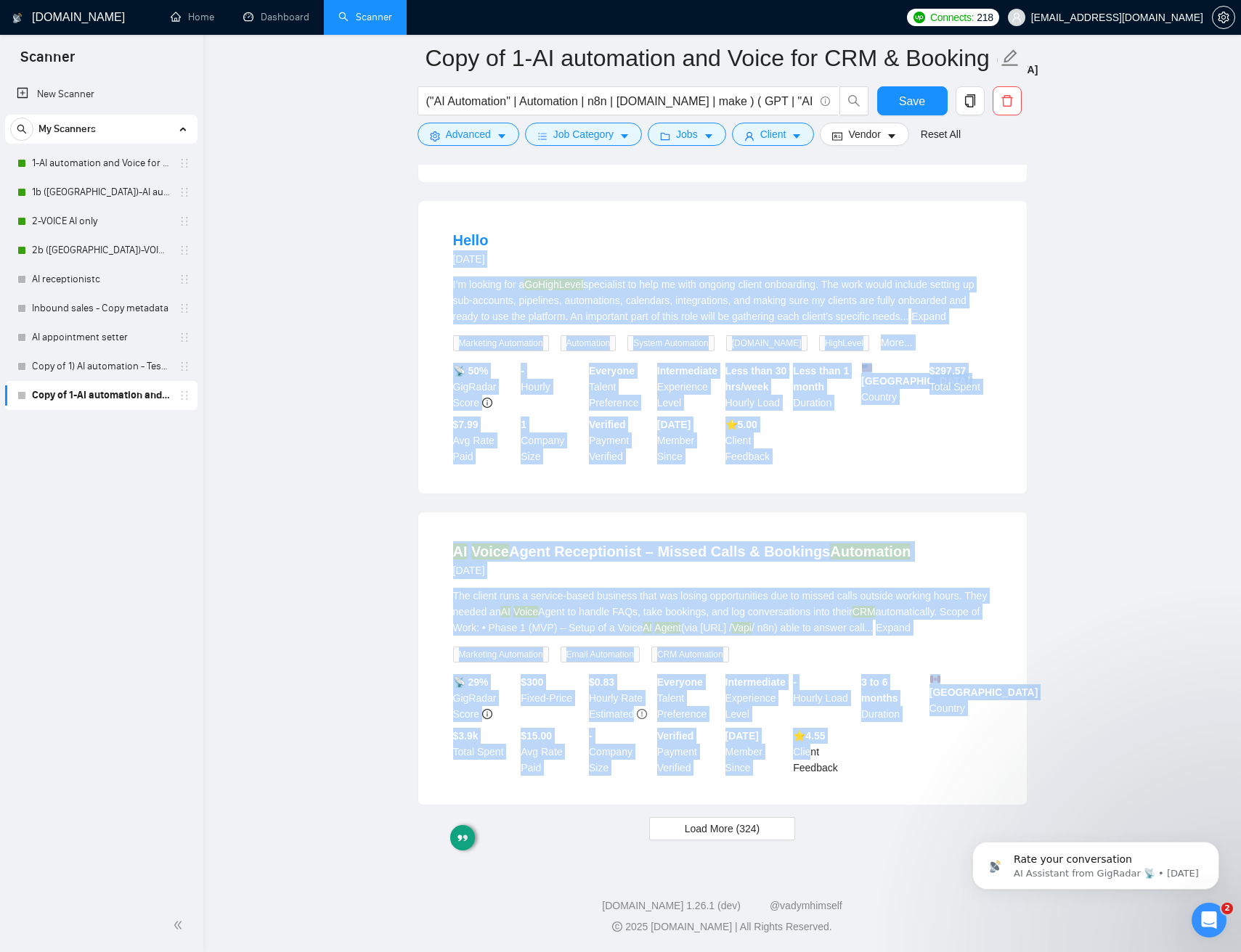
drag, startPoint x: 649, startPoint y: 647, endPoint x: 959, endPoint y: 807, distance: 348.9
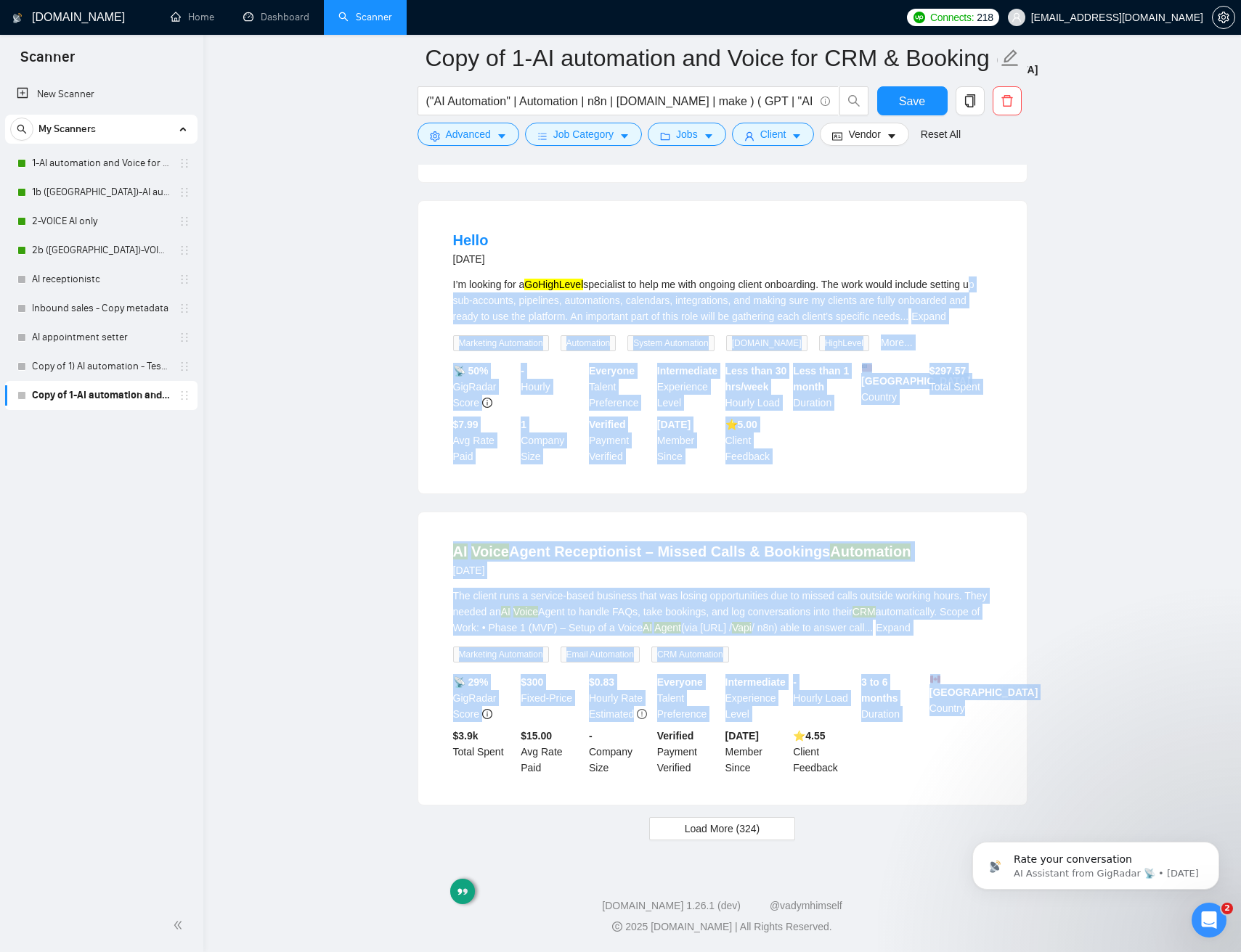
drag, startPoint x: 1038, startPoint y: 797, endPoint x: 375, endPoint y: 279, distance: 841.4
drag, startPoint x: 525, startPoint y: 410, endPoint x: 1045, endPoint y: 765, distance: 629.6
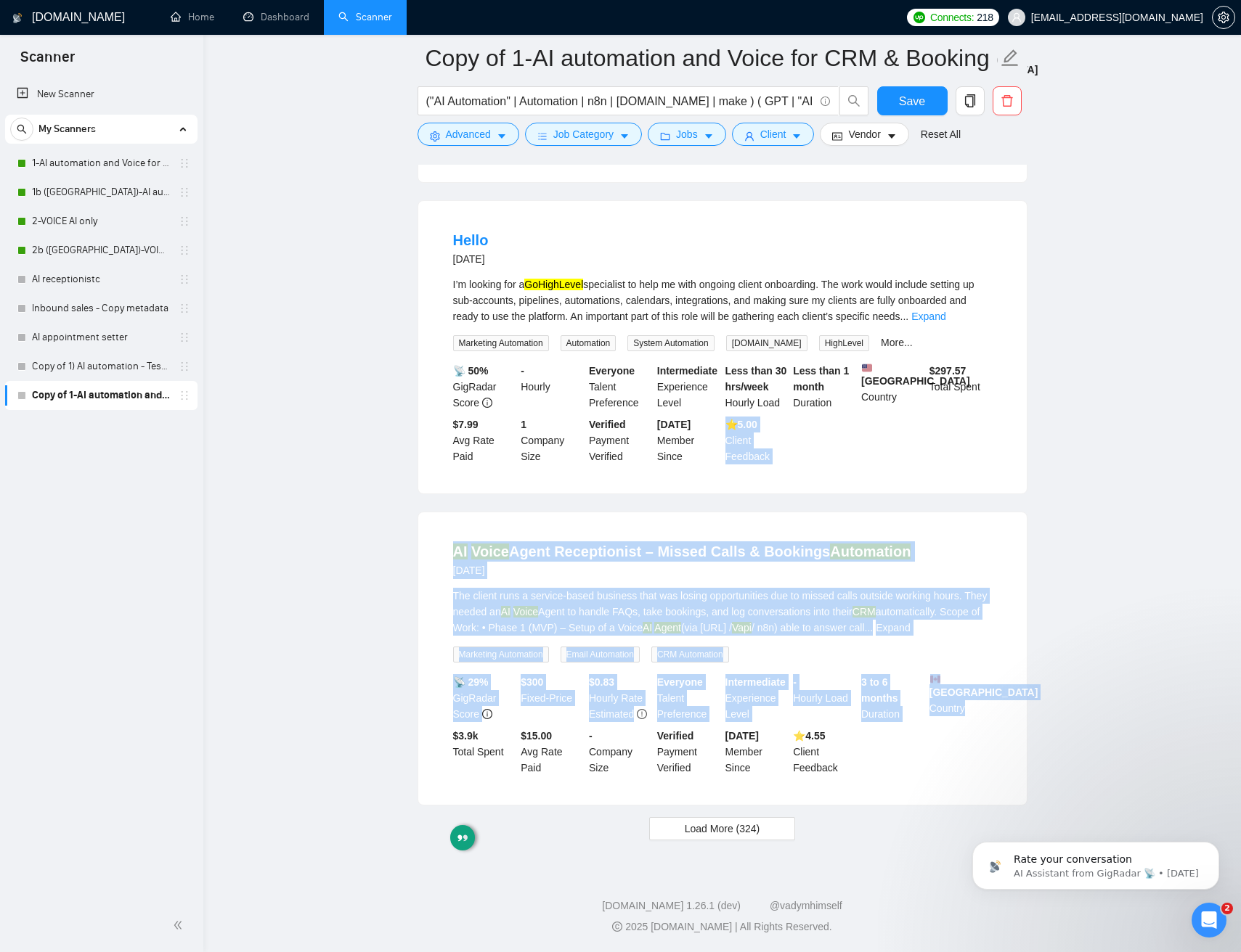
drag, startPoint x: 963, startPoint y: 659, endPoint x: 536, endPoint y: 385, distance: 507.4
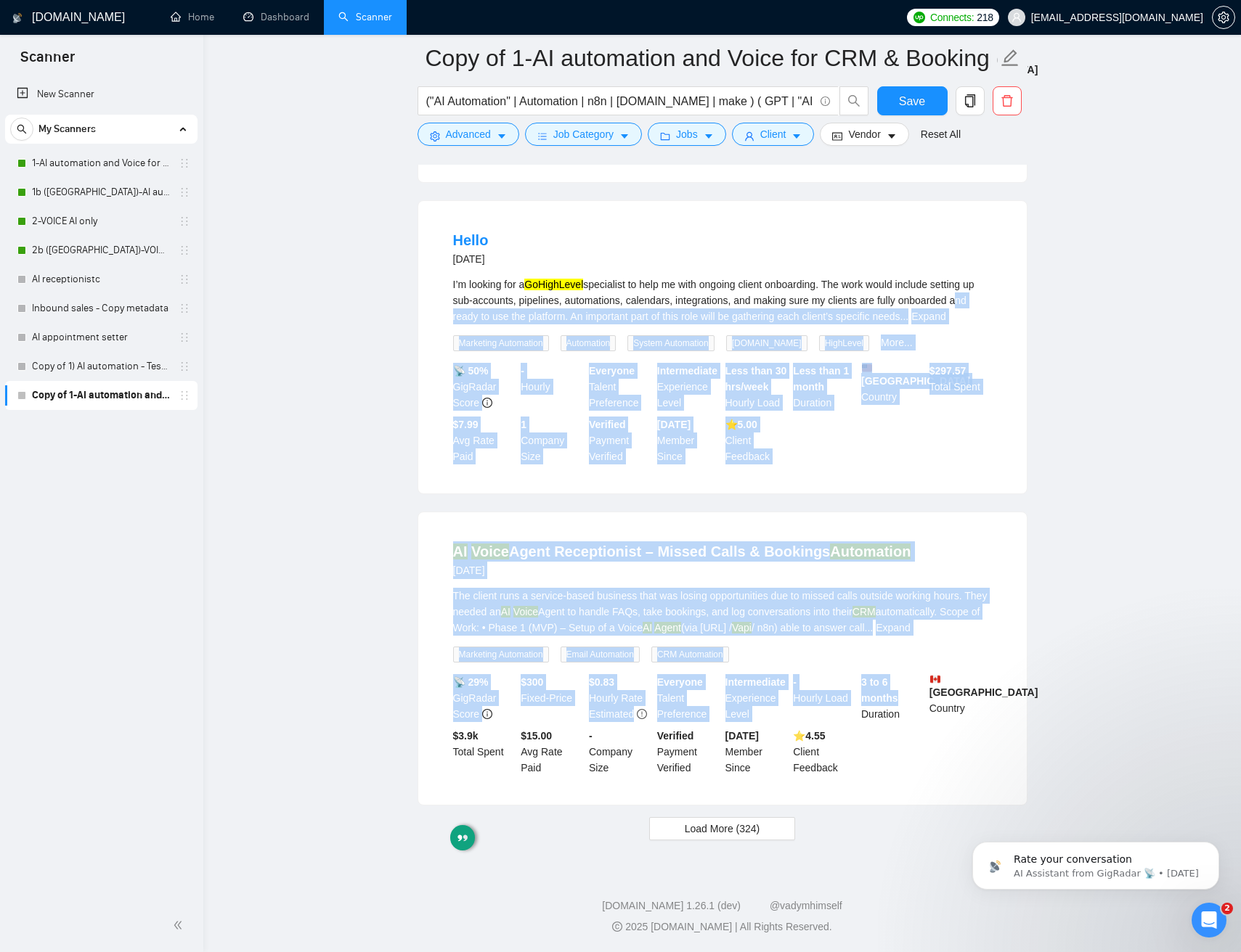
drag, startPoint x: 685, startPoint y: 597, endPoint x: 937, endPoint y: 727, distance: 283.6
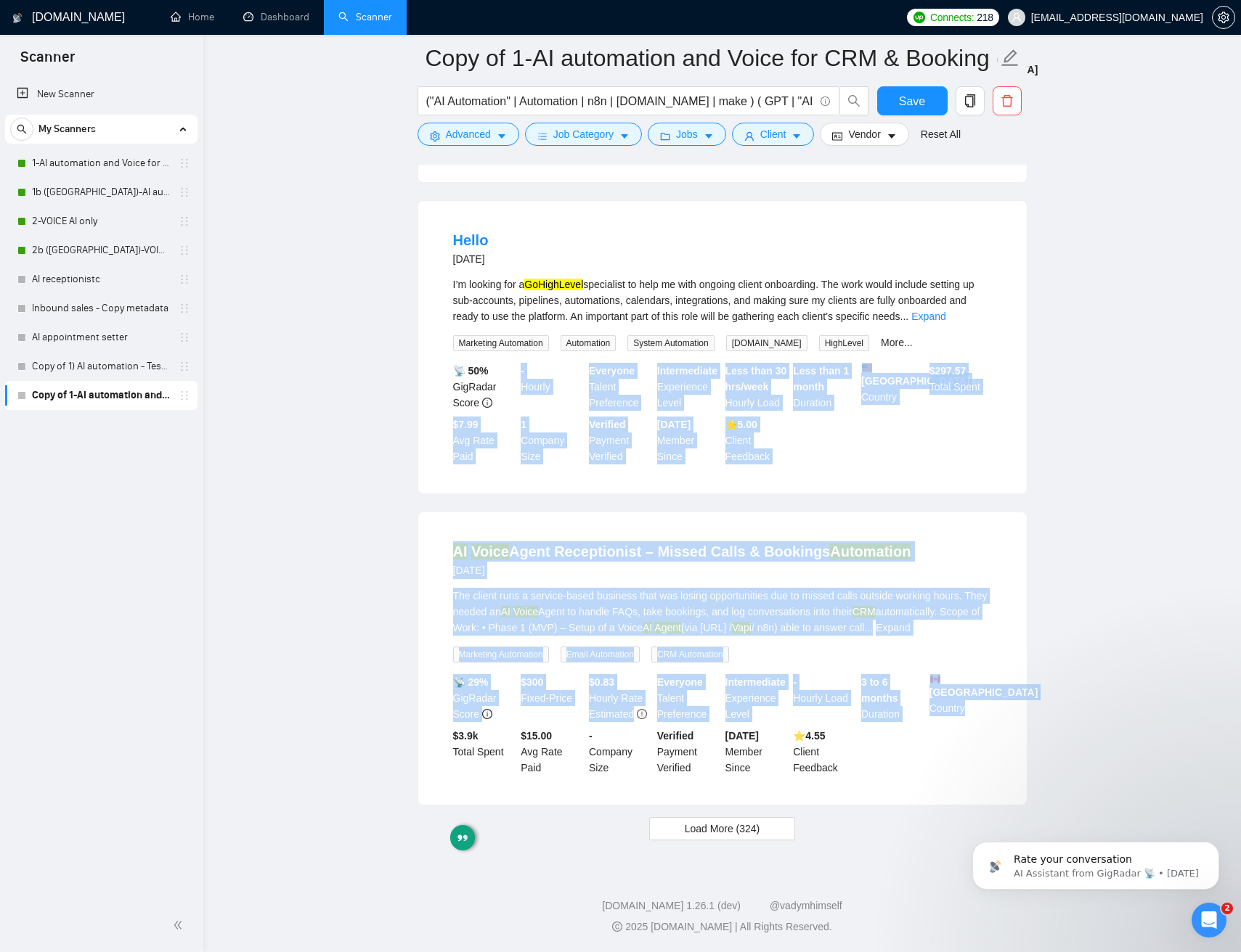
drag, startPoint x: 868, startPoint y: 645, endPoint x: 411, endPoint y: 366, distance: 535.4
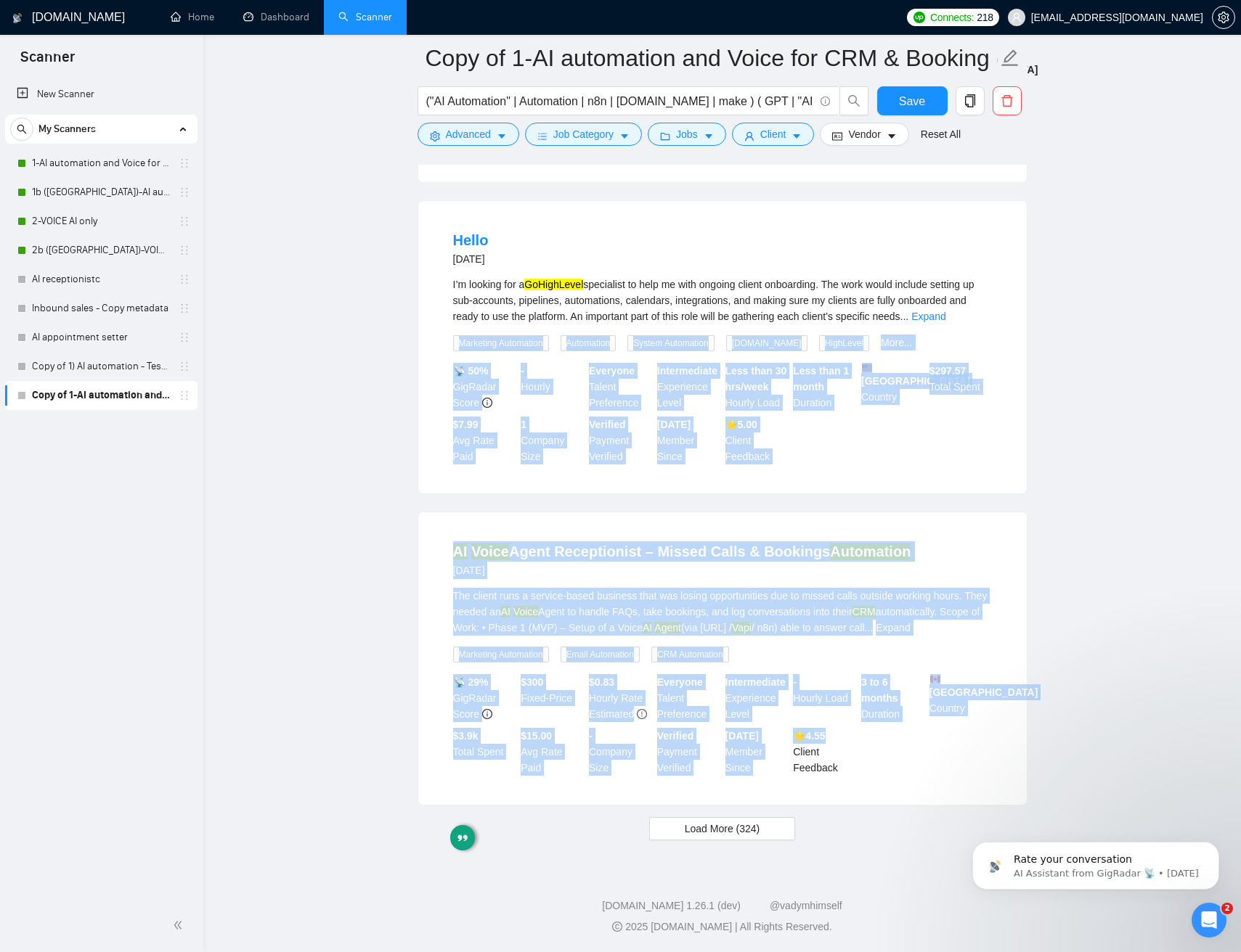
drag, startPoint x: 399, startPoint y: 401, endPoint x: 926, endPoint y: 775, distance: 646.2
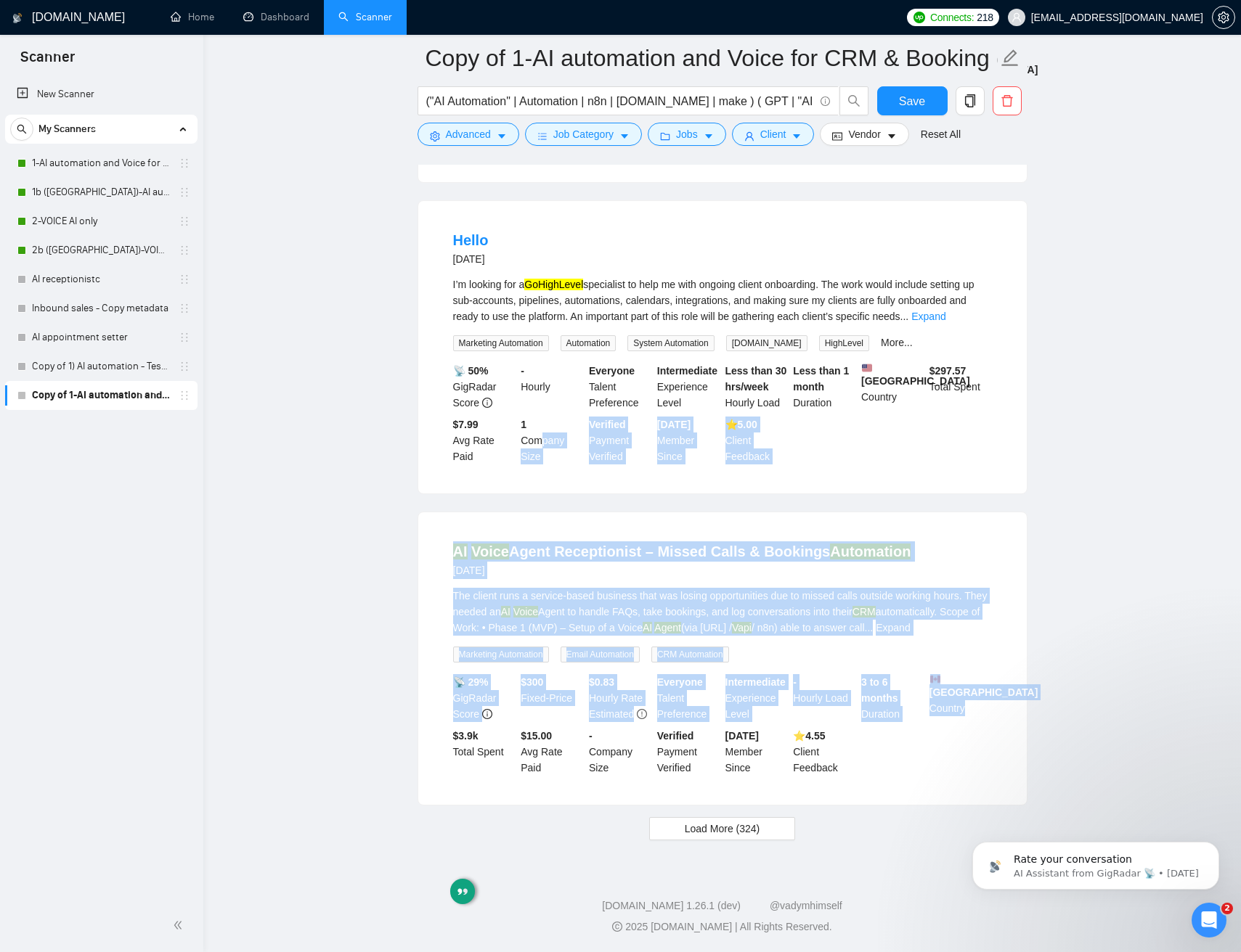
drag, startPoint x: 842, startPoint y: 632, endPoint x: 430, endPoint y: 391, distance: 477.3
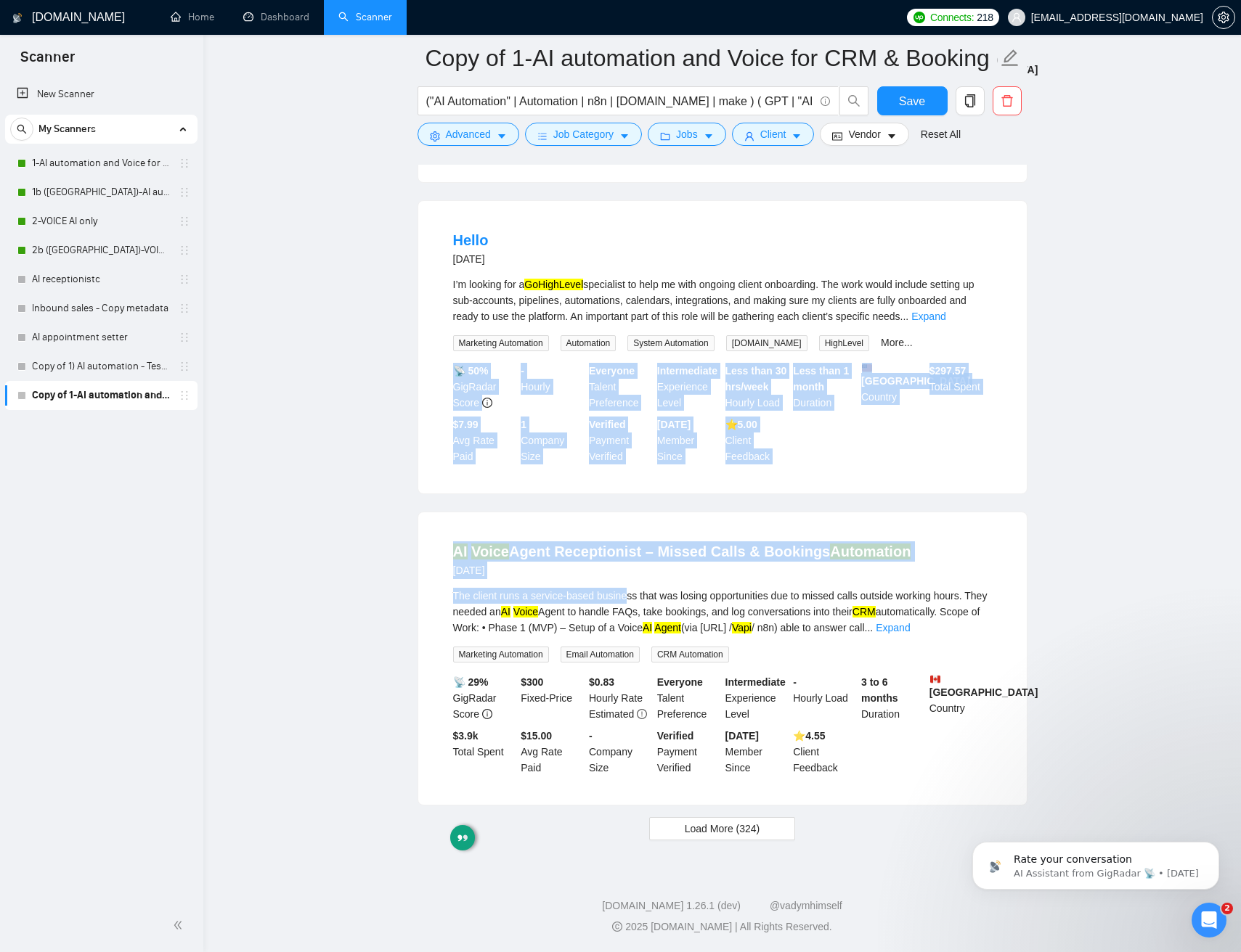
drag, startPoint x: 380, startPoint y: 383, endPoint x: 948, endPoint y: 751, distance: 676.8
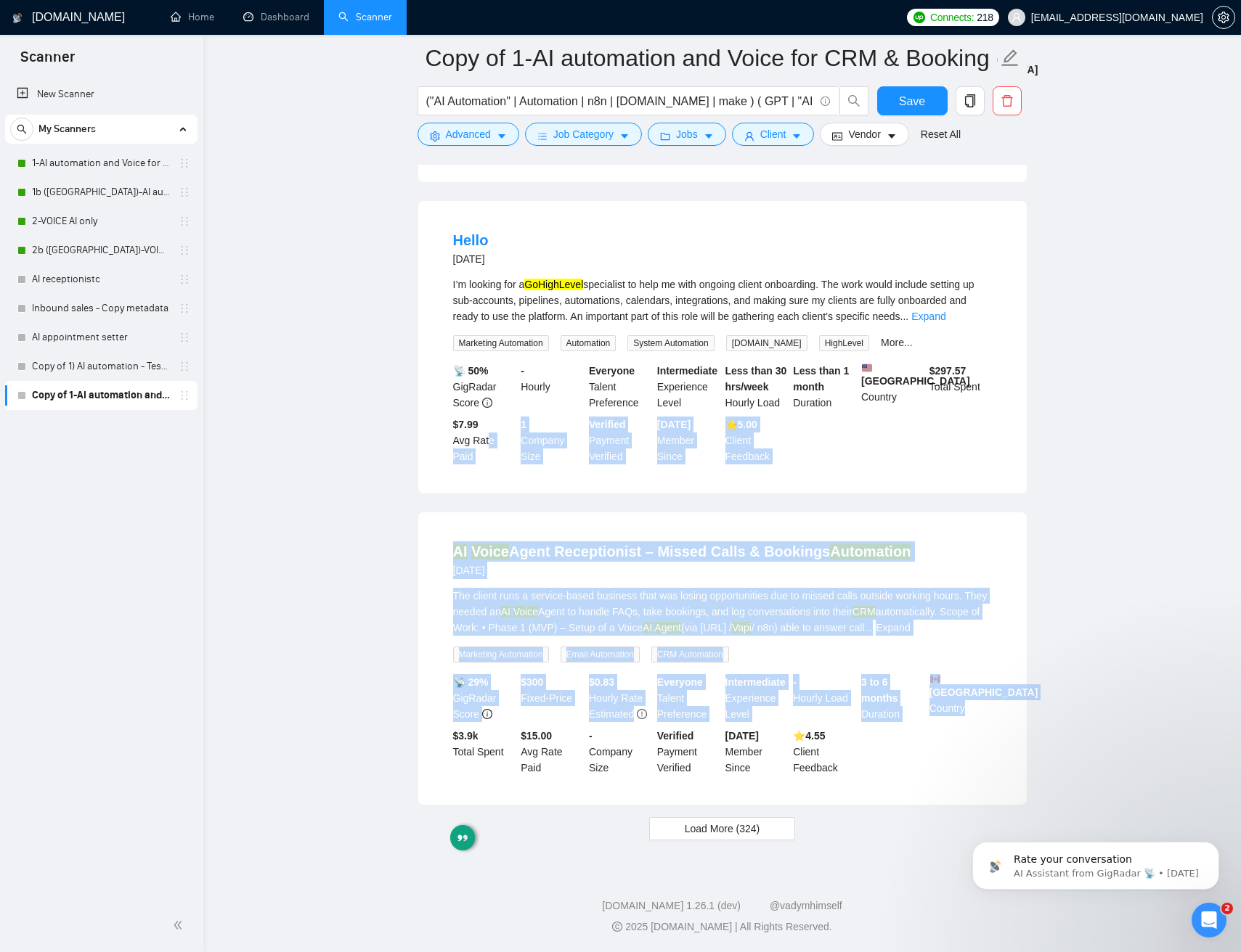
drag, startPoint x: 944, startPoint y: 771, endPoint x: 434, endPoint y: 424, distance: 616.9
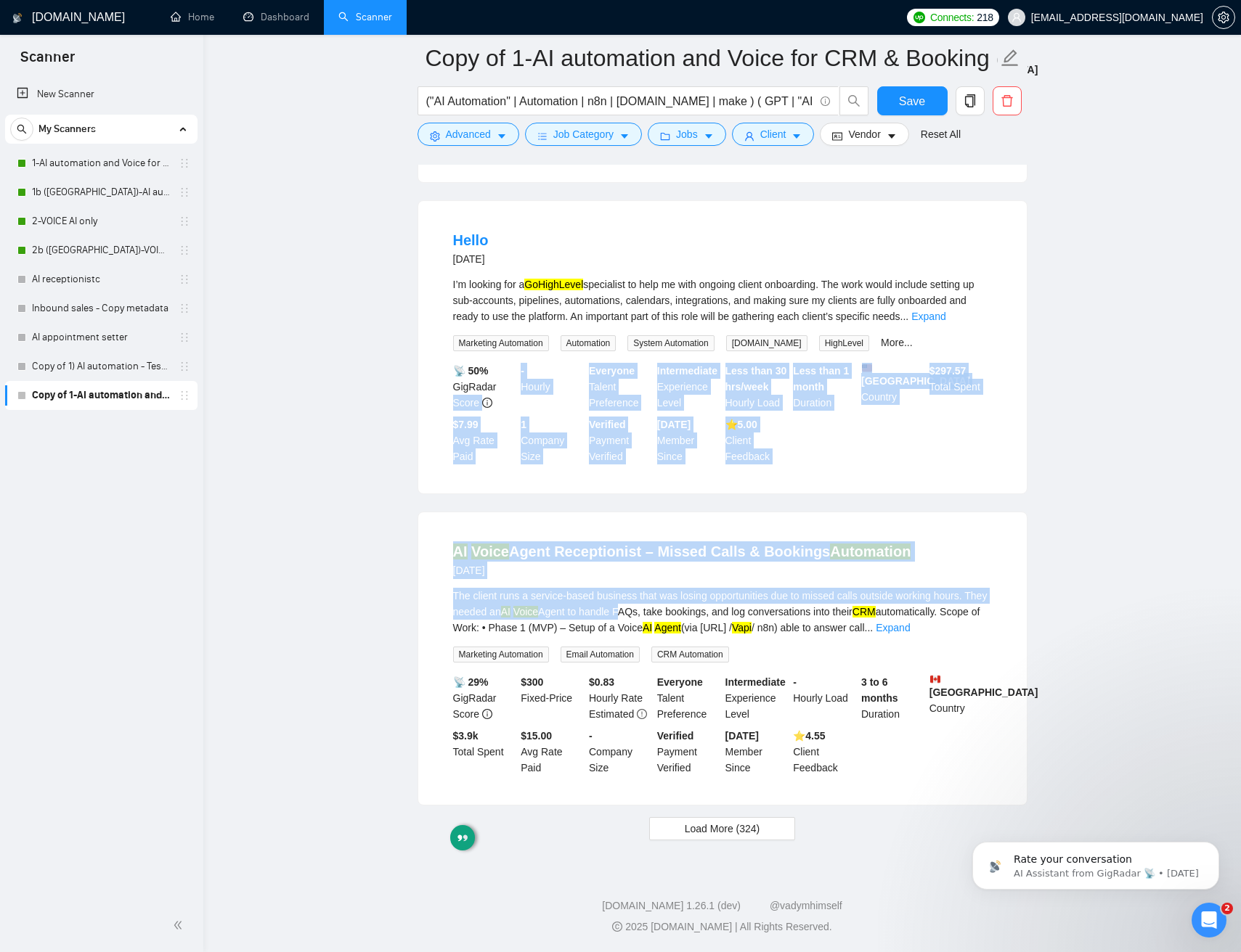
drag, startPoint x: 400, startPoint y: 411, endPoint x: 871, endPoint y: 751, distance: 580.9
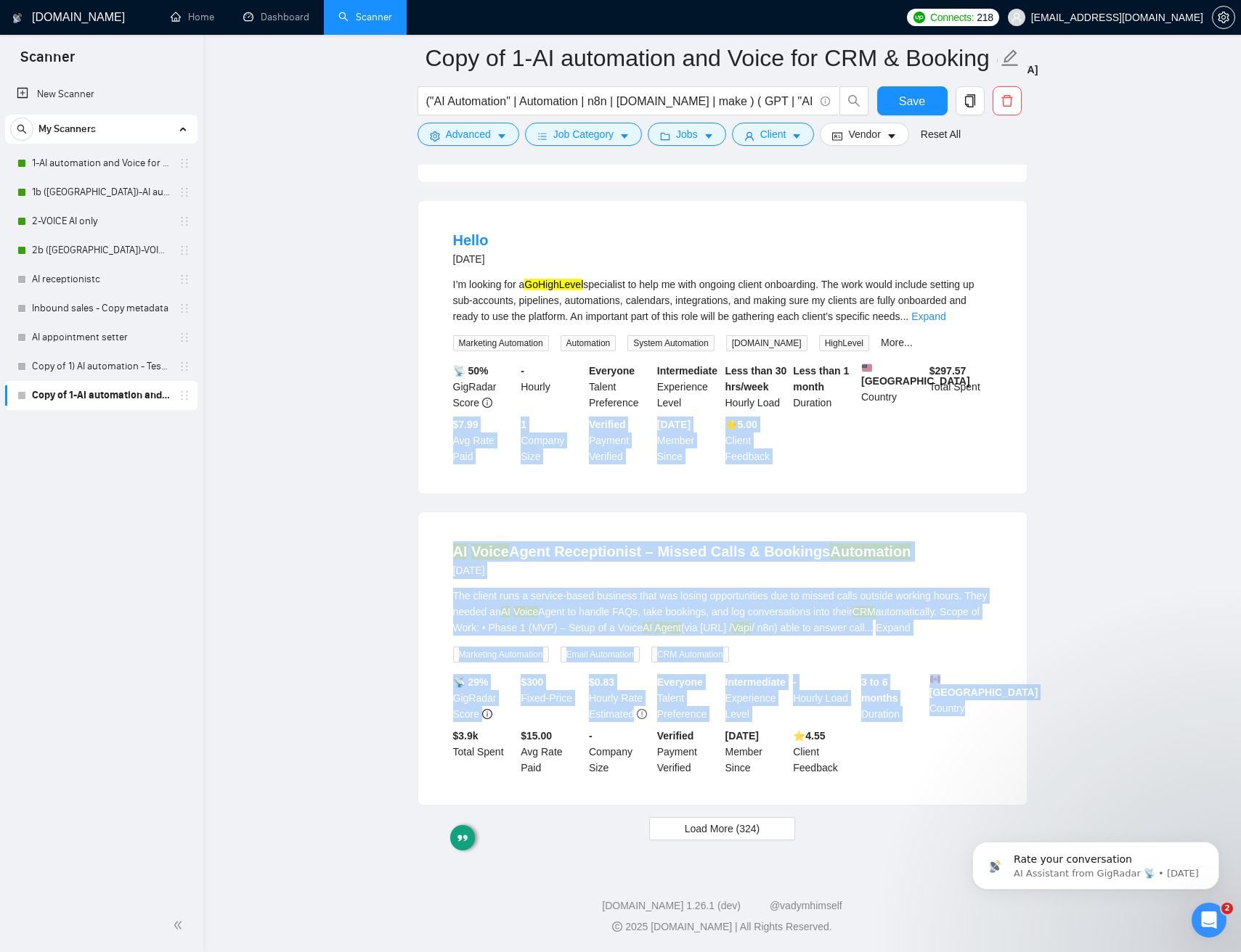
drag, startPoint x: 974, startPoint y: 785, endPoint x: 291, endPoint y: 422, distance: 773.5
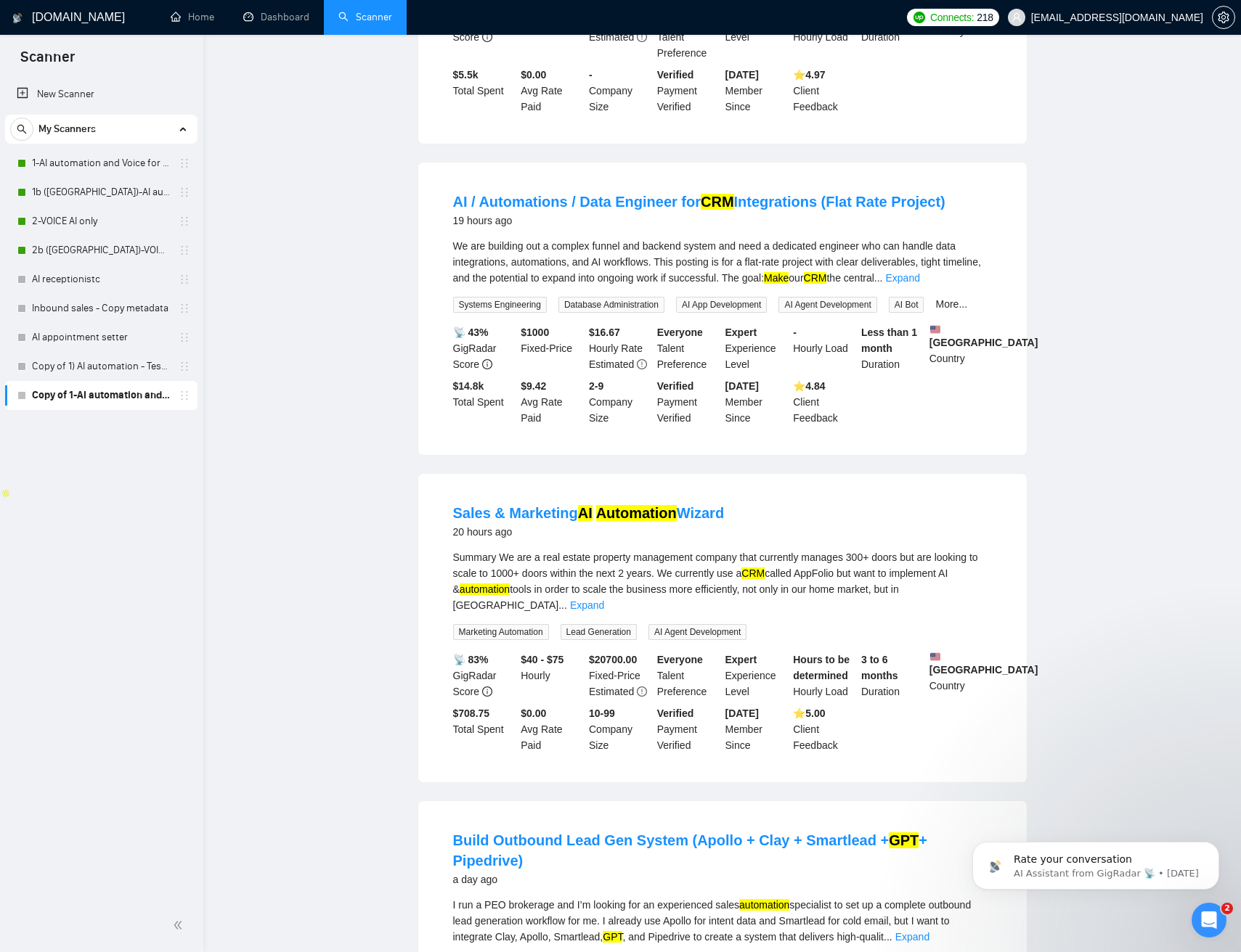
scroll to position [0, 0]
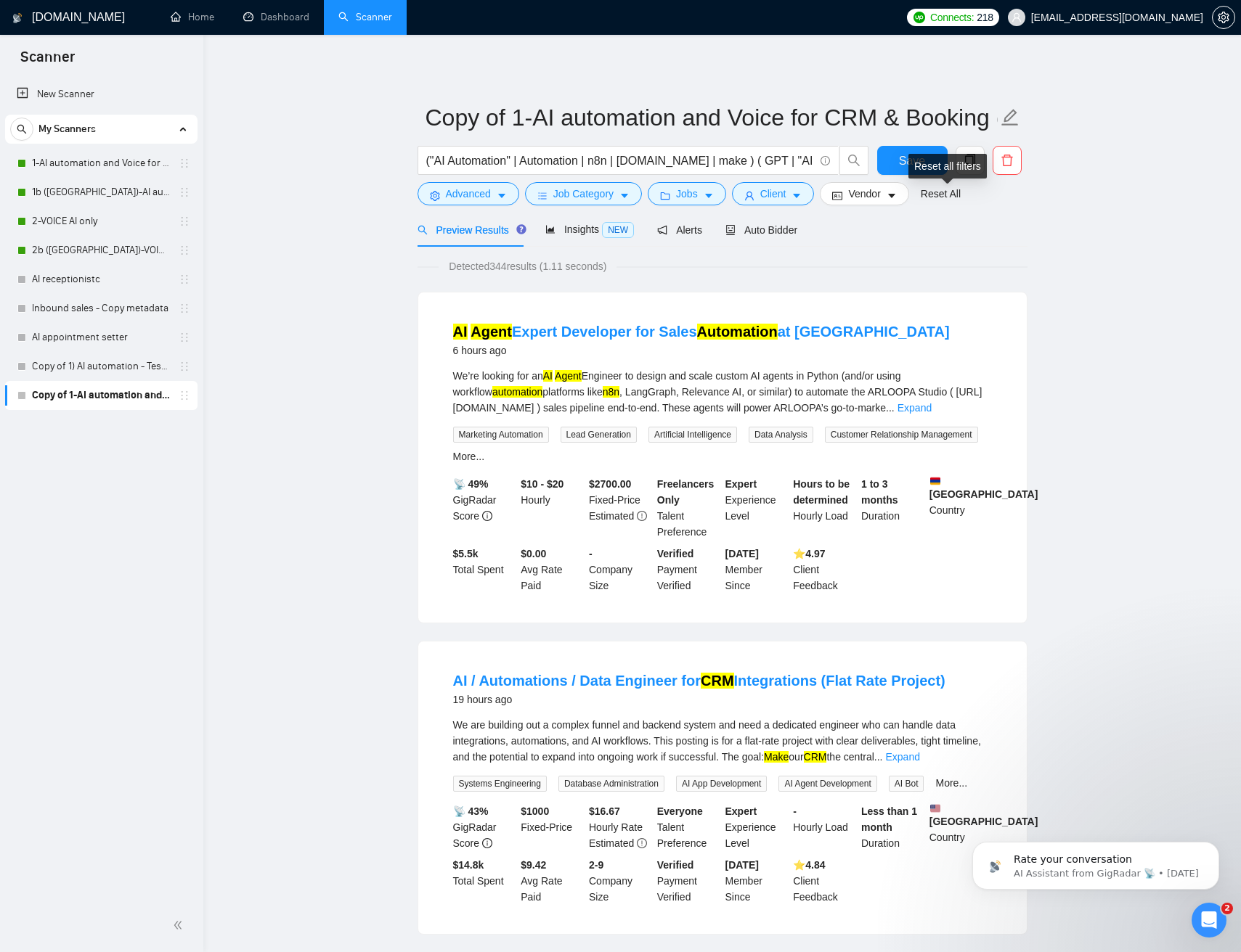
click at [912, 164] on div "Reset all filters" at bounding box center [947, 166] width 79 height 25
click at [896, 161] on button "Save" at bounding box center [912, 160] width 71 height 29
click at [664, 236] on span "Alerts" at bounding box center [679, 231] width 45 height 12
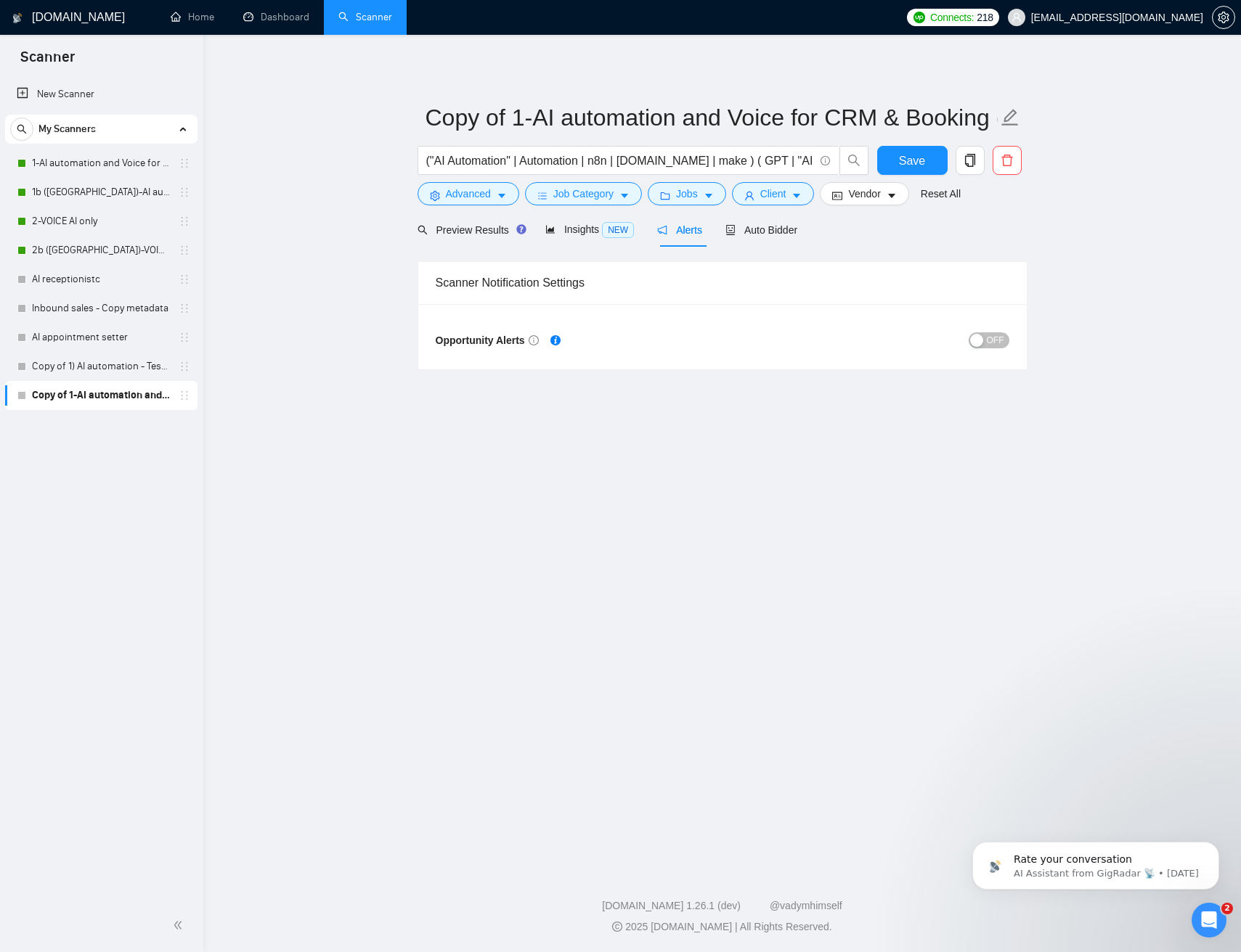
click at [986, 348] on div "OFF" at bounding box center [865, 339] width 287 height 23
click at [986, 339] on span "OFF" at bounding box center [994, 340] width 17 height 16
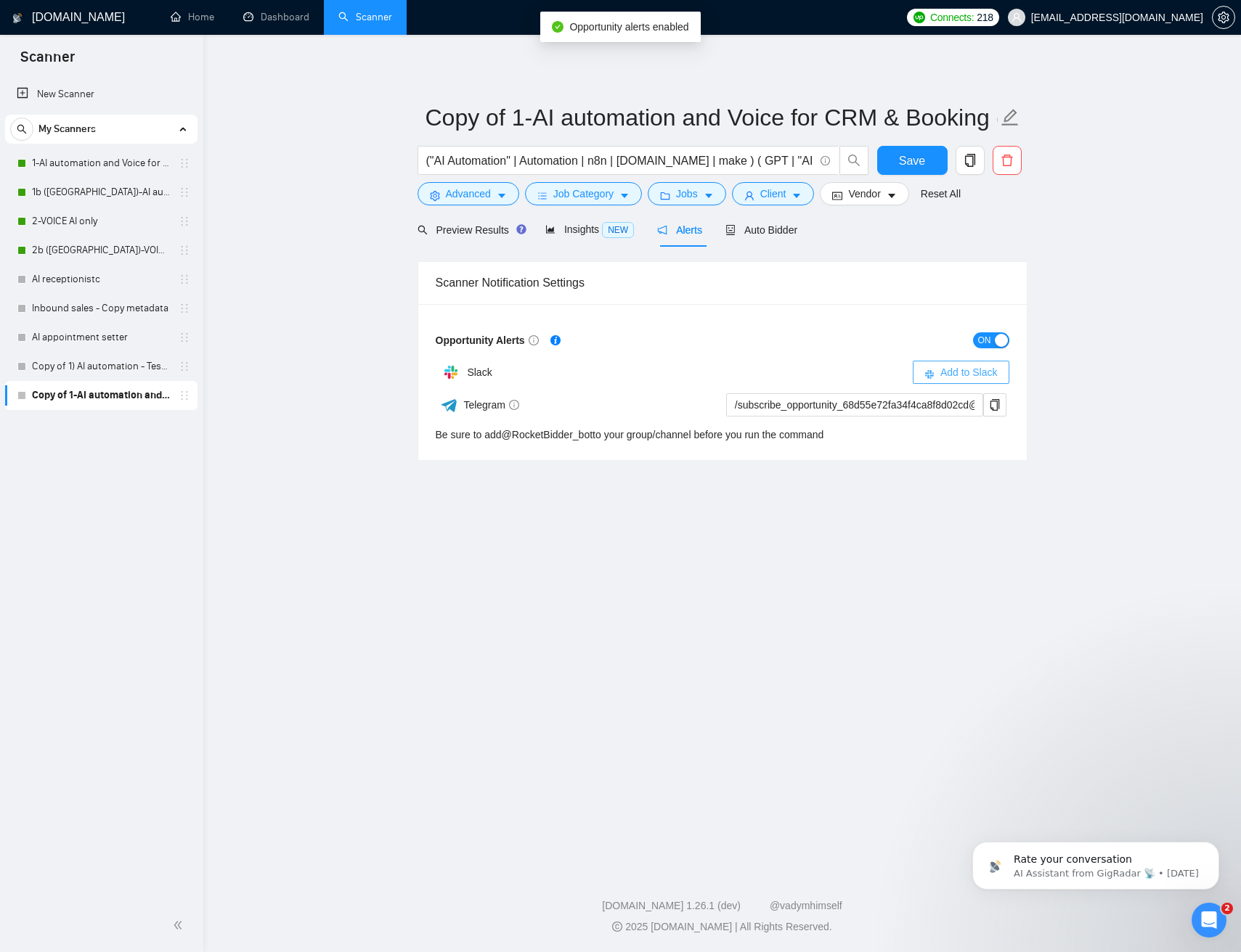
click at [963, 365] on span "Add to Slack" at bounding box center [968, 372] width 57 height 16
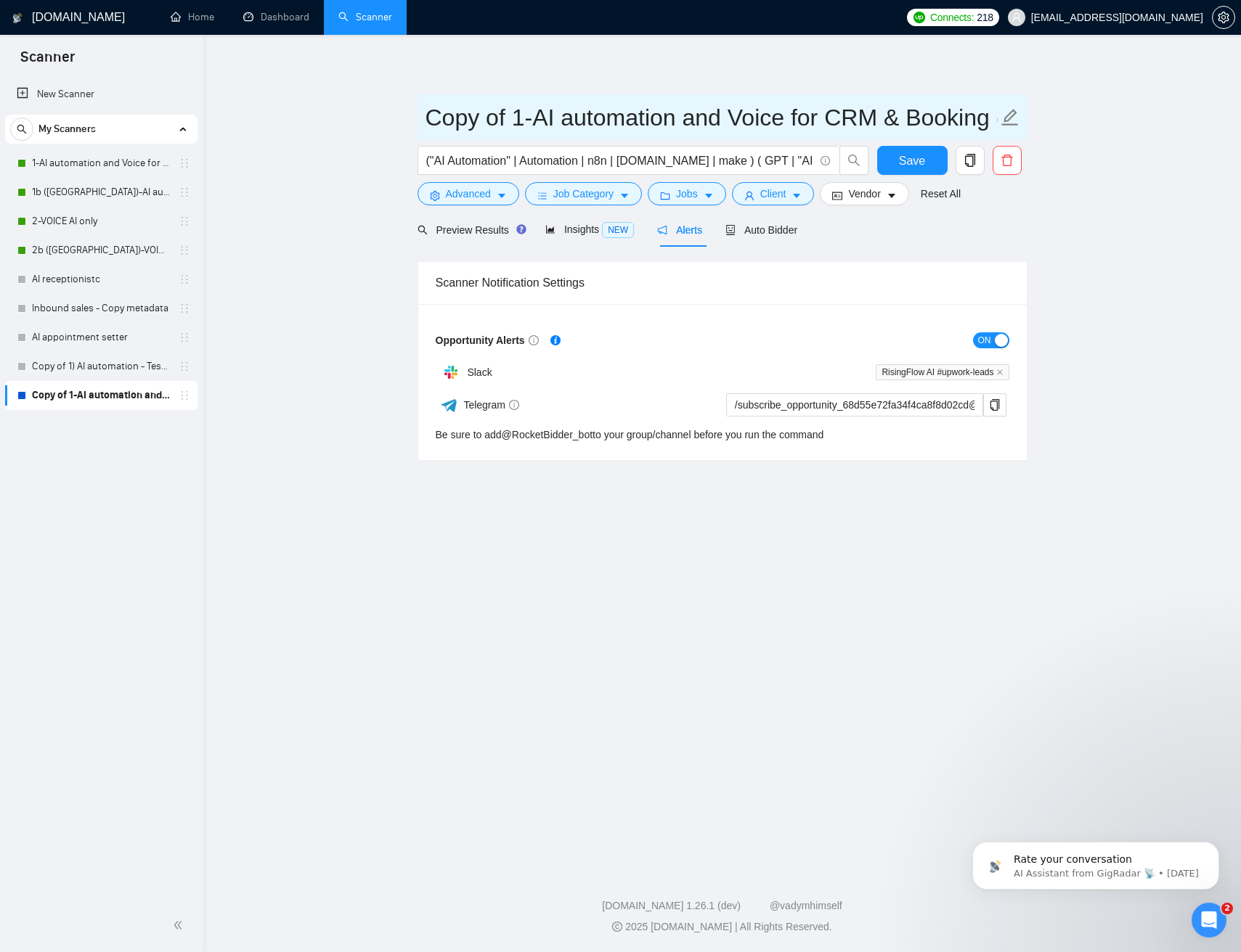
click at [523, 114] on input "Copy of 1-AI automation and Voice for CRM & Booking (different categories)" at bounding box center [711, 118] width 572 height 36
click at [533, 116] on input "Copy of 1-AI automation and Voice for CRM & Booking (different categories)" at bounding box center [711, 118] width 572 height 36
type input "Copy of 1- (Cate) AI automation and Voice for CRM & Booking (different categori…"
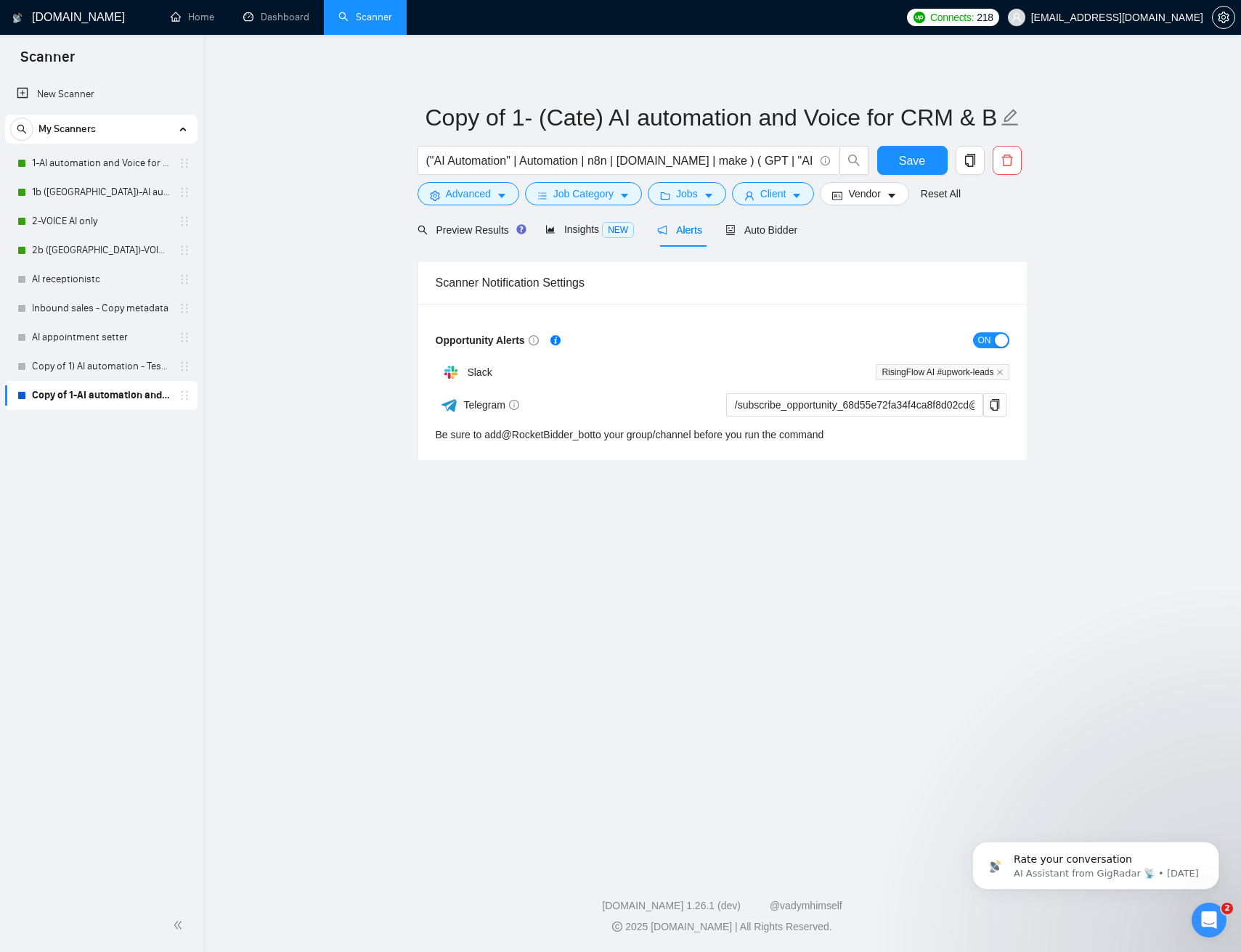
click at [1030, 256] on main "Copy of 1- (Cate) AI automation and Voice for CRM & Booking (different categori…" at bounding box center [722, 449] width 990 height 782
click at [904, 162] on span "Save" at bounding box center [912, 161] width 26 height 18
click at [100, 164] on link "1-AI automation and Voice for CRM & Booking" at bounding box center [101, 163] width 138 height 29
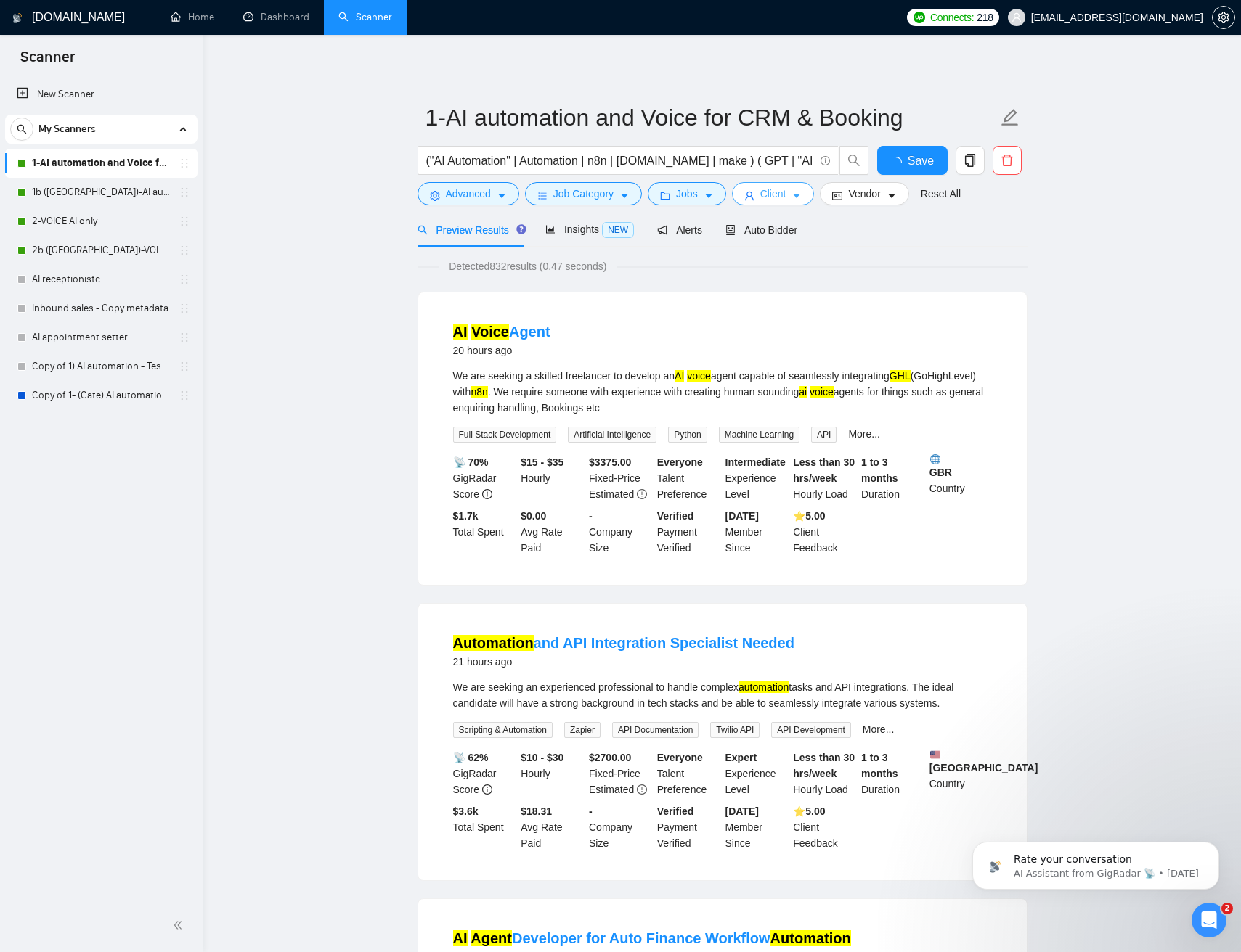
click at [767, 198] on span "Client" at bounding box center [773, 194] width 26 height 16
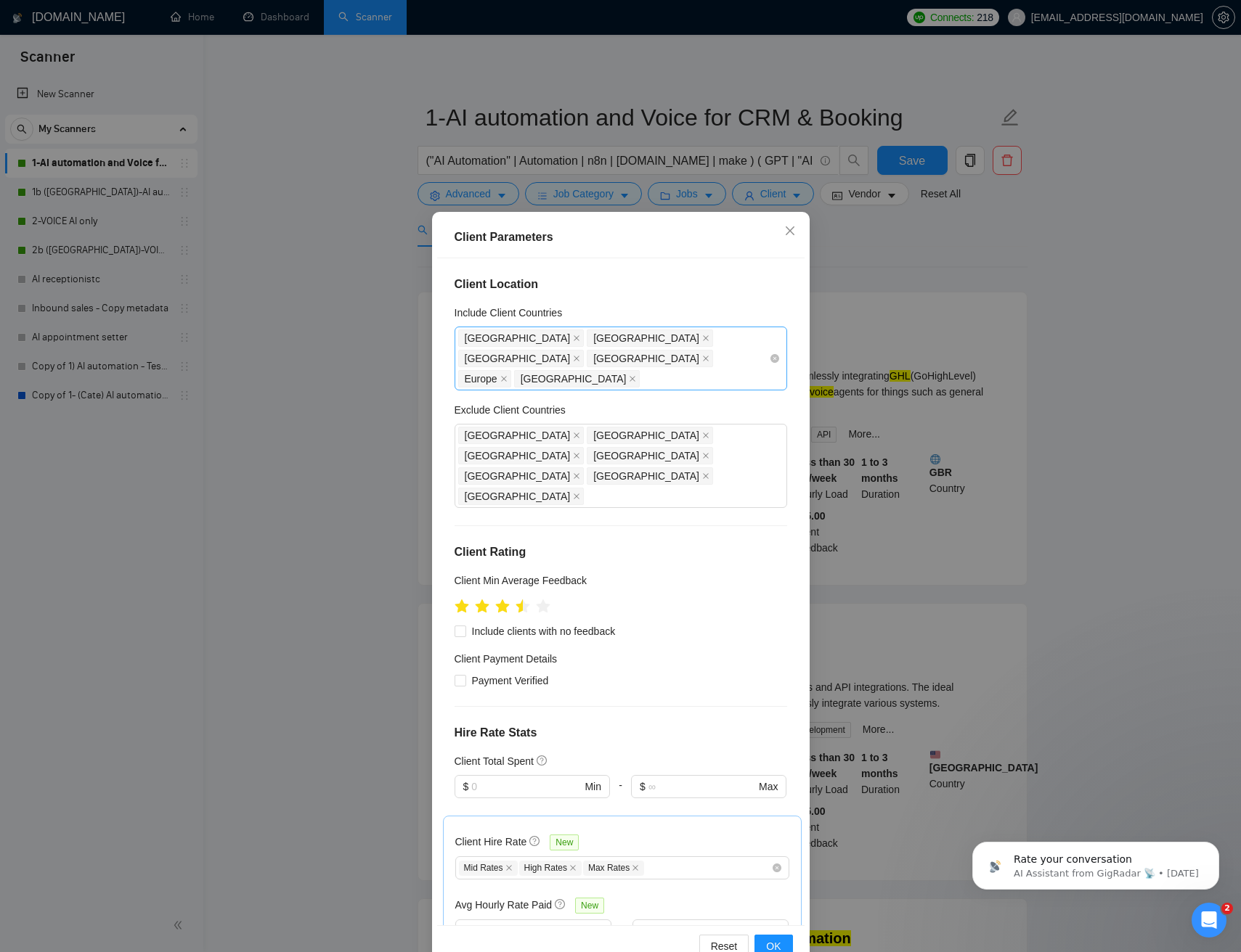
click at [614, 355] on div "United States United Kingdom France Australia Europe Canada" at bounding box center [613, 358] width 310 height 61
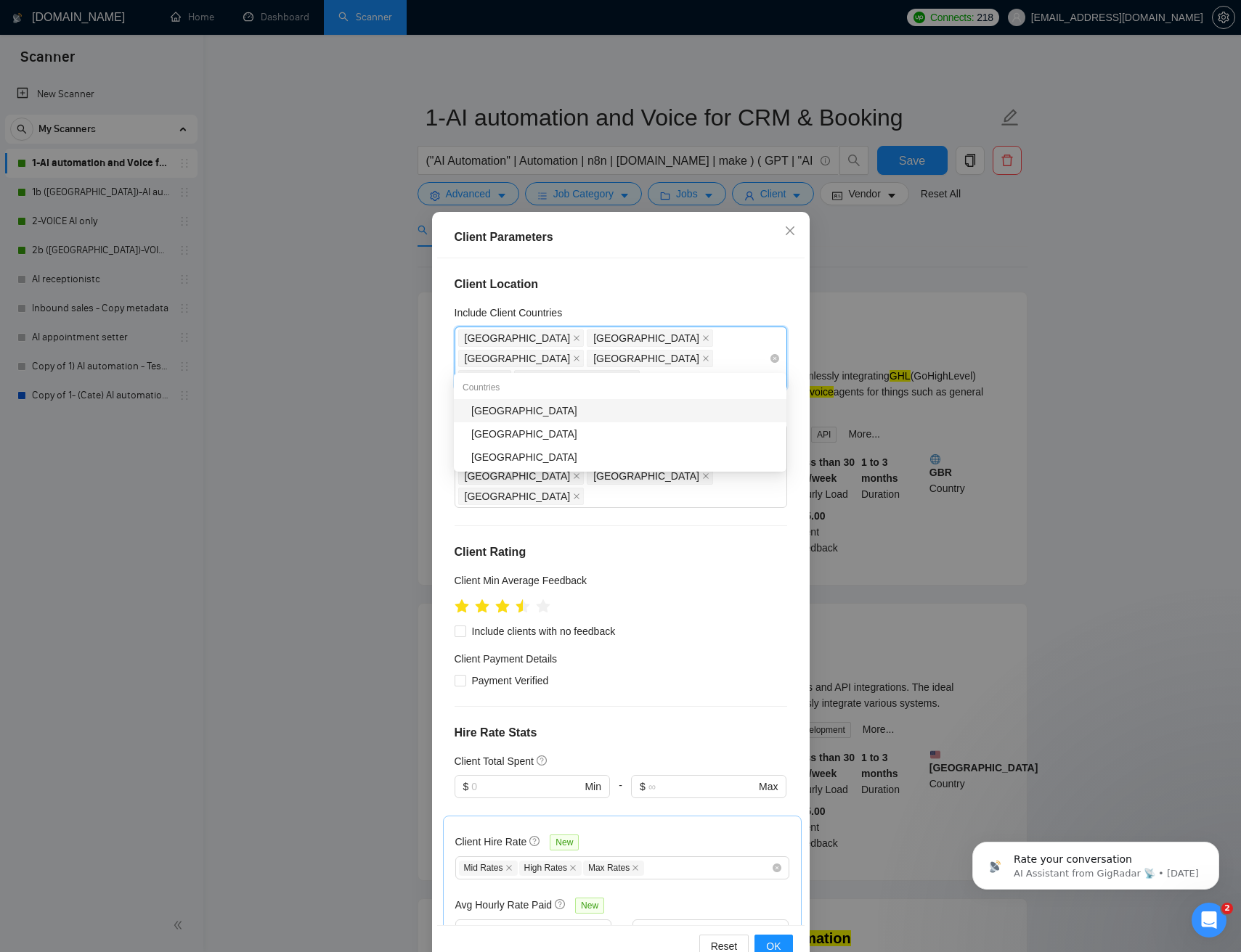
type input "new z"
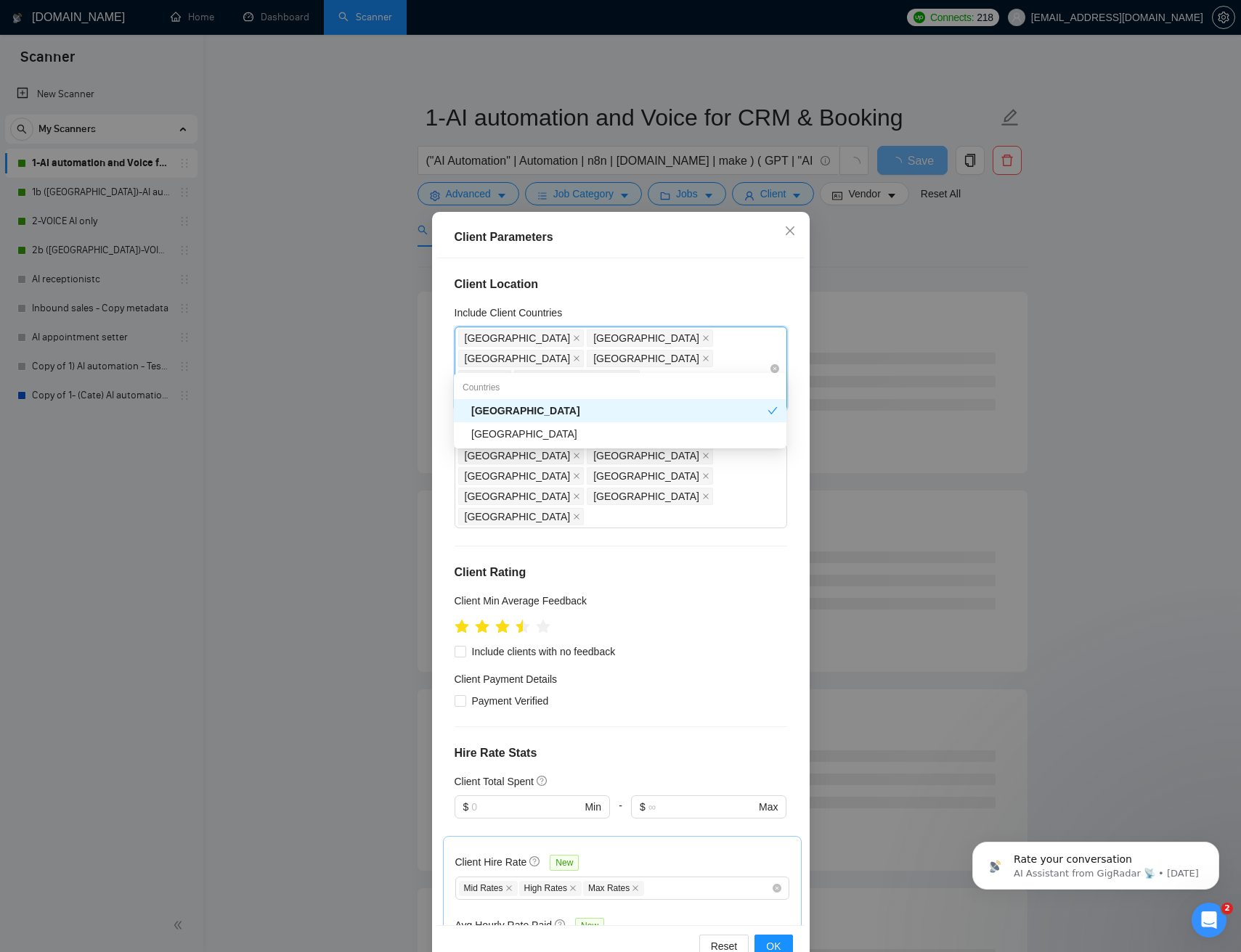
type input "austra"
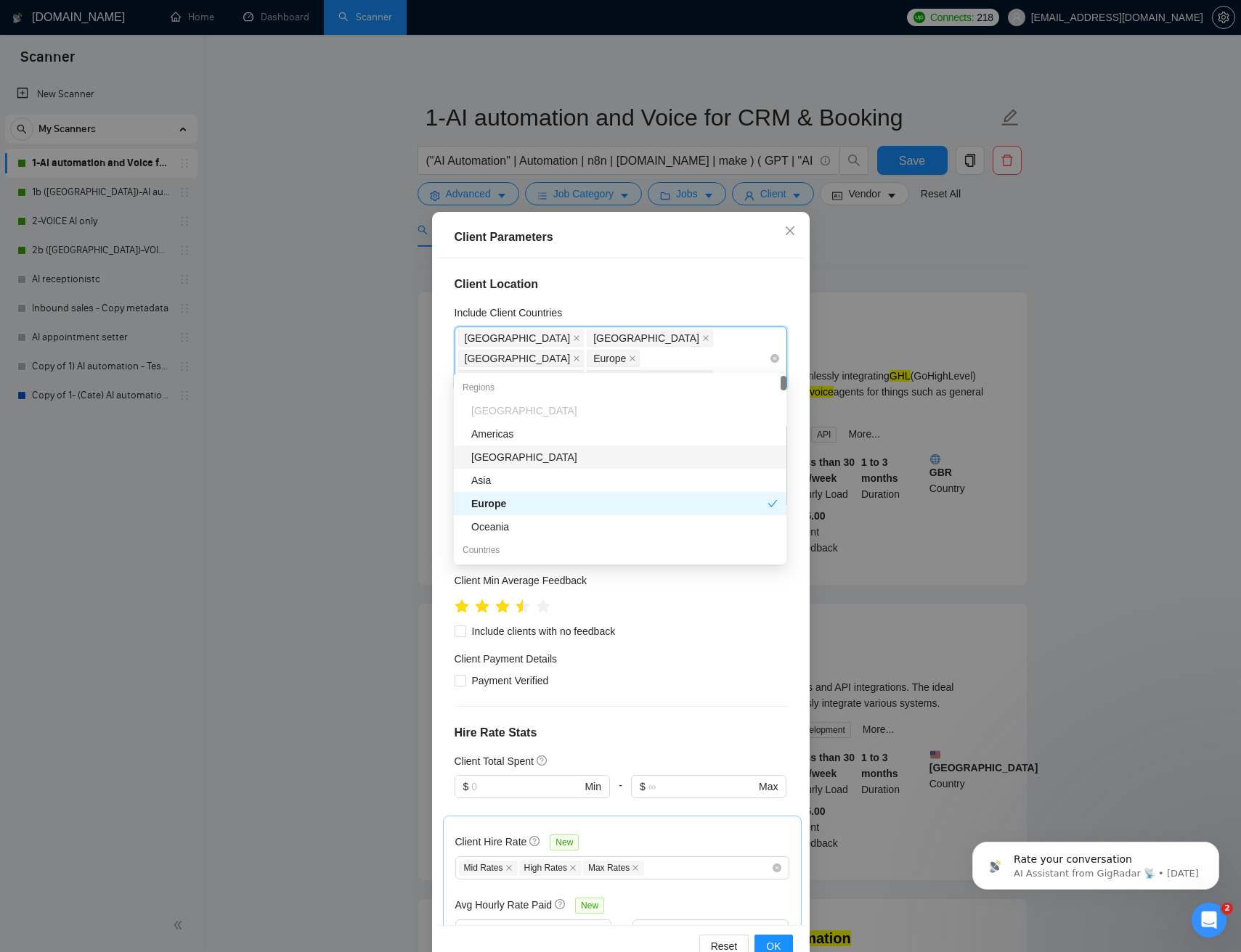
click at [626, 358] on div "United States United Kingdom France Europe Canada New Zealand" at bounding box center [613, 358] width 310 height 61
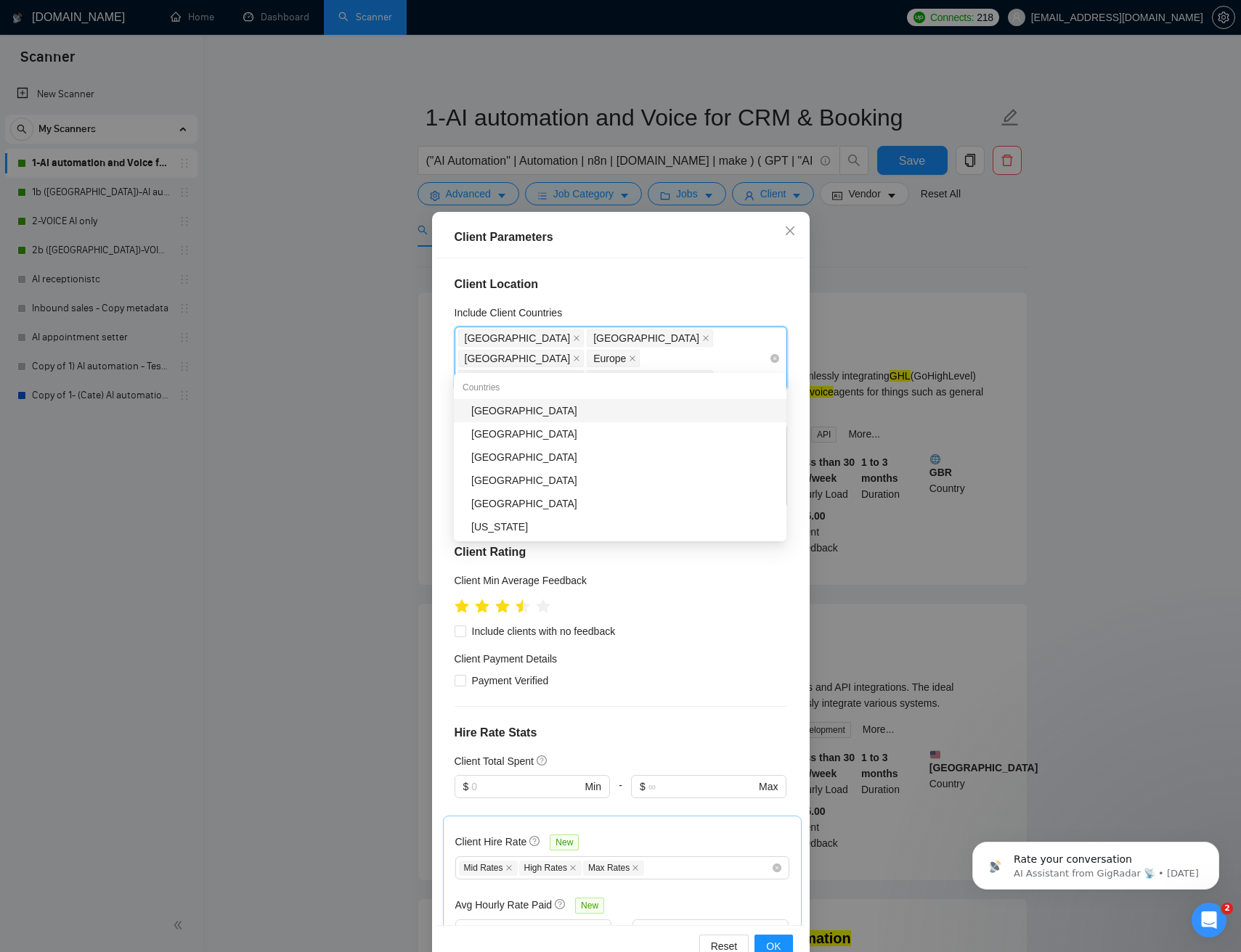
type input "aus"
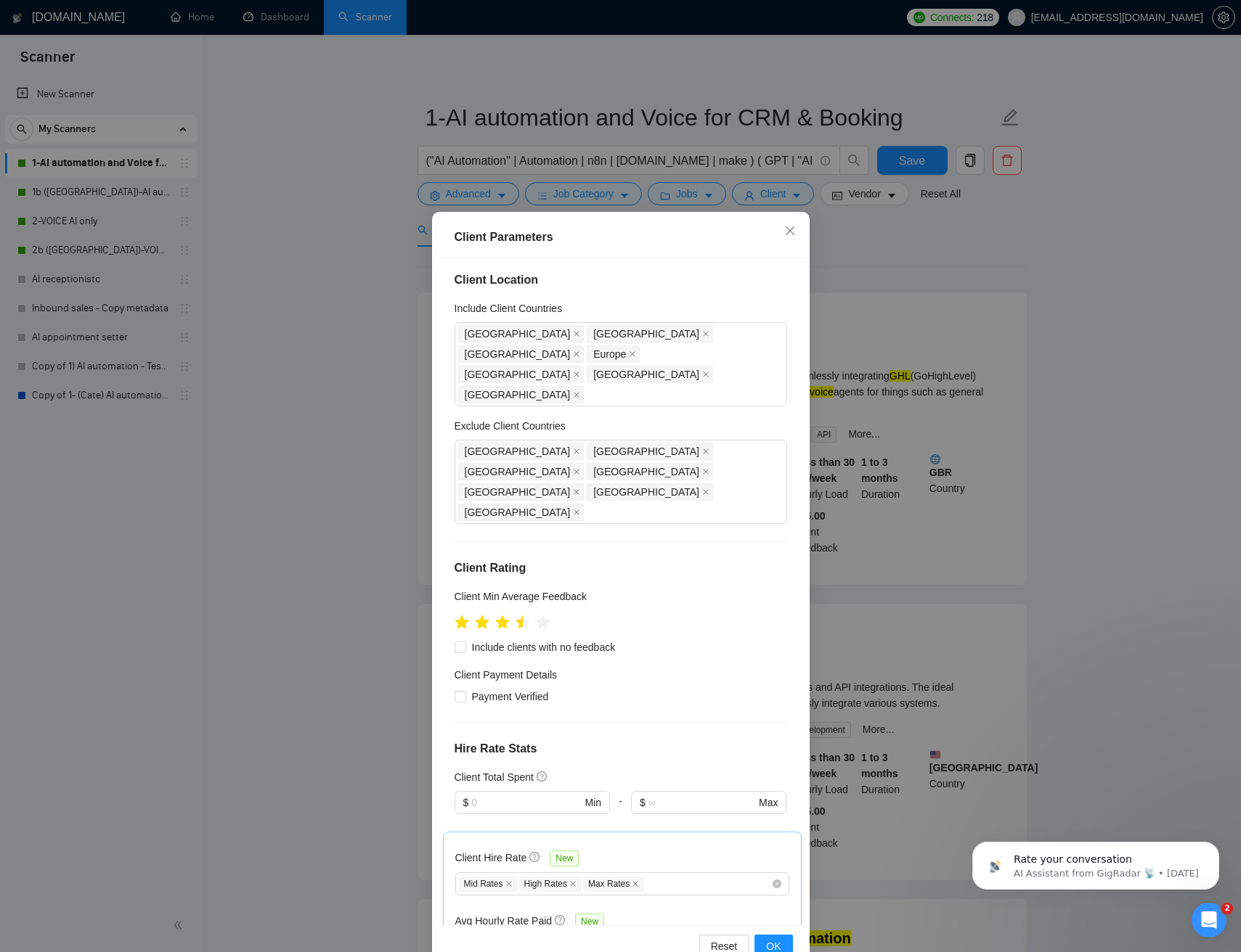
click at [721, 295] on div "Client Location Include Client Countries United States United Kingdom France Eu…" at bounding box center [621, 591] width 367 height 666
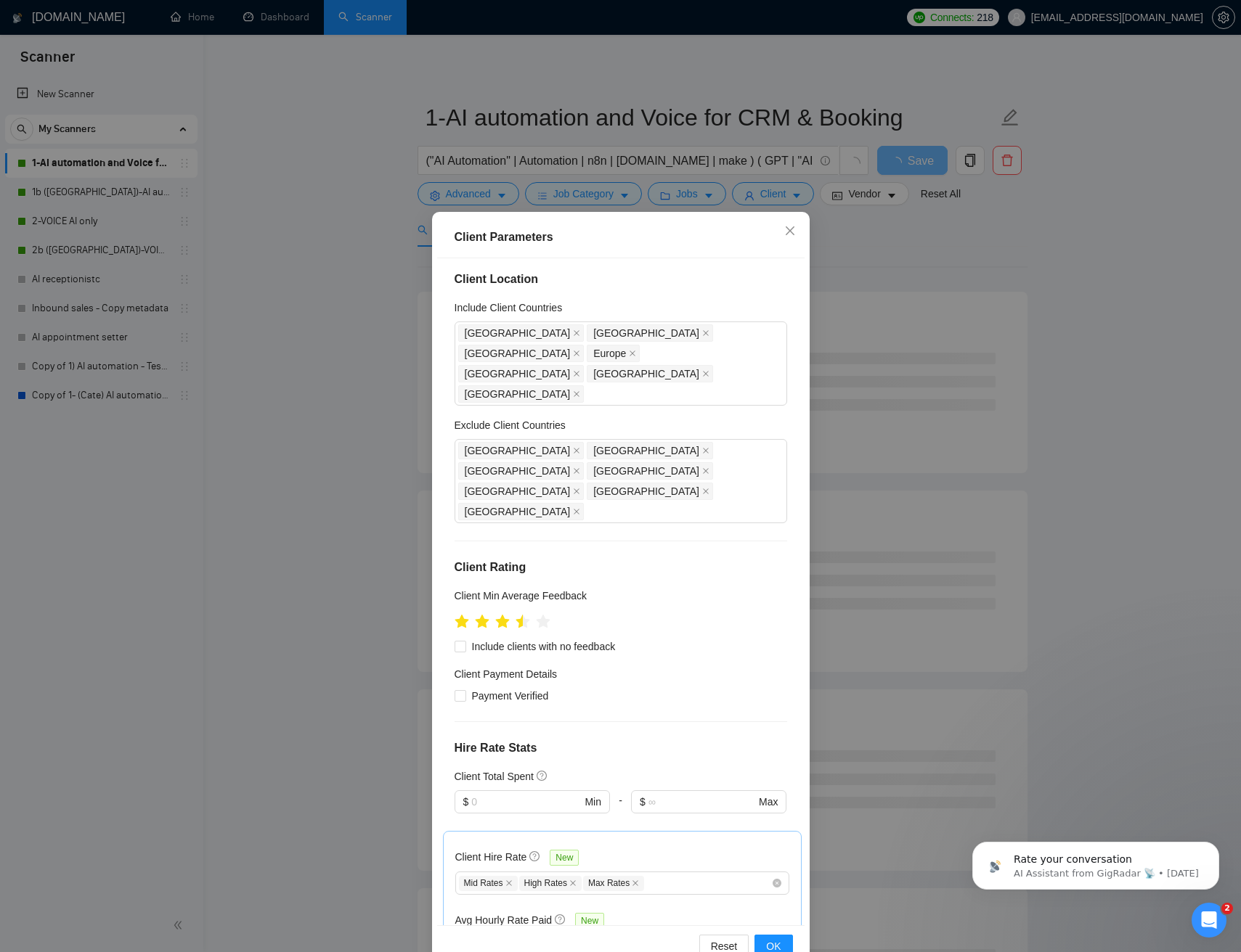
scroll to position [6, 0]
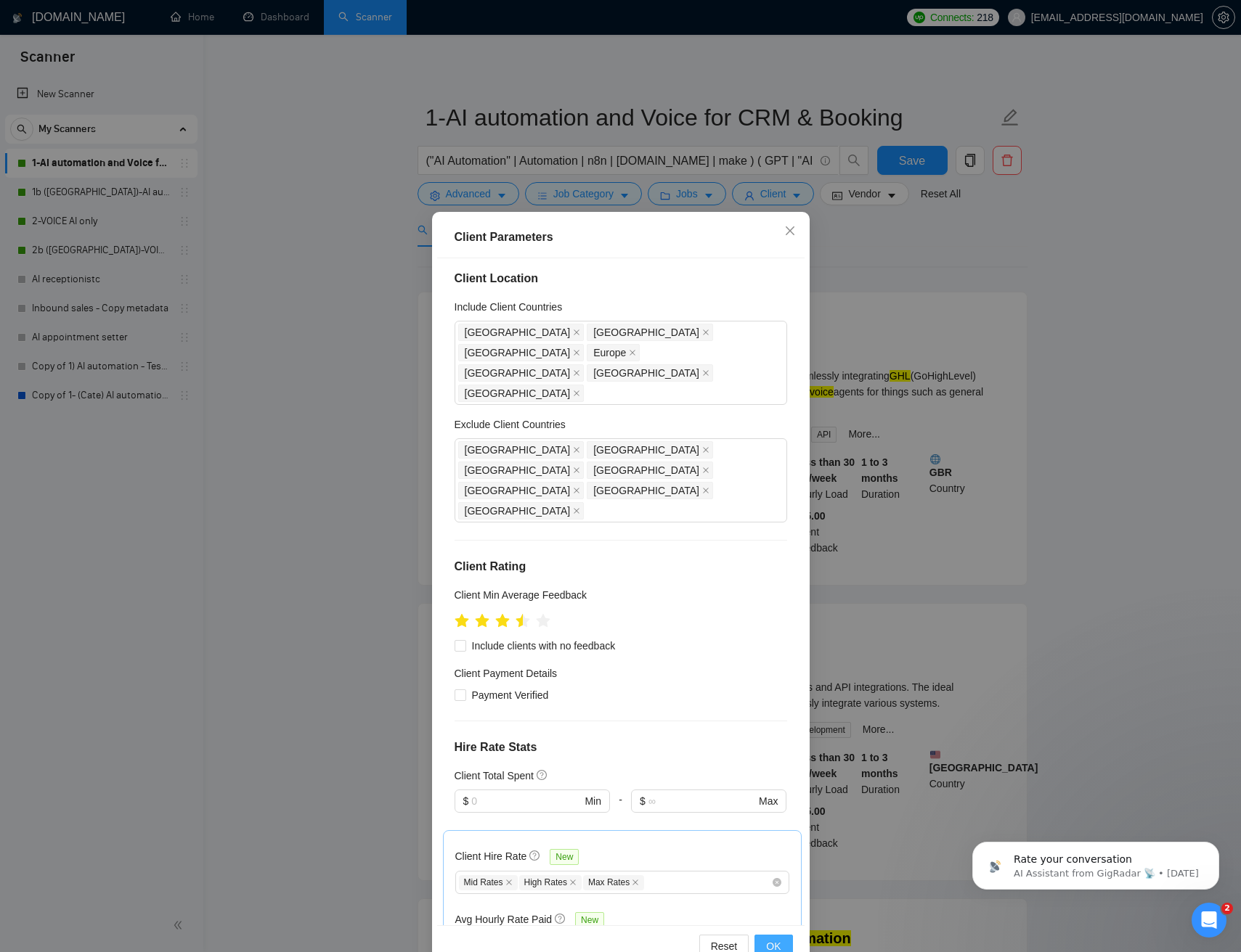
click at [776, 938] on span "OK" at bounding box center [773, 946] width 15 height 16
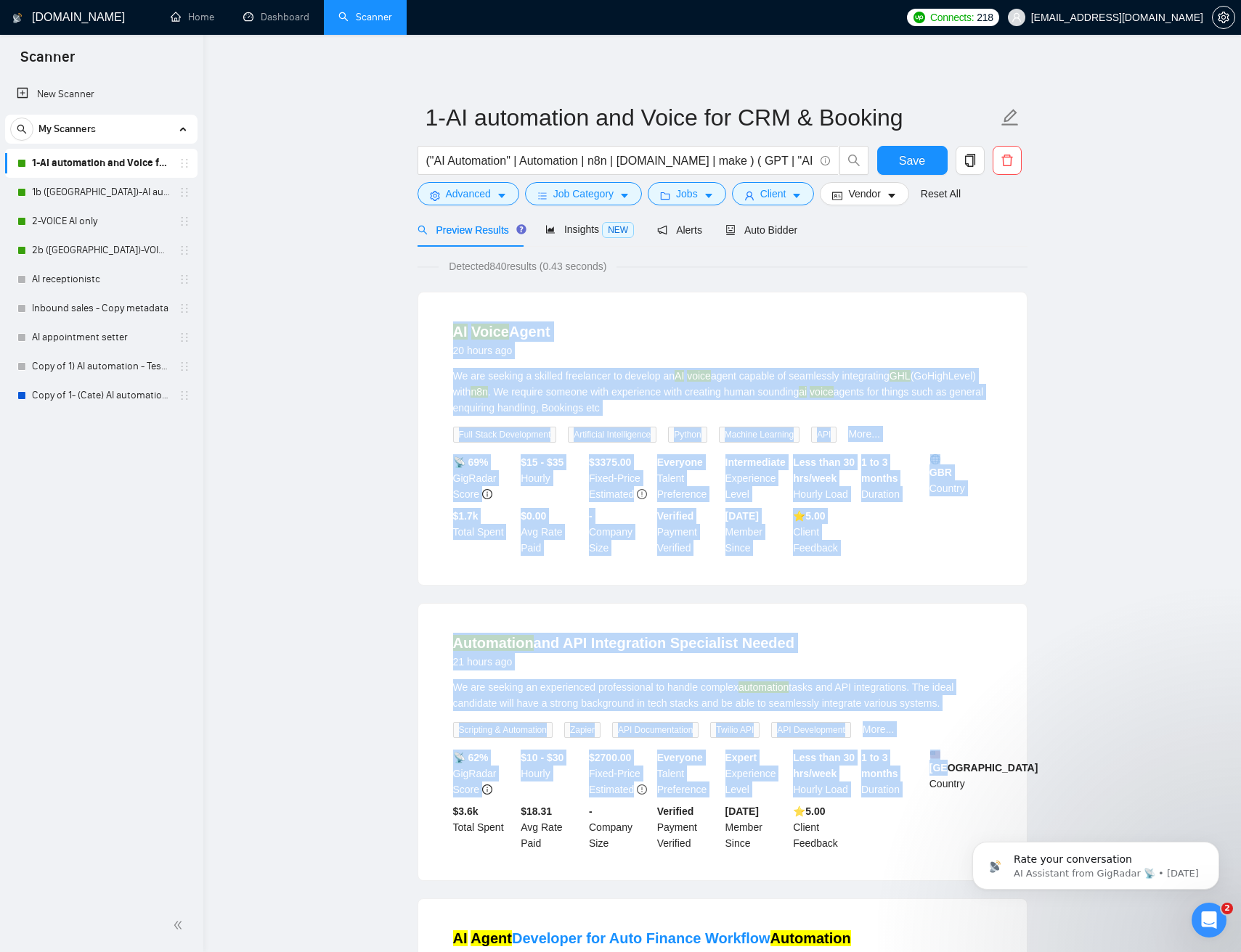
drag, startPoint x: 478, startPoint y: 346, endPoint x: 1065, endPoint y: 787, distance: 734.2
drag, startPoint x: 1071, startPoint y: 799, endPoint x: 401, endPoint y: 346, distance: 808.8
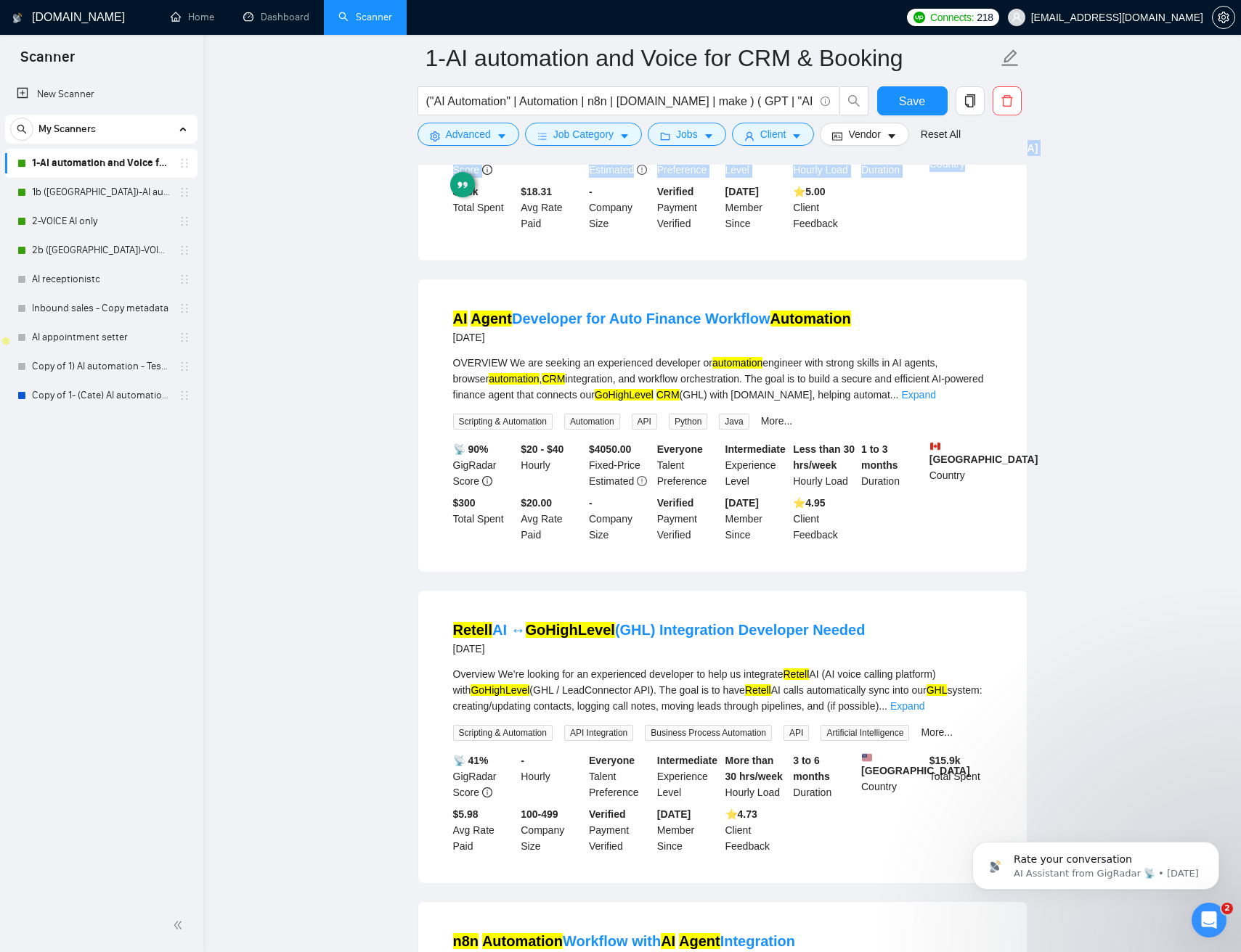
scroll to position [832, 0]
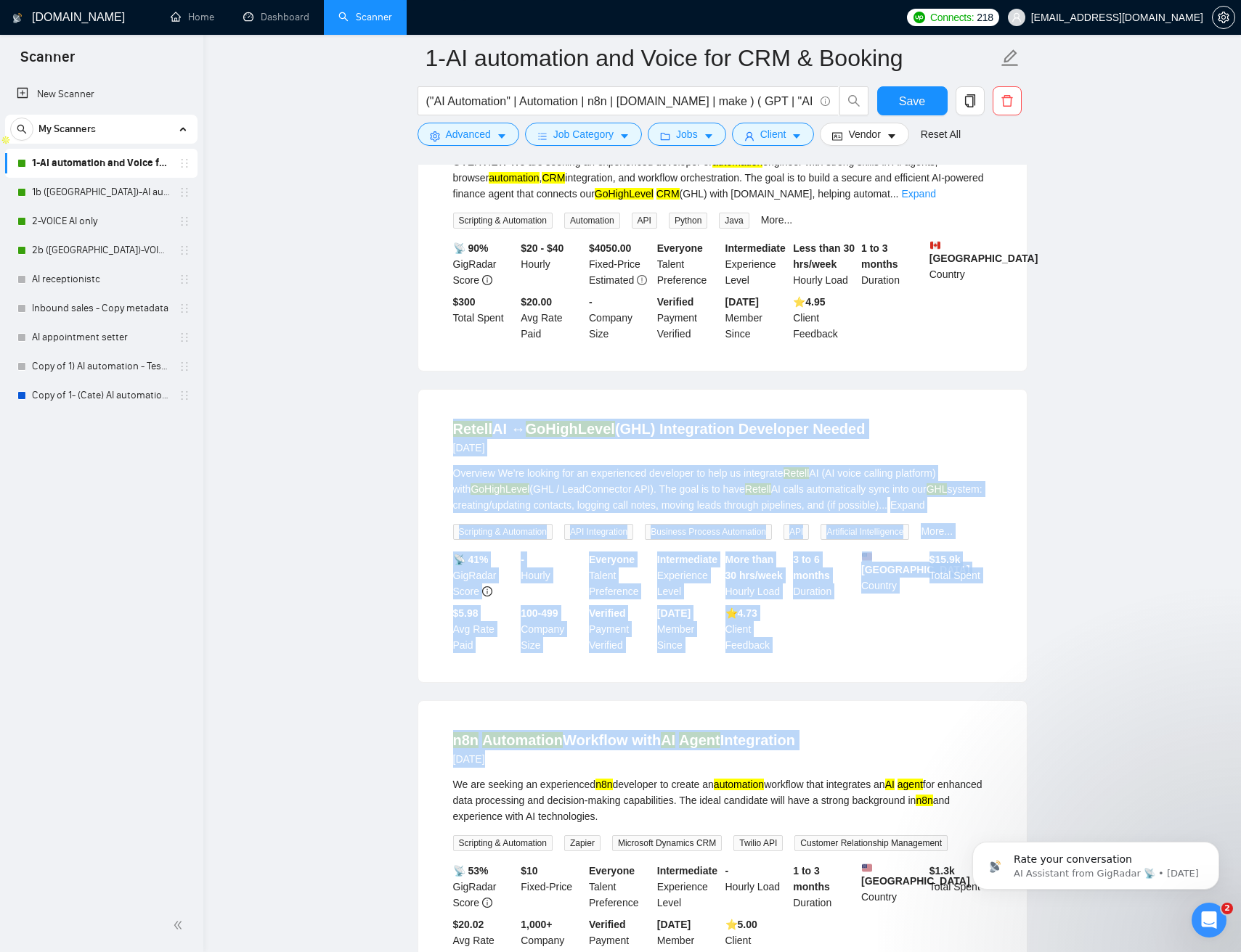
drag, startPoint x: 1097, startPoint y: 705, endPoint x: 814, endPoint y: 407, distance: 411.0
click at [810, 400] on main "1-AI automation and Voice for CRM & Booking ("AI Automation" | Automation | n8n…" at bounding box center [722, 905] width 990 height 3359
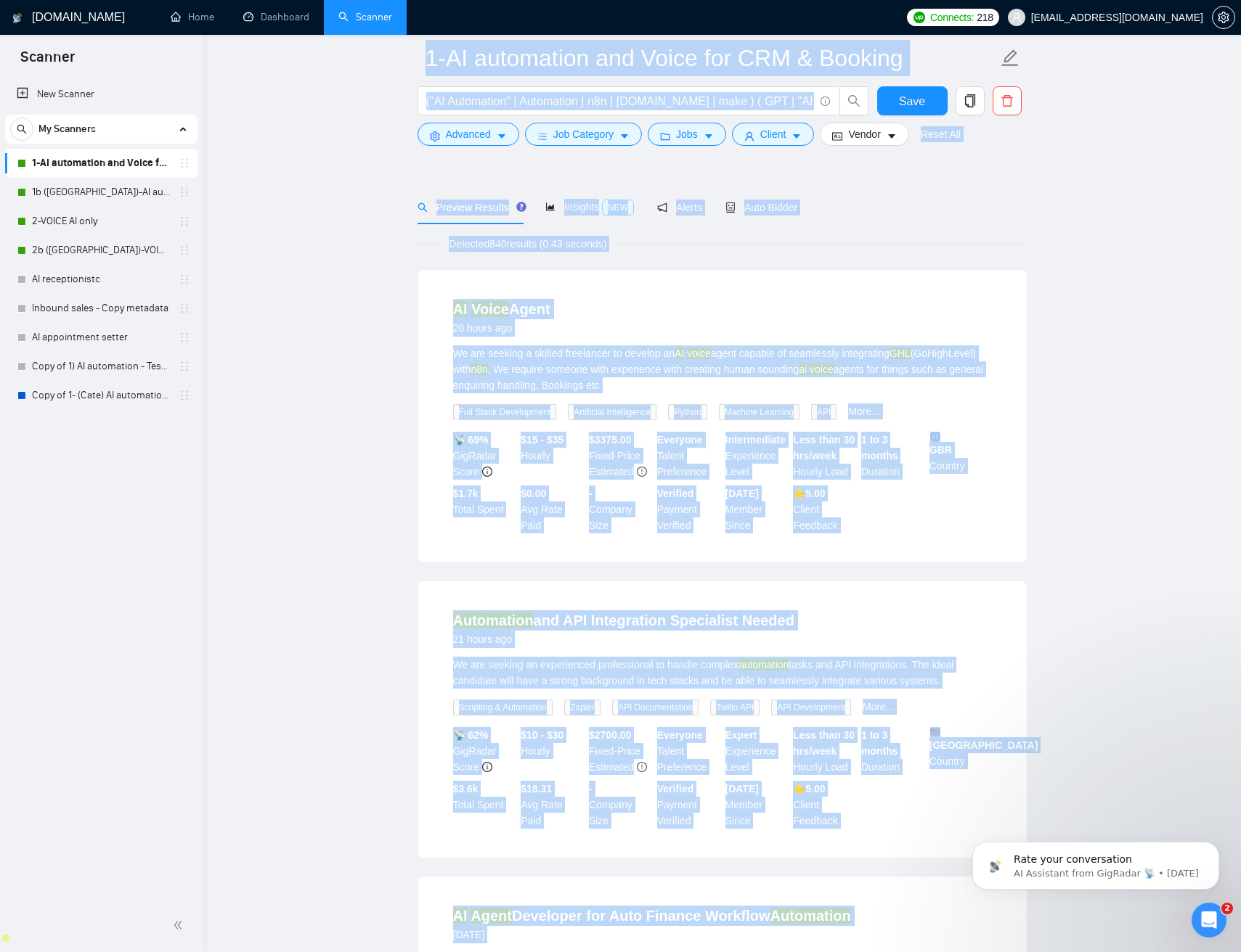
scroll to position [0, 0]
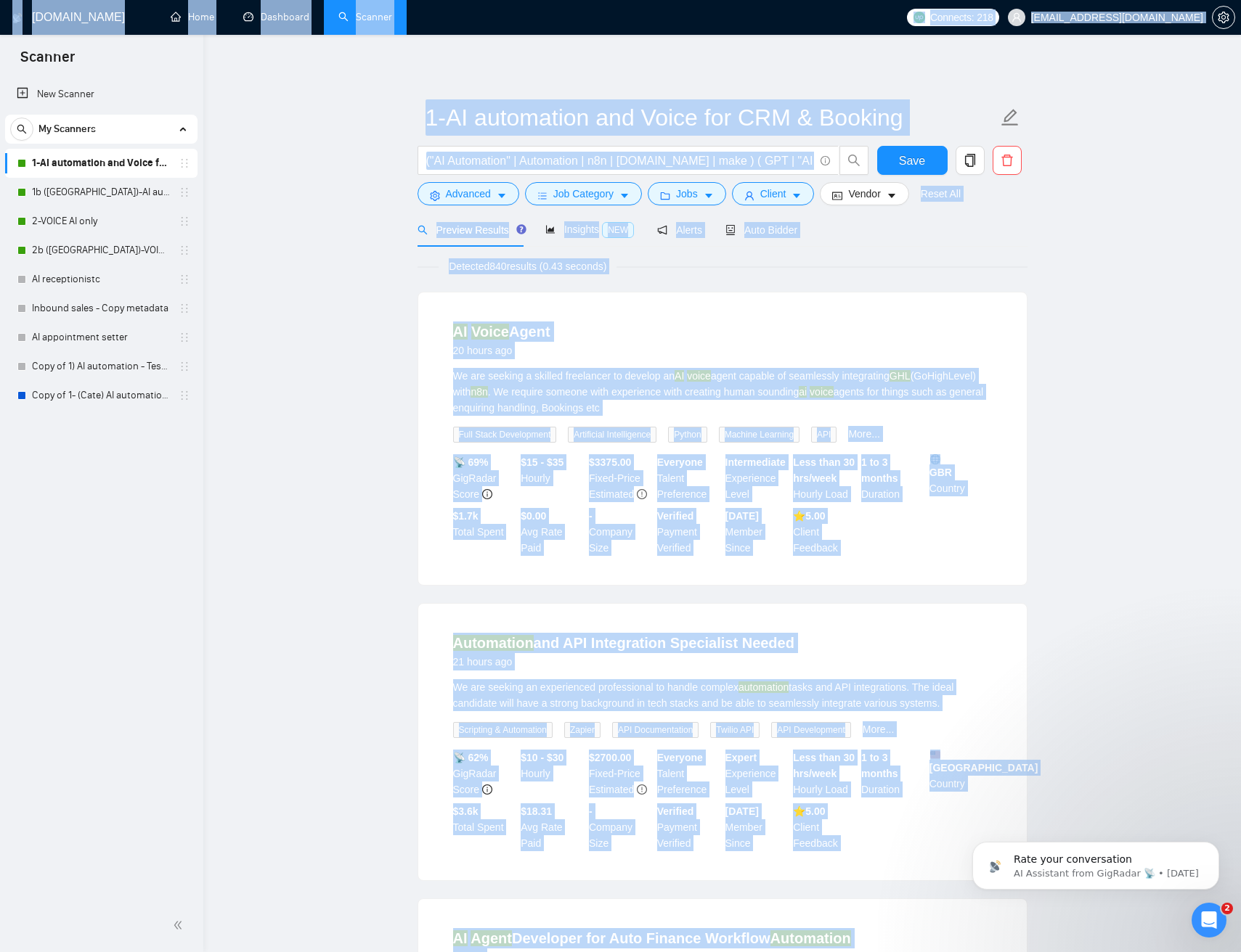
drag, startPoint x: 1105, startPoint y: 687, endPoint x: 443, endPoint y: -31, distance: 976.6
click at [443, 0] on html "Scanner New Scanner My Scanners 1-AI automation and Voice for CRM & Booking 1b …" at bounding box center [620, 476] width 1241 height 952
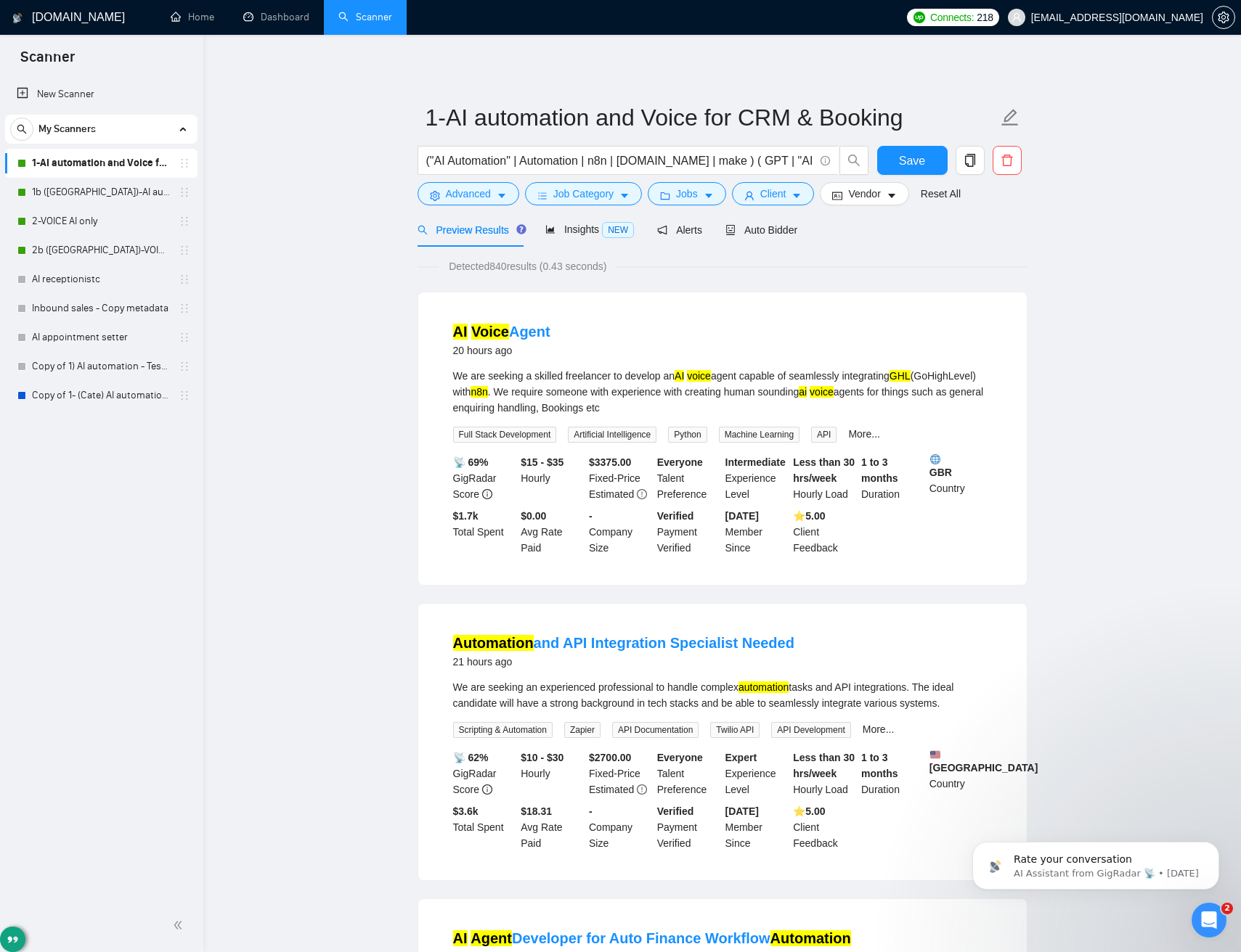
drag, startPoint x: 349, startPoint y: 235, endPoint x: 273, endPoint y: 223, distance: 76.9
drag, startPoint x: 919, startPoint y: 154, endPoint x: 911, endPoint y: 157, distance: 8.5
click at [919, 154] on span "Save" at bounding box center [912, 161] width 26 height 18
click at [73, 188] on link "1b ([GEOGRAPHIC_DATA])-AI automation and Voice for CRM & Booking" at bounding box center [101, 192] width 138 height 29
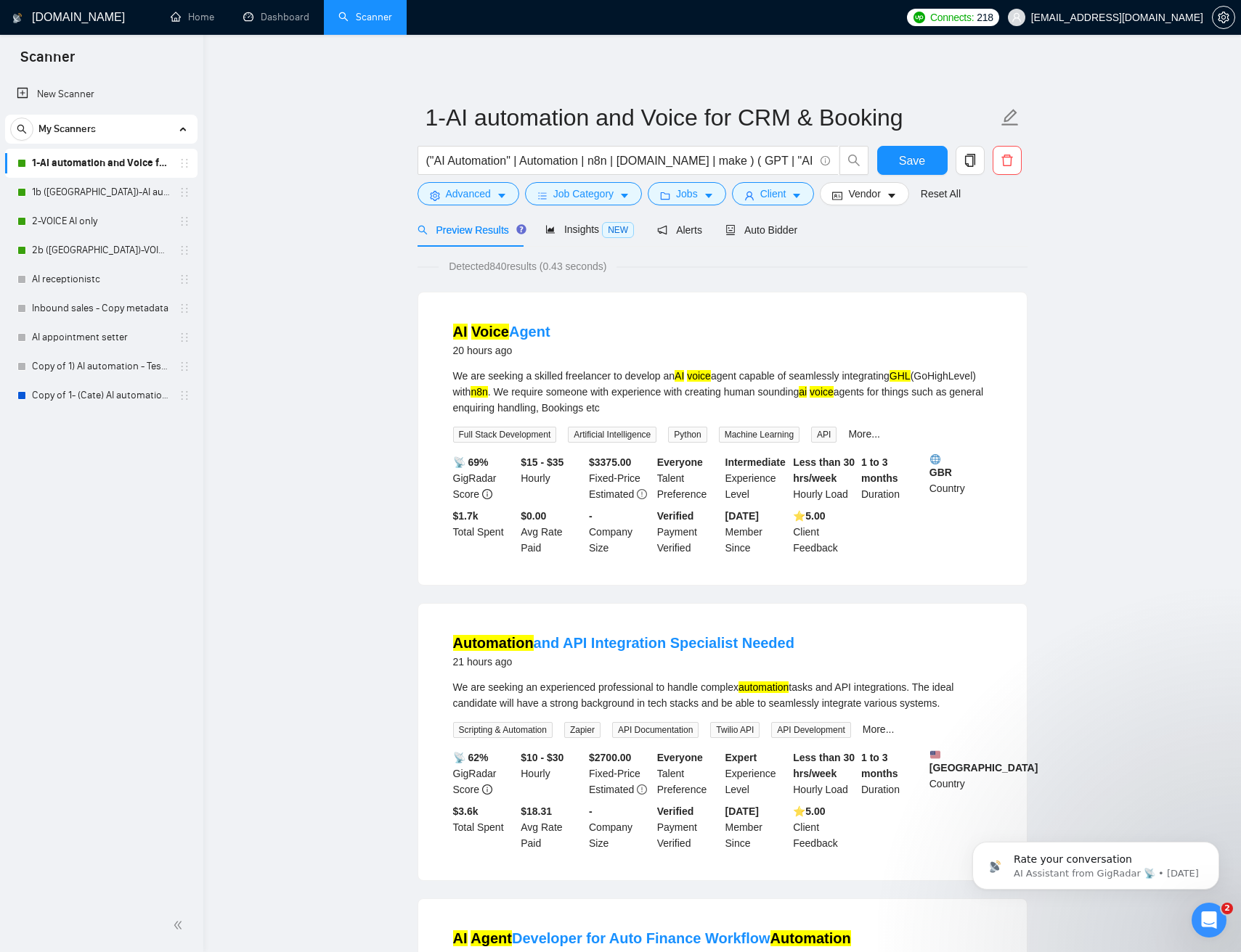
click at [101, 188] on link "1b ([GEOGRAPHIC_DATA])-AI automation and Voice for CRM & Booking" at bounding box center [101, 192] width 138 height 29
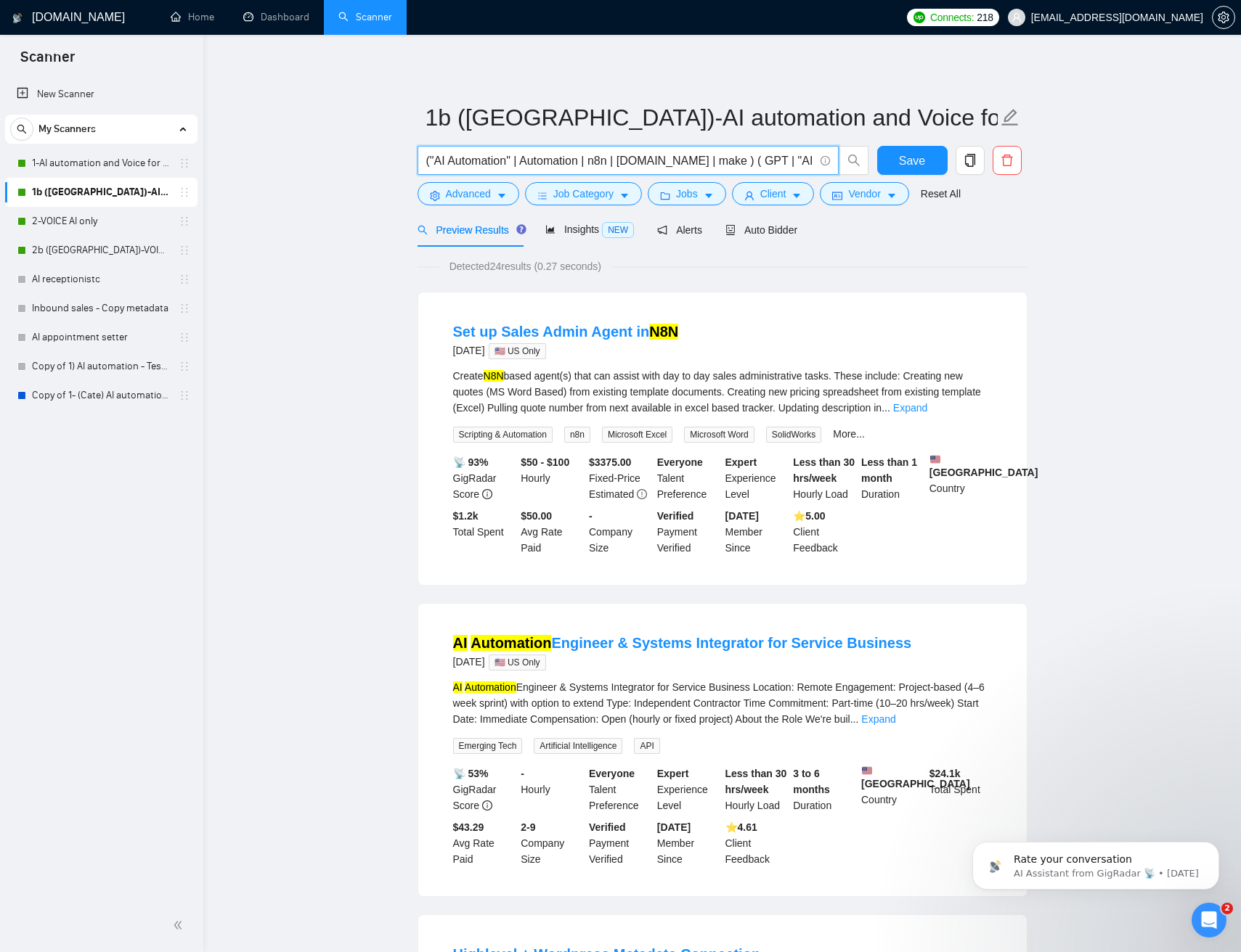
drag, startPoint x: 807, startPoint y: 157, endPoint x: 824, endPoint y: 164, distance: 18.4
click at [853, 158] on span "("AI Automation" | Automation | n8n | make.com | make ) ( GPT | "AI agent" | "A…" at bounding box center [643, 160] width 451 height 29
click at [865, 198] on span "Vendor" at bounding box center [864, 194] width 32 height 16
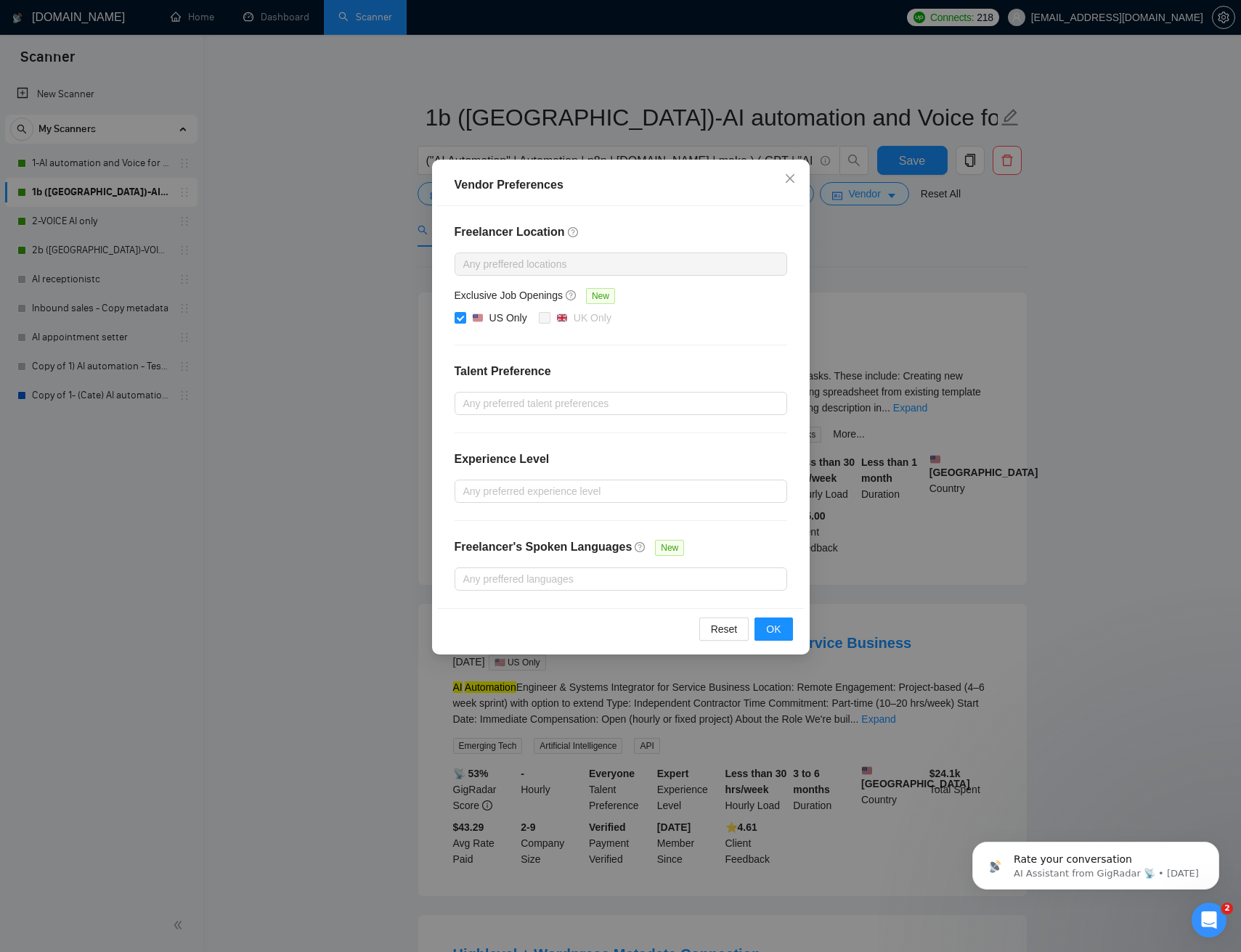
drag, startPoint x: 880, startPoint y: 242, endPoint x: 766, endPoint y: 228, distance: 114.9
click at [880, 242] on div "Vendor Preferences Freelancer Location Any preffered locations Exclusive Job Op…" at bounding box center [620, 476] width 1241 height 952
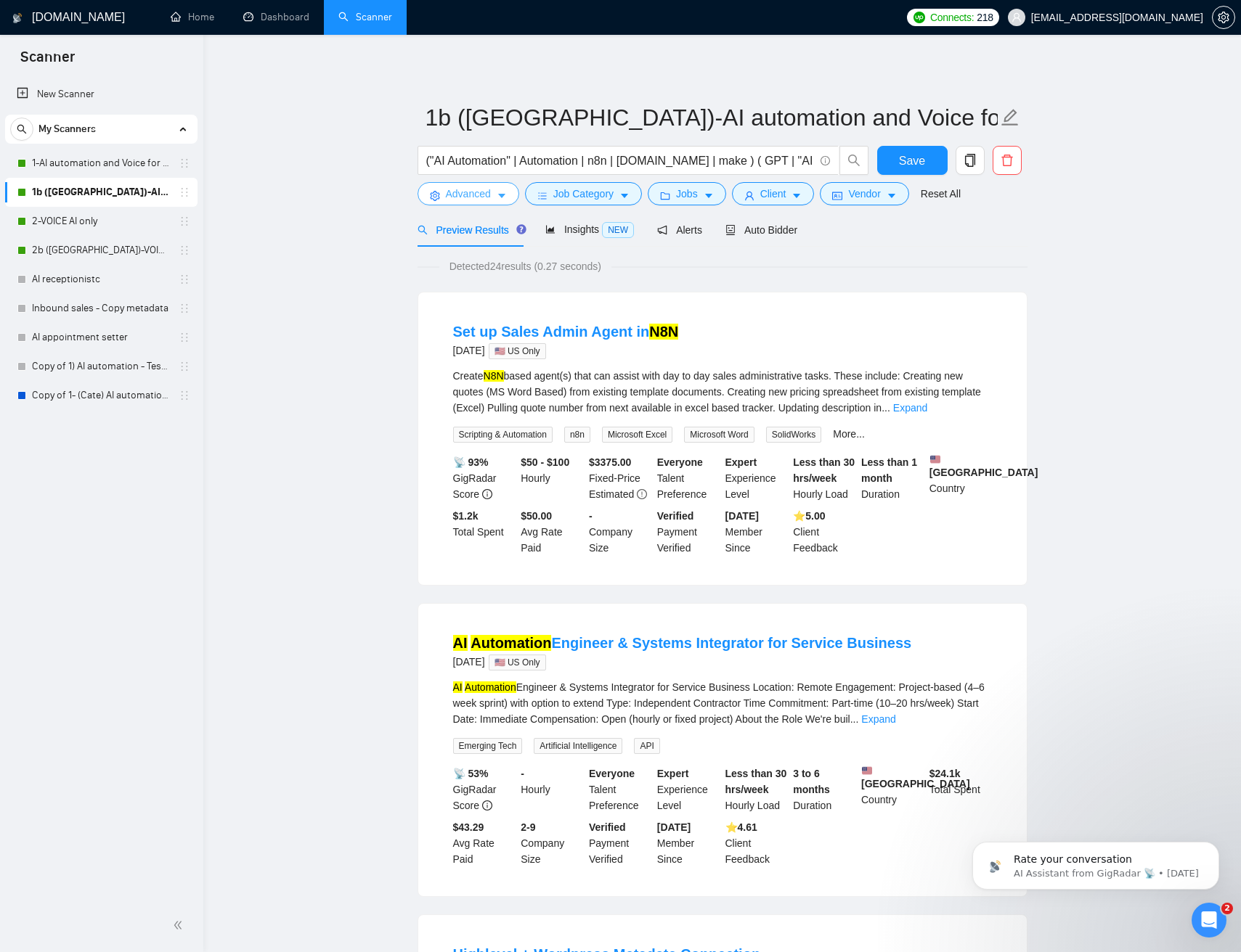
click at [498, 192] on icon "caret-down" at bounding box center [501, 196] width 10 height 10
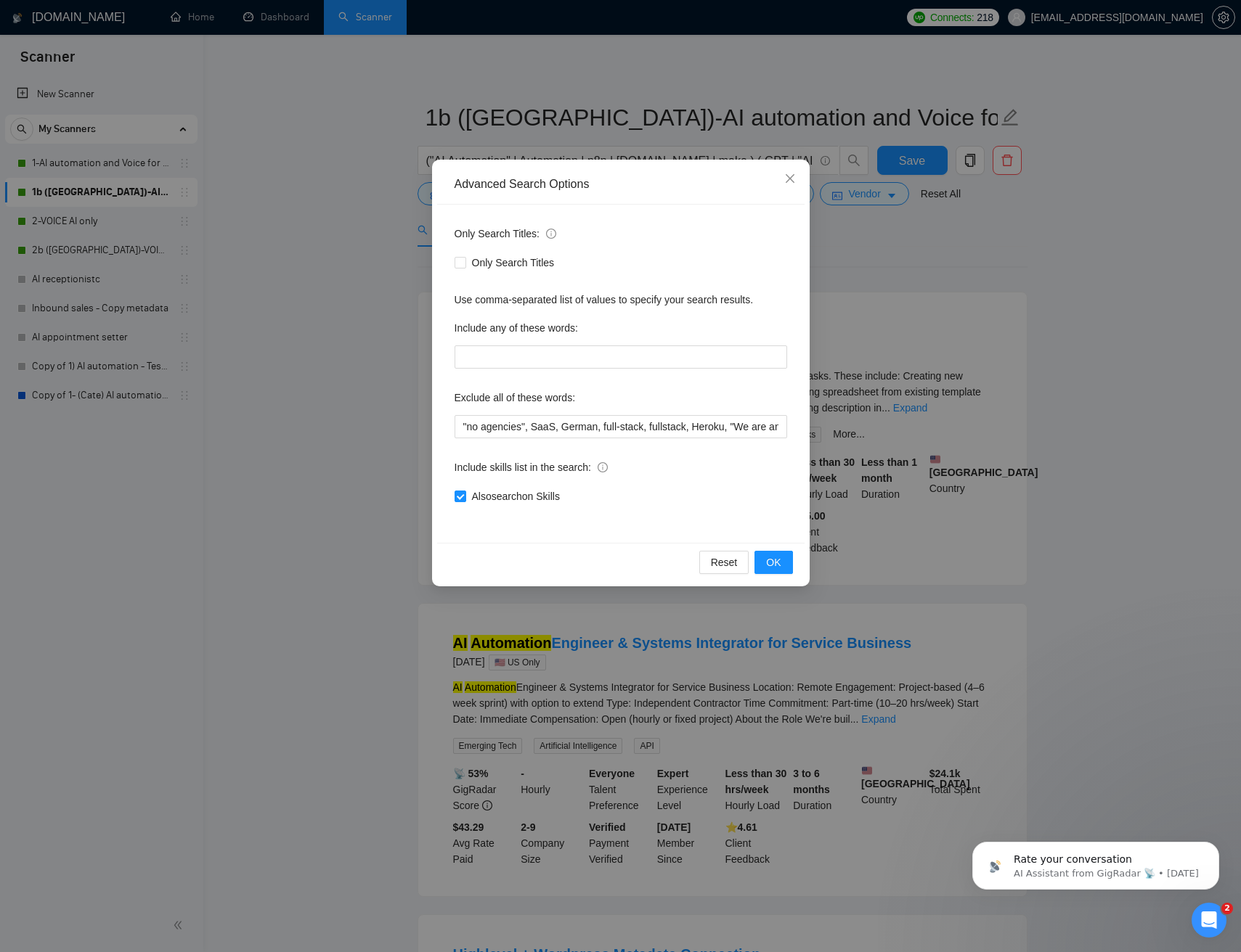
drag, startPoint x: 942, startPoint y: 295, endPoint x: 929, endPoint y: 267, distance: 30.9
click at [941, 294] on div "Advanced Search Options Only Search Titles: Only Search Titles Use comma-separa…" at bounding box center [620, 476] width 1241 height 952
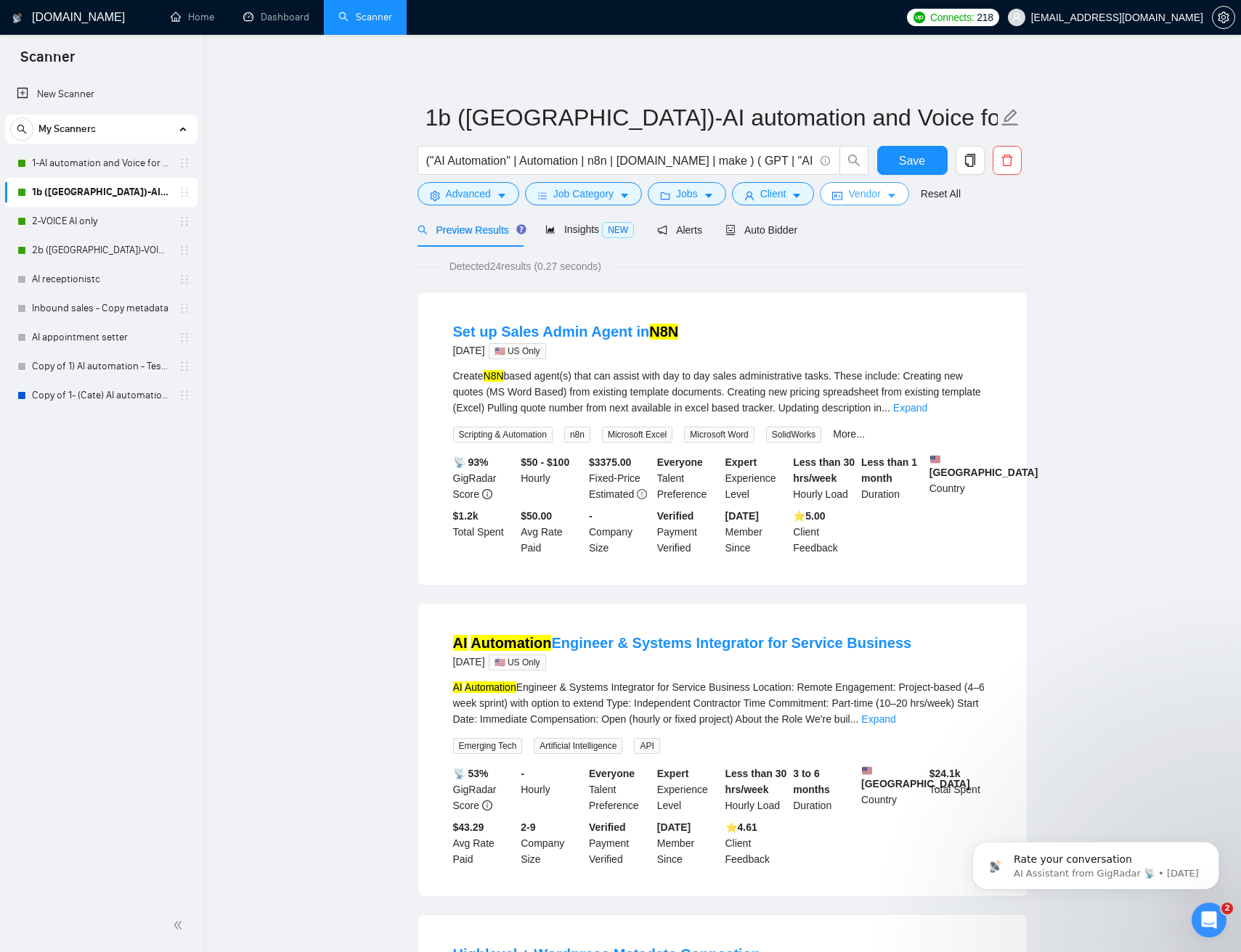
click at [874, 196] on span "Vendor" at bounding box center [864, 194] width 32 height 16
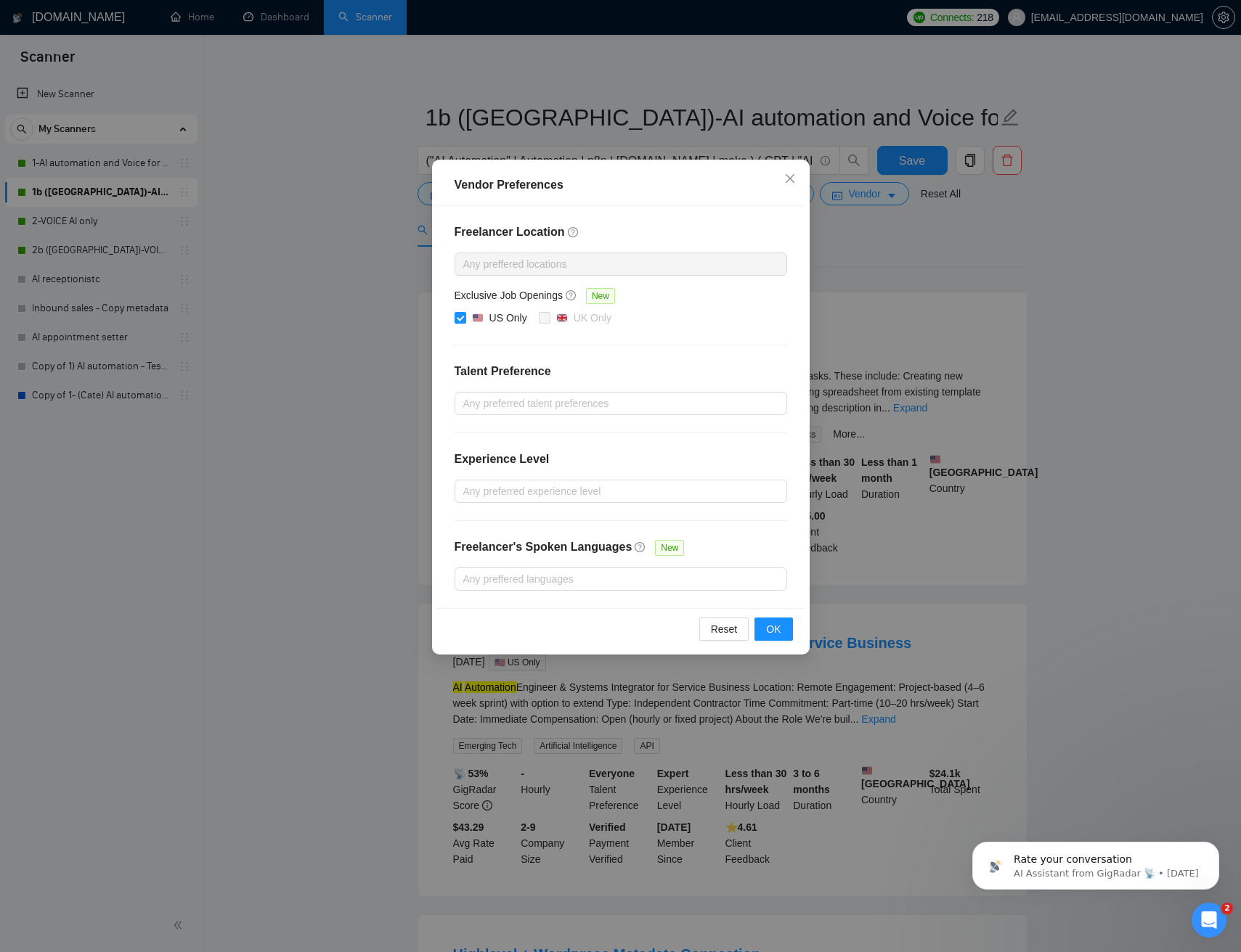
drag, startPoint x: 1074, startPoint y: 284, endPoint x: 753, endPoint y: 244, distance: 323.5
click at [1069, 283] on div "Vendor Preferences Freelancer Location Any preffered locations Exclusive Job Op…" at bounding box center [620, 476] width 1241 height 952
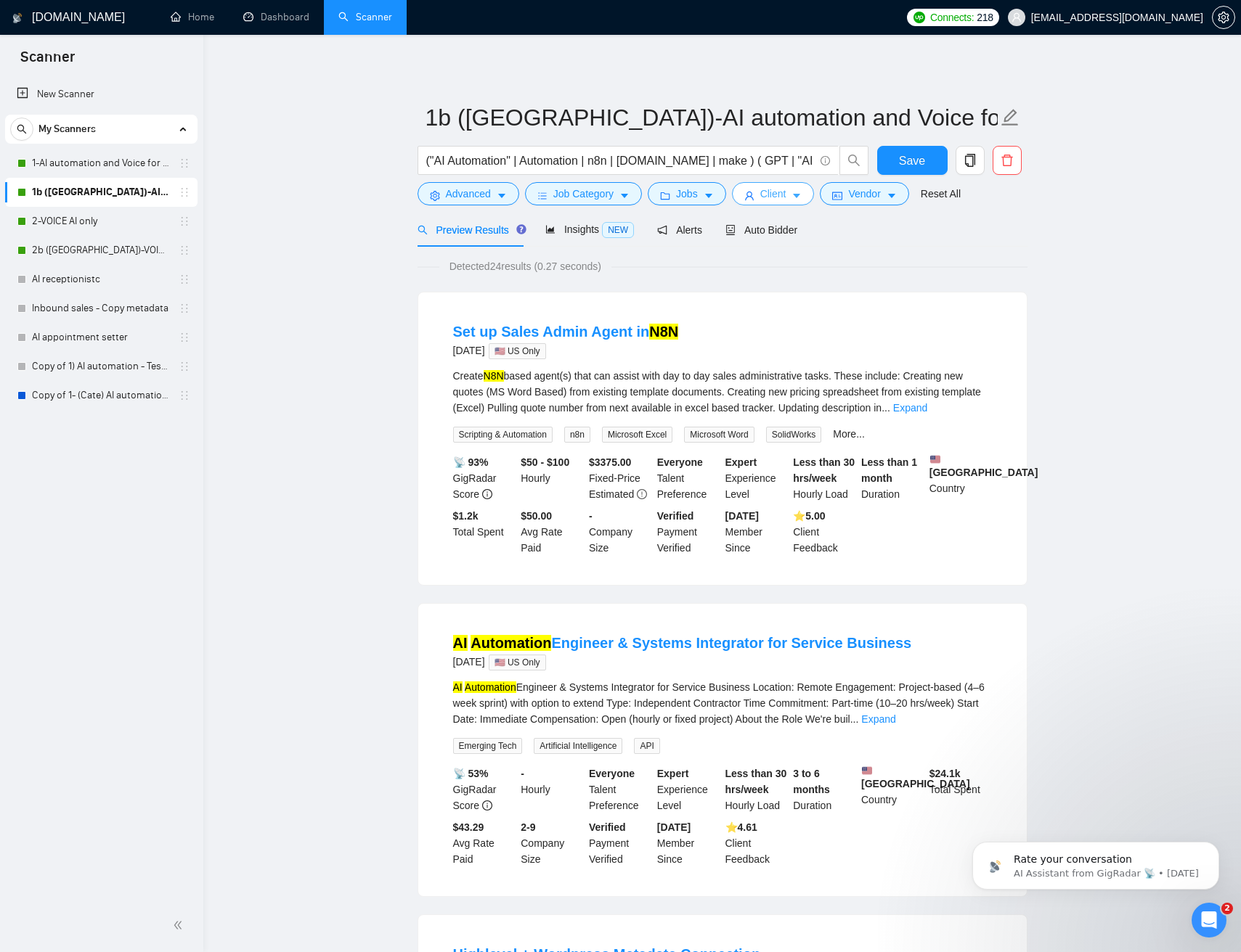
click at [786, 197] on span "Client" at bounding box center [773, 194] width 26 height 16
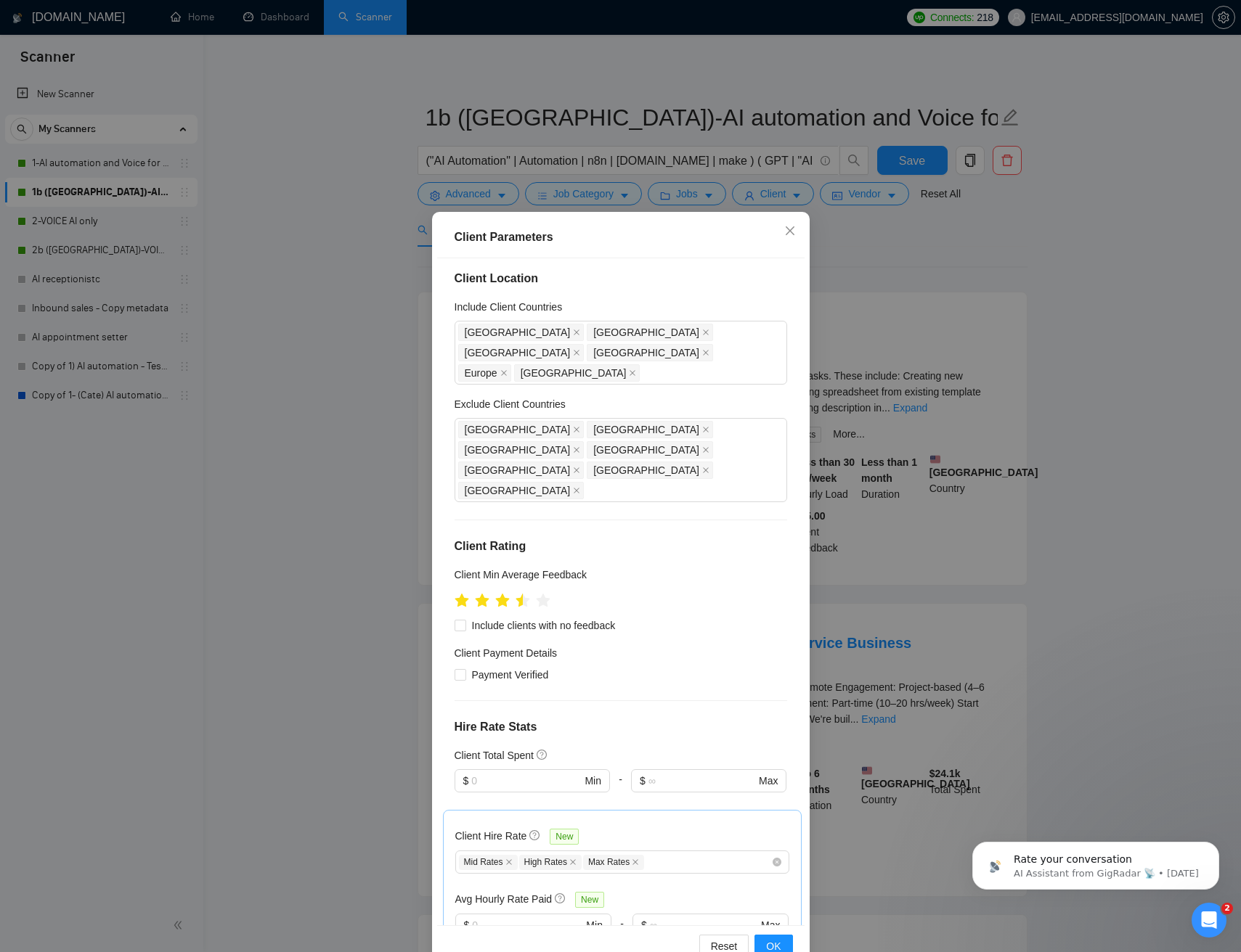
click at [1044, 351] on div "Client Parameters Client Location Include Client Countries United States United…" at bounding box center [620, 476] width 1241 height 952
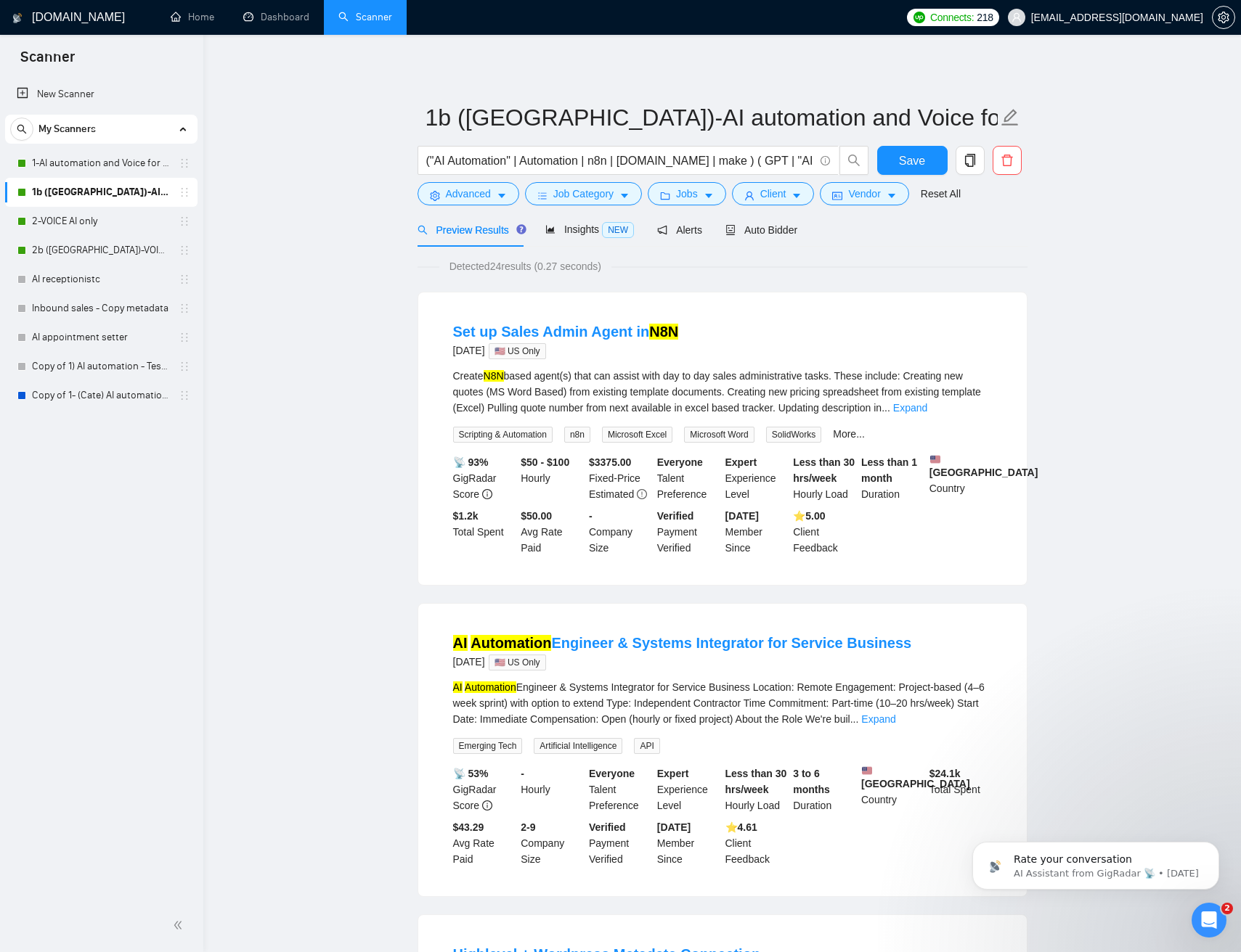
click at [538, 169] on input "("AI Automation" | Automation | n8n | make.com | make ) ( GPT | "AI agent" | "A…" at bounding box center [620, 161] width 387 height 18
click at [556, 165] on input "("AI Automation" | Automation | n8n | make.com | make ) ( GPT | "AI agent" | "A…" at bounding box center [620, 161] width 387 height 18
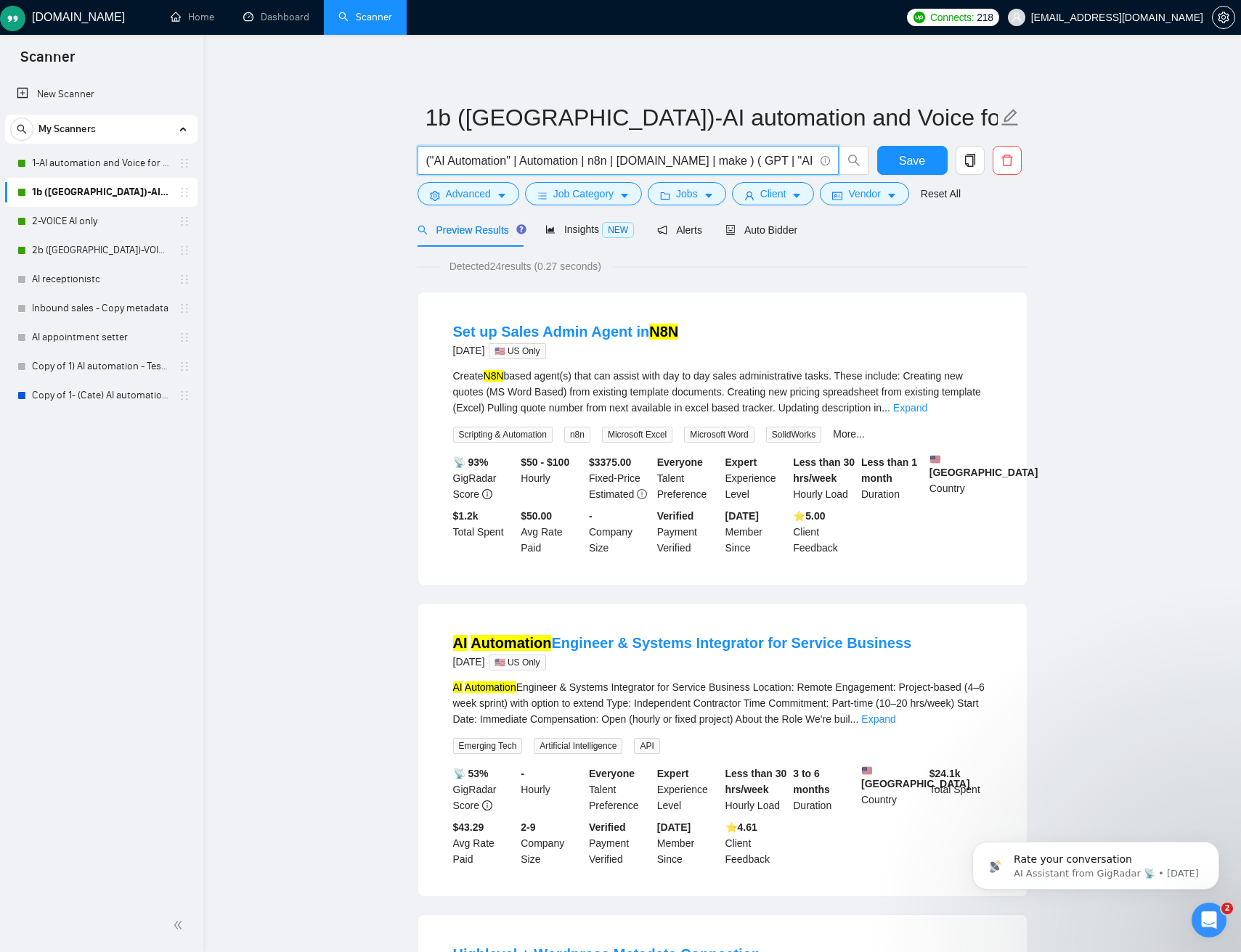
click at [556, 165] on input "("AI Automation" | Automation | n8n | make.com | make ) ( GPT | "AI agent" | "A…" at bounding box center [620, 161] width 387 height 18
click at [119, 174] on link "1-AI automation and Voice for CRM & Booking" at bounding box center [101, 163] width 138 height 29
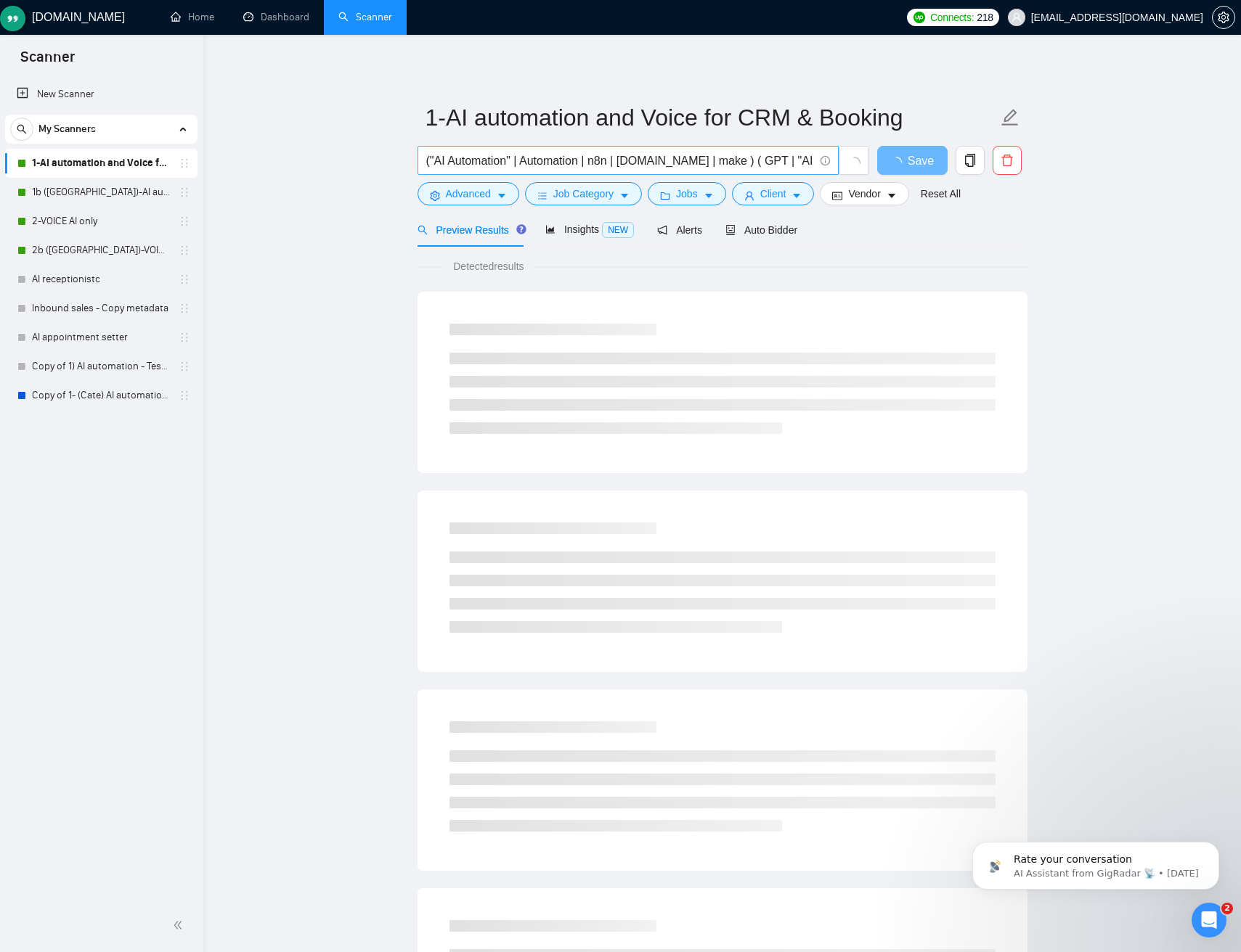
drag, startPoint x: 523, startPoint y: 162, endPoint x: 552, endPoint y: 163, distance: 29.0
click at [523, 162] on input "("AI Automation" | Automation | n8n | make.com | make ) ( GPT | "AI agent" | "A…" at bounding box center [620, 161] width 387 height 18
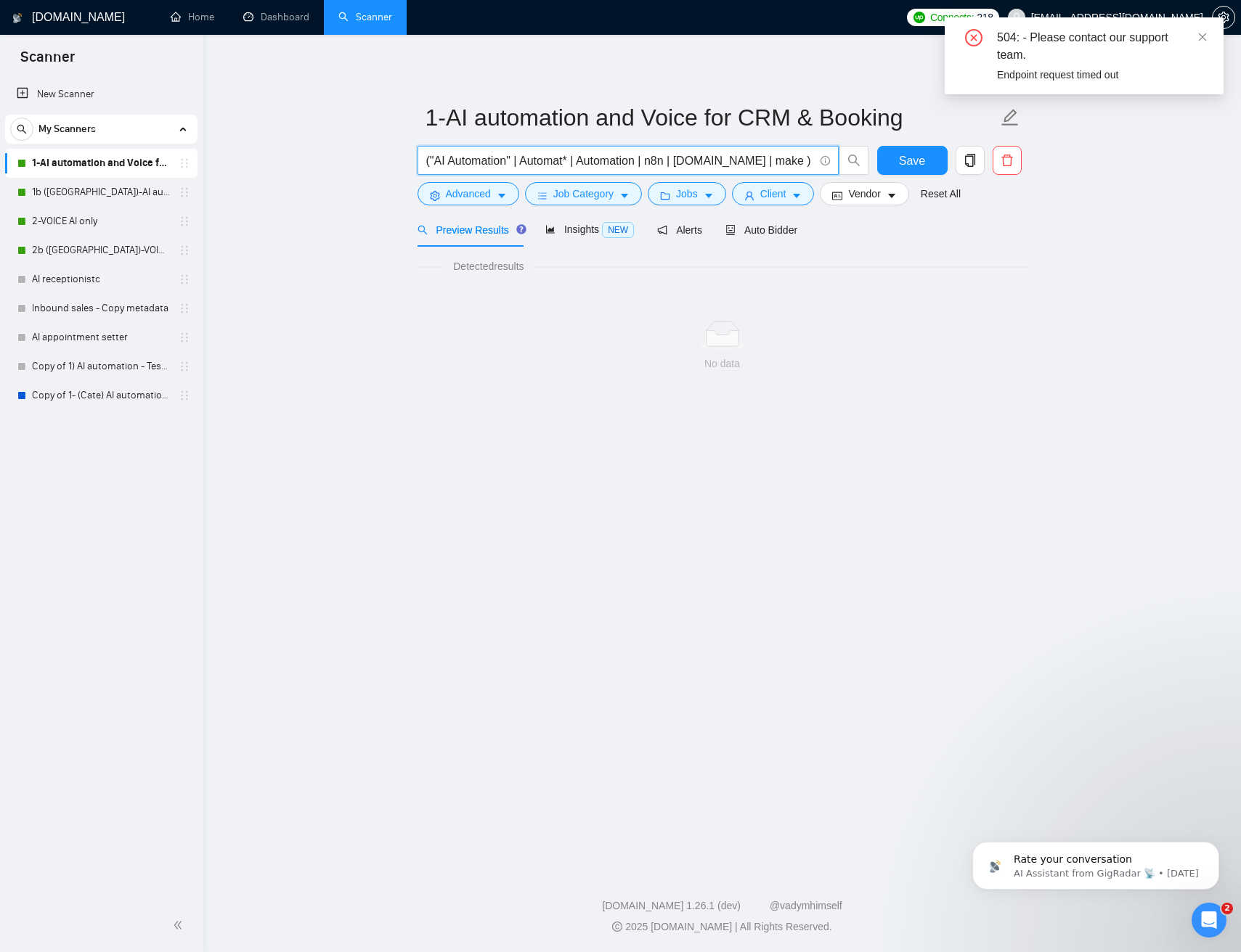
click at [1193, 36] on div "504: - Please contact our support team." at bounding box center [1100, 46] width 209 height 35
click at [1203, 36] on icon "close" at bounding box center [1202, 37] width 10 height 10
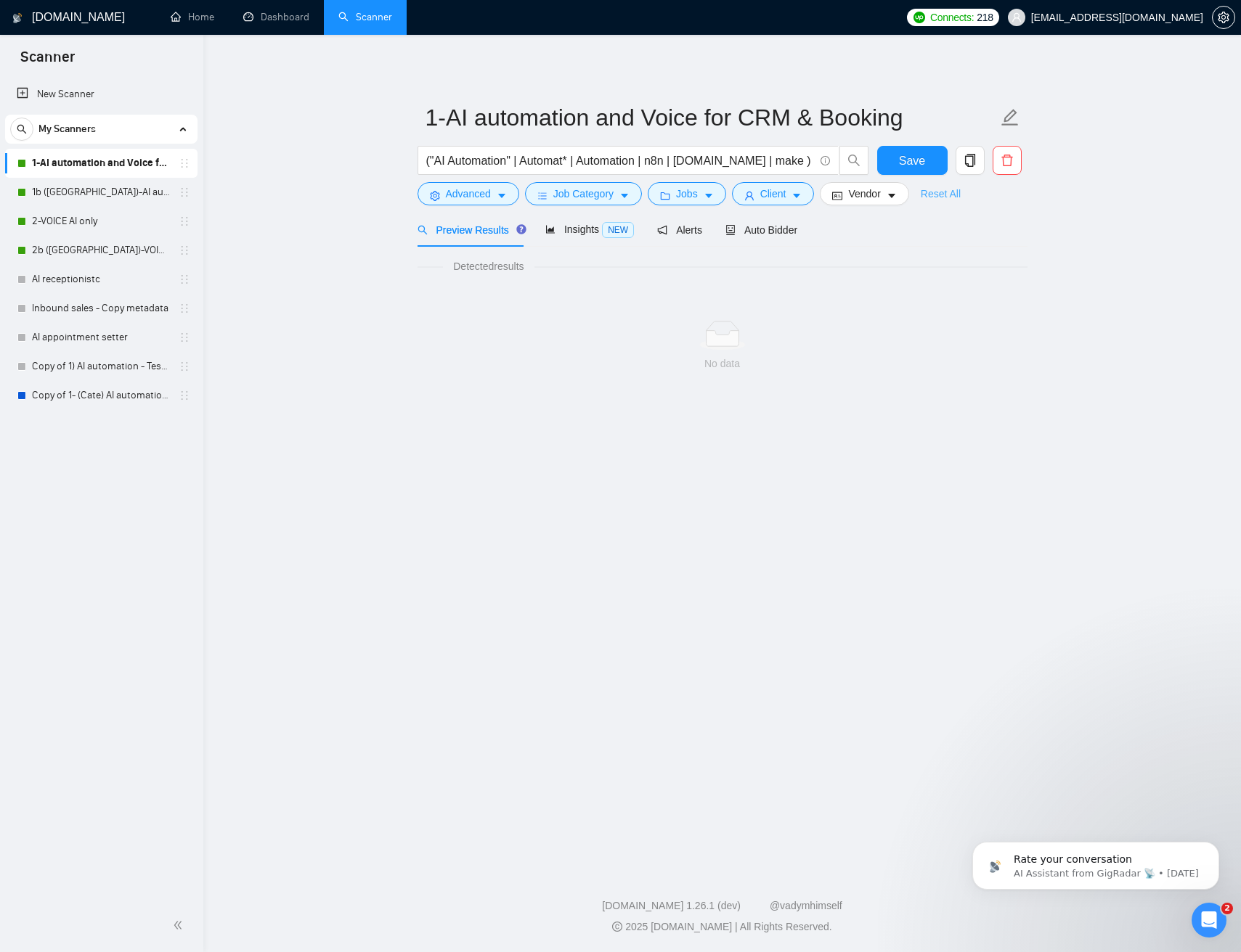
drag, startPoint x: 958, startPoint y: 265, endPoint x: 929, endPoint y: 190, distance: 80.4
click at [953, 254] on div "Detected results No data" at bounding box center [722, 326] width 610 height 160
click at [915, 174] on div "Save" at bounding box center [912, 164] width 76 height 36
click at [913, 165] on span "Save" at bounding box center [912, 161] width 26 height 18
click at [1126, 665] on main "1-AI automation and Voice for CRM & Booking ("AI Automation" | Automat* | Autom…" at bounding box center [722, 449] width 990 height 782
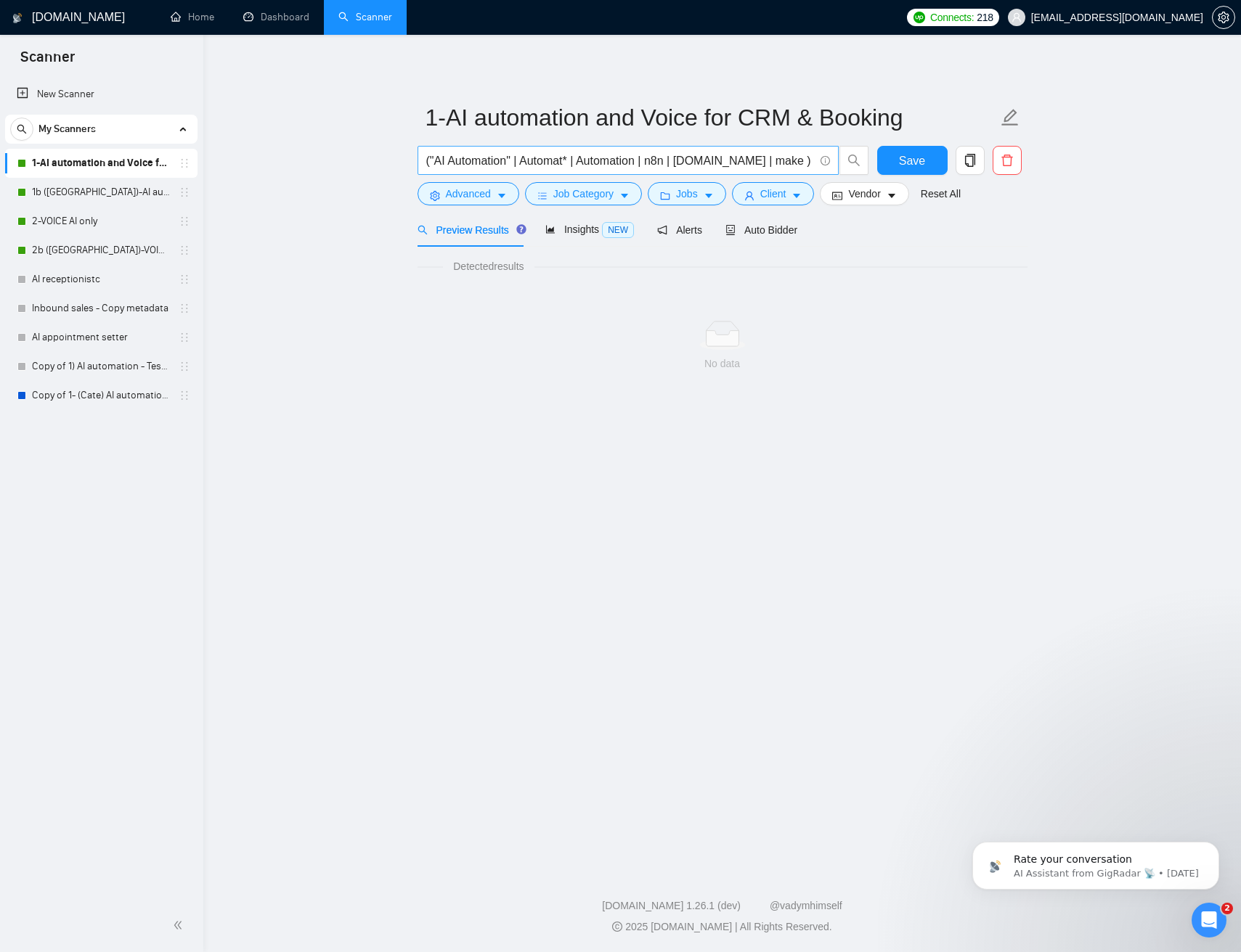
click at [656, 160] on input "("AI Automation" | Automat* | Automation | n8n | make.com | make ) ( GPT | "AI …" at bounding box center [620, 161] width 387 height 18
paste input "IA Automation" | "AI Automtion" | "AI Automate" | Automtion | "n-8n" | "n8" | "…"
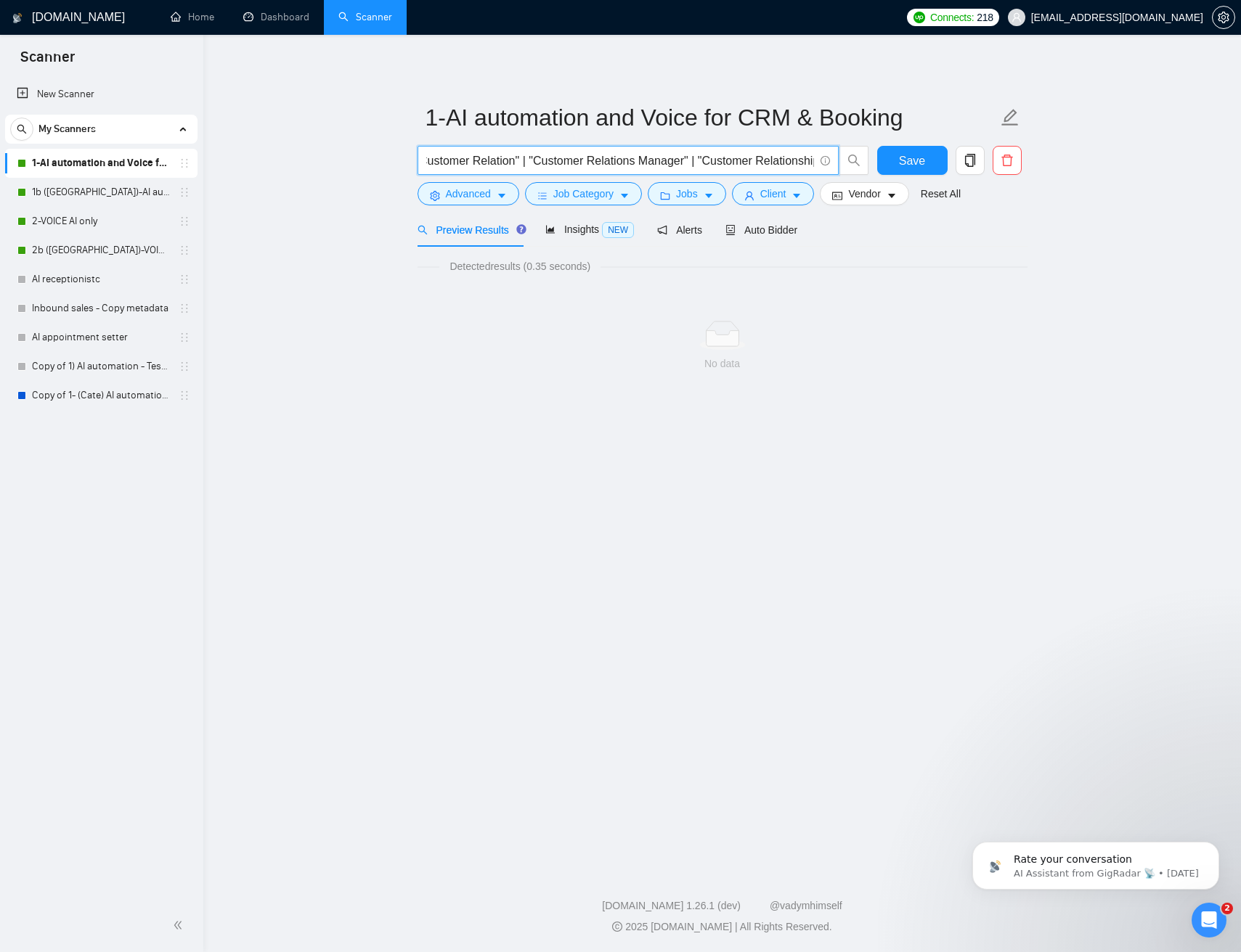
scroll to position [0, 0]
click at [669, 156] on input "("IA Automation" | "AI Automtion" | "AI Automate" | Automtion | "n-8n" | "n8" |…" at bounding box center [620, 161] width 387 height 18
click at [668, 156] on input "("IA Automation" | "AI Automtion" | "AI Automate" | Automtion | "n-8n" | "n8" |…" at bounding box center [620, 161] width 387 height 18
paste input "inbound calls" | "answer my phone" | "virtual assistant calls" | "call answerin…"
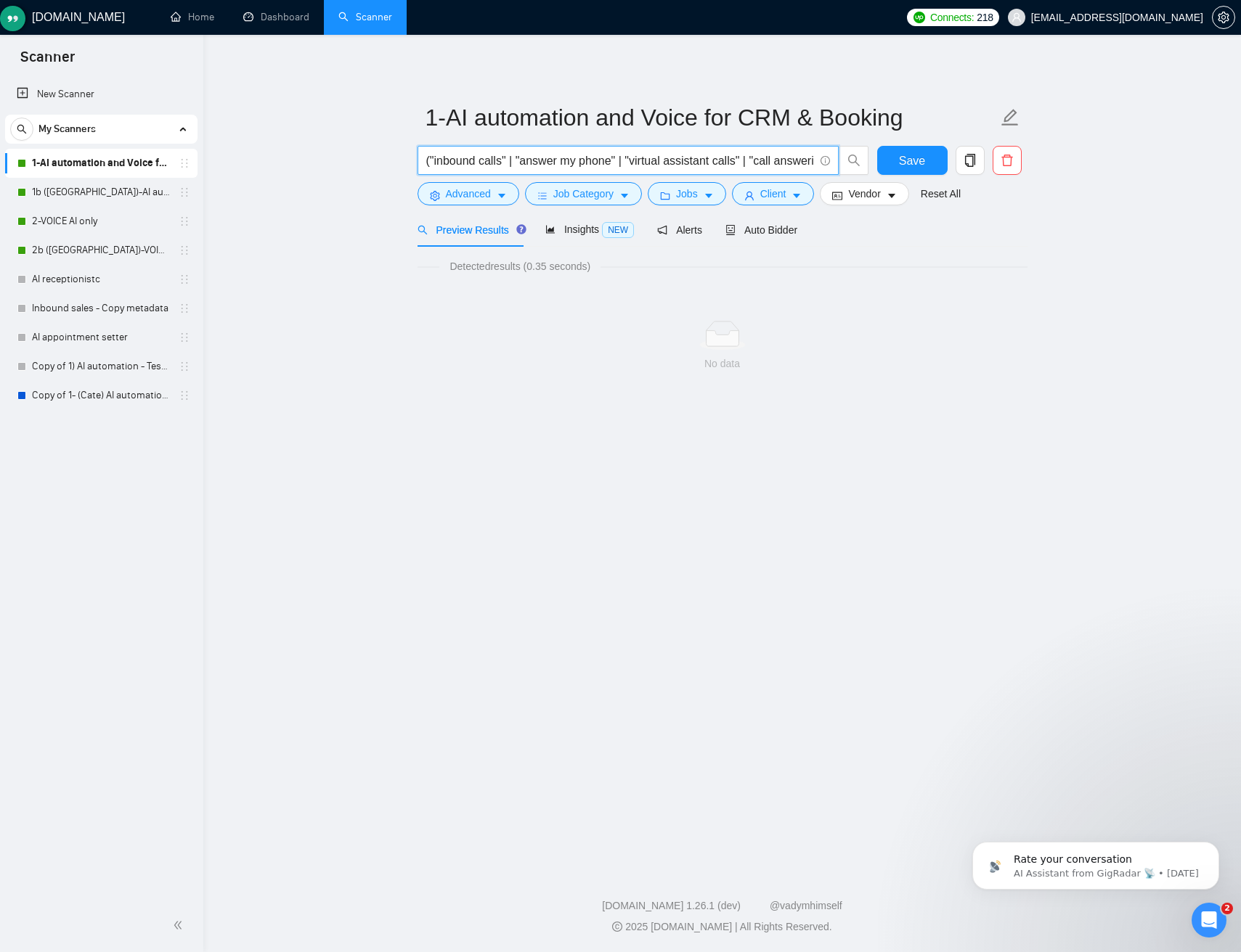
scroll to position [0, 153]
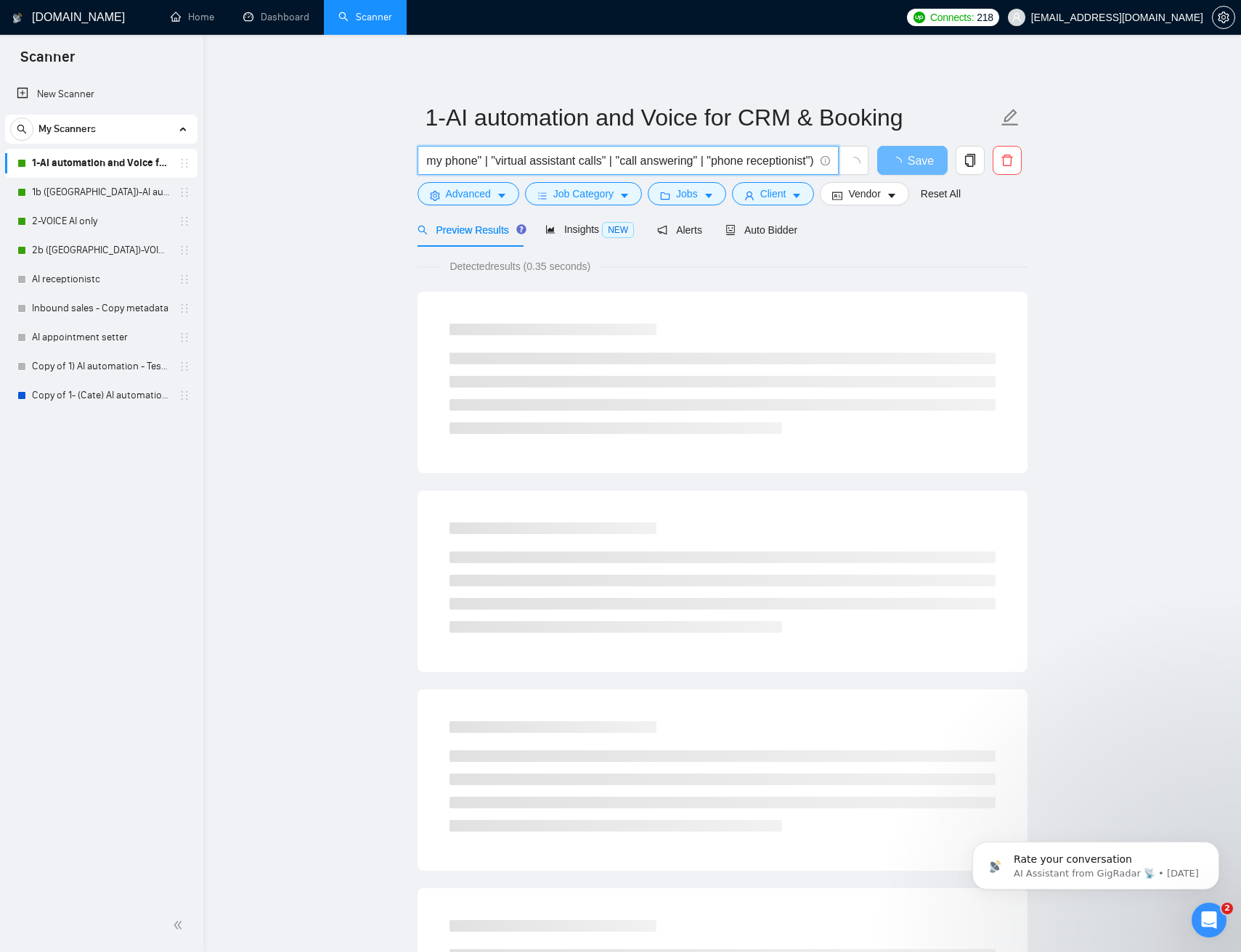
type input "("inbound calls" | "answer my phone" | "virtual assistant calls" | "call answer…"
click at [1105, 225] on main "1-AI automation and Voice for CRM & Booking ("inbound calls" | "answer my phone…" at bounding box center [722, 663] width 990 height 1210
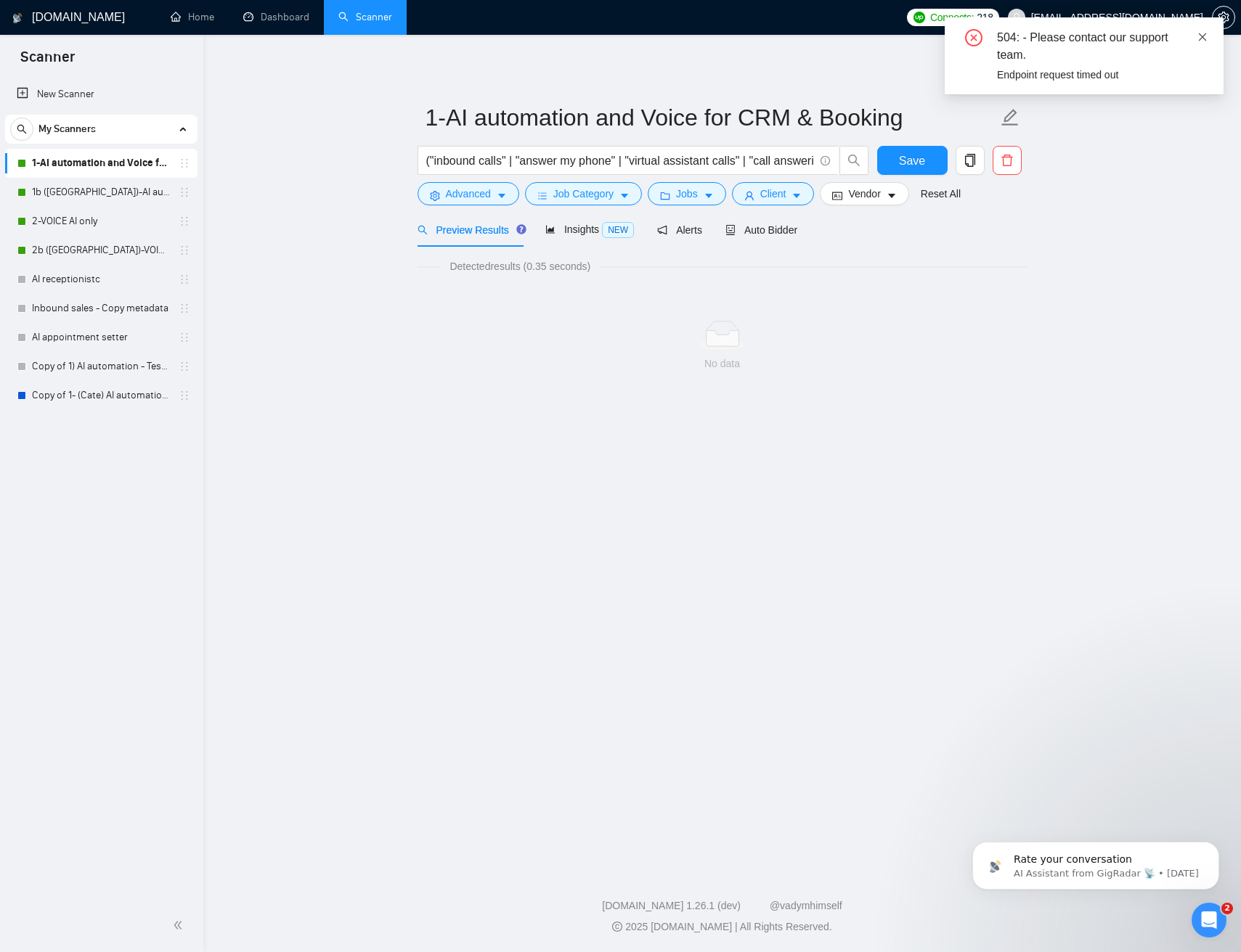
click at [1203, 35] on icon "close" at bounding box center [1202, 37] width 10 height 10
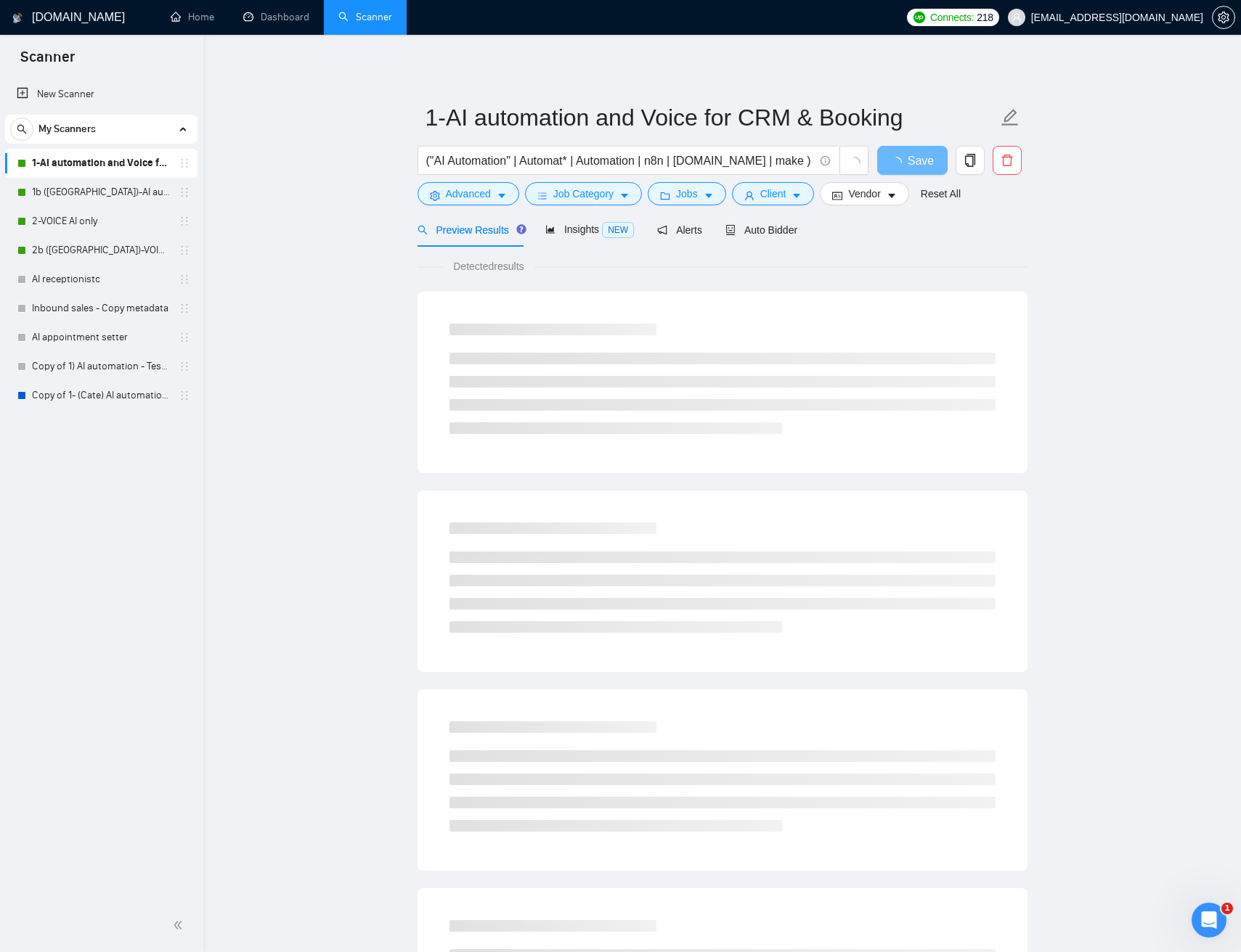
click at [1097, 254] on main "1-AI automation and Voice for CRM & Booking ("AI Automation" | Automat* | Autom…" at bounding box center [722, 663] width 990 height 1210
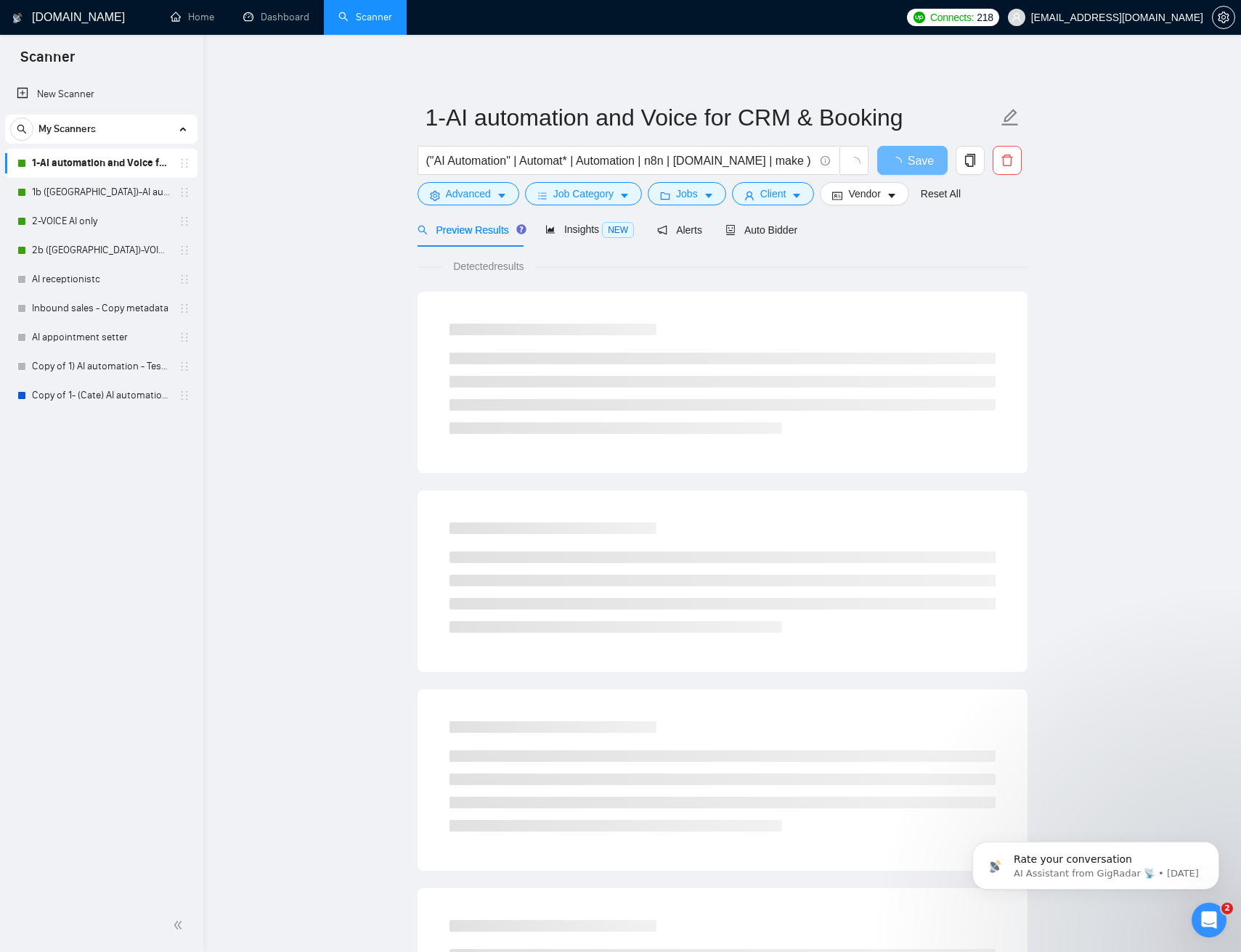
click at [308, 160] on main "1-AI automation and Voice for CRM & Booking ("AI Automation" | Automat* | Autom…" at bounding box center [722, 663] width 990 height 1210
click at [544, 160] on input "("AI Automation" | Automat* | Automation | n8n | [DOMAIN_NAME] | make ) ( GPT |…" at bounding box center [620, 161] width 387 height 18
drag, startPoint x: 514, startPoint y: 161, endPoint x: 895, endPoint y: 167, distance: 381.0
click at [901, 167] on div "("AI Automation" | Automat* | Automation | n8n | make.com | make ) ( GPT | "AI …" at bounding box center [719, 164] width 610 height 36
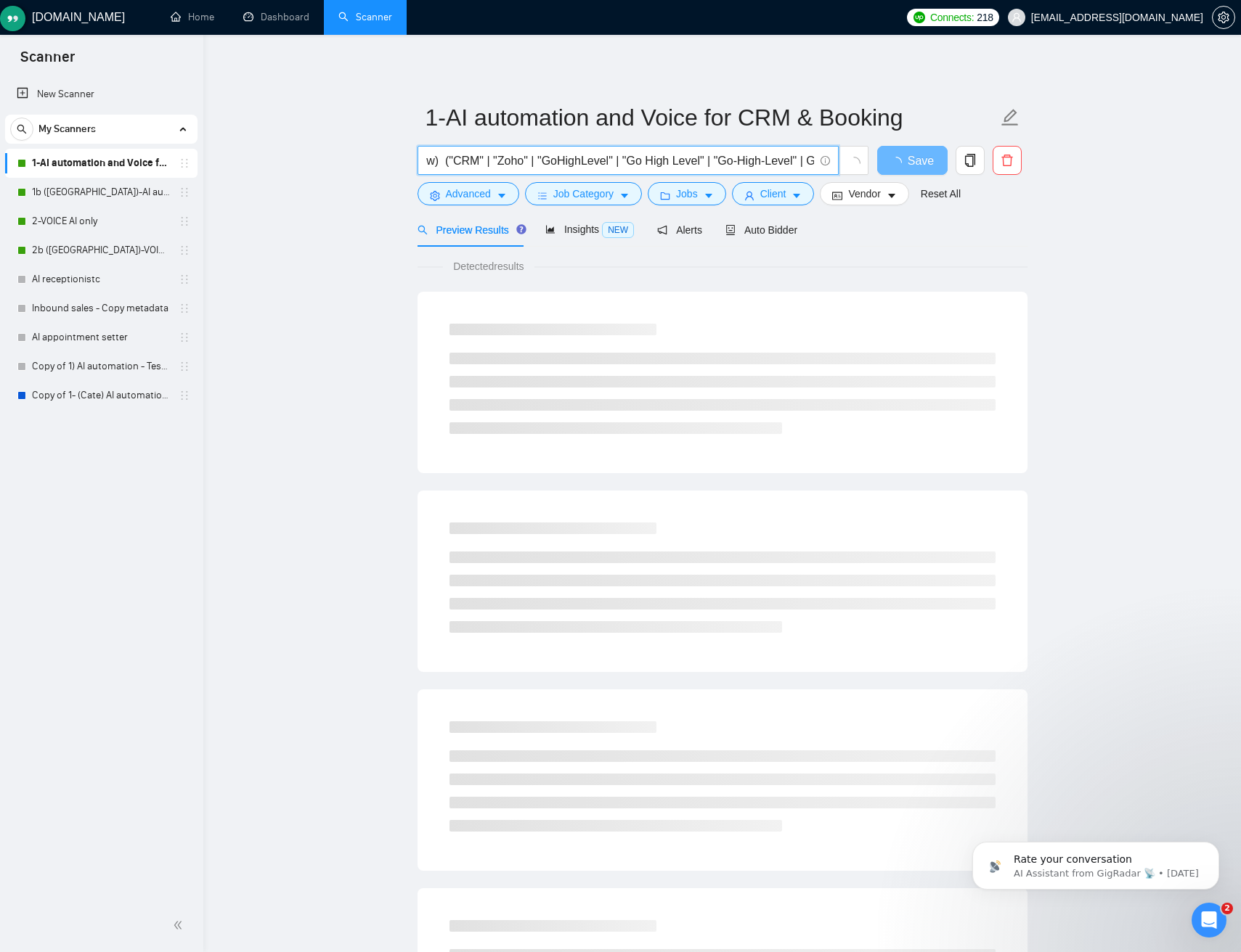
scroll to position [0, 0]
drag, startPoint x: 318, startPoint y: 176, endPoint x: 334, endPoint y: 171, distance: 16.8
click at [318, 176] on main "1-AI automation and Voice for CRM & Booking ("AI Automation" | Automat* | Autom…" at bounding box center [722, 663] width 990 height 1210
drag, startPoint x: 491, startPoint y: 156, endPoint x: 326, endPoint y: 156, distance: 165.0
click at [329, 154] on main "1-AI automation and Voice for CRM & Booking ("AI Automation" | Automat* | Autom…" at bounding box center [722, 663] width 990 height 1210
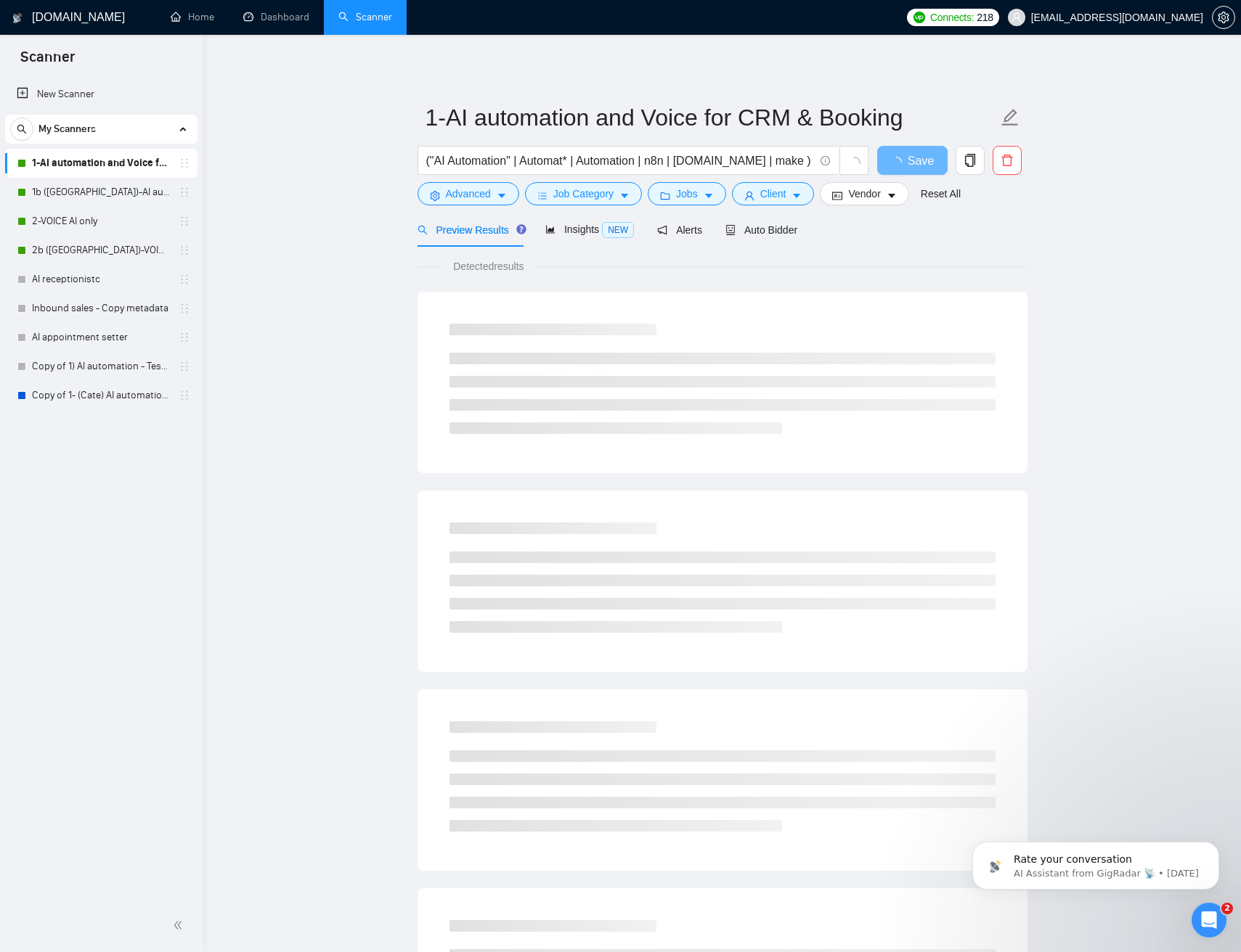
click at [325, 171] on main "1-AI automation and Voice for CRM & Booking ("AI Automation" | Automat* | Autom…" at bounding box center [722, 663] width 990 height 1210
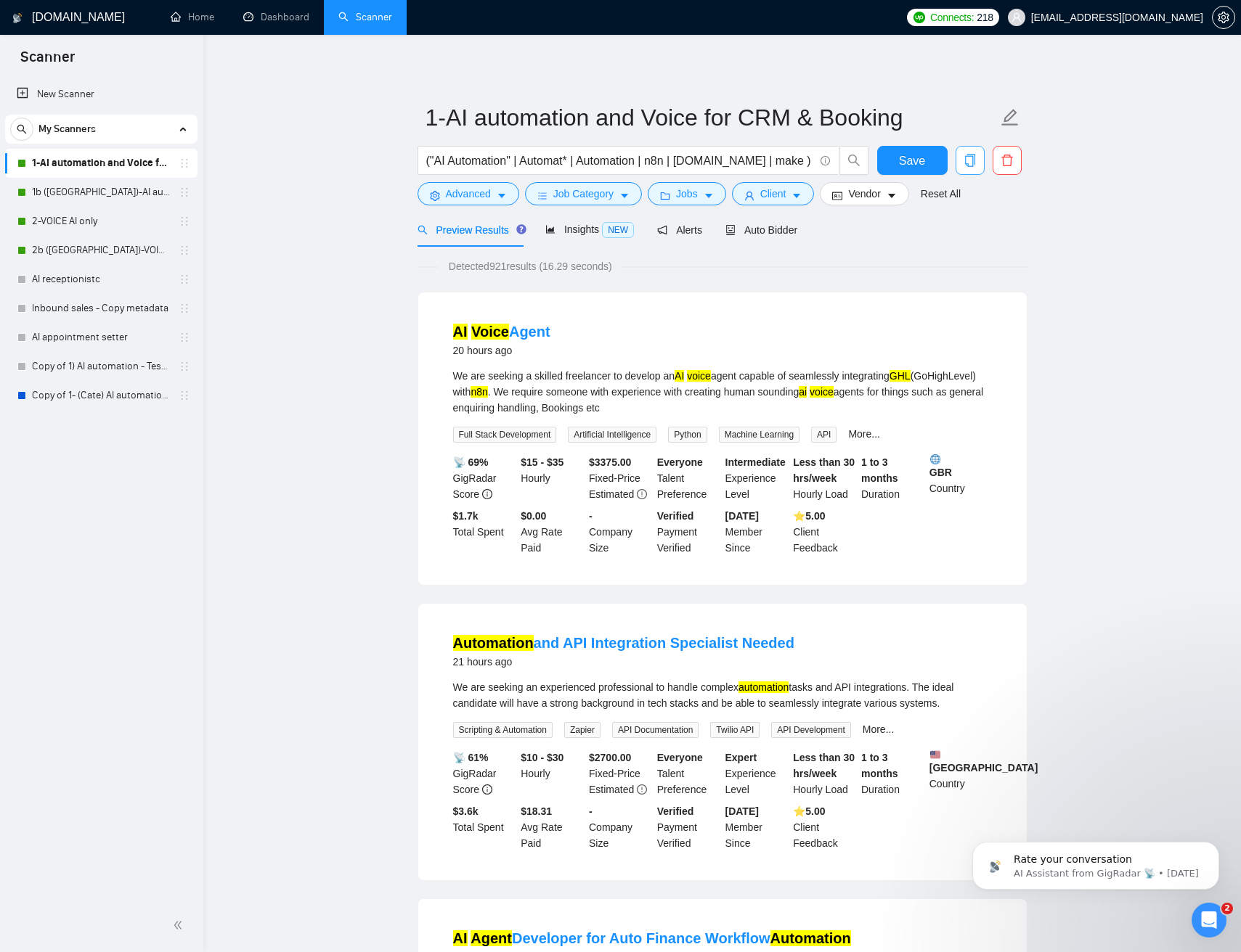
click at [969, 165] on icon "copy" at bounding box center [969, 160] width 13 height 13
click at [958, 236] on span "Yes" at bounding box center [950, 234] width 17 height 16
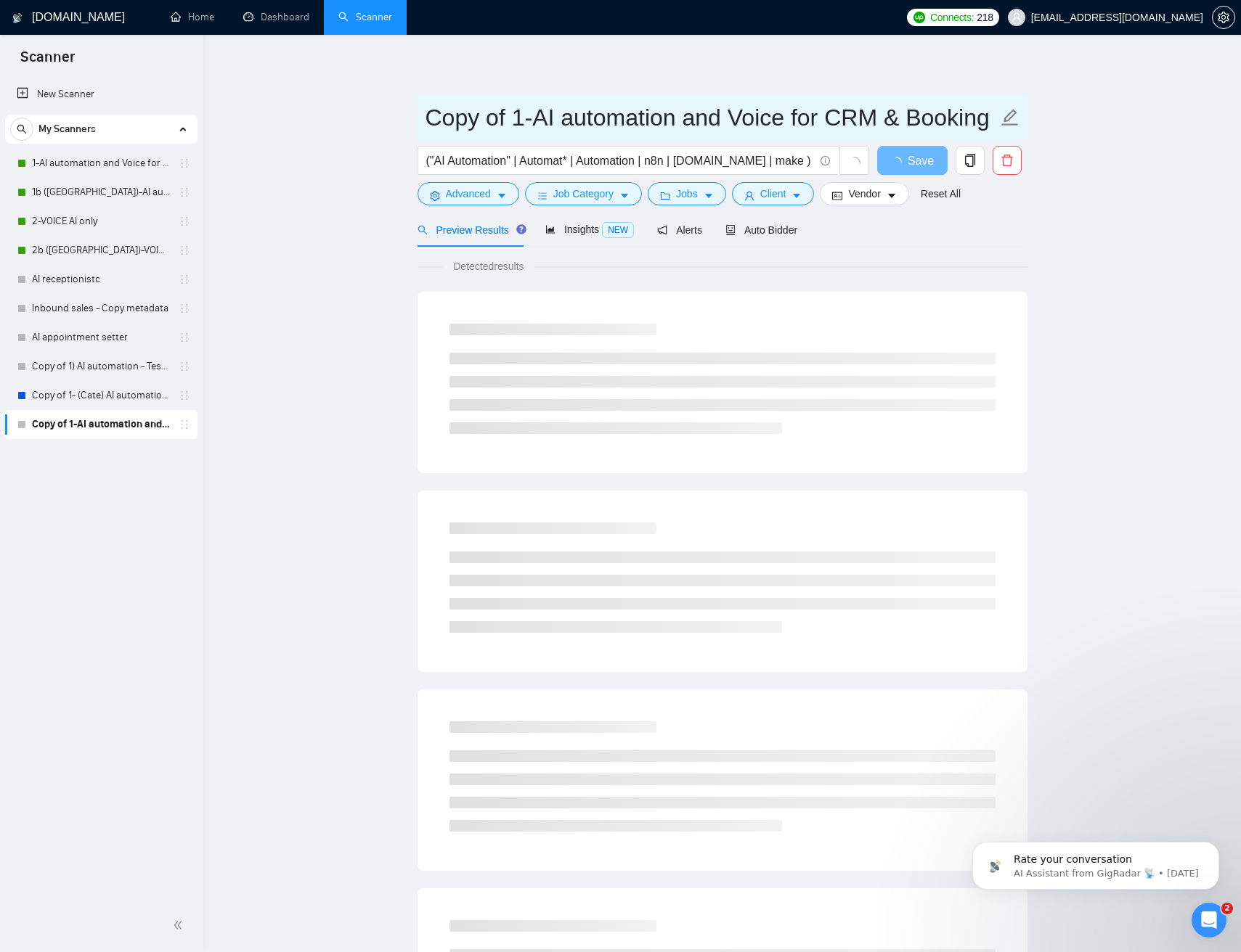
click at [517, 121] on input "Copy of 1-AI automation and Voice for CRM & Booking" at bounding box center [711, 118] width 572 height 36
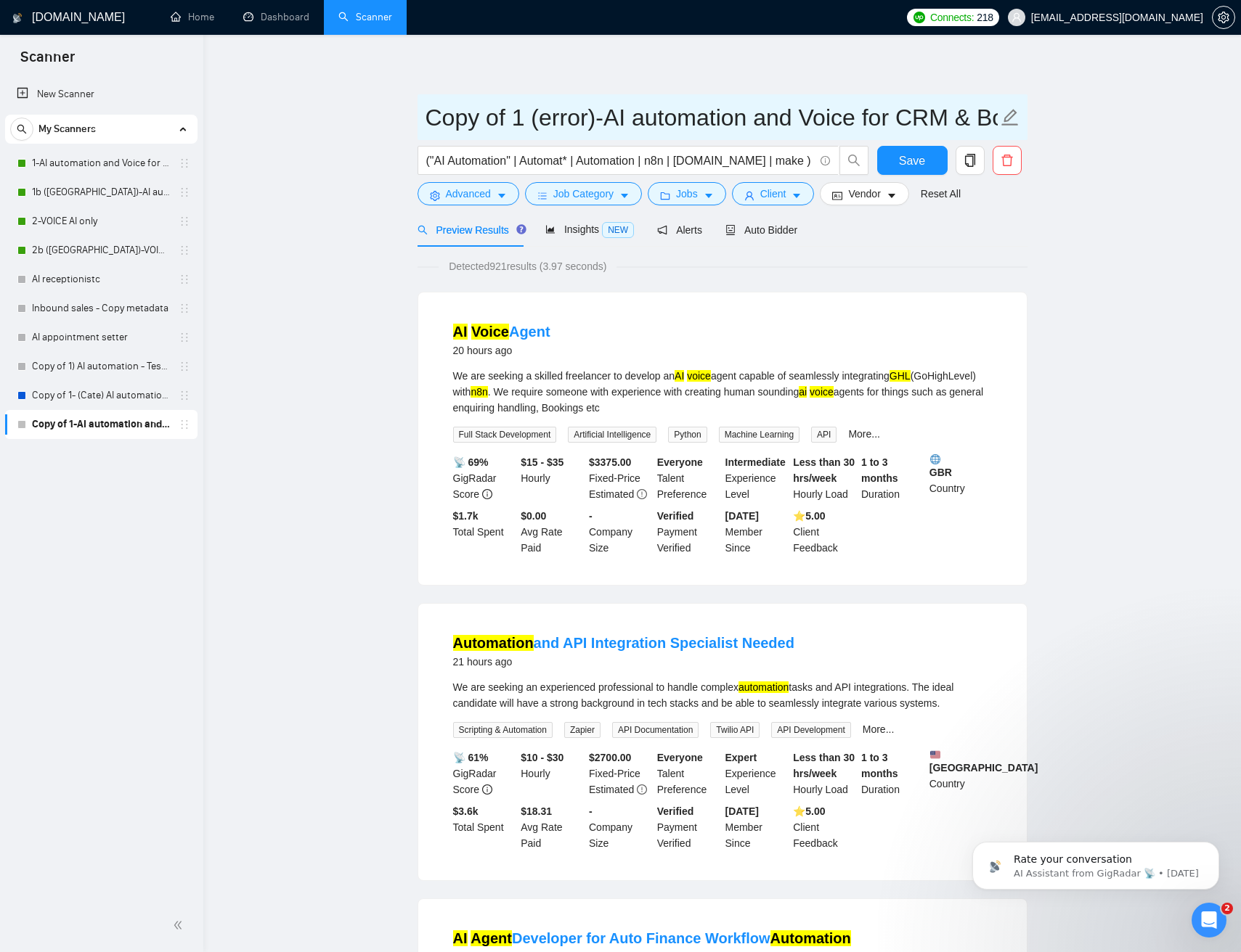
type input "Copy of 1 (error)-AI automation and Voice for CRM & Booking"
click at [562, 163] on input "("AI Automation" | Automat* | Automation | n8n | make.com | make ) ( GPT | "AI …" at bounding box center [620, 161] width 387 height 18
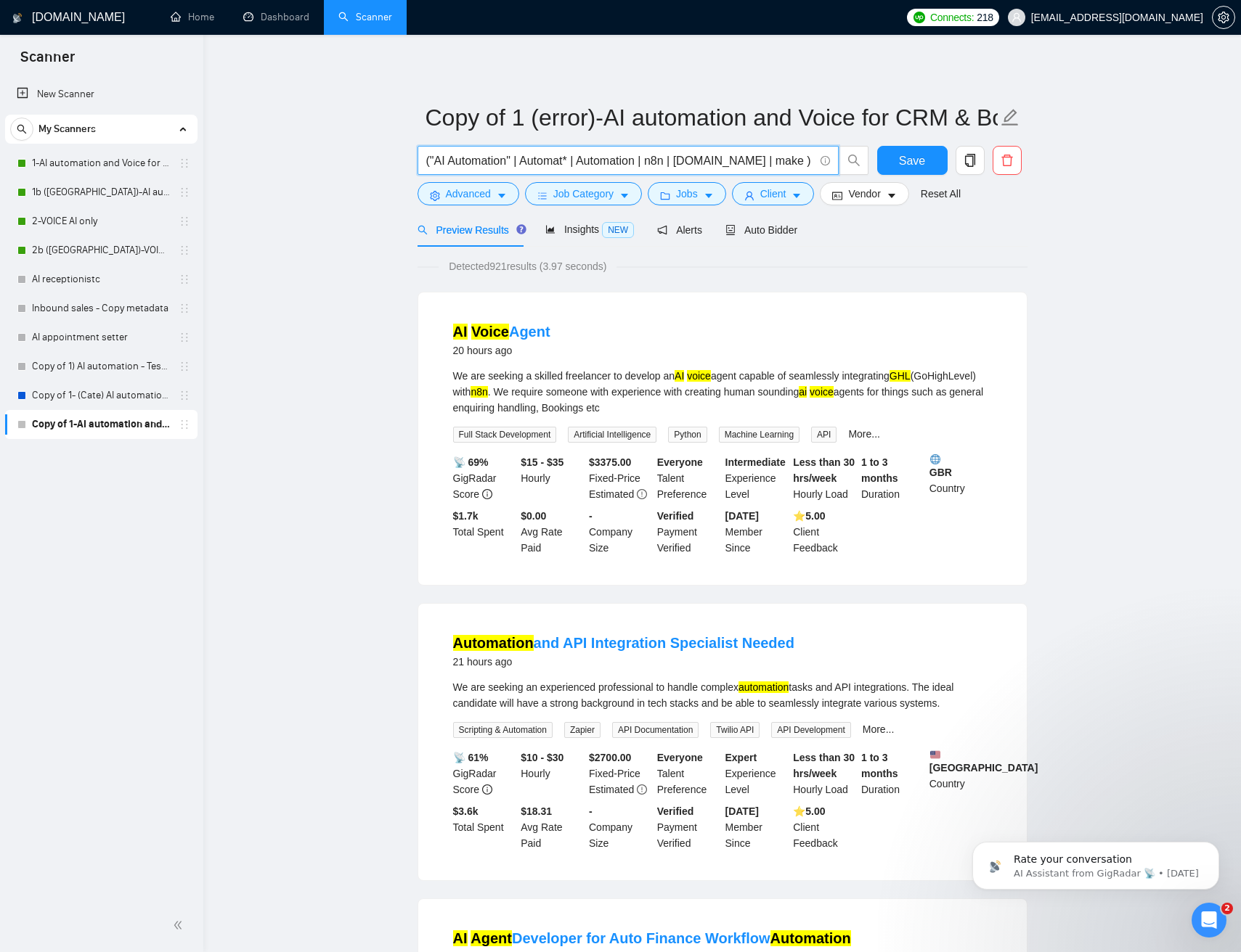
click at [562, 163] on input "("AI Automation" | Automat* | Automation | n8n | make.com | make ) ( GPT | "AI …" at bounding box center [620, 161] width 387 height 18
click at [562, 164] on input "("AI Automation" | Automat* | Automation | n8n | make.com | make ) ( GPT | "AI …" at bounding box center [620, 161] width 387 height 18
paste input "tion | n8n | make.com | mak) (GPT | "Chat GPT" | "AI voice" | "AI voise" | VAPI…"
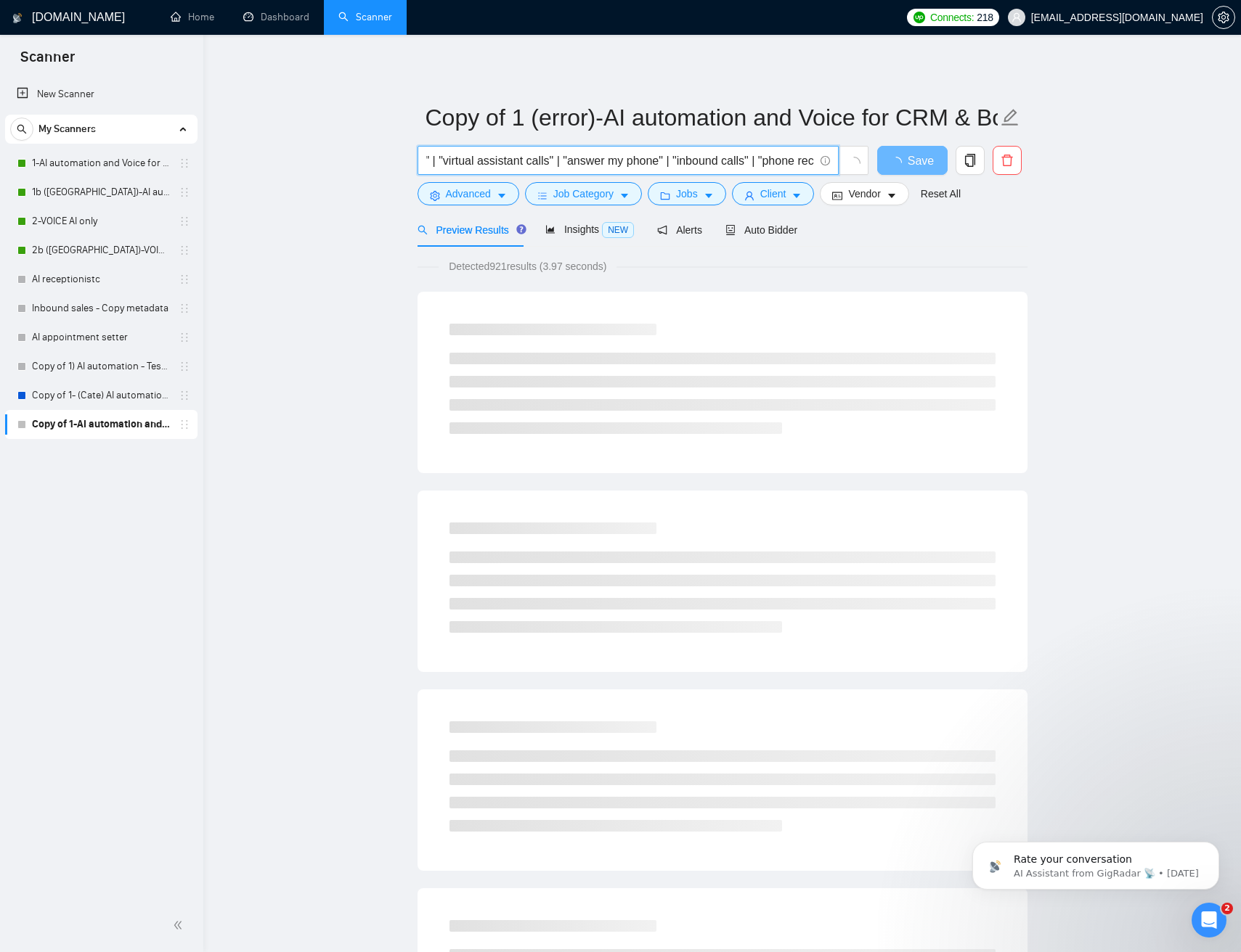
type input "("AI Automation" | Automtion | n8n | make.com | mak) (GPT | "Chat GPT" | "AI vo…"
drag, startPoint x: 724, startPoint y: 165, endPoint x: 672, endPoint y: 161, distance: 52.2
click at [724, 165] on input "("AI Automation" | Automtion | n8n | make.com | mak) (GPT | "Chat GPT" | "AI vo…" at bounding box center [620, 161] width 387 height 18
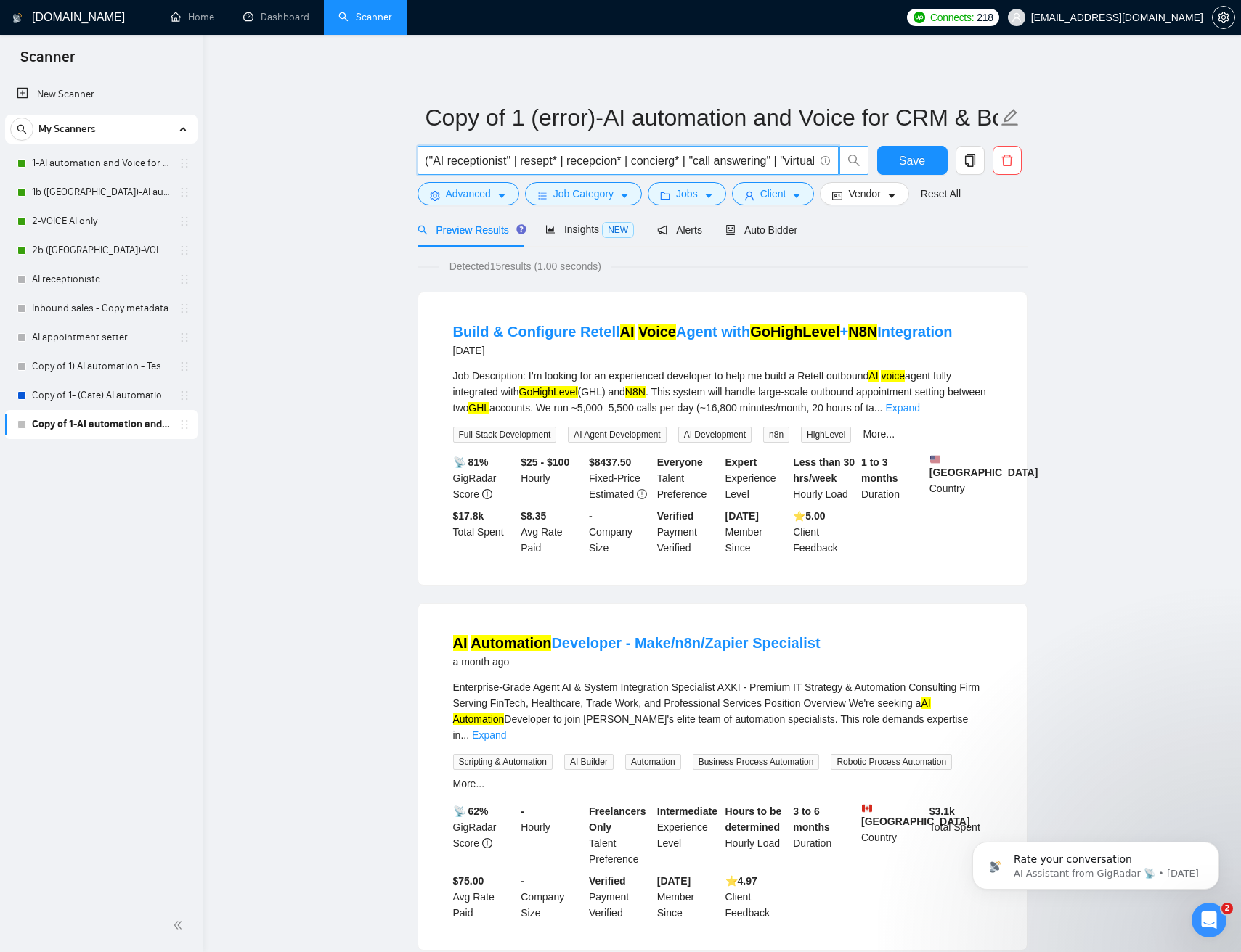
drag, startPoint x: 676, startPoint y: 158, endPoint x: 866, endPoint y: 160, distance: 190.0
click at [866, 160] on span "("AI Automation" | Automtion | n8n | make.com | mak) (GPT | "Chat GPT" | "AI vo…" at bounding box center [643, 160] width 451 height 29
click at [744, 164] on input "("AI Automation" | Automtion | n8n | make.com | mak) (GPT | "Chat GPT" | "AI vo…" at bounding box center [620, 161] width 387 height 18
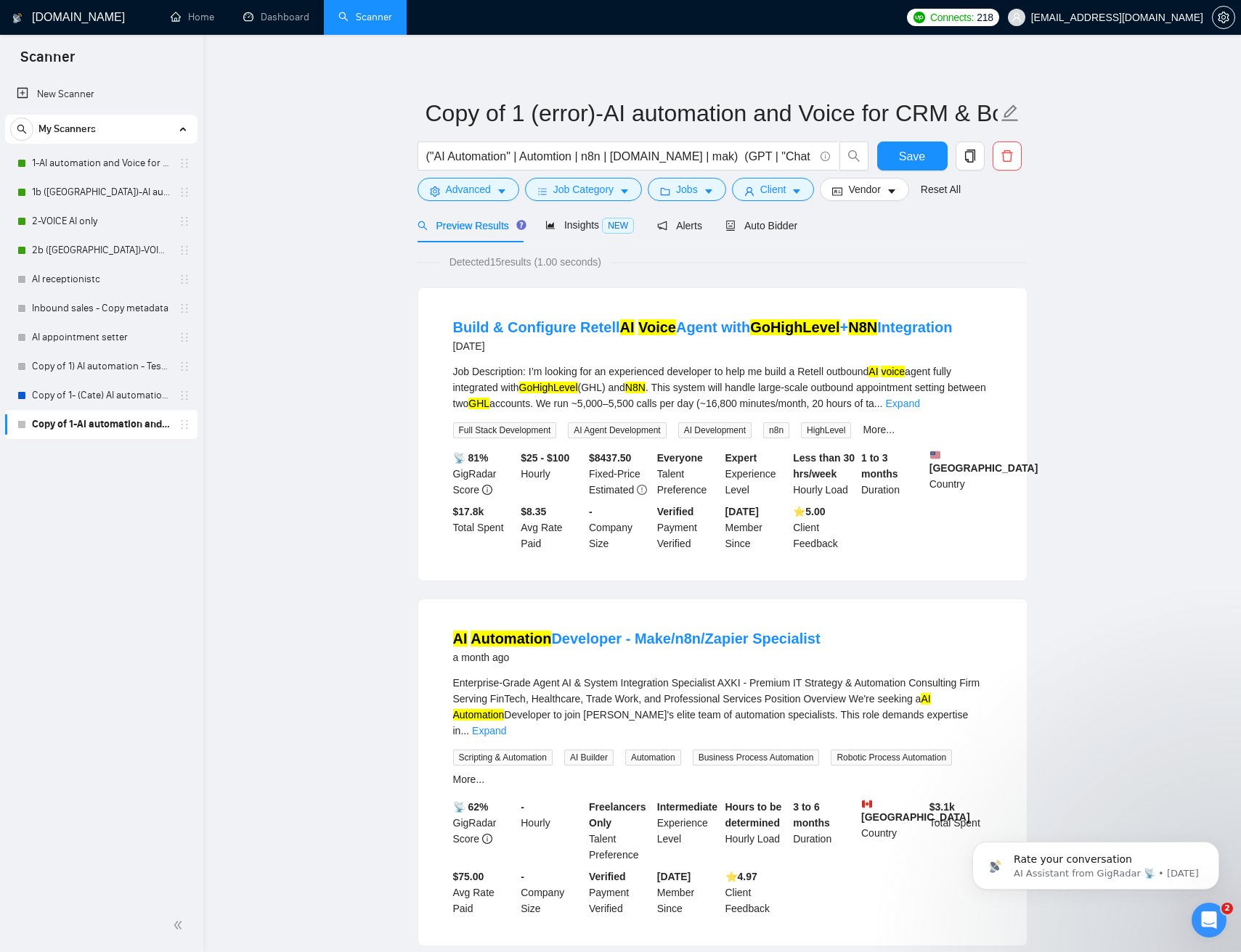
scroll to position [2, 0]
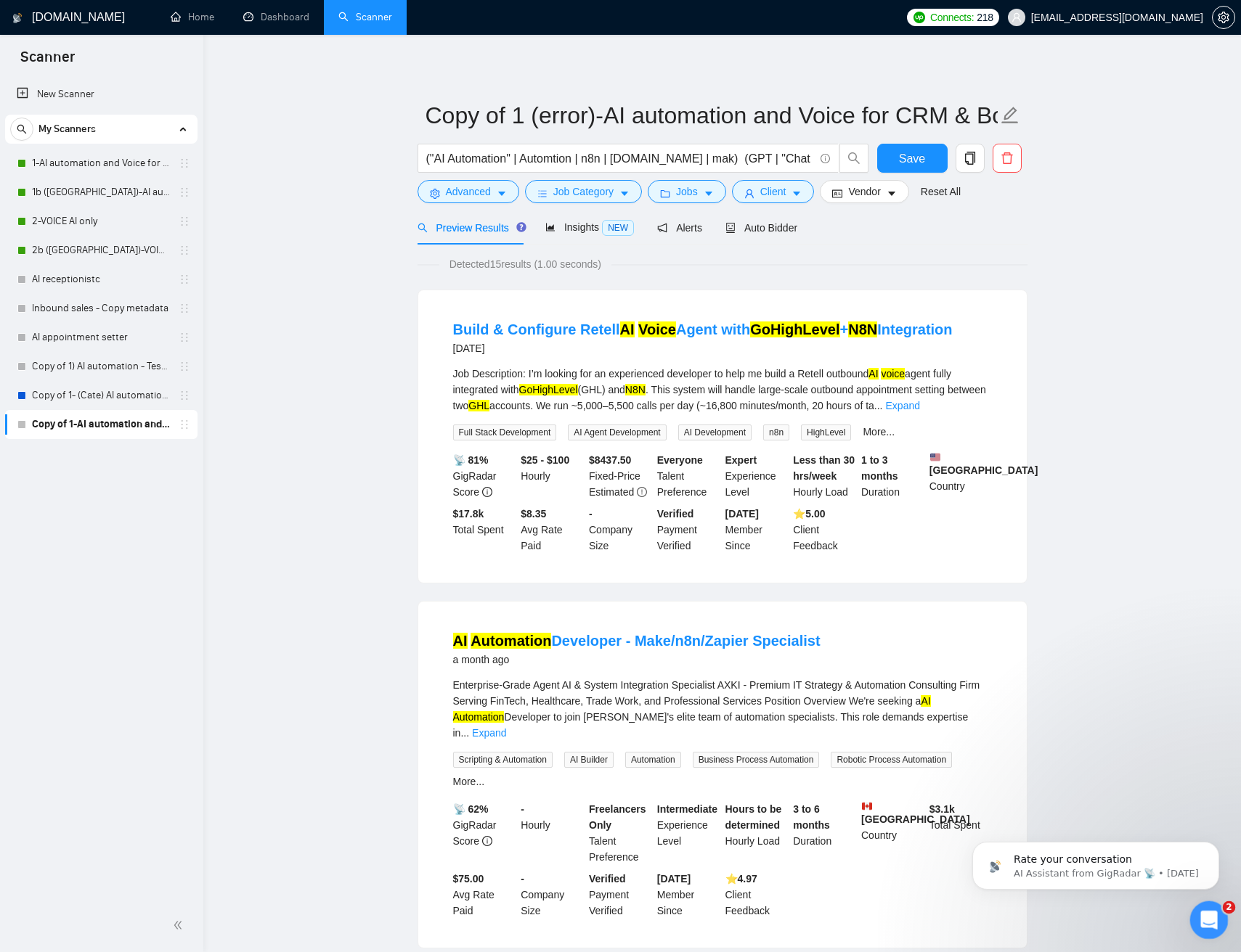
click at [1210, 927] on icon "Open Intercom Messenger" at bounding box center [1207, 918] width 24 height 24
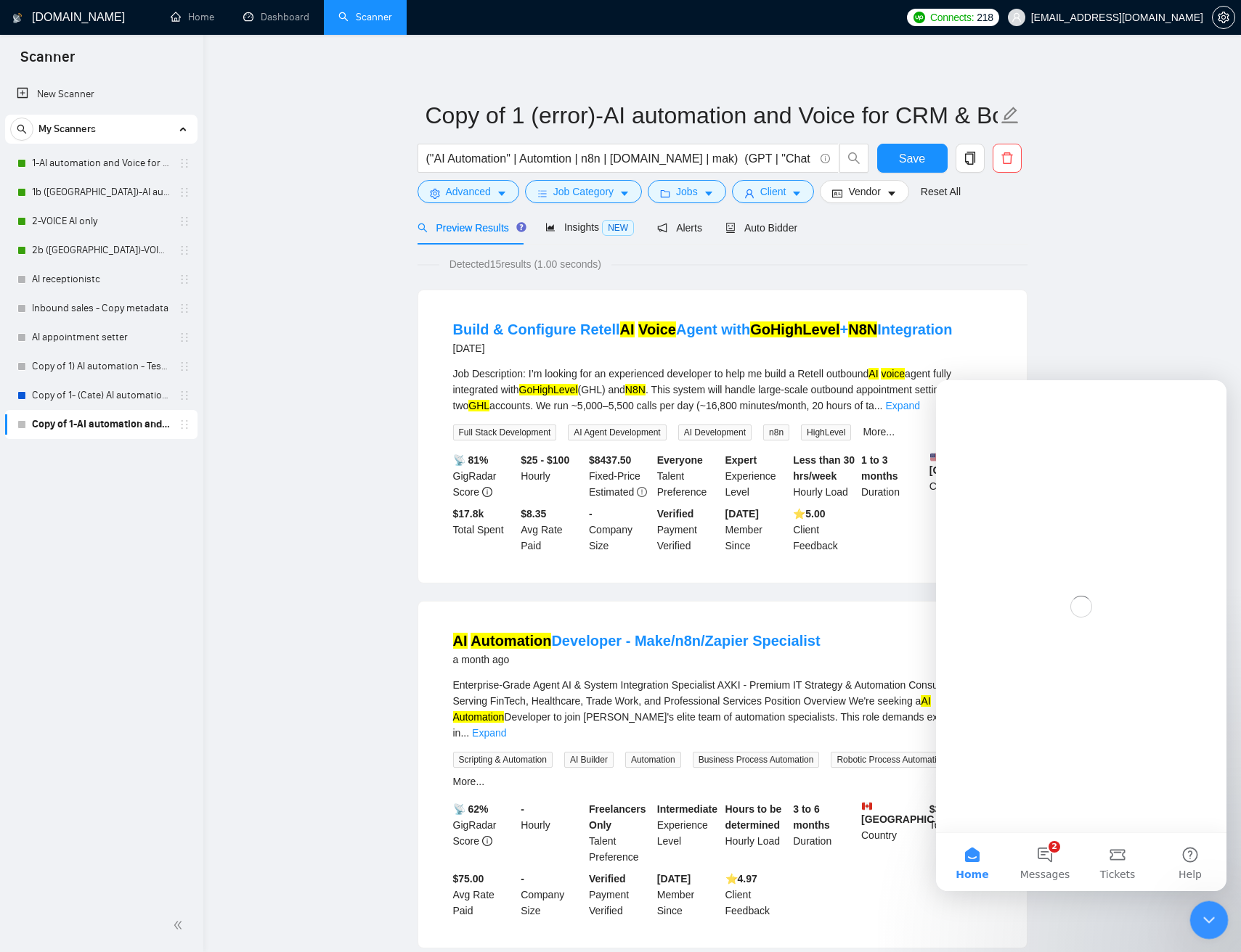
scroll to position [0, 0]
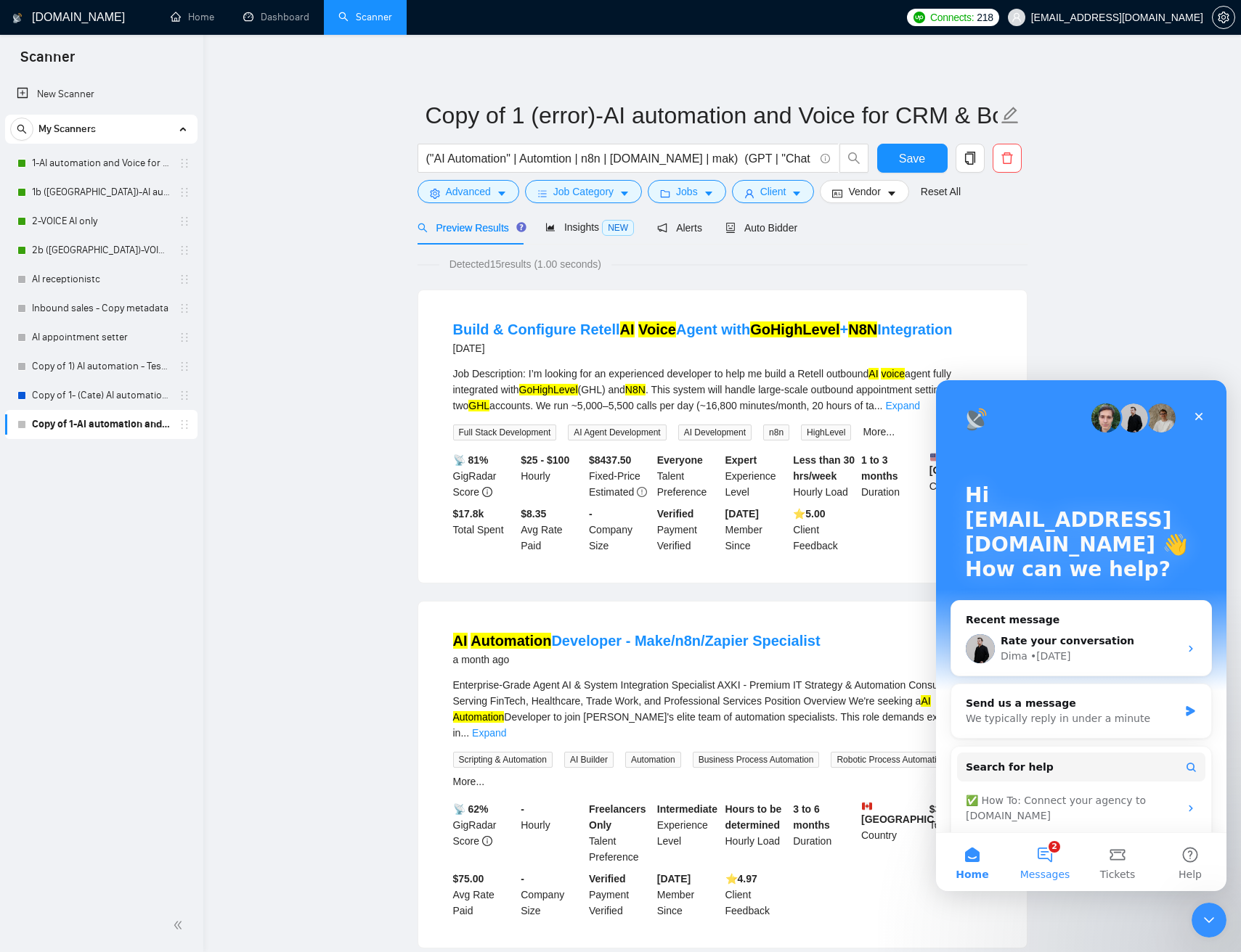
click at [1048, 847] on button "2 Messages" at bounding box center [1044, 862] width 73 height 58
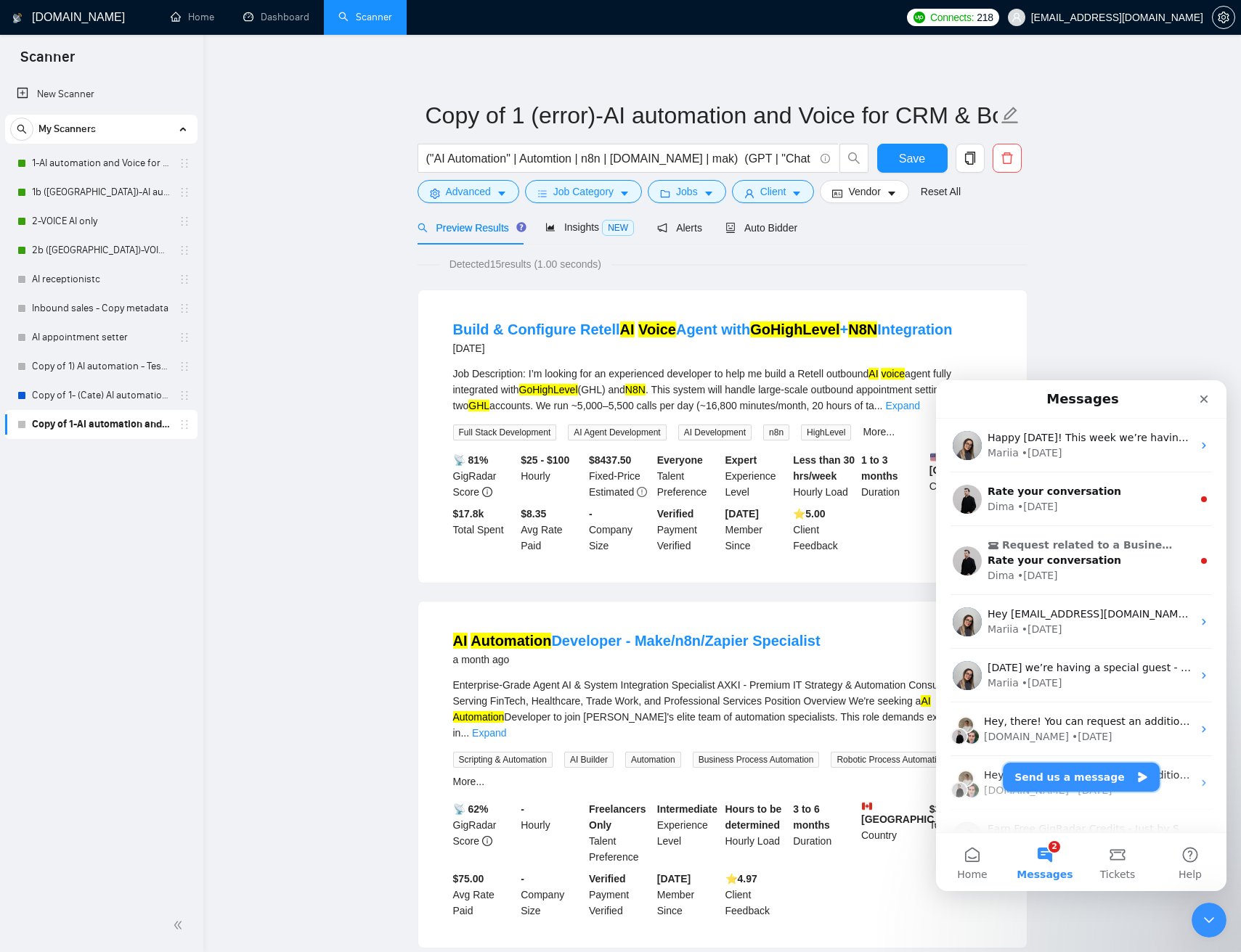
click at [1089, 770] on button "Send us a message" at bounding box center [1080, 776] width 157 height 29
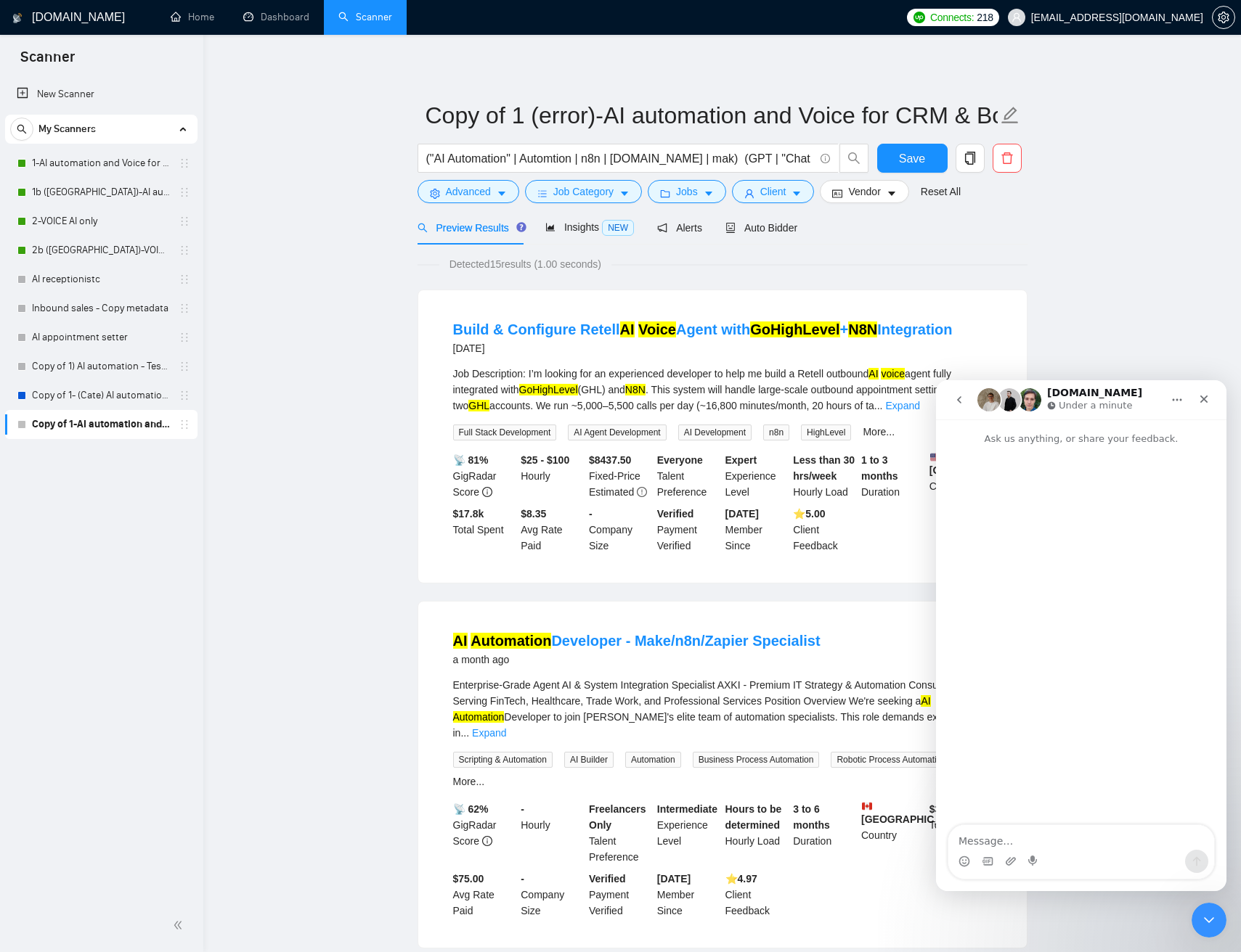
click at [1051, 828] on textarea "Message…" at bounding box center [1081, 837] width 266 height 25
type textarea "Hey qq"
type textarea "Ca"
type textarea "Can a scanner bid for the same job?"
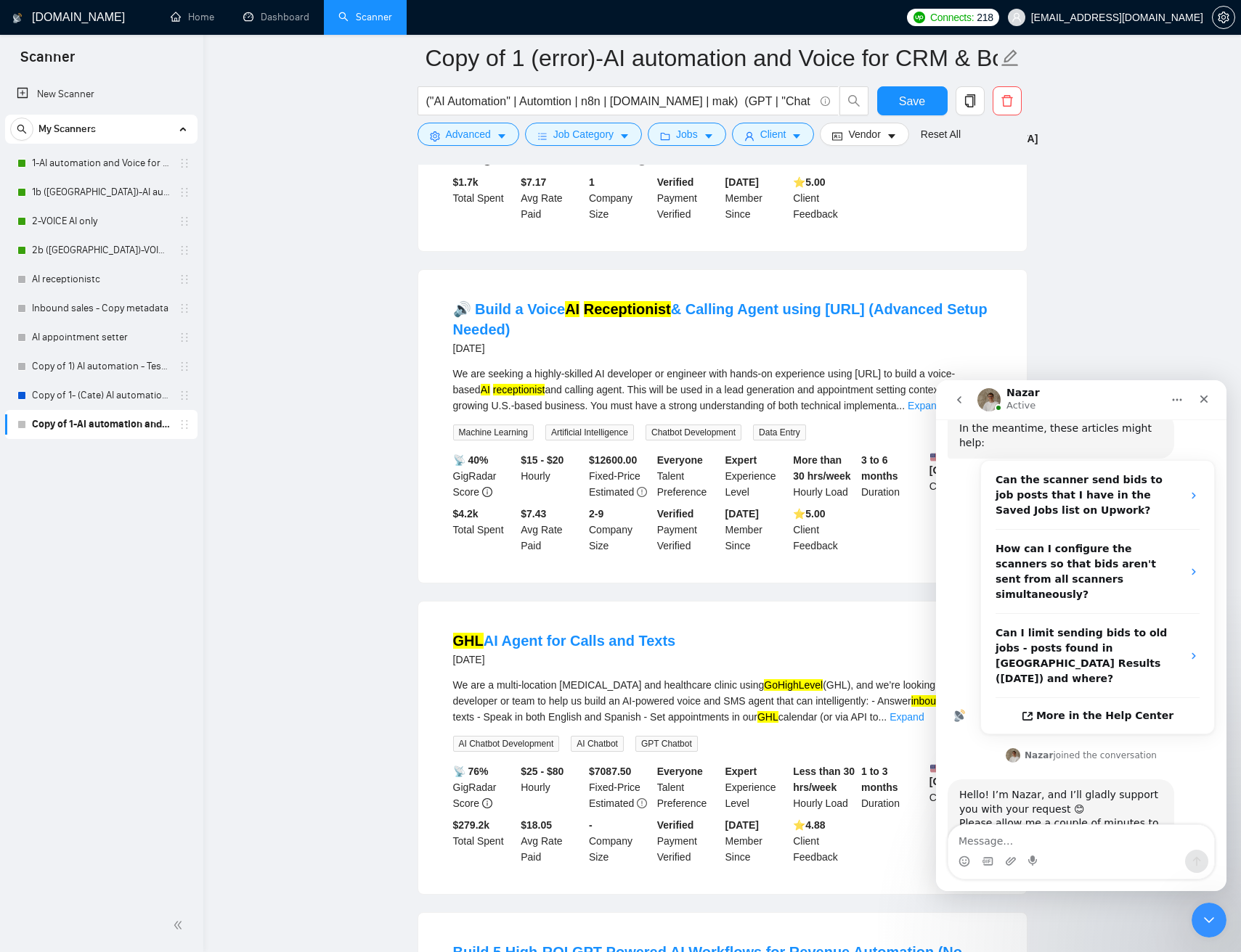
scroll to position [1970, 0]
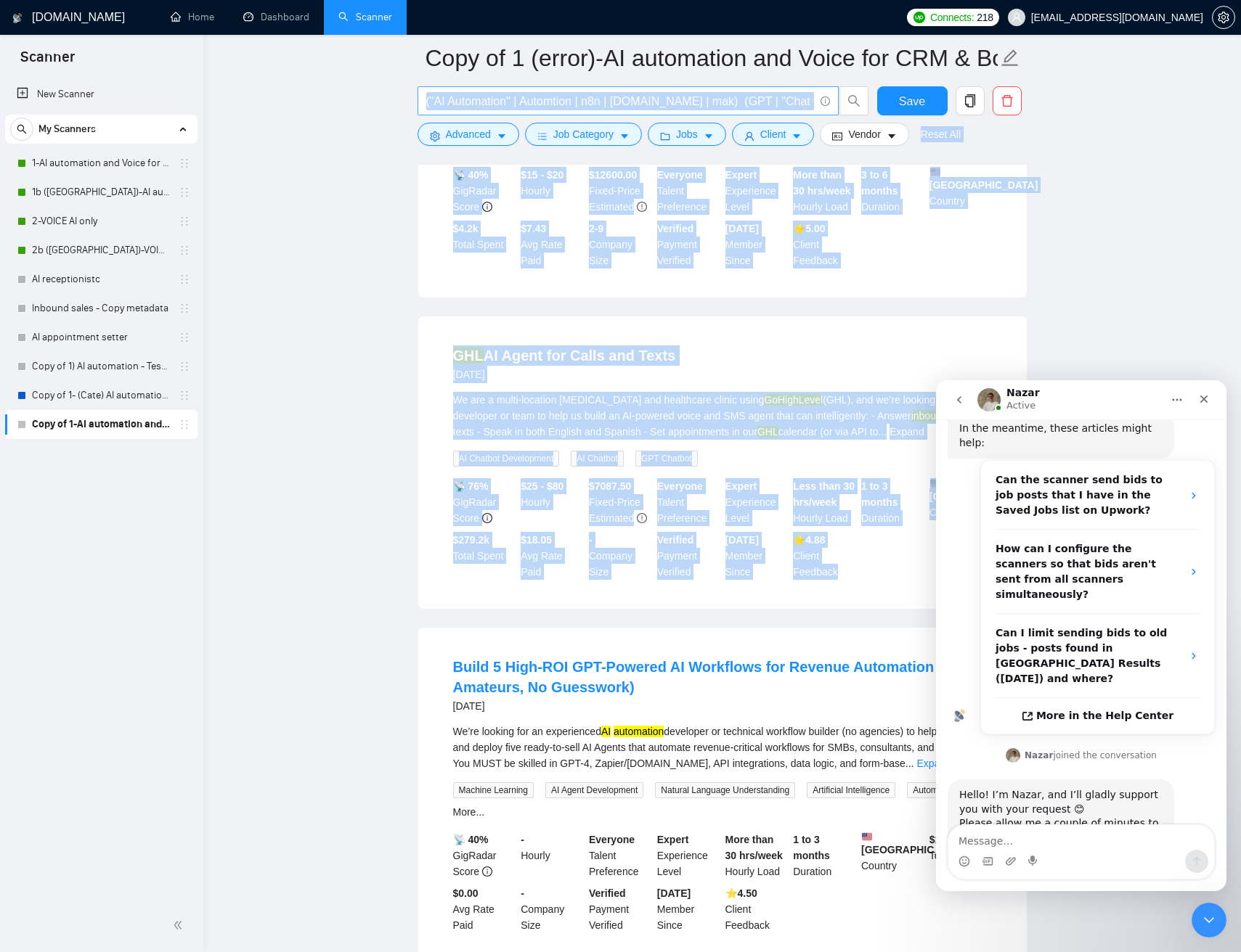
drag, startPoint x: 853, startPoint y: 606, endPoint x: 519, endPoint y: 108, distance: 599.6
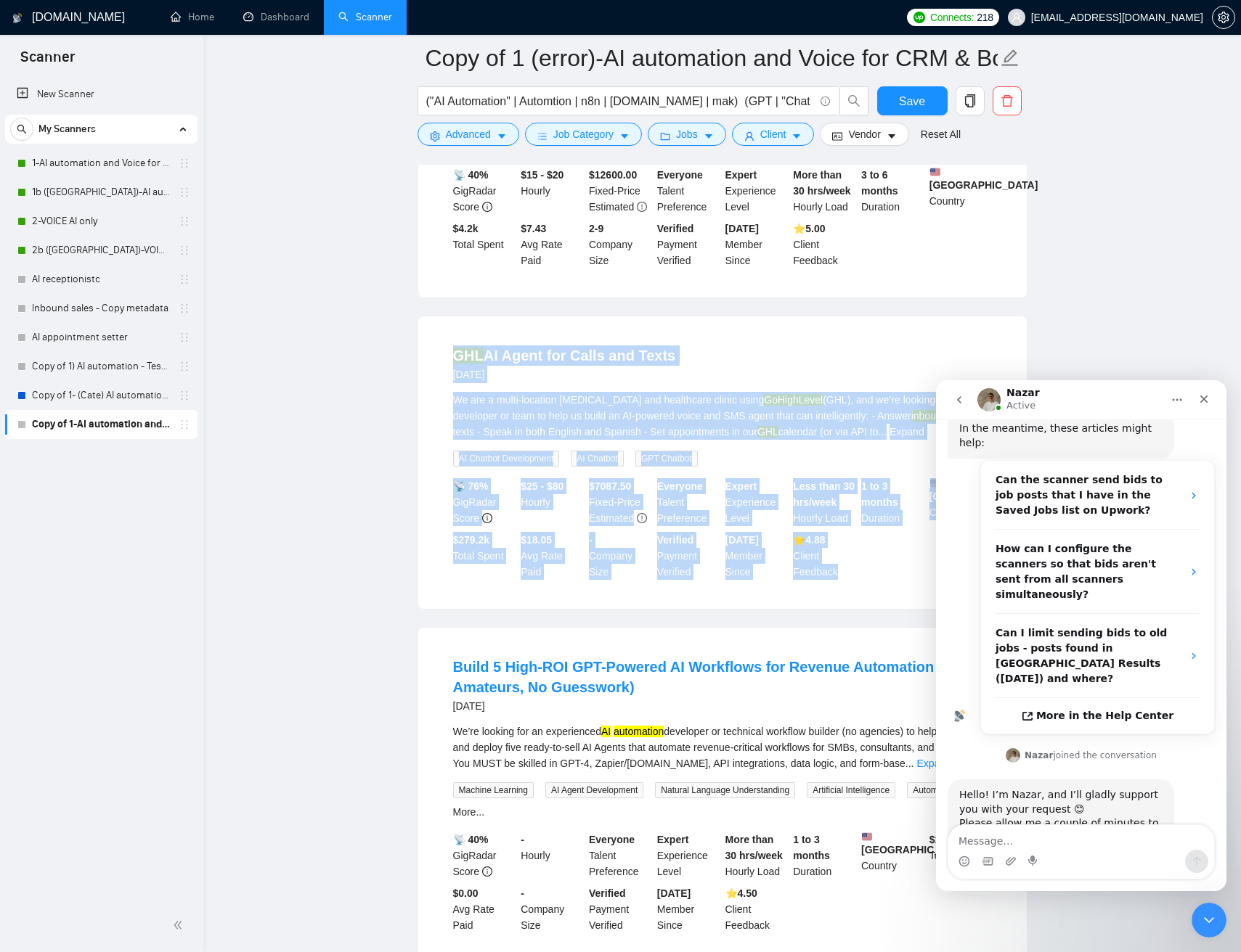
drag, startPoint x: 761, startPoint y: 470, endPoint x: 871, endPoint y: 658, distance: 217.8
drag, startPoint x: 879, startPoint y: 650, endPoint x: 788, endPoint y: 350, distance: 313.5
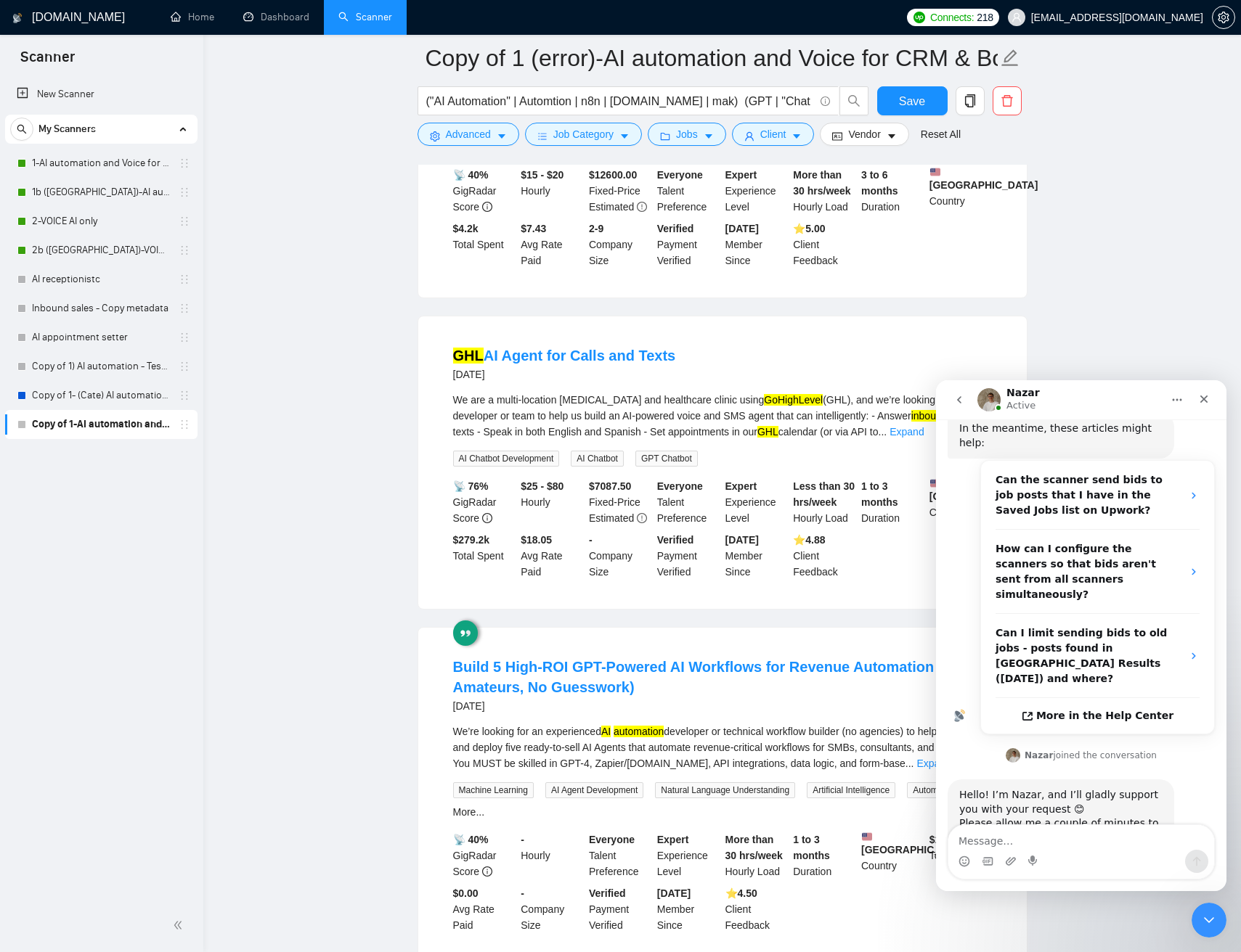
click at [800, 362] on li "GHL AI Agent for Calls and Texts 3 months ago We are a multi-location chiroprac…" at bounding box center [722, 462] width 573 height 257
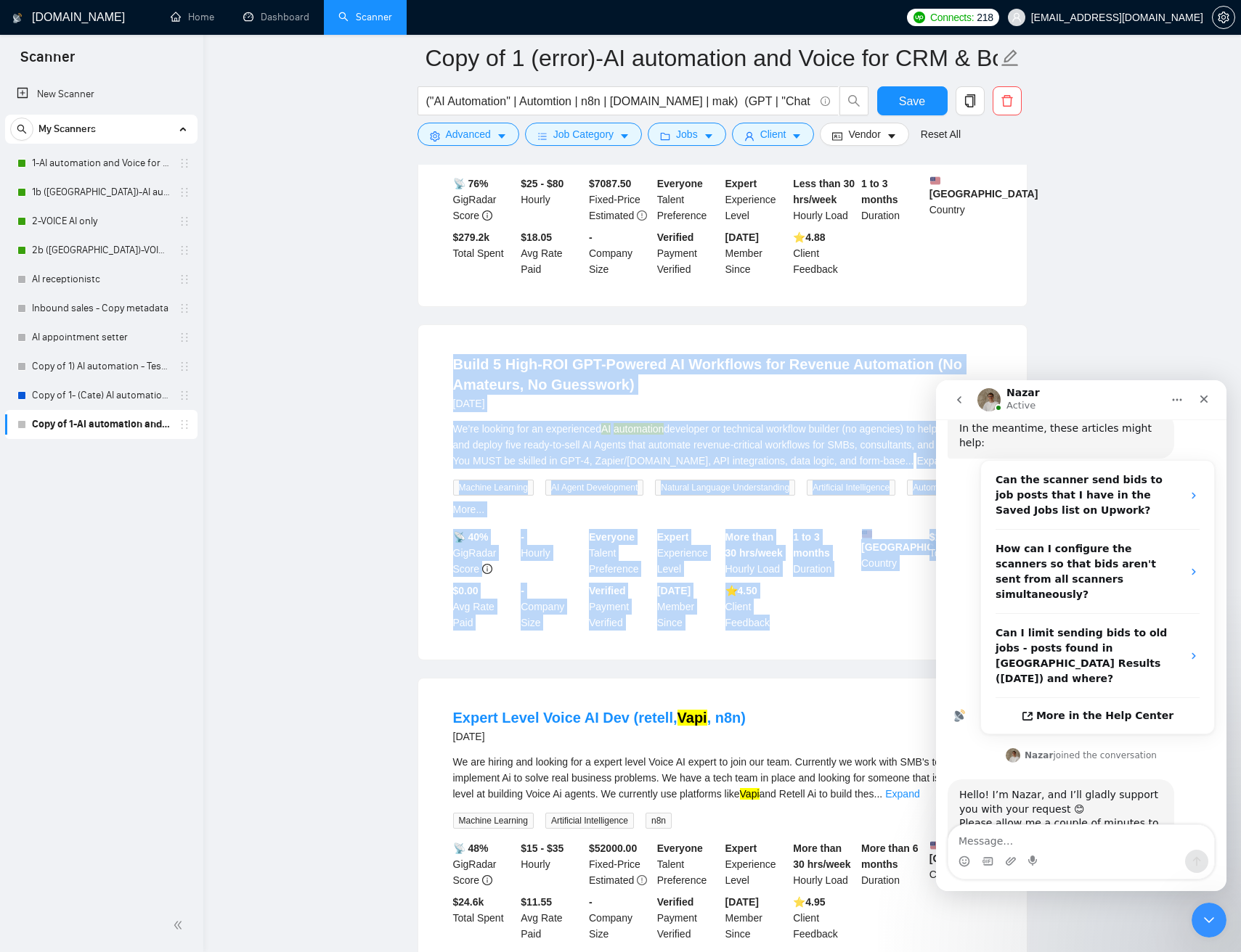
drag, startPoint x: 769, startPoint y: 684, endPoint x: 794, endPoint y: 693, distance: 26.6
click at [771, 660] on div "Build 5 High-ROI GPT-Powered AI Workflows for Revenue Automation (No Amateurs, …" at bounding box center [722, 492] width 608 height 334
drag, startPoint x: 815, startPoint y: 675, endPoint x: 701, endPoint y: 381, distance: 315.3
click at [701, 381] on div "Build 5 High-ROI GPT-Powered AI Workflows for Revenue Automation (No Amateurs, …" at bounding box center [722, 492] width 608 height 334
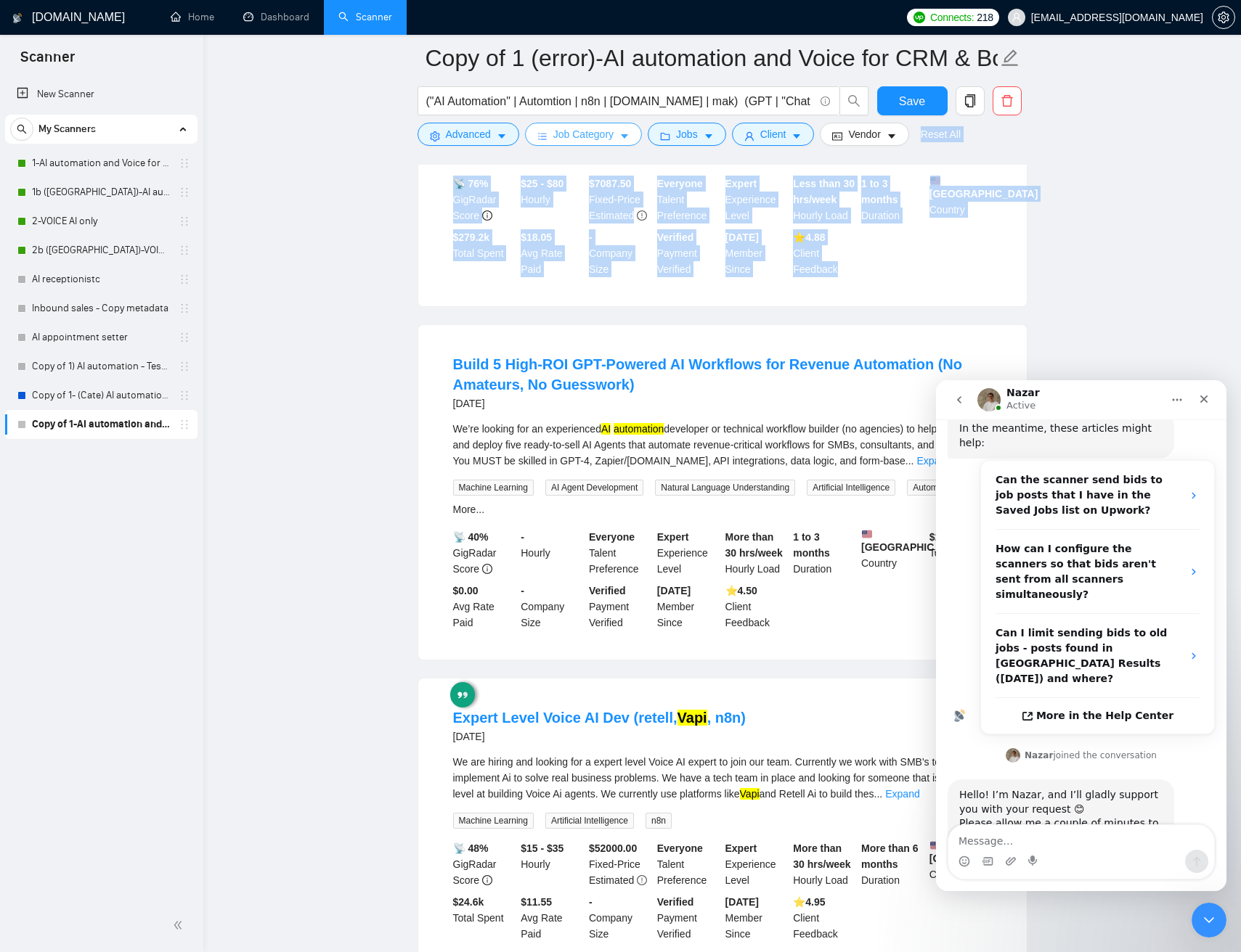
drag, startPoint x: 723, startPoint y: 331, endPoint x: 626, endPoint y: 139, distance: 215.1
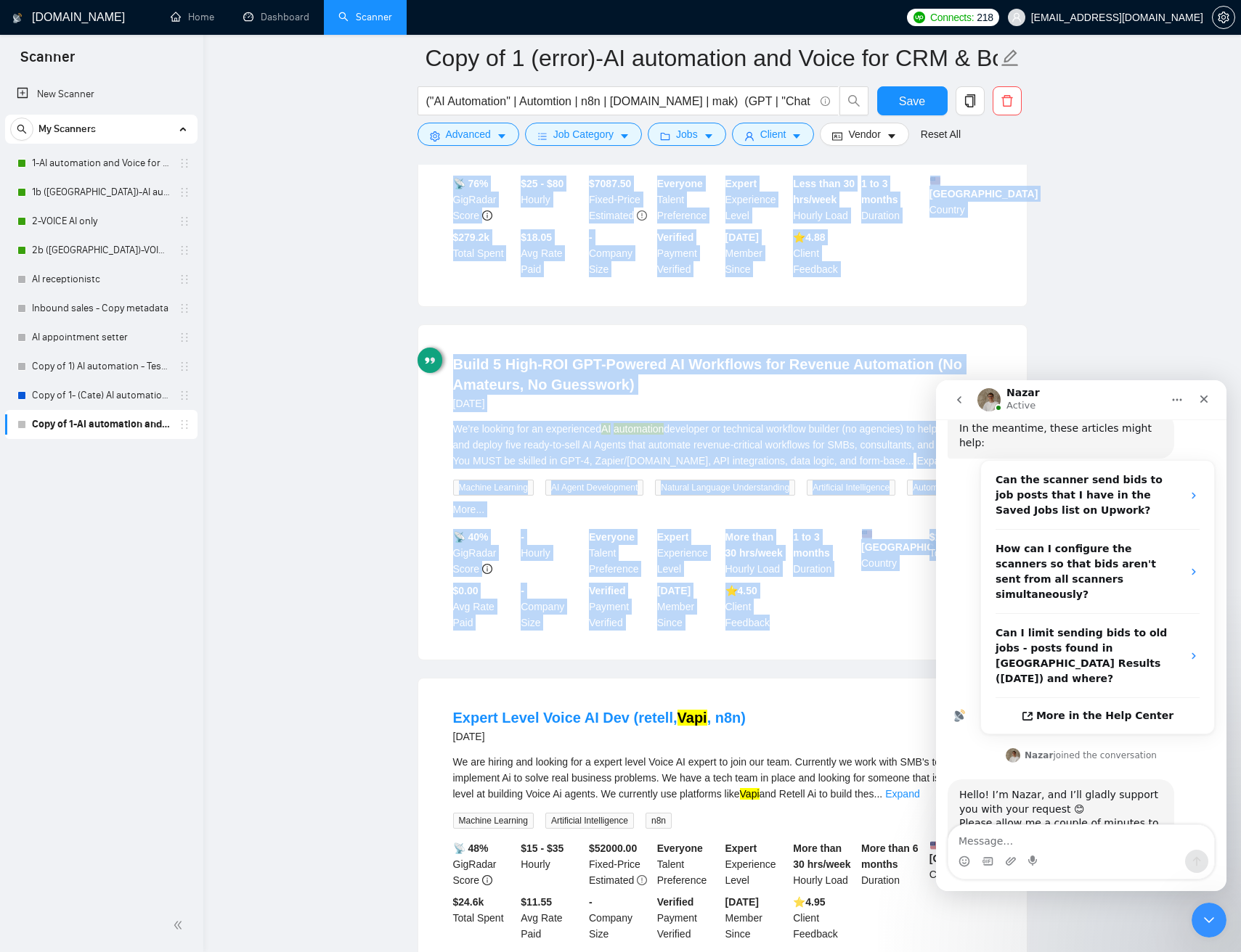
drag, startPoint x: 381, startPoint y: 203, endPoint x: 799, endPoint y: 666, distance: 623.8
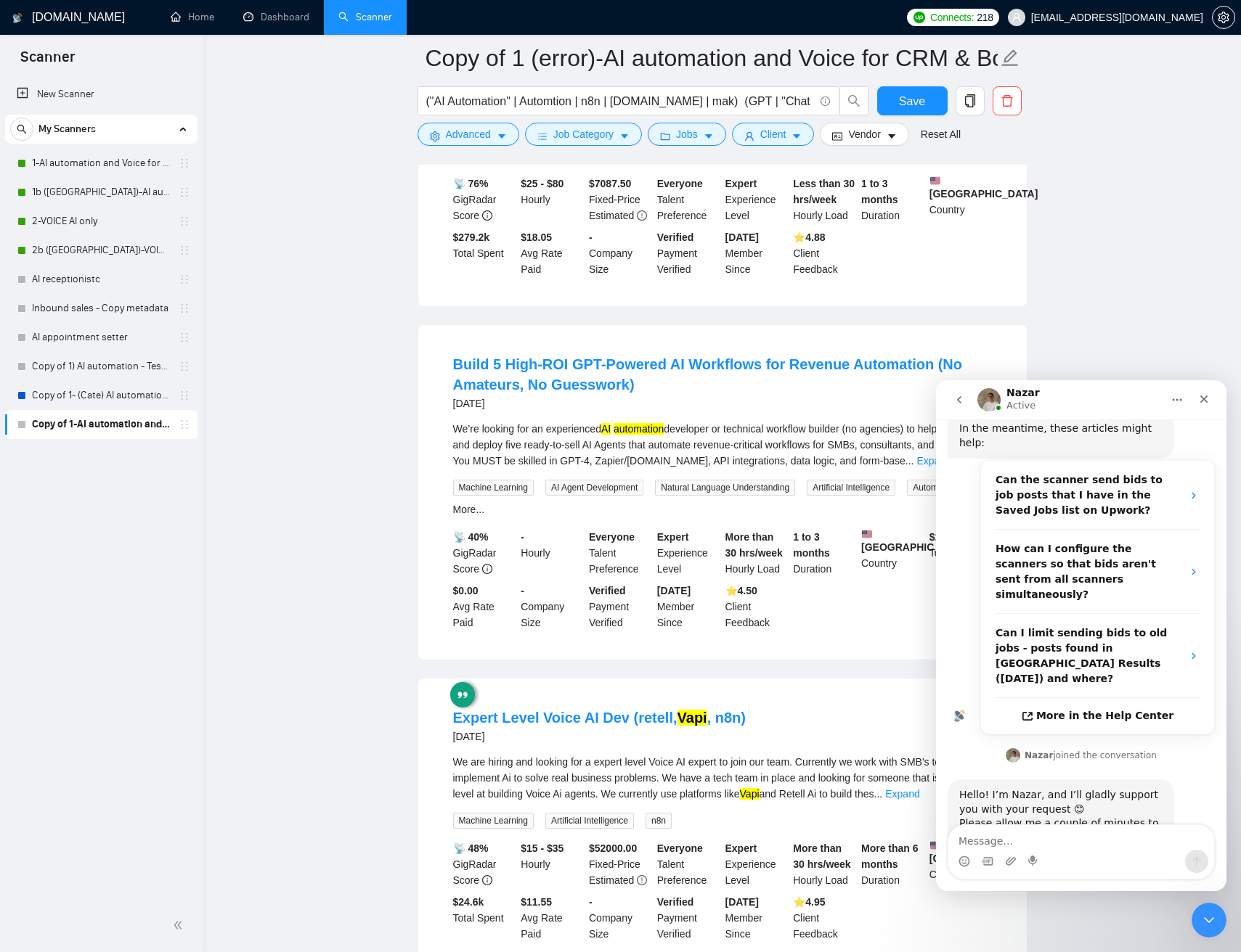
drag, startPoint x: 802, startPoint y: 604, endPoint x: 451, endPoint y: 151, distance: 573.1
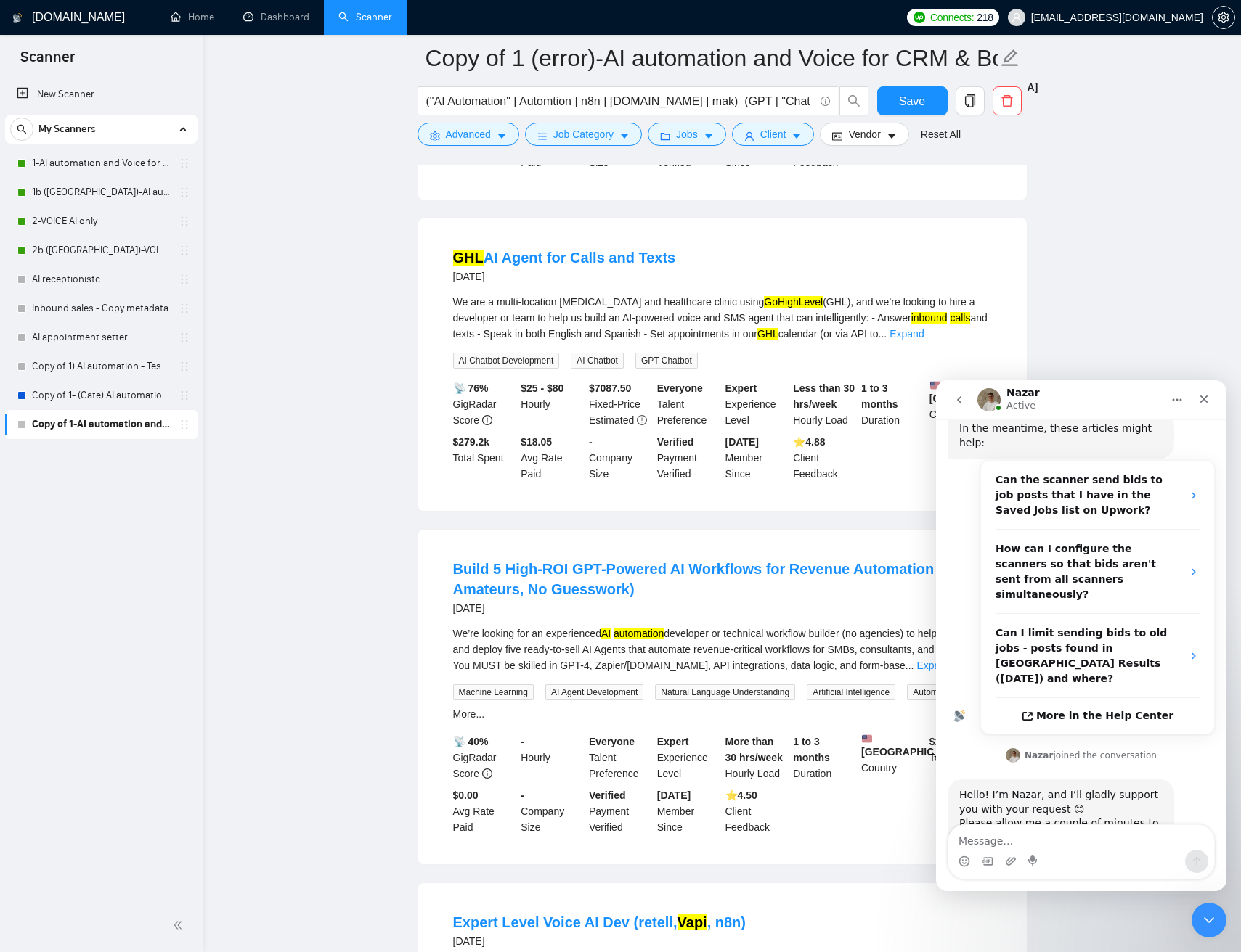
scroll to position [2062, 0]
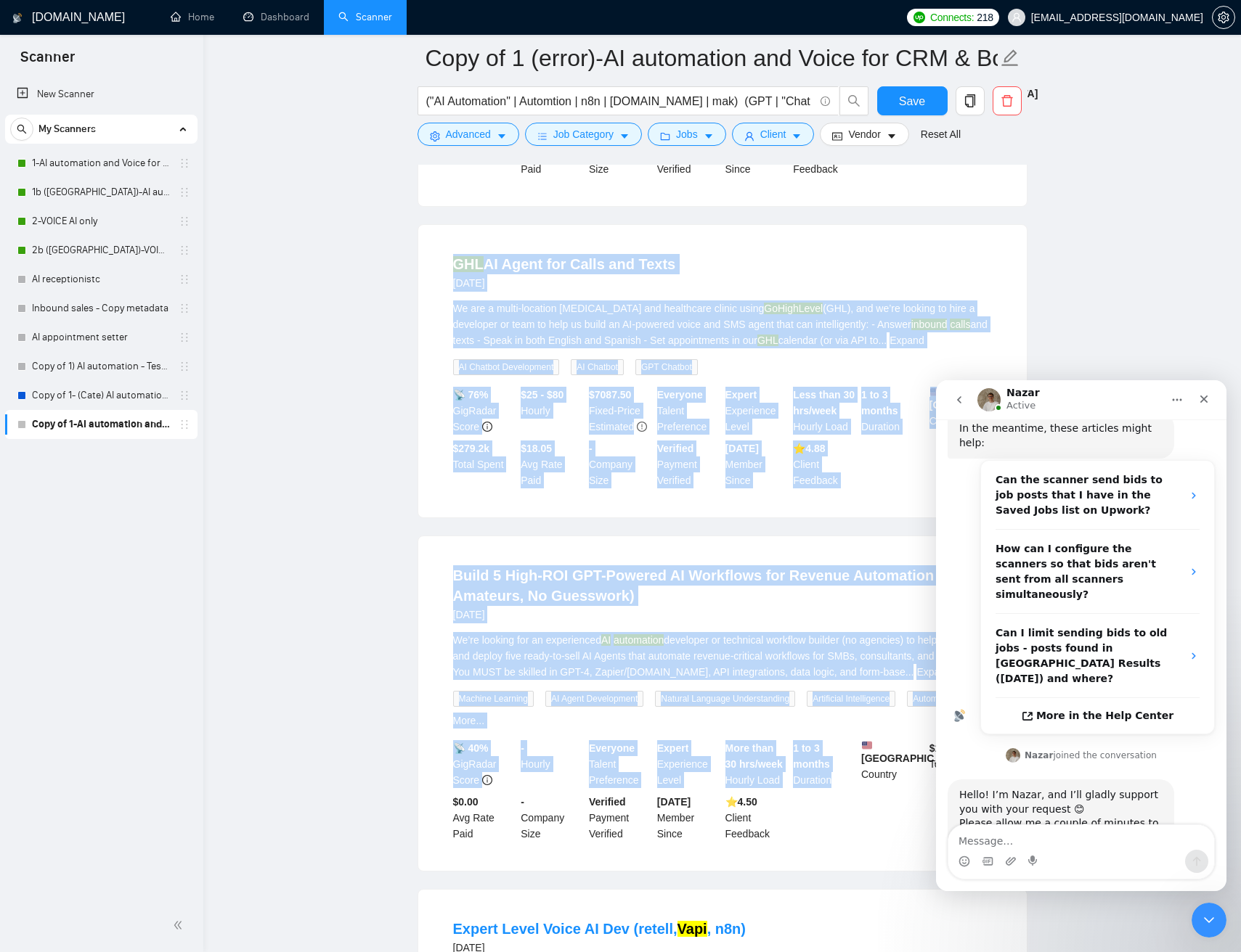
drag, startPoint x: 554, startPoint y: 515, endPoint x: 858, endPoint y: 876, distance: 472.0
drag, startPoint x: 669, startPoint y: 528, endPoint x: 519, endPoint y: 269, distance: 299.3
drag, startPoint x: 647, startPoint y: 260, endPoint x: 823, endPoint y: 788, distance: 556.6
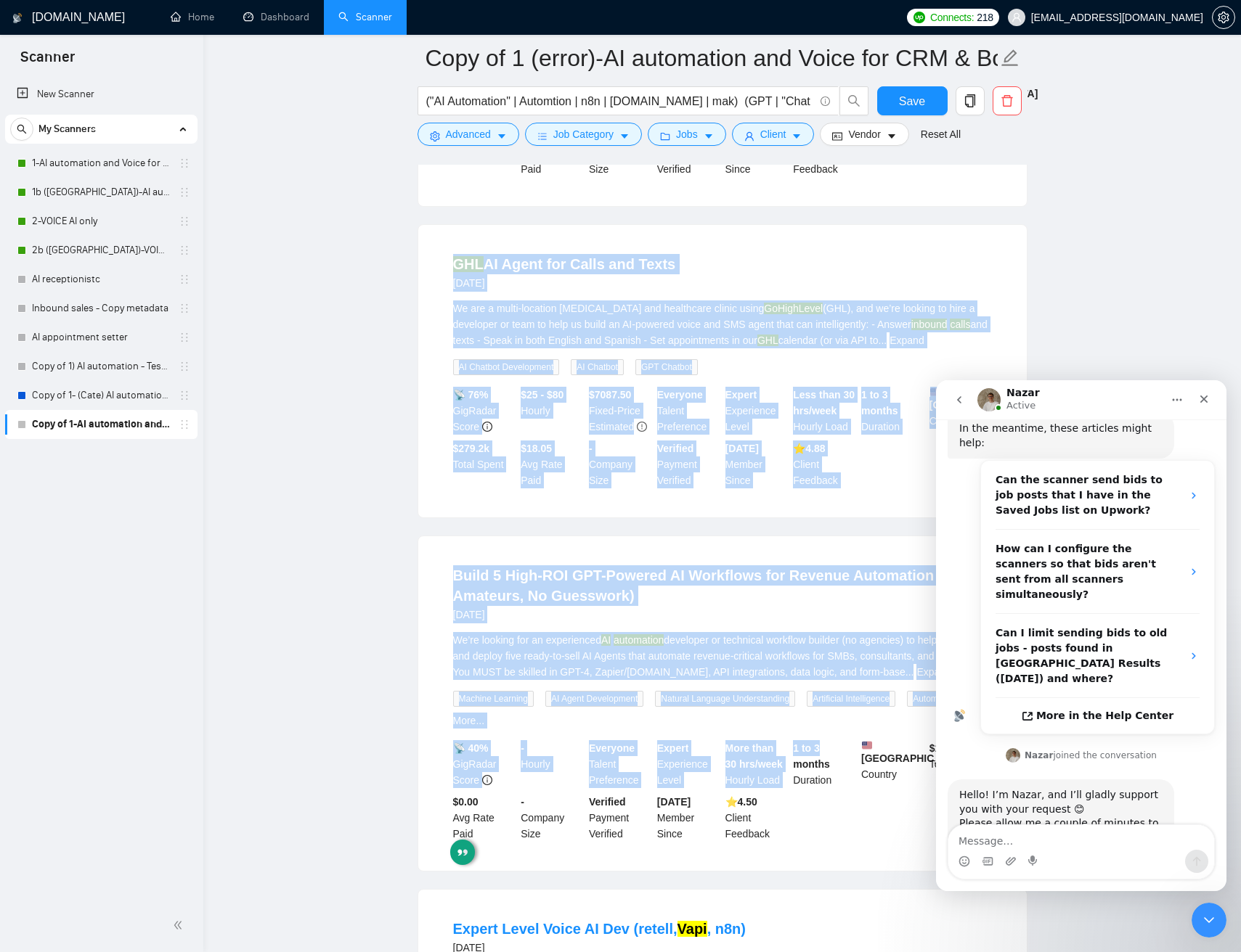
drag, startPoint x: 834, startPoint y: 858, endPoint x: 567, endPoint y: 312, distance: 607.8
drag, startPoint x: 757, startPoint y: 671, endPoint x: 744, endPoint y: 625, distance: 47.8
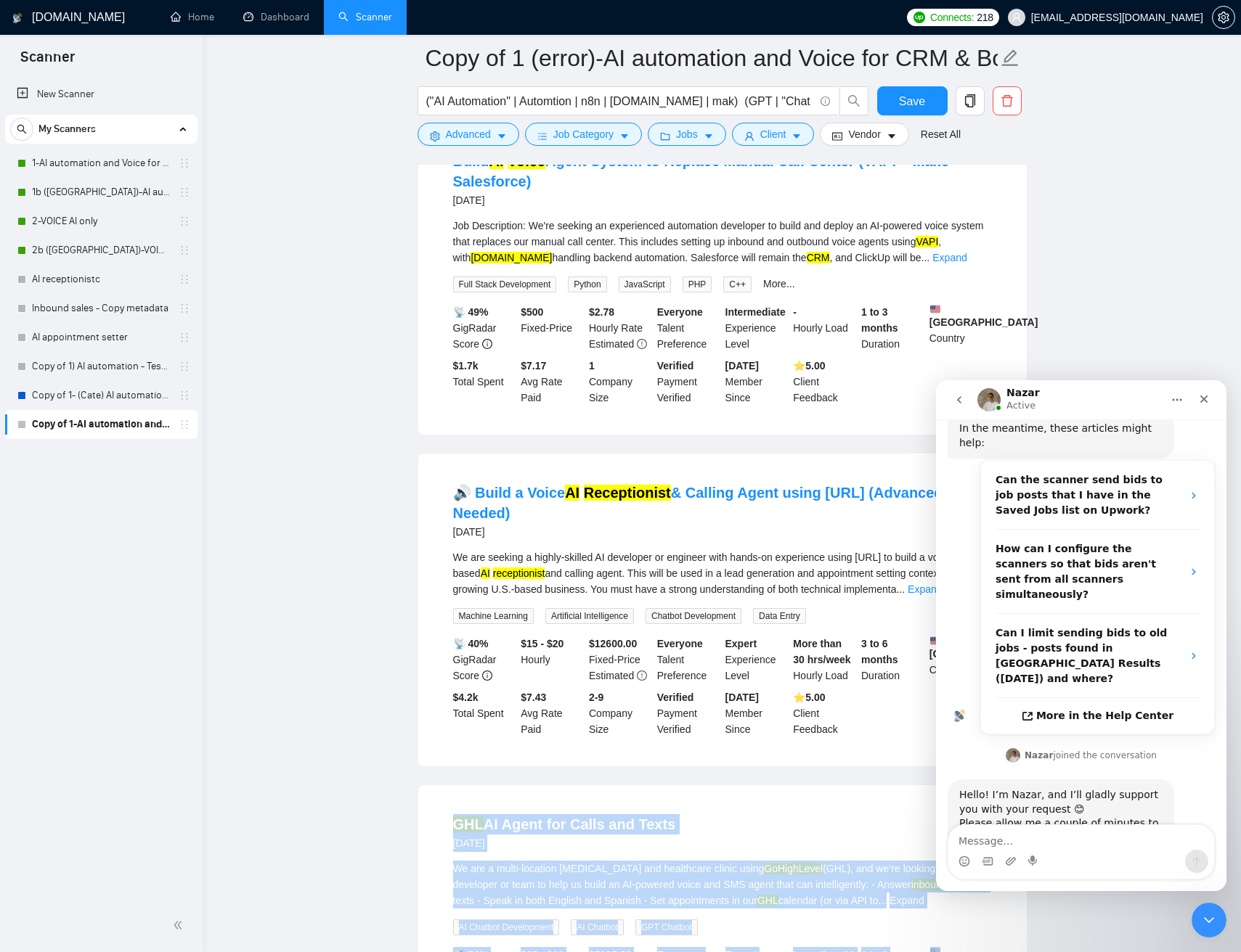
scroll to position [1485, 0]
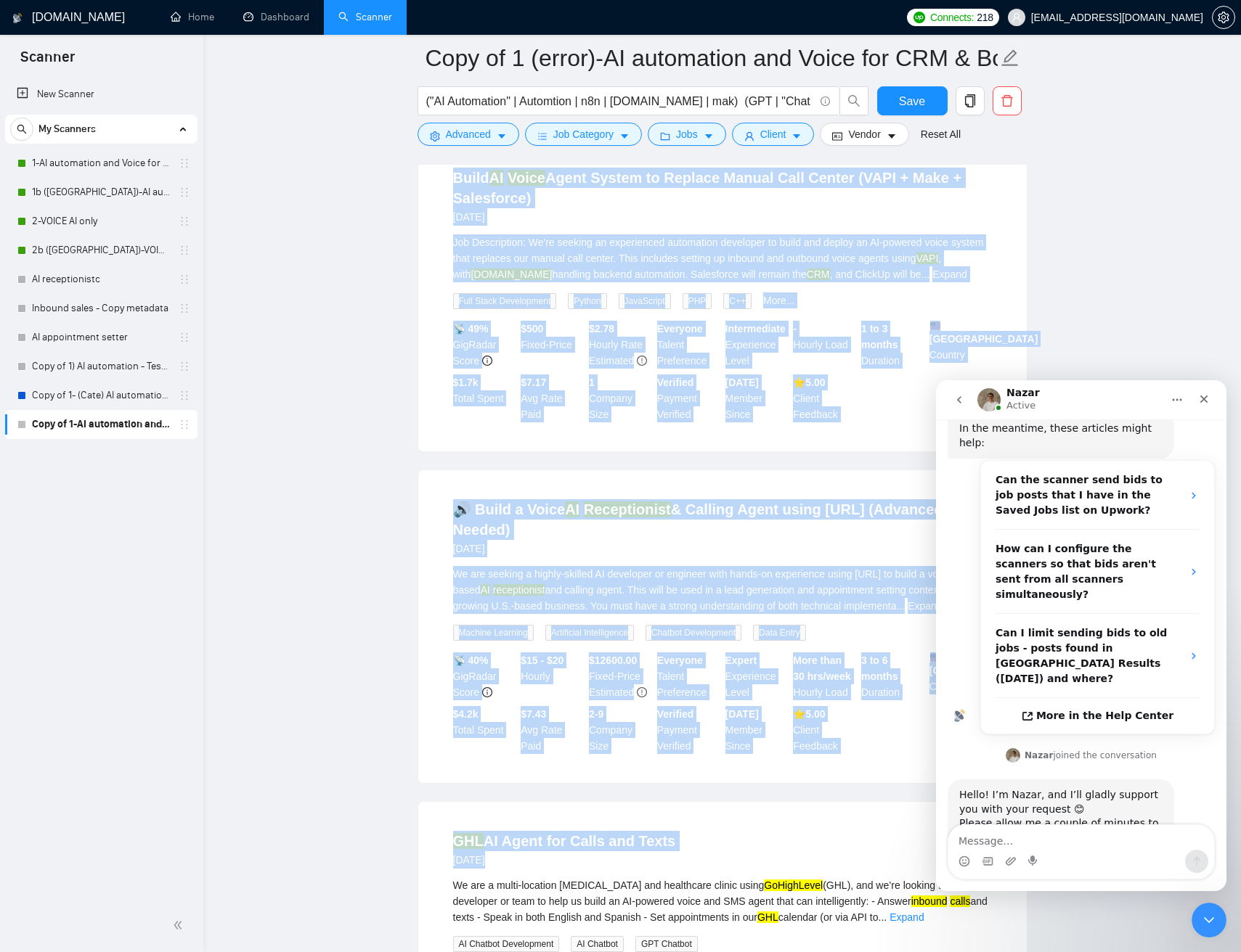
drag, startPoint x: 737, startPoint y: 628, endPoint x: 411, endPoint y: 157, distance: 572.8
click at [414, 153] on main "Copy of 1 (error)-AI automation and Voice for CRM & Booking ("AI Automation" | …" at bounding box center [722, 350] width 990 height 3553
click at [392, 215] on main "Copy of 1 (error)-AI automation and Voice for CRM & Booking ("AI Automation" | …" at bounding box center [722, 350] width 990 height 3553
drag, startPoint x: 388, startPoint y: 193, endPoint x: 833, endPoint y: 795, distance: 748.6
click at [832, 796] on main "Copy of 1 (error)-AI automation and Voice for CRM & Booking ("AI Automation" | …" at bounding box center [722, 350] width 990 height 3553
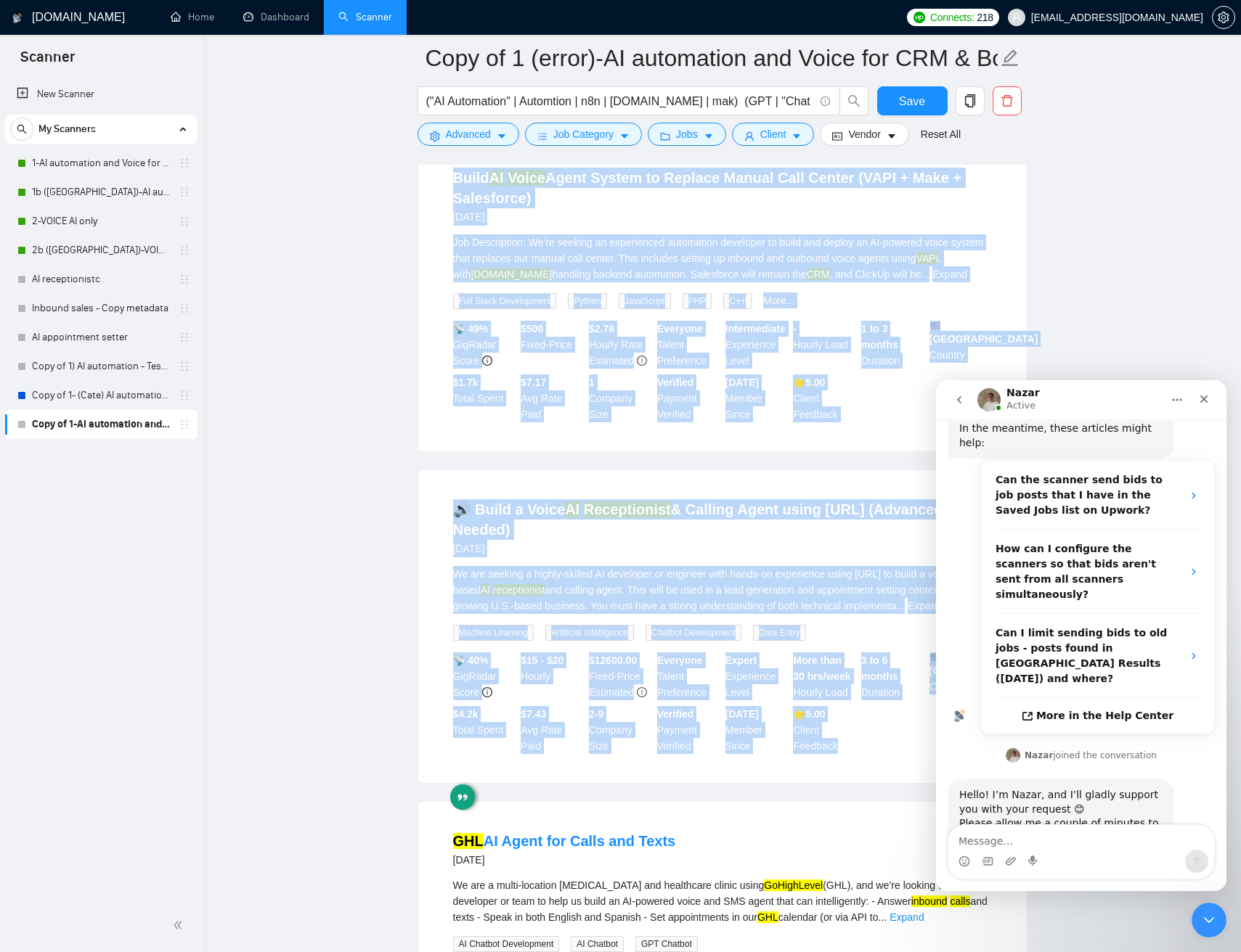
drag, startPoint x: 863, startPoint y: 798, endPoint x: 422, endPoint y: 184, distance: 756.0
click at [432, 179] on ul "Build & Configure Retell AI Voice Agent with GoHighLevel + N8N Integration 21 d…" at bounding box center [722, 454] width 610 height 3272
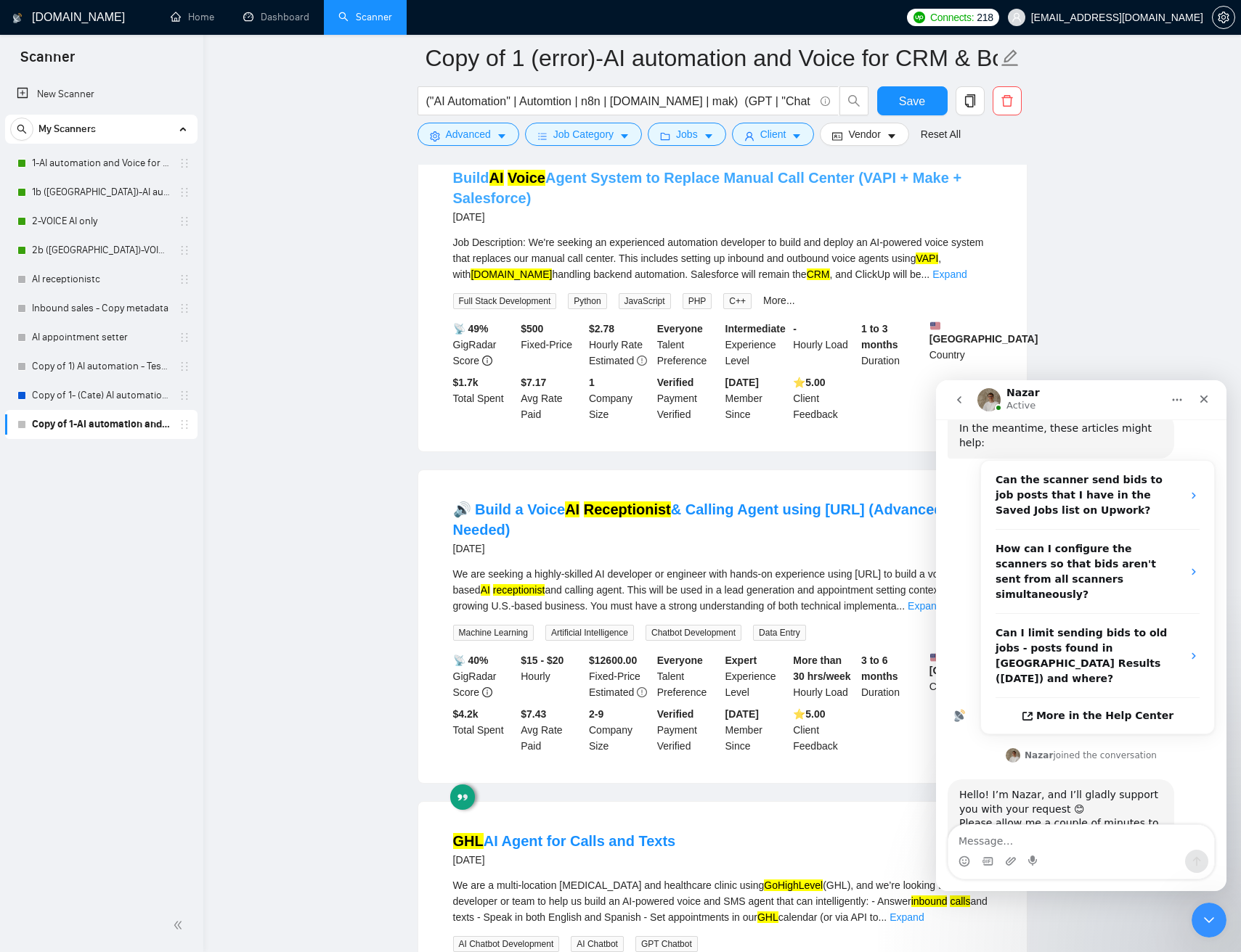
drag, startPoint x: 405, startPoint y: 188, endPoint x: 456, endPoint y: 193, distance: 51.2
click at [405, 188] on main "Copy of 1 (error)-AI automation and Voice for CRM & Booking ("AI Automation" | …" at bounding box center [722, 350] width 990 height 3553
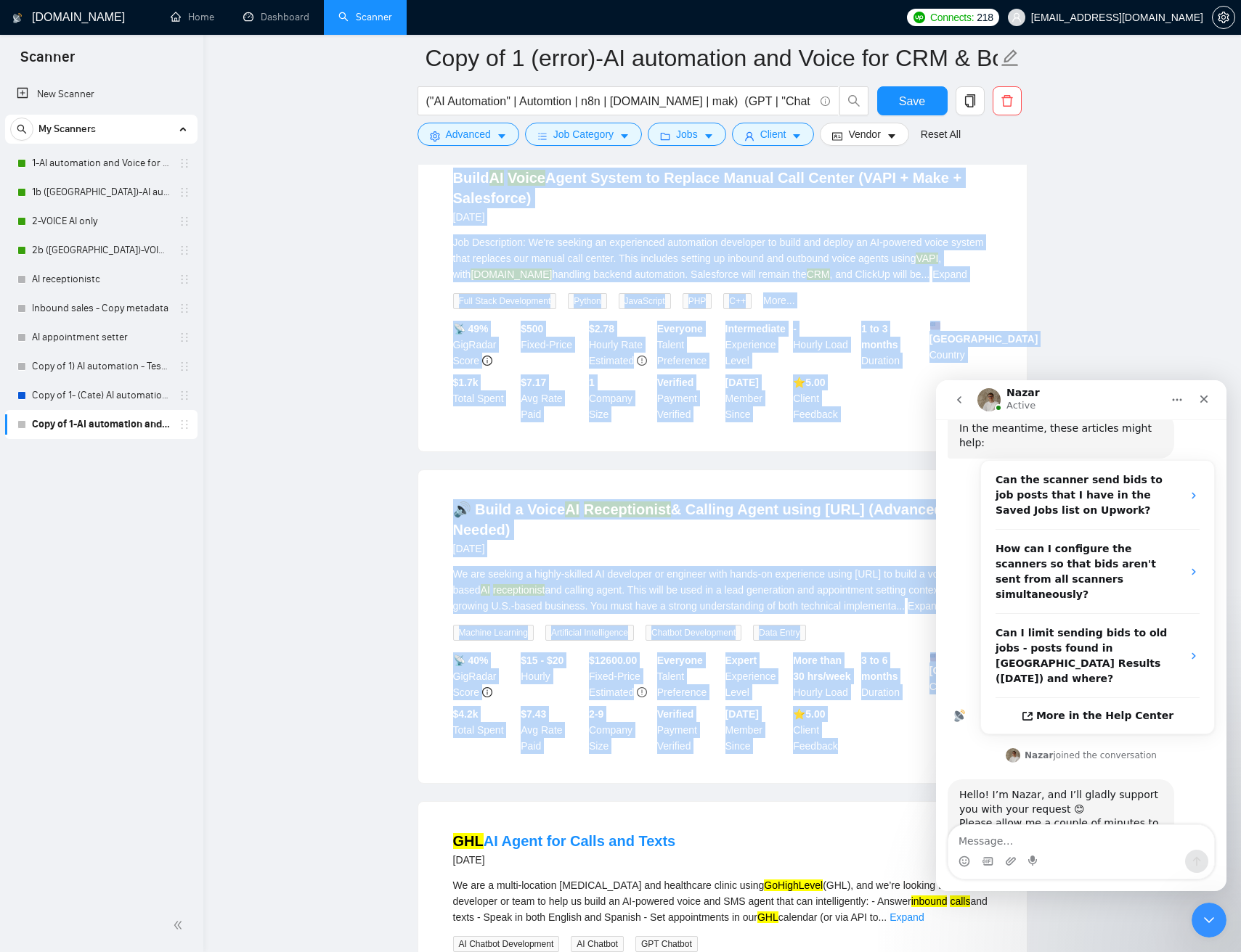
drag, startPoint x: 456, startPoint y: 193, endPoint x: 887, endPoint y: 799, distance: 743.6
click at [891, 798] on main "Copy of 1 (error)-AI automation and Voice for CRM & Booking ("AI Automation" | …" at bounding box center [722, 350] width 990 height 3553
drag, startPoint x: 877, startPoint y: 791, endPoint x: 401, endPoint y: 182, distance: 773.0
click at [408, 180] on main "Copy of 1 (error)-AI automation and Voice for CRM & Booking ("AI Automation" | …" at bounding box center [722, 350] width 990 height 3553
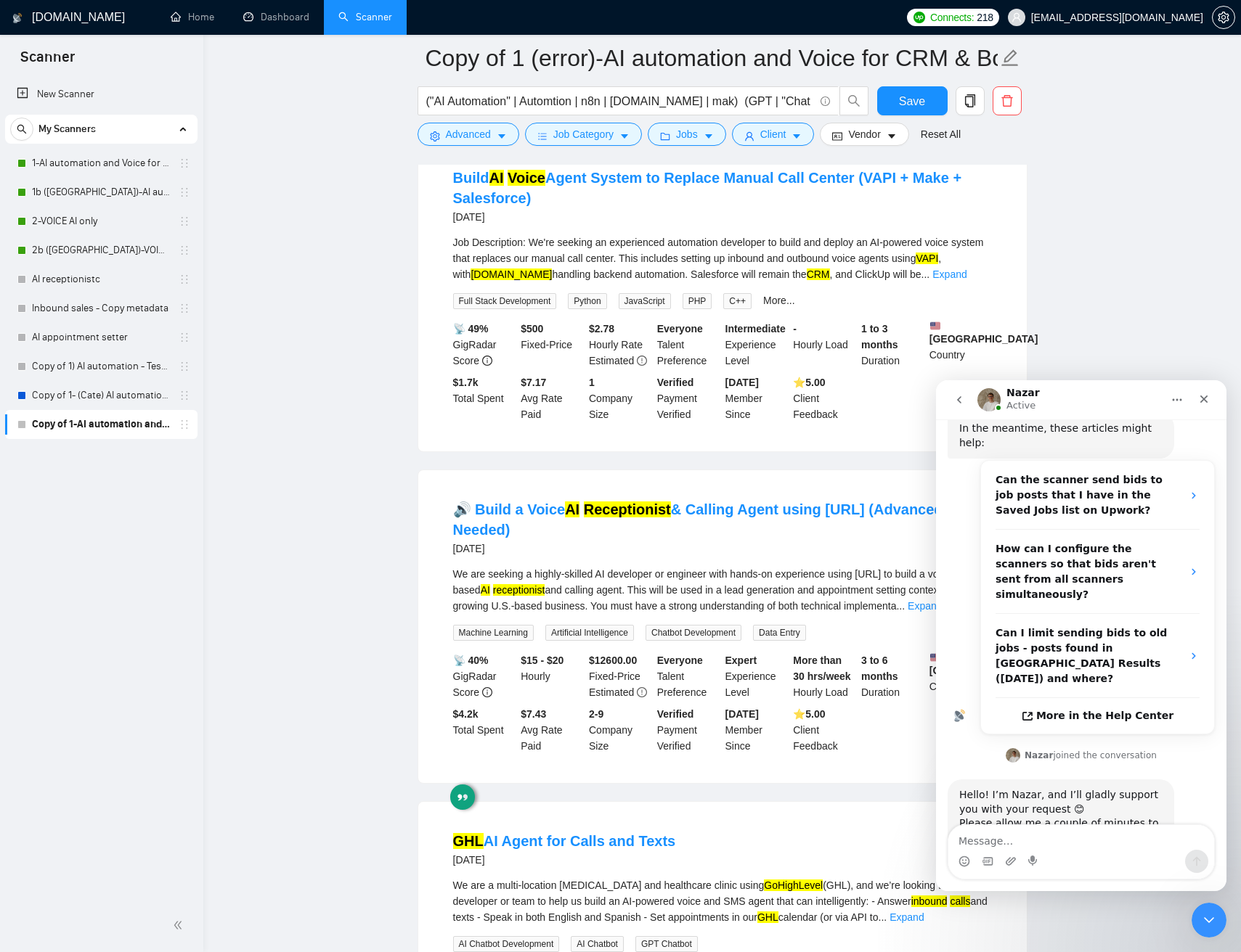
click at [389, 189] on main "Copy of 1 (error)-AI automation and Voice for CRM & Booking ("AI Automation" | …" at bounding box center [722, 350] width 990 height 3553
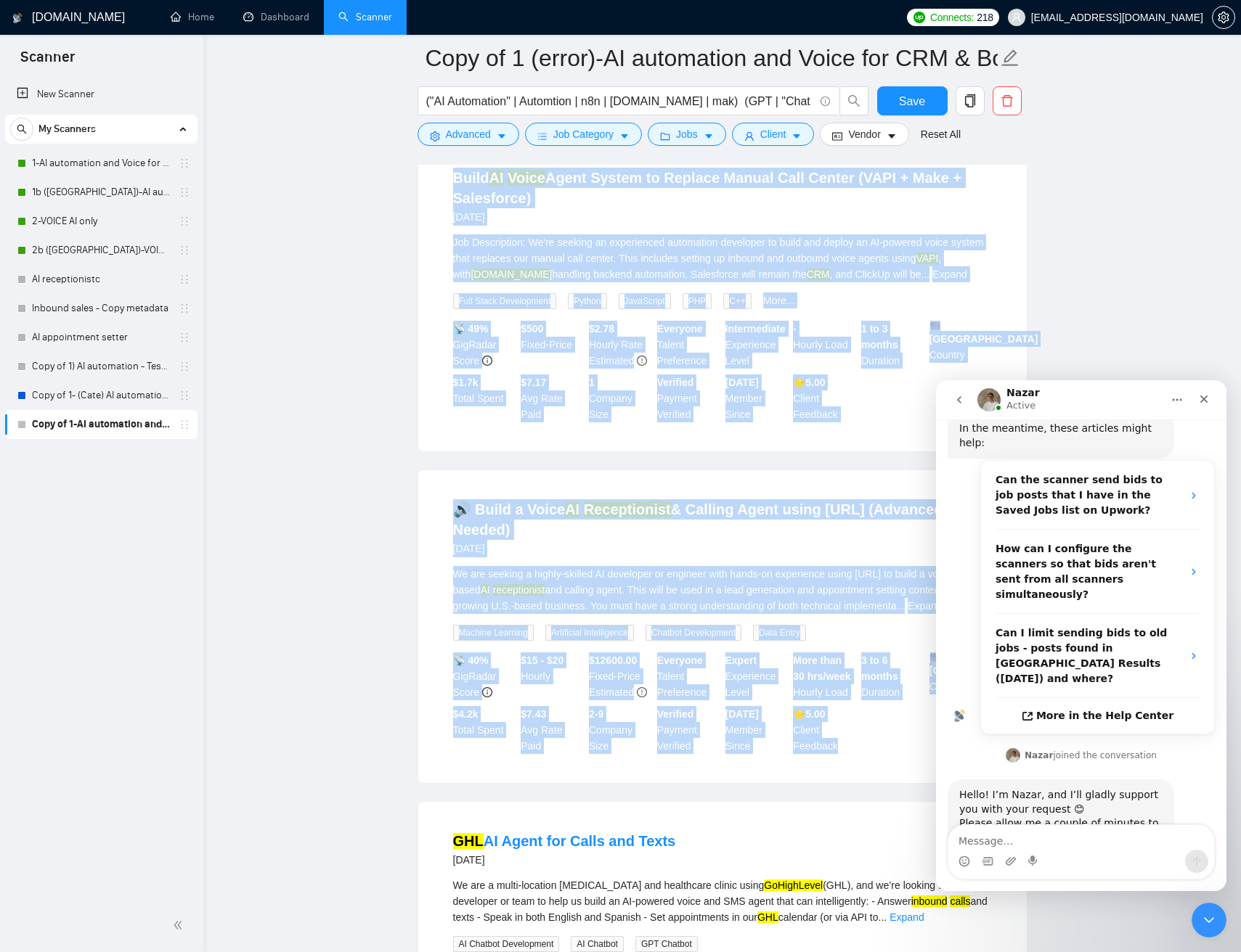
drag, startPoint x: 582, startPoint y: 225, endPoint x: 738, endPoint y: 817, distance: 612.2
click at [831, 797] on main "Copy of 1 (error)-AI automation and Voice for CRM & Booking ("AI Automation" | …" at bounding box center [722, 350] width 990 height 3553
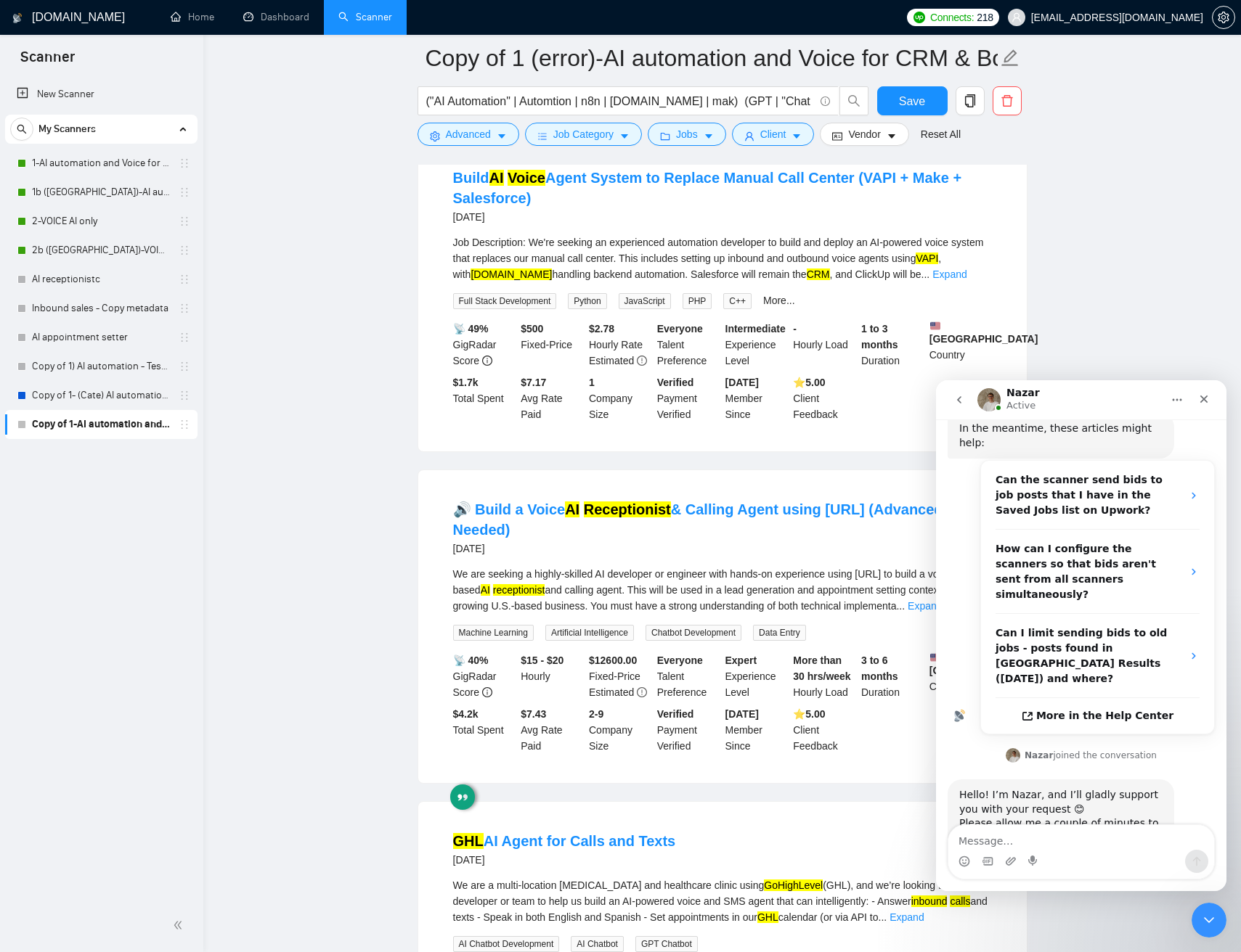
drag, startPoint x: 693, startPoint y: 807, endPoint x: 763, endPoint y: 791, distance: 71.8
click at [696, 804] on ul "Build & Configure Retell AI Voice Agent with GoHighLevel + N8N Integration 21 d…" at bounding box center [722, 454] width 610 height 3272
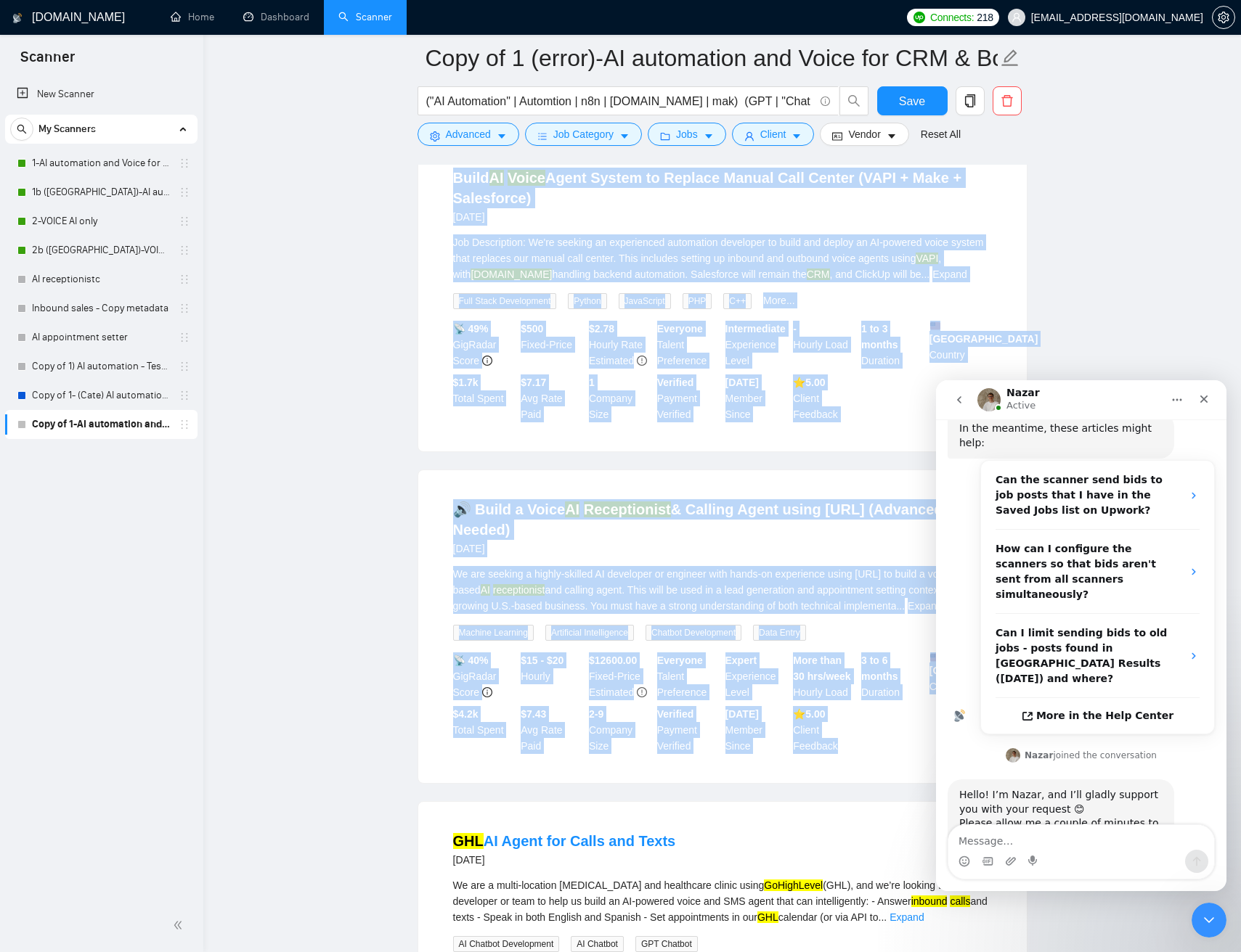
drag, startPoint x: 862, startPoint y: 790, endPoint x: 395, endPoint y: 183, distance: 765.9
click at [402, 180] on main "Copy of 1 (error)-AI automation and Voice for CRM & Booking ("AI Automation" | …" at bounding box center [722, 350] width 990 height 3553
drag, startPoint x: 448, startPoint y: 185, endPoint x: 594, endPoint y: 760, distance: 593.2
click at [657, 765] on main "Copy of 1 (error)-AI automation and Voice for CRM & Booking ("AI Automation" | …" at bounding box center [722, 350] width 990 height 3553
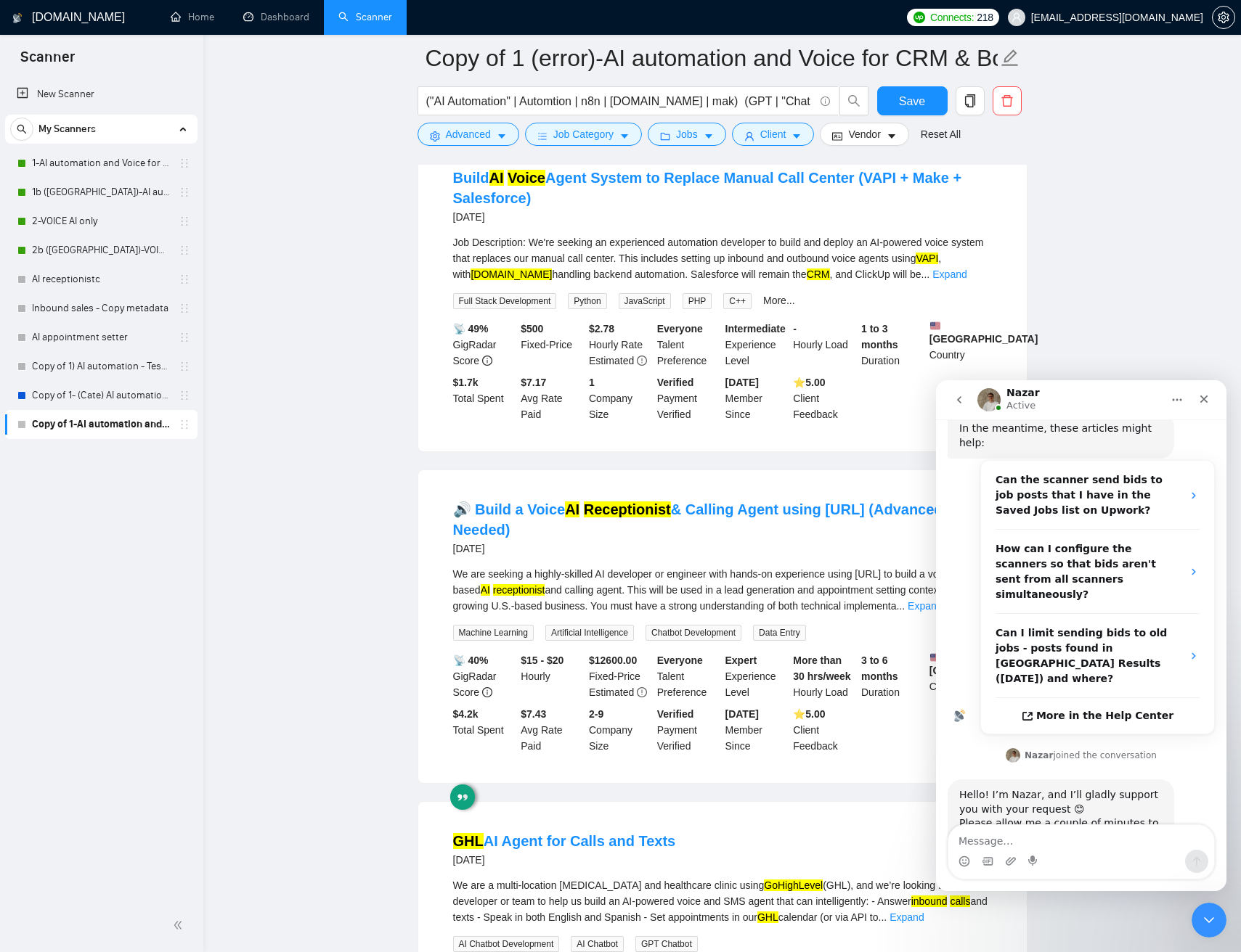
drag, startPoint x: 405, startPoint y: 597, endPoint x: 707, endPoint y: 533, distance: 308.7
click at [413, 588] on main "Copy of 1 (error)-AI automation and Voice for CRM & Booking ("AI Automation" | …" at bounding box center [722, 350] width 990 height 3553
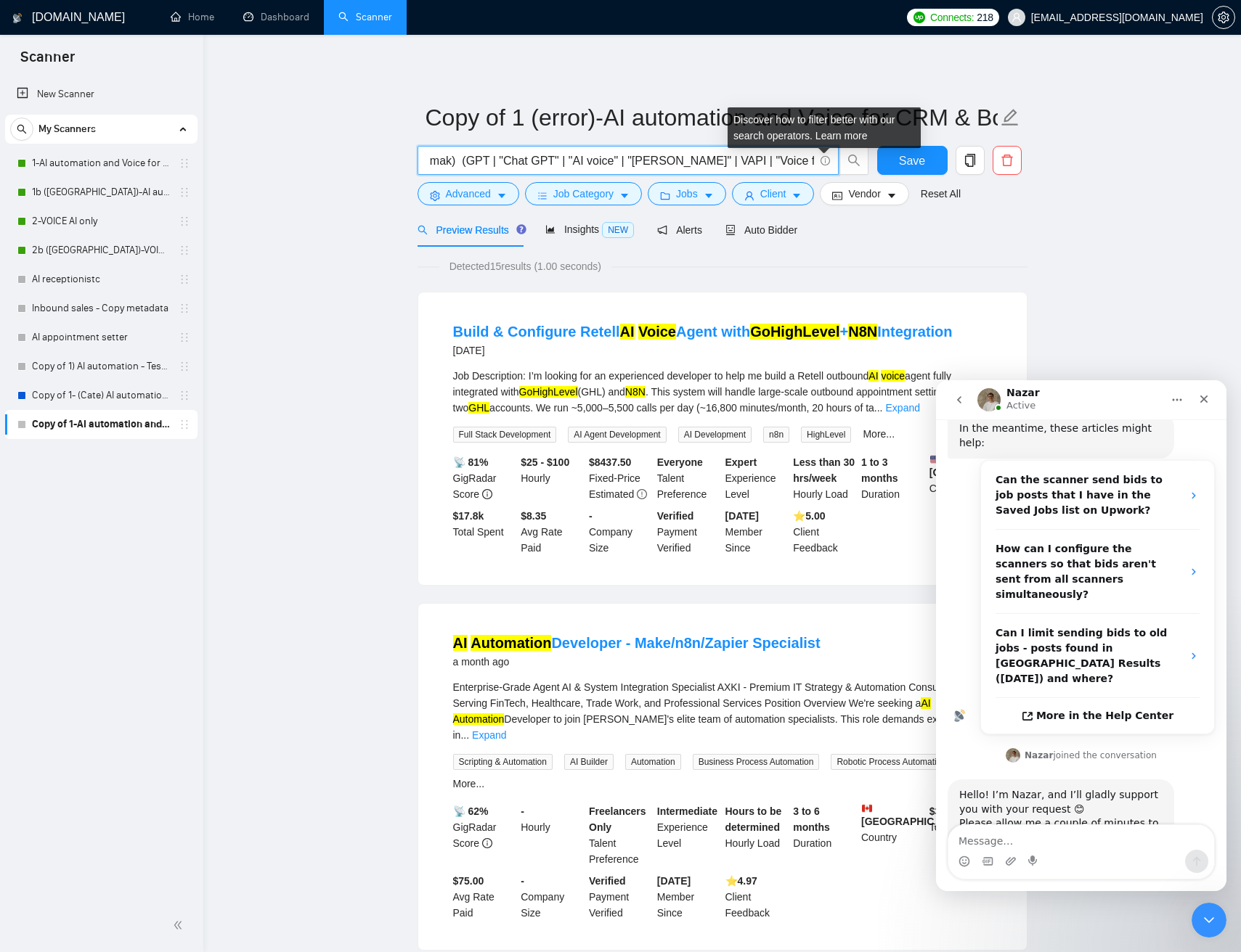
scroll to position [0, 462]
drag, startPoint x: 781, startPoint y: 158, endPoint x: 805, endPoint y: 161, distance: 24.2
click at [823, 161] on span "("AI Automation" | Automtion | n8n | make.com | mak) (GPT | "Chat GPT" | "AI vo…" at bounding box center [628, 160] width 421 height 29
click at [581, 164] on input "("AI Automation" | Automtion | n8n | make.com | mak) (GPT | "Chat GPT" | "AI vo…" at bounding box center [620, 161] width 387 height 18
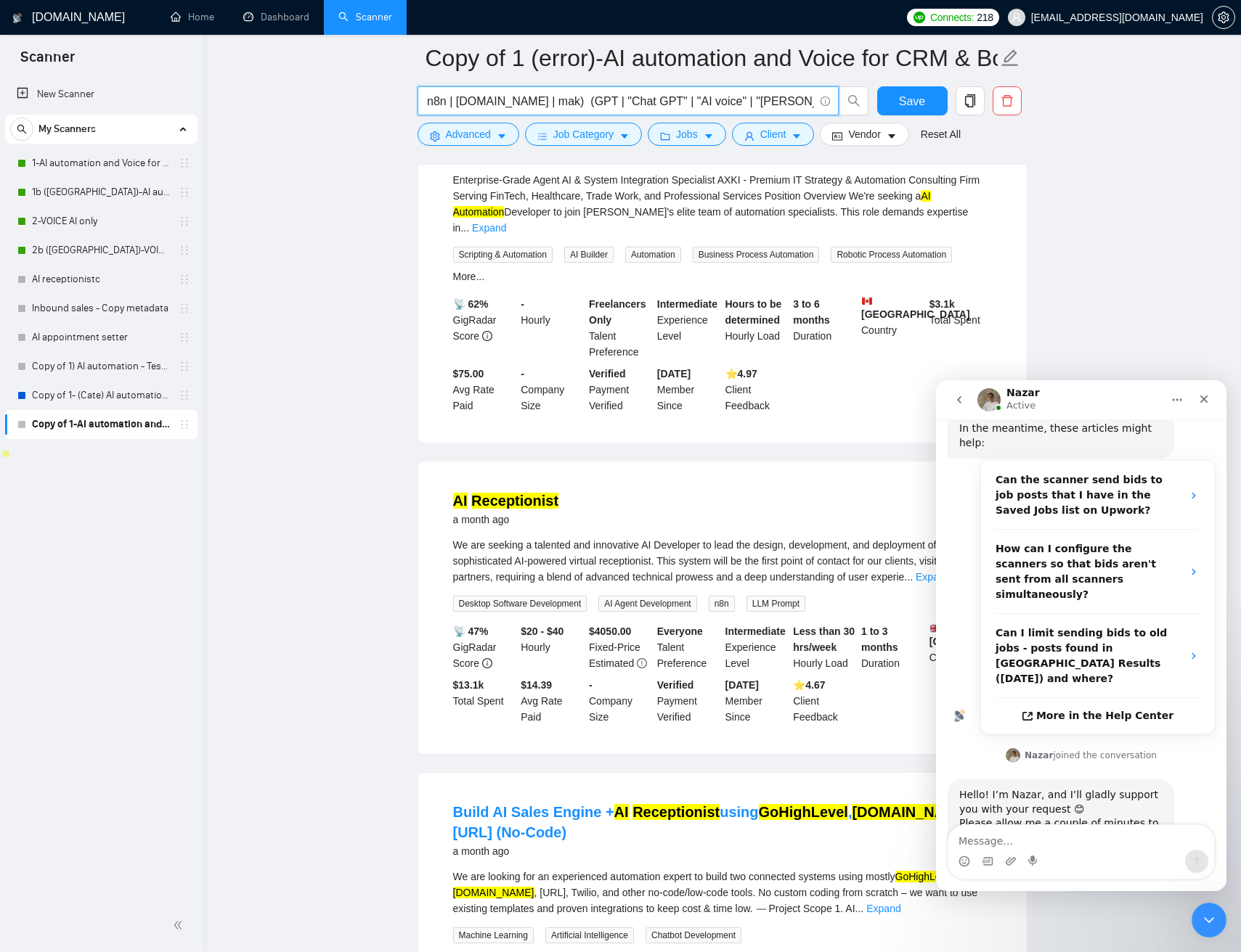
scroll to position [0, 167]
click at [552, 101] on input "("AI Automation" | Automtion | n8n | make.com | mak) (GPT | "Chat GPT" | "AI vo…" at bounding box center [620, 101] width 387 height 18
drag, startPoint x: 556, startPoint y: 100, endPoint x: 632, endPoint y: 99, distance: 76.0
click at [632, 99] on input "("AI Automation" | Automtion | n8n | make.com | mak) (GPT | "Chat GPT" | "AI vo…" at bounding box center [620, 101] width 387 height 18
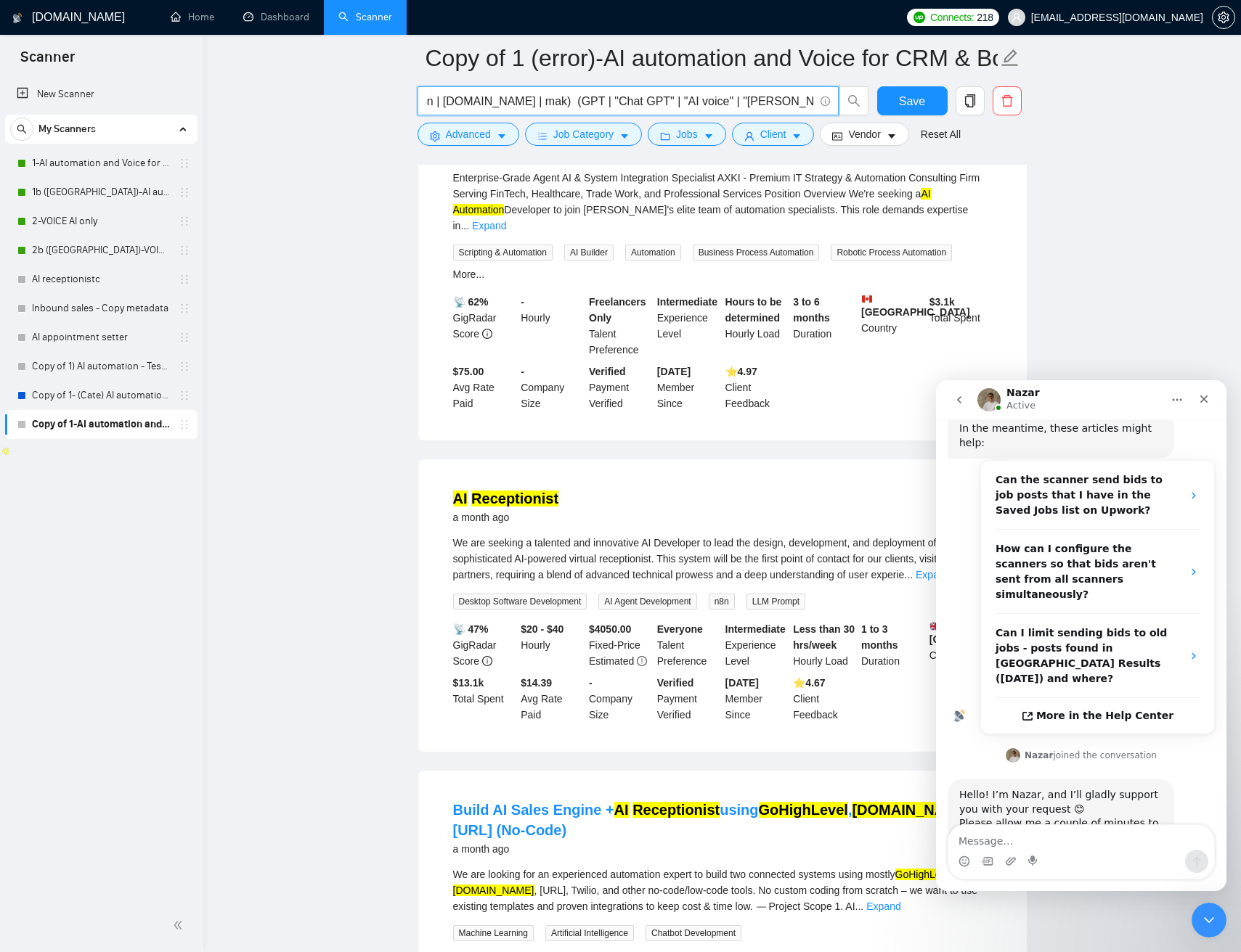
paste input ""GPT3" | "GPT-3" | "GPT4" | "GPT-4" | "Chat GPT" | "Chat GTP" | "ChaptGPT""
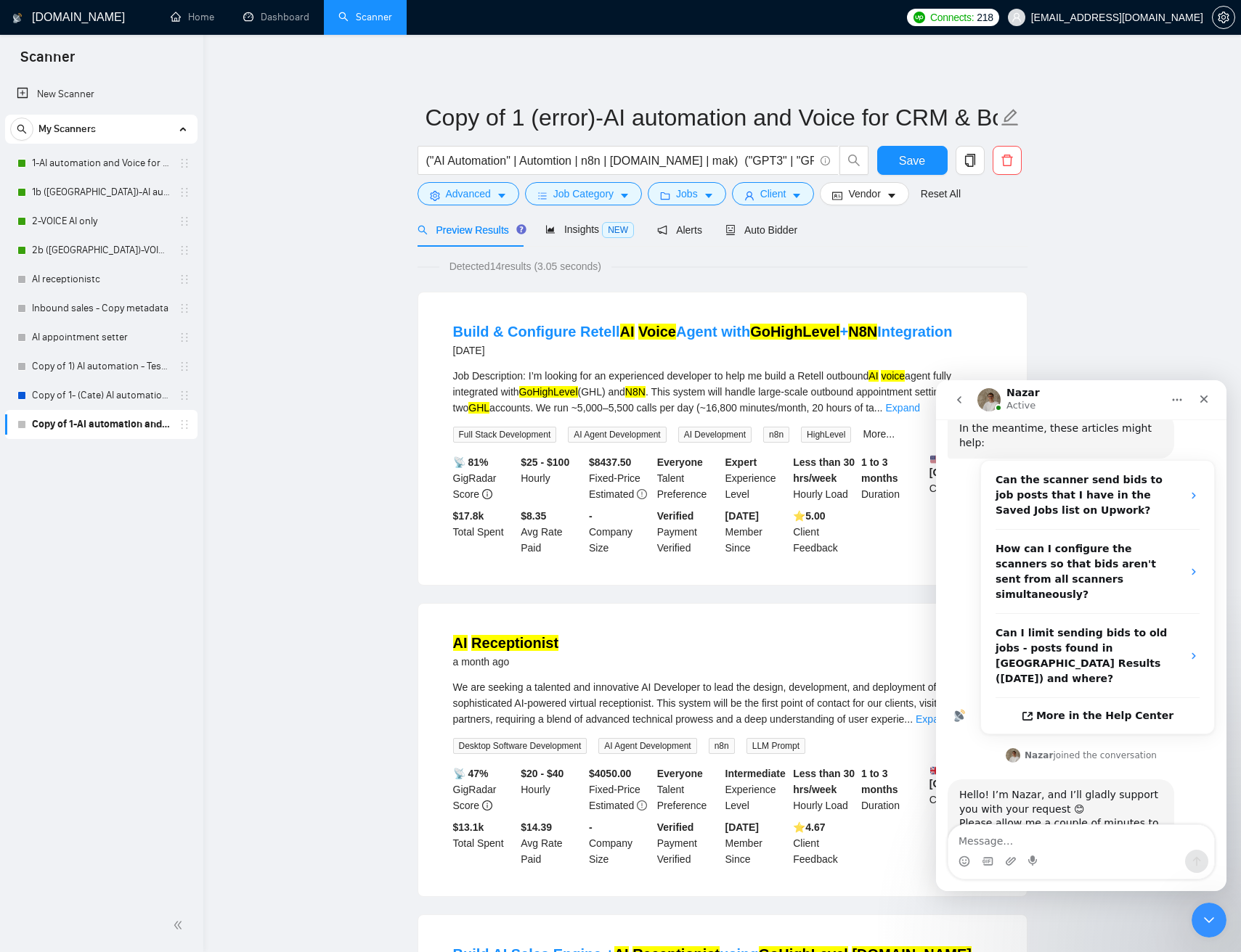
scroll to position [3, 0]
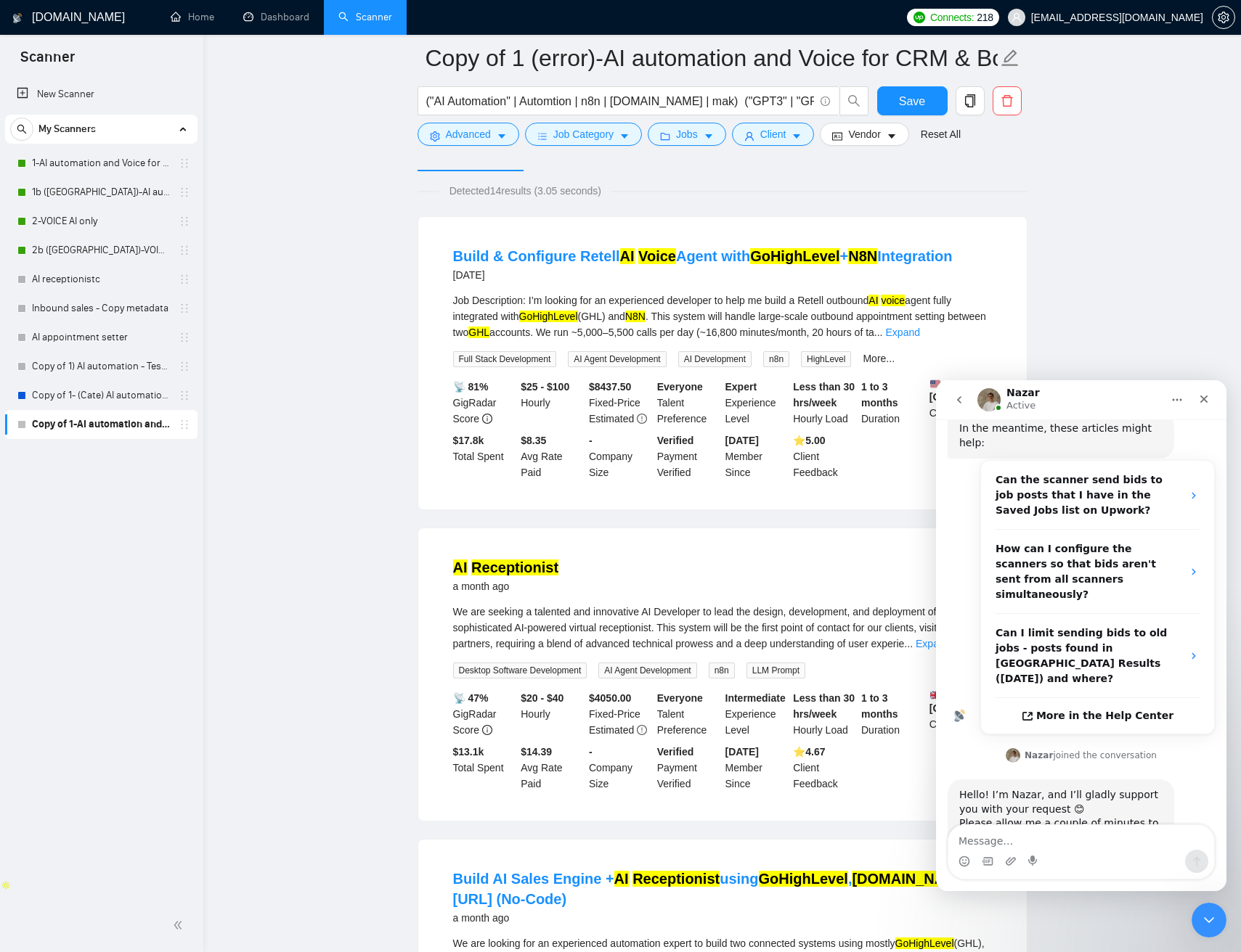
scroll to position [90, 0]
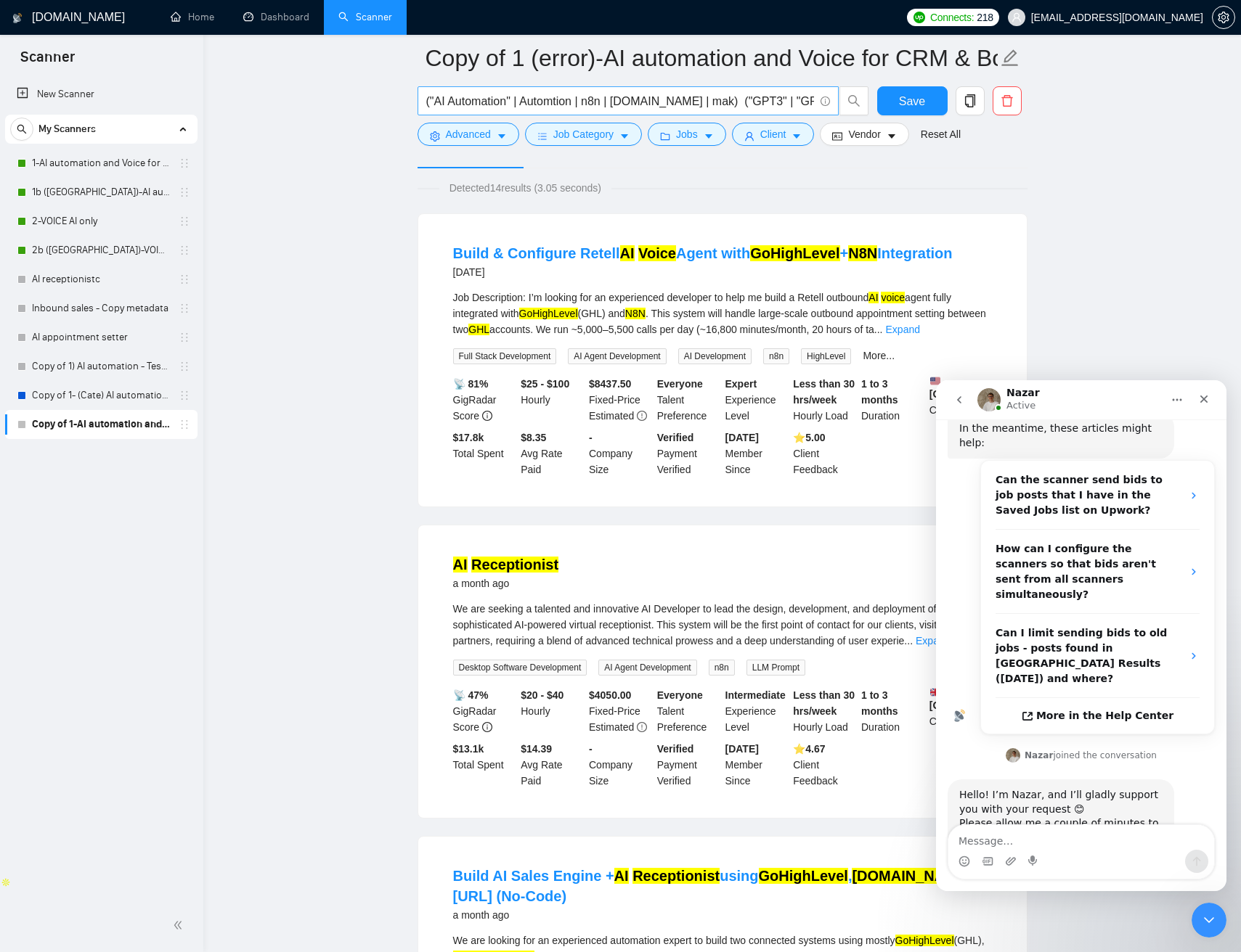
click at [732, 98] on input "("AI Automation" | Automtion | n8n | make.com | mak) ("GPT3" | "GPT-3" | "GPT4"…" at bounding box center [620, 101] width 387 height 18
click at [733, 98] on input "("AI Automation" | Automtion | n8n | make.com | mak) ("GPT3" | "GPT-3" | "GPT4"…" at bounding box center [620, 101] width 387 height 18
click at [692, 103] on input "("AI Automation" | Automtion | n8n | make.com | mak) ("GPT3" | "GPT-3" | "GPT4"…" at bounding box center [620, 101] width 387 height 18
click at [665, 101] on input "("AI Automation" | Automtion | n8n | make.com | mak) ("GPT3" | "GPT-3" | "GPT4"…" at bounding box center [620, 101] width 387 height 18
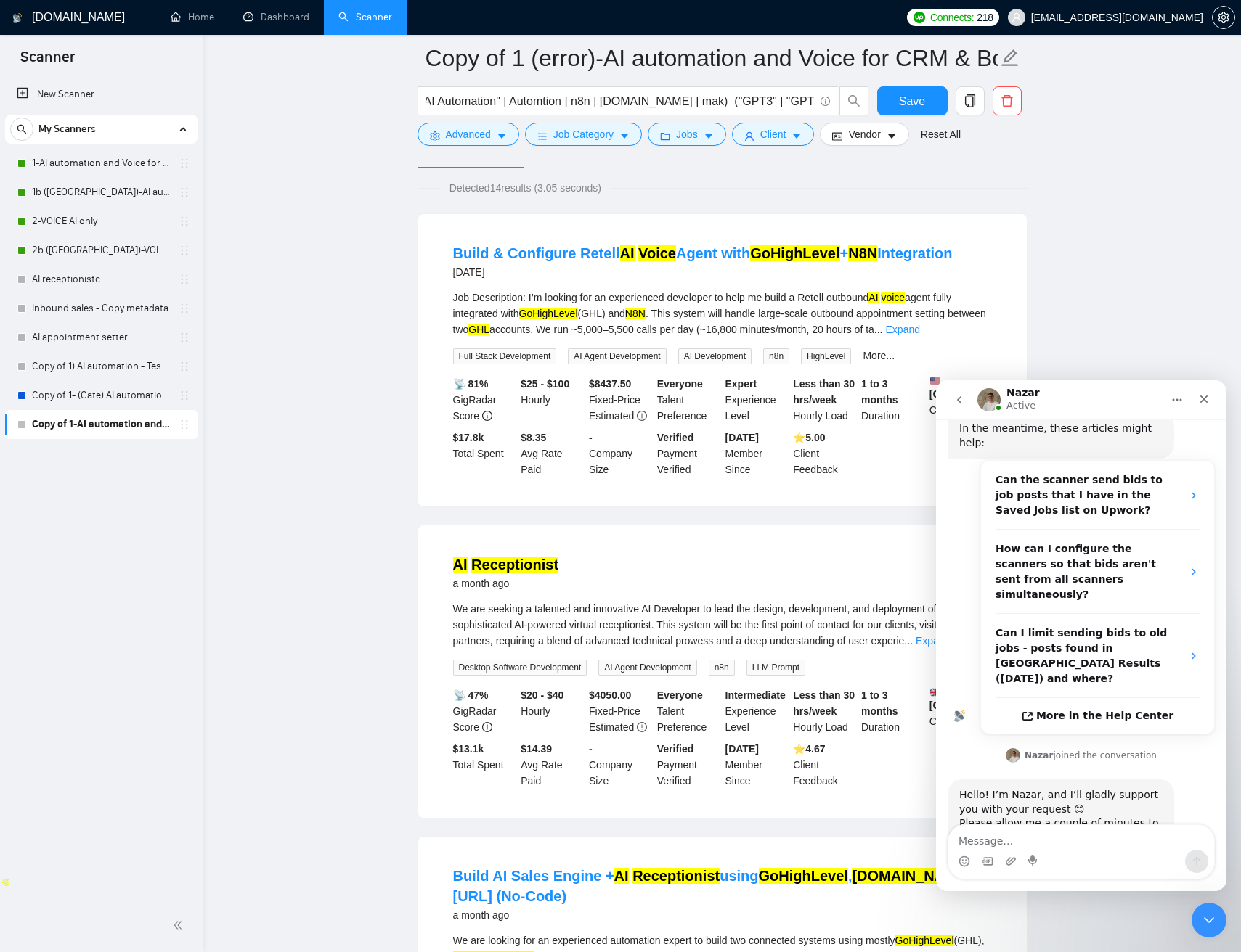
scroll to position [0, 0]
click at [697, 103] on input "("AI Automation" | Automtion | n8n | make.com | mak) ("GPT3" | "GPT-3" | "GPT4"…" at bounding box center [620, 101] width 387 height 18
paste input "IA Automation" | Automtion | mak | "make com" | "makecom" | "n-8n") ("GPT3" | "…"
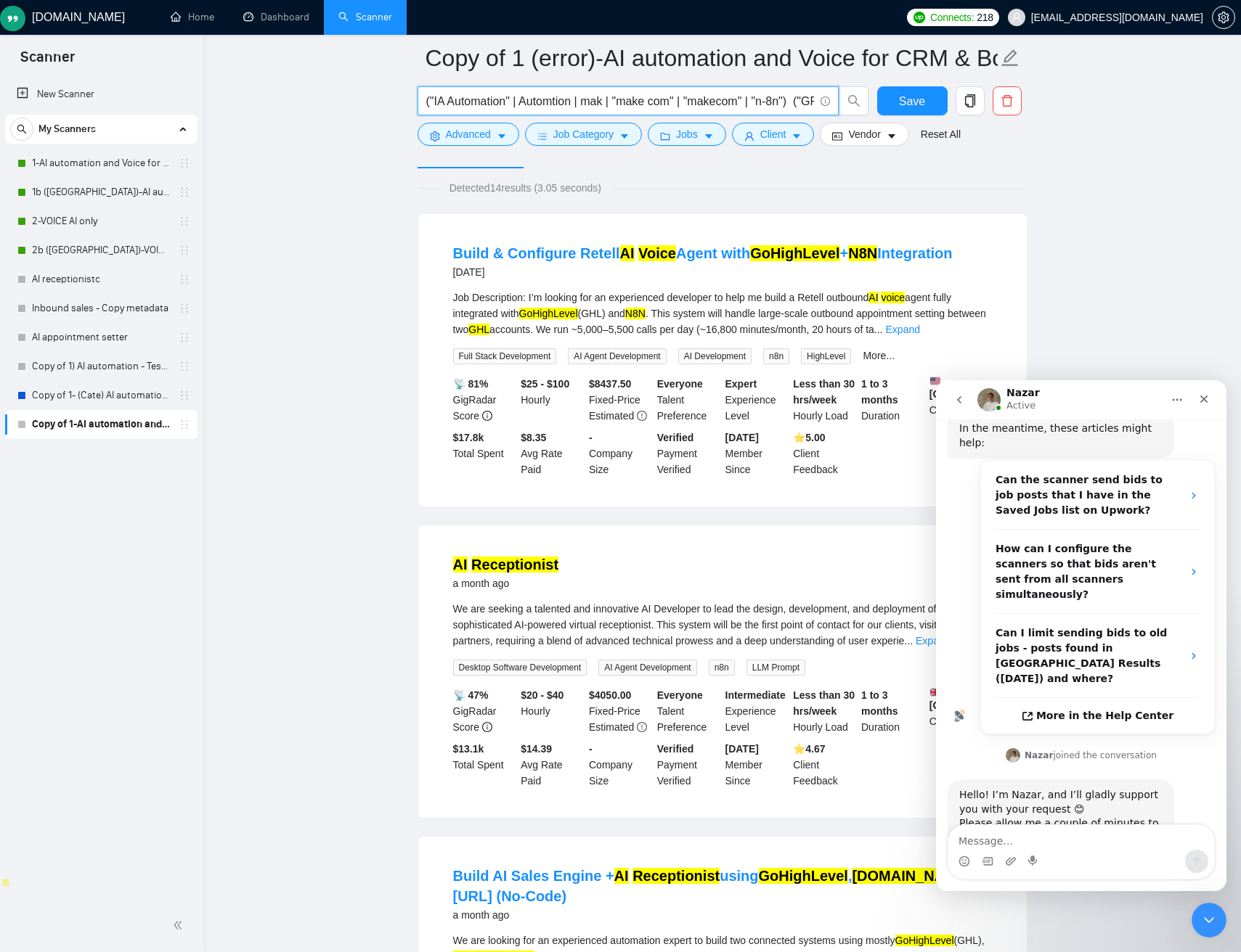
scroll to position [0, 2282]
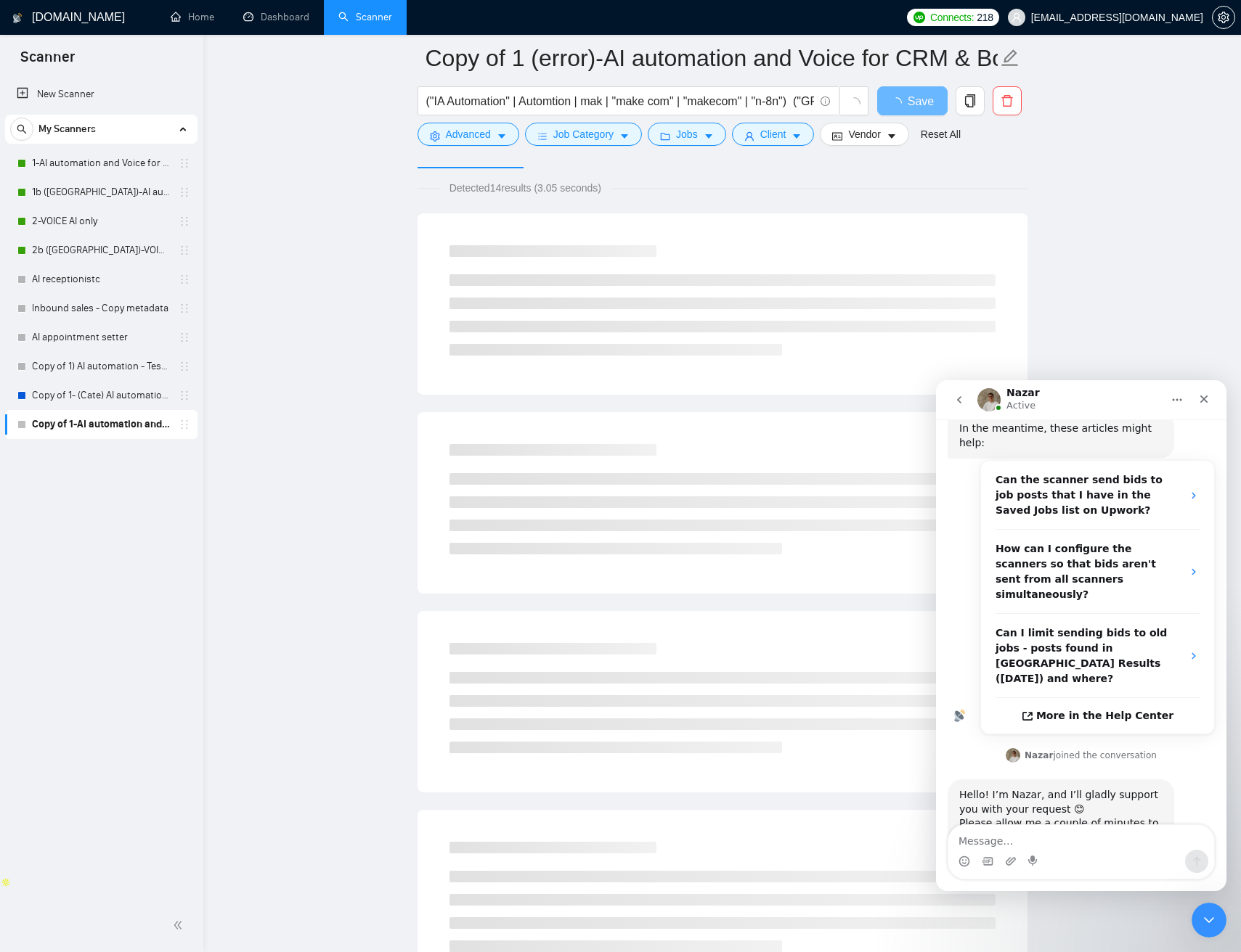
scroll to position [0, 0]
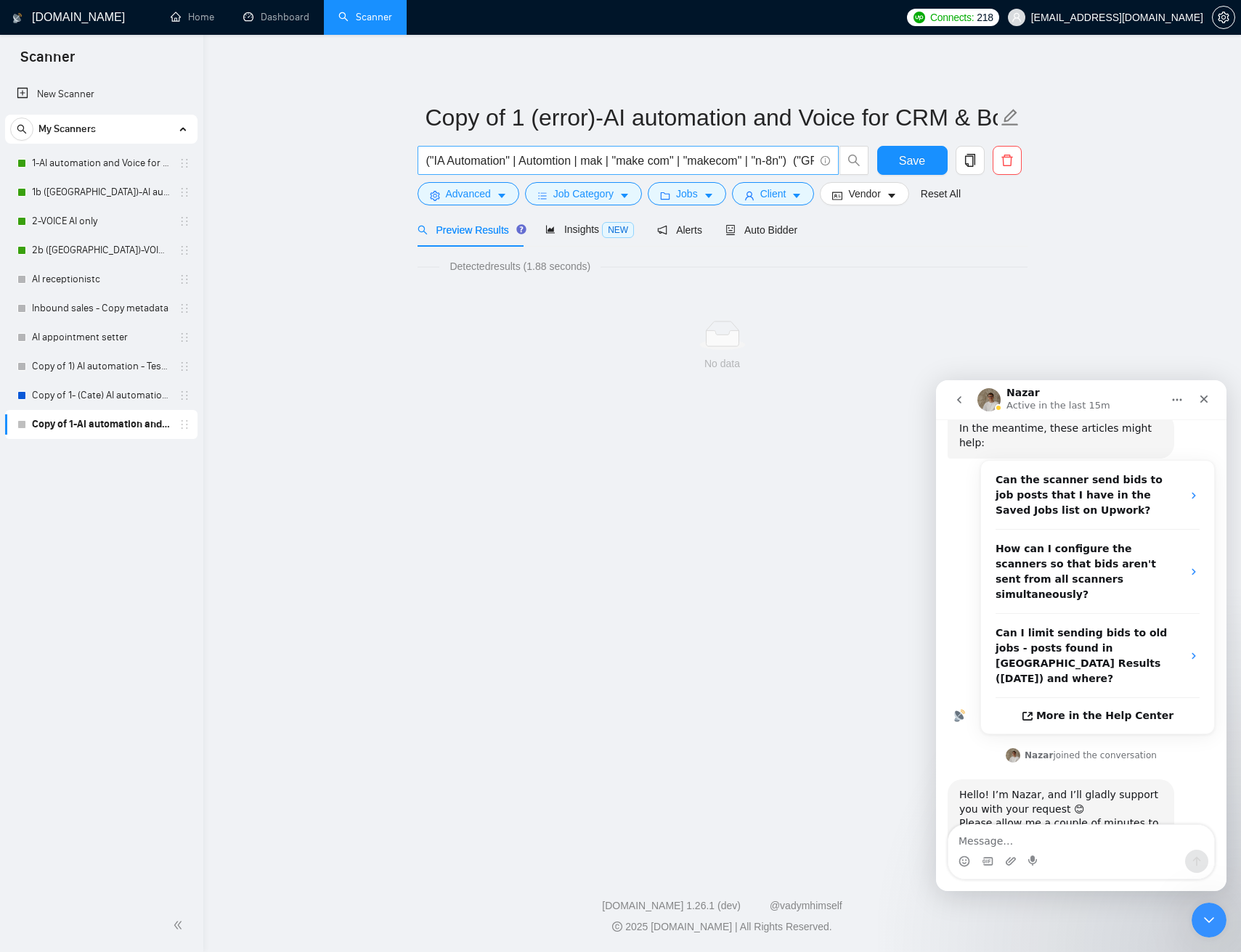
click at [760, 156] on input "("IA Automation" | Automtion | mak | "make com" | "makecom" | "n-8n") ("GPT3" |…" at bounding box center [620, 161] width 387 height 18
paste input "AI Automation" | Automtion | n8n | make.com | mak) (GPT | "Chat GPT" | "AI voic…"
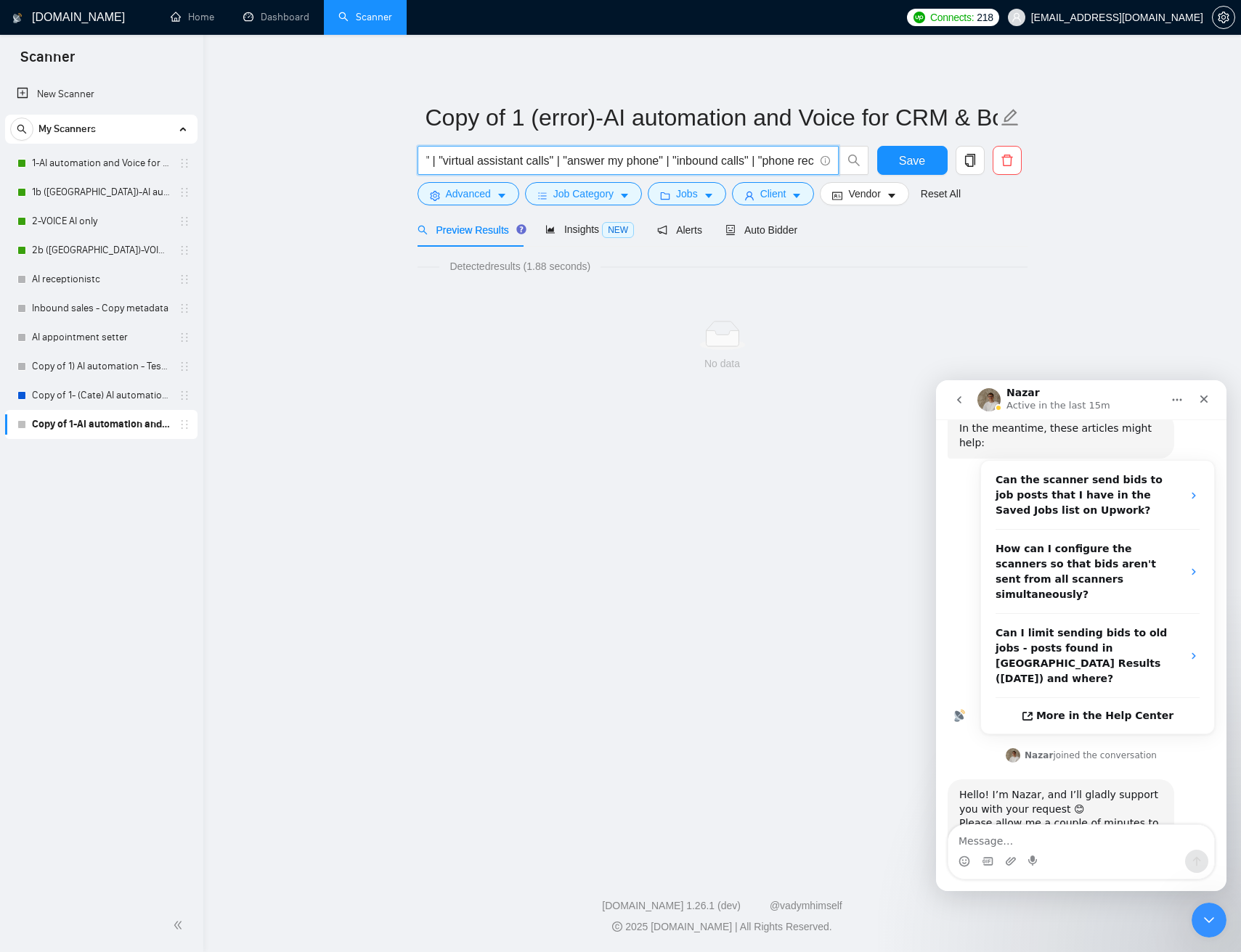
type input "("AI Automation" | Automtion | n8n | make.com | mak) (GPT | "Chat GPT" | "AI vo…"
drag, startPoint x: 1075, startPoint y: 194, endPoint x: 1181, endPoint y: 201, distance: 106.2
click at [1074, 194] on main "Copy of 1 (error)-AI automation and Voice for CRM & Booking ("AI Automation" | …" at bounding box center [722, 449] width 990 height 782
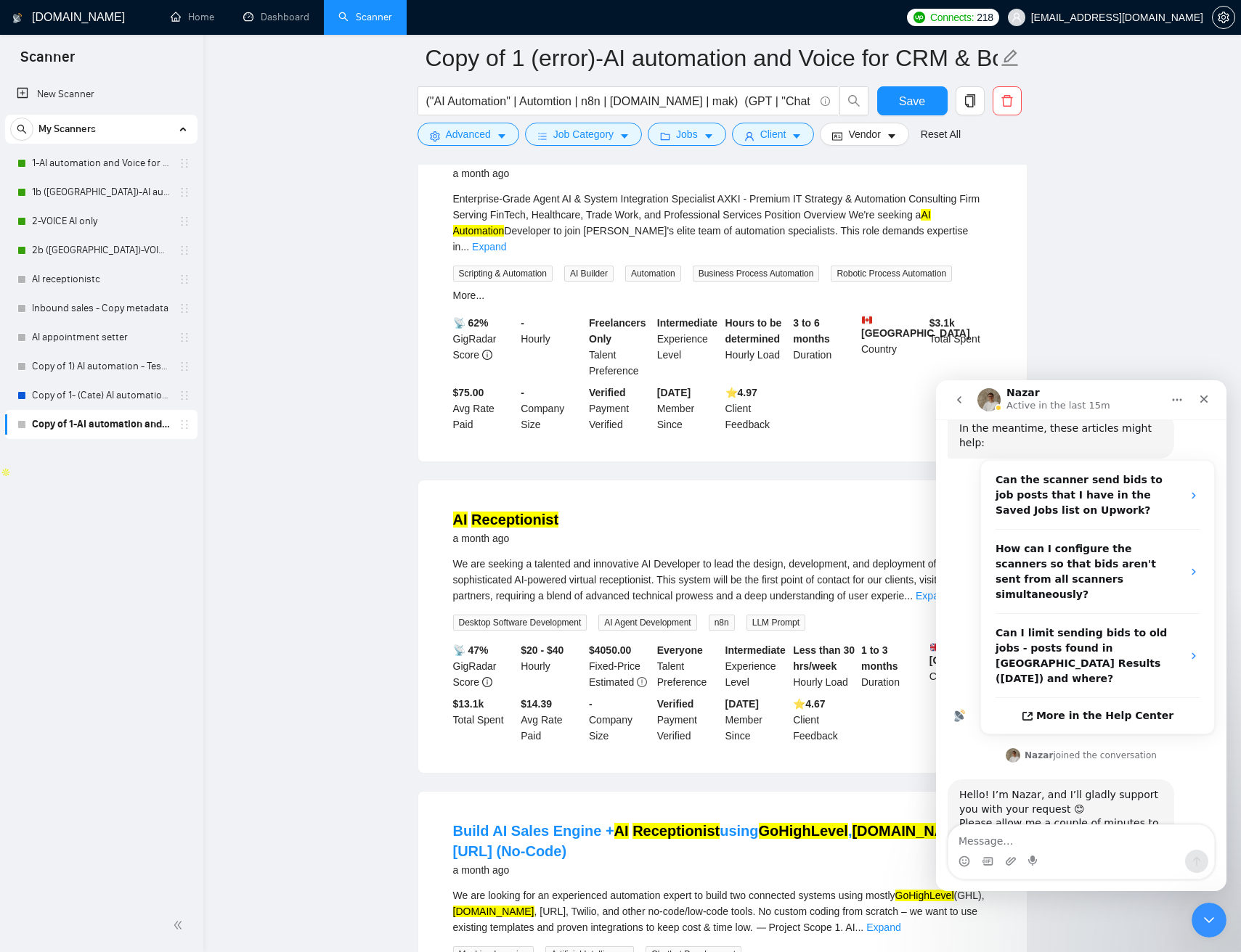
scroll to position [503, 0]
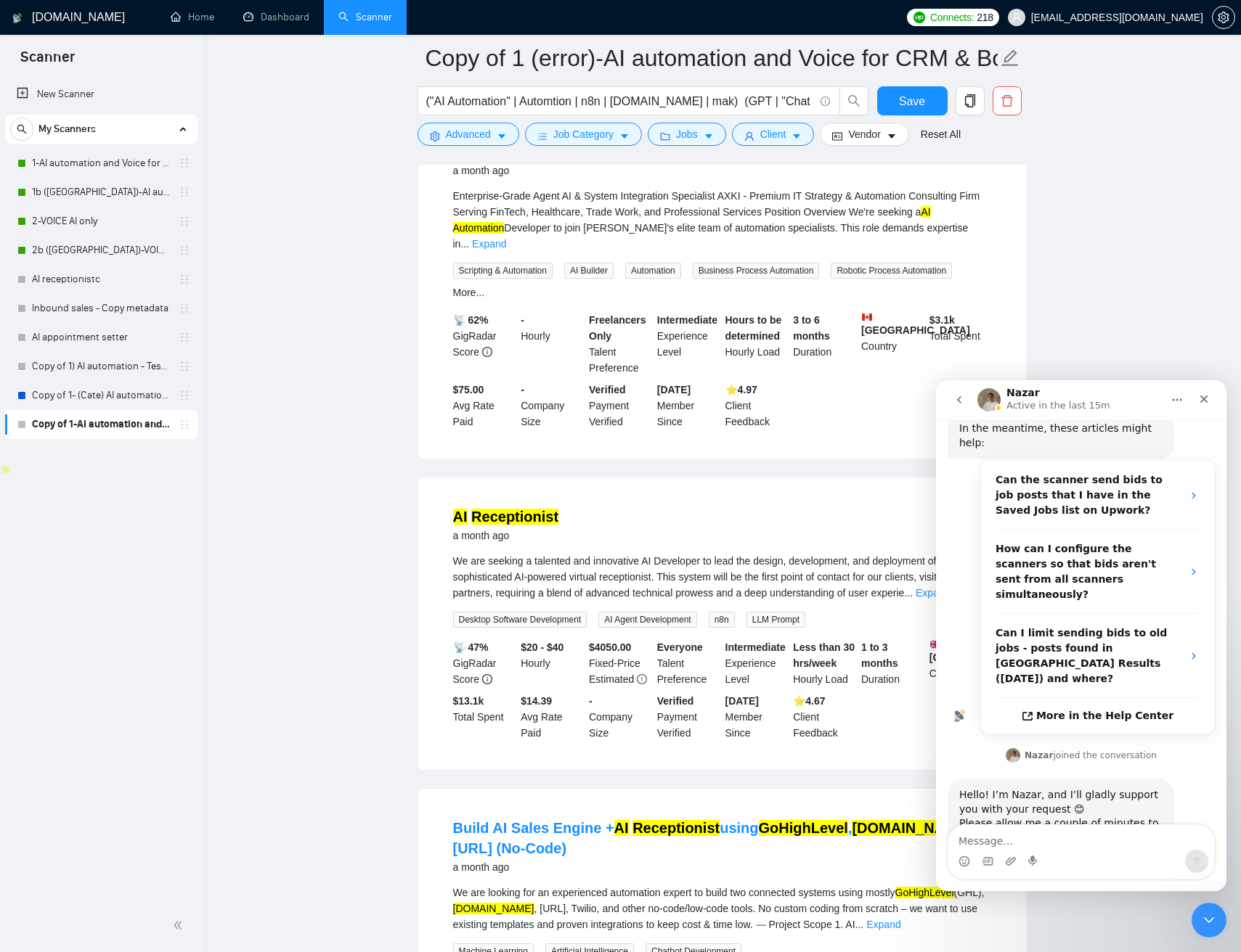
click at [921, 108] on span "Save" at bounding box center [912, 101] width 26 height 18
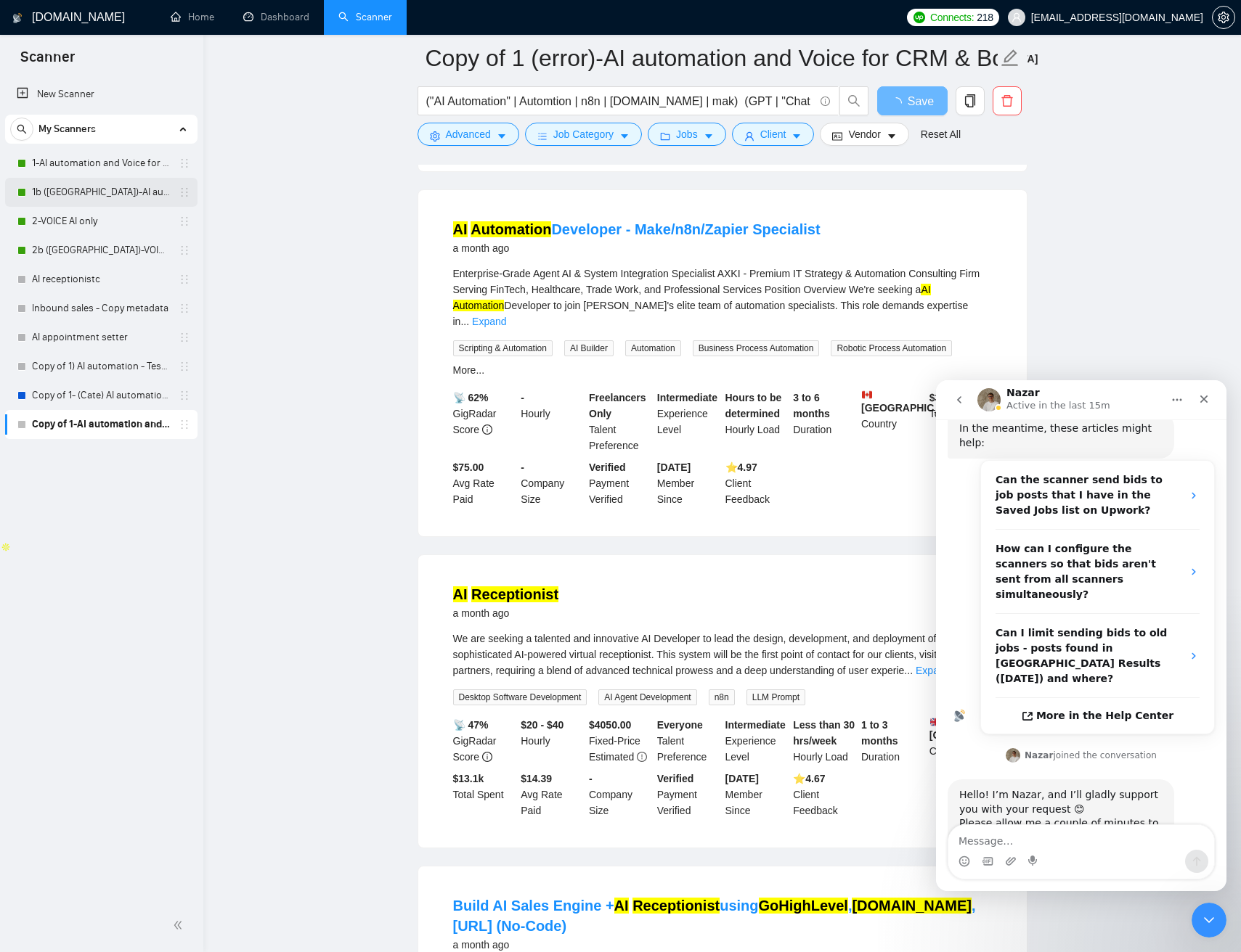
scroll to position [404, 0]
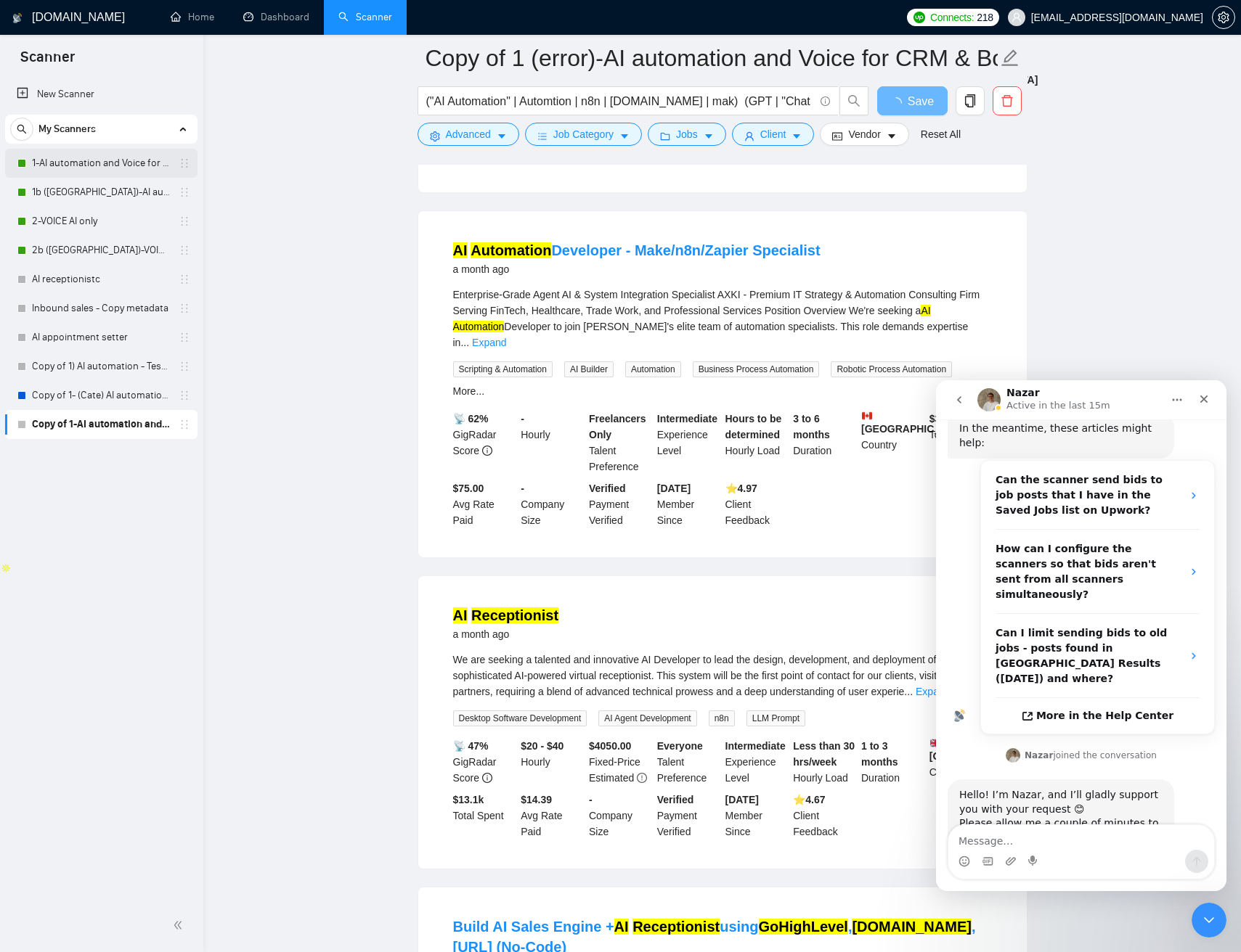
click at [117, 174] on link "1-AI automation and Voice for CRM & Booking" at bounding box center [101, 163] width 138 height 29
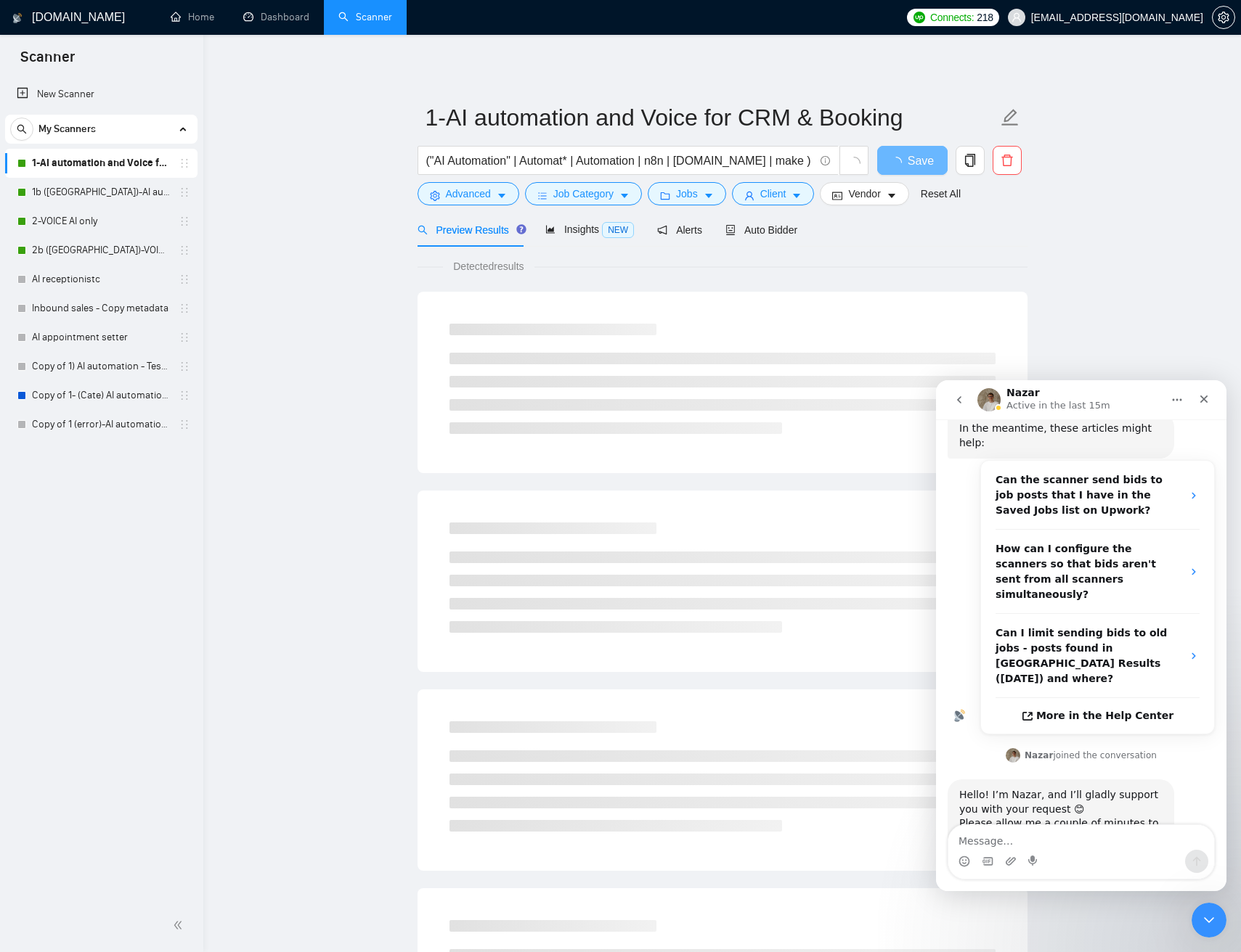
click at [121, 157] on link "1-AI automation and Voice for CRM & Booking" at bounding box center [101, 163] width 138 height 29
click at [668, 166] on input "("AI Automation" | Automat* | Automation | n8n | make.com | make ) ( GPT | "AI …" at bounding box center [620, 161] width 387 height 18
click at [669, 166] on input "("AI Automation" | Automat* | Automation | n8n | make.com | make ) ( GPT | "AI …" at bounding box center [620, 161] width 387 height 18
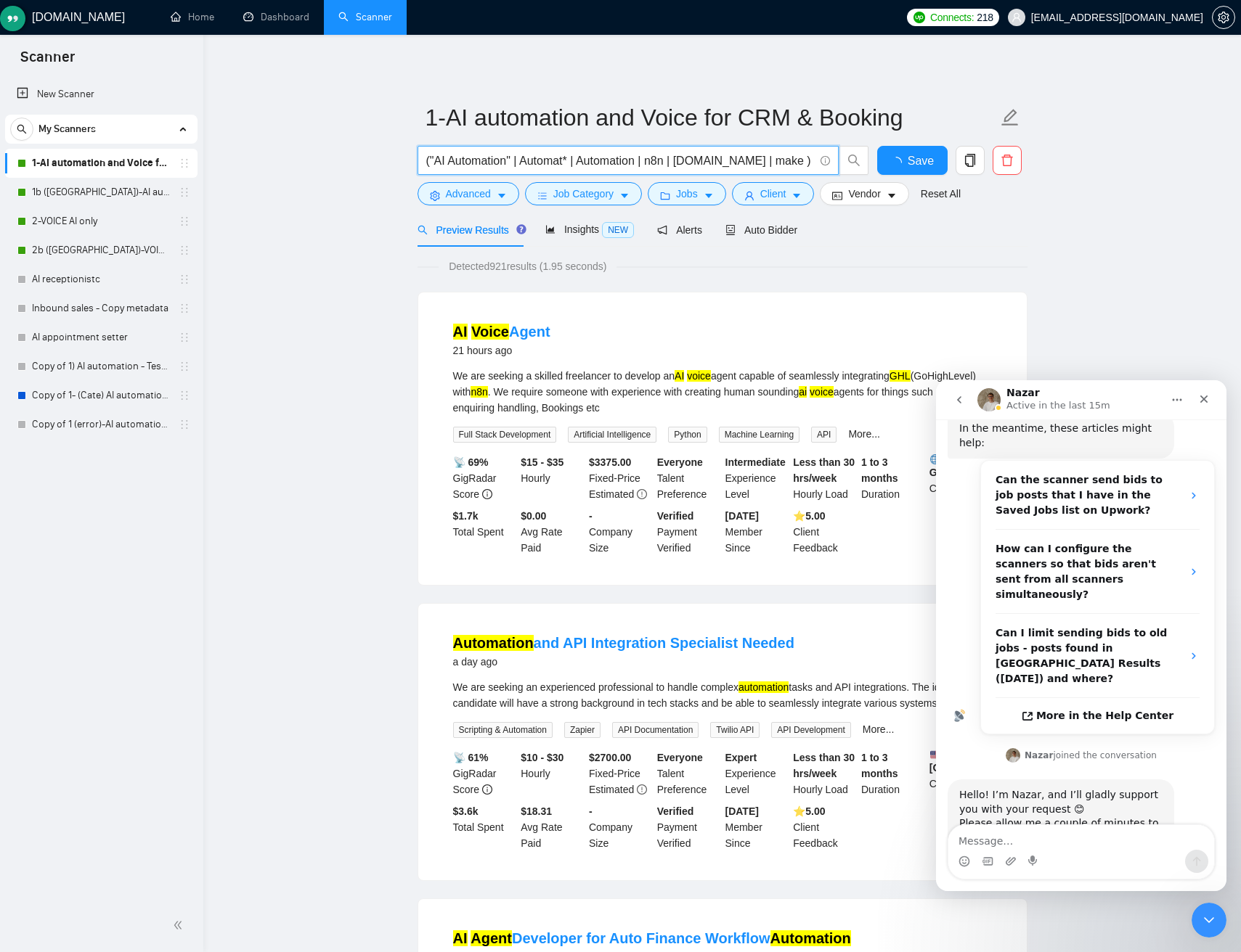
paste input "ion | n8n | make.com | make) (GPT | "AI agent" | "AI voice" | Retell | VAPI | V…"
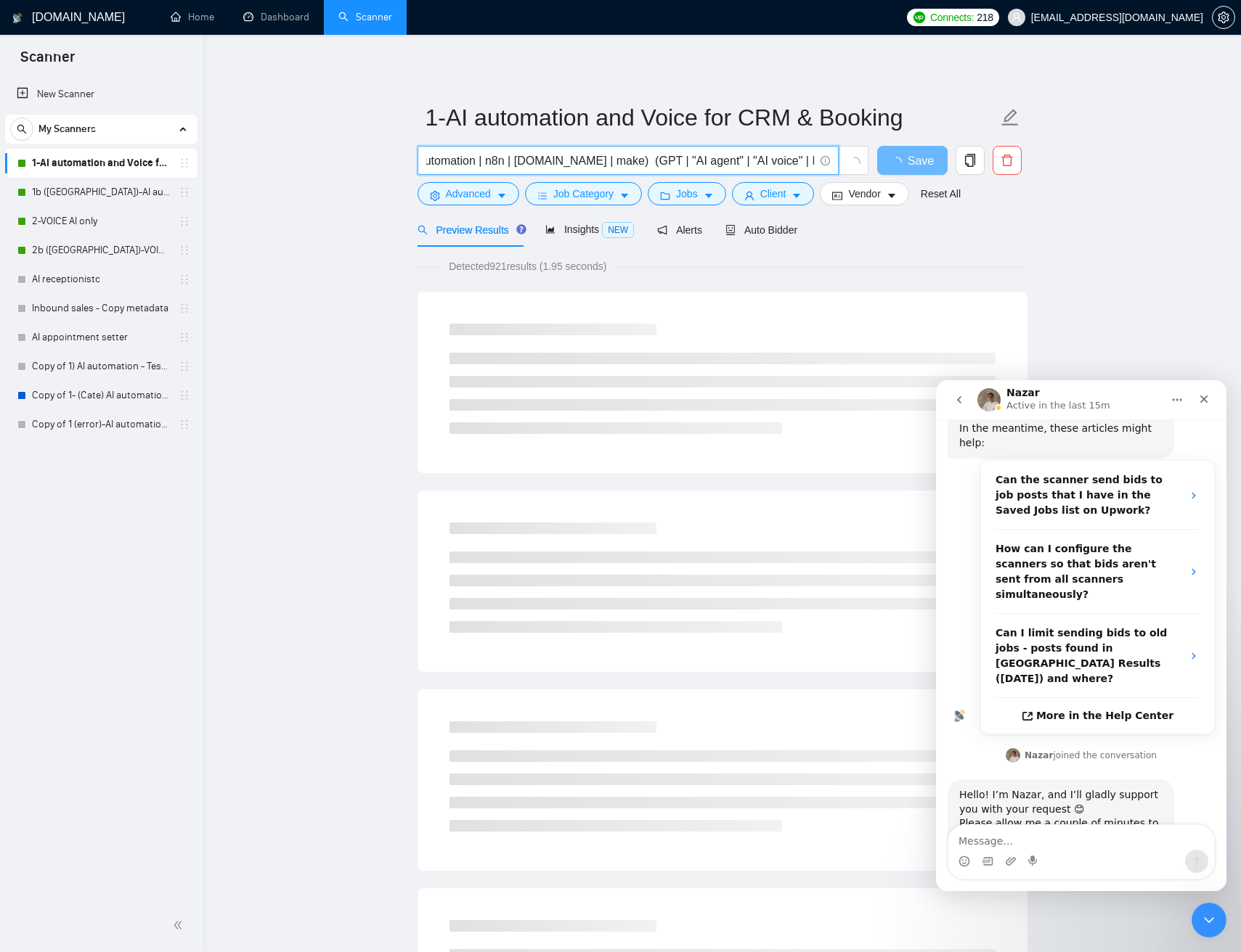
scroll to position [0, 314]
click at [666, 161] on input "("AI Automation" | Automation | n8n | make.com | make) (GPT | "AI agent" | "AI …" at bounding box center [620, 161] width 387 height 18
click at [661, 159] on input "("AI Automation" | Automation | n8n | make.com | make) (GPT | "AI agent" | "AI …" at bounding box center [620, 161] width 387 height 18
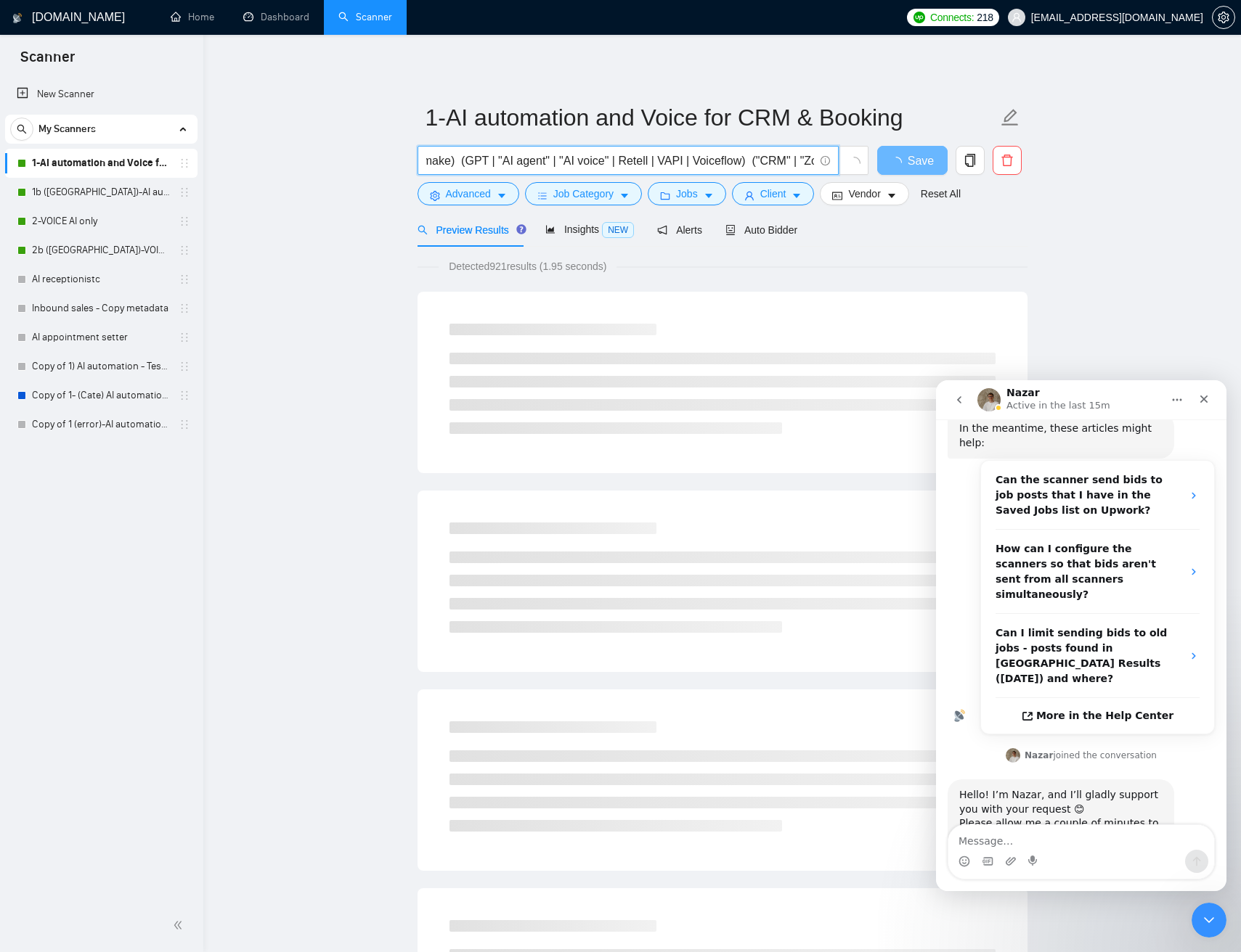
click at [707, 162] on input "("AI Automation" | Automation | n8n | make.com | make) (GPT | "AI agent" | "AI …" at bounding box center [620, 161] width 387 height 18
paste input "Voiceflow"
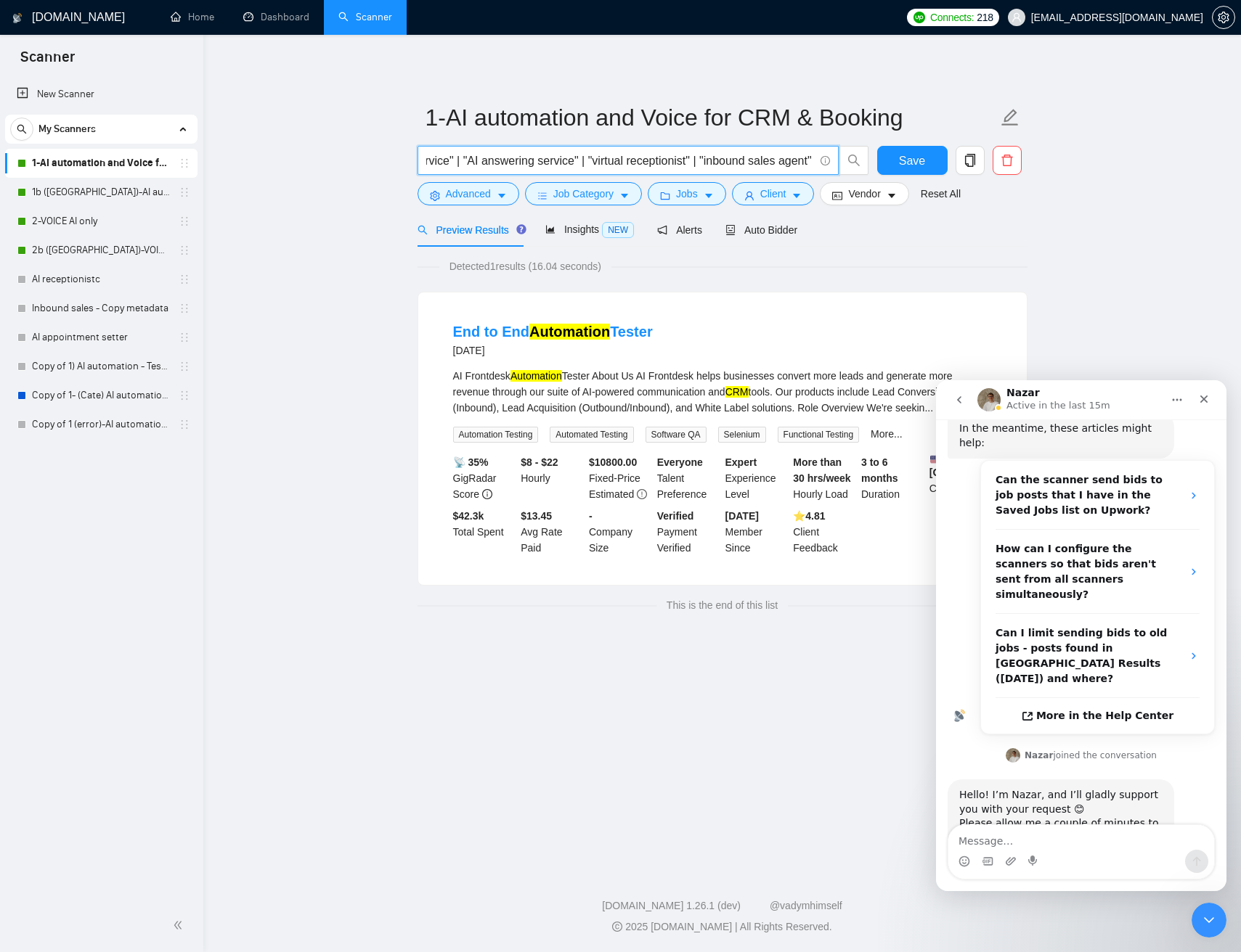
scroll to position [0, 1924]
click at [728, 159] on input "("AI Automation" | Automation | n8n | make.com | make) (GPT | "AI agent" | "AI …" at bounding box center [620, 161] width 387 height 18
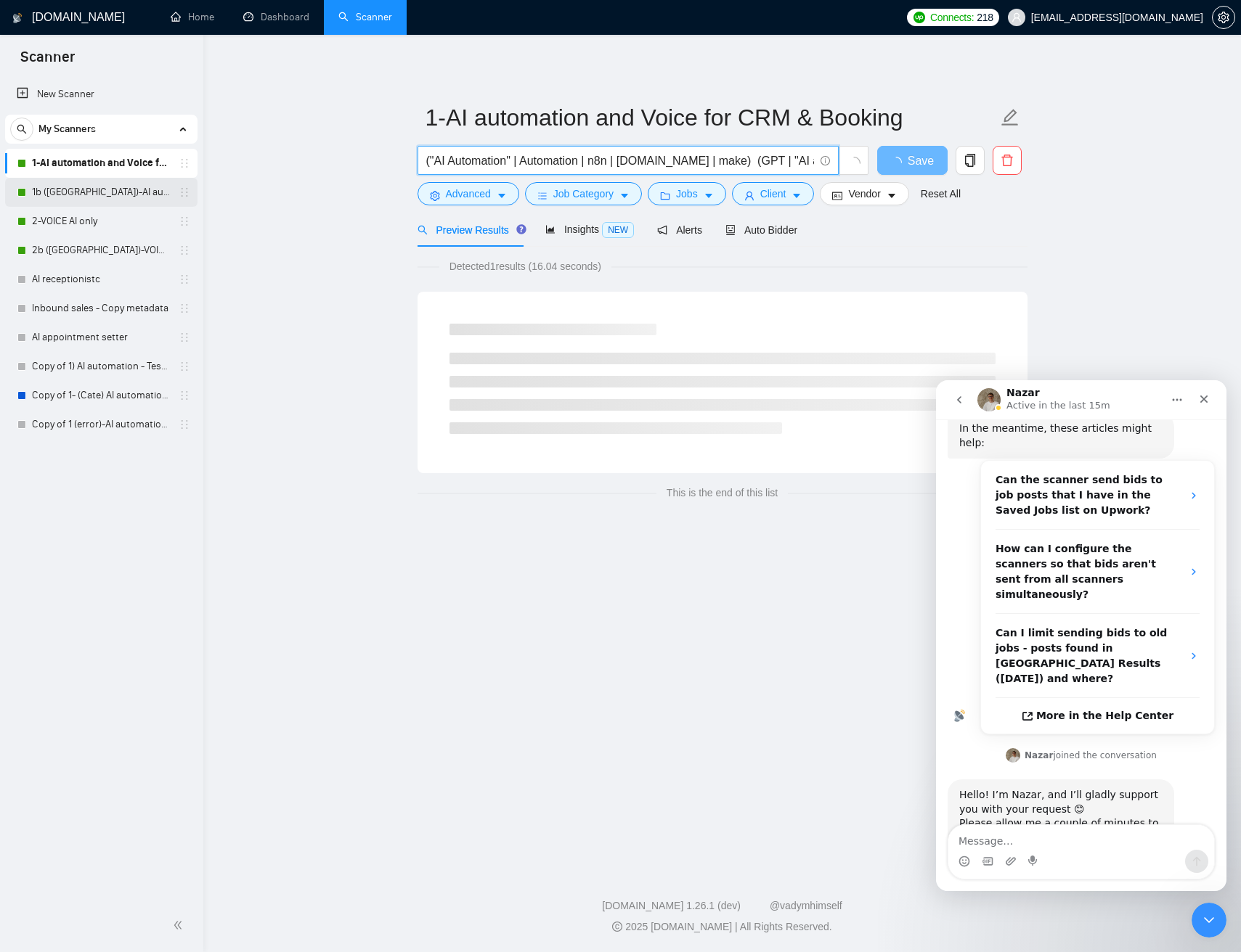
type input "("AI Automation" | Automation | n8n | make.com | make) (GPT | "AI agent" | "AI …"
click at [84, 193] on link "1b ([GEOGRAPHIC_DATA])-AI automation and Voice for CRM & Booking" at bounding box center [101, 192] width 138 height 29
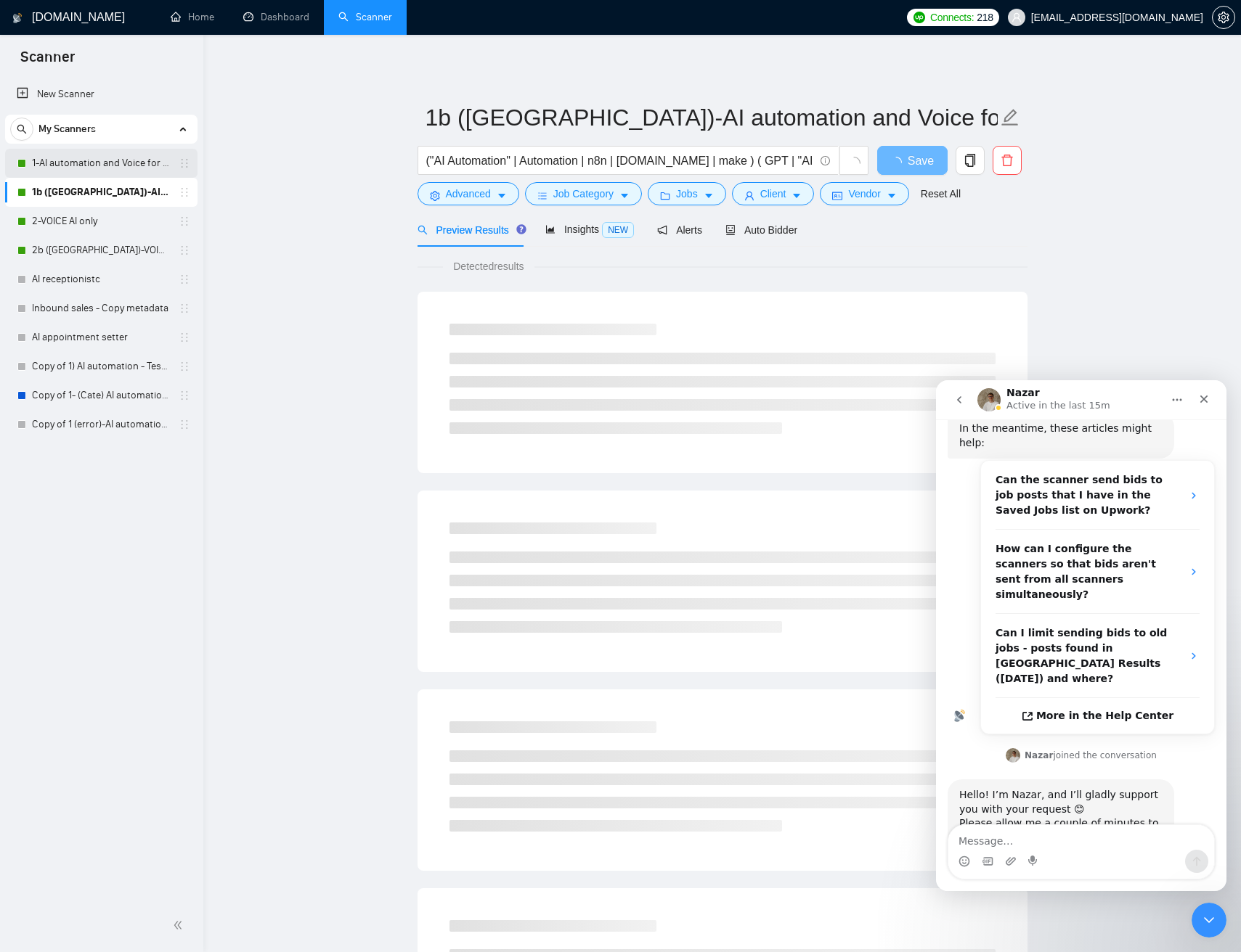
click at [88, 159] on link "1-AI automation and Voice for CRM & Booking" at bounding box center [101, 163] width 138 height 29
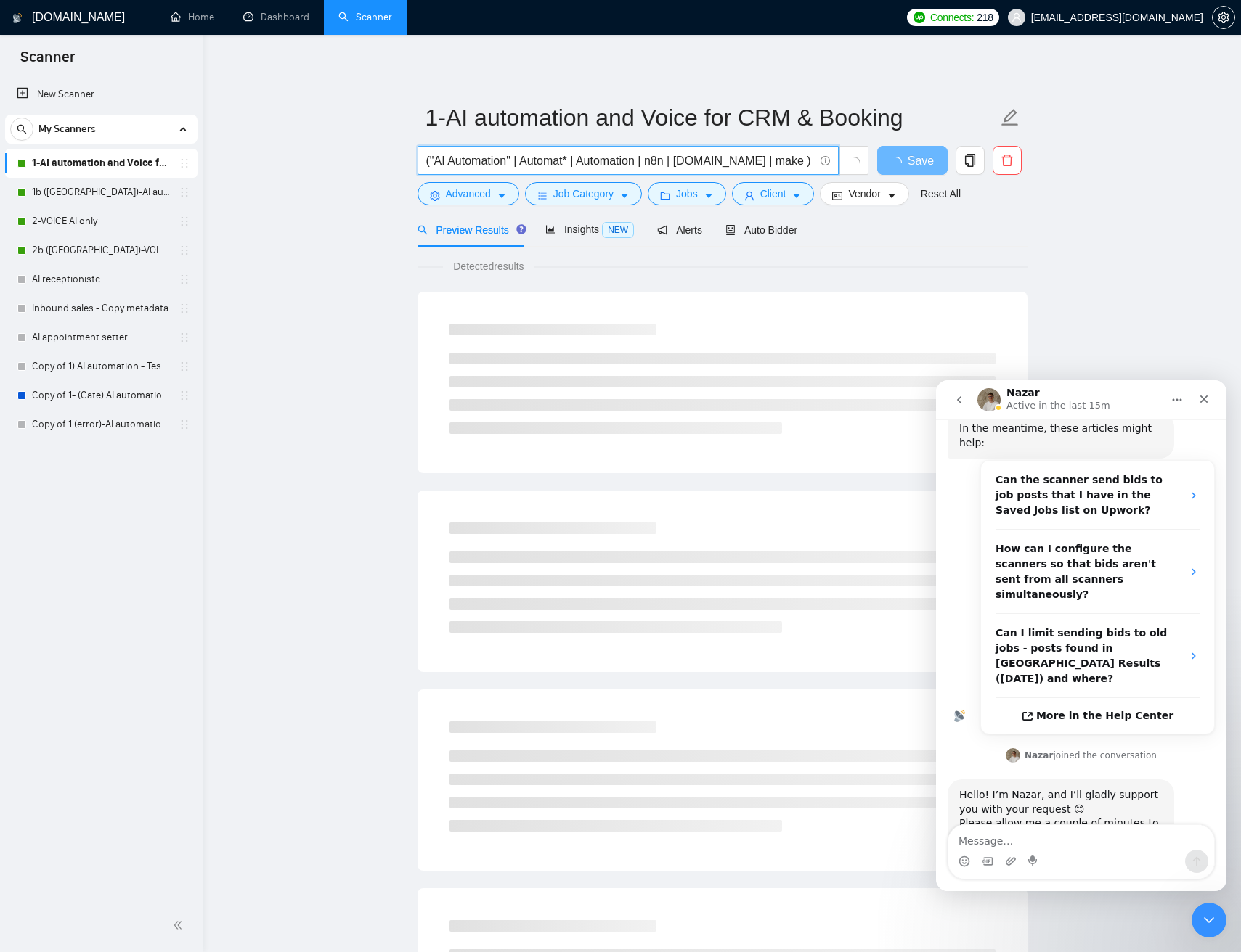
drag, startPoint x: 698, startPoint y: 159, endPoint x: 674, endPoint y: 158, distance: 24.0
click at [698, 159] on input "("AI Automation" | Automat* | Automation | n8n | make.com | make ) ( GPT | "AI …" at bounding box center [620, 161] width 387 height 18
drag, startPoint x: 677, startPoint y: 158, endPoint x: 871, endPoint y: 161, distance: 194.0
click at [872, 161] on div "("AI Automation" | Automat* | Automation | n8n | make.com | make ) ( GPT | "AI …" at bounding box center [719, 164] width 610 height 36
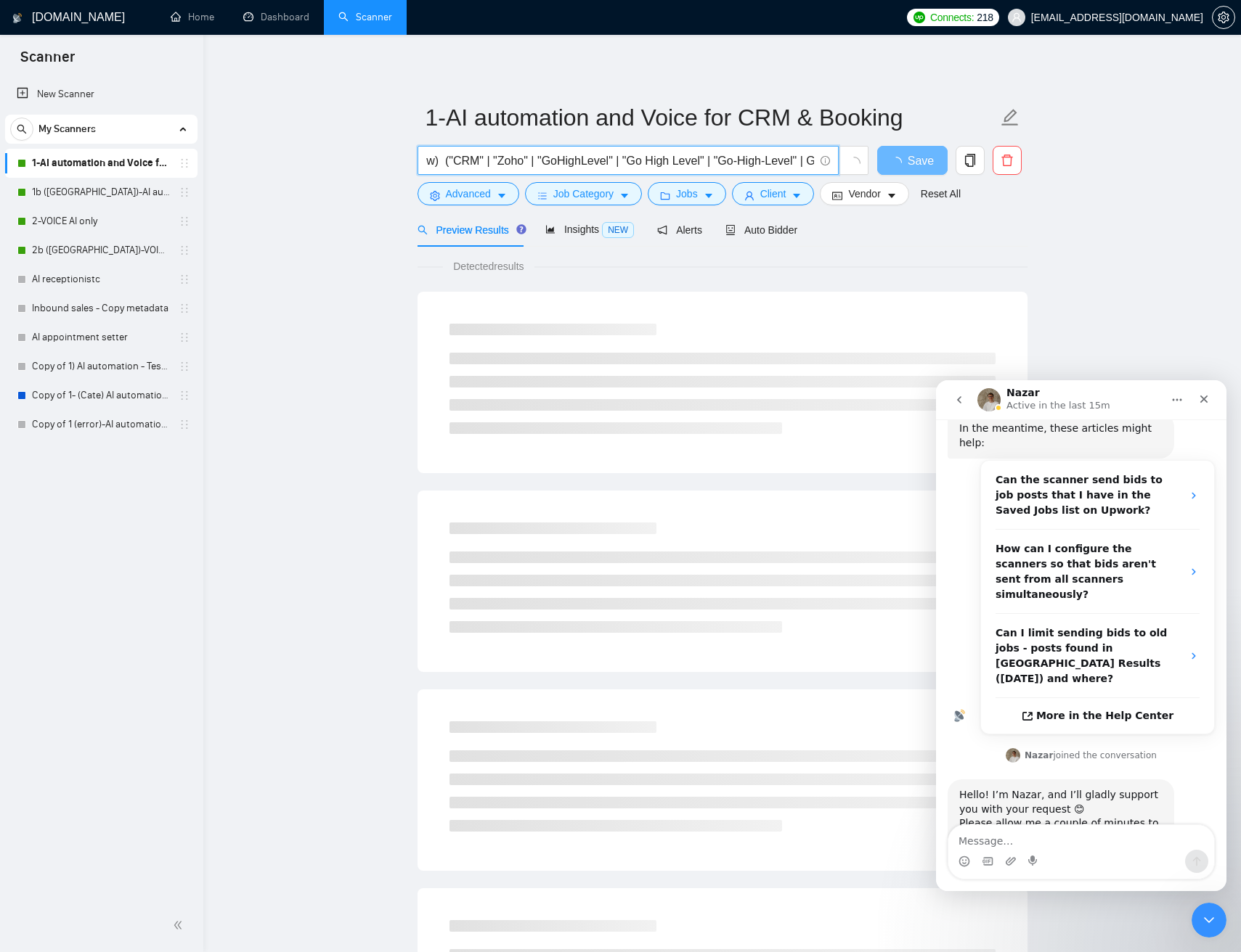
click at [758, 156] on input "("AI Automation" | Automat* | Automation | n8n | make.com | make ) ( GPT | "AI …" at bounding box center [620, 161] width 387 height 18
click at [703, 164] on input "("AI Automation" | Automat* | Automation | n8n | make.com | make ) ( GPT | "AI …" at bounding box center [620, 161] width 387 height 18
drag, startPoint x: 122, startPoint y: 190, endPoint x: 265, endPoint y: 173, distance: 144.0
click at [122, 190] on link "1b ([GEOGRAPHIC_DATA])-AI automation and Voice for CRM & Booking" at bounding box center [101, 192] width 138 height 29
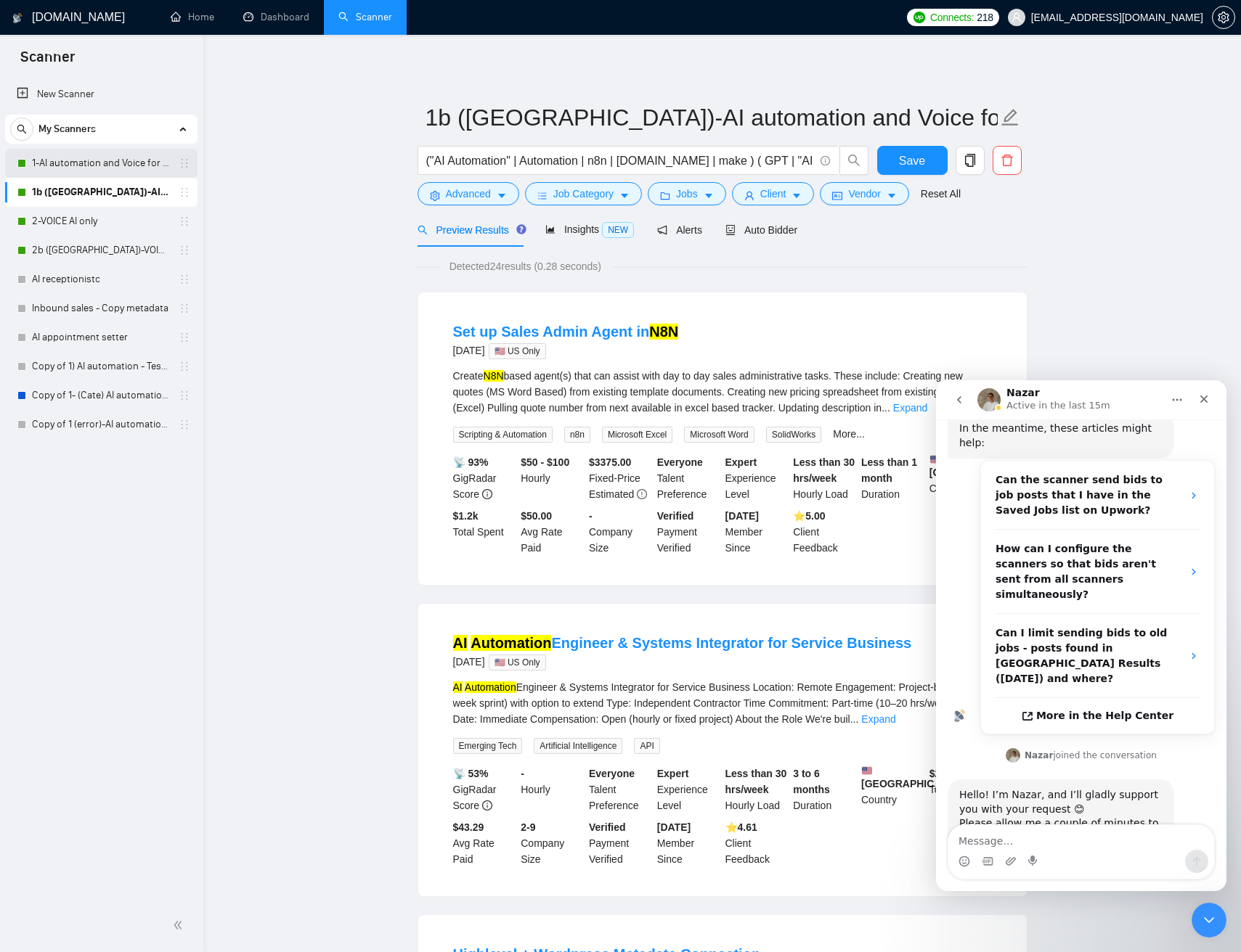
drag, startPoint x: 127, startPoint y: 169, endPoint x: 153, endPoint y: 171, distance: 26.1
click at [126, 169] on link "1-AI automation and Voice for CRM & Booking" at bounding box center [101, 163] width 138 height 29
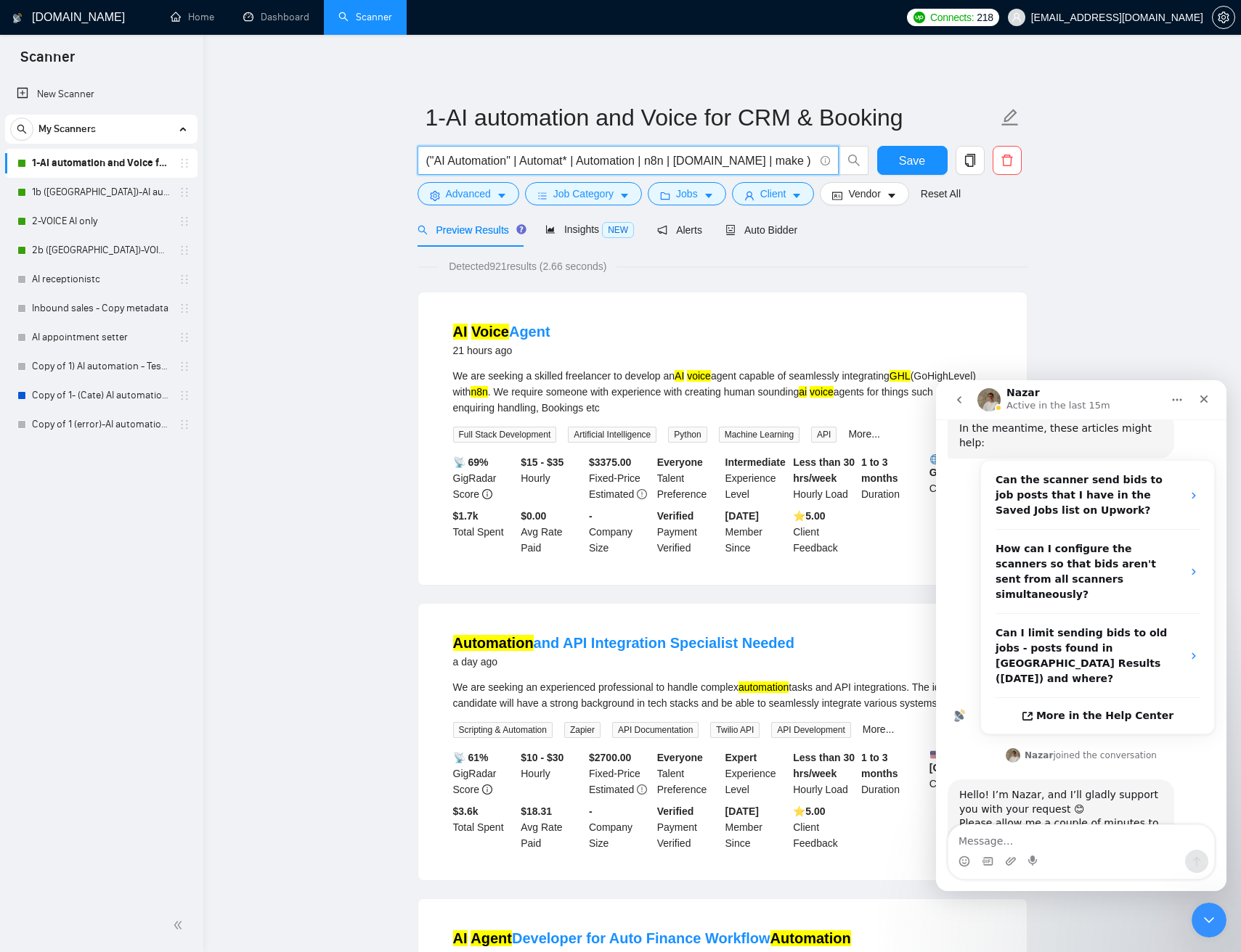
drag, startPoint x: 653, startPoint y: 156, endPoint x: 663, endPoint y: 159, distance: 10.4
click at [653, 156] on input "("AI Automation" | Automat* | Automation | n8n | make.com | make ) ( GPT | "AI …" at bounding box center [620, 161] width 387 height 18
click at [96, 424] on link "Copy of 1 (error)-AI automation and Voice for CRM & Booking" at bounding box center [101, 424] width 138 height 29
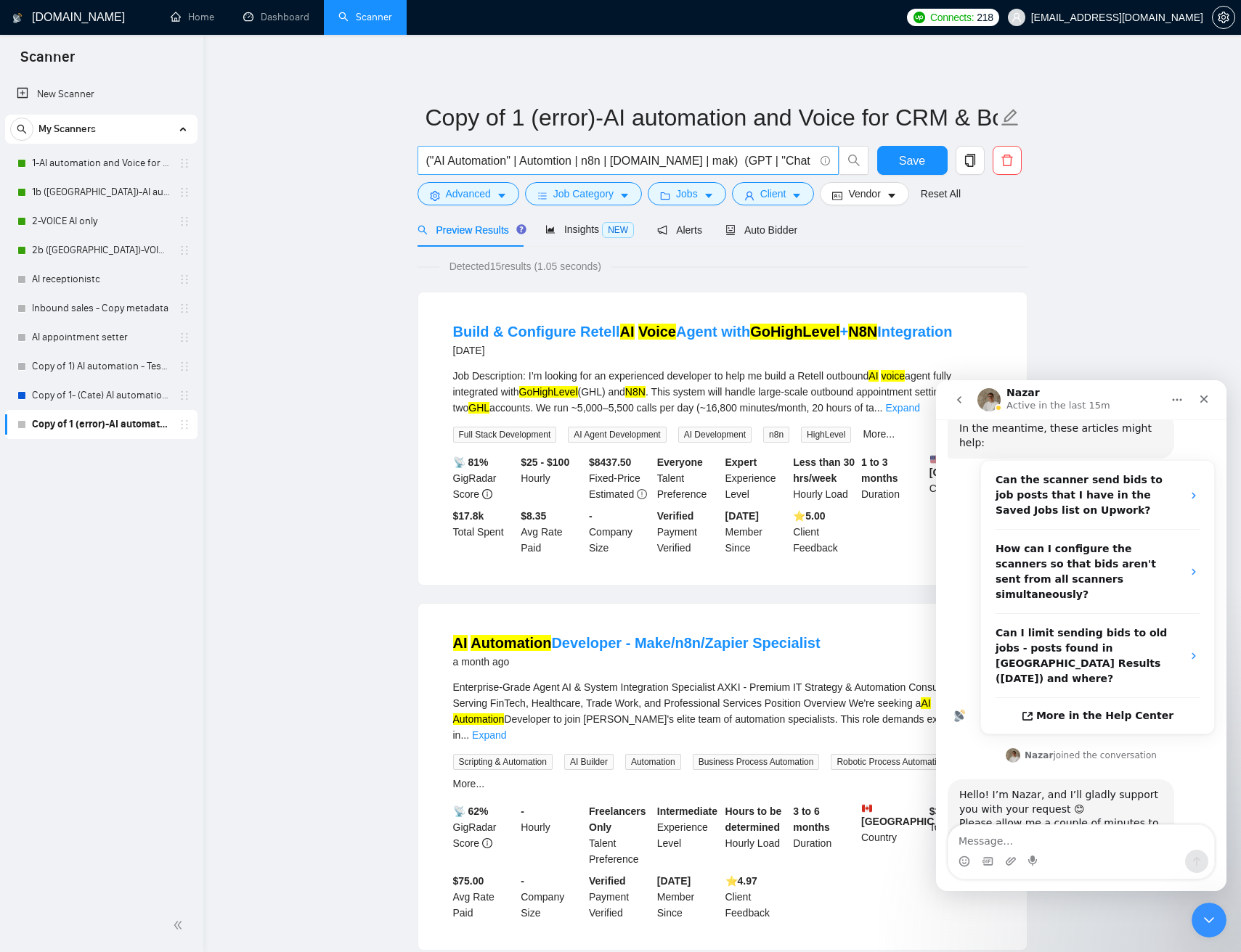
click at [675, 160] on input "("AI Automation" | Automtion | n8n | make.com | mak) (GPT | "Chat GPT" | "AI vo…" at bounding box center [620, 161] width 387 height 18
paste input "GPT3" | "GPT-3" | "GPT4" | "GPT-4" | "Chat GPT" | "Chat GTP" | "ChaptGPT" | "AI…"
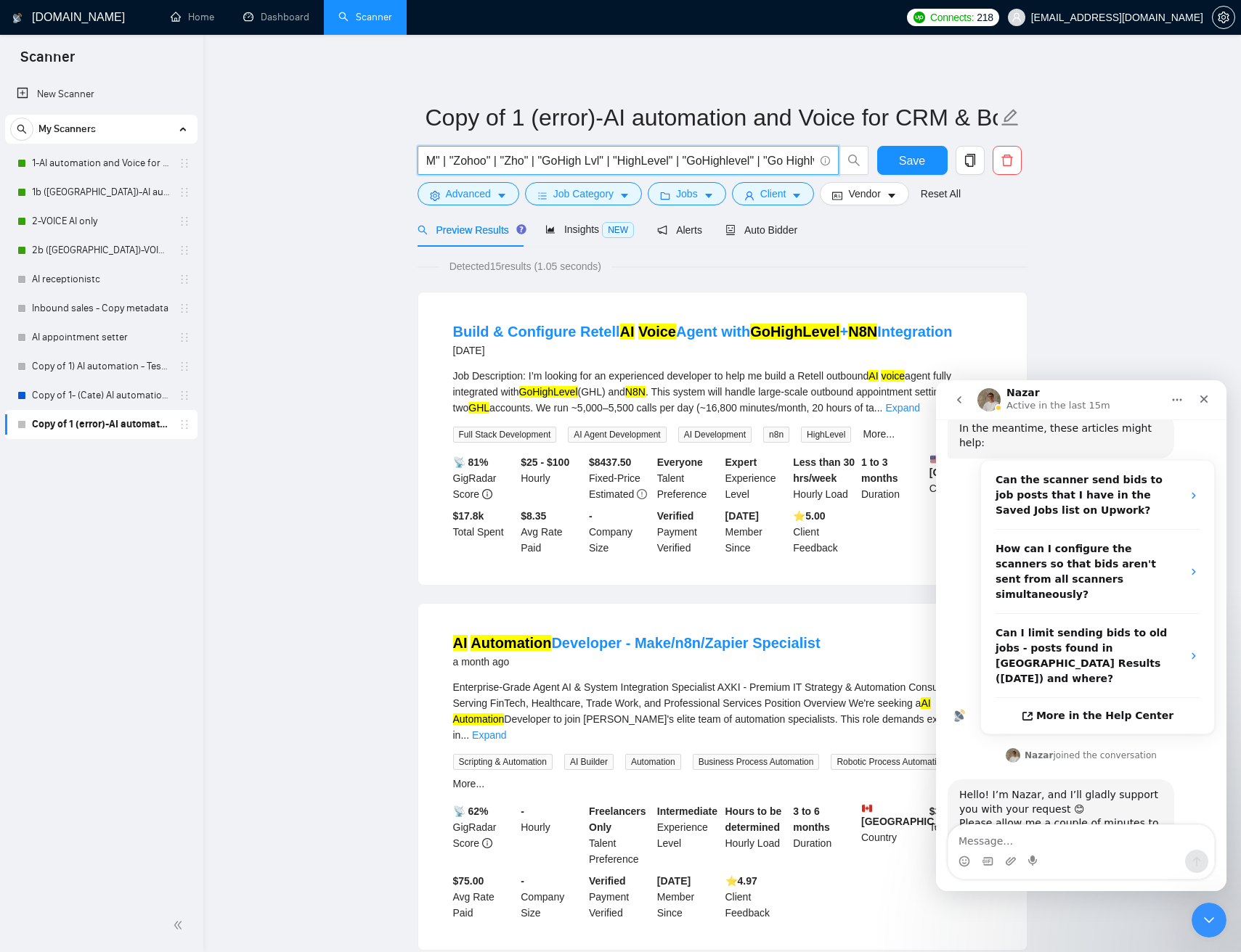
type input "("GPT3" | "GPT-3" | "GPT4" | "GPT-4" | "Chat GPT" | "Chat GTP" | "ChaptGPT" | "…"
drag, startPoint x: 1049, startPoint y: 224, endPoint x: 1028, endPoint y: 212, distance: 24.2
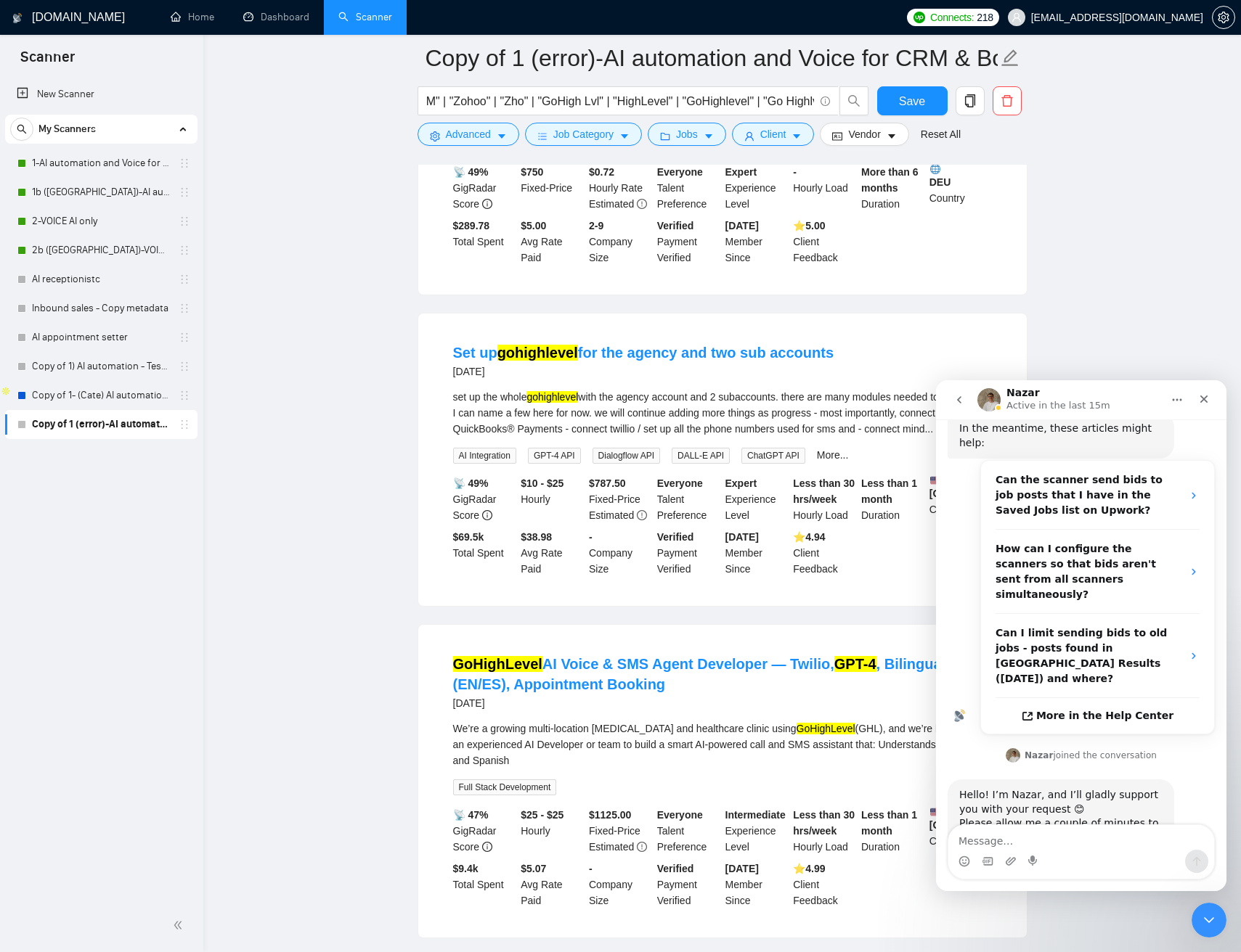
scroll to position [584, 0]
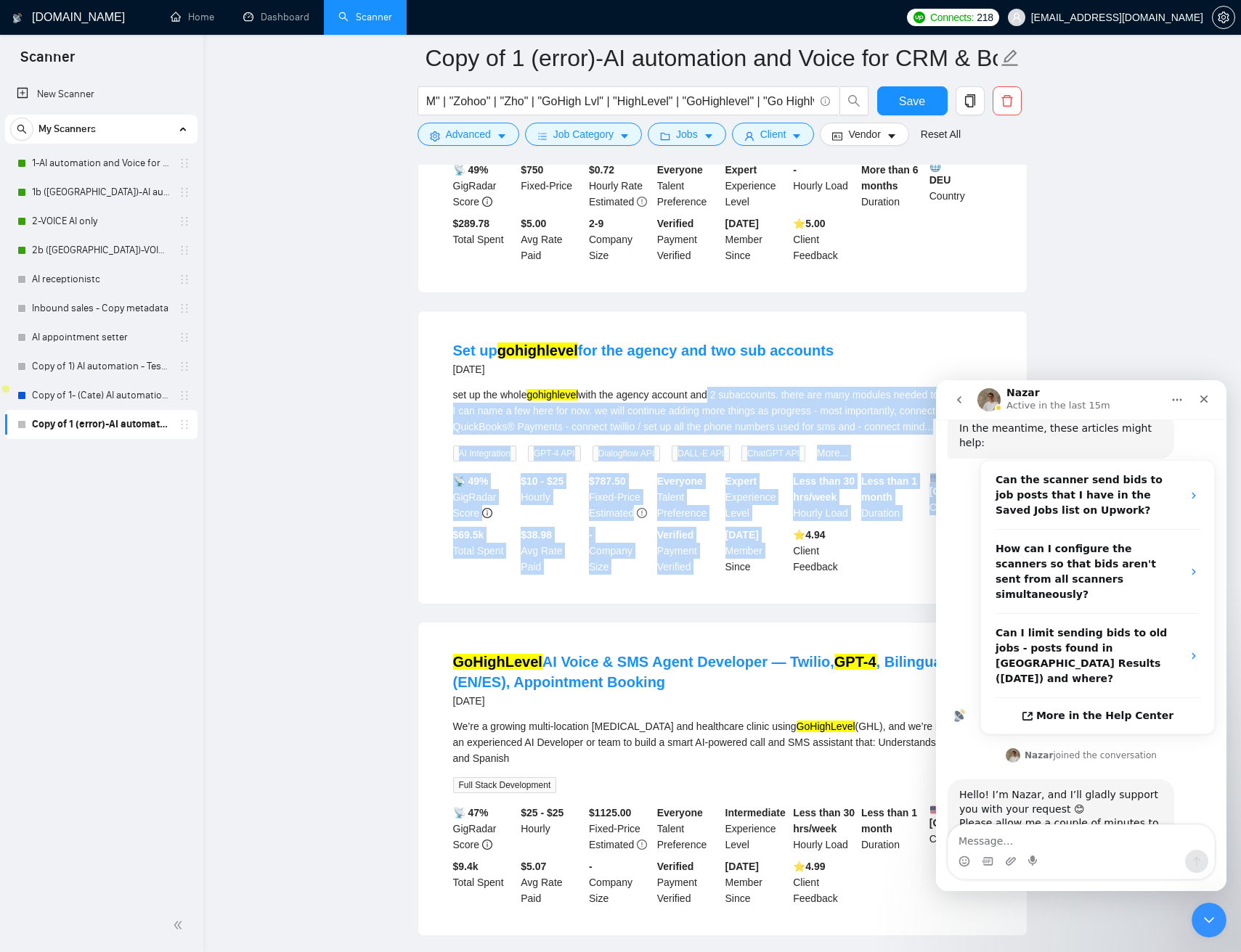
drag, startPoint x: 718, startPoint y: 409, endPoint x: 714, endPoint y: 549, distance: 140.1
click at [722, 586] on li "Set up gohighlevel for the agency and two sub accounts 2 months ago set up the …" at bounding box center [722, 457] width 573 height 257
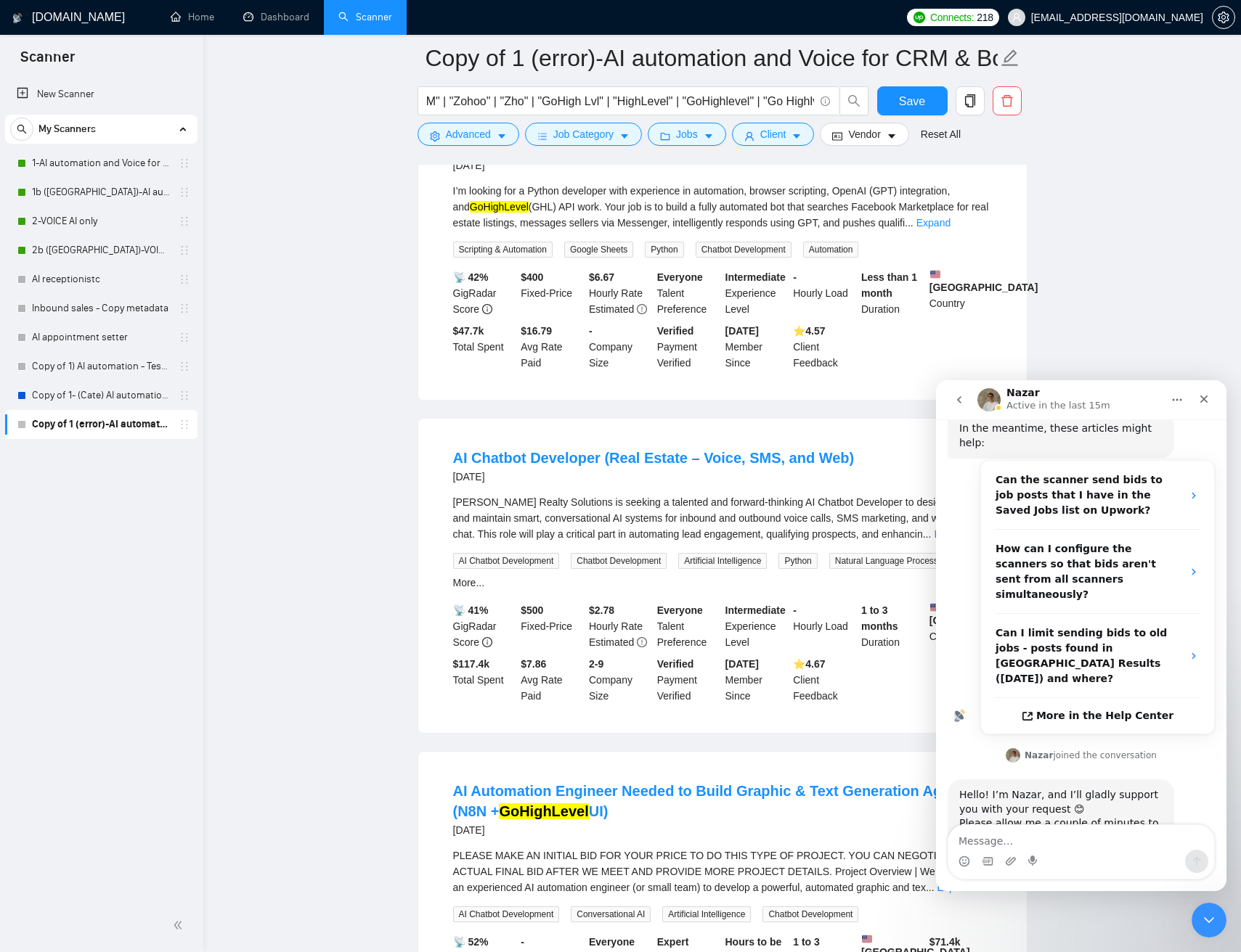
scroll to position [1734, 0]
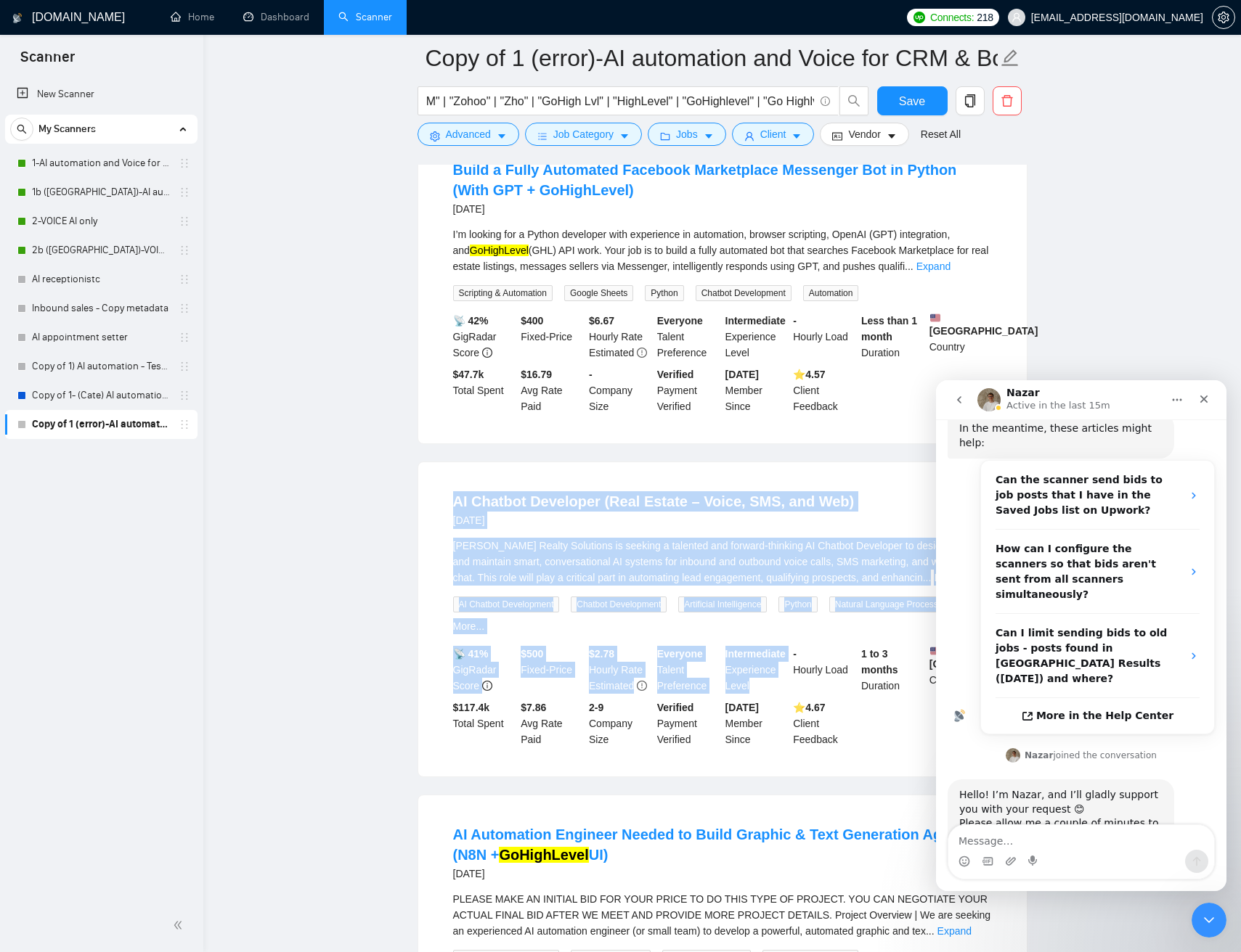
drag, startPoint x: 632, startPoint y: 581, endPoint x: 797, endPoint y: 750, distance: 236.2
click at [794, 748] on div "AI Chatbot Developer (Real Estate – Voice, SMS, and Web) 3 months ago Bennett R…" at bounding box center [722, 619] width 608 height 314
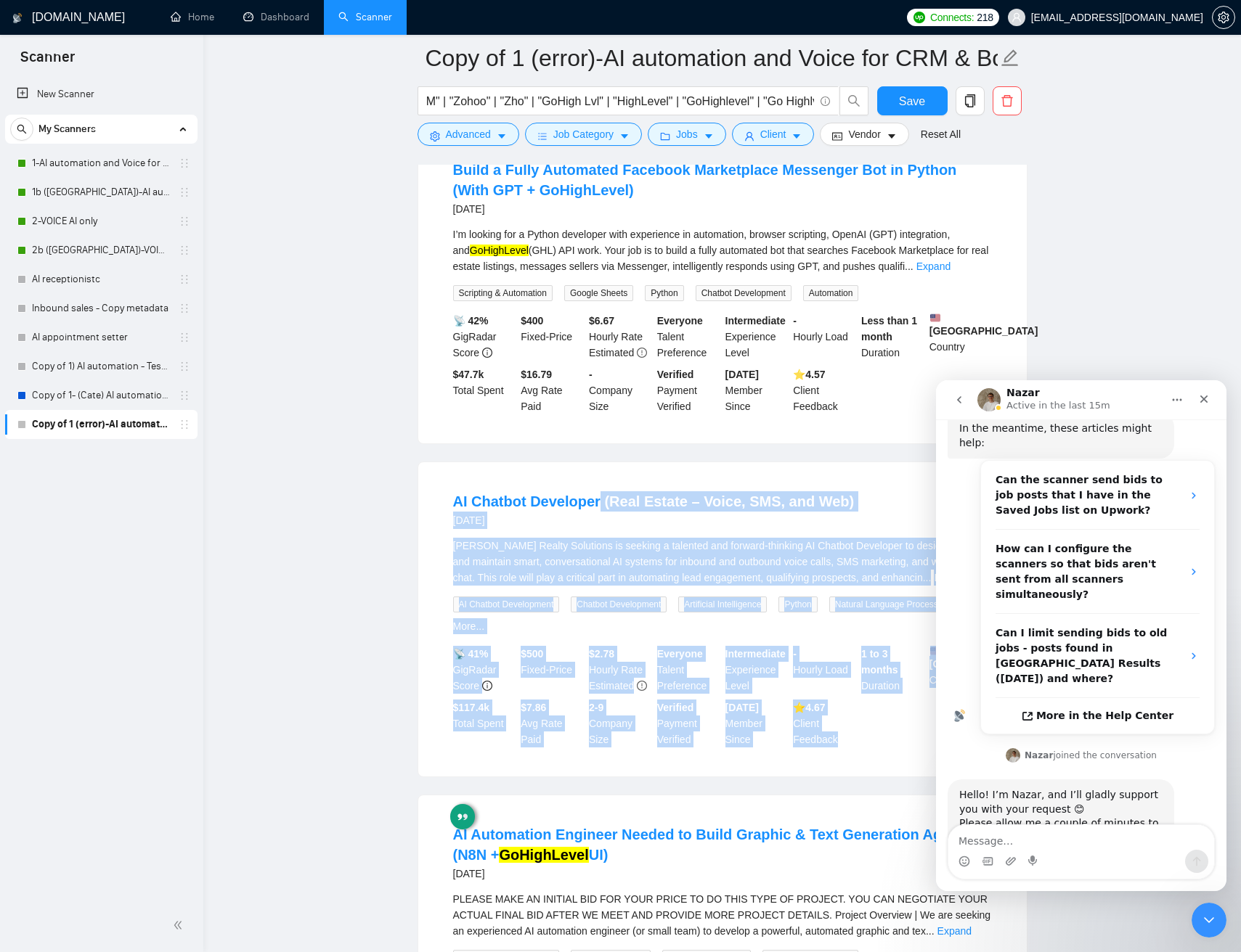
drag, startPoint x: 794, startPoint y: 813, endPoint x: 590, endPoint y: 508, distance: 366.9
click at [591, 514] on div "AI Chatbot Developer (Real Estate – Voice, SMS, and Web) 3 months ago Bennett R…" at bounding box center [722, 619] width 608 height 314
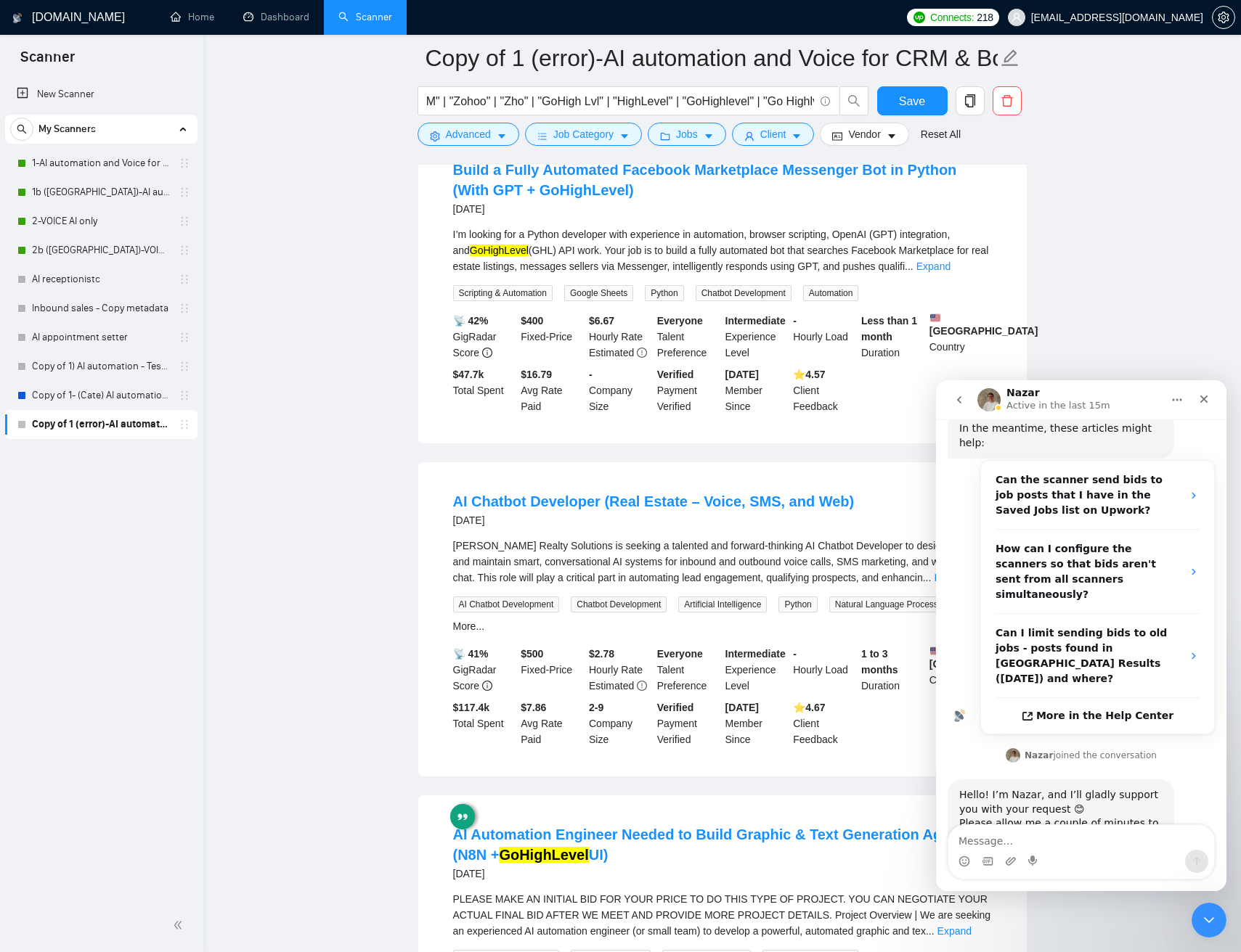
click at [643, 503] on div "AI Chatbot Developer (Real Estate – Voice, SMS, and Web) 3 months ago Bennett R…" at bounding box center [722, 619] width 608 height 314
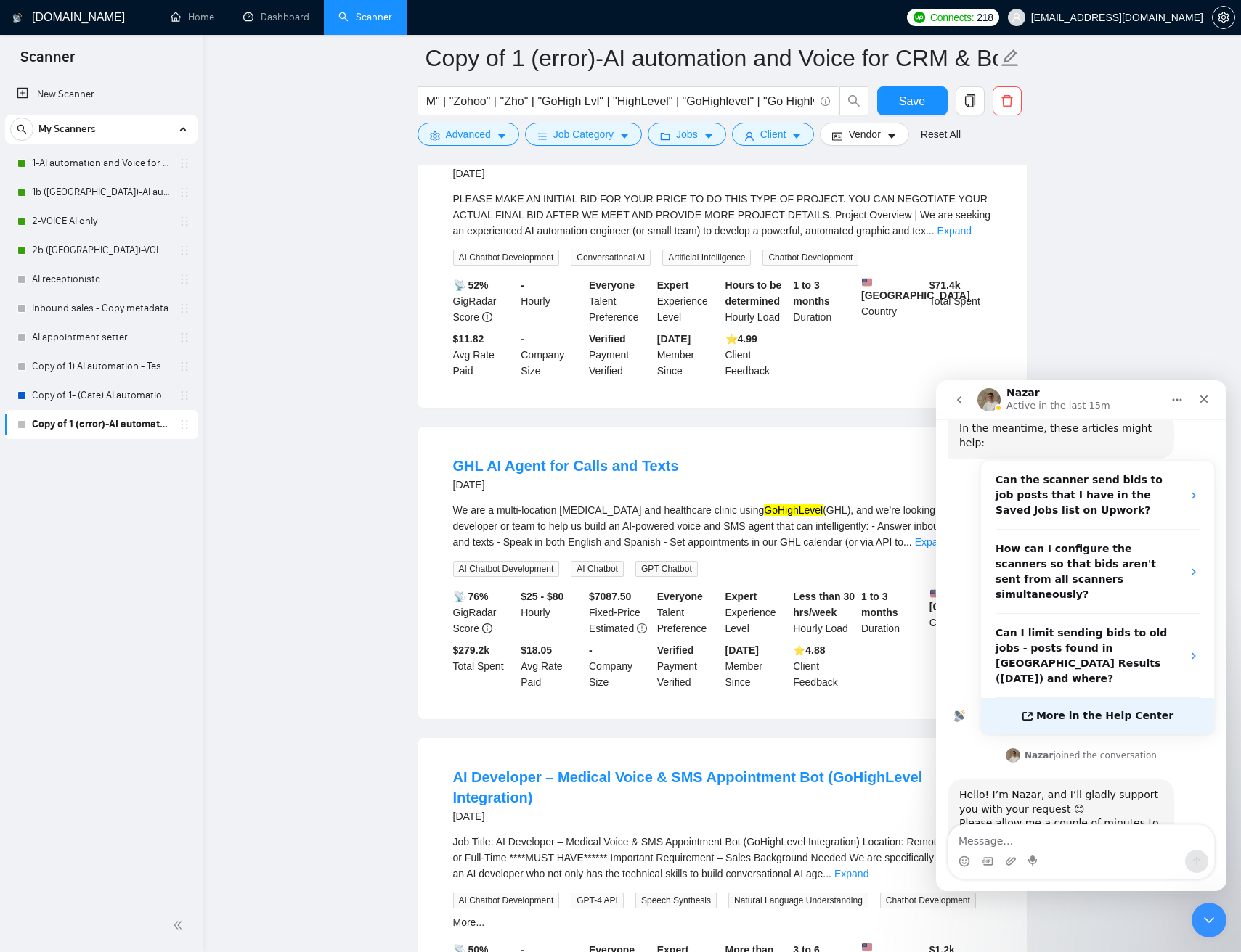
scroll to position [2467, 0]
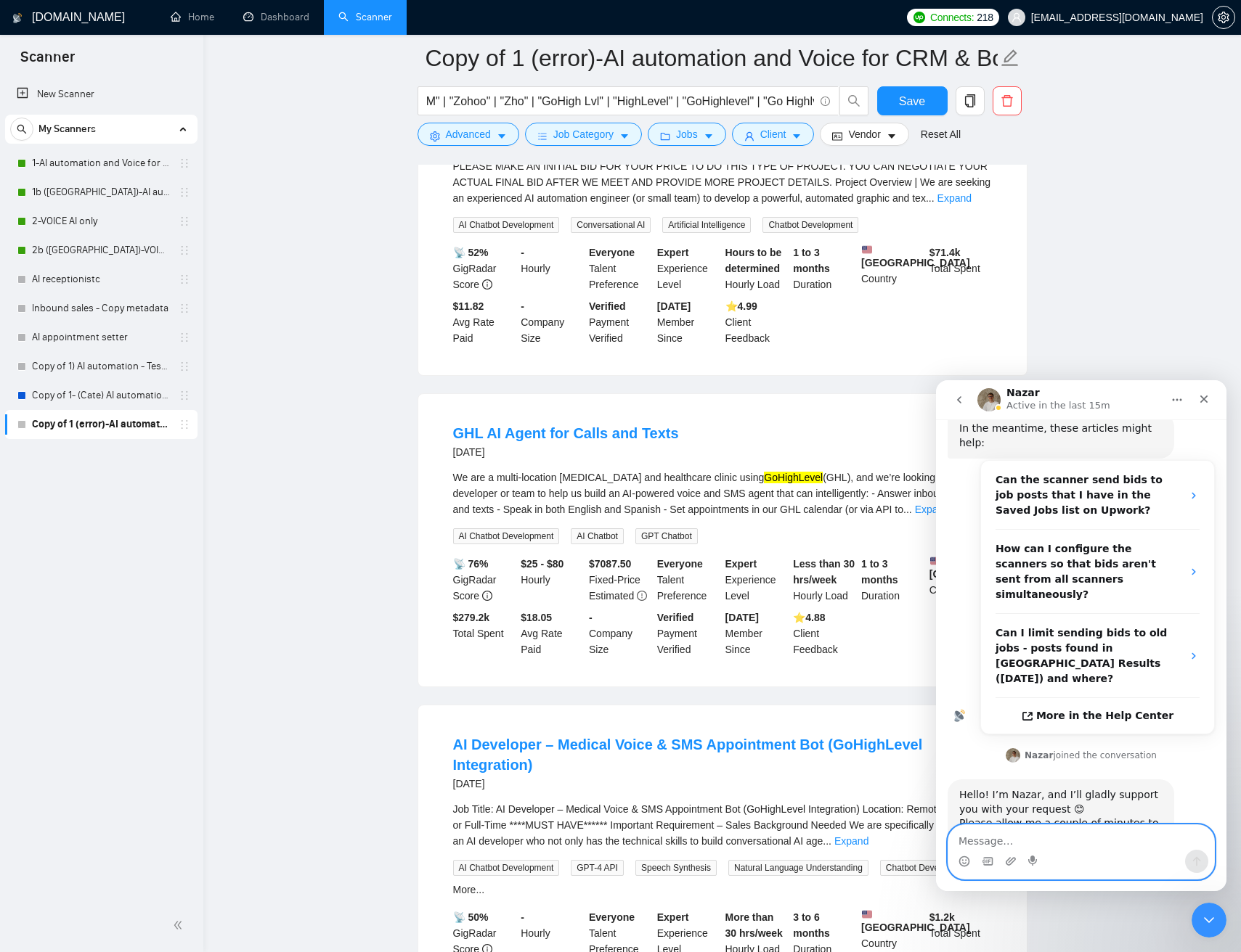
click at [1022, 837] on textarea "Message…" at bounding box center [1081, 837] width 266 height 25
type textarea "ok"
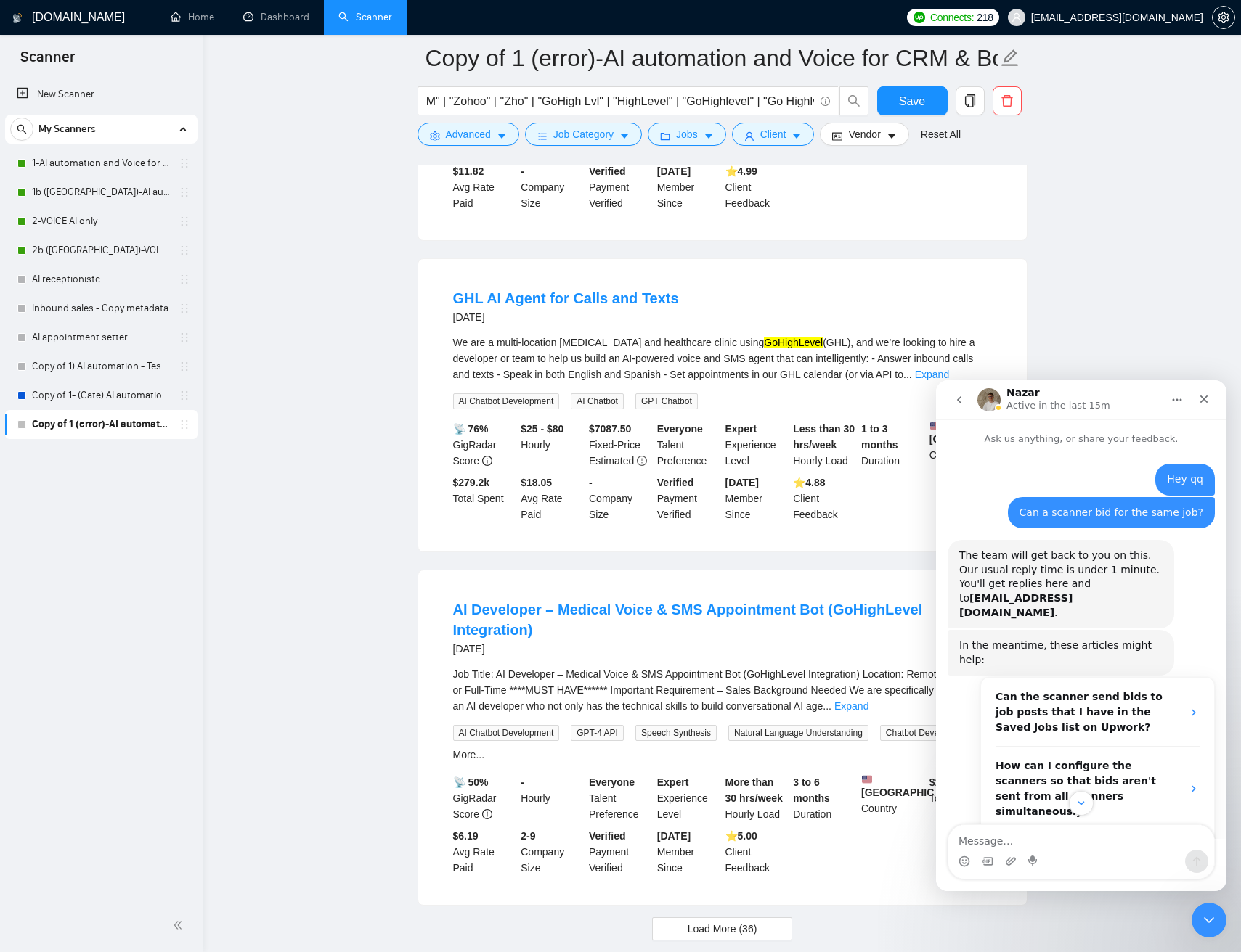
scroll to position [2614, 0]
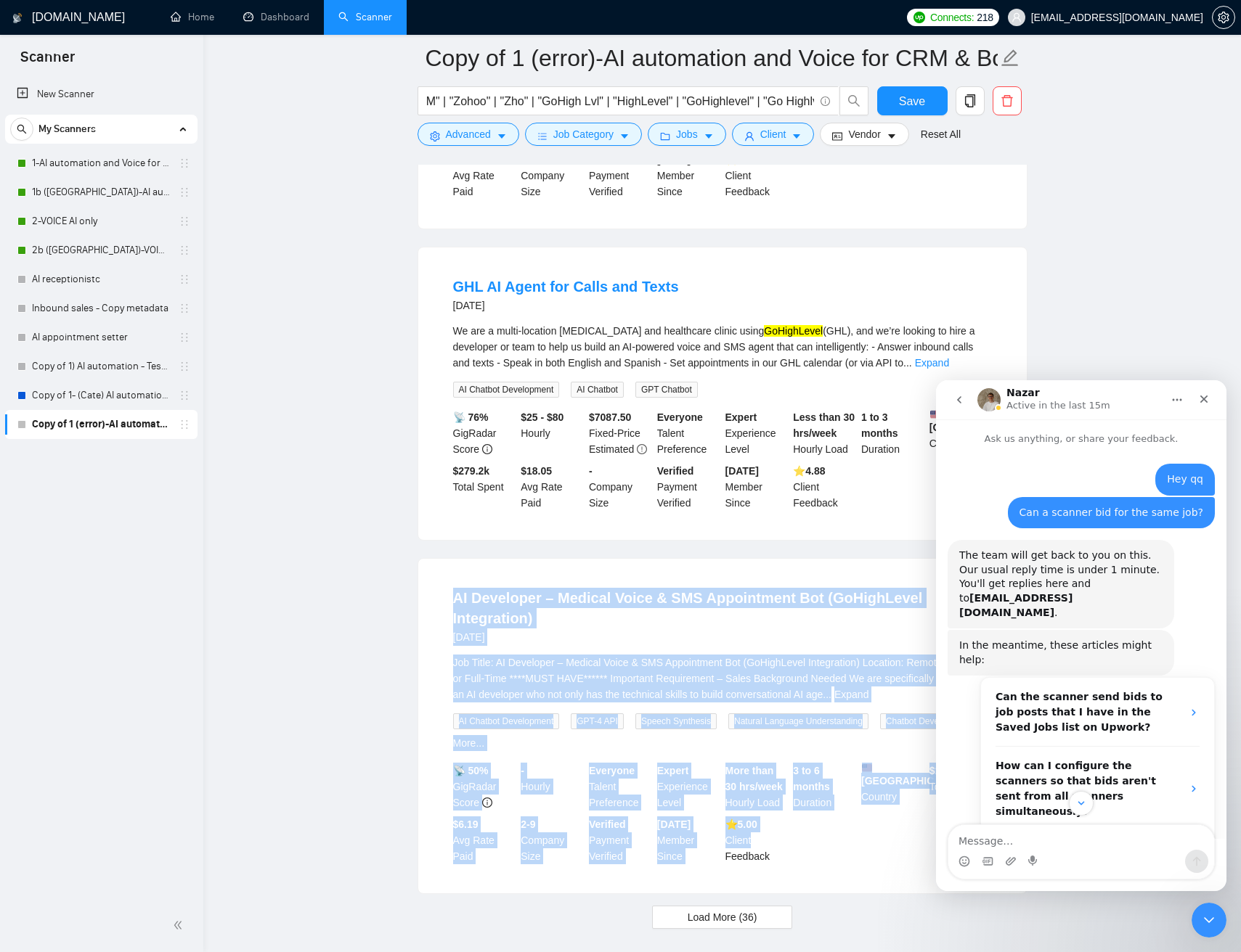
drag, startPoint x: 760, startPoint y: 640, endPoint x: 810, endPoint y: 899, distance: 263.8
click at [805, 893] on div "AI Developer – Medical Voice & SMS Appointment Bot (GoHighLevel Integration) 3 …" at bounding box center [722, 725] width 608 height 334
drag, startPoint x: 853, startPoint y: 906, endPoint x: 682, endPoint y: 627, distance: 327.2
click at [676, 632] on div "AI Developer – Medical Voice & SMS Appointment Bot (GoHighLevel Integration) 3 …" at bounding box center [722, 725] width 608 height 334
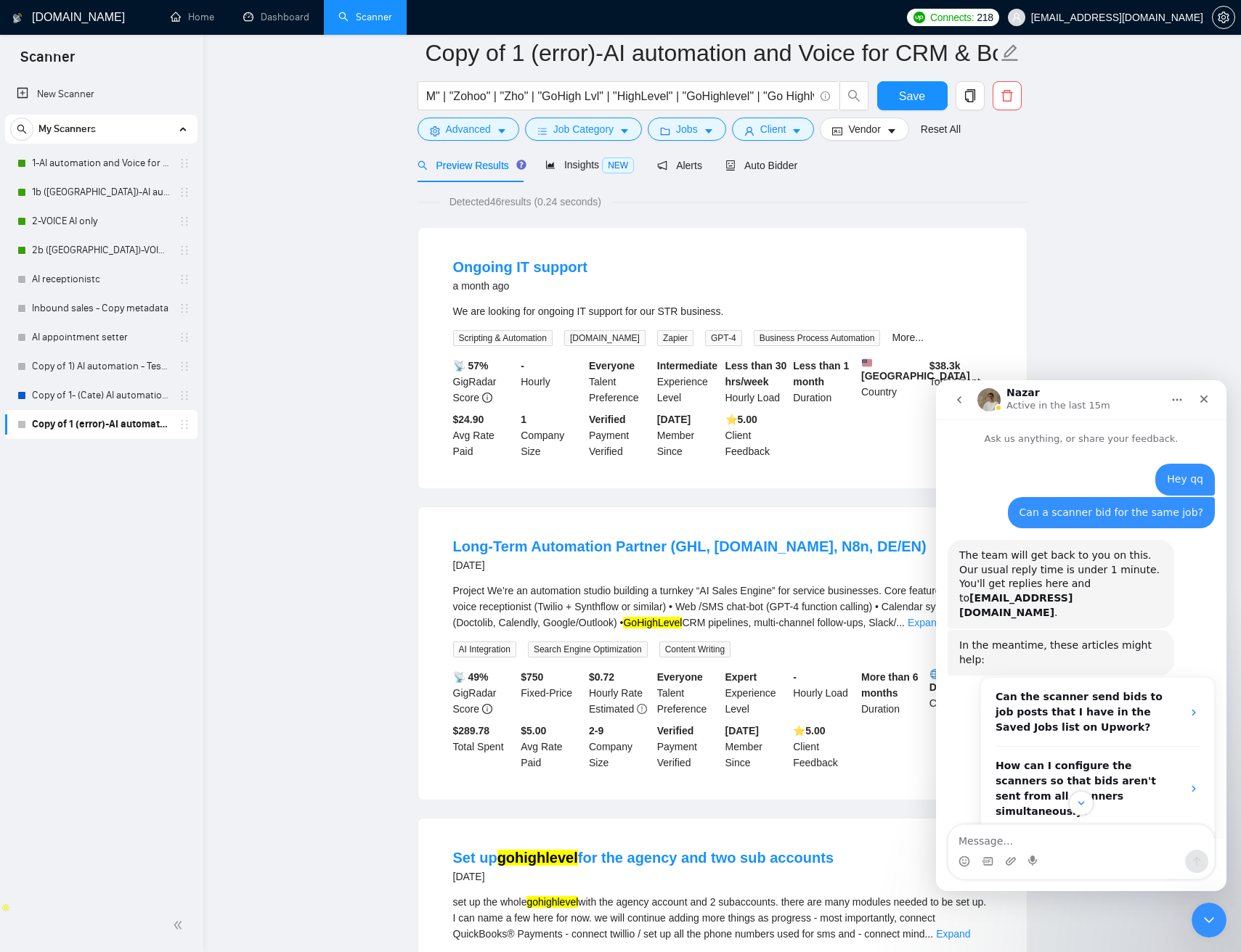
scroll to position [0, 0]
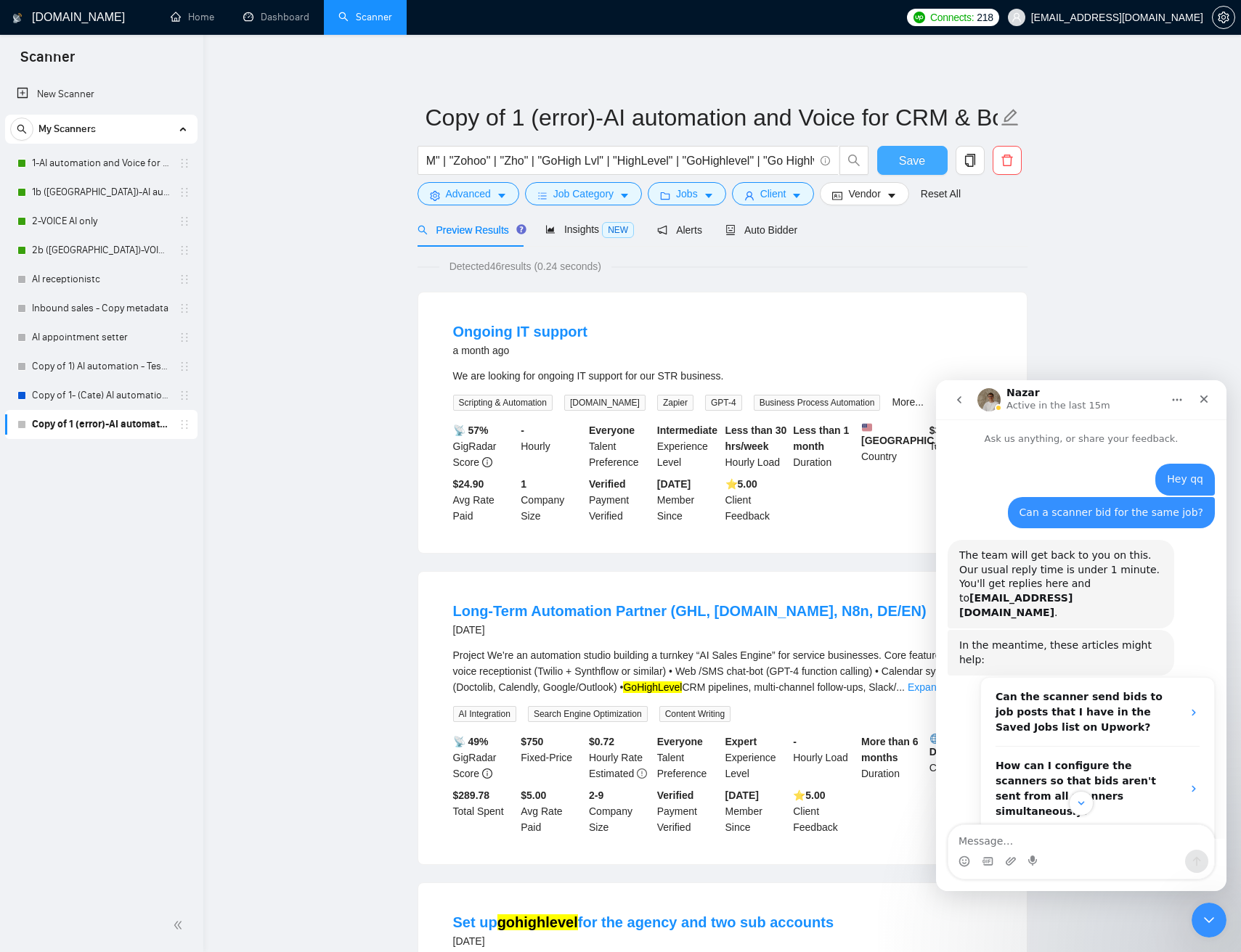
drag, startPoint x: 932, startPoint y: 169, endPoint x: 937, endPoint y: 284, distance: 115.1
drag, startPoint x: 920, startPoint y: 283, endPoint x: 875, endPoint y: 278, distance: 45.3
click at [576, 233] on span "Insights NEW" at bounding box center [589, 230] width 89 height 12
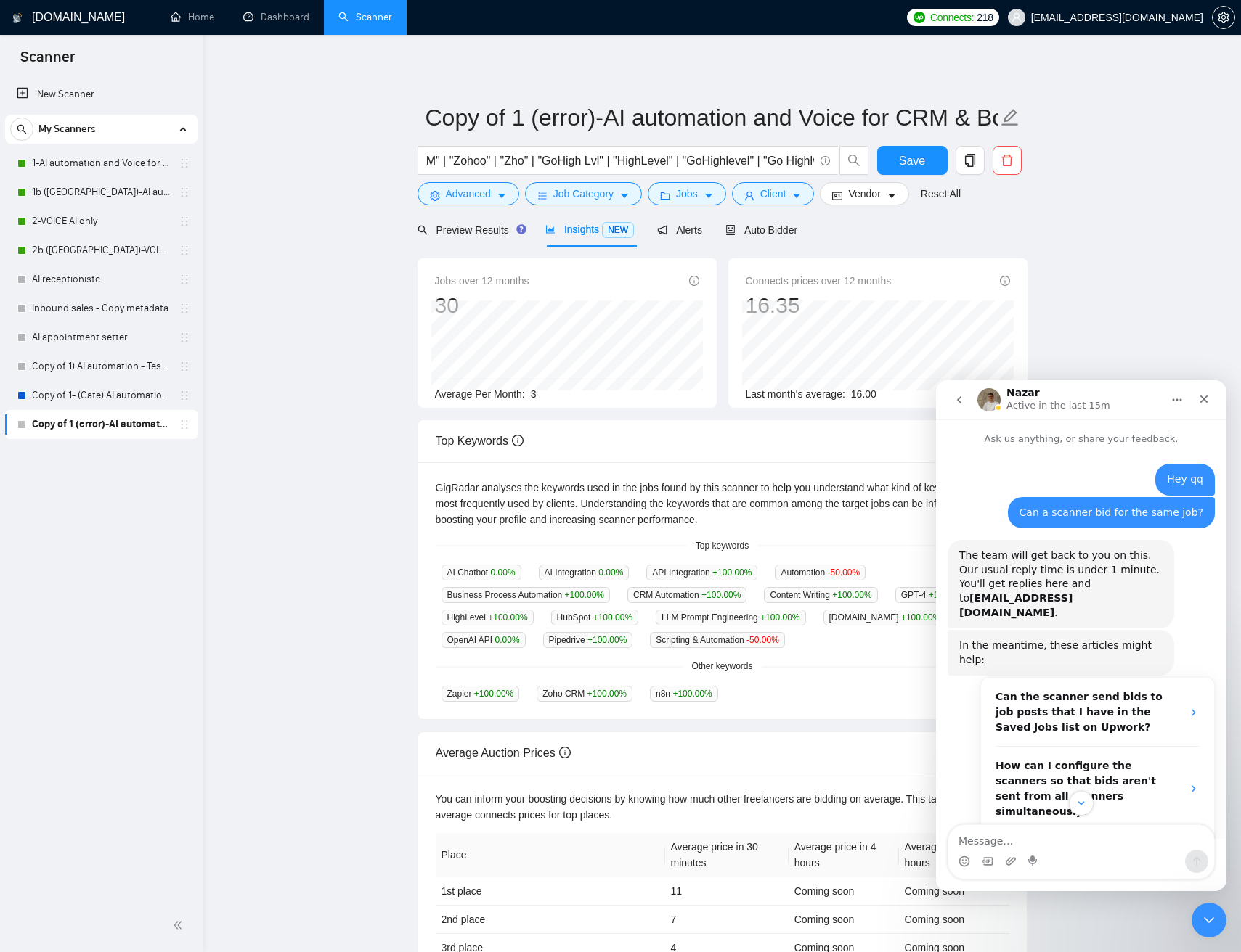
click at [1089, 191] on main "Copy of 1 (error)-AI automation and Voice for CRM & Booking ("GPT3" | "GPT-3" |…" at bounding box center [722, 533] width 990 height 950
click at [515, 119] on input "Copy of 1 (error)-AI automation and Voice for CRM & Booking" at bounding box center [711, 118] width 572 height 36
click at [540, 121] on input "Copy of 1 (error)-AI automation and Voice for CRM & Booking" at bounding box center [711, 118] width 572 height 36
click at [540, 120] on input "Copy of 1 (error)-AI automation and Voice for CRM & Booking" at bounding box center [711, 118] width 572 height 36
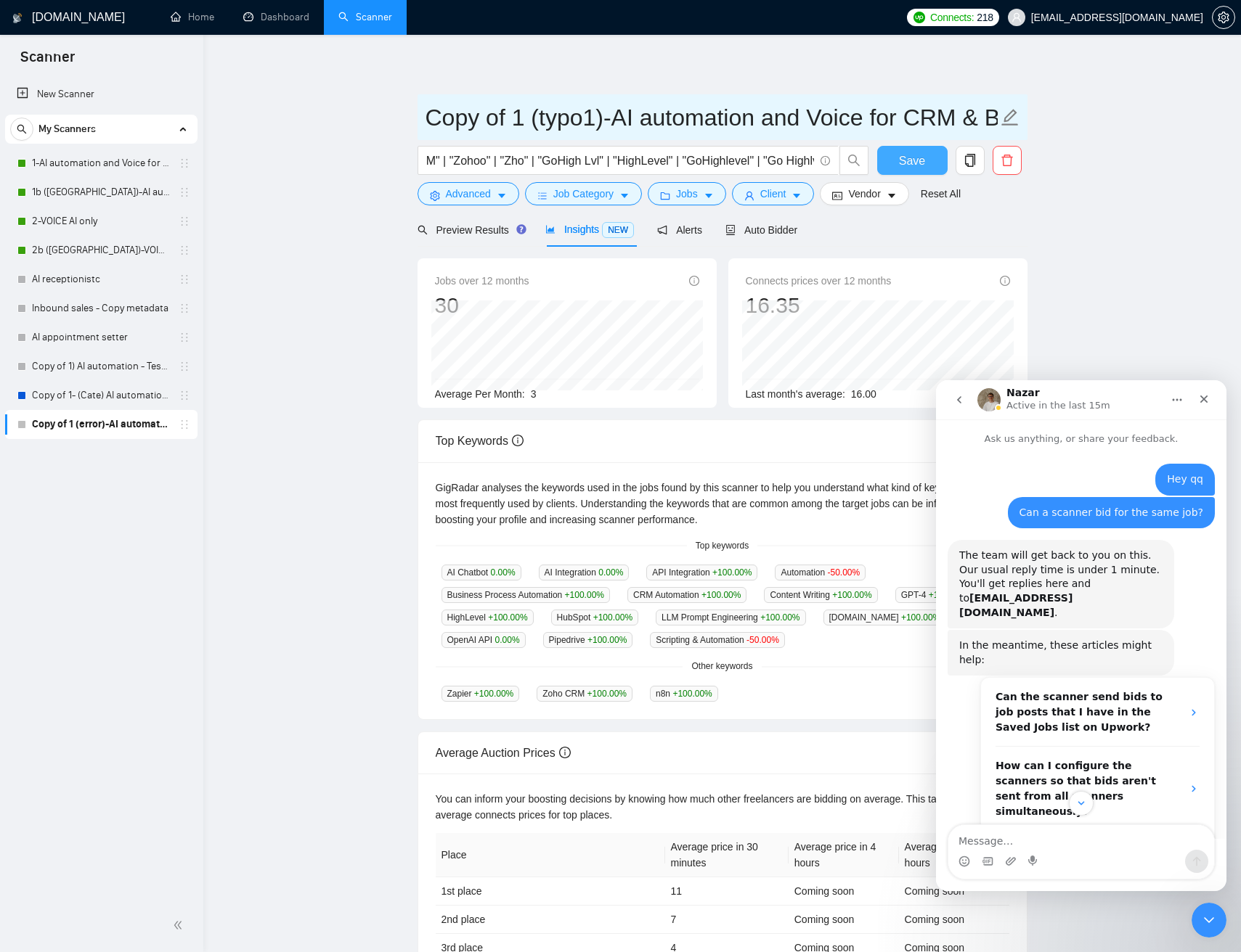
type input "Copy of 1 (typo1)-AI automation and Voice for CRM & Booking"
click at [905, 163] on span "Save" at bounding box center [912, 161] width 26 height 18
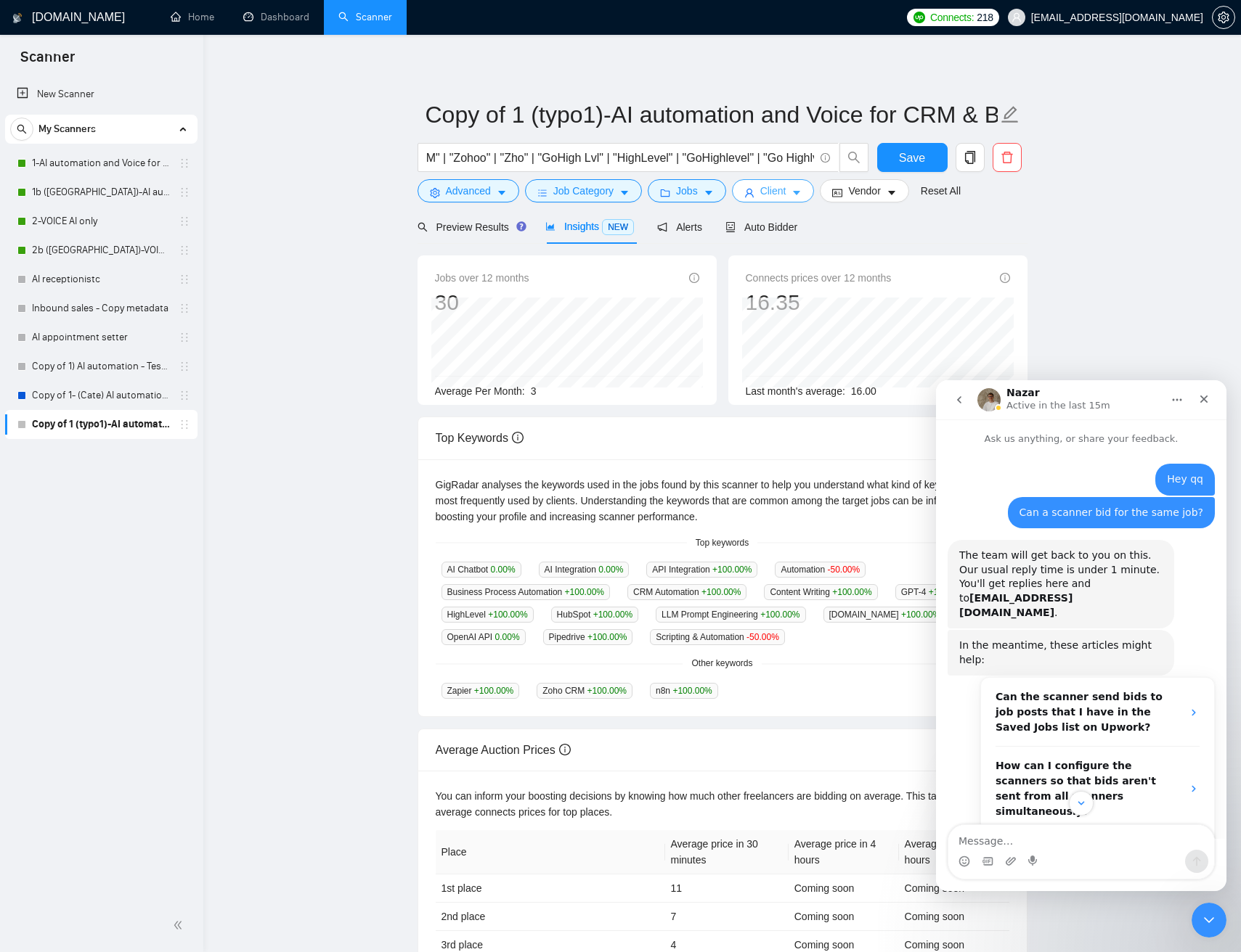
click at [798, 196] on icon "caret-down" at bounding box center [796, 193] width 10 height 10
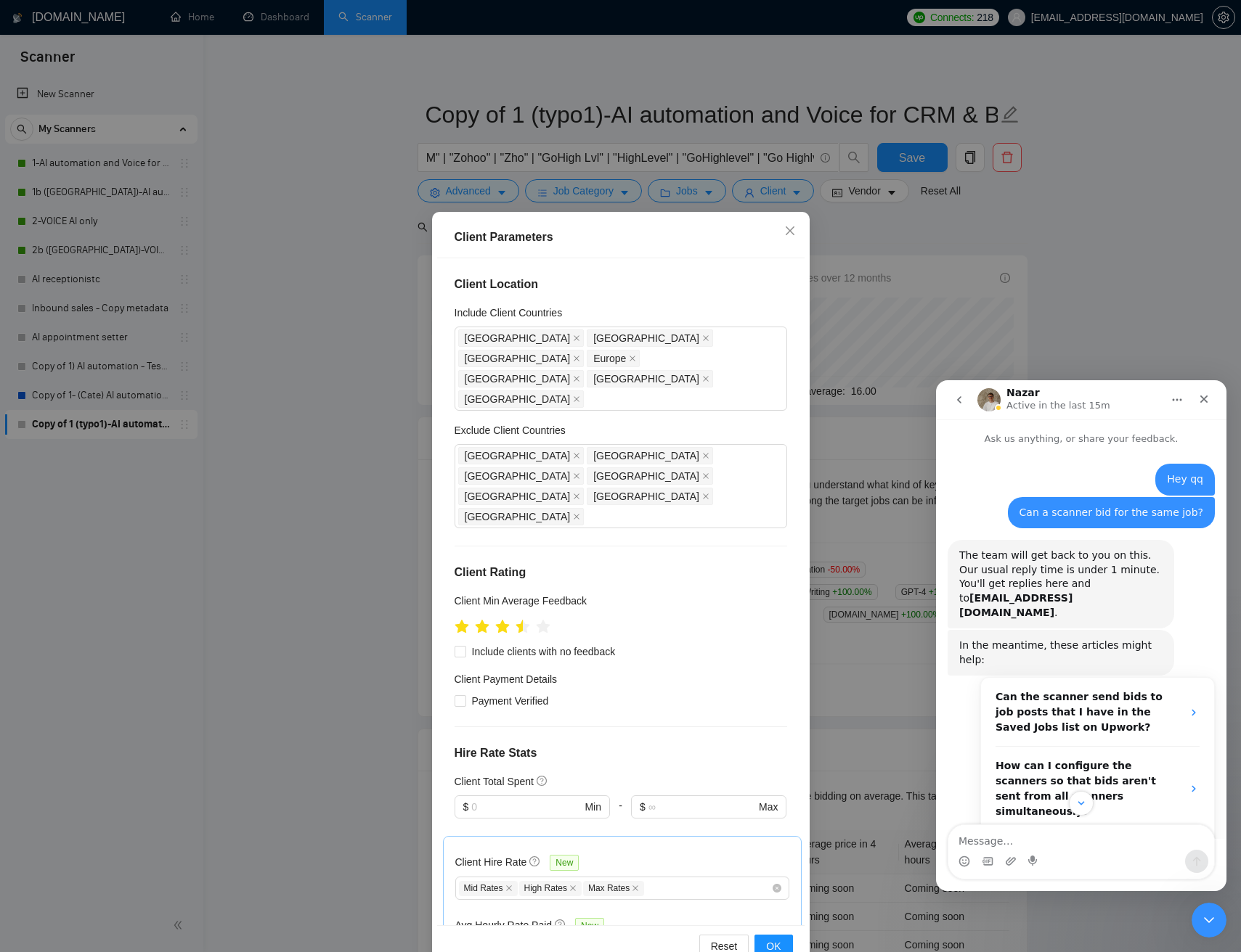
click at [1056, 240] on div "Client Parameters Client Location Include Client Countries United States United…" at bounding box center [620, 476] width 1241 height 952
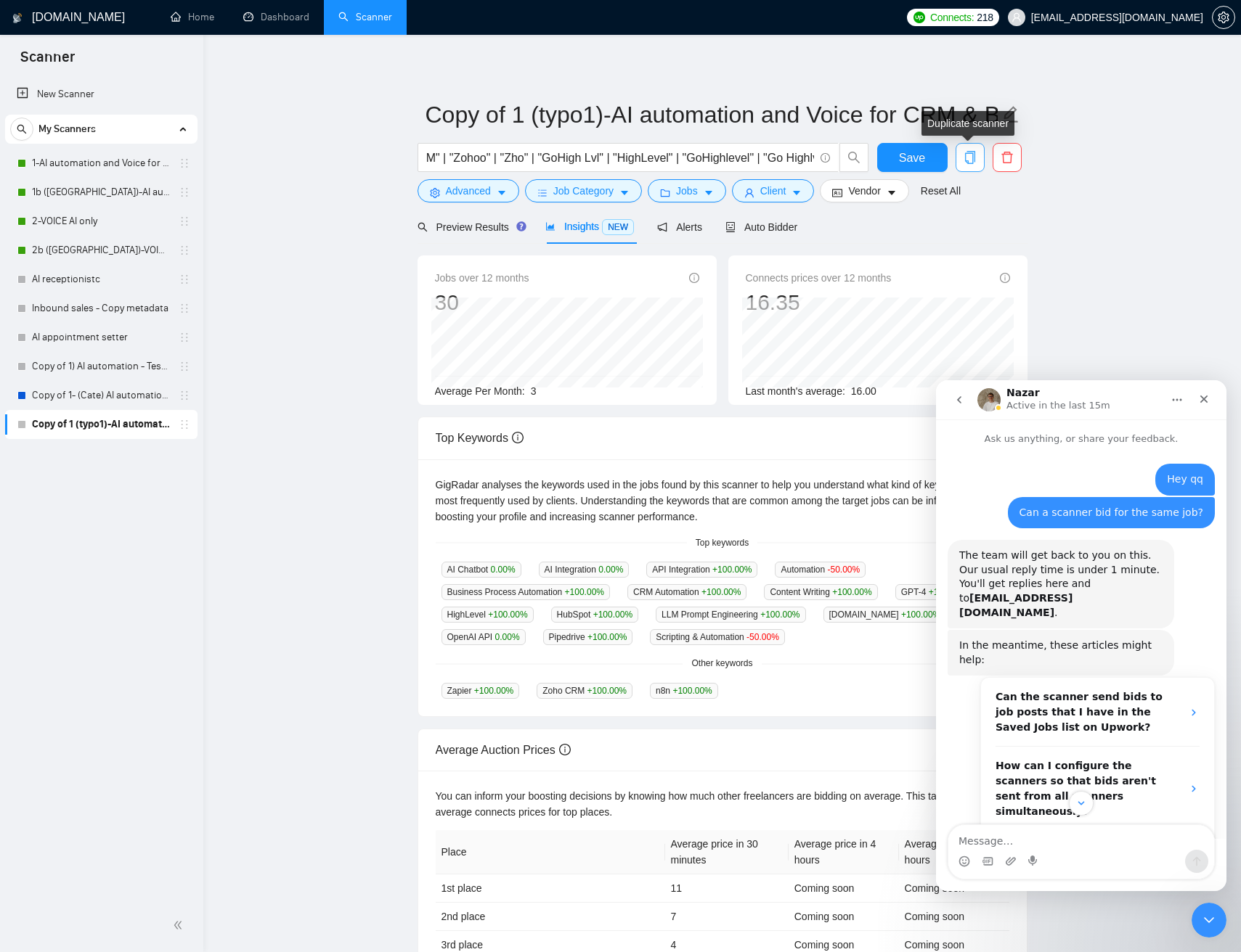
click at [964, 158] on icon "copy" at bounding box center [969, 157] width 10 height 13
click at [958, 231] on span "Yes" at bounding box center [950, 231] width 17 height 16
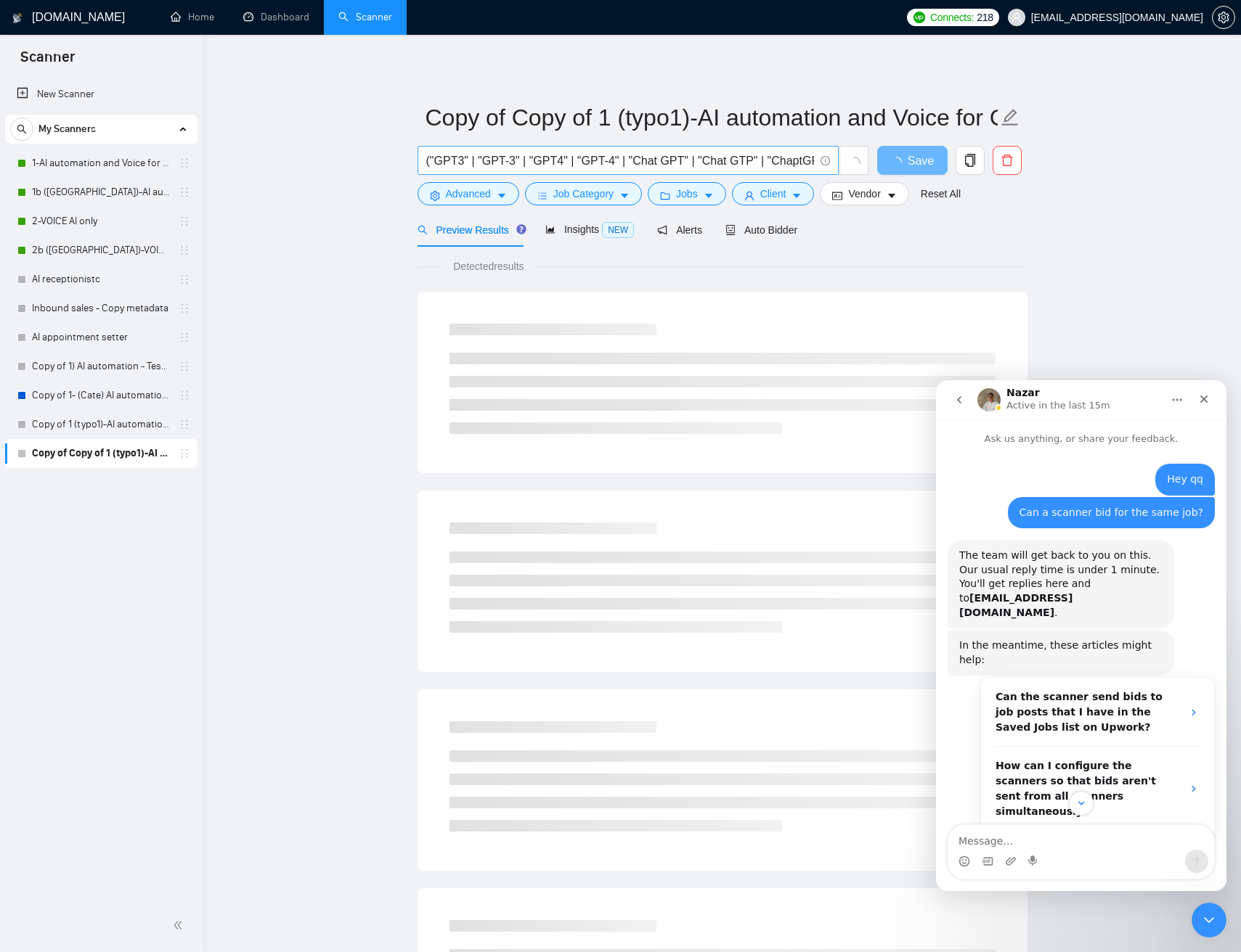
click at [552, 156] on input "("GPT3" | "GPT-3" | "GPT4" | "GPT-4" | "Chat GPT" | "Chat GTP" | "ChaptGPT" | "…" at bounding box center [620, 161] width 387 height 18
paste input "IA Automation" | Automtion | mak | "make com" | "makecom" | "n-8n"
click at [806, 159] on input "("IA Automation" | Automtion | mak | "make com" | "makecom" | "n-8n")" at bounding box center [620, 161] width 387 height 18
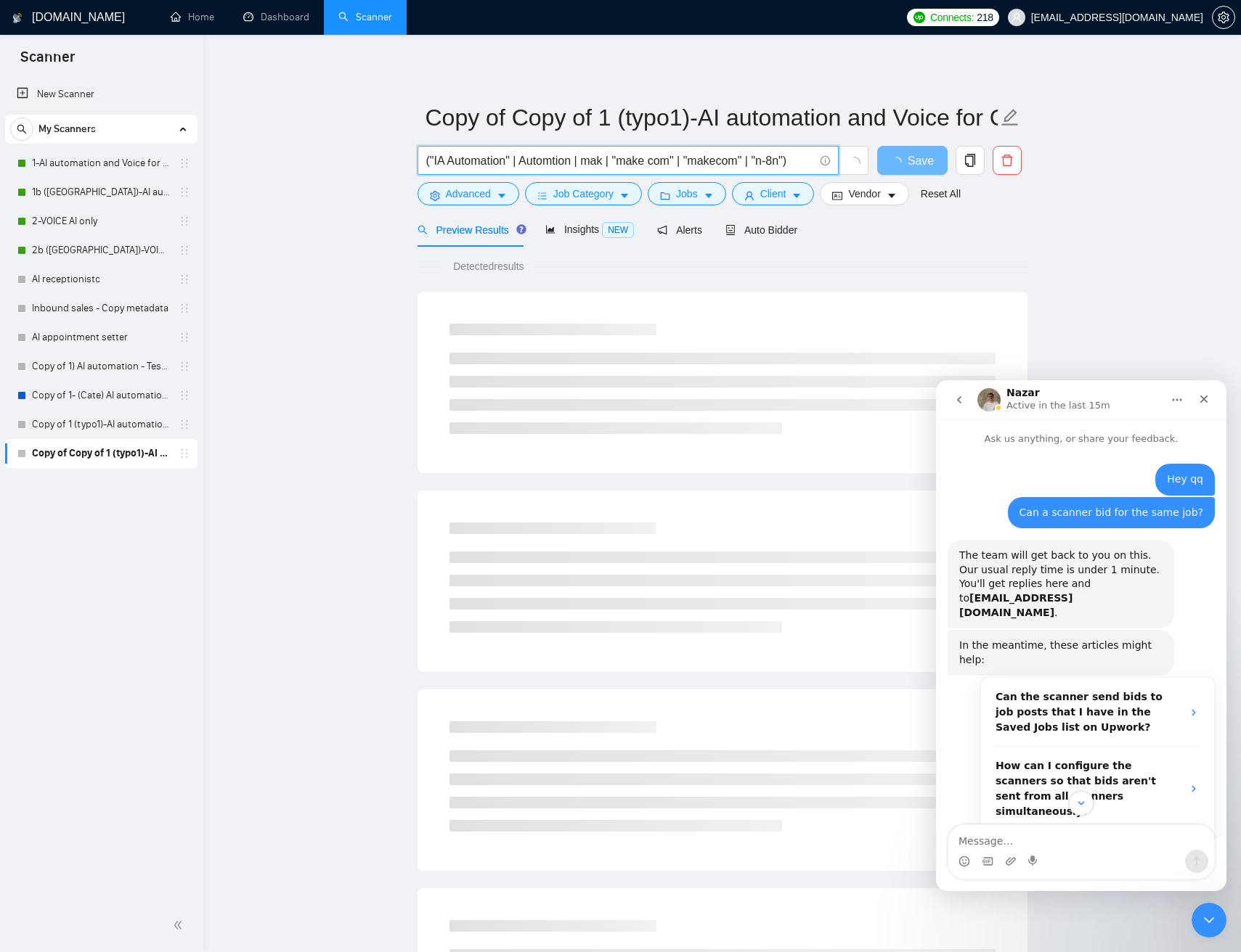
click at [806, 159] on input "("IA Automation" | Automtion | mak | "make com" | "makecom" | "n-8n")" at bounding box center [620, 161] width 387 height 18
click at [807, 159] on input "("IA Automation" | Automtion | mak | "make com" | "makecom" | "n-8n")" at bounding box center [620, 161] width 387 height 18
paste input "("AI reseptionist" | resept* | recepcion* | concierg* | consierg* | "call answe…"
click at [1091, 210] on main "Copy of Copy of 1 (typo1)-AI automation and Voice for CRM & Booking ("IA Automa…" at bounding box center [722, 663] width 990 height 1210
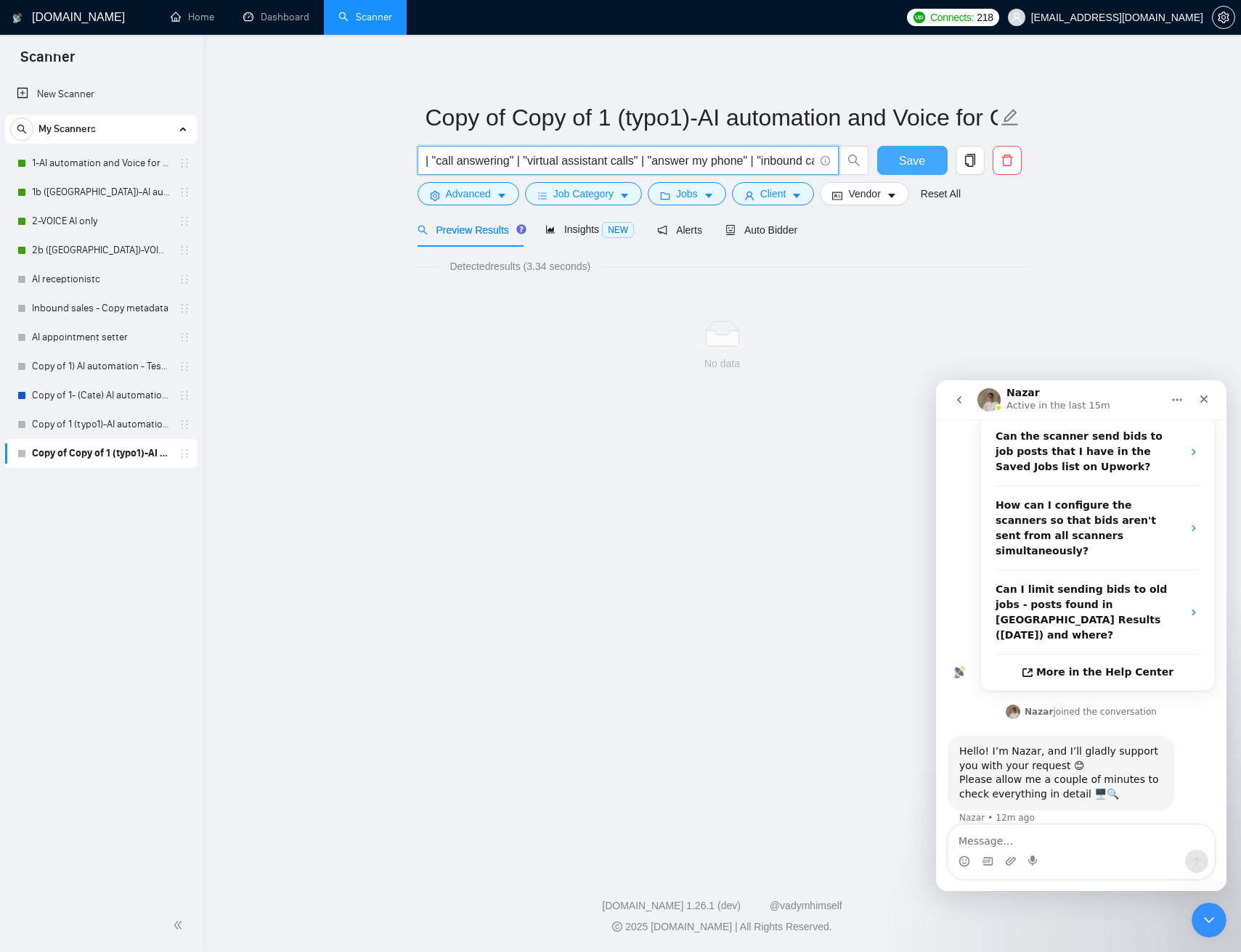
scroll to position [0, 1139]
drag, startPoint x: 645, startPoint y: 158, endPoint x: 914, endPoint y: 171, distance: 269.3
click at [917, 171] on div "("IA Automation" | Automtion | mak | "make com" | "makecom" | "n-8n") ("AI rese…" at bounding box center [719, 164] width 610 height 36
click at [744, 163] on input "("IA Automation" | Automtion | mak | "make com" | "makecom" | "n-8n") ("AI rese…" at bounding box center [620, 161] width 387 height 18
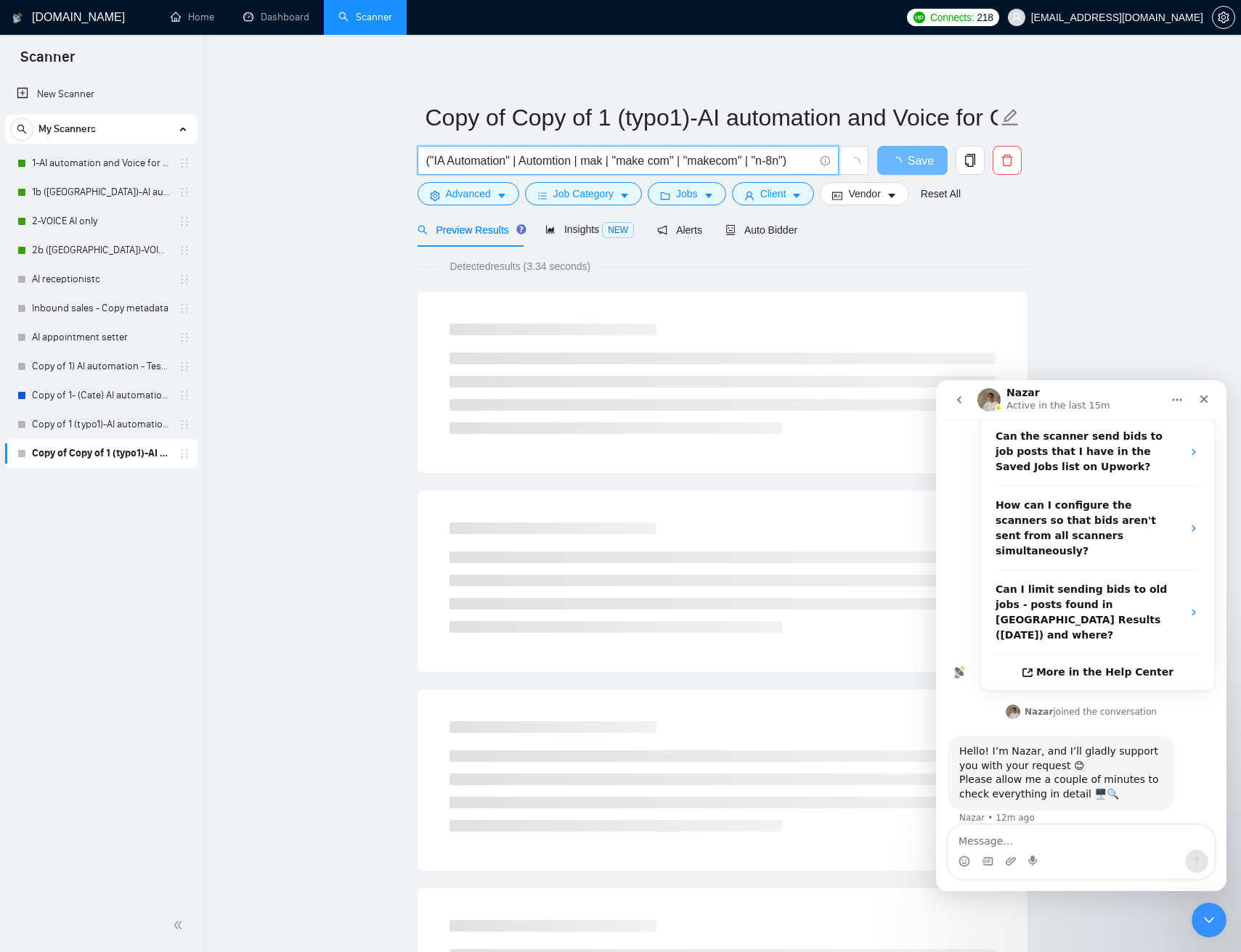
type input "("IA Automation" | Automtion | mak | "make com" | "makecom" | "n-8n")"
click at [1132, 245] on main "Copy of Copy of 1 (typo1)-AI automation and Voice for CRM & Booking ("IA Automa…" at bounding box center [722, 663] width 990 height 1210
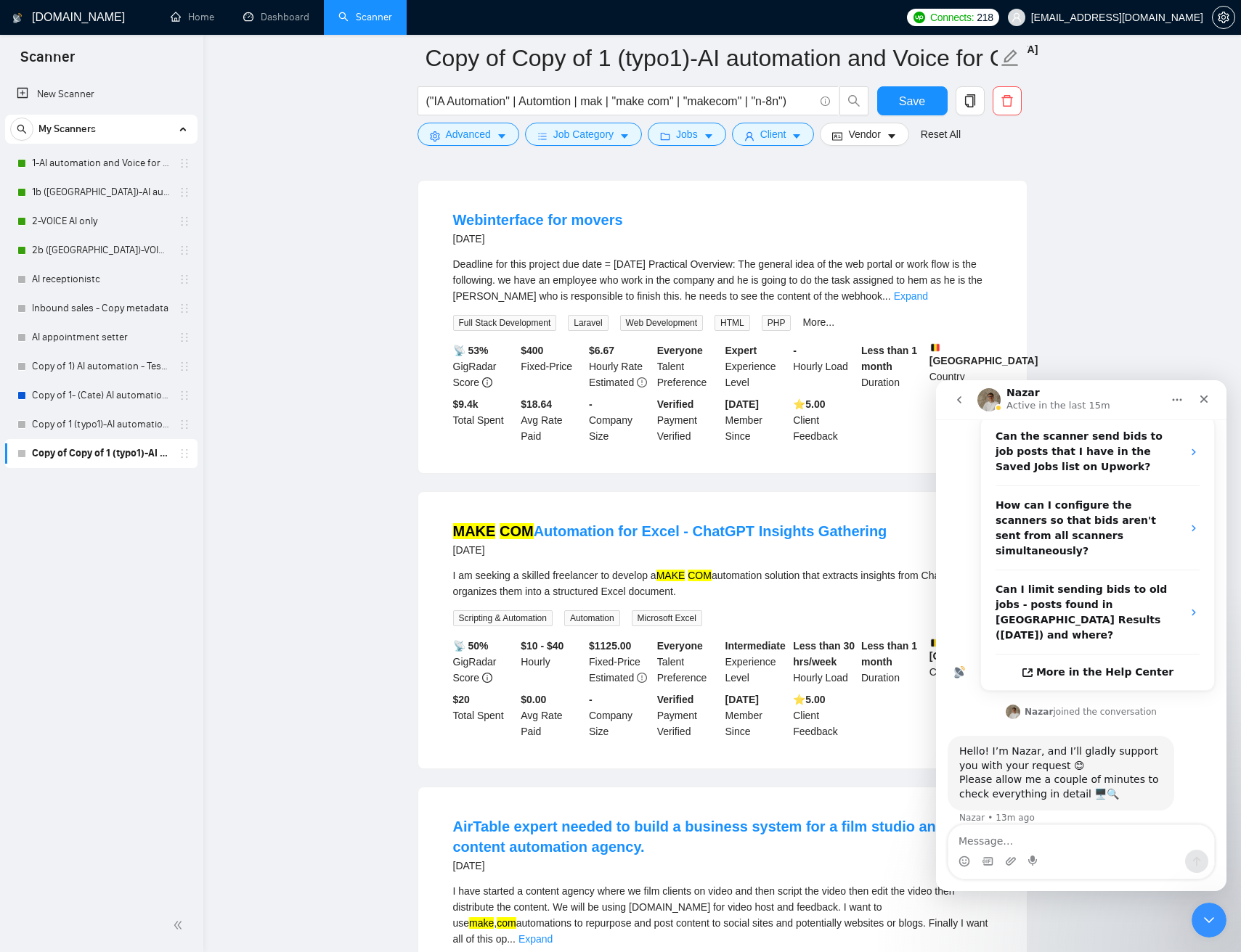
scroll to position [1365, 0]
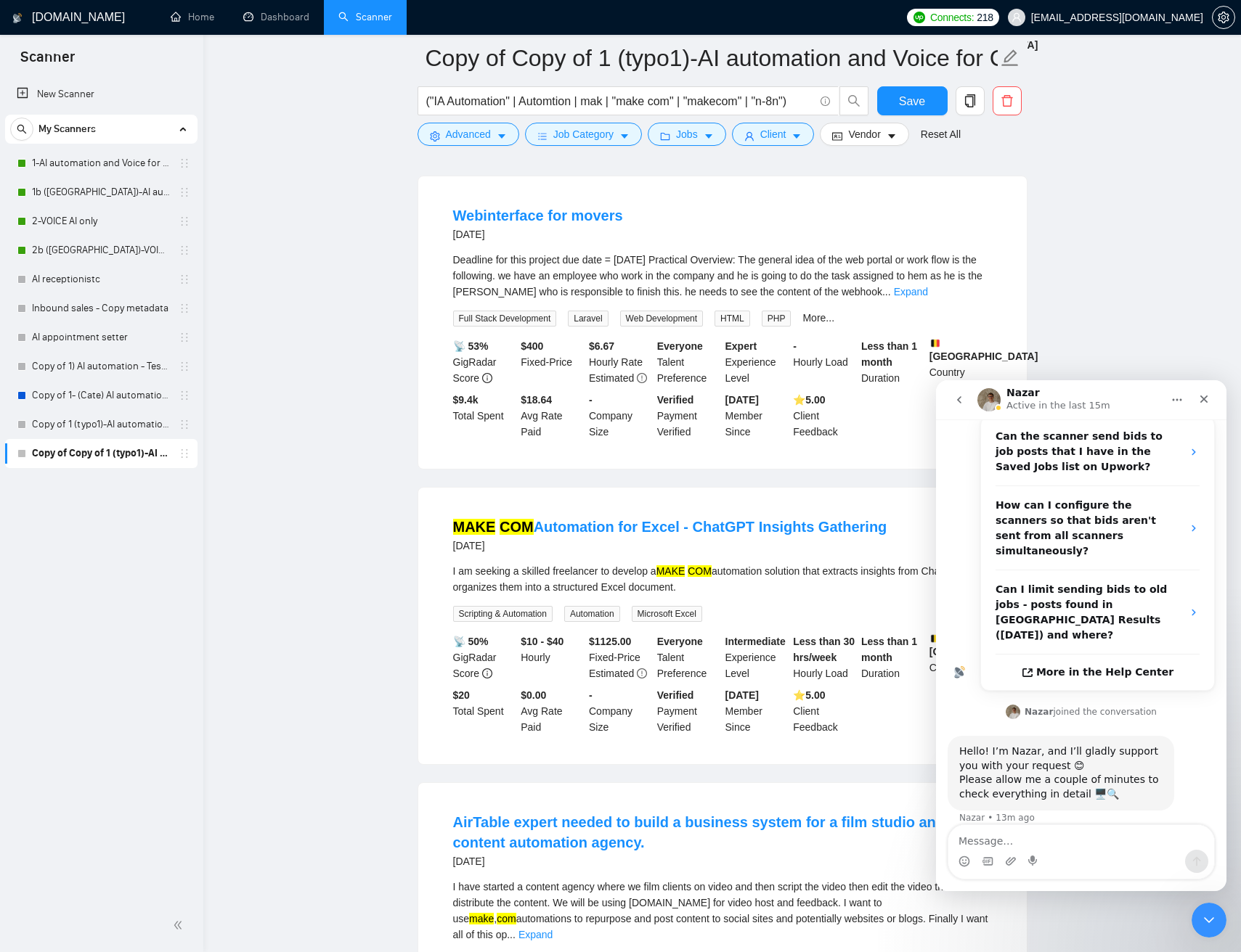
click at [693, 296] on div "Deadline for this project due date = next Wednesday Practical Overview: The gen…" at bounding box center [722, 275] width 538 height 48
click at [928, 297] on link "Expand" at bounding box center [911, 291] width 34 height 12
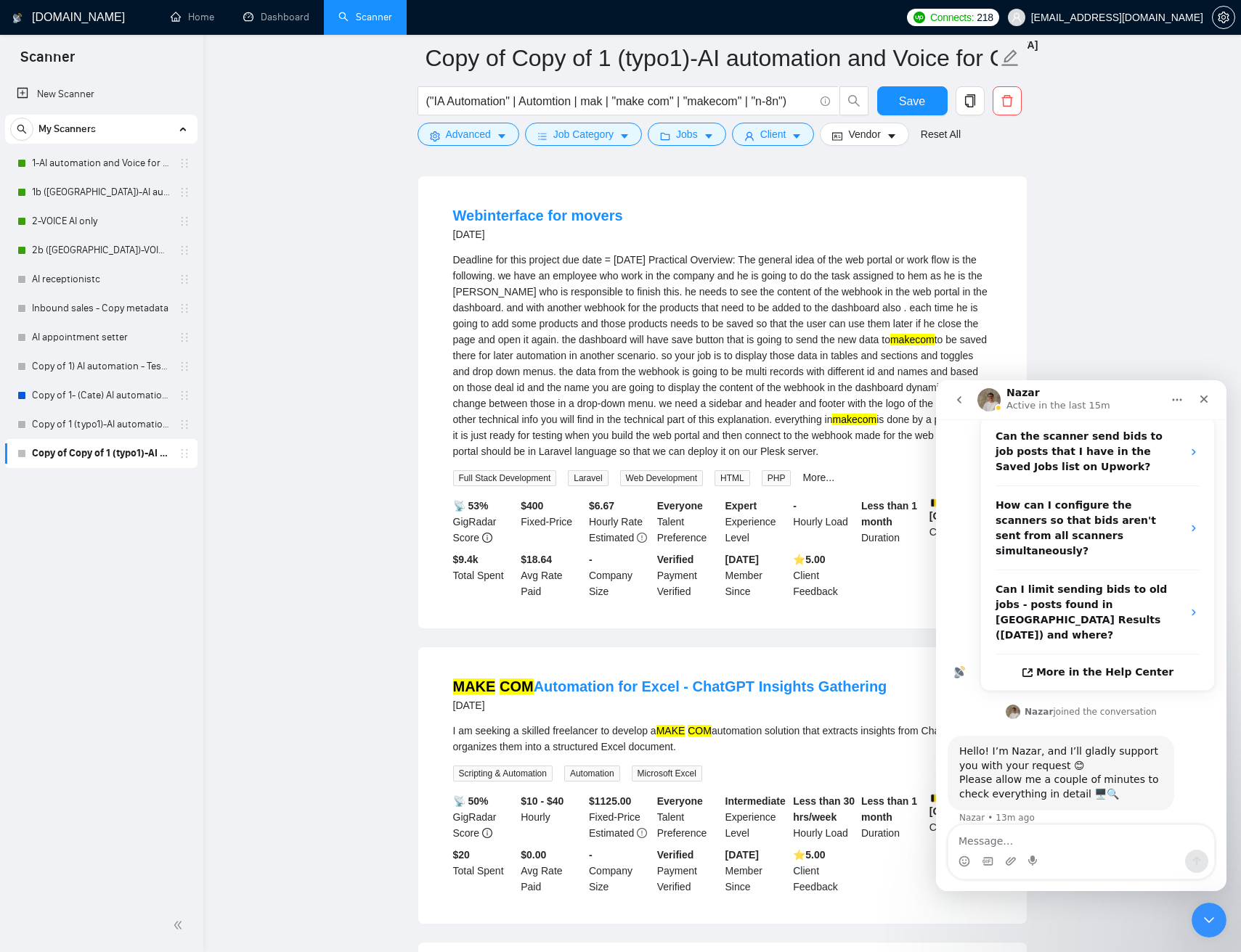
click at [597, 365] on div "Deadline for this project due date = next Wednesday Practical Overview: The gen…" at bounding box center [722, 355] width 538 height 208
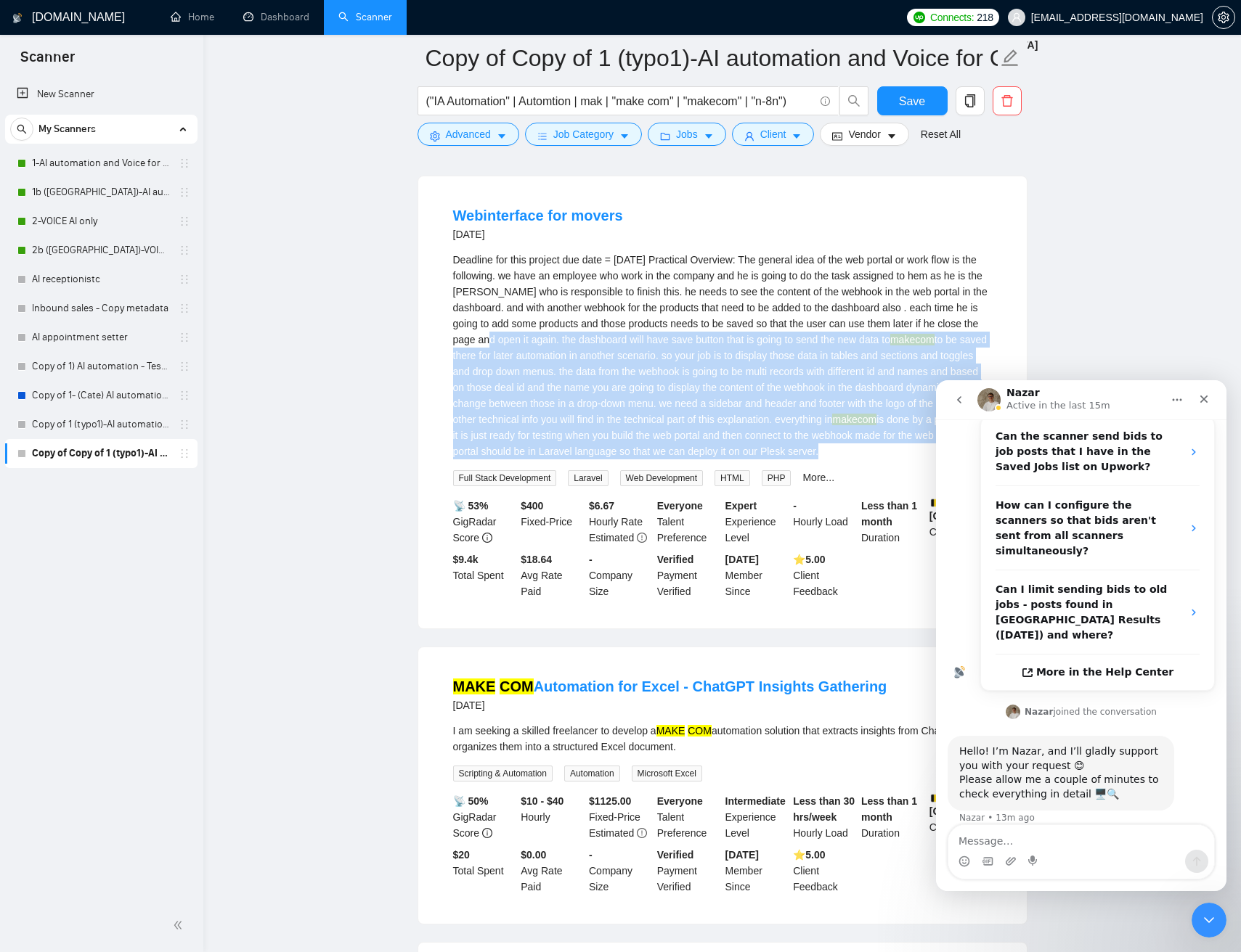
drag, startPoint x: 599, startPoint y: 365, endPoint x: 706, endPoint y: 398, distance: 112.0
click at [720, 459] on div "Deadline for this project due date = next Wednesday Practical Overview: The gen…" at bounding box center [722, 355] width 538 height 208
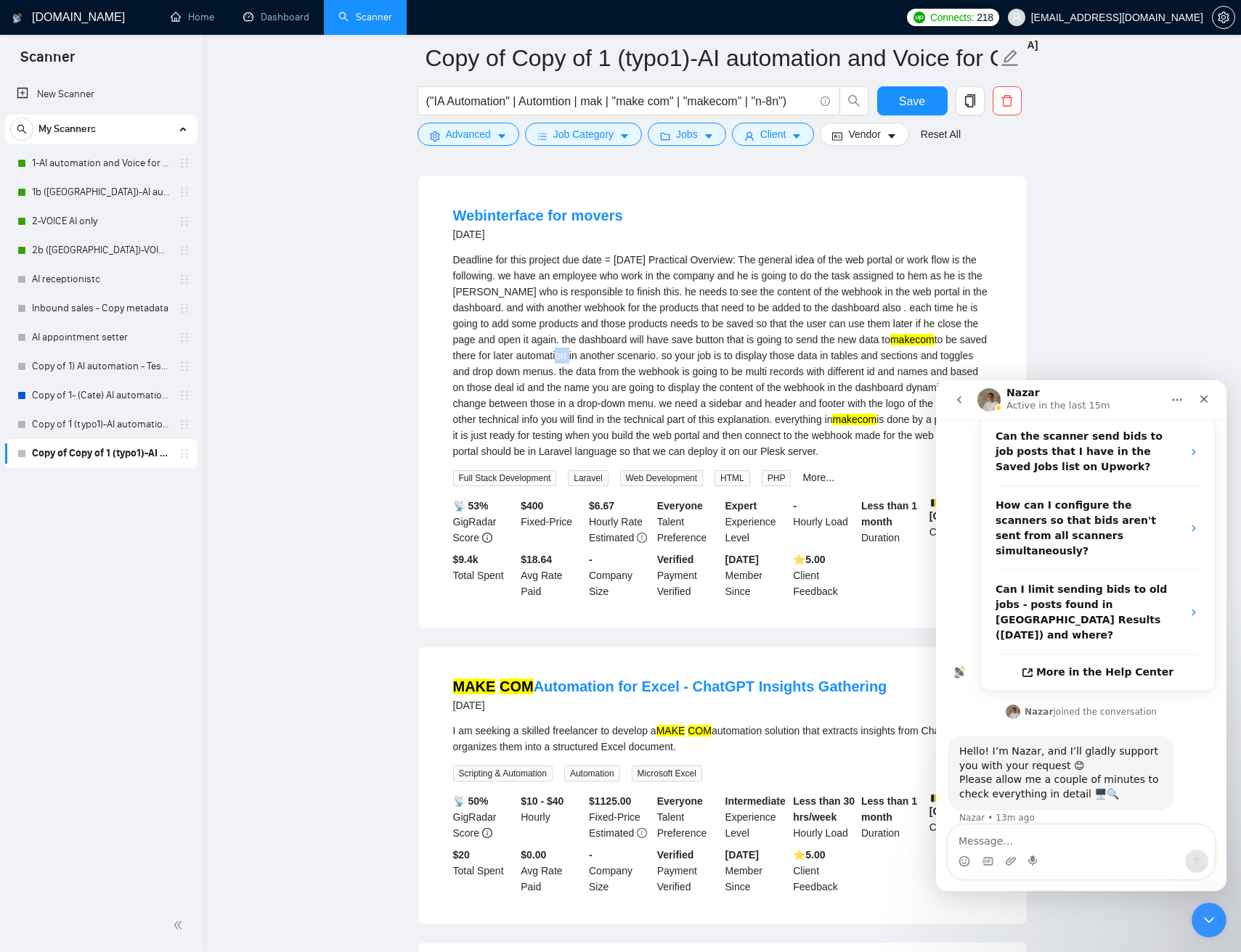
click at [698, 381] on div "Deadline for this project due date = next Wednesday Practical Overview: The gen…" at bounding box center [722, 355] width 538 height 208
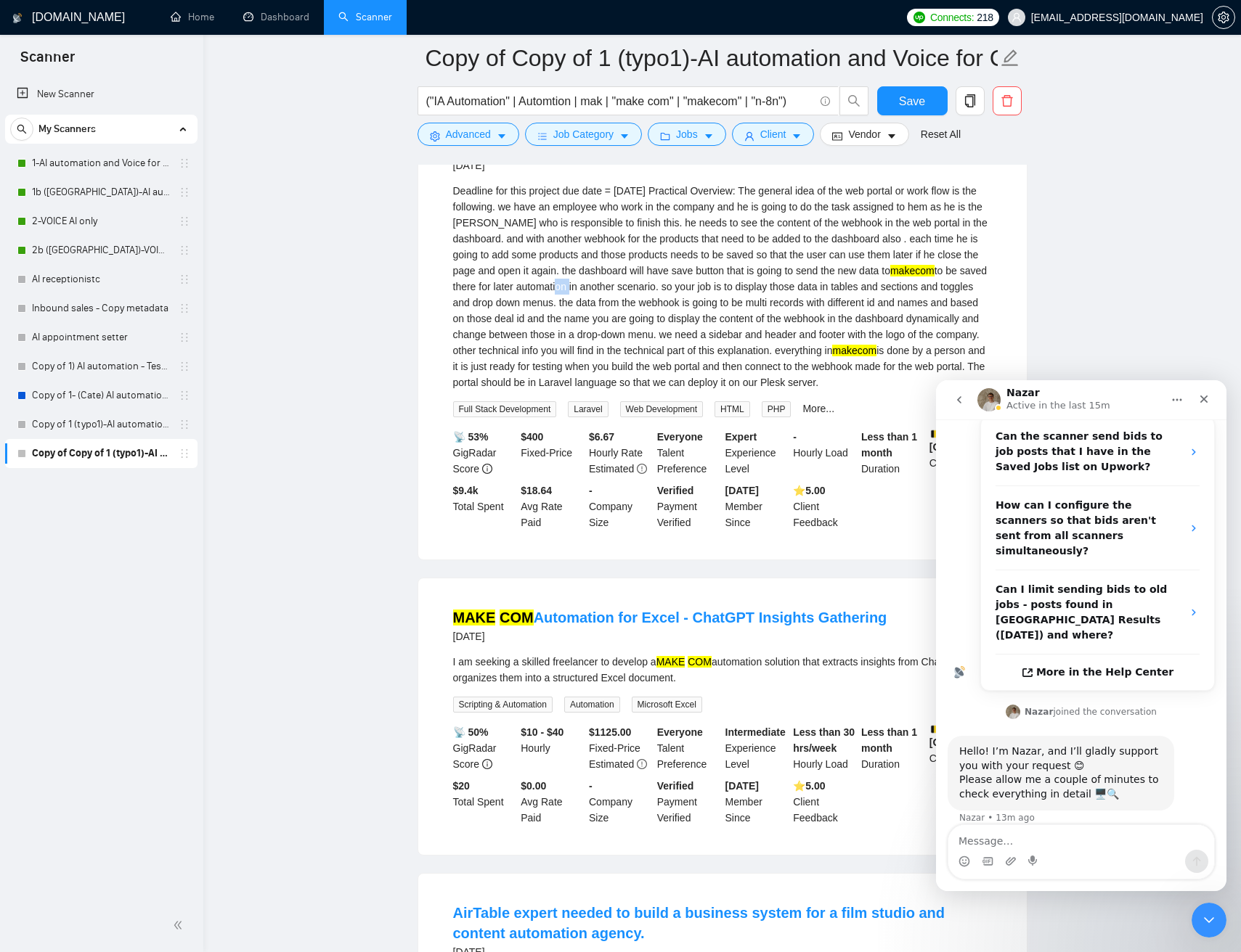
scroll to position [1435, 0]
click at [631, 320] on div "Deadline for this project due date = next Wednesday Practical Overview: The gen…" at bounding box center [722, 285] width 538 height 208
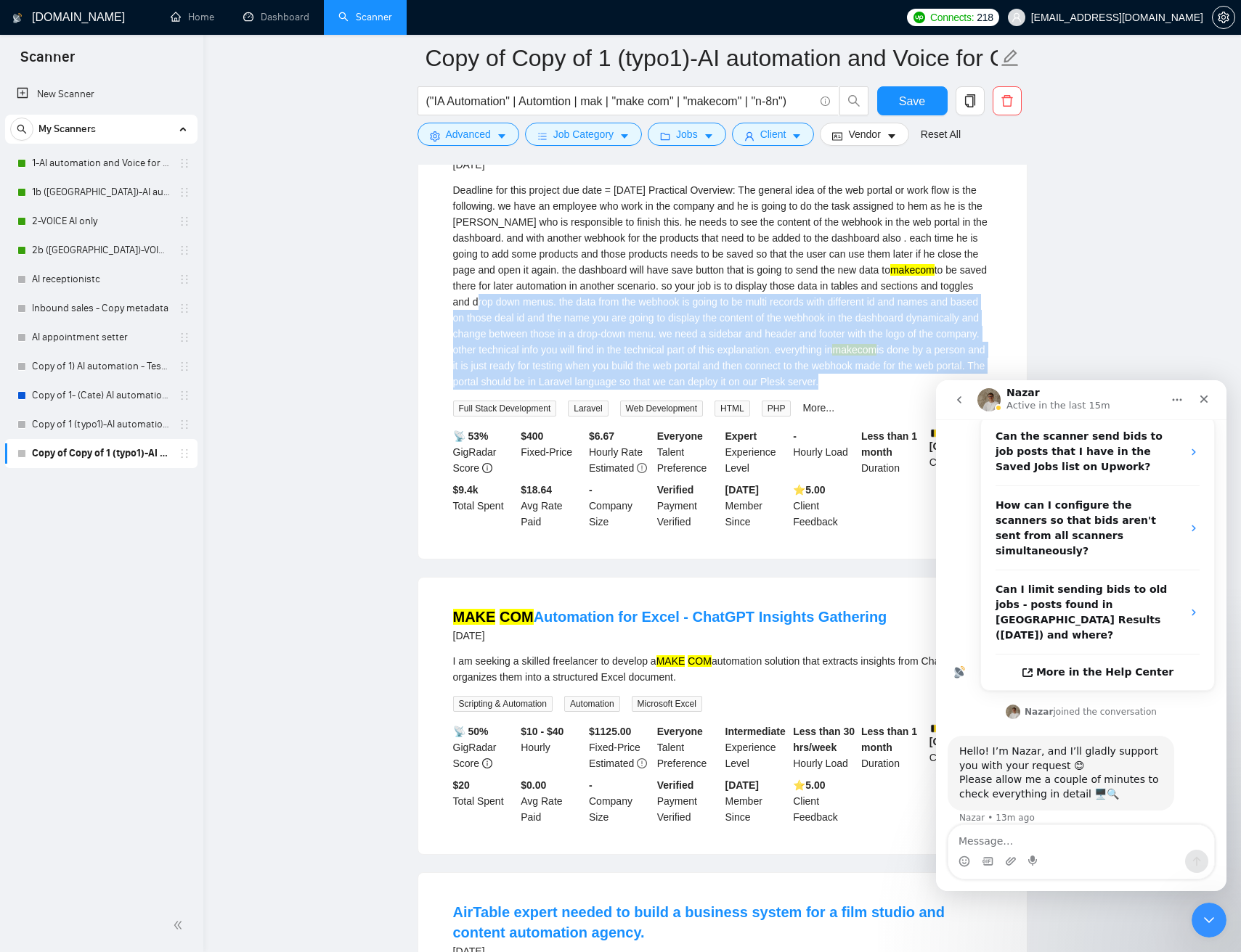
drag, startPoint x: 632, startPoint y: 323, endPoint x: 745, endPoint y: 395, distance: 134.0
click at [723, 389] on div "Deadline for this project due date = next Wednesday Practical Overview: The gen…" at bounding box center [722, 285] width 538 height 208
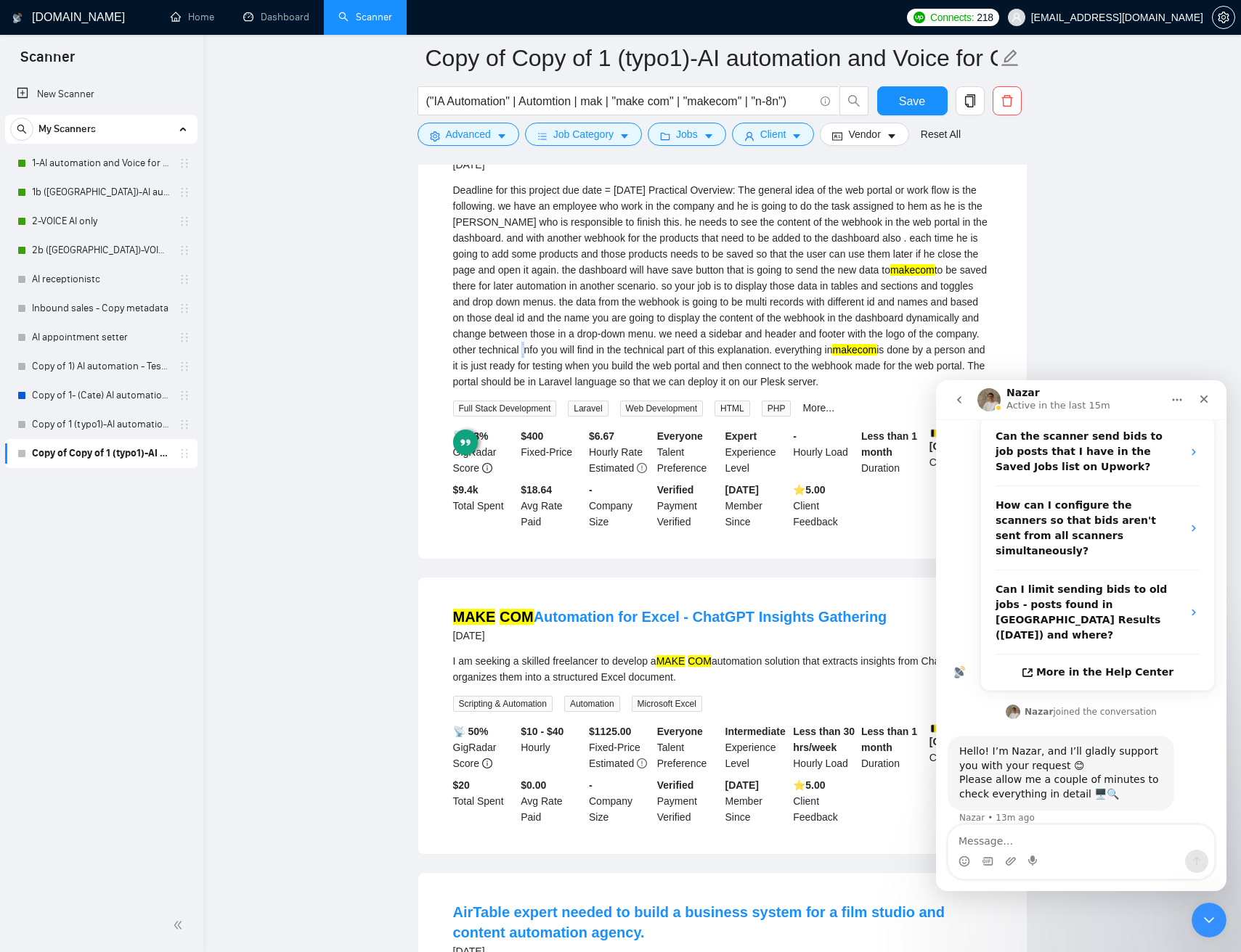
click at [749, 364] on div "Deadline for this project due date = next Wednesday Practical Overview: The gen…" at bounding box center [722, 285] width 538 height 208
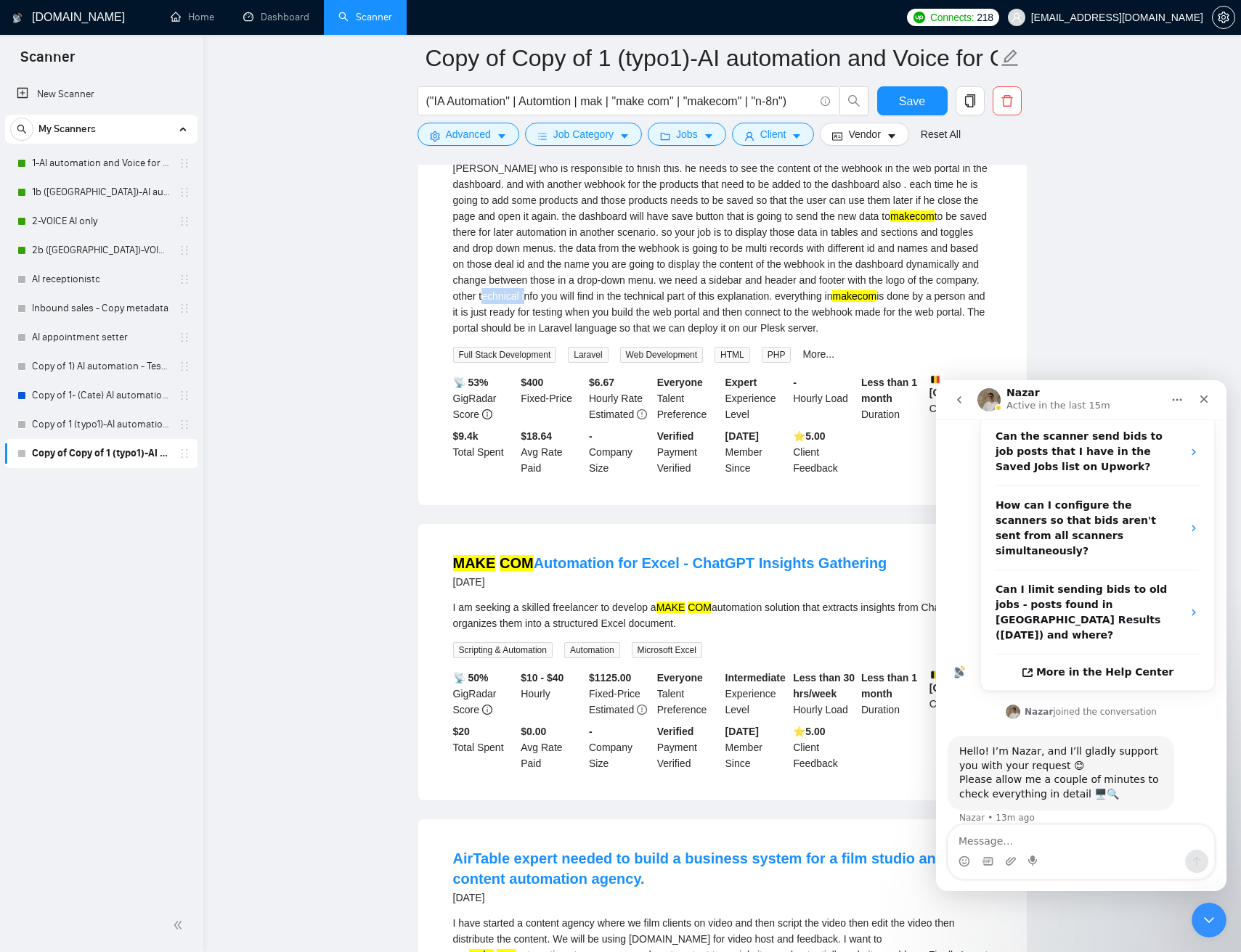
scroll to position [1327, 0]
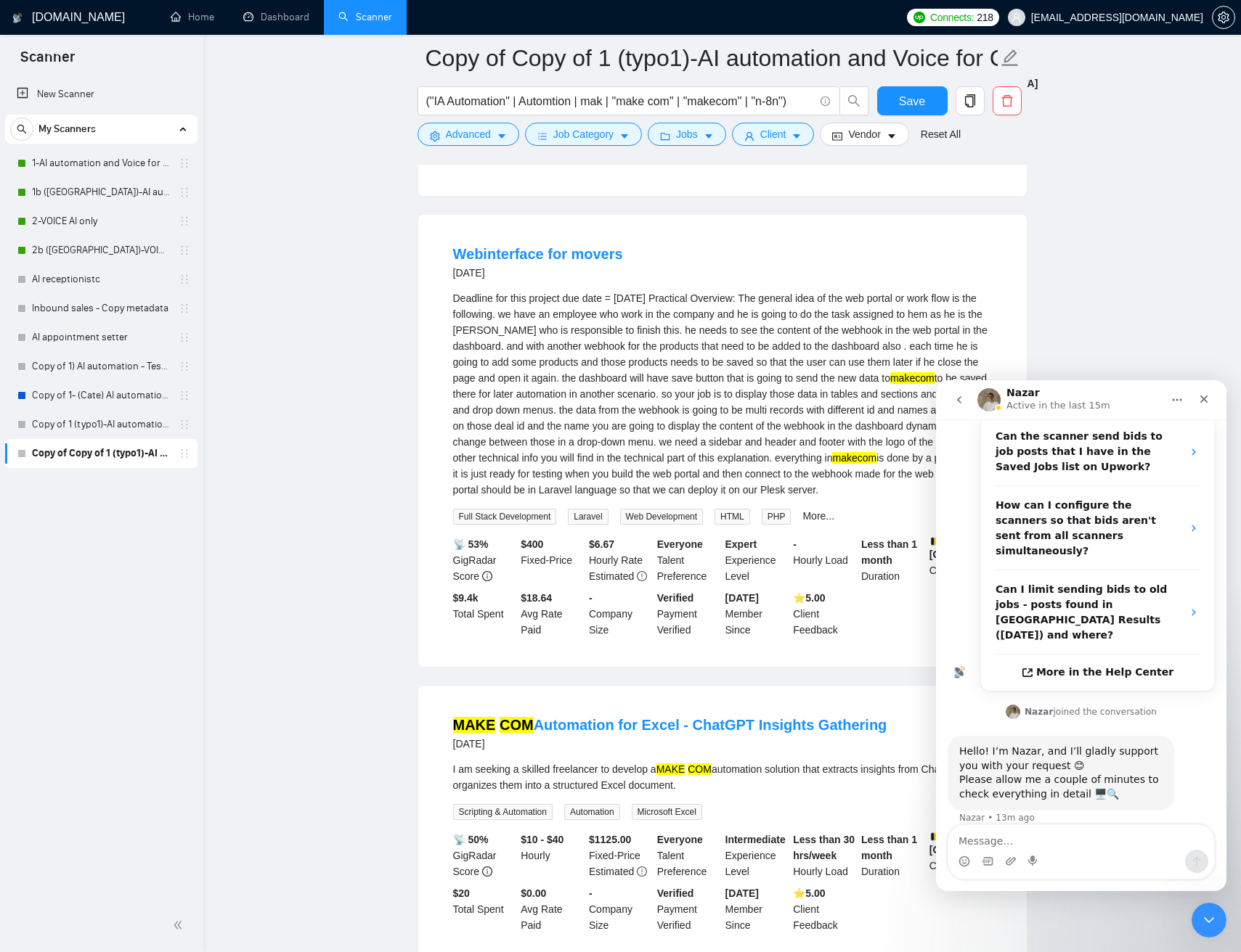
click at [576, 334] on div "Deadline for this project due date = next Wednesday Practical Overview: The gen…" at bounding box center [722, 394] width 538 height 208
drag, startPoint x: 576, startPoint y: 334, endPoint x: 869, endPoint y: 335, distance: 293.0
click at [869, 332] on div "Deadline for this project due date = next Wednesday Practical Overview: The gen…" at bounding box center [722, 394] width 538 height 208
click at [674, 422] on div "Deadline for this project due date = next Wednesday Practical Overview: The gen…" at bounding box center [722, 394] width 538 height 208
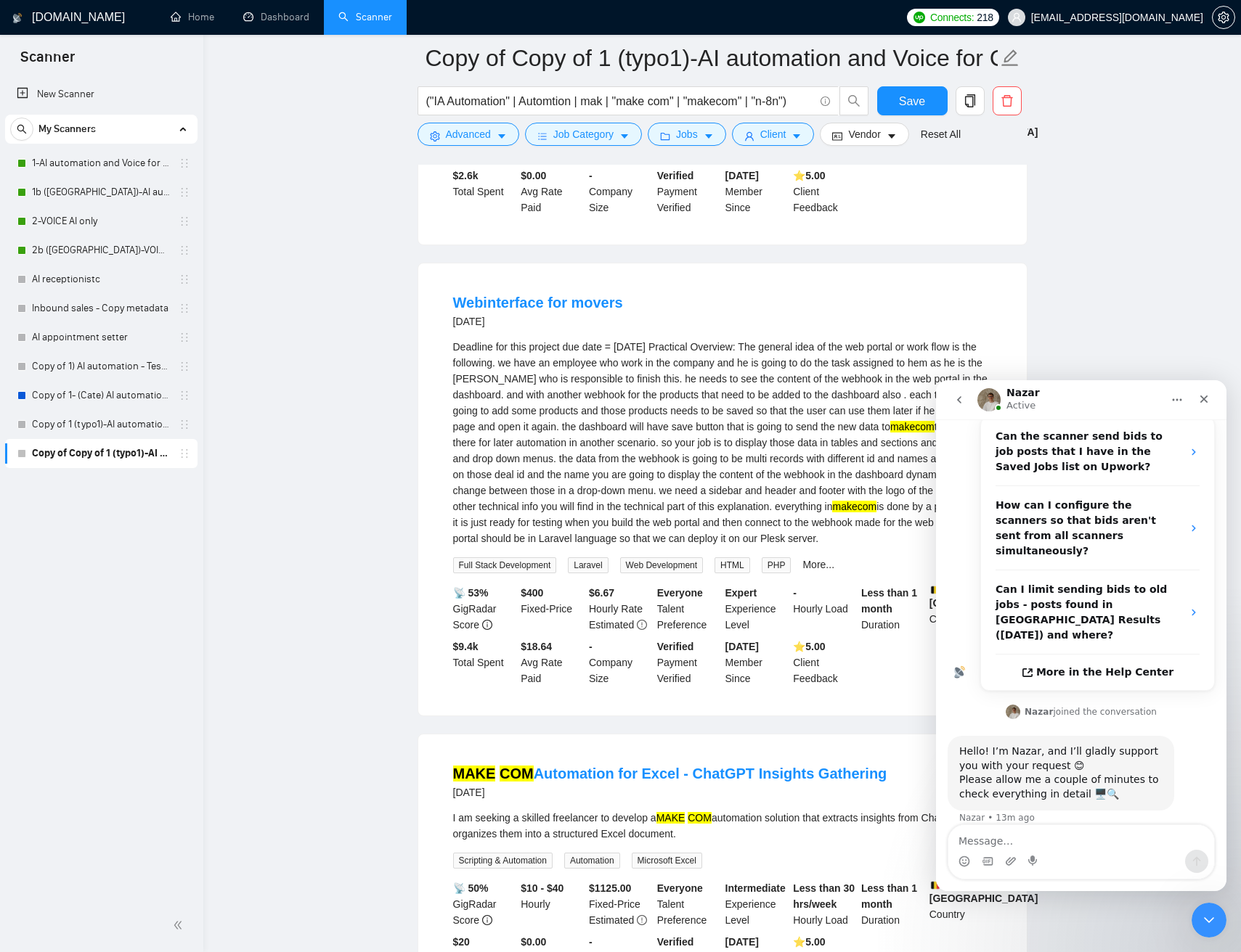
scroll to position [1271, 0]
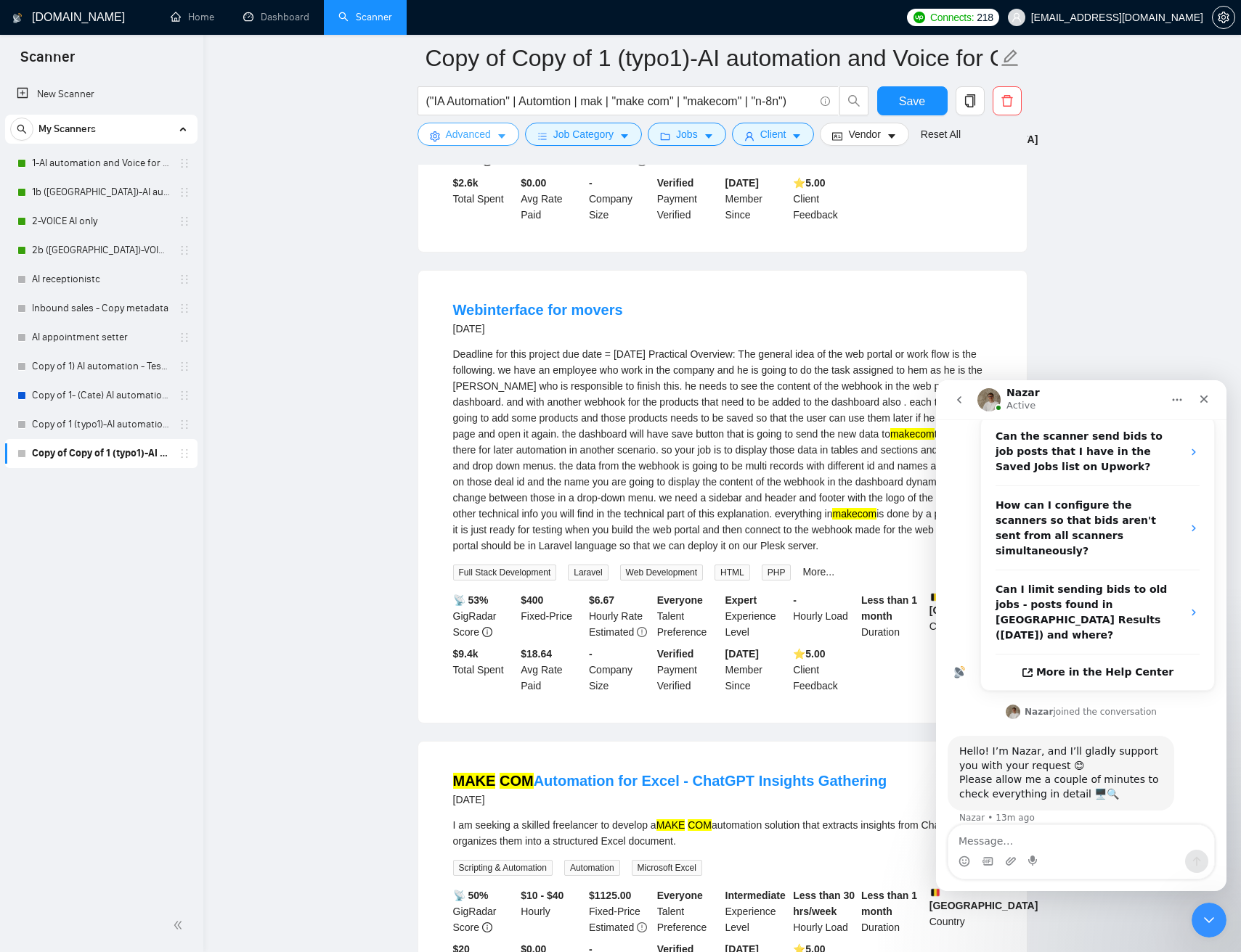
click at [519, 137] on button "Advanced" at bounding box center [468, 134] width 102 height 23
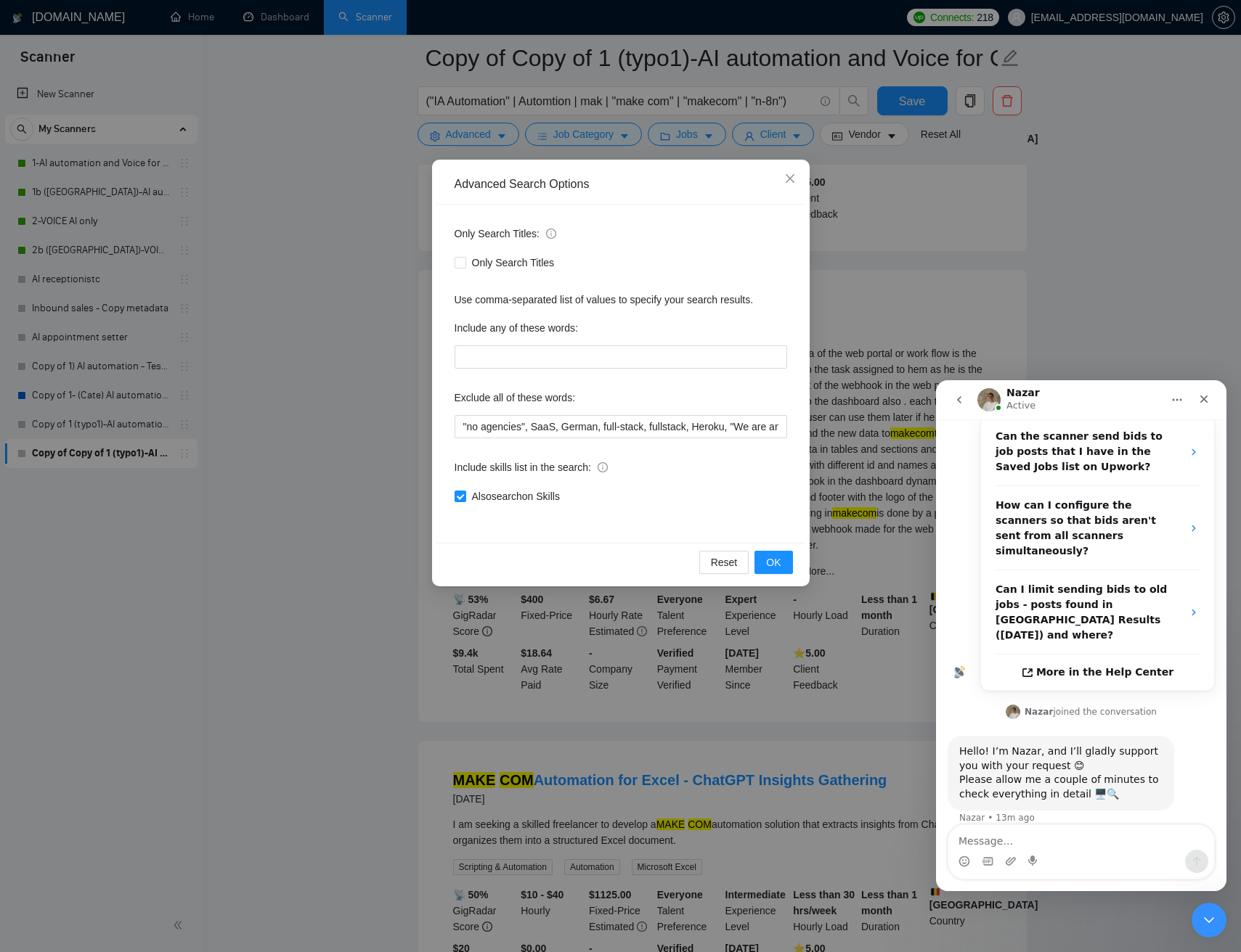
drag, startPoint x: 898, startPoint y: 338, endPoint x: 885, endPoint y: 325, distance: 18.4
click at [898, 338] on div "Advanced Search Options Only Search Titles: Only Search Titles Use comma-separa…" at bounding box center [620, 476] width 1241 height 952
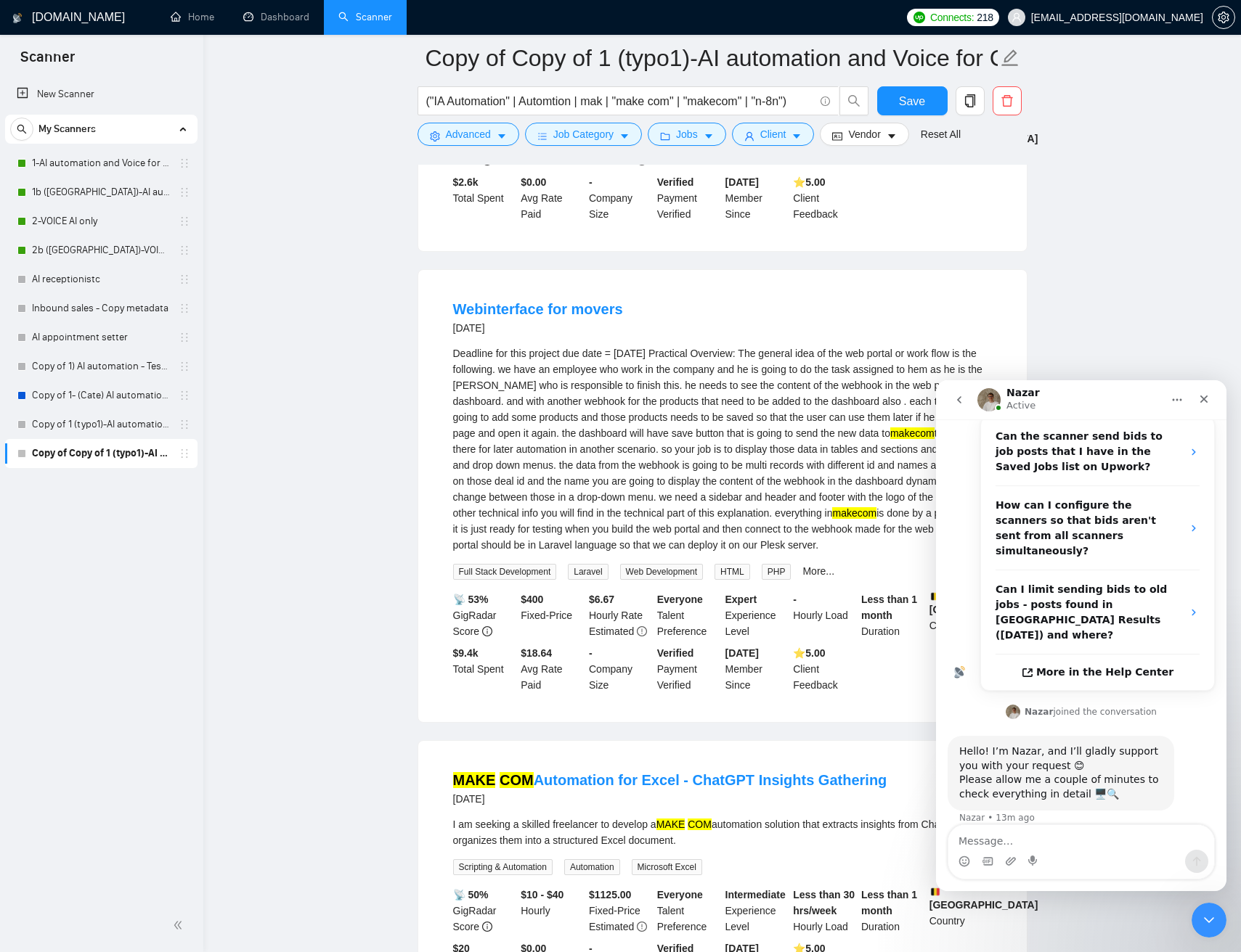
click at [626, 146] on div "Job Category" at bounding box center [583, 134] width 123 height 23
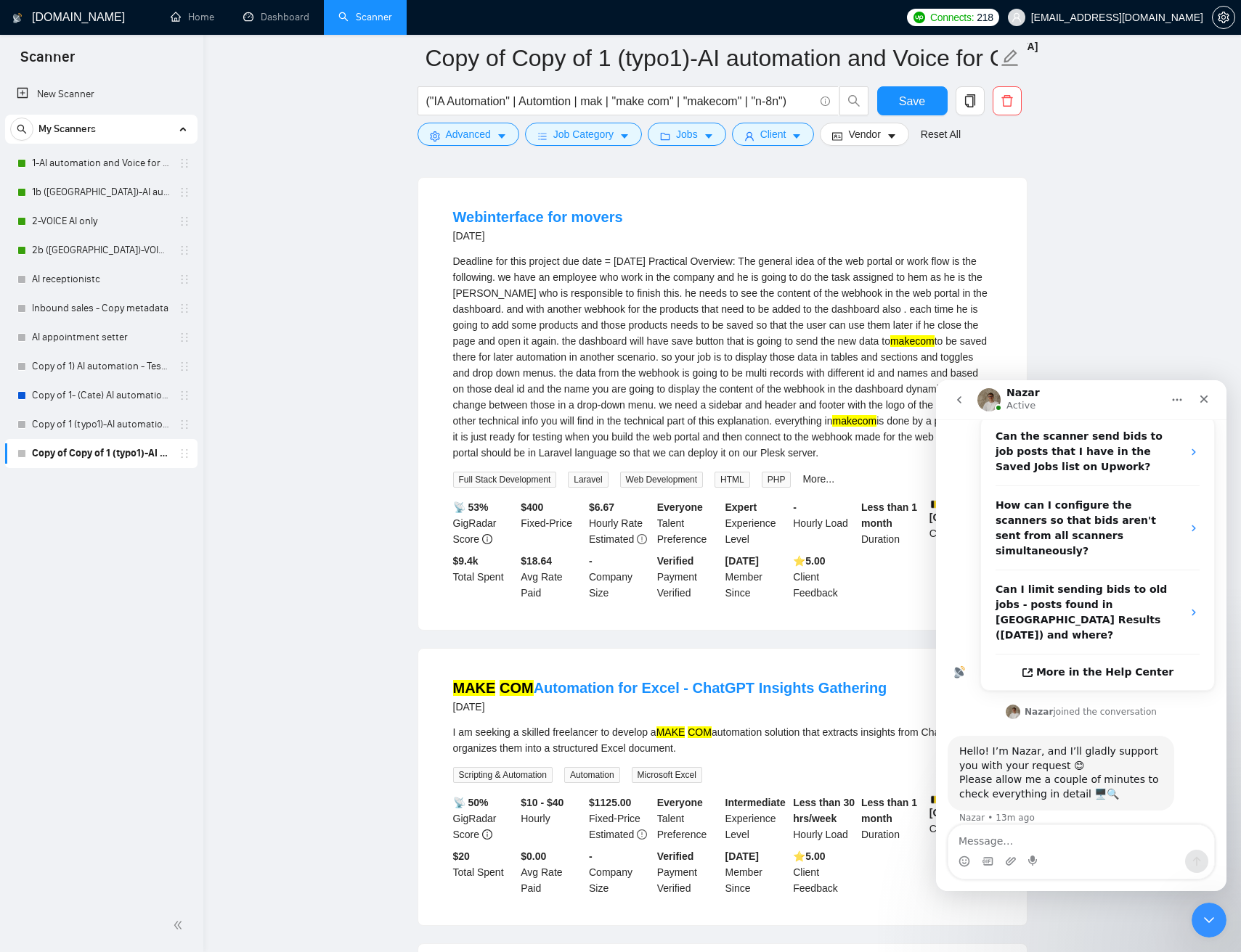
scroll to position [1393, 0]
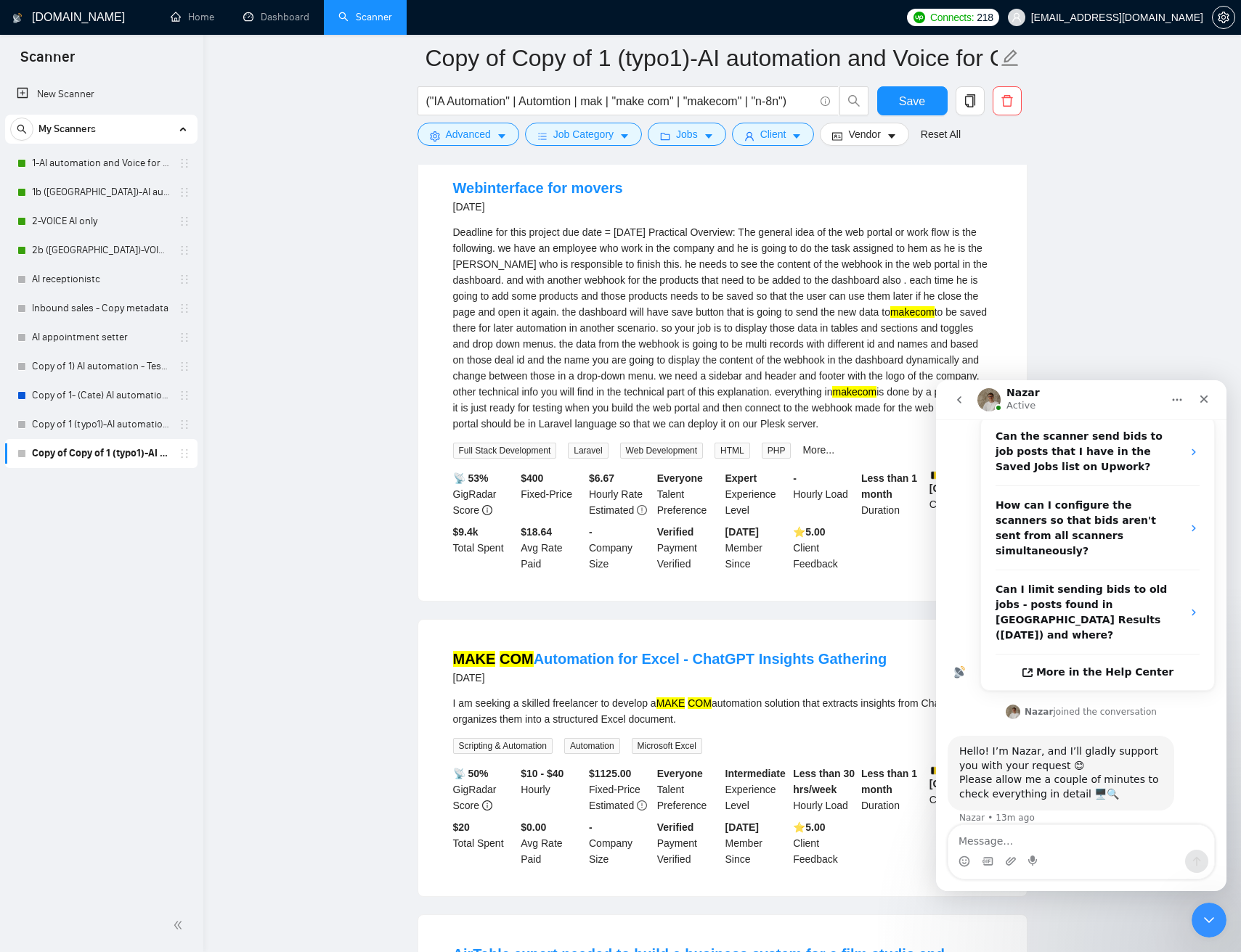
click at [647, 379] on div "Deadline for this project due date = next Wednesday Practical Overview: The gen…" at bounding box center [722, 328] width 538 height 208
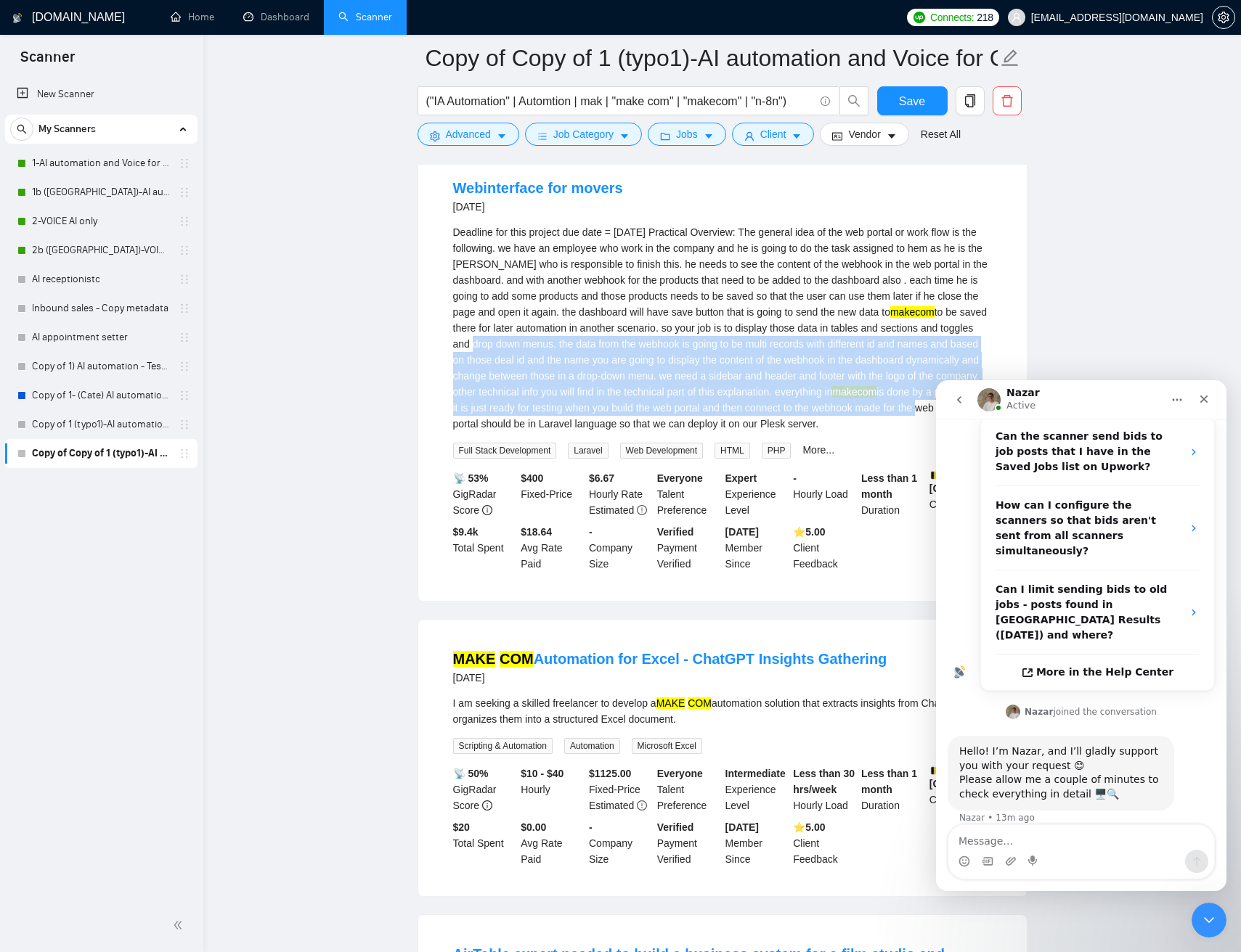
drag, startPoint x: 624, startPoint y: 368, endPoint x: 704, endPoint y: 448, distance: 113.1
click at [704, 432] on div "Deadline for this project due date = next Wednesday Practical Overview: The gen…" at bounding box center [722, 328] width 538 height 208
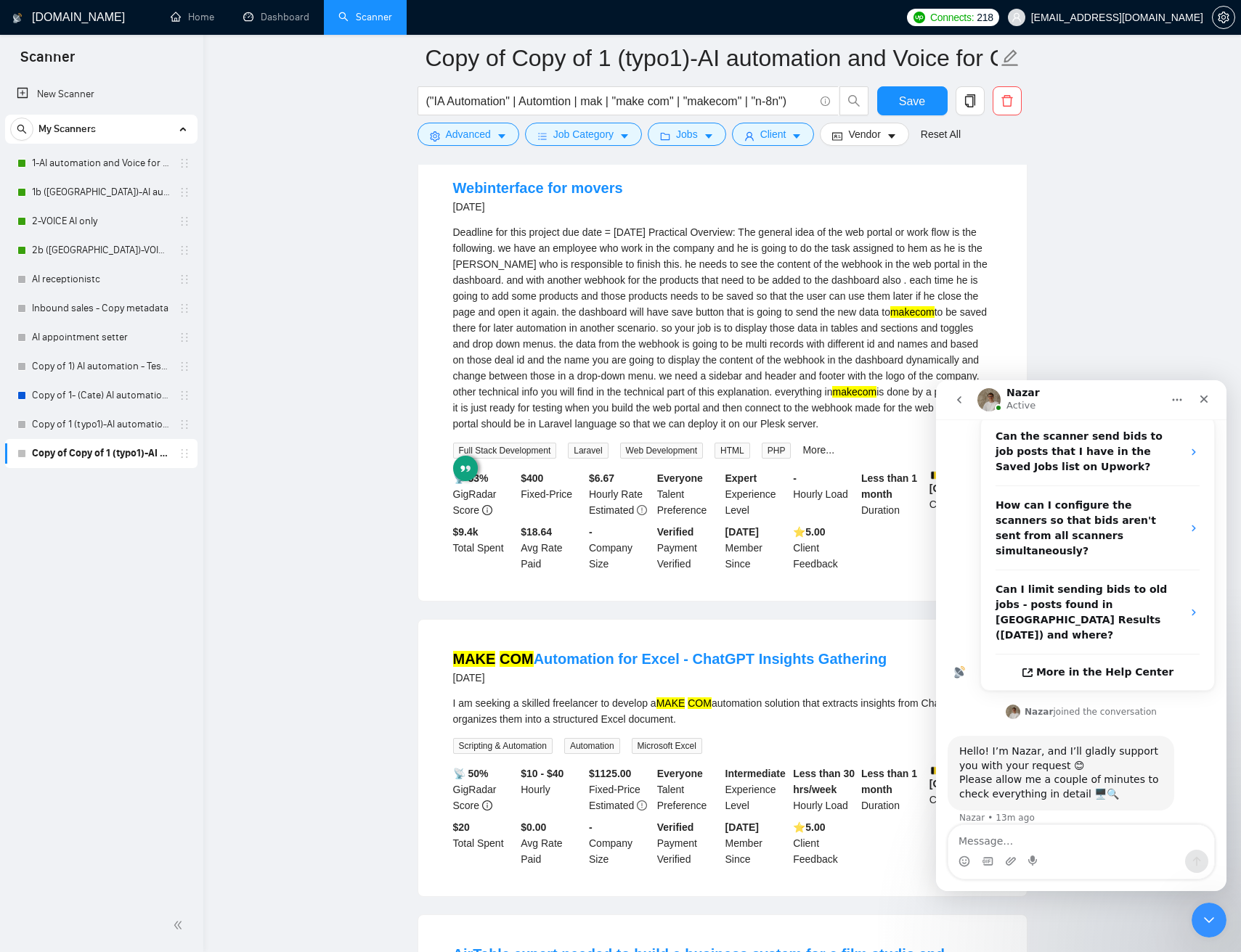
click at [608, 363] on div "Deadline for this project due date = next Wednesday Practical Overview: The gen…" at bounding box center [722, 328] width 538 height 208
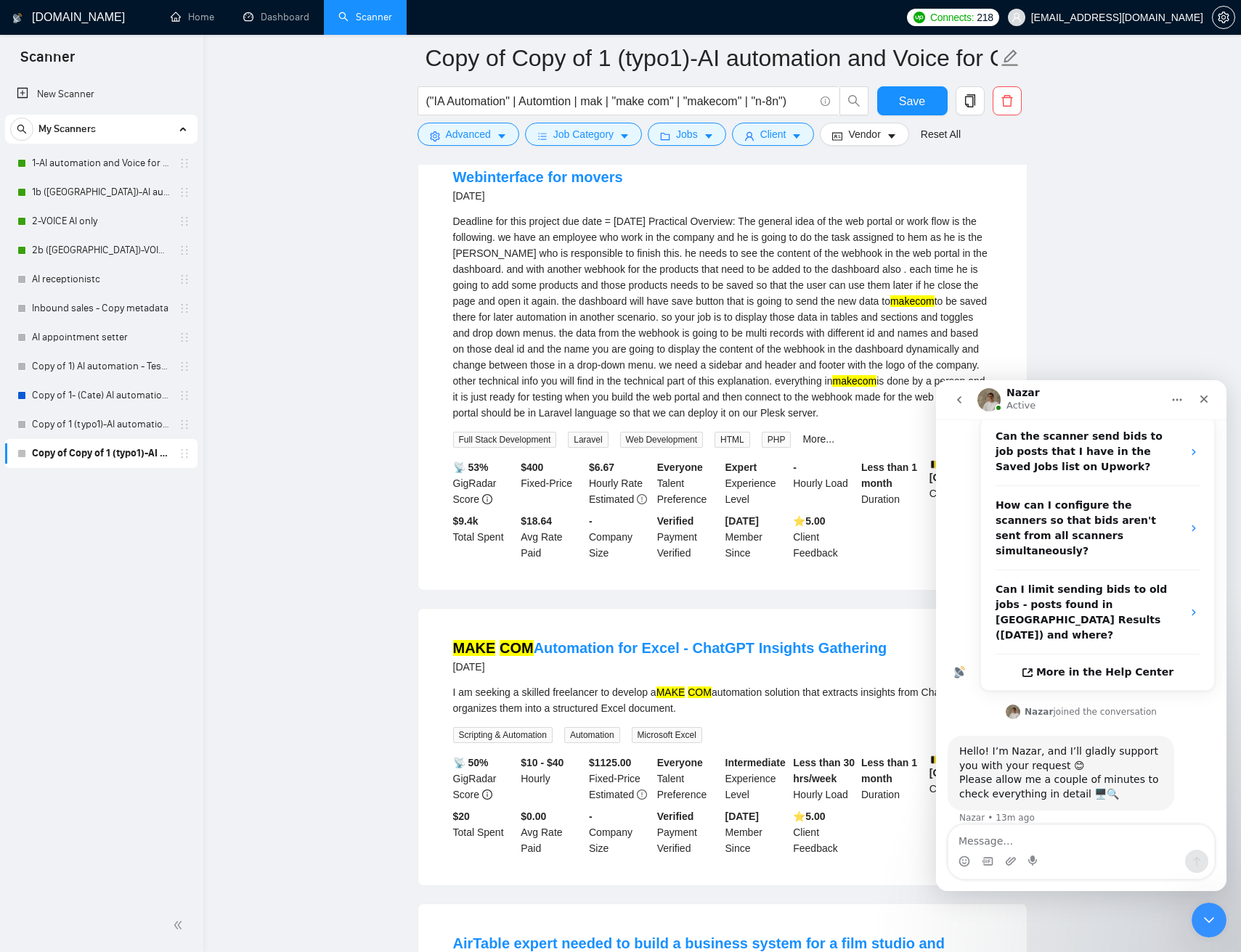
scroll to position [1399, 0]
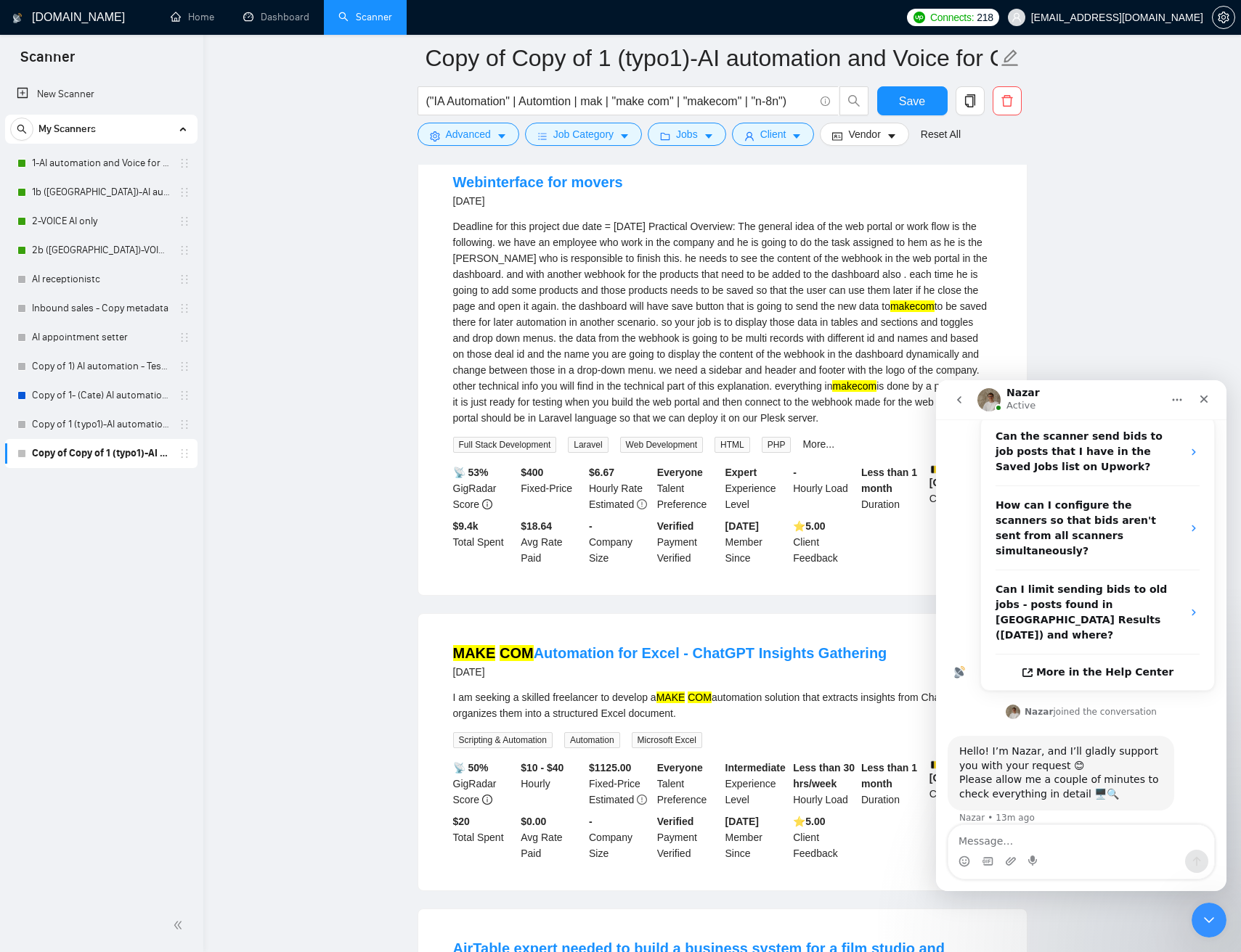
drag, startPoint x: 666, startPoint y: 360, endPoint x: 645, endPoint y: 336, distance: 31.9
click at [715, 426] on div "Deadline for this project due date = next Wednesday Practical Overview: The gen…" at bounding box center [722, 322] width 538 height 208
drag, startPoint x: 634, startPoint y: 328, endPoint x: 625, endPoint y: 331, distance: 9.5
click at [634, 328] on div "Deadline for this project due date = next Wednesday Practical Overview: The gen…" at bounding box center [722, 322] width 538 height 208
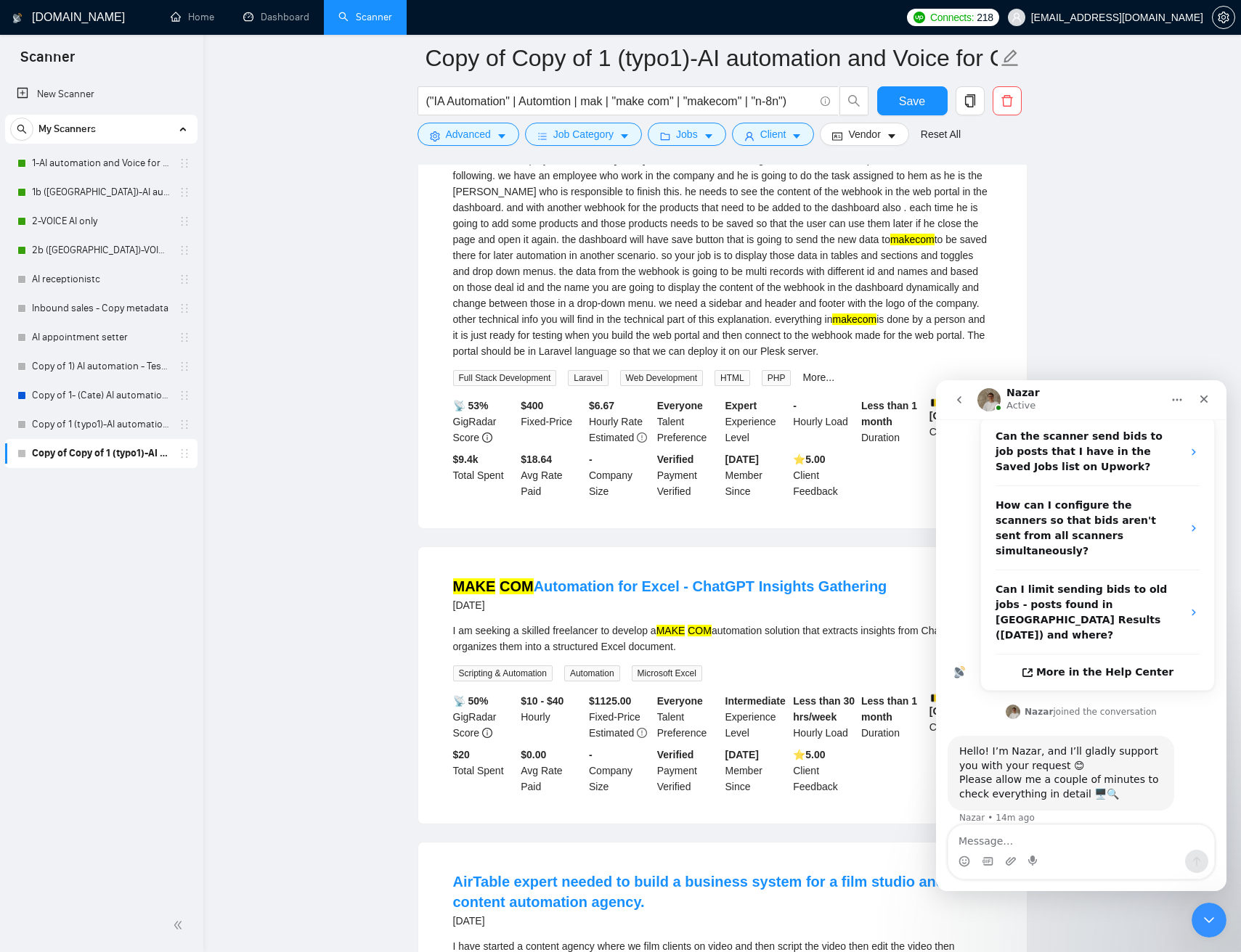
scroll to position [1484, 0]
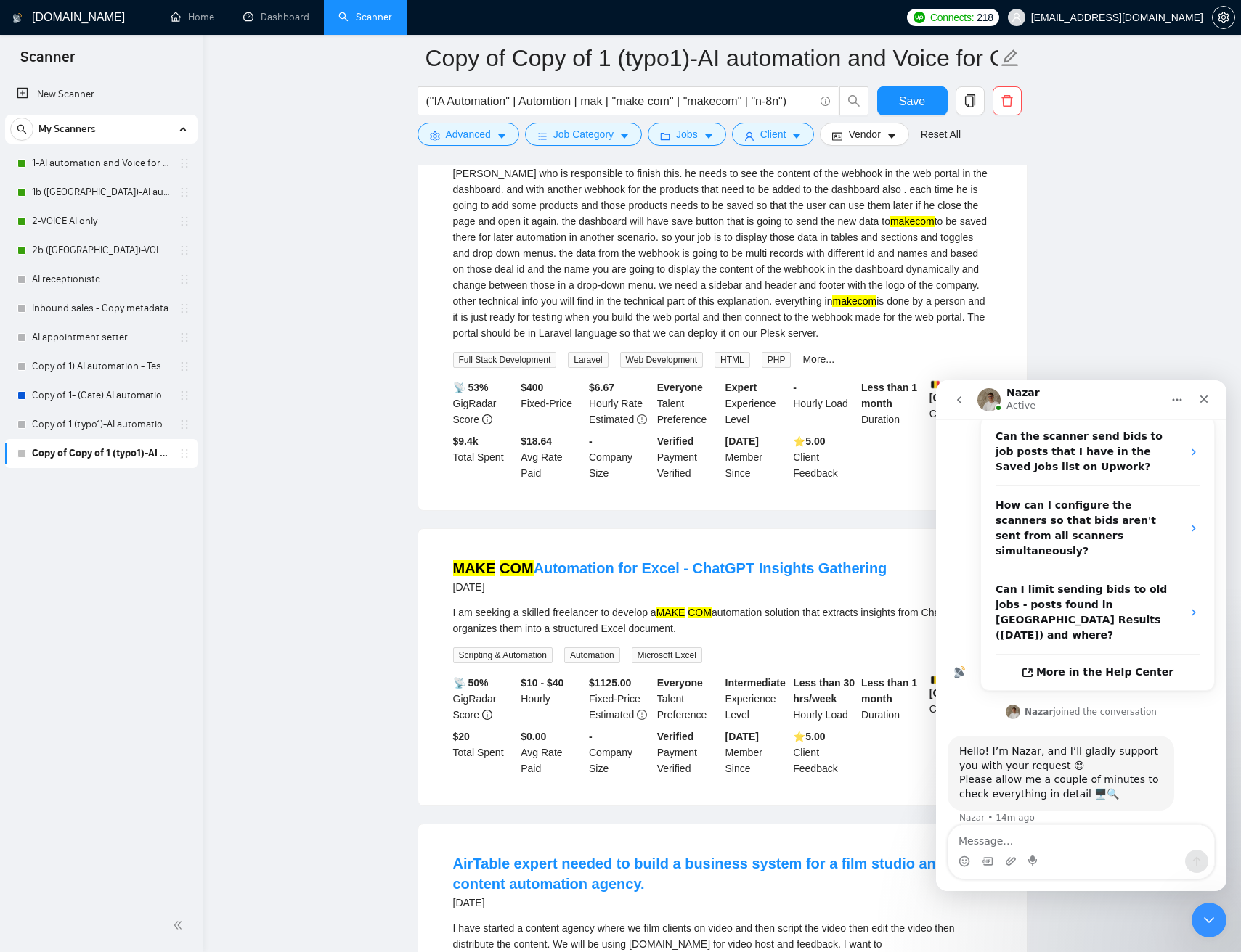
click at [883, 341] on div "Deadline for this project due date = next Wednesday Practical Overview: The gen…" at bounding box center [722, 238] width 538 height 208
click at [884, 341] on div "Deadline for this project due date = next Wednesday Practical Overview: The gen…" at bounding box center [722, 238] width 538 height 208
click at [885, 341] on div "Deadline for this project due date = next Wednesday Practical Overview: The gen…" at bounding box center [722, 238] width 538 height 208
drag, startPoint x: 885, startPoint y: 354, endPoint x: 933, endPoint y: 358, distance: 48.2
click at [936, 341] on div "Deadline for this project due date = next Wednesday Practical Overview: The gen…" at bounding box center [722, 238] width 538 height 208
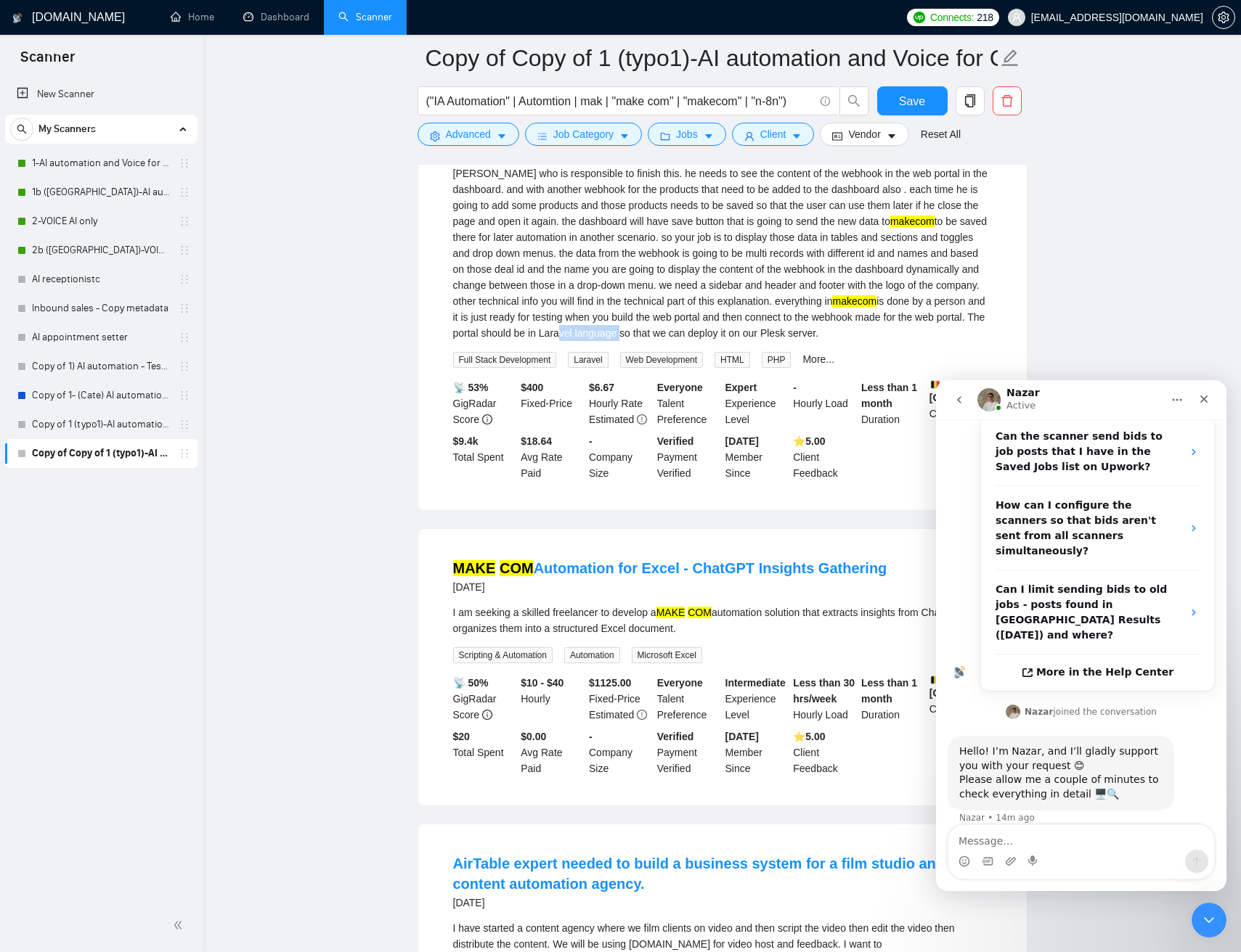
copy div "avel language"
click at [785, 290] on div "Deadline for this project due date = next Wednesday Practical Overview: The gen…" at bounding box center [722, 238] width 538 height 208
click at [885, 341] on div "Deadline for this project due date = next Wednesday Practical Overview: The gen…" at bounding box center [722, 238] width 538 height 208
drag, startPoint x: 886, startPoint y: 355, endPoint x: 924, endPoint y: 371, distance: 41.2
click at [931, 341] on div "Deadline for this project due date = next Wednesday Practical Overview: The gen…" at bounding box center [722, 238] width 538 height 208
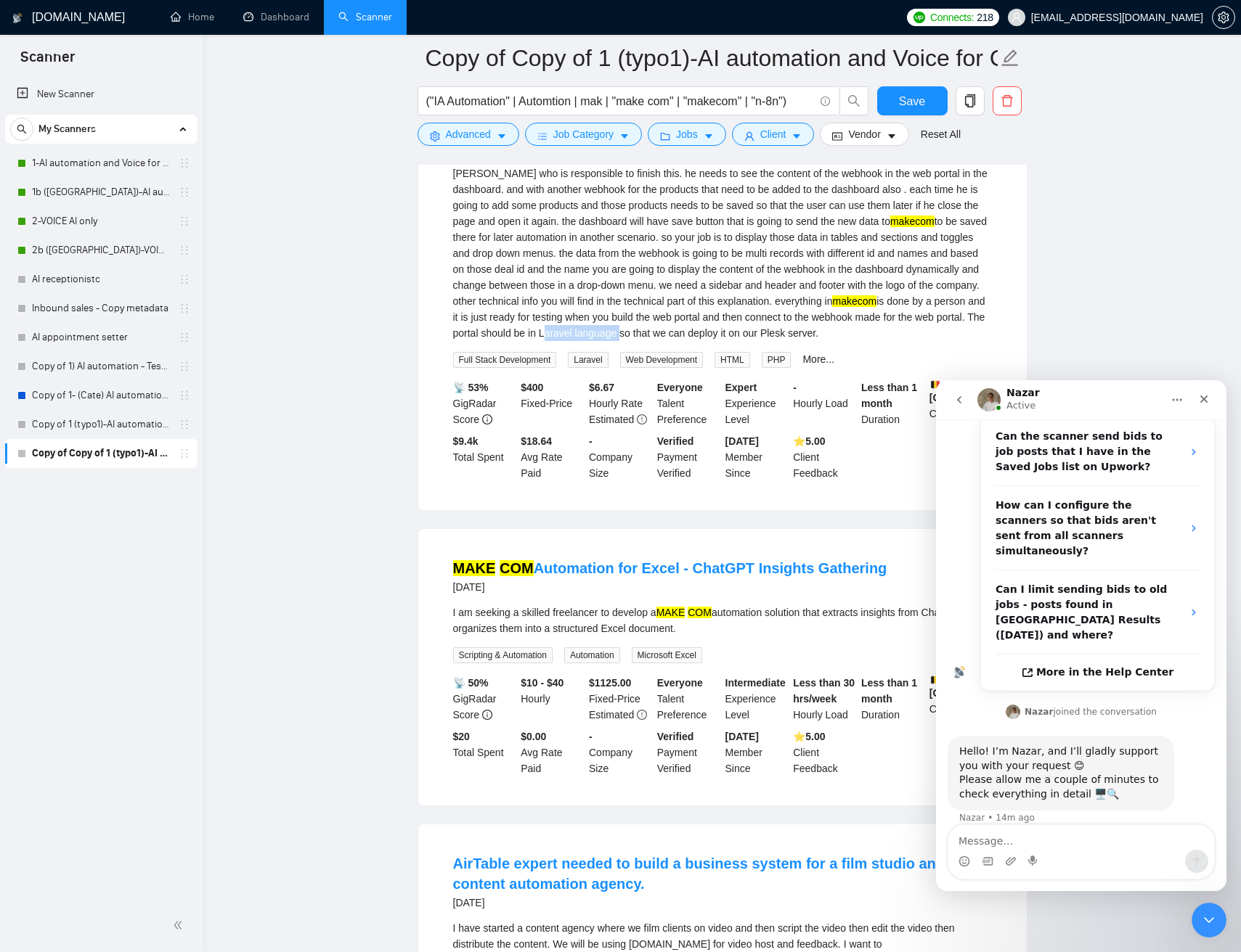
copy div "Laravel language"
drag, startPoint x: 618, startPoint y: 280, endPoint x: 707, endPoint y: 248, distance: 94.6
click at [622, 278] on div "Deadline for this project due date = next Wednesday Practical Overview: The gen…" at bounding box center [722, 238] width 538 height 208
drag, startPoint x: 701, startPoint y: 247, endPoint x: 630, endPoint y: 264, distance: 73.0
click at [581, 238] on div "Deadline for this project due date = next Wednesday Practical Overview: The gen…" at bounding box center [722, 238] width 538 height 208
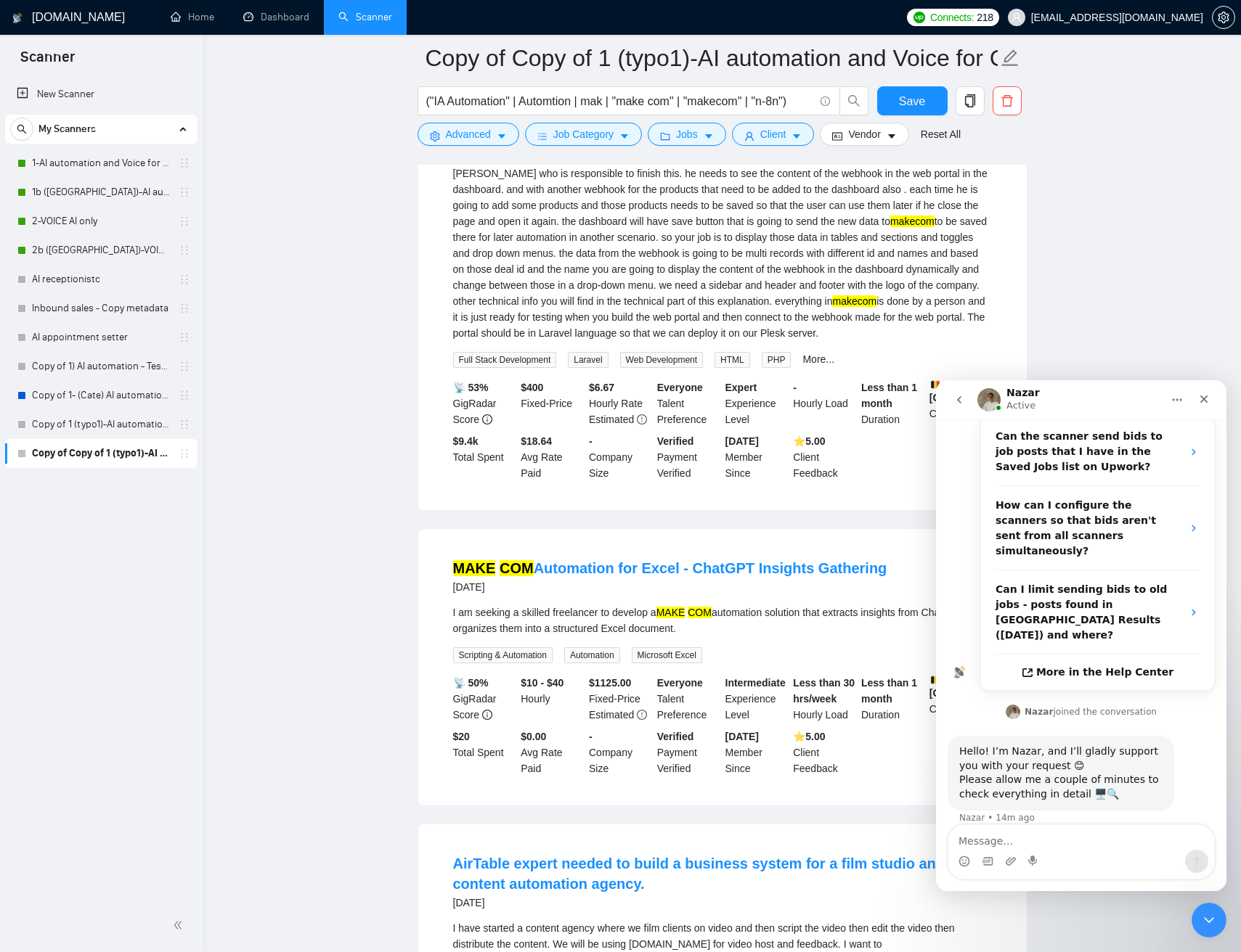
drag, startPoint x: 664, startPoint y: 274, endPoint x: 538, endPoint y: 212, distance: 140.4
click at [656, 273] on div "Deadline for this project due date = next Wednesday Practical Overview: The gen…" at bounding box center [722, 238] width 538 height 208
click at [488, 136] on span "Advanced" at bounding box center [467, 135] width 45 height 16
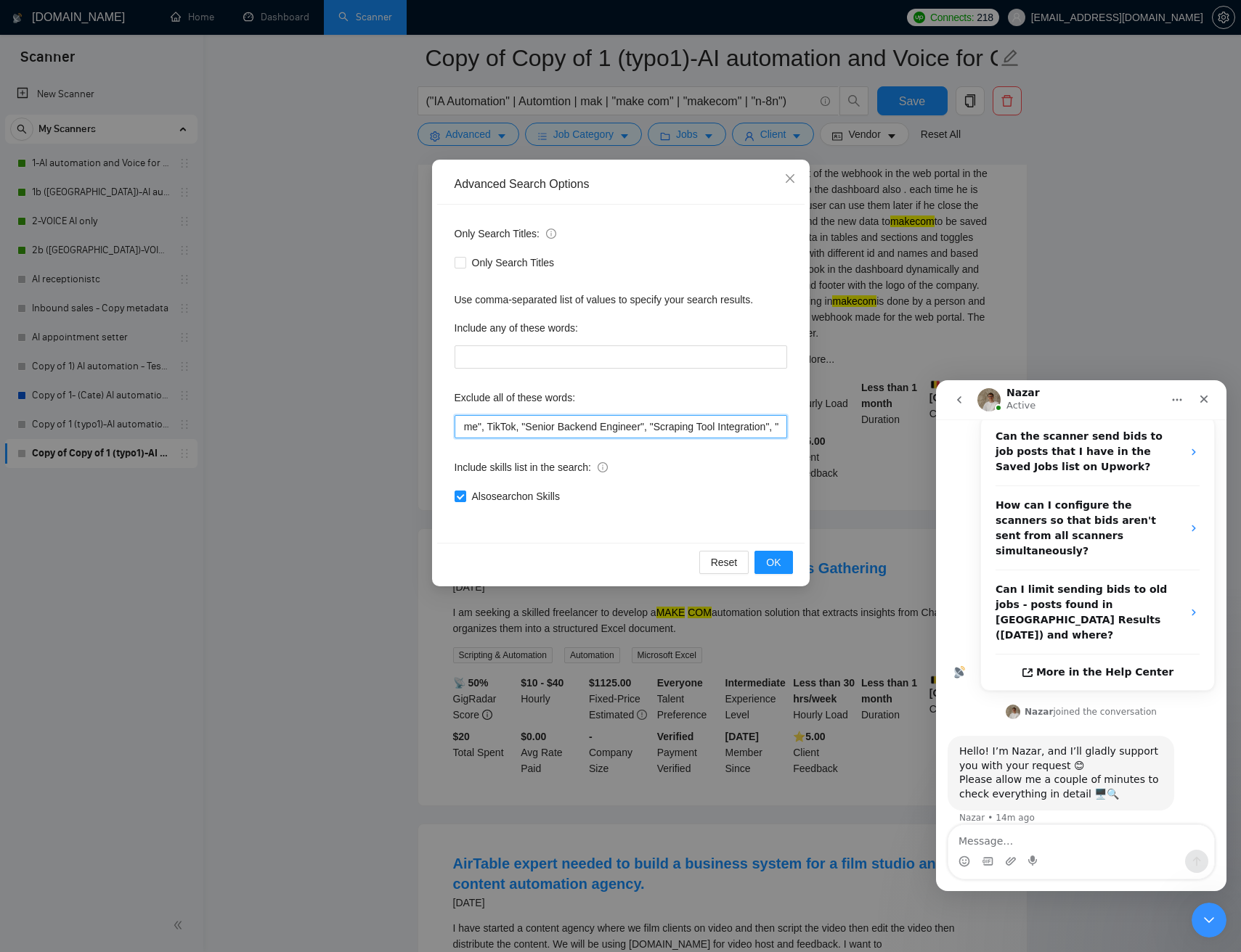
scroll to position [0, 1048]
drag, startPoint x: 629, startPoint y: 427, endPoint x: 922, endPoint y: 444, distance: 293.5
click at [922, 444] on div "Advanced Search Options Only Search Titles: Only Search Titles Use comma-separa…" at bounding box center [620, 476] width 1241 height 952
paste input "Laravel language"
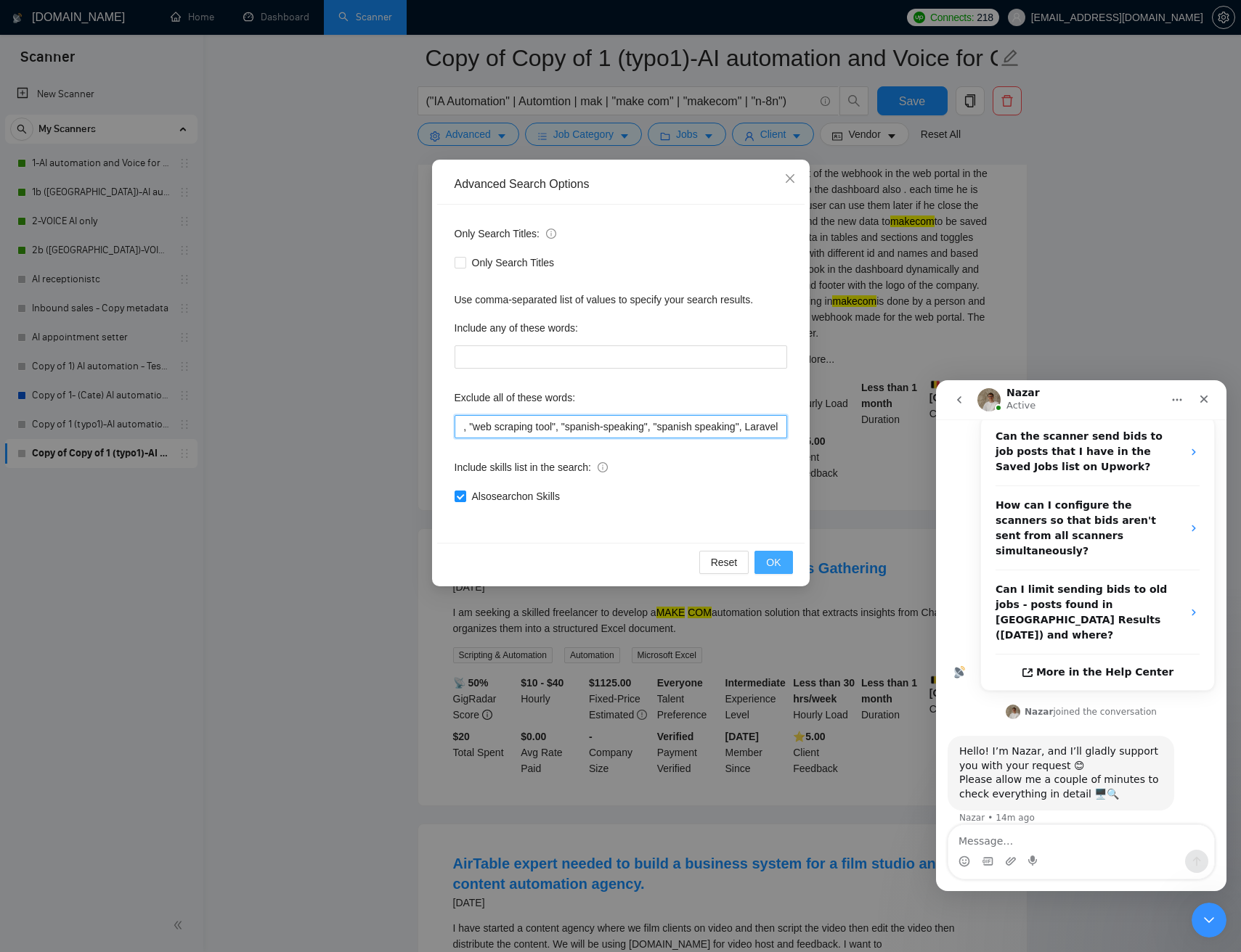
type input ""no agencies", SaaS, German, full-stack, fullstack, Heroku, "We are an agency",…"
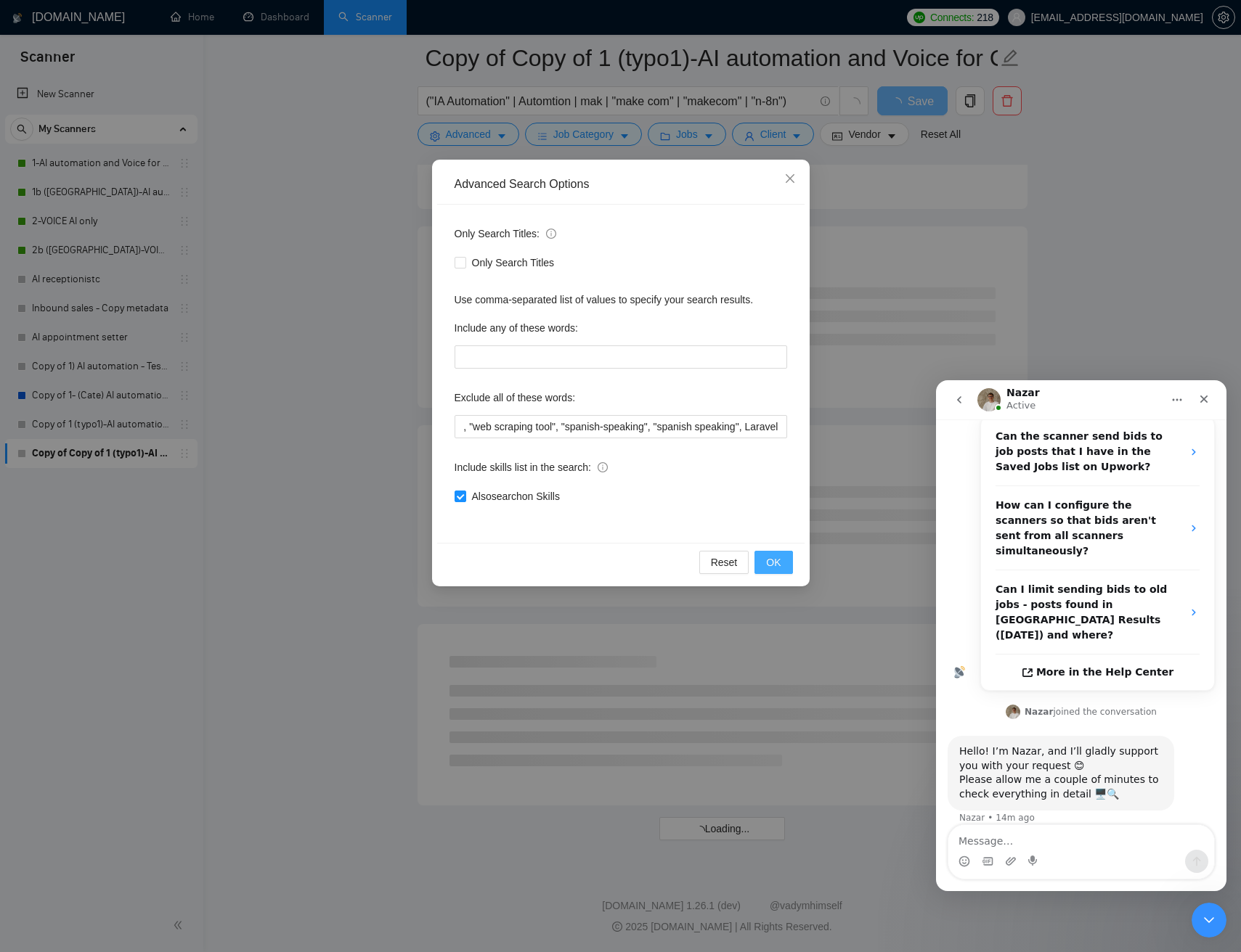
scroll to position [0, 0]
click at [778, 558] on span "OK" at bounding box center [773, 562] width 15 height 16
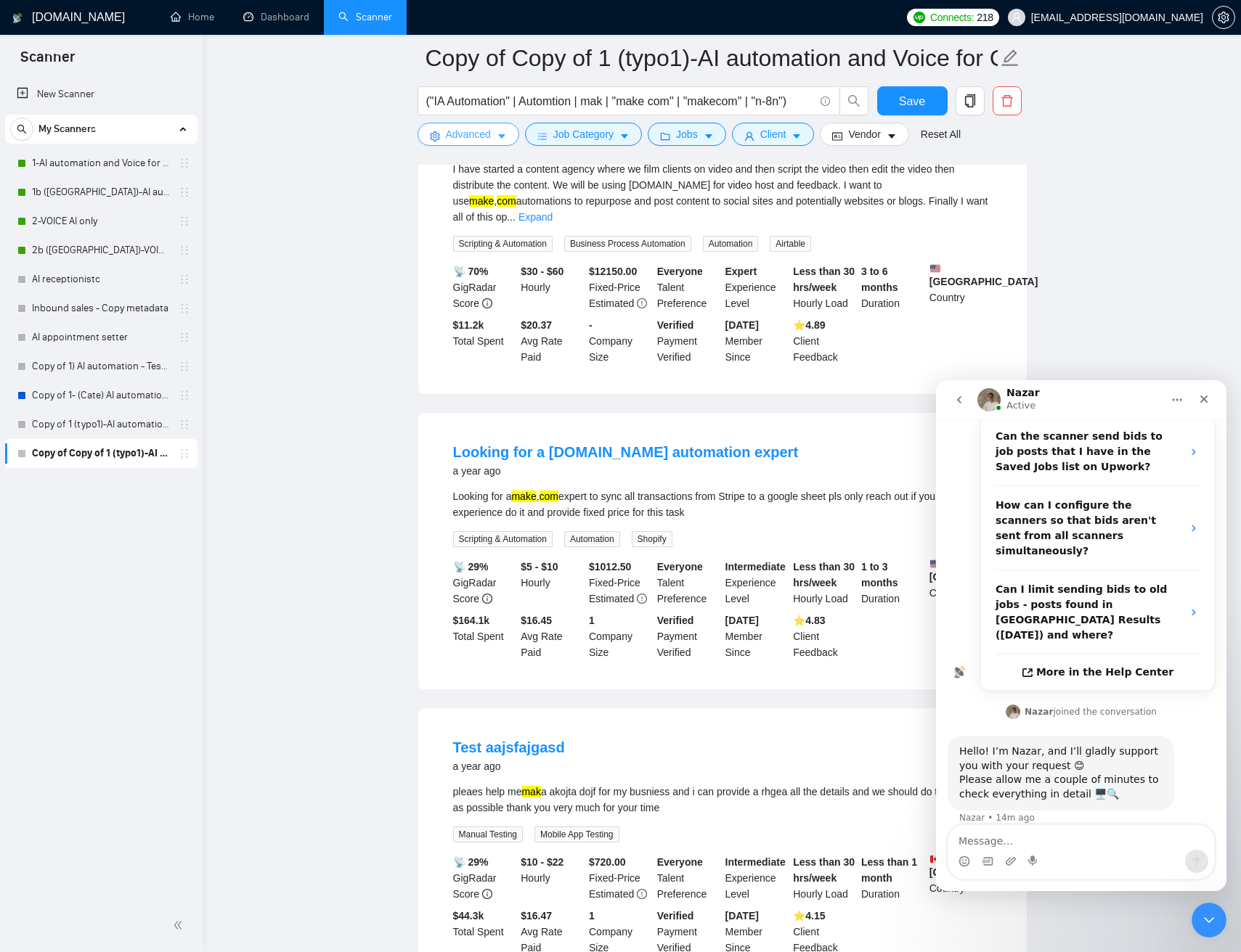
scroll to position [1782, 0]
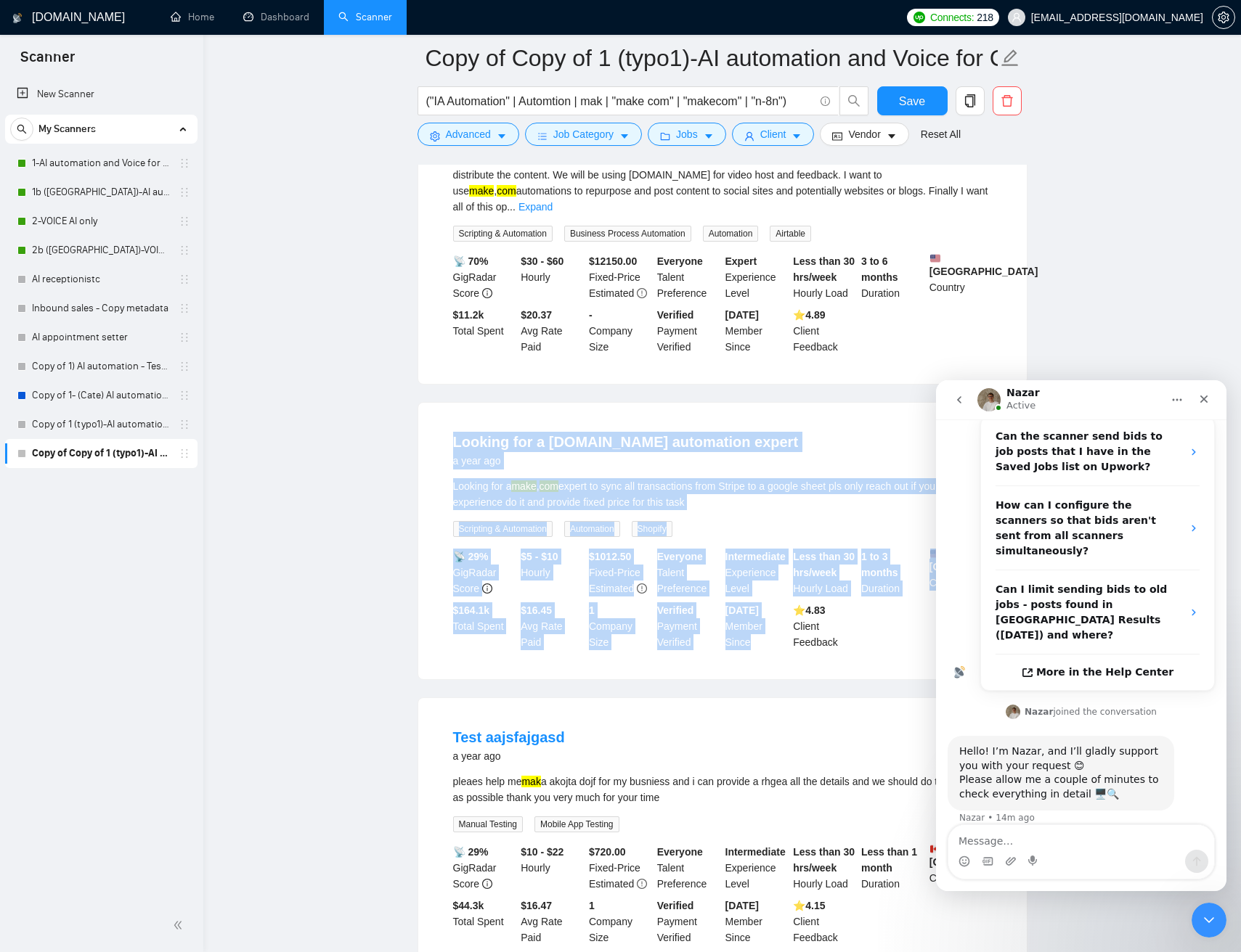
drag, startPoint x: 827, startPoint y: 421, endPoint x: 797, endPoint y: 675, distance: 255.8
click at [770, 664] on div "Looking for a make.com automation expert a year ago Looking for a make , com ex…" at bounding box center [722, 541] width 608 height 276
drag, startPoint x: 833, startPoint y: 693, endPoint x: 765, endPoint y: 428, distance: 273.6
click at [749, 426] on div "Looking for a make.com automation expert a year ago Looking for a make , com ex…" at bounding box center [722, 541] width 608 height 276
drag, startPoint x: 762, startPoint y: 436, endPoint x: 738, endPoint y: 692, distance: 257.1
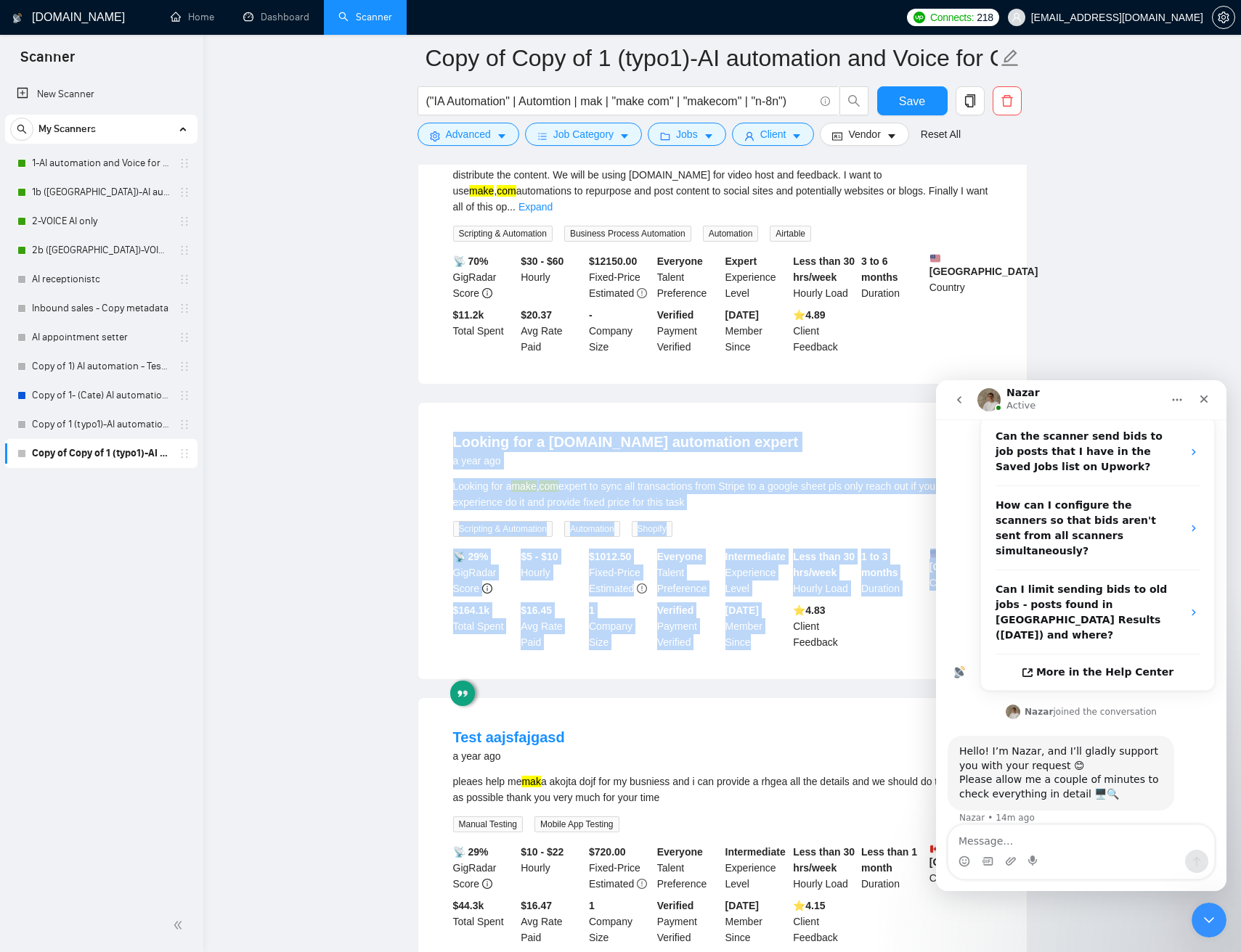
click at [741, 680] on div "Looking for a make.com automation expert a year ago Looking for a make , com ex…" at bounding box center [722, 541] width 608 height 276
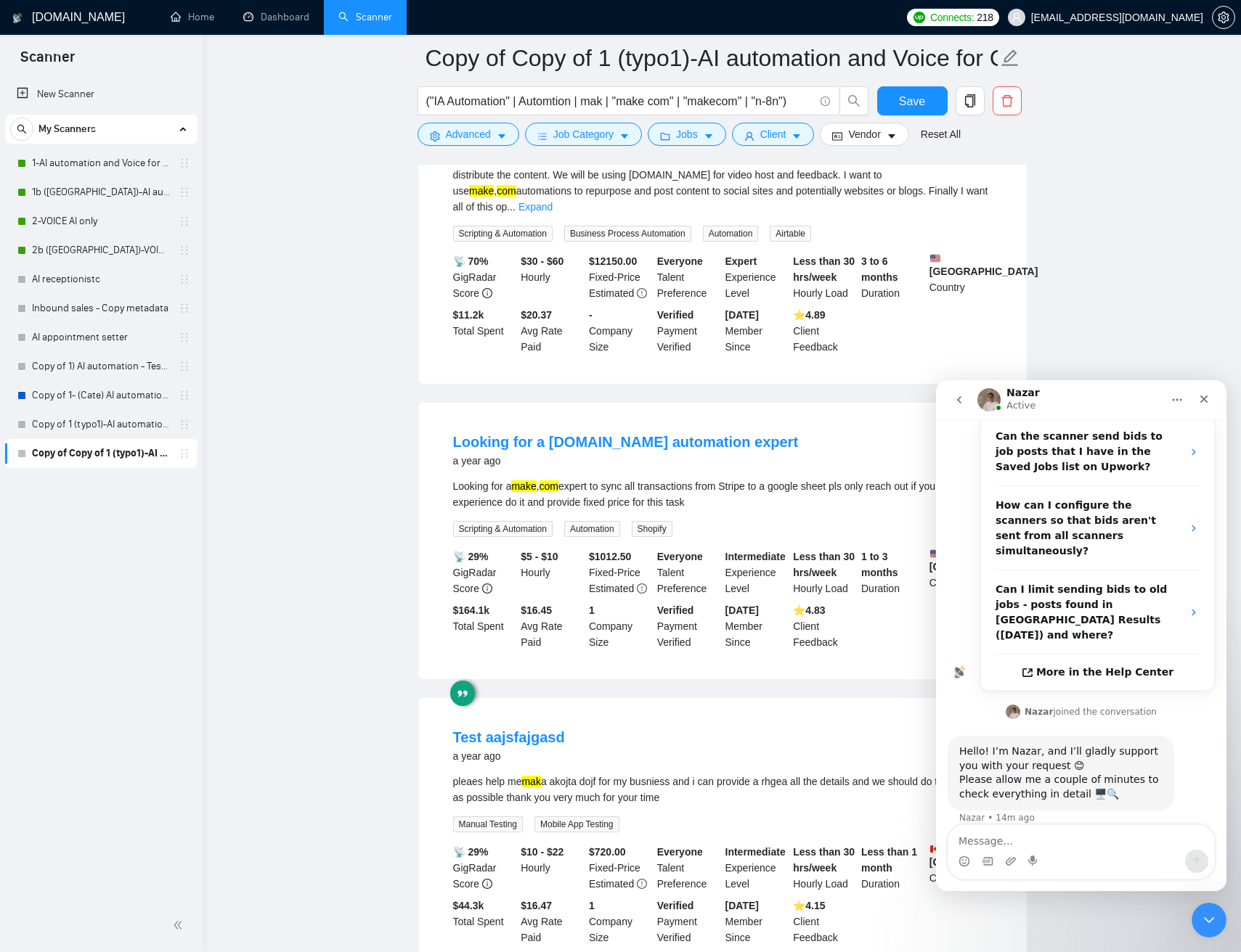
drag, startPoint x: 696, startPoint y: 706, endPoint x: 625, endPoint y: 693, distance: 72.2
click at [691, 707] on ul "Setup make com automation, ai agent, make automation, n8n workflow, al chatbot …" at bounding box center [722, 43] width 610 height 3045
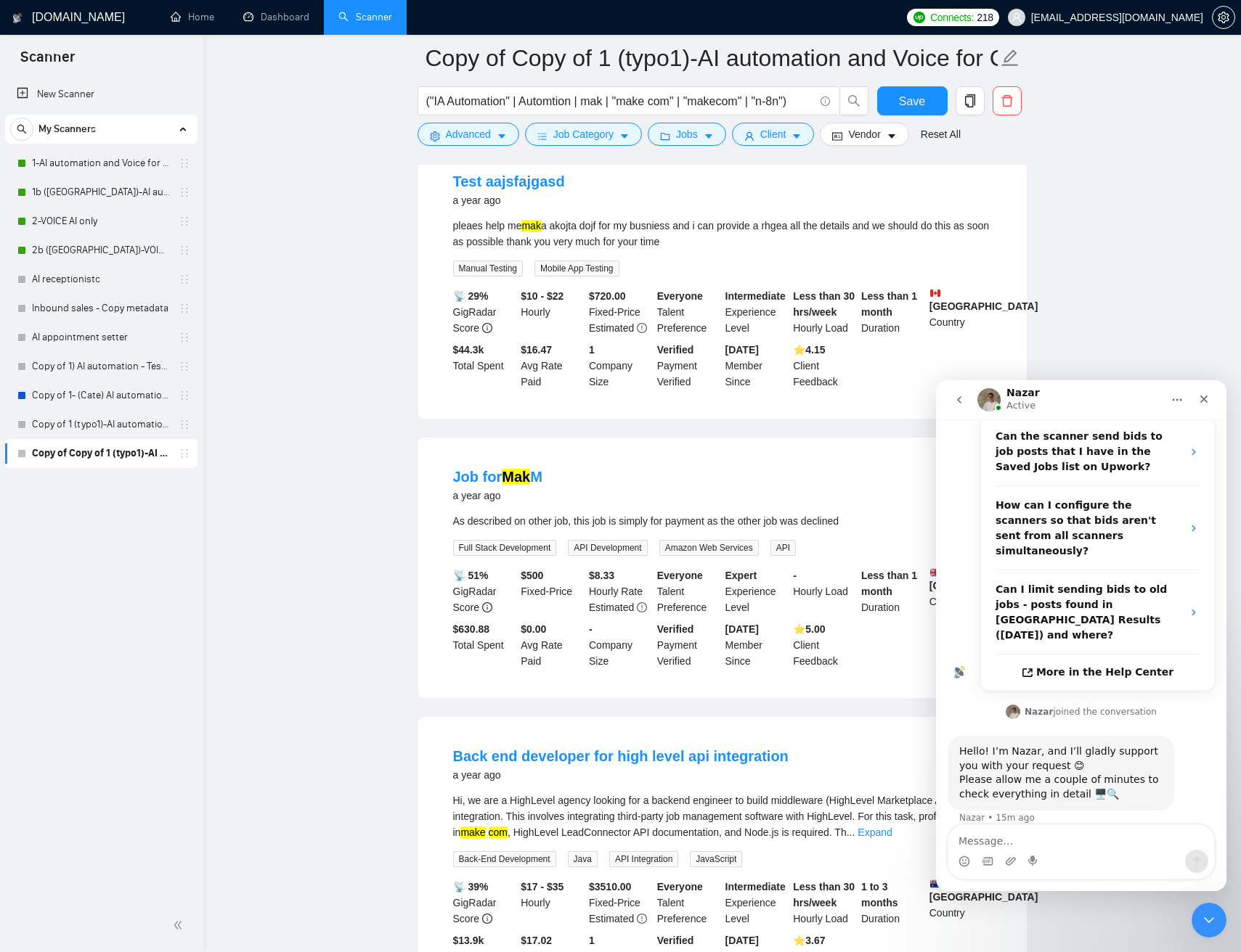
scroll to position [2343, 0]
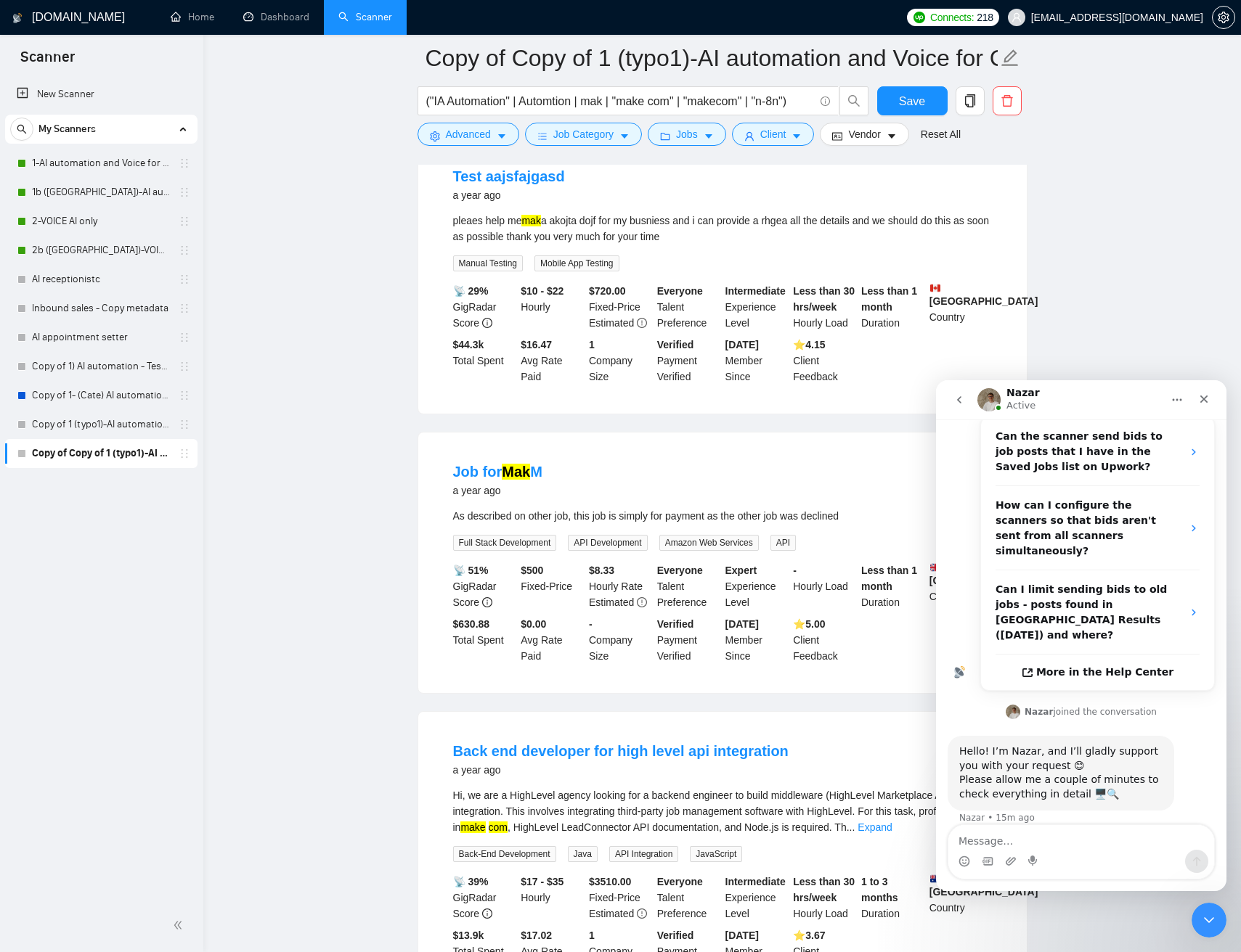
click at [664, 244] on div "pleaes help me mak a akojta dojf for my busniess and i can provide a rhgea all …" at bounding box center [722, 229] width 538 height 32
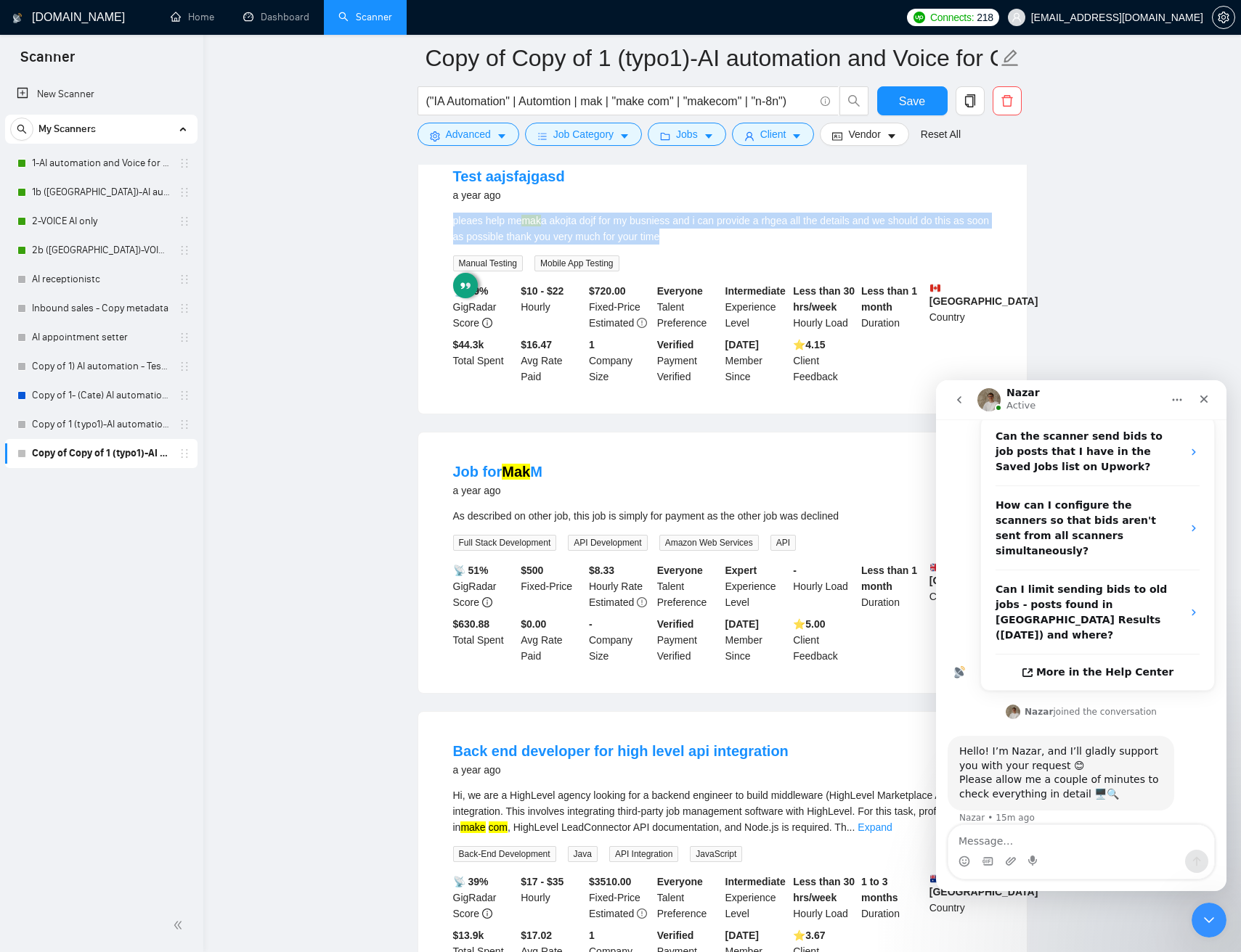
drag, startPoint x: 664, startPoint y: 251, endPoint x: 610, endPoint y: 248, distance: 54.1
click at [660, 244] on div "pleaes help me mak a akojta dojf for my busniess and i can provide a rhgea all …" at bounding box center [722, 229] width 538 height 32
click at [555, 244] on div "pleaes help me mak a akojta dojf for my busniess and i can provide a rhgea all …" at bounding box center [722, 229] width 538 height 32
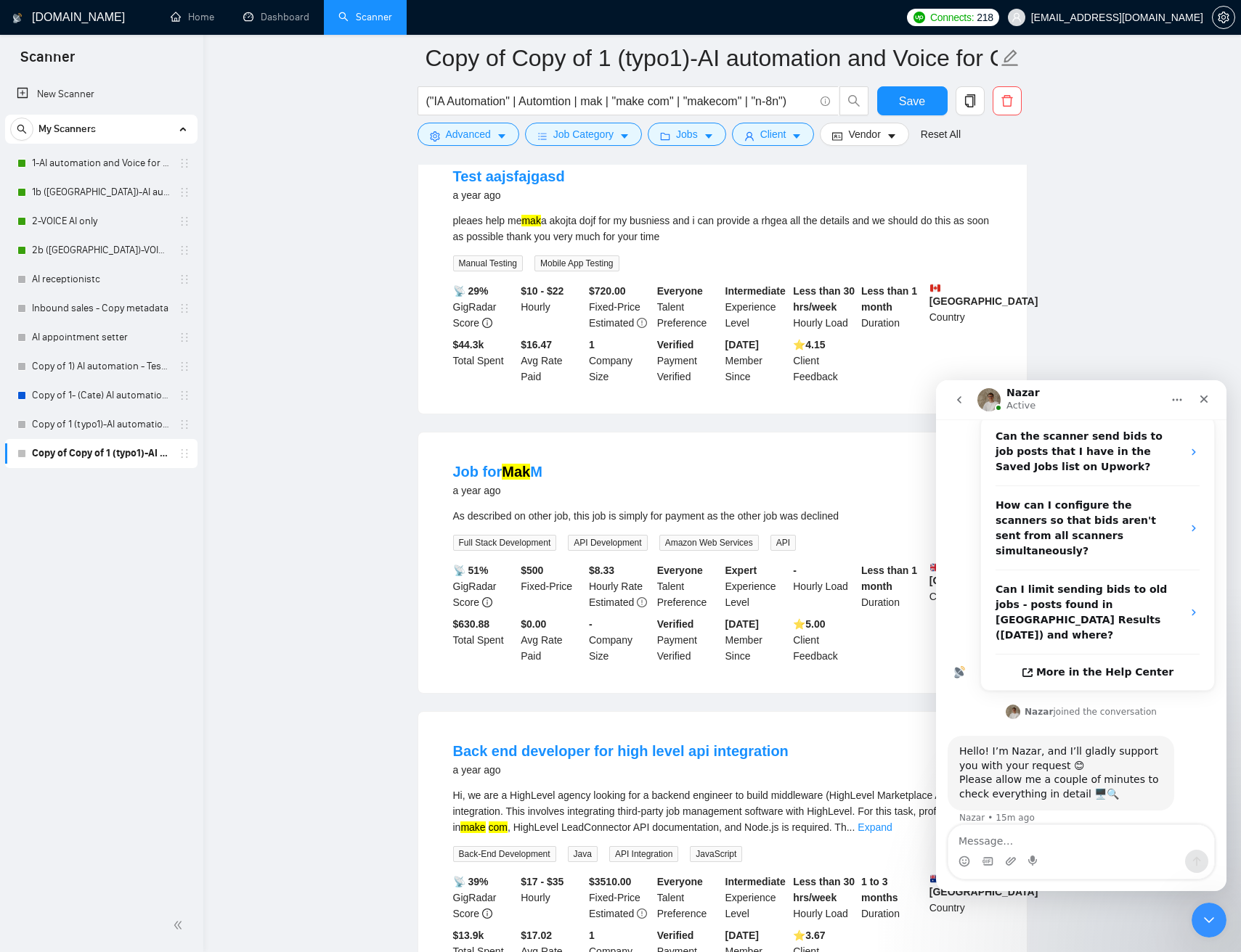
drag, startPoint x: 584, startPoint y: 201, endPoint x: 748, endPoint y: 267, distance: 176.8
click at [746, 267] on li "Test aajsfajgasd a year ago pleaes help me mak a akojta dojf for my busniess an…" at bounding box center [722, 275] width 573 height 241
drag, startPoint x: 736, startPoint y: 263, endPoint x: 694, endPoint y: 246, distance: 45.3
click at [526, 180] on li "Test aajsfajgasd a year ago pleaes help me mak a akojta dojf for my busniess an…" at bounding box center [722, 276] width 573 height 241
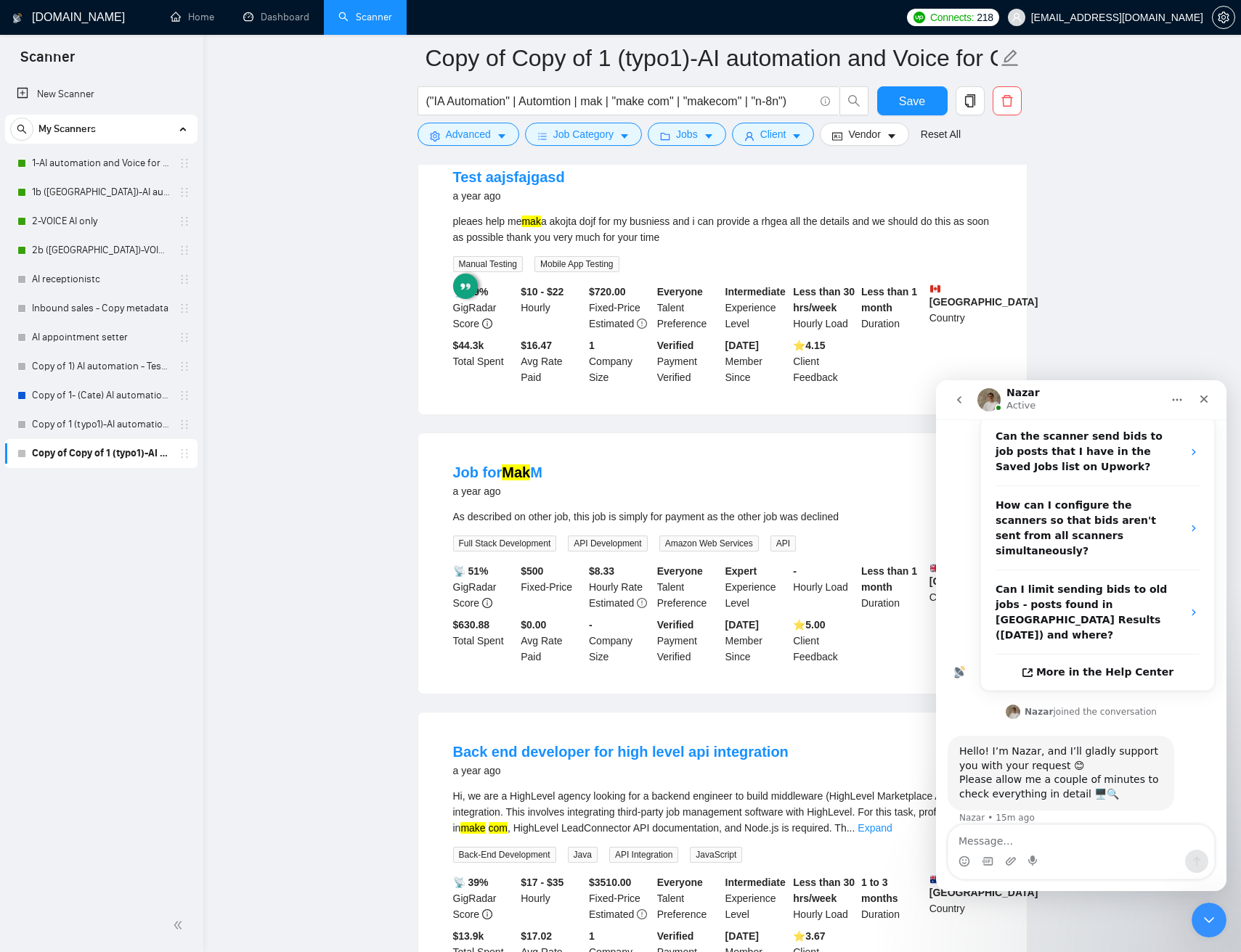
drag, startPoint x: 736, startPoint y: 258, endPoint x: 745, endPoint y: 295, distance: 38.1
click at [735, 245] on div "pleaes help me mak a akojta dojf for my busniess and i can provide a rhgea all …" at bounding box center [722, 230] width 538 height 32
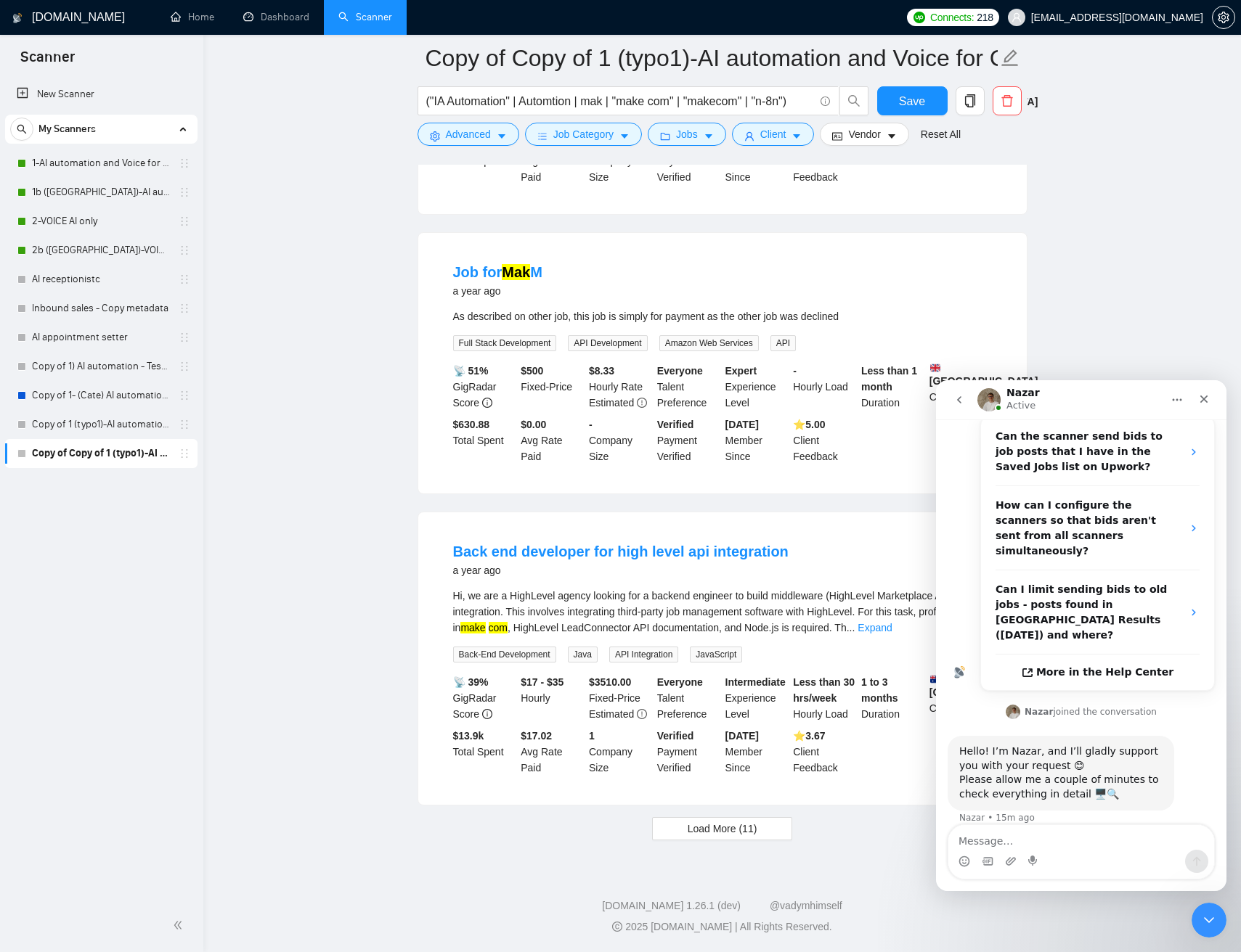
scroll to position [2578, 0]
click at [453, 308] on div "As described on other job, this job is simply for payment as the other job was …" at bounding box center [722, 316] width 538 height 16
drag, startPoint x: 456, startPoint y: 307, endPoint x: 568, endPoint y: 305, distance: 112.0
click at [566, 308] on div "As described on other job, this job is simply for payment as the other job was …" at bounding box center [722, 316] width 538 height 16
click at [586, 308] on div "As described on other job, this job is simply for payment as the other job was …" at bounding box center [722, 316] width 538 height 16
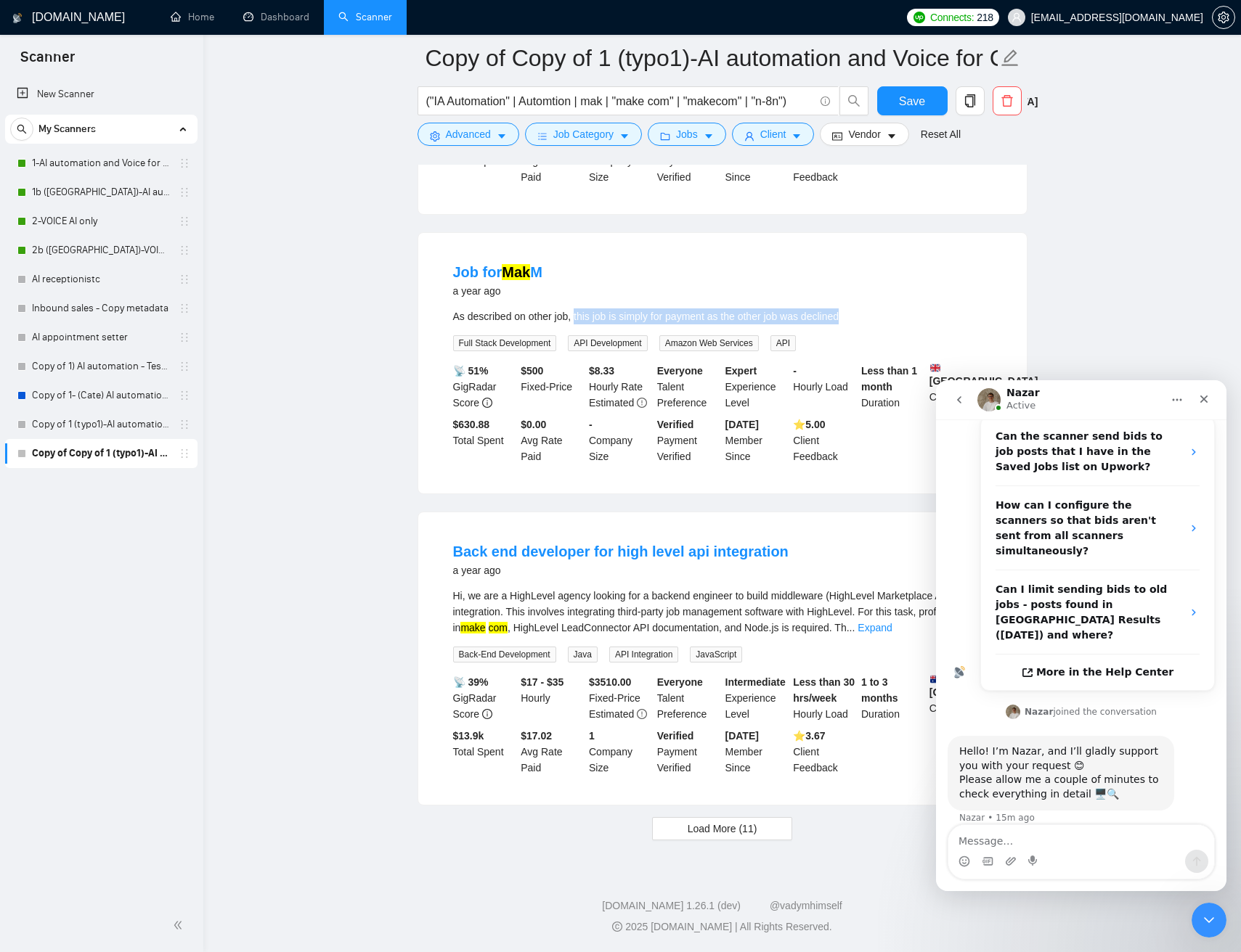
drag, startPoint x: 590, startPoint y: 307, endPoint x: 842, endPoint y: 309, distance: 252.0
click at [846, 309] on div "As described on other job, this job is simply for payment as the other job was …" at bounding box center [722, 316] width 538 height 16
click at [829, 309] on div "As described on other job, this job is simply for payment as the other job was …" at bounding box center [722, 316] width 538 height 16
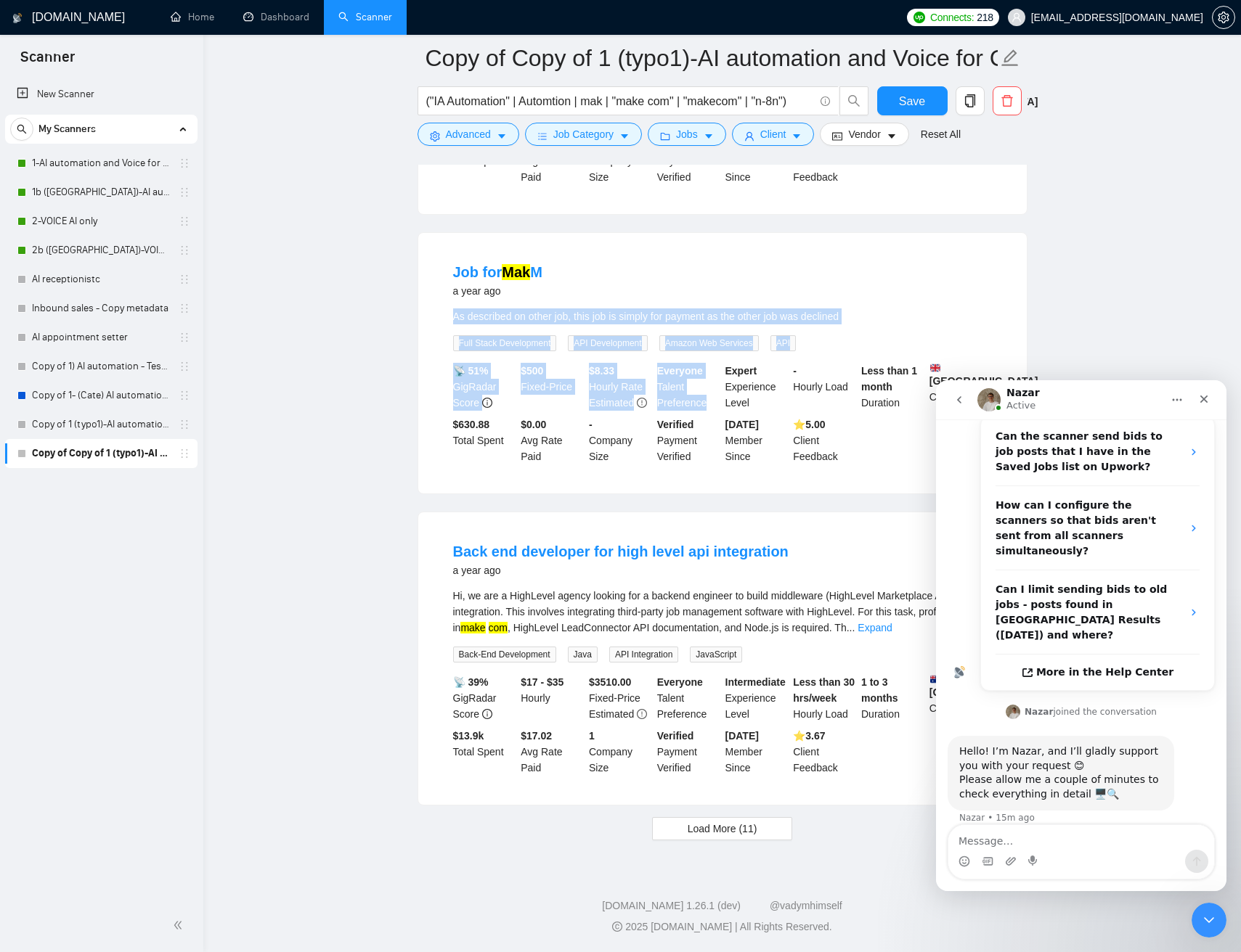
drag, startPoint x: 829, startPoint y: 309, endPoint x: 648, endPoint y: 474, distance: 244.9
click at [659, 450] on li "Job for Mak M a year ago As described on other job, this job is simply for paym…" at bounding box center [722, 363] width 573 height 226
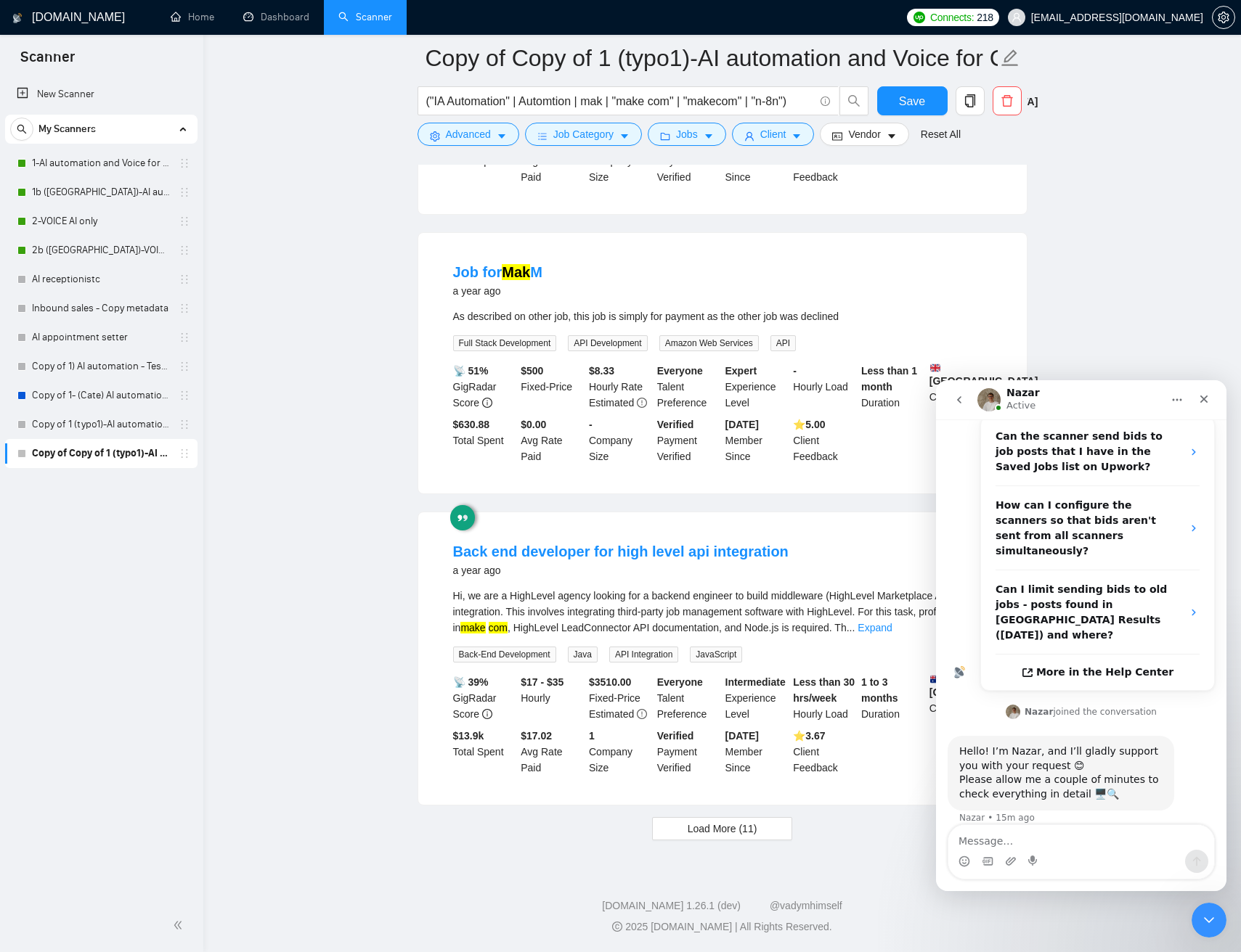
drag, startPoint x: 508, startPoint y: 501, endPoint x: 482, endPoint y: 518, distance: 31.1
click at [526, 597] on div "Hi, we are a HighLevel agency looking for a backend engineer to build middlewar…" at bounding box center [722, 612] width 538 height 48
click at [537, 597] on div "Hi, we are a HighLevel agency looking for a backend engineer to build middlewar…" at bounding box center [722, 612] width 538 height 48
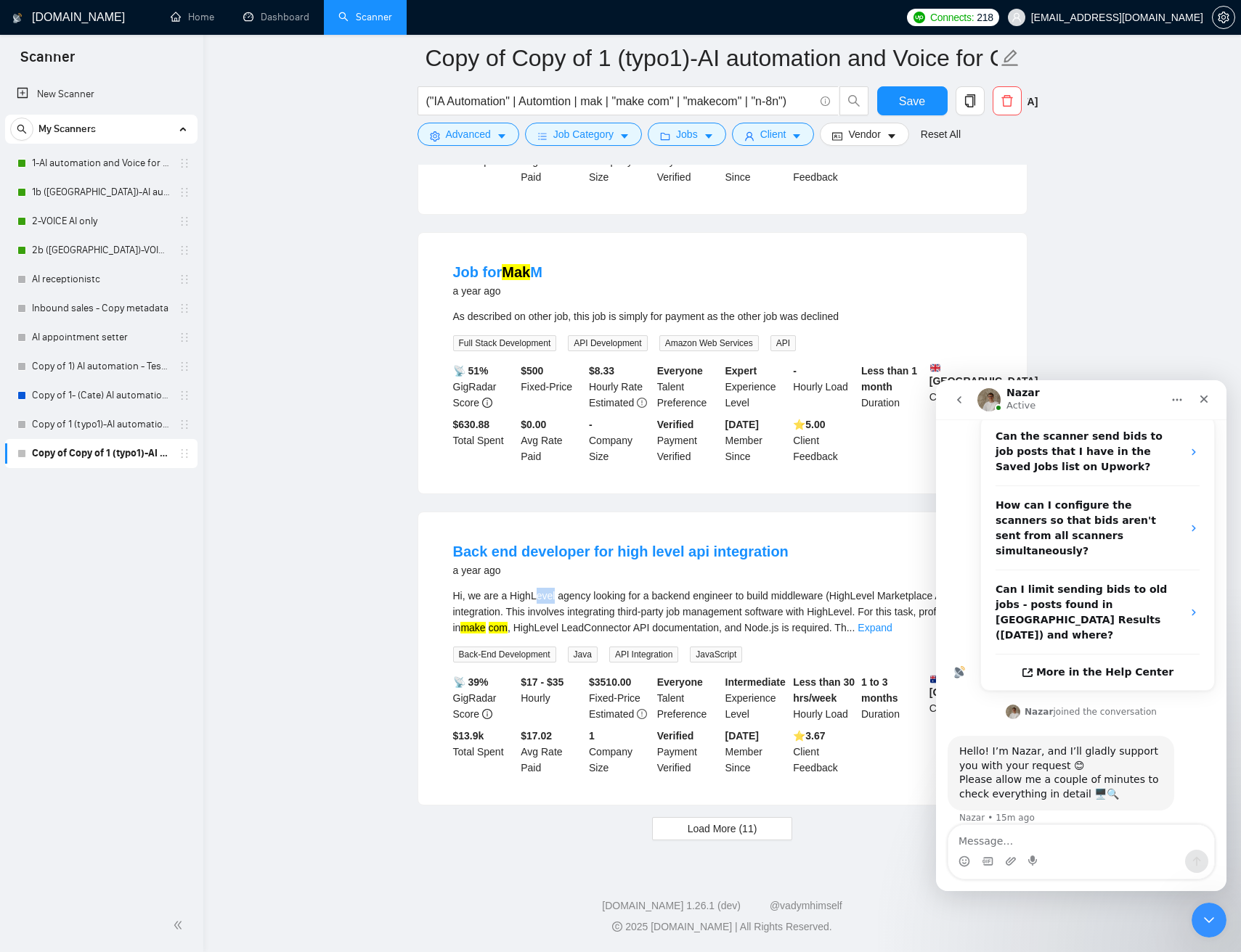
click at [538, 597] on div "Hi, we are a HighLevel agency looking for a backend engineer to build middlewar…" at bounding box center [722, 612] width 538 height 48
click at [524, 597] on div "Hi, we are a HighLevel agency looking for a backend engineer to build middlewar…" at bounding box center [722, 612] width 538 height 48
copy div "HighLevel"
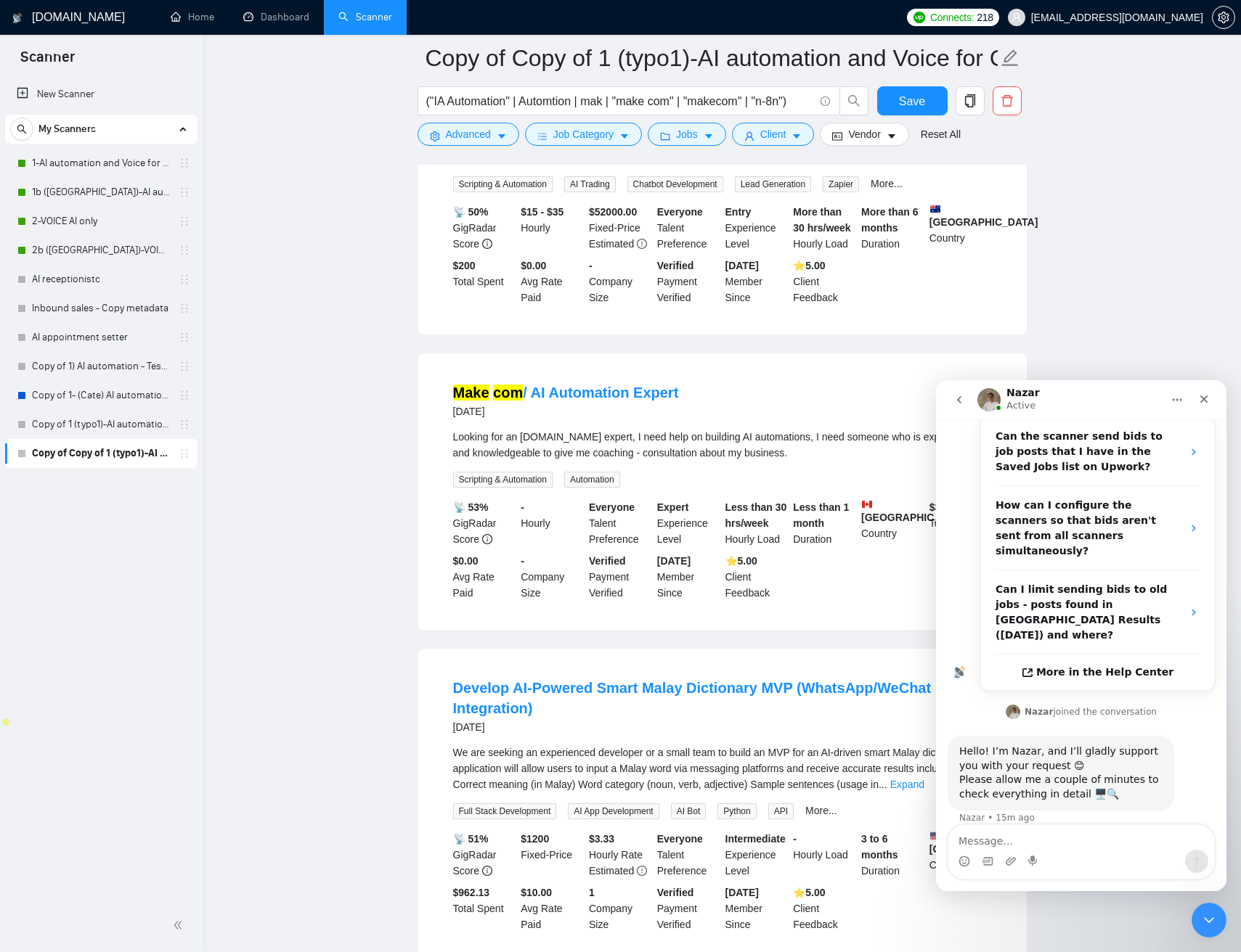
scroll to position [0, 0]
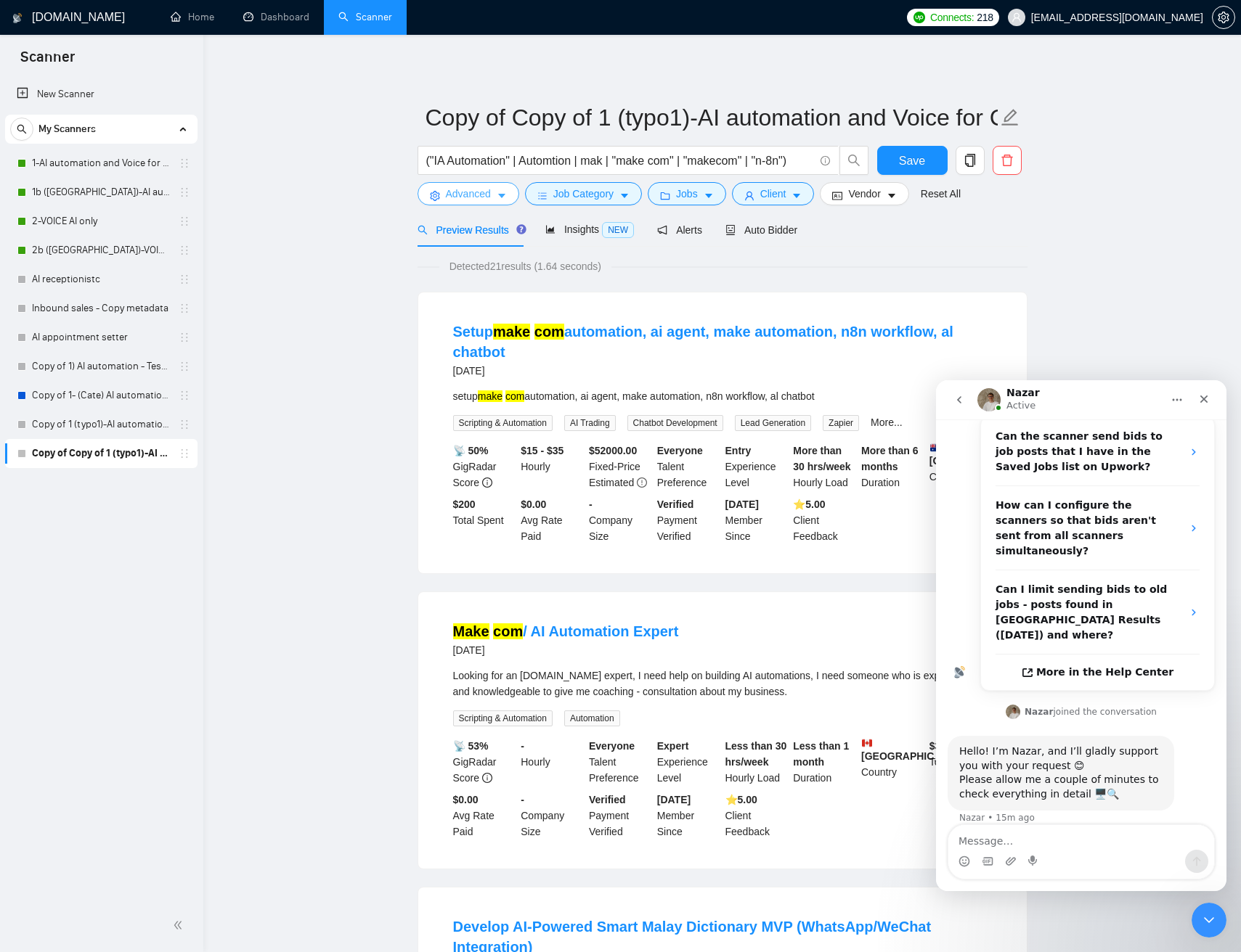
click at [517, 195] on button "Advanced" at bounding box center [468, 193] width 102 height 23
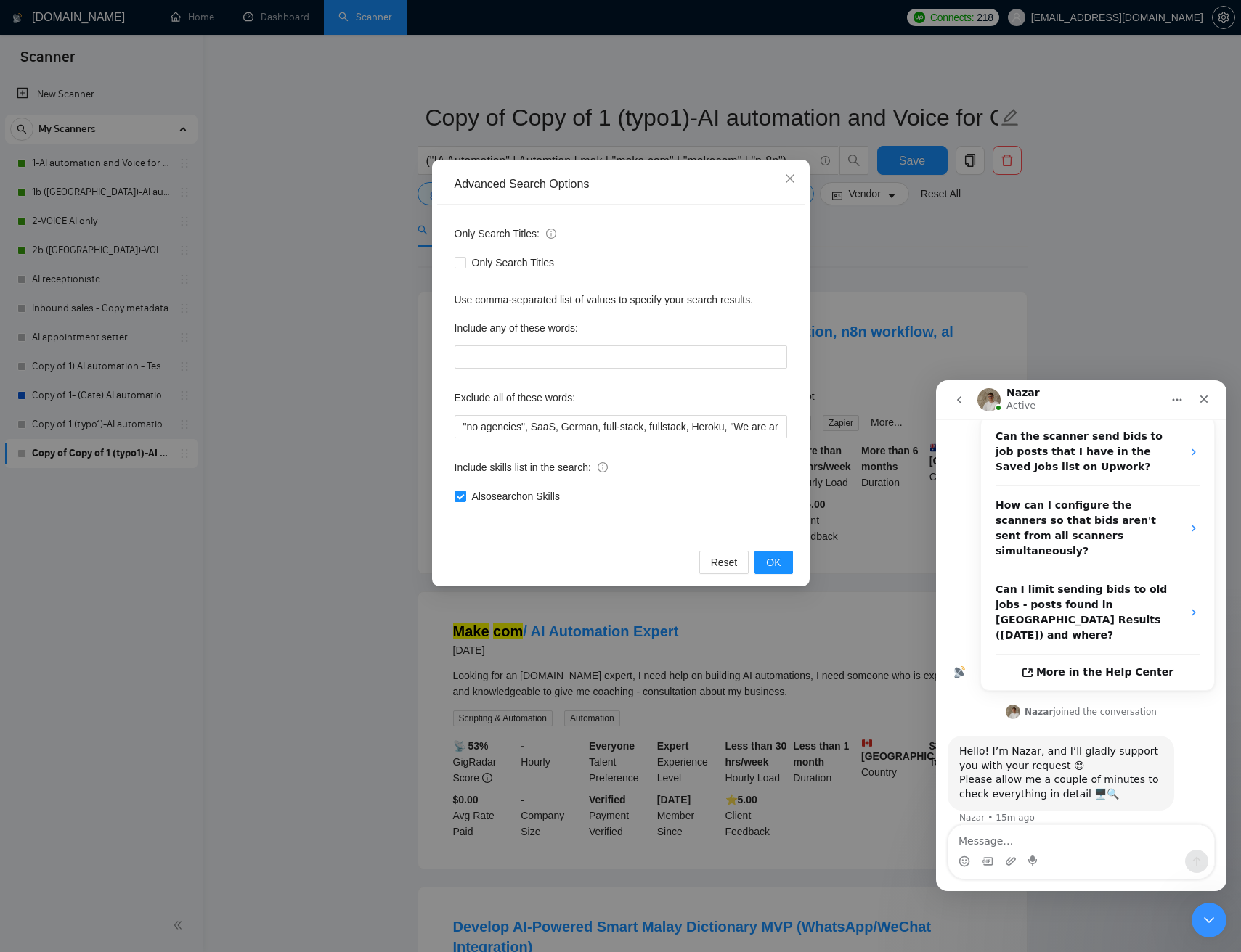
click at [331, 209] on div "Advanced Search Options Only Search Titles: Only Search Titles Use comma-separa…" at bounding box center [620, 476] width 1241 height 952
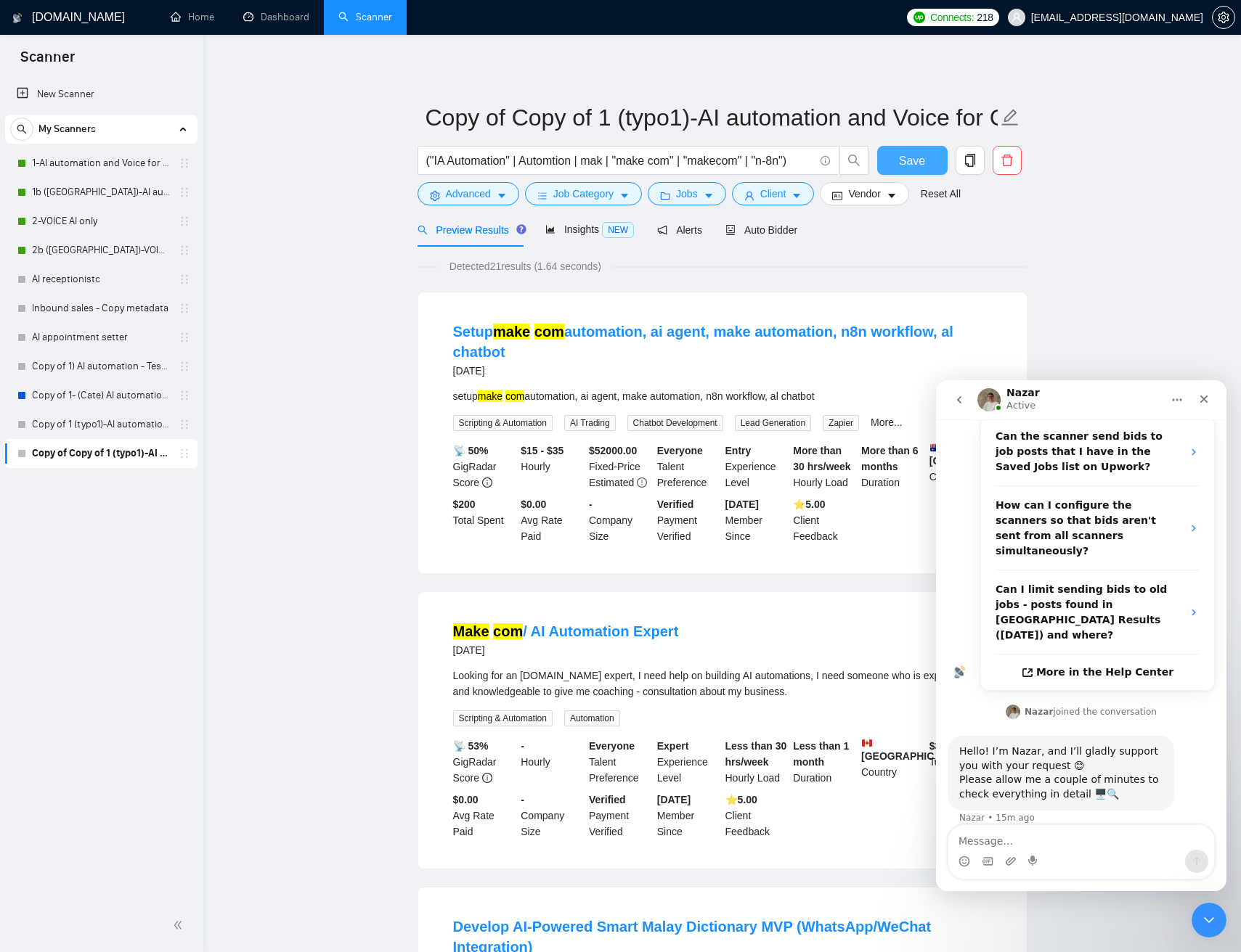
click at [898, 155] on button "Save" at bounding box center [912, 160] width 71 height 29
click at [502, 118] on input "Copy of Copy of 1 (typo1)-AI automation and Voice for CRM & Booking" at bounding box center [711, 118] width 572 height 36
drag, startPoint x: 511, startPoint y: 117, endPoint x: 408, endPoint y: 113, distance: 103.1
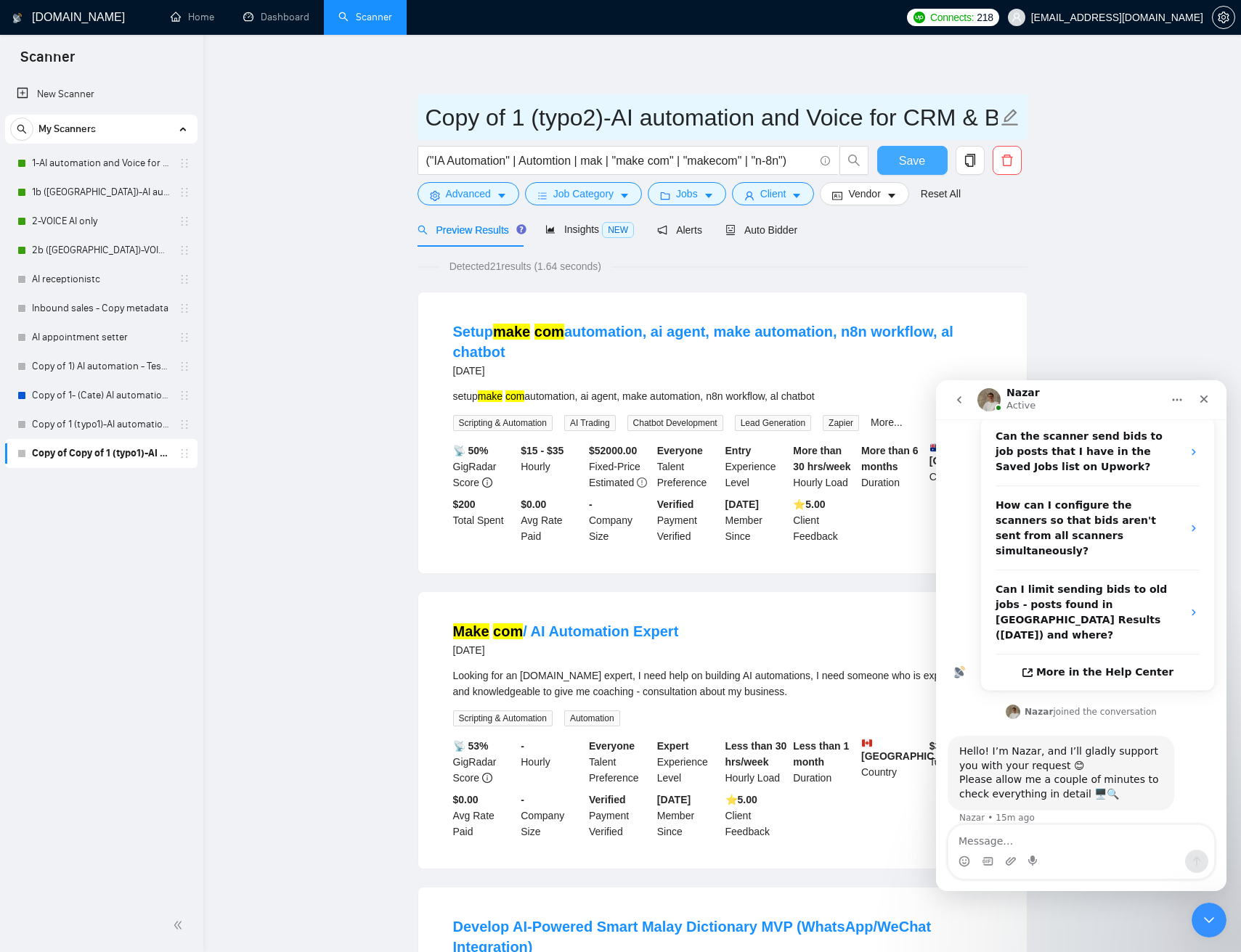
type input "Copy of 1 (typo2)-AI automation and Voice for CRM & Booking"
click at [906, 161] on span "Save" at bounding box center [912, 161] width 26 height 18
click at [683, 226] on span "Alerts" at bounding box center [679, 231] width 45 height 12
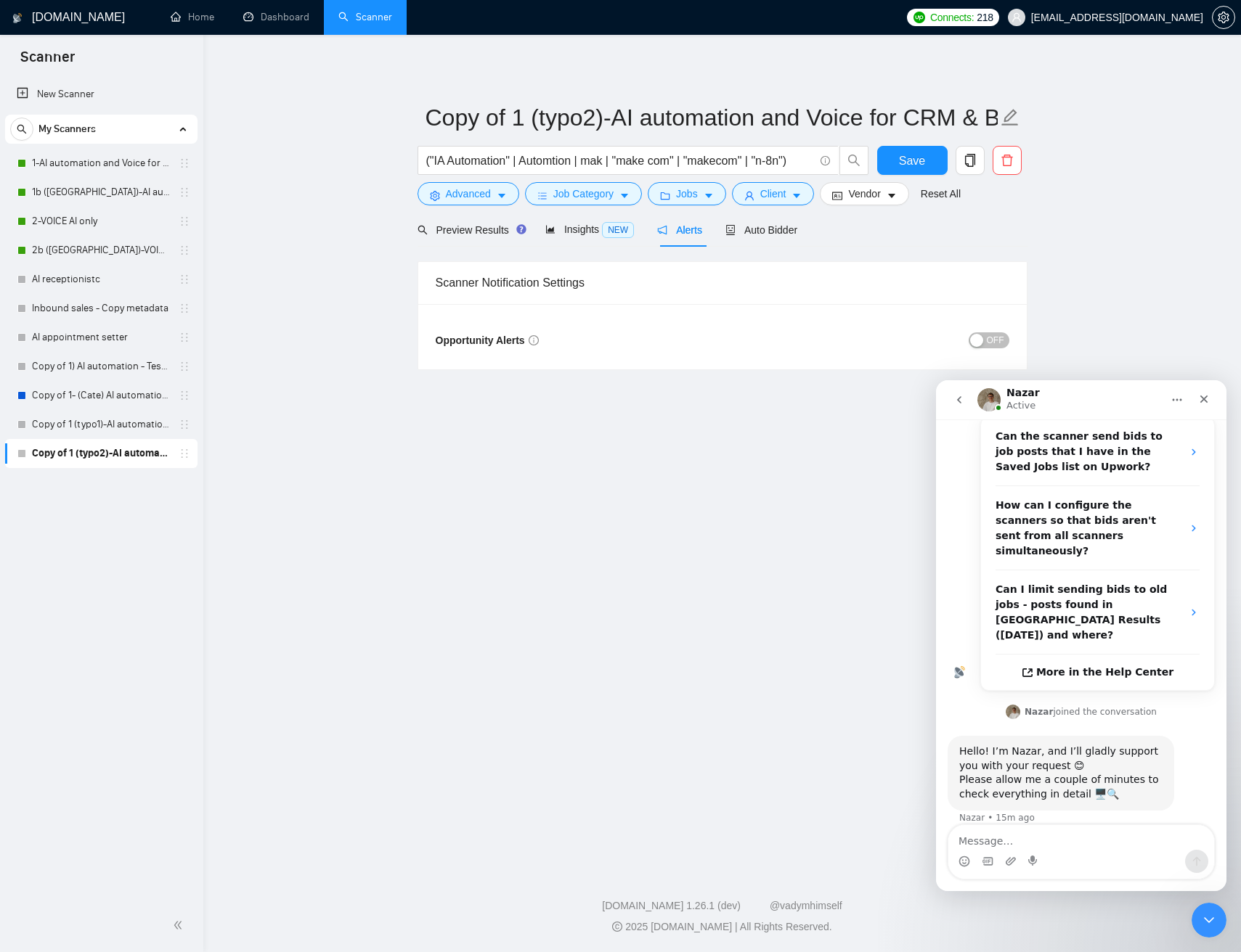
click at [987, 344] on span "OFF" at bounding box center [994, 340] width 17 height 16
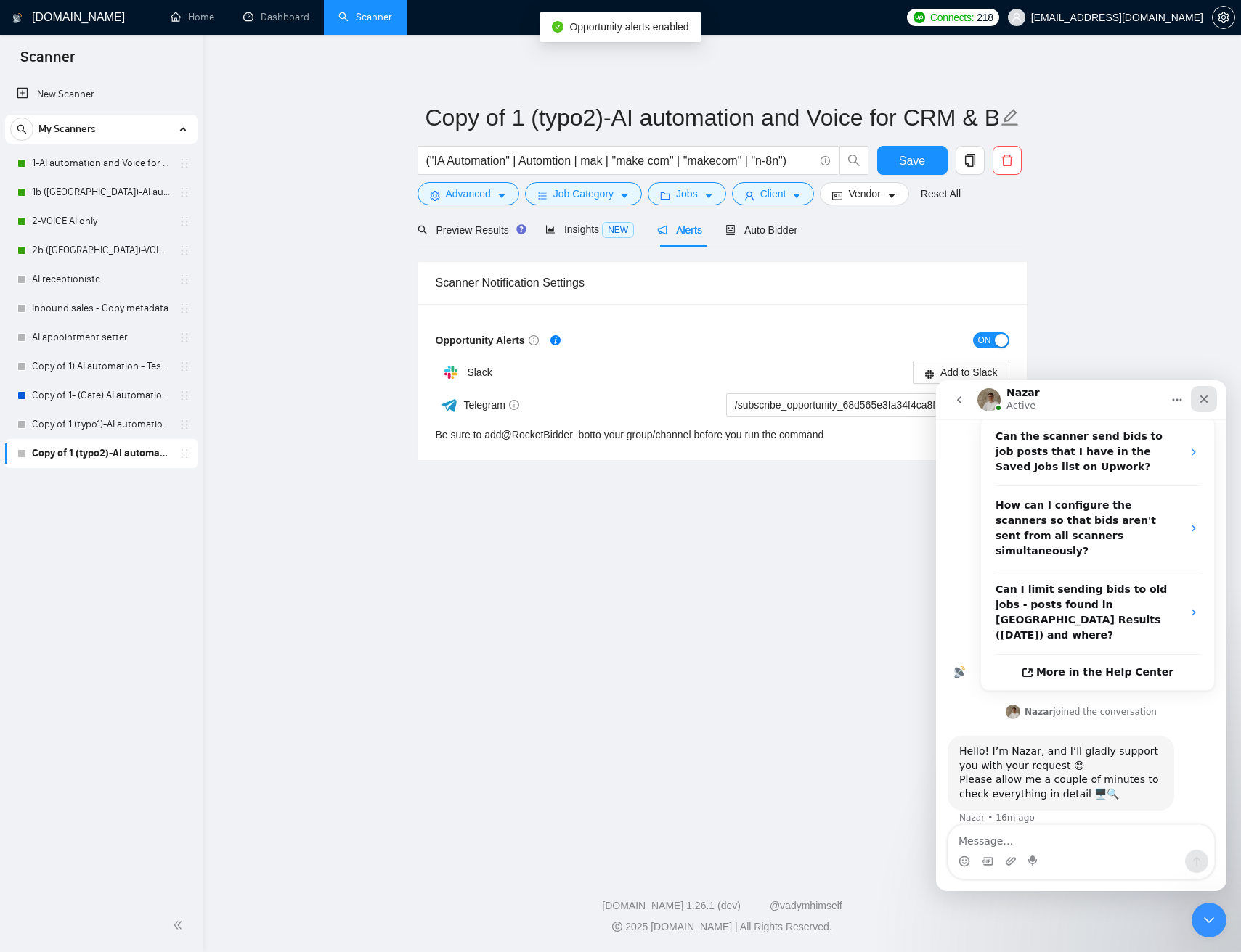
click at [1205, 397] on icon "Close" at bounding box center [1204, 399] width 12 height 12
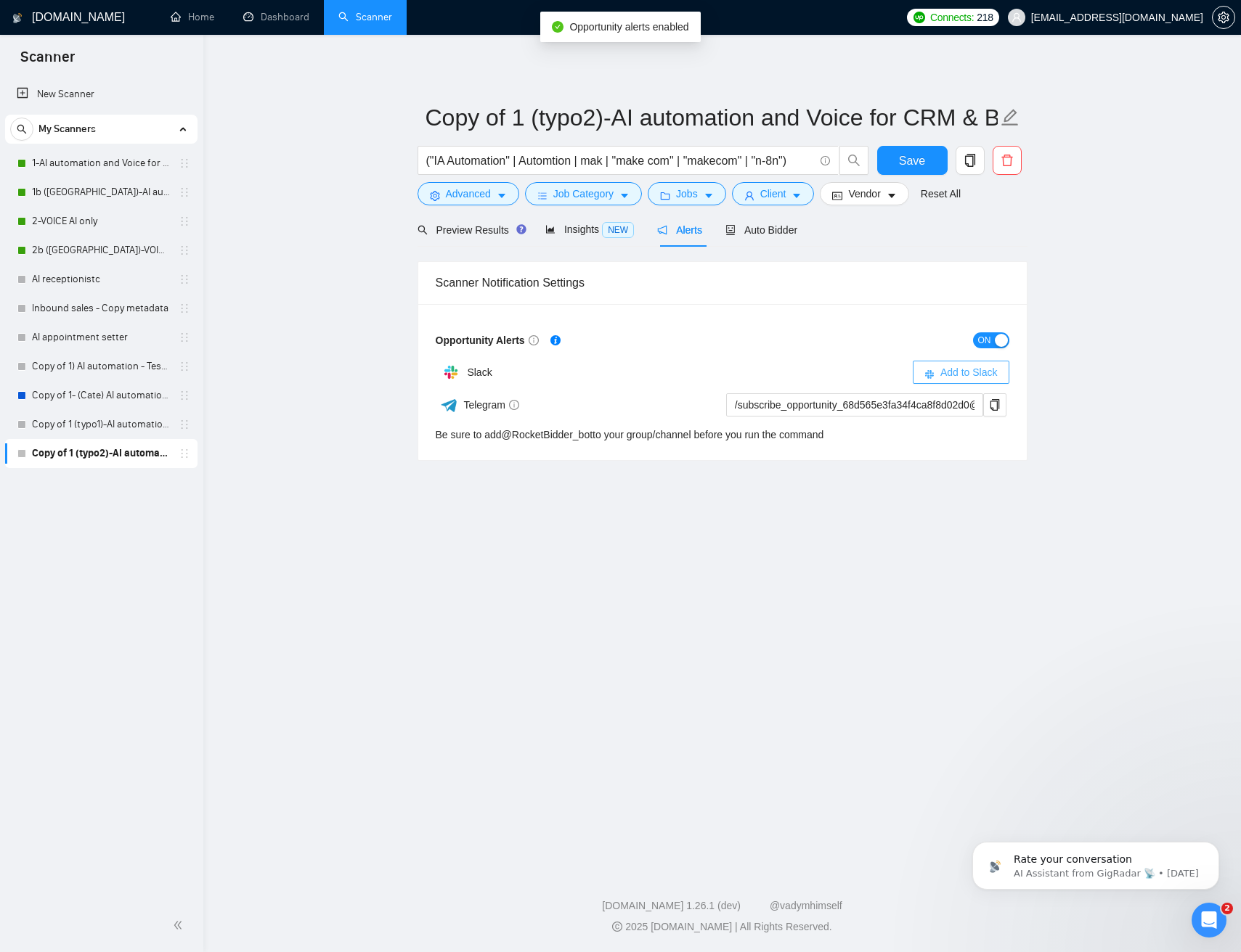
scroll to position [260, 0]
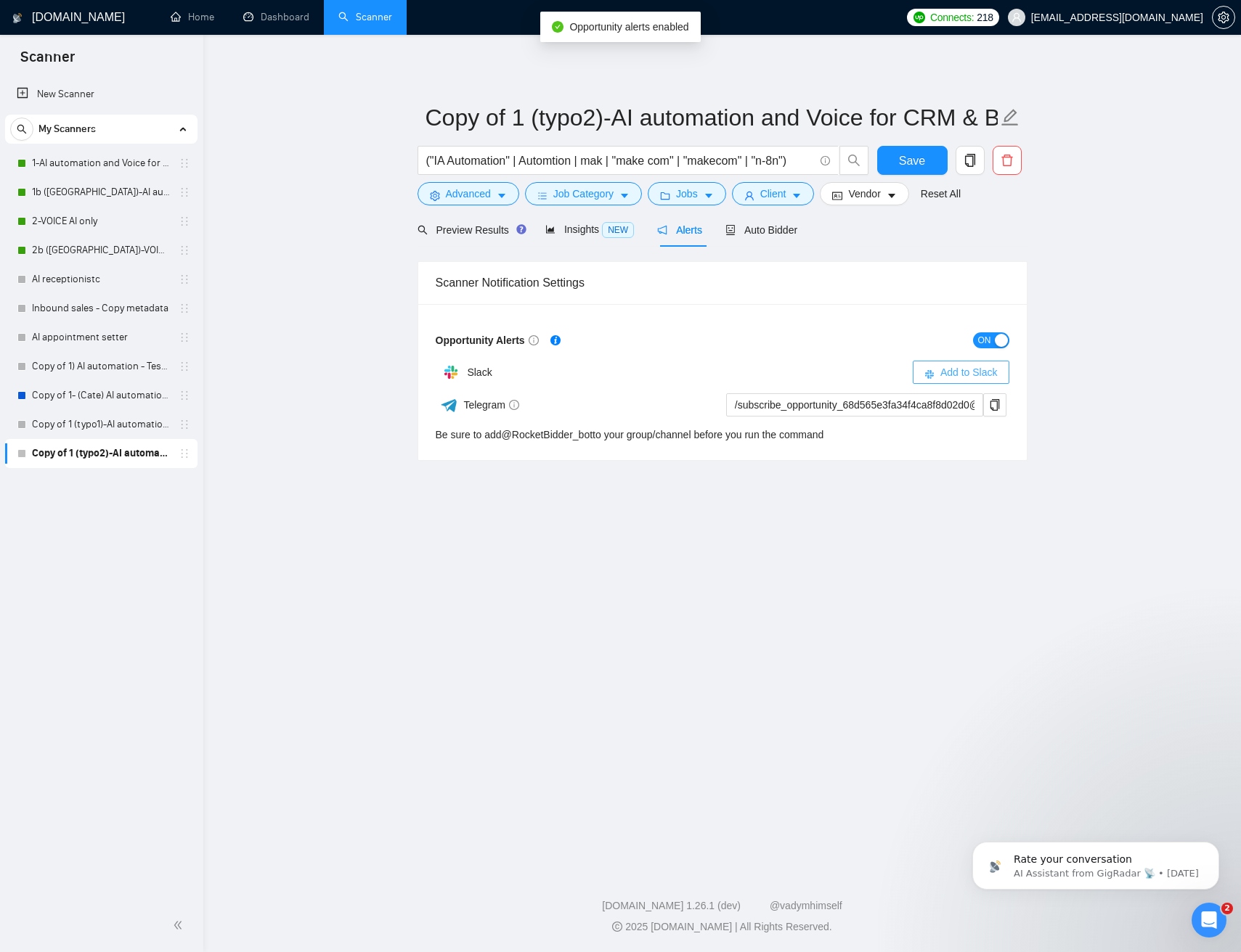
click at [956, 378] on span "Add to Slack" at bounding box center [968, 372] width 57 height 16
drag, startPoint x: 255, startPoint y: 424, endPoint x: 247, endPoint y: 424, distance: 8.0
click at [254, 424] on main "Copy of 1 (typo2)-AI automation and Voice for CRM & Booking ("IA Automation" | …" at bounding box center [722, 449] width 990 height 782
click at [88, 428] on link "Copy of 1 (typo1)-AI automation and Voice for CRM & Booking" at bounding box center [101, 424] width 138 height 29
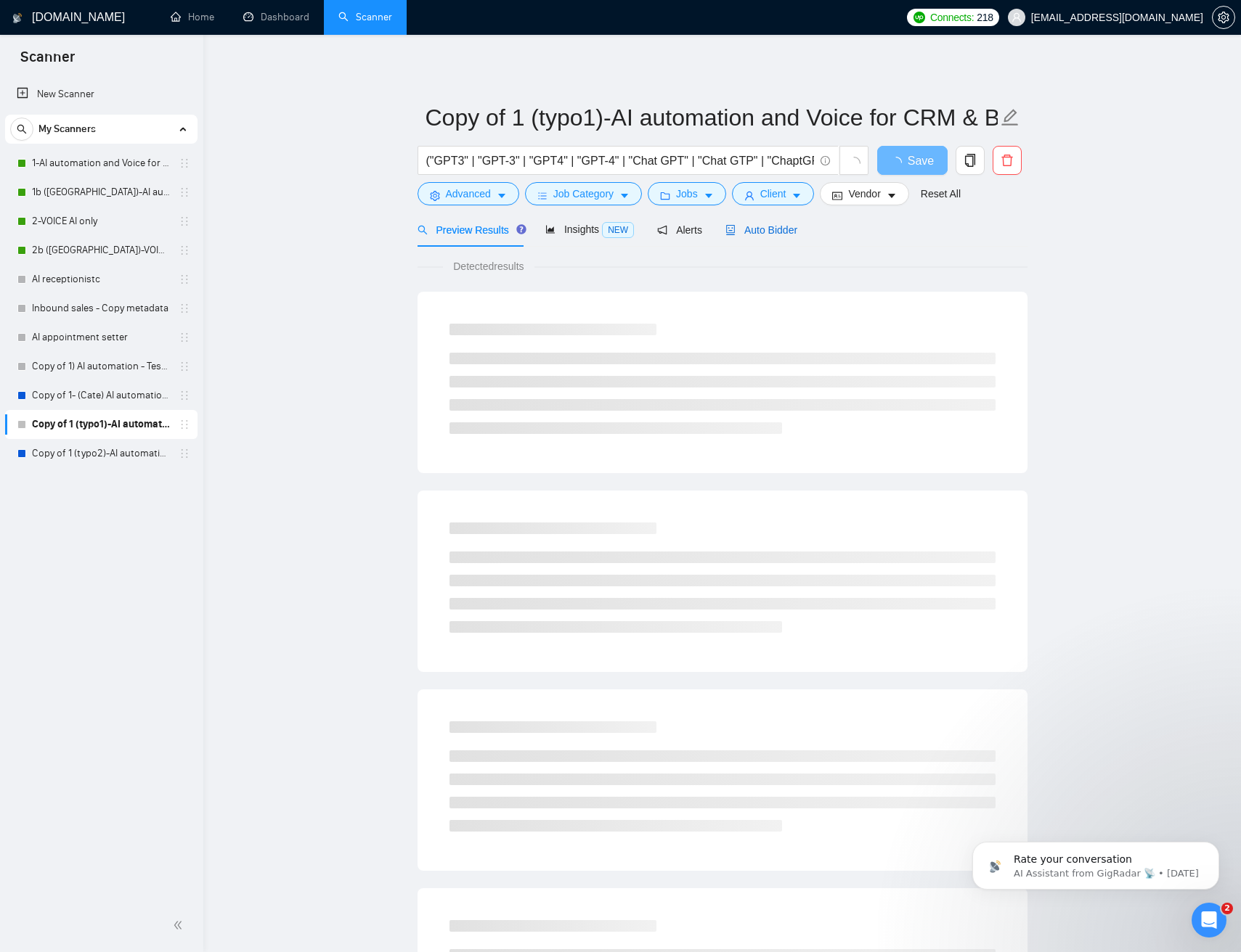
click at [768, 234] on span "Auto Bidder" at bounding box center [761, 231] width 72 height 12
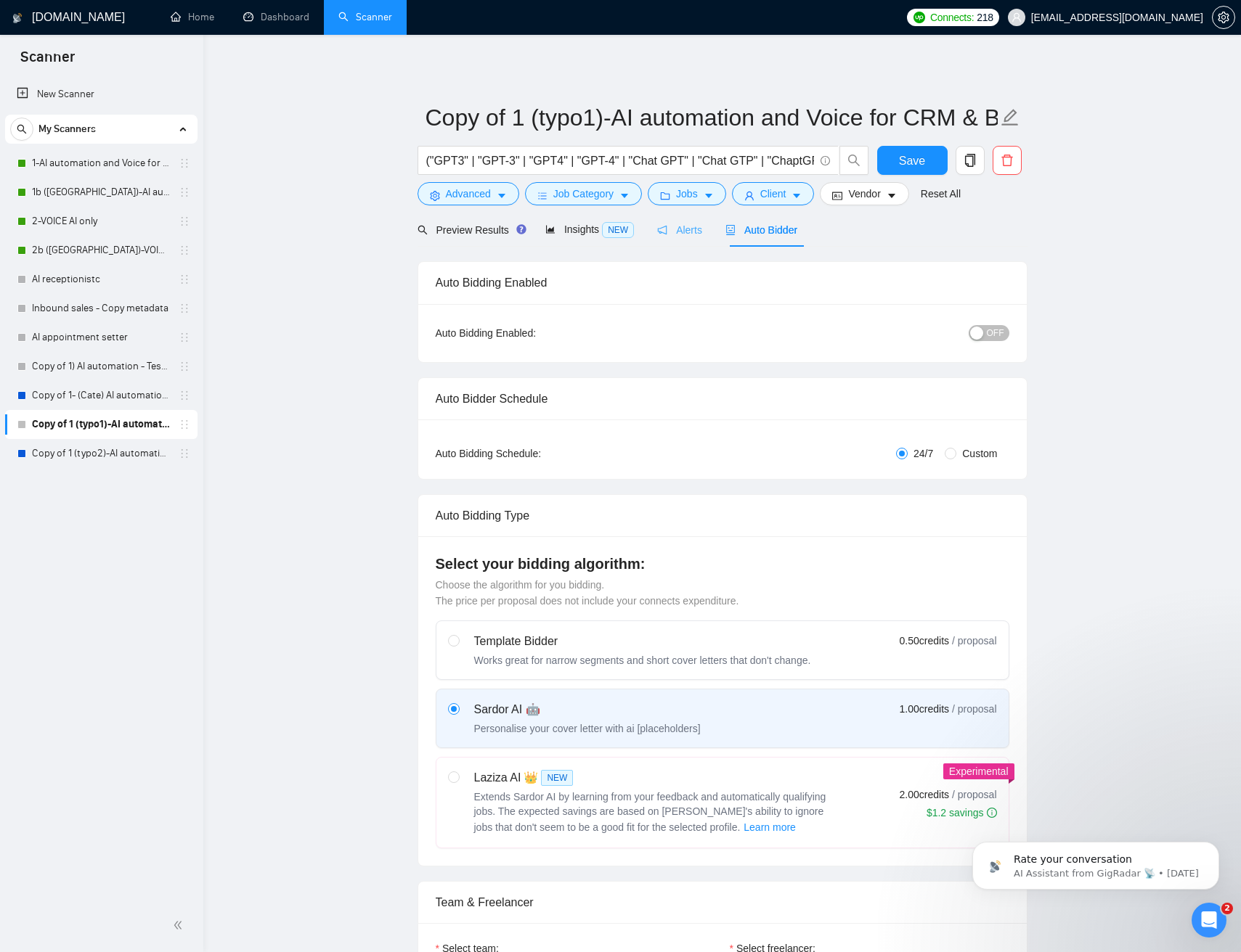
click at [685, 238] on div "Alerts" at bounding box center [679, 230] width 45 height 34
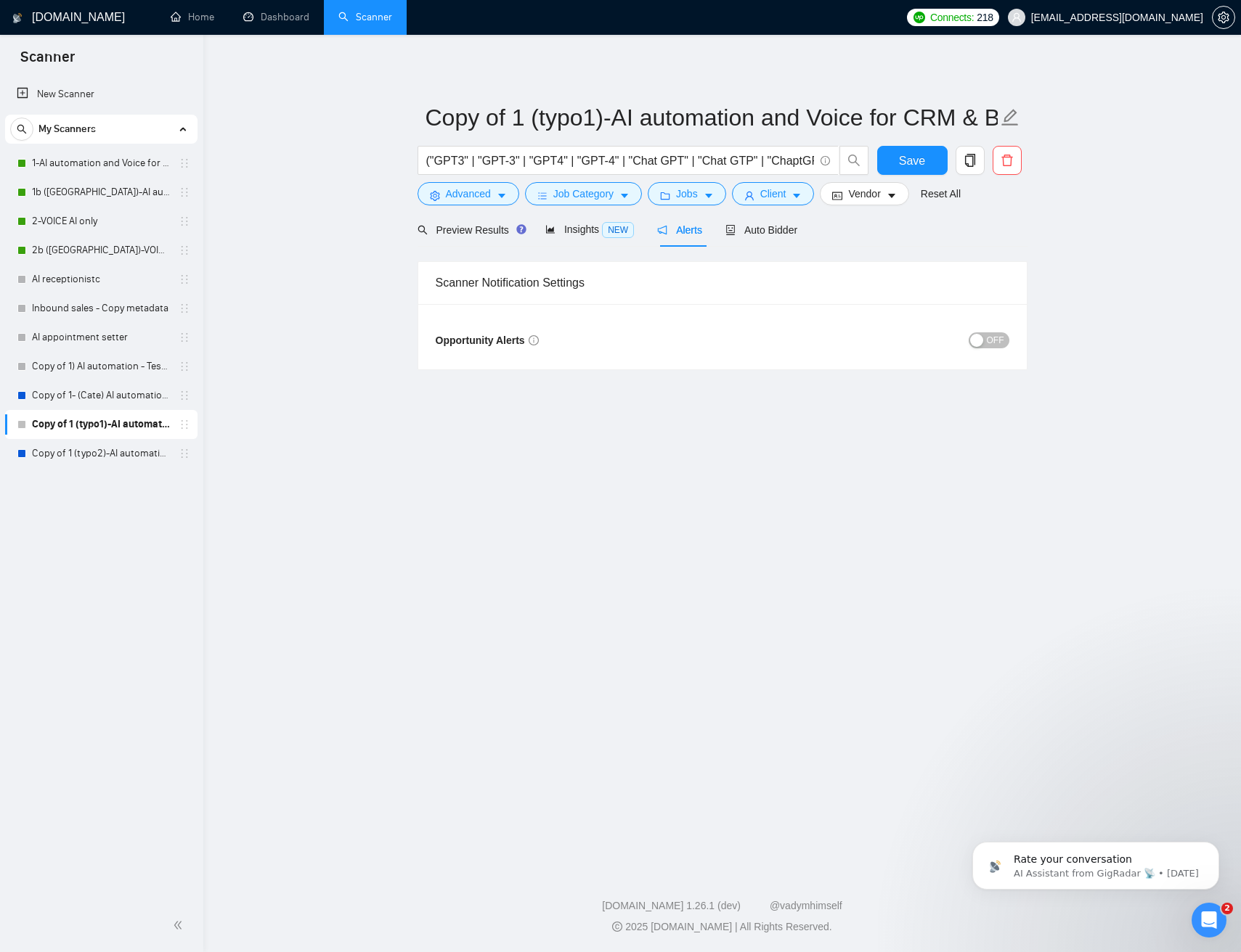
click at [990, 344] on span "OFF" at bounding box center [994, 340] width 17 height 16
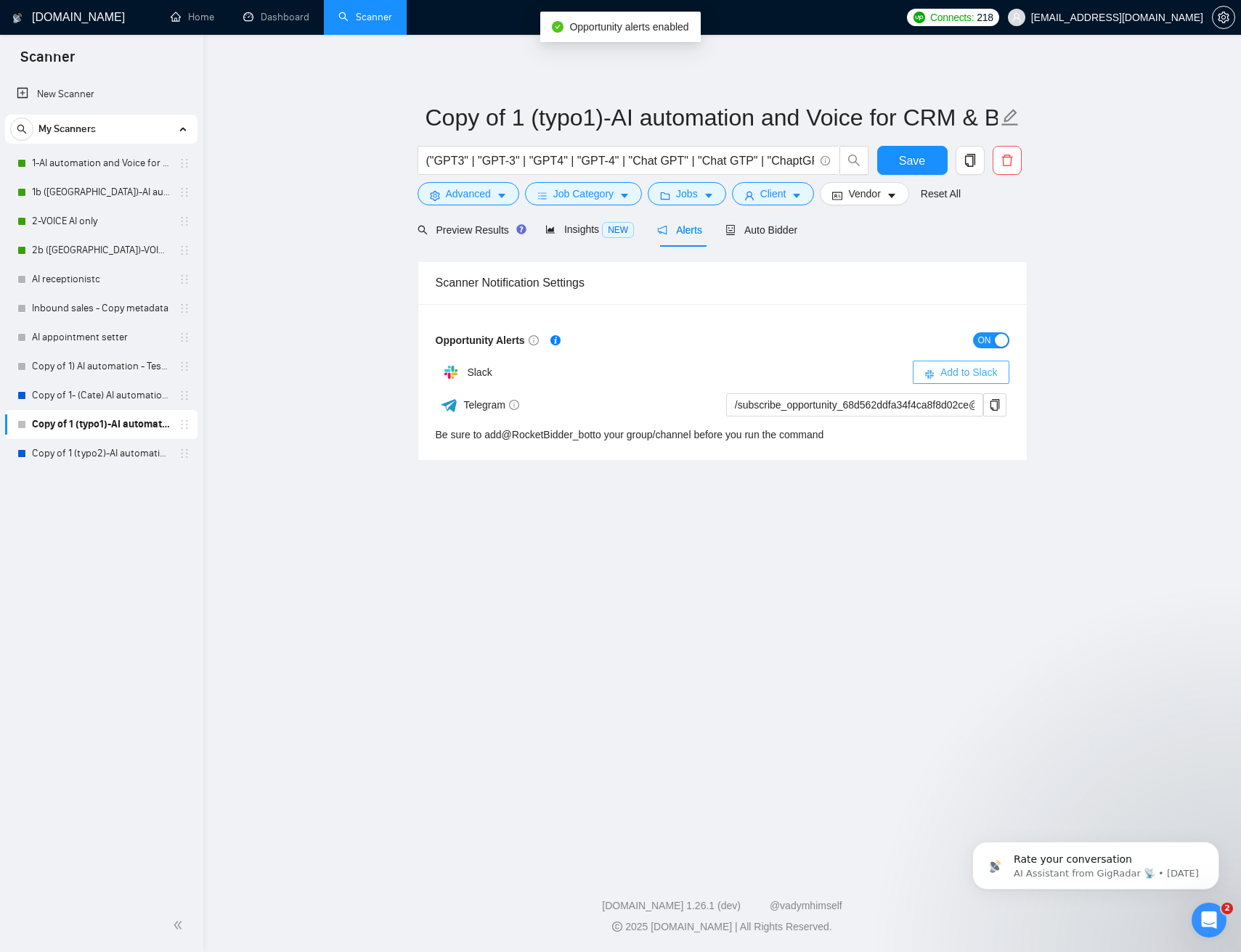
click at [988, 378] on span "Add to Slack" at bounding box center [968, 372] width 57 height 16
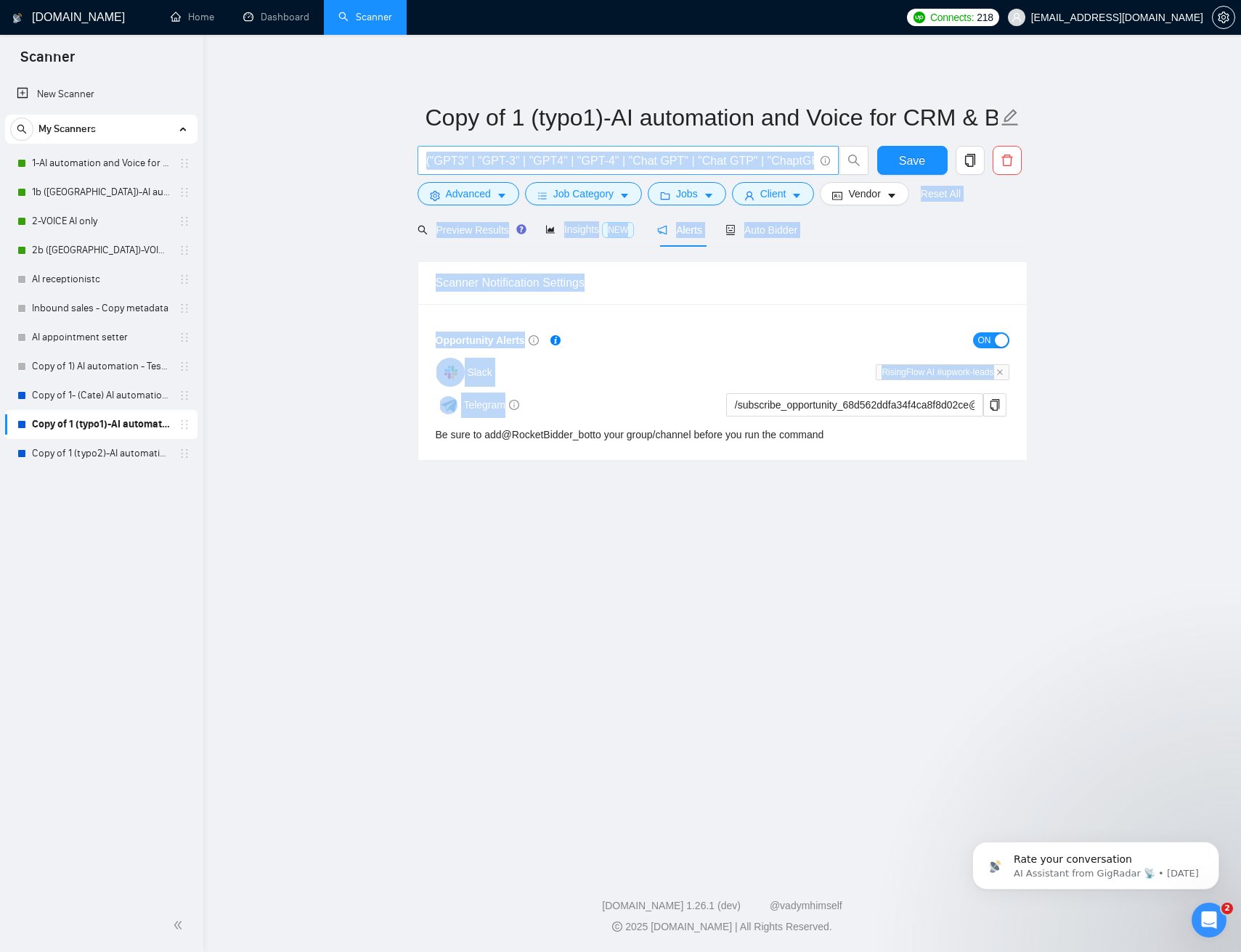
drag, startPoint x: 873, startPoint y: 415, endPoint x: 419, endPoint y: 164, distance: 518.8
click at [422, 161] on main "Copy of 1 (typo1)-AI automation and Voice for CRM & Booking ("GPT3" | "GPT-3" |…" at bounding box center [722, 449] width 990 height 782
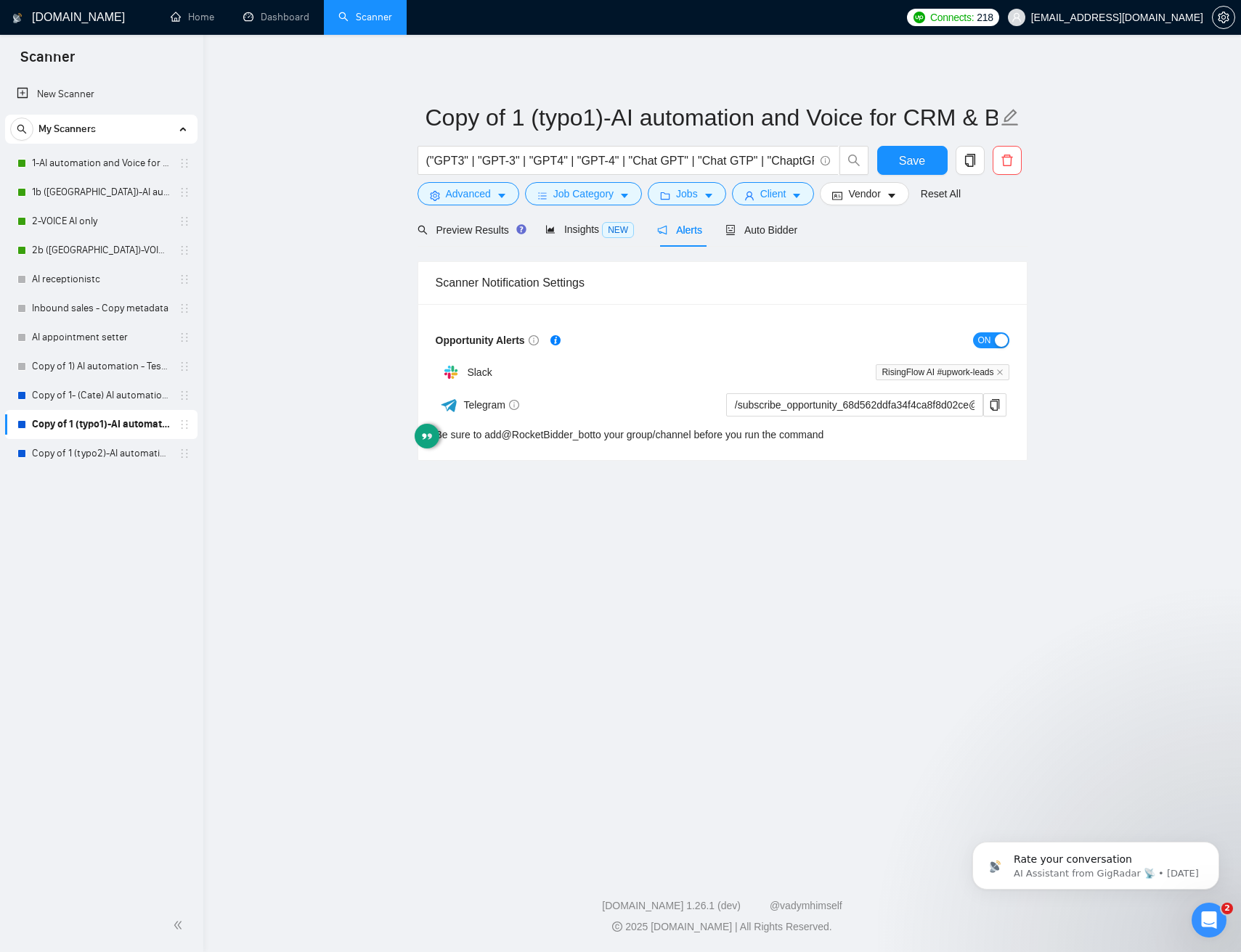
drag, startPoint x: 366, startPoint y: 214, endPoint x: 326, endPoint y: 212, distance: 40.0
click at [349, 214] on main "Copy of 1 (typo1)-AI automation and Voice for CRM & Booking ("GPT3" | "GPT-3" |…" at bounding box center [722, 449] width 990 height 782
click at [310, 210] on main "Copy of 1 (typo1)-AI automation and Voice for CRM & Booking ("GPT3" | "GPT-3" |…" at bounding box center [722, 449] width 990 height 782
